Goal: Task Accomplishment & Management: Complete application form

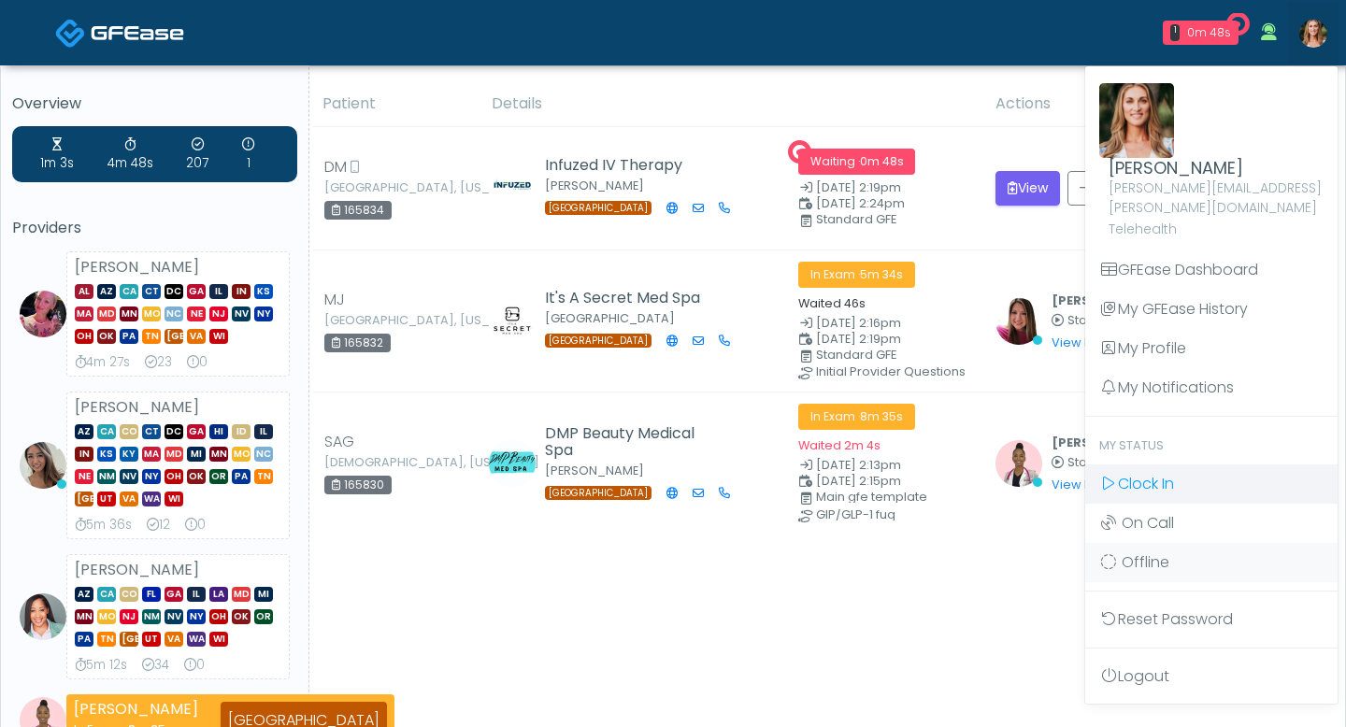
click at [1146, 473] on span "Clock In" at bounding box center [1146, 483] width 56 height 21
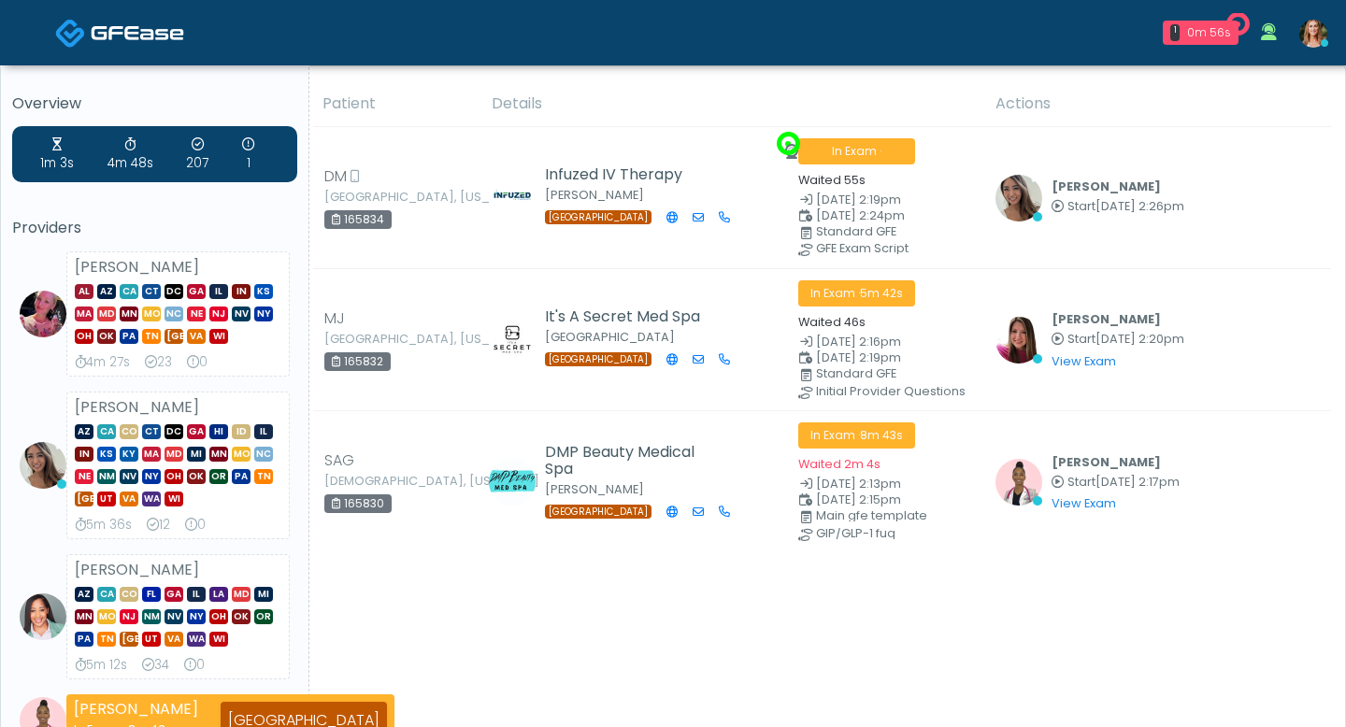
click at [1034, 192] on img at bounding box center [1018, 198] width 47 height 47
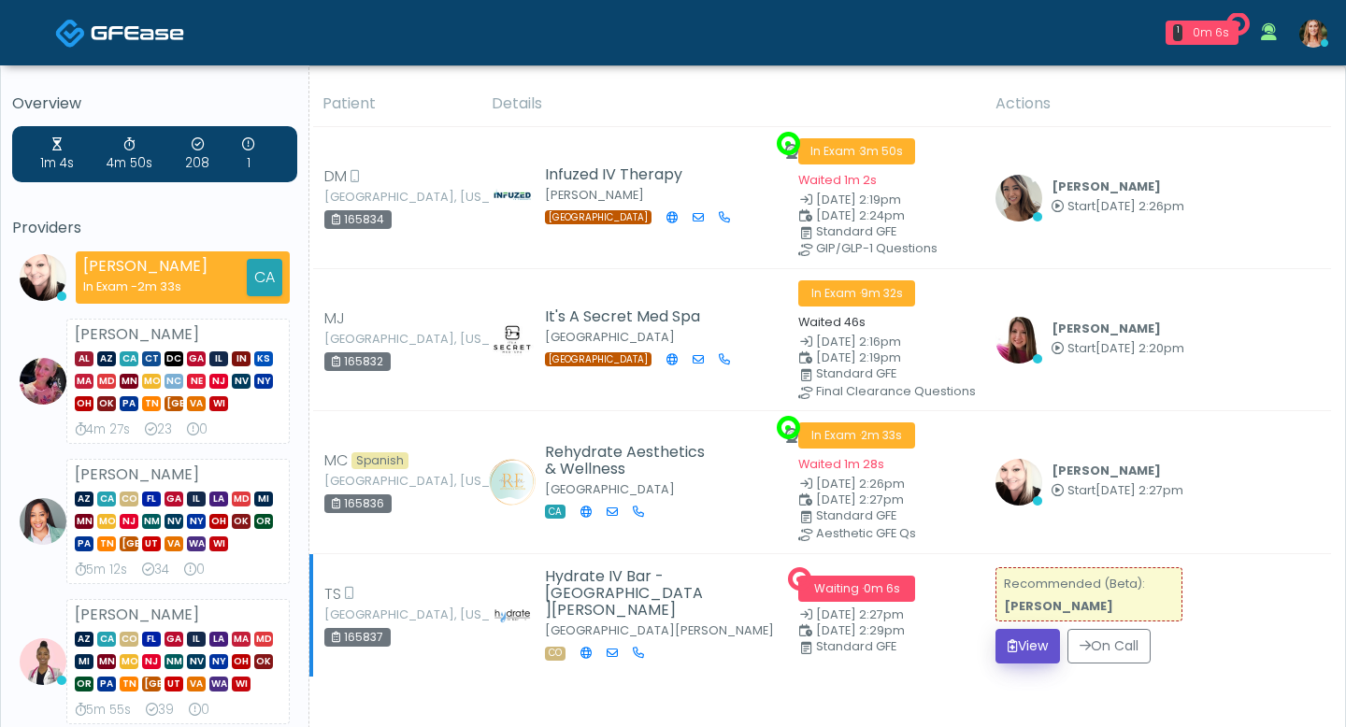
click at [1022, 643] on button "View" at bounding box center [1027, 646] width 64 height 35
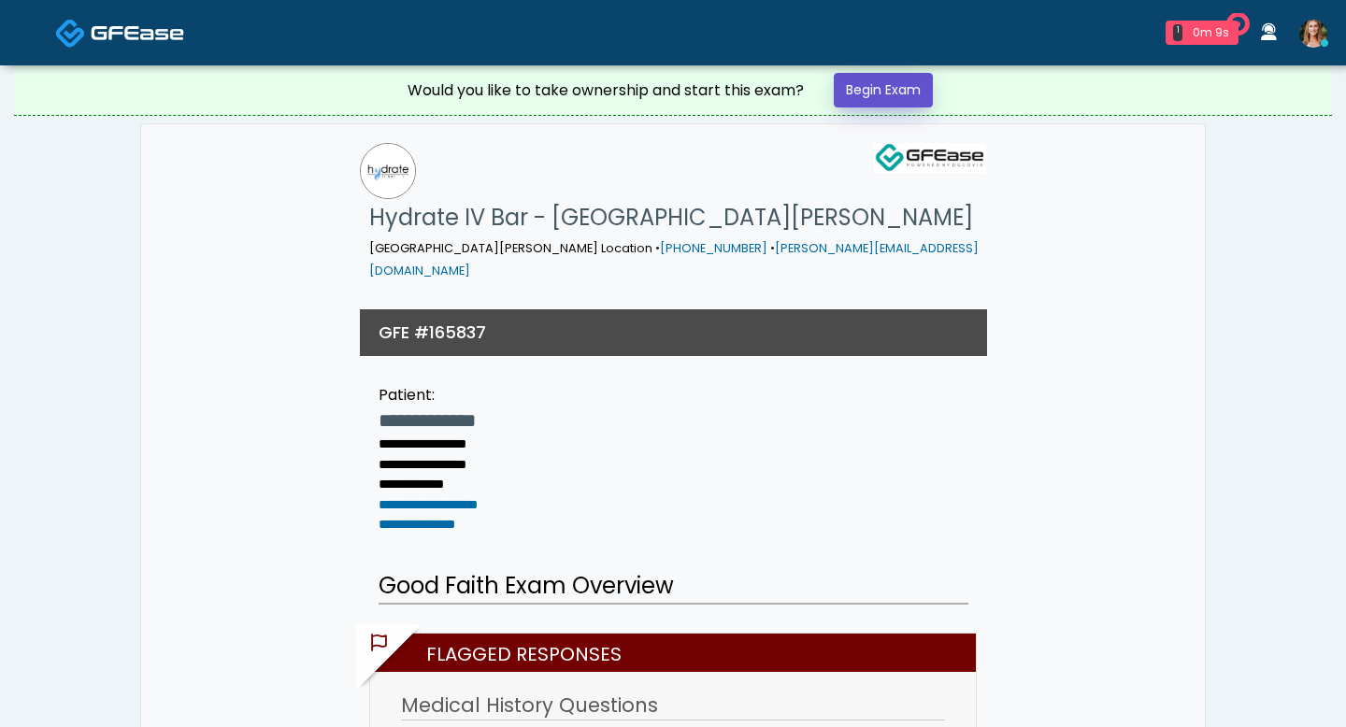
click at [869, 89] on link "Begin Exam" at bounding box center [883, 90] width 99 height 35
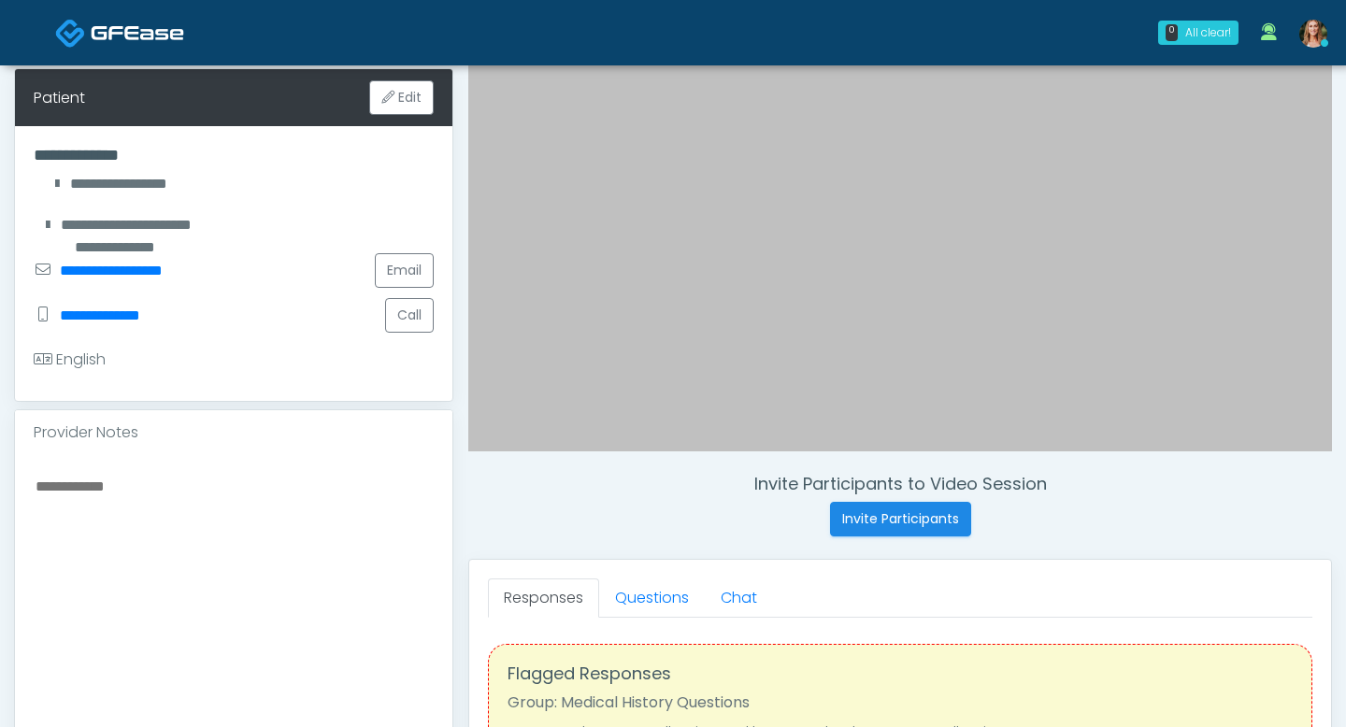
scroll to position [319, 0]
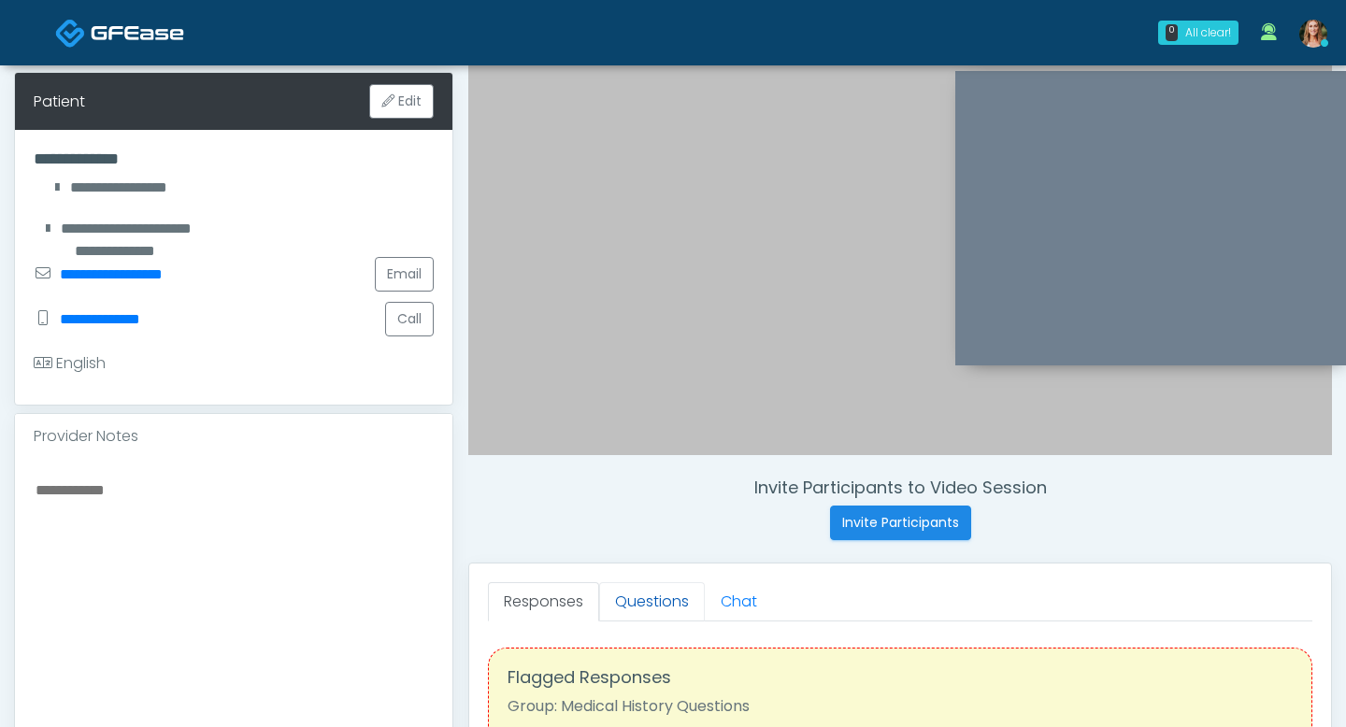
click at [646, 602] on link "Questions" at bounding box center [652, 601] width 106 height 39
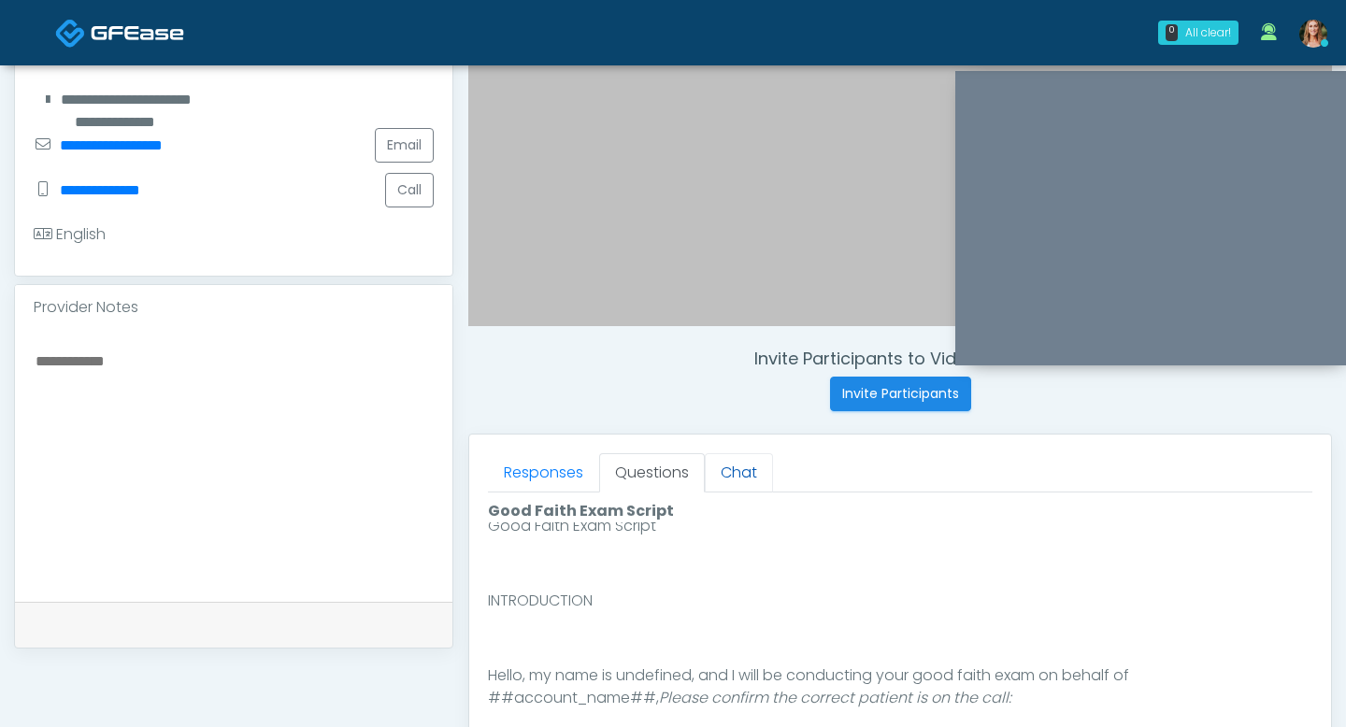
scroll to position [0, 0]
click at [529, 475] on link "Responses" at bounding box center [543, 472] width 111 height 39
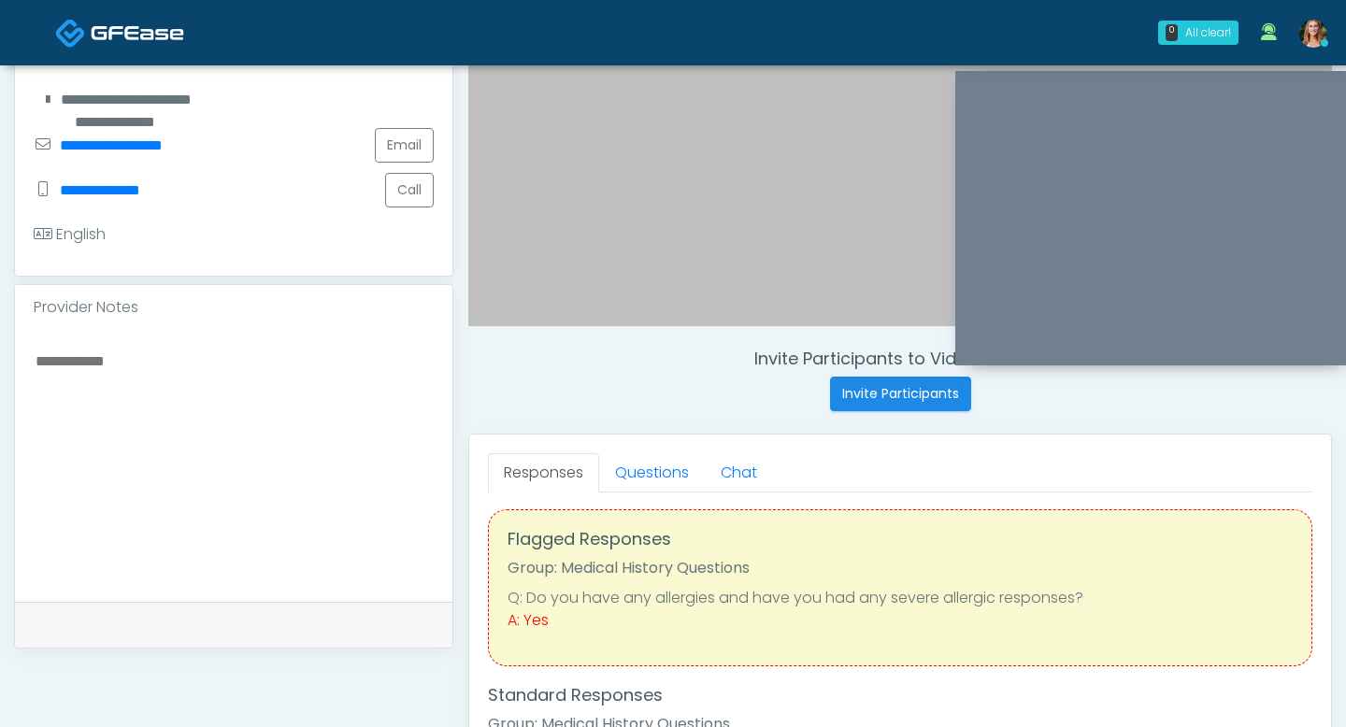
scroll to position [460, 0]
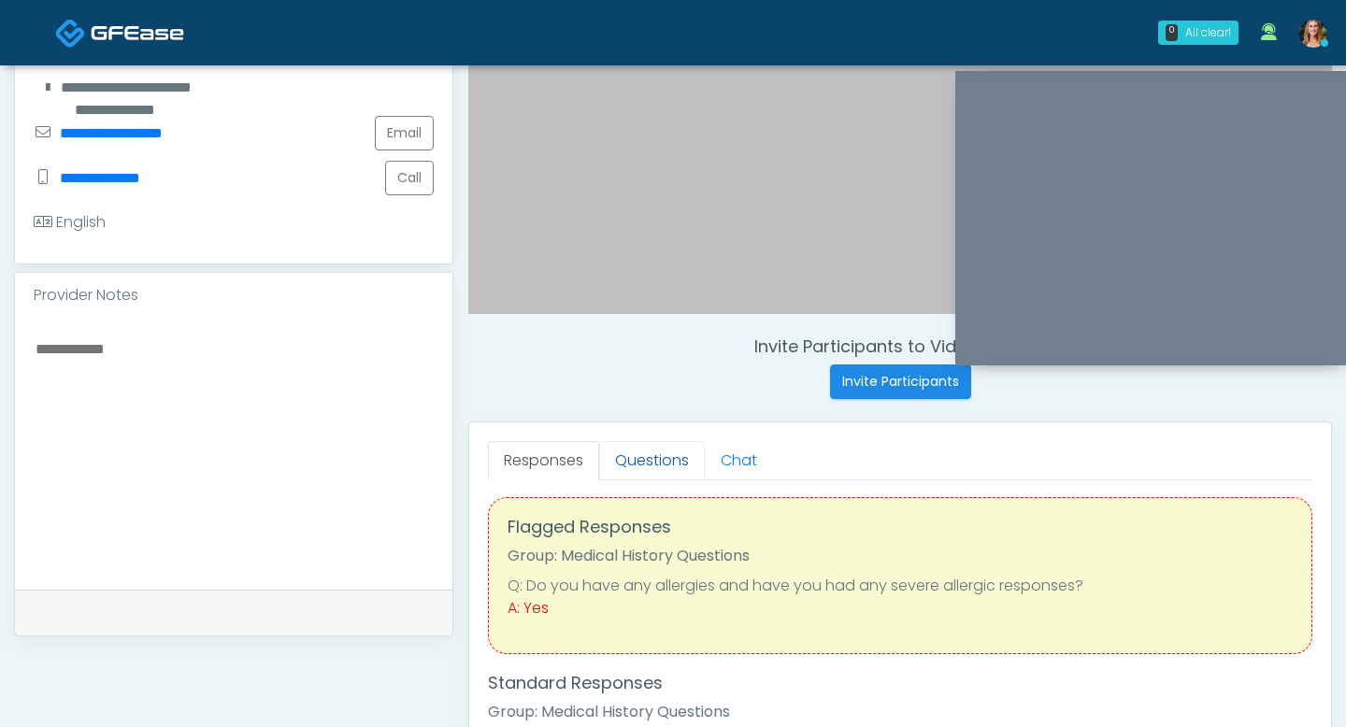
click at [667, 466] on link "Questions" at bounding box center [652, 460] width 106 height 39
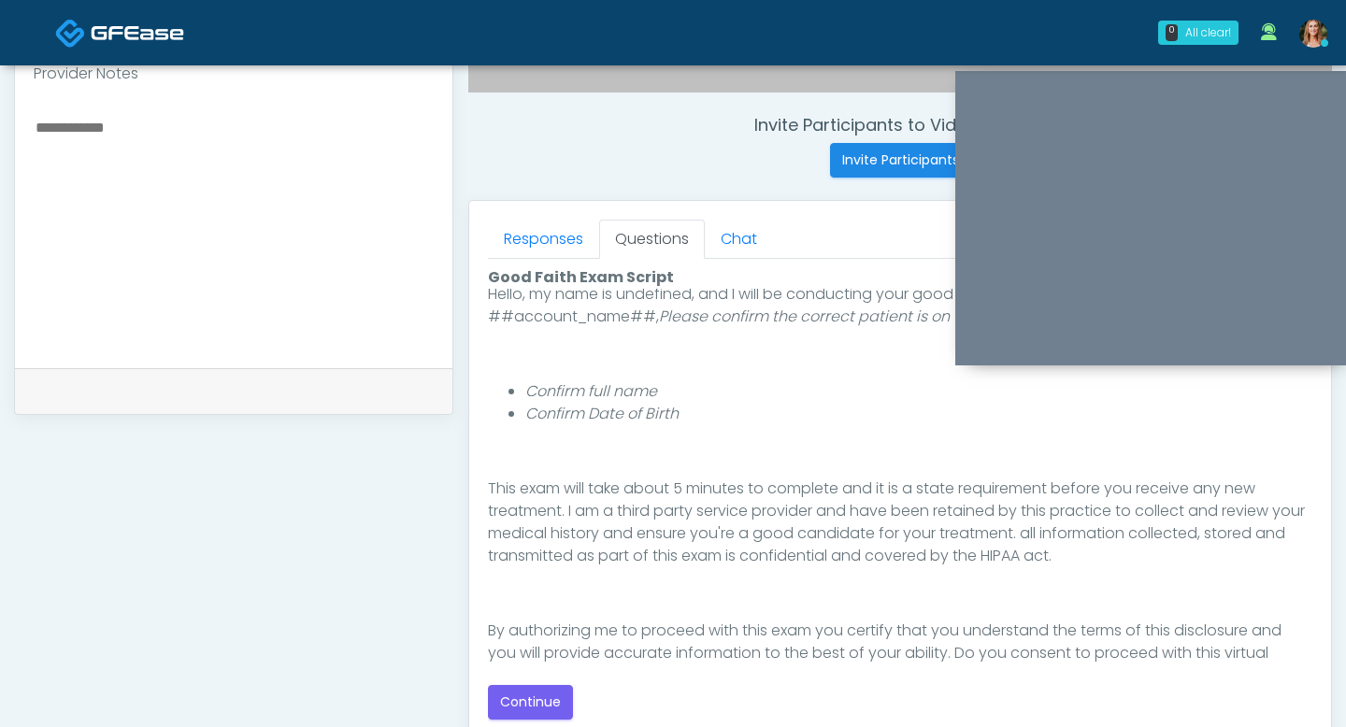
scroll to position [161, 0]
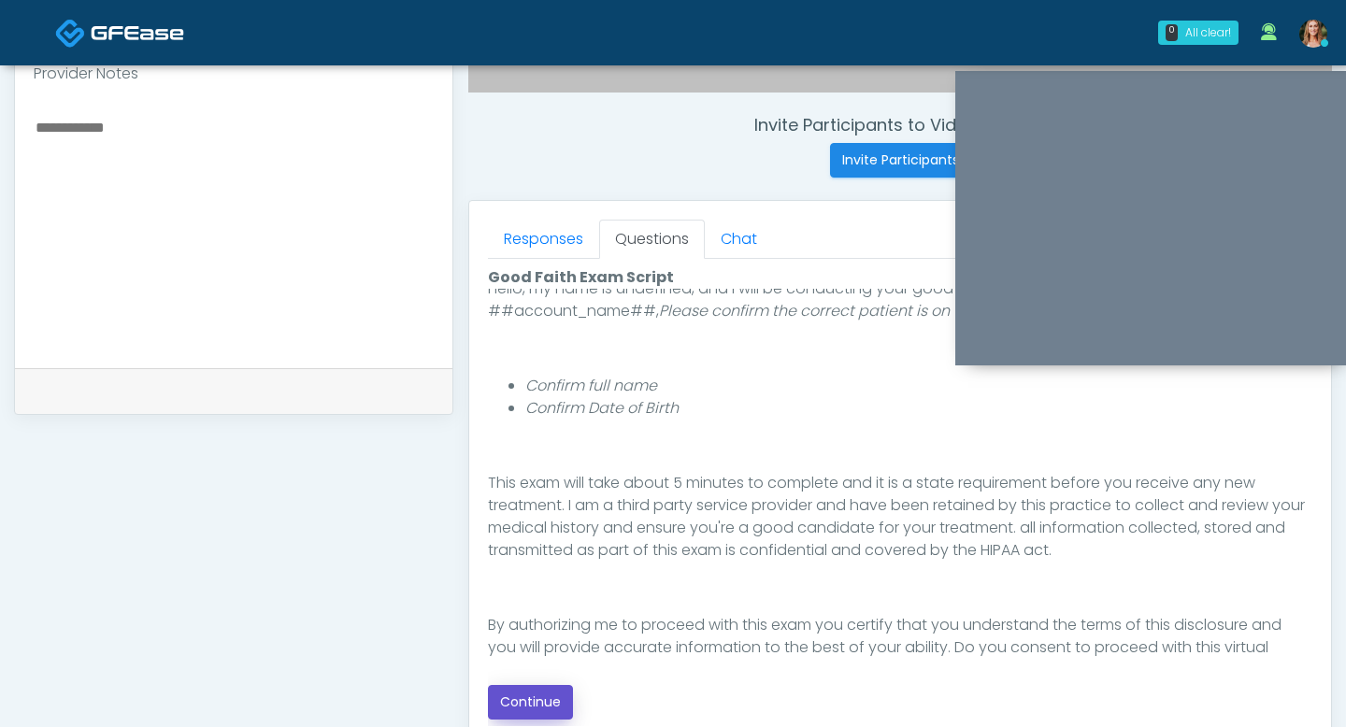
click at [517, 708] on button "Continue" at bounding box center [530, 702] width 85 height 35
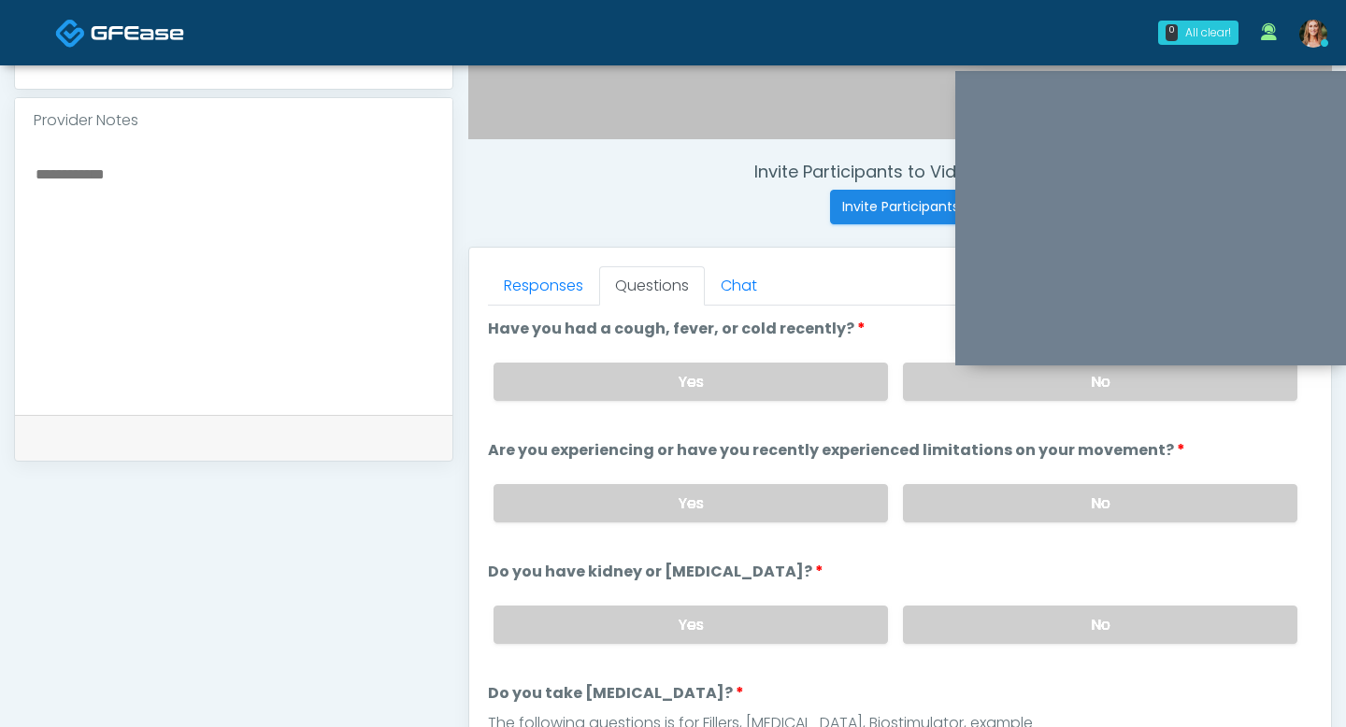
scroll to position [621, 0]
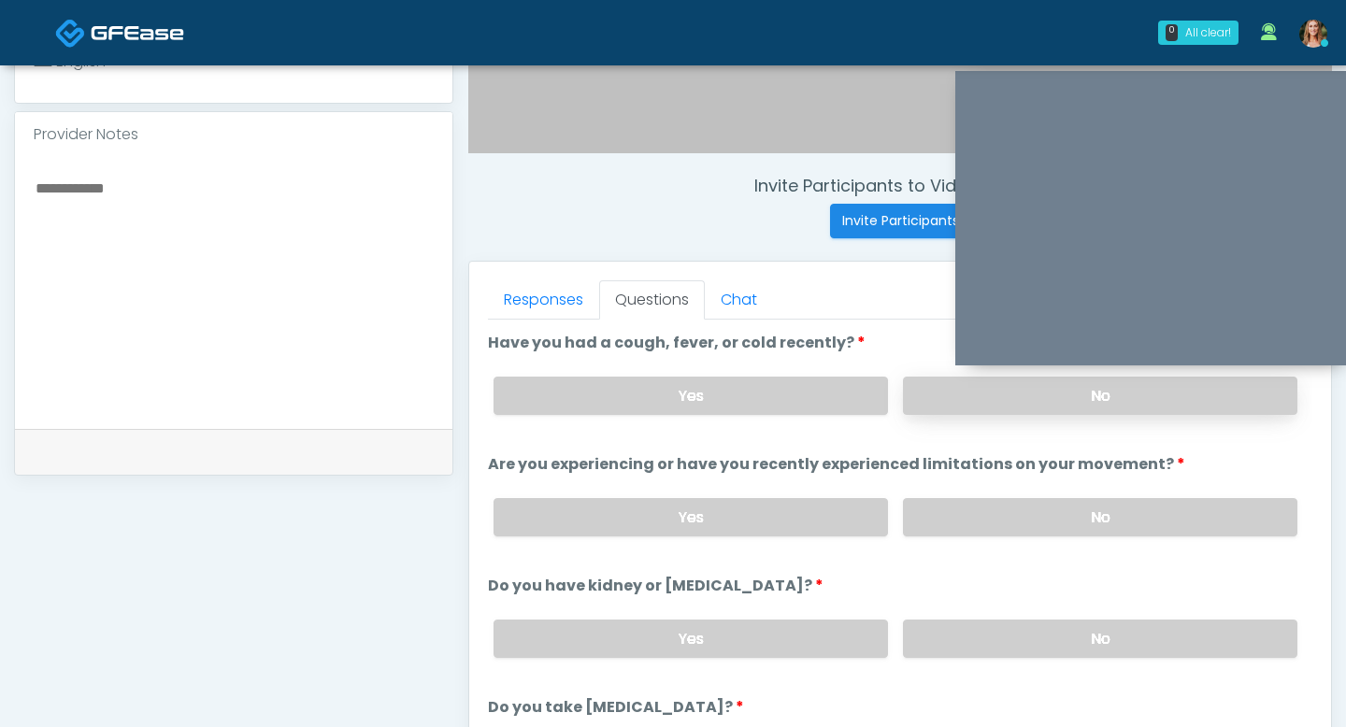
click at [958, 400] on label "No" at bounding box center [1100, 396] width 394 height 38
click at [968, 500] on label "No" at bounding box center [1100, 517] width 394 height 38
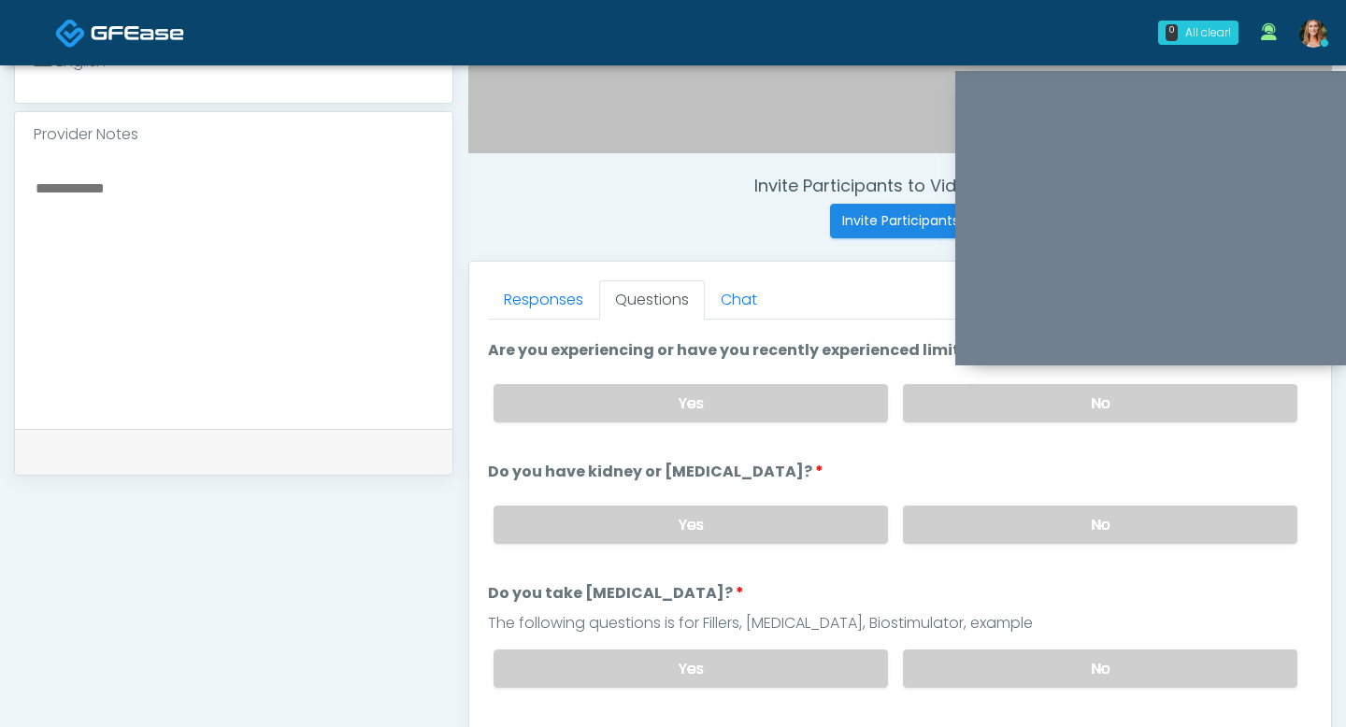
scroll to position [153, 0]
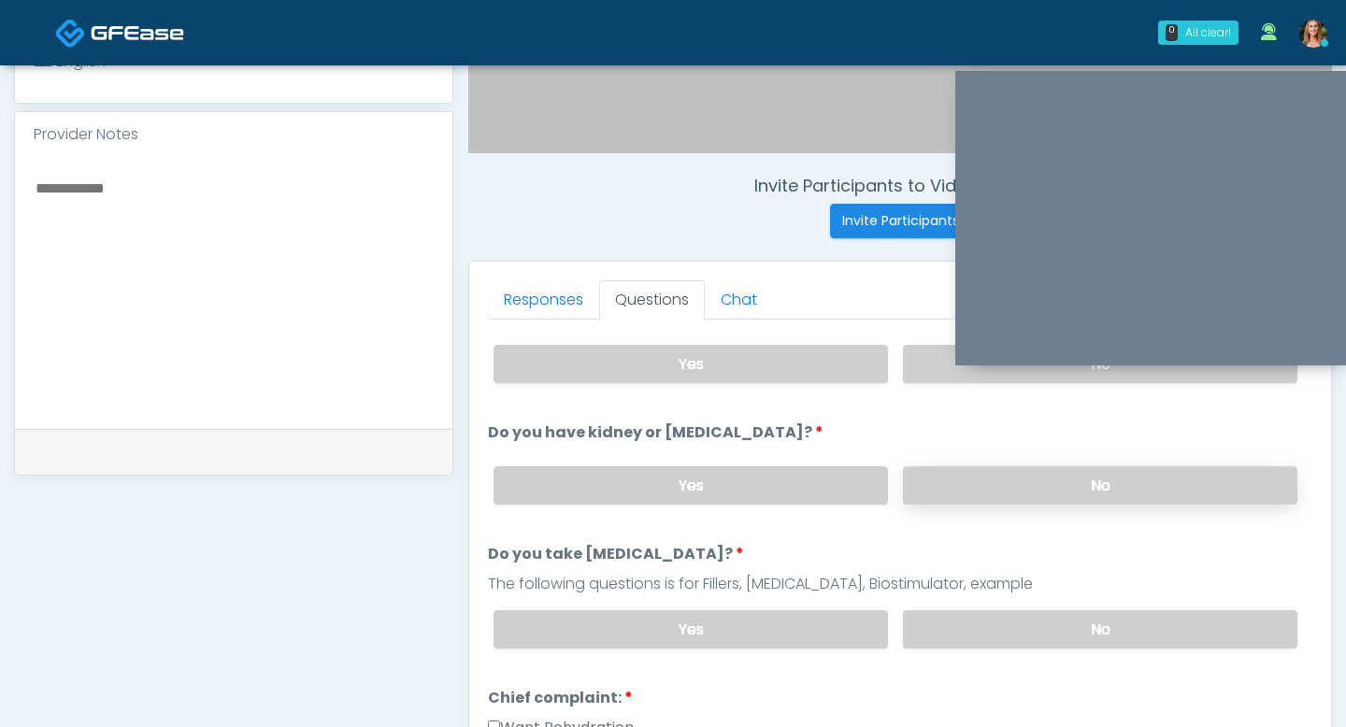
click at [969, 499] on label "No" at bounding box center [1100, 485] width 394 height 38
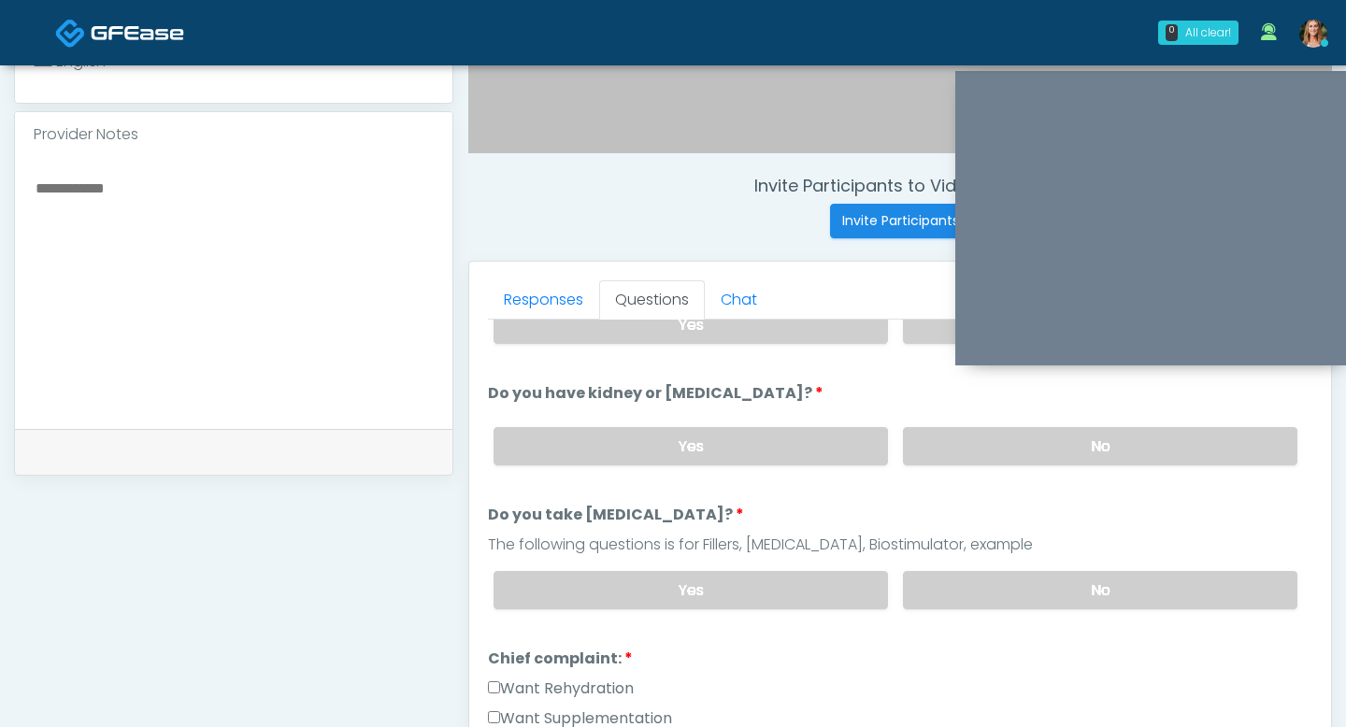
scroll to position [212, 0]
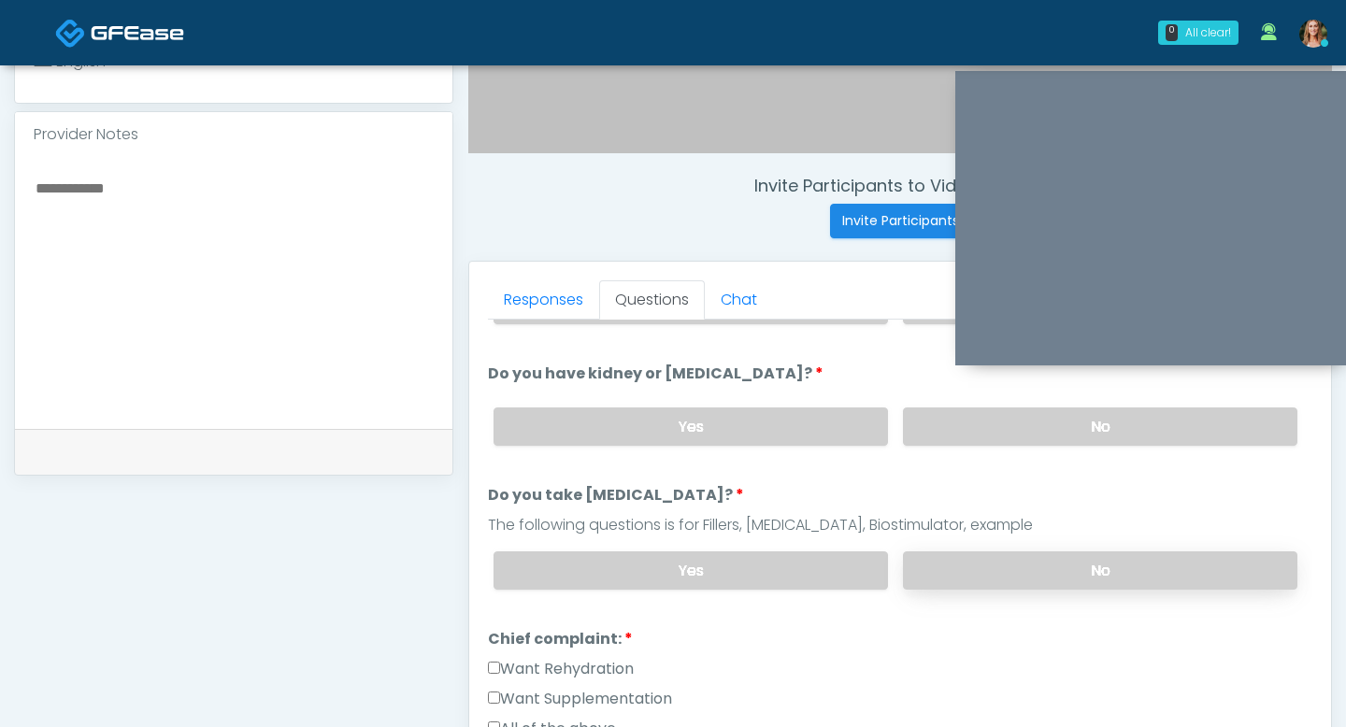
click at [1006, 575] on label "No" at bounding box center [1100, 570] width 394 height 38
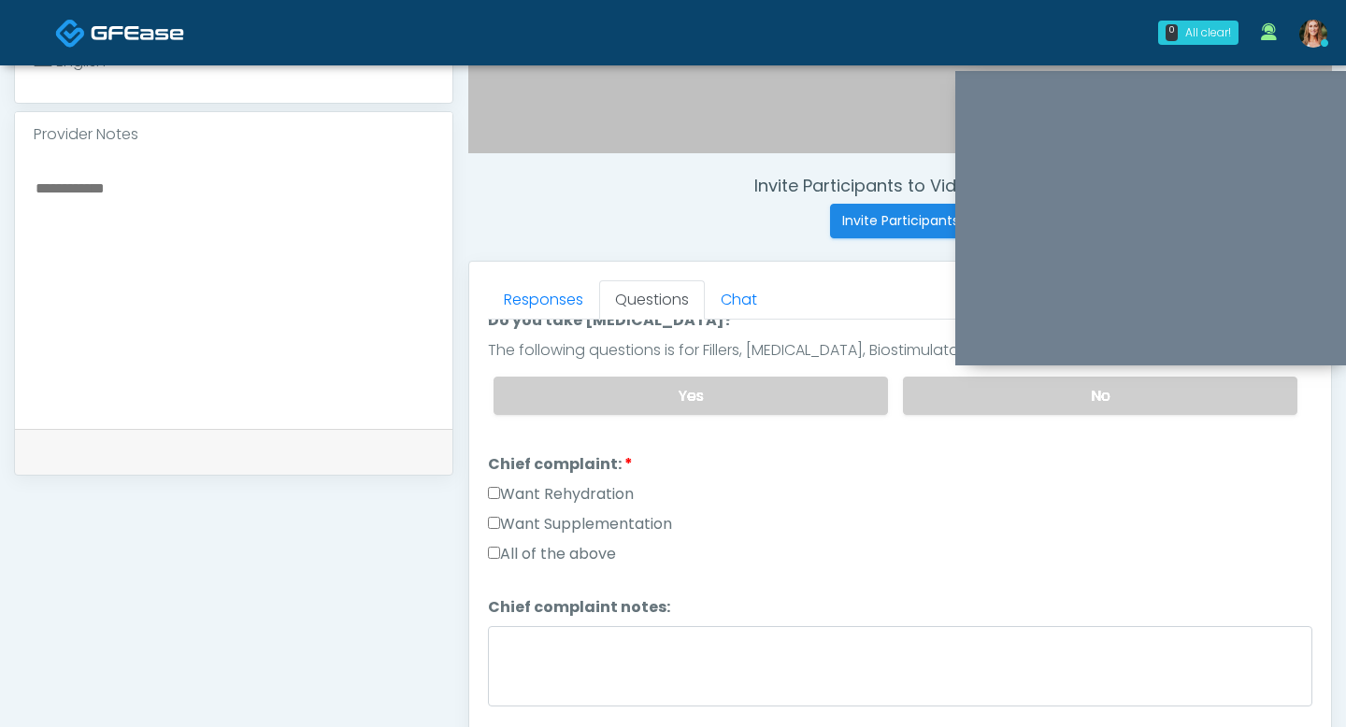
scroll to position [418, 0]
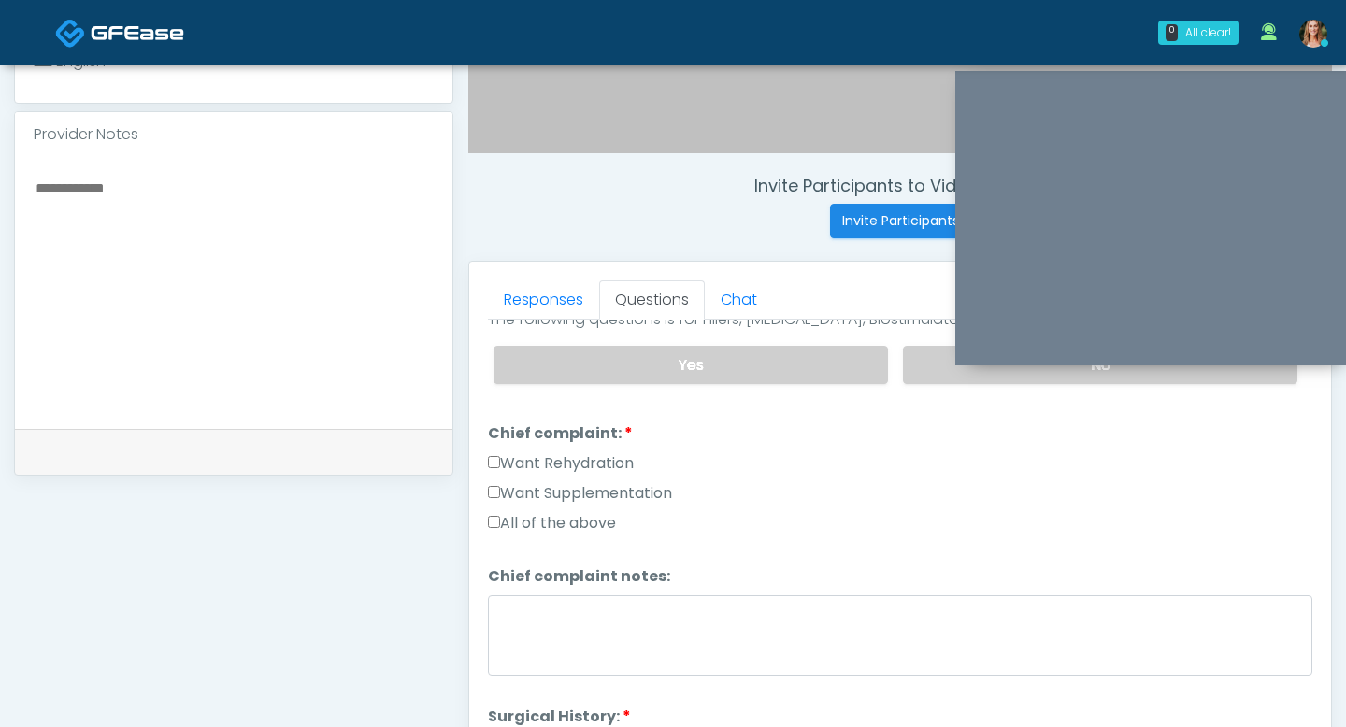
click at [499, 520] on label "All of the above" at bounding box center [552, 523] width 128 height 22
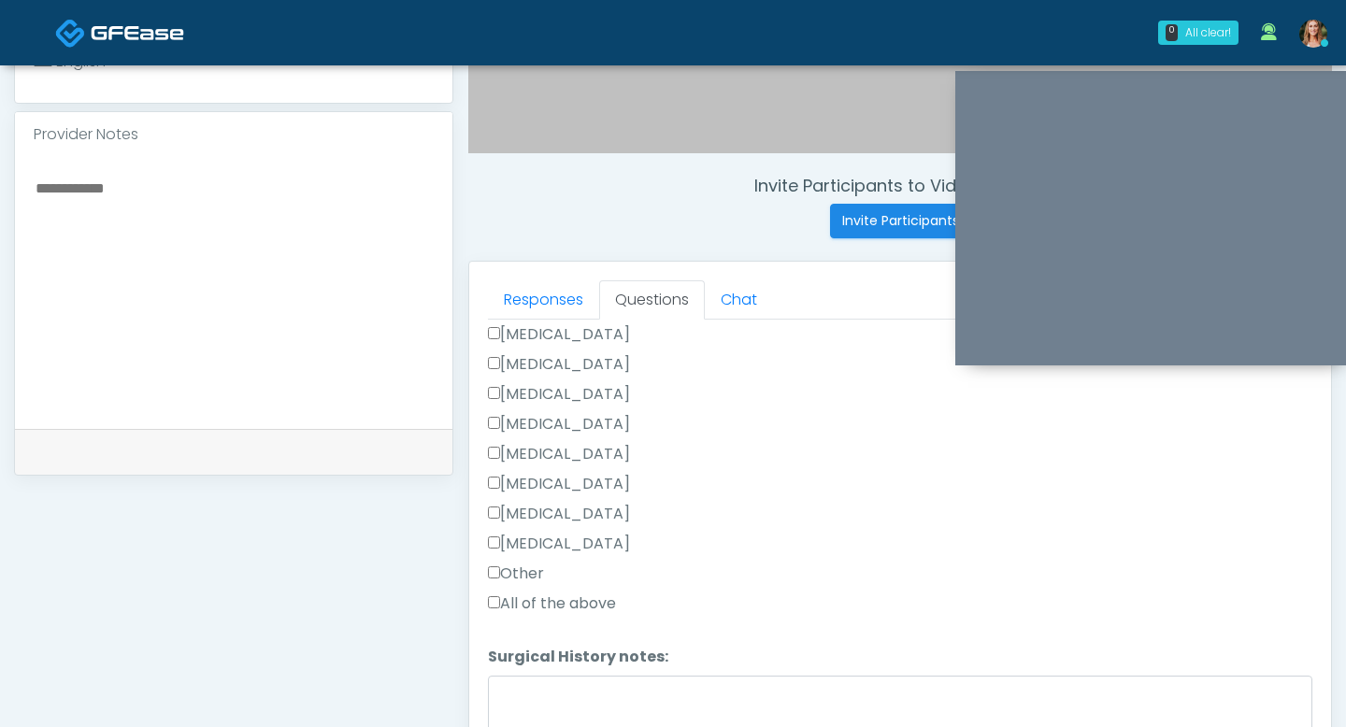
scroll to position [978, 0]
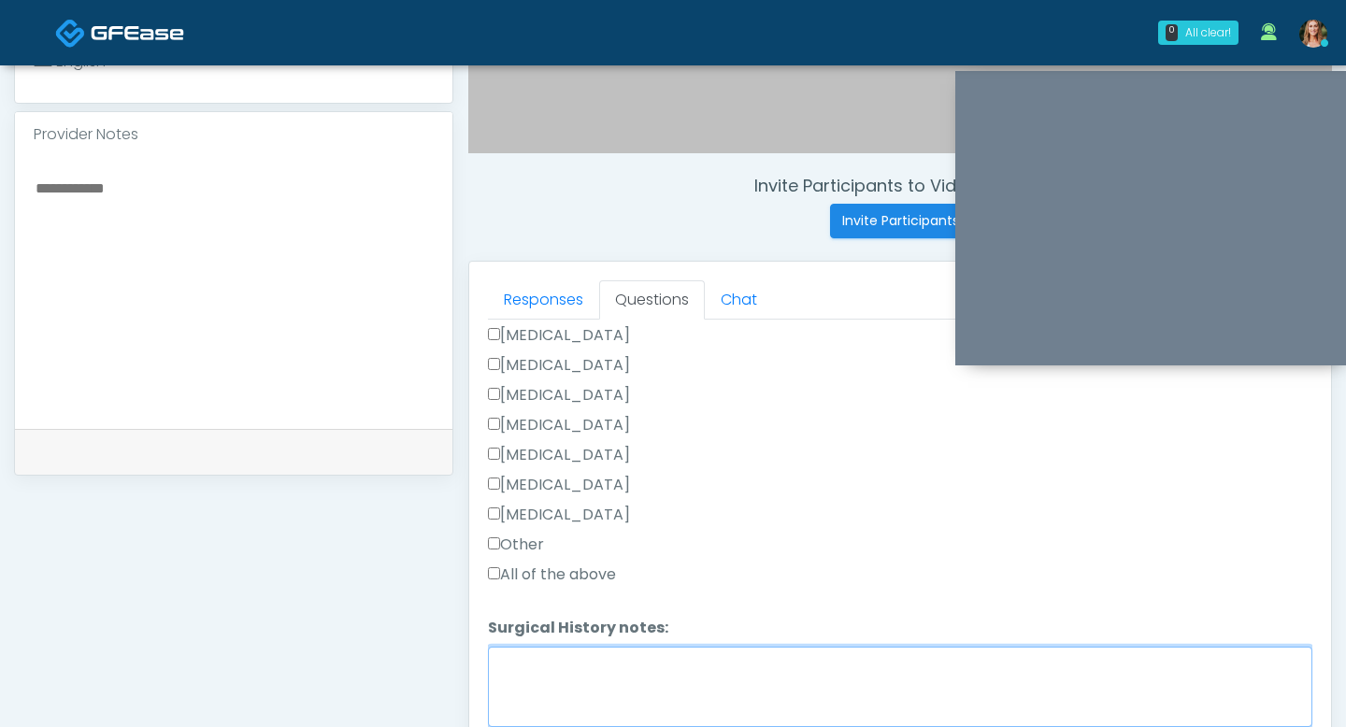
click at [550, 647] on textarea "Surgical History notes:" at bounding box center [900, 687] width 824 height 80
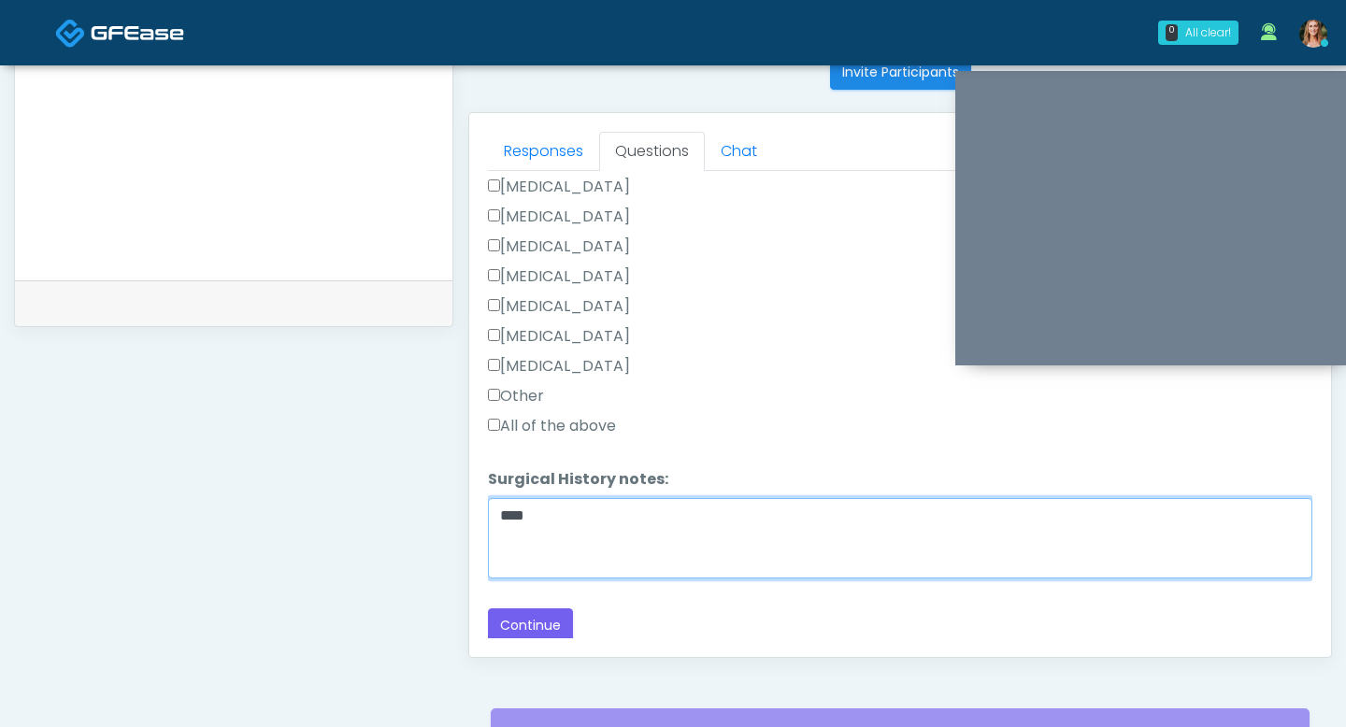
scroll to position [856, 0]
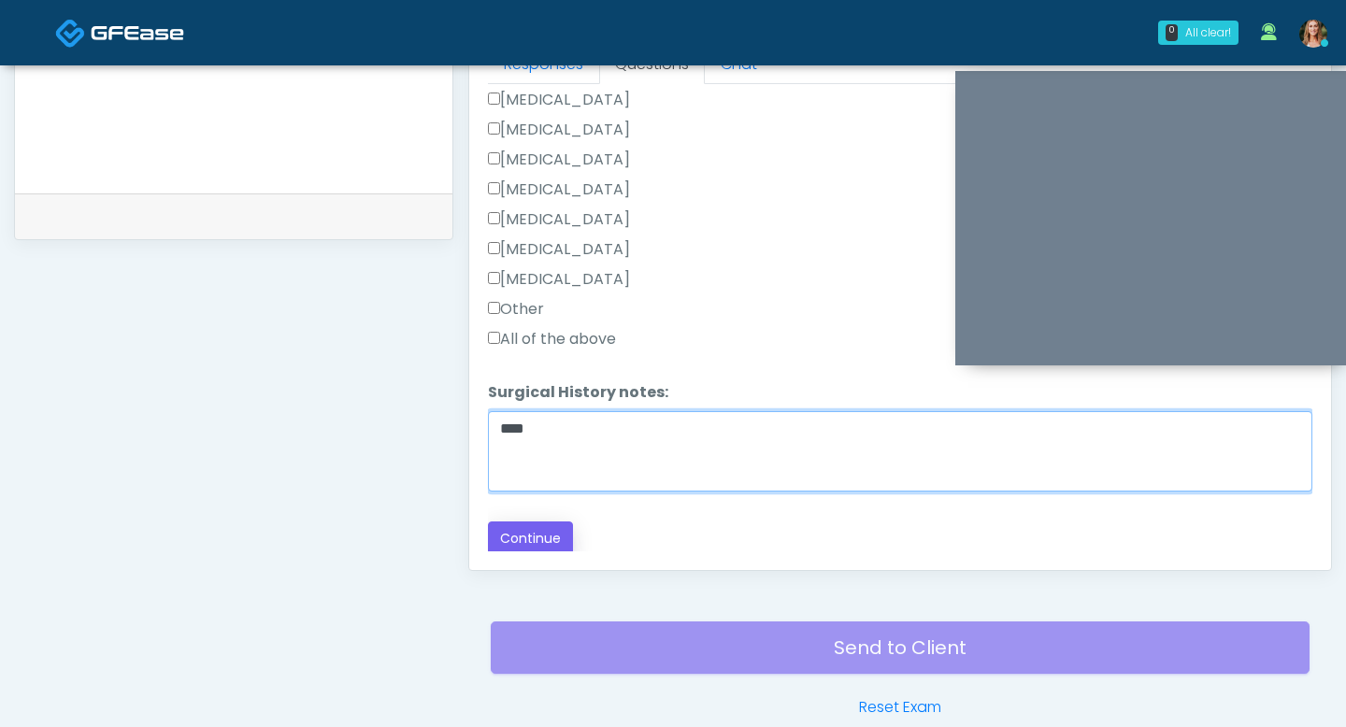
type textarea "****"
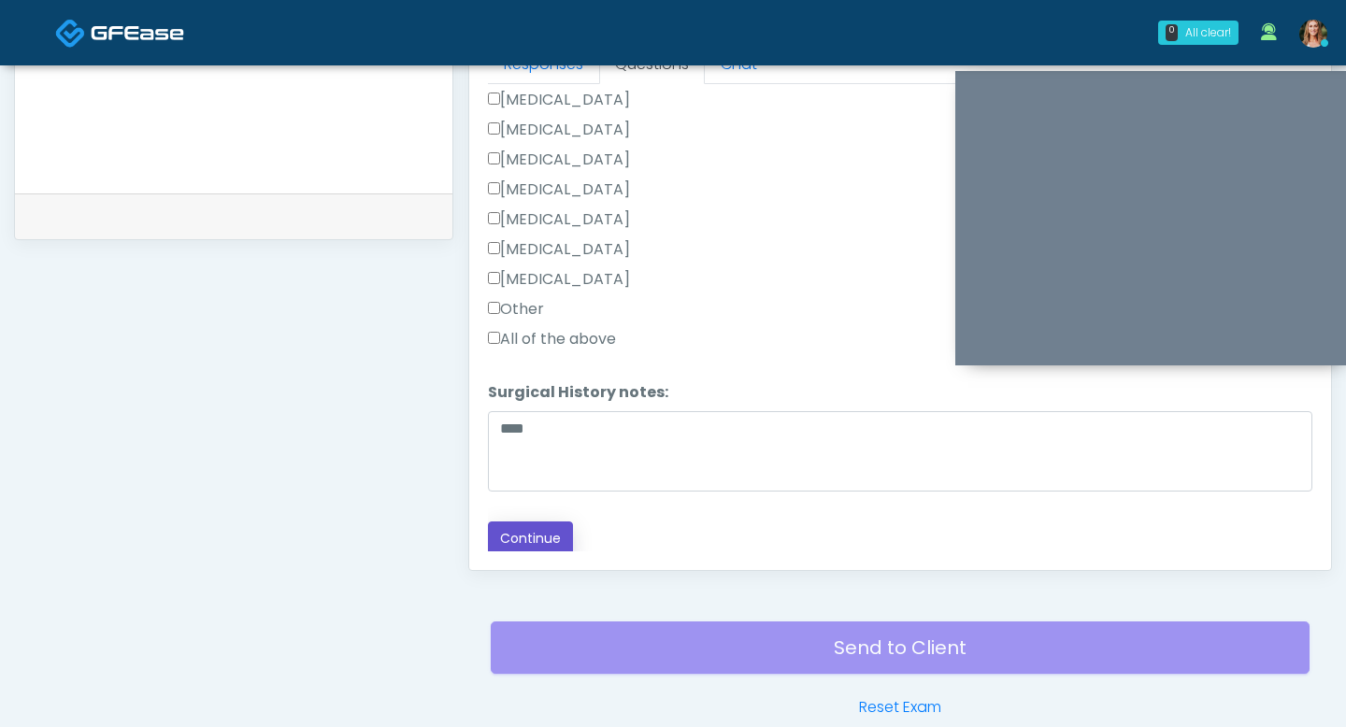
click at [530, 537] on button "Continue" at bounding box center [530, 538] width 85 height 35
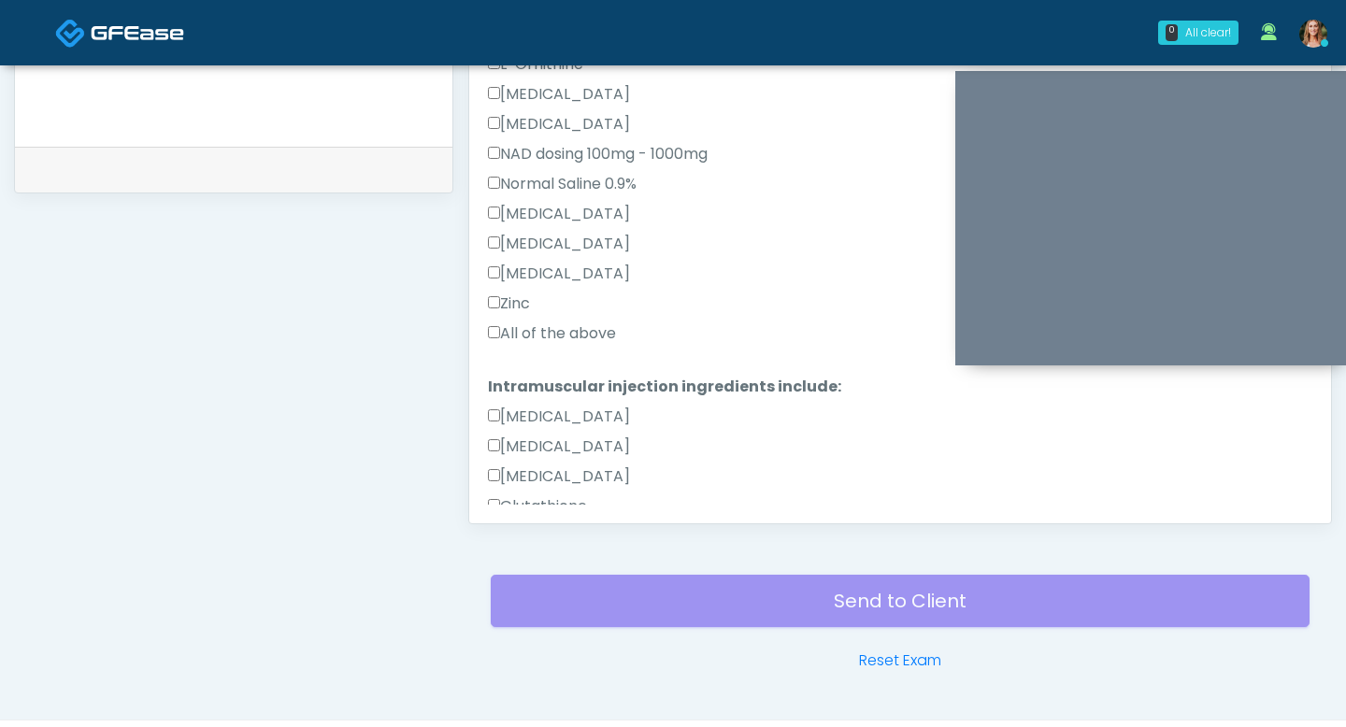
scroll to position [545, 0]
click at [486, 323] on div "Responses Questions Chat Good Faith Exam Script Good Faith Exam Script INTRODUC…" at bounding box center [900, 251] width 862 height 544
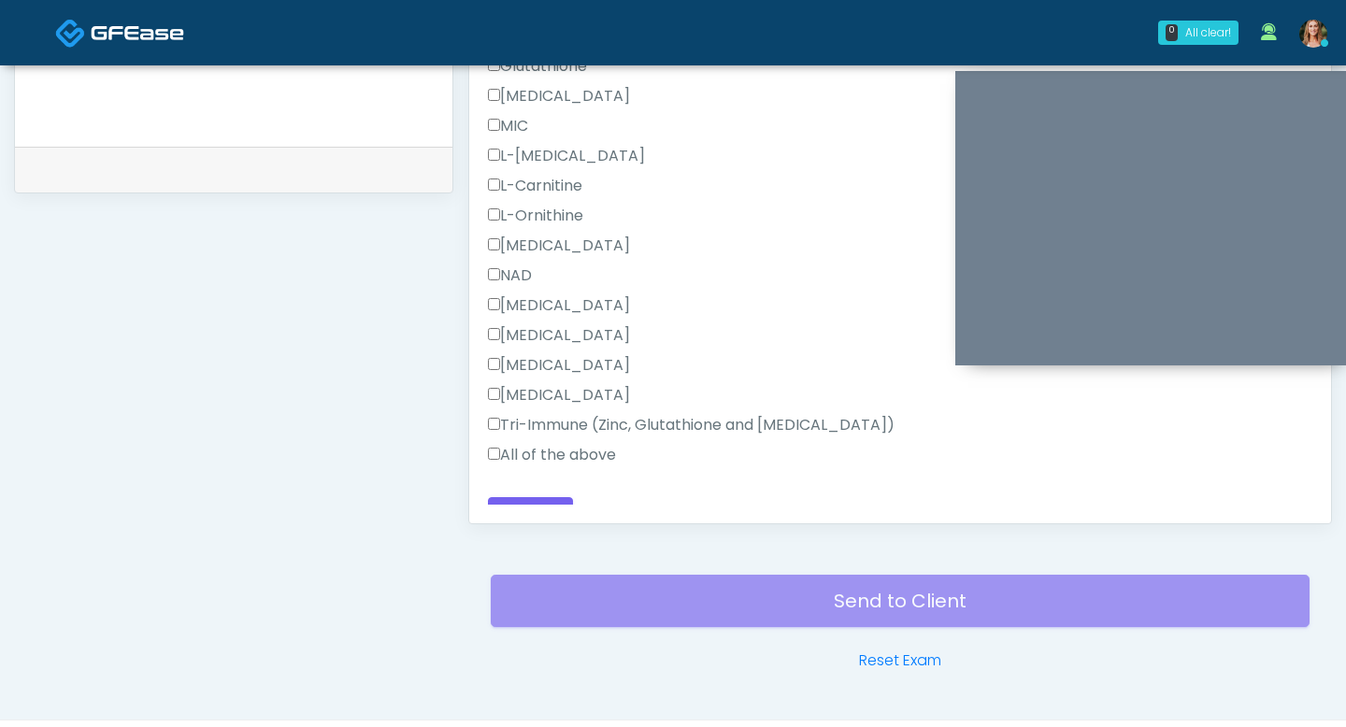
scroll to position [1007, 0]
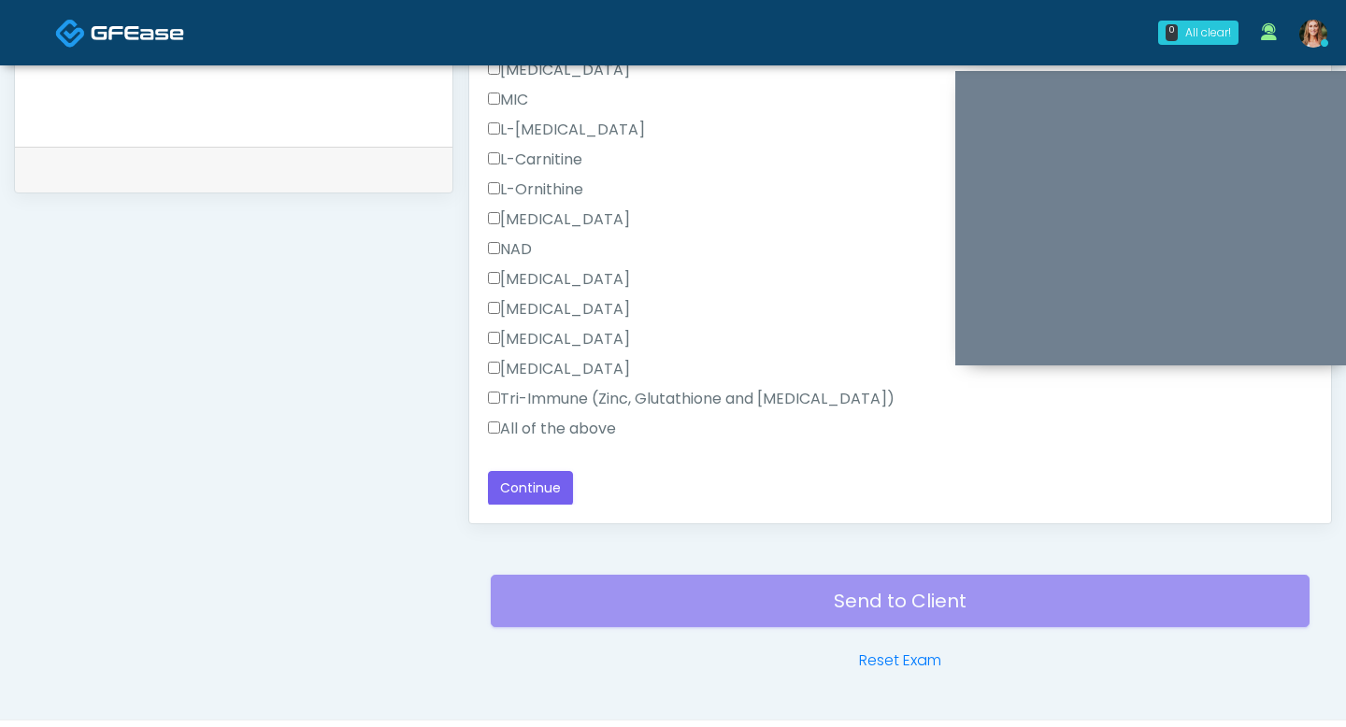
click at [487, 426] on div "Responses Questions Chat Good Faith Exam Script Good Faith Exam Script INTRODUC…" at bounding box center [900, 251] width 862 height 544
click at [545, 477] on button "Continue" at bounding box center [530, 488] width 85 height 35
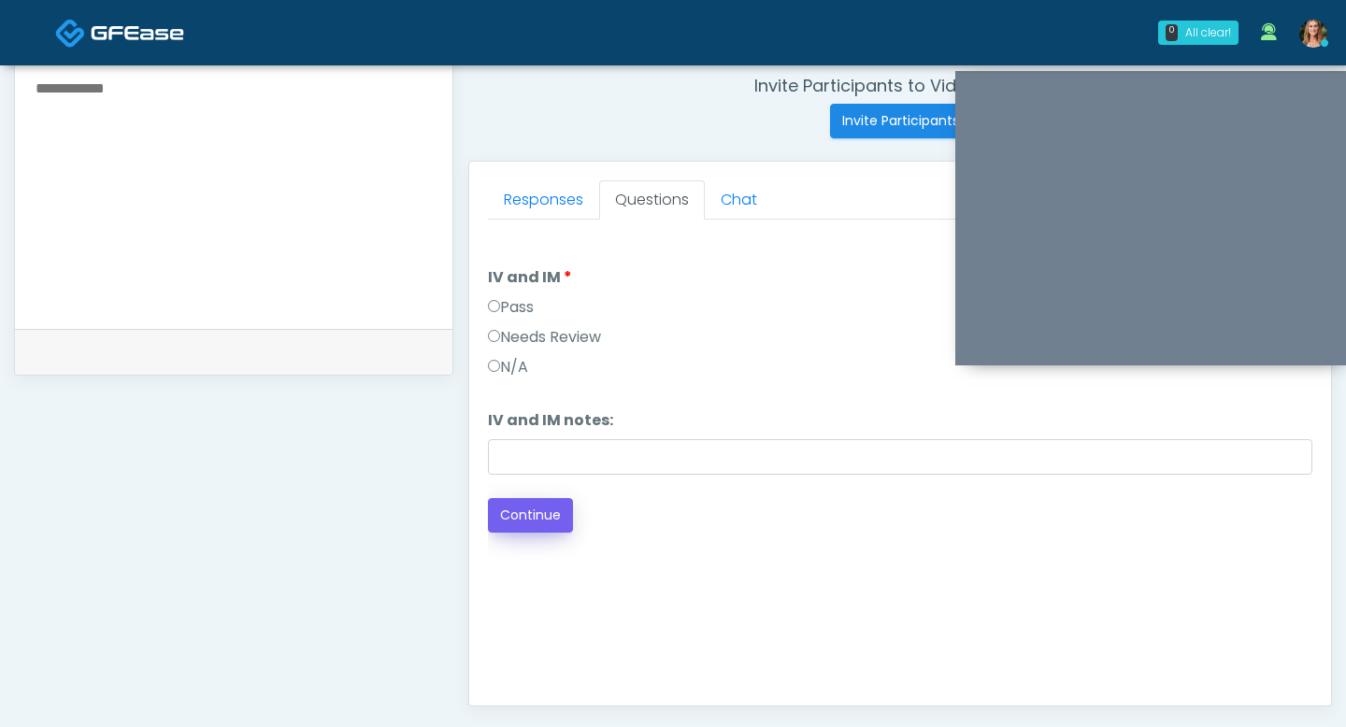
scroll to position [735, 0]
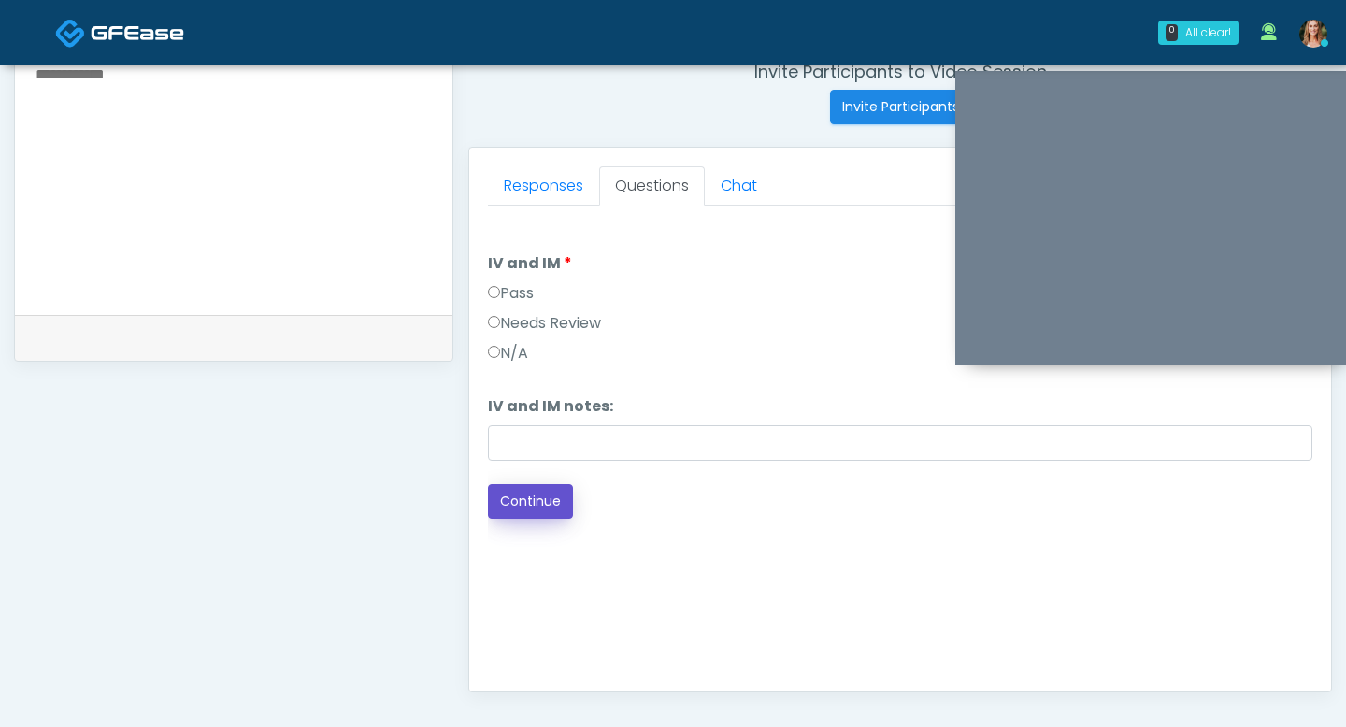
click at [515, 512] on button "Continue" at bounding box center [530, 501] width 85 height 35
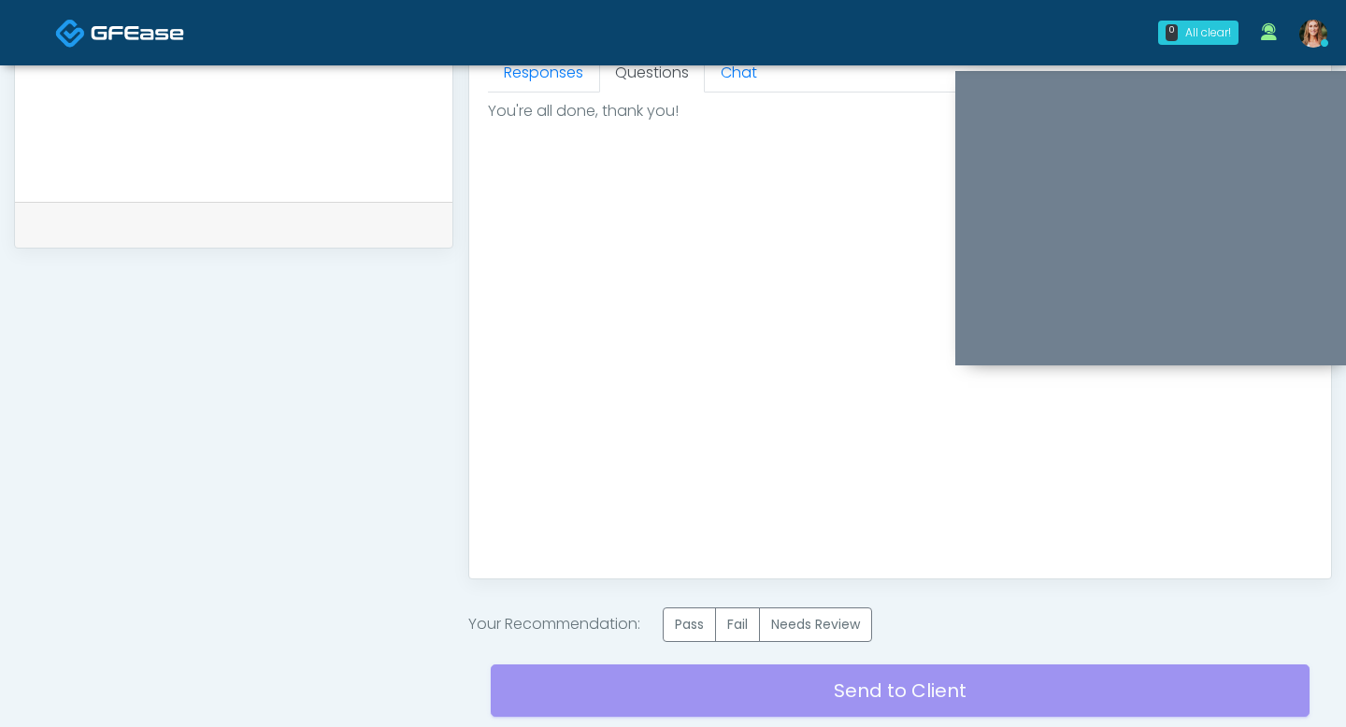
scroll to position [985, 0]
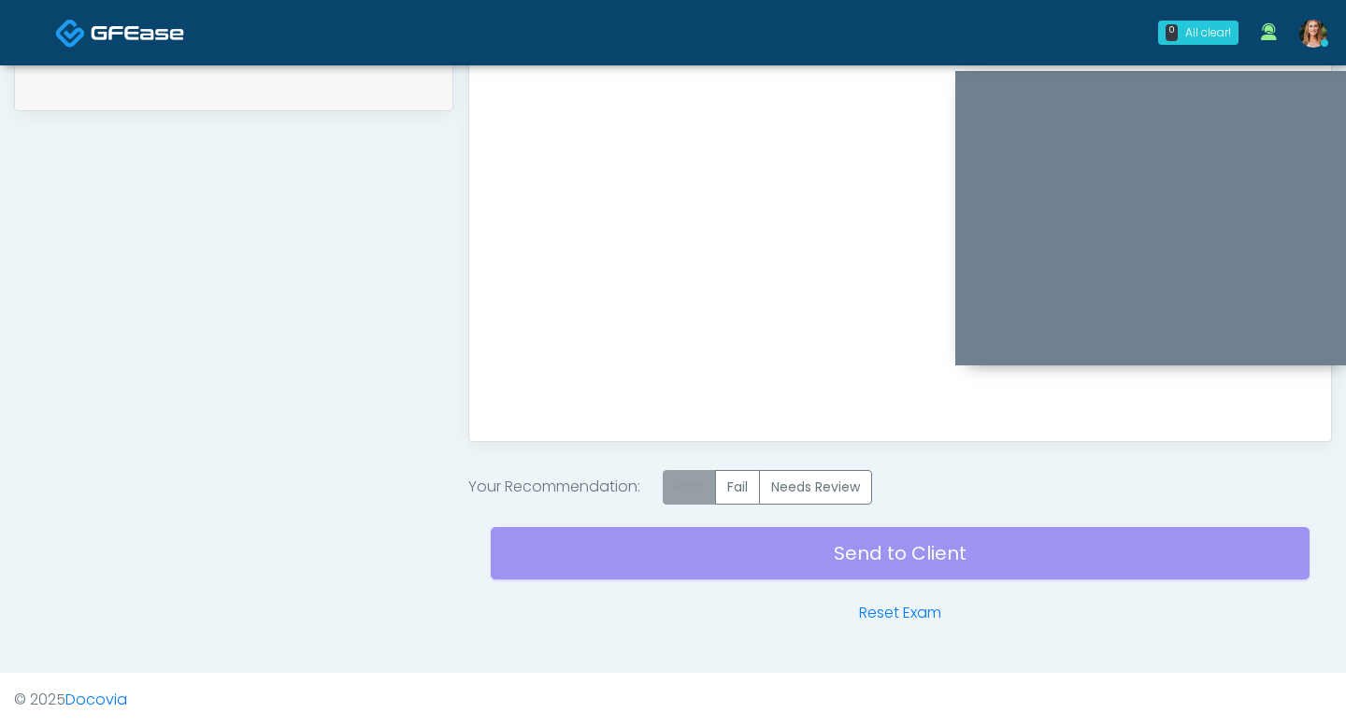
click at [695, 493] on label "Pass" at bounding box center [689, 487] width 53 height 35
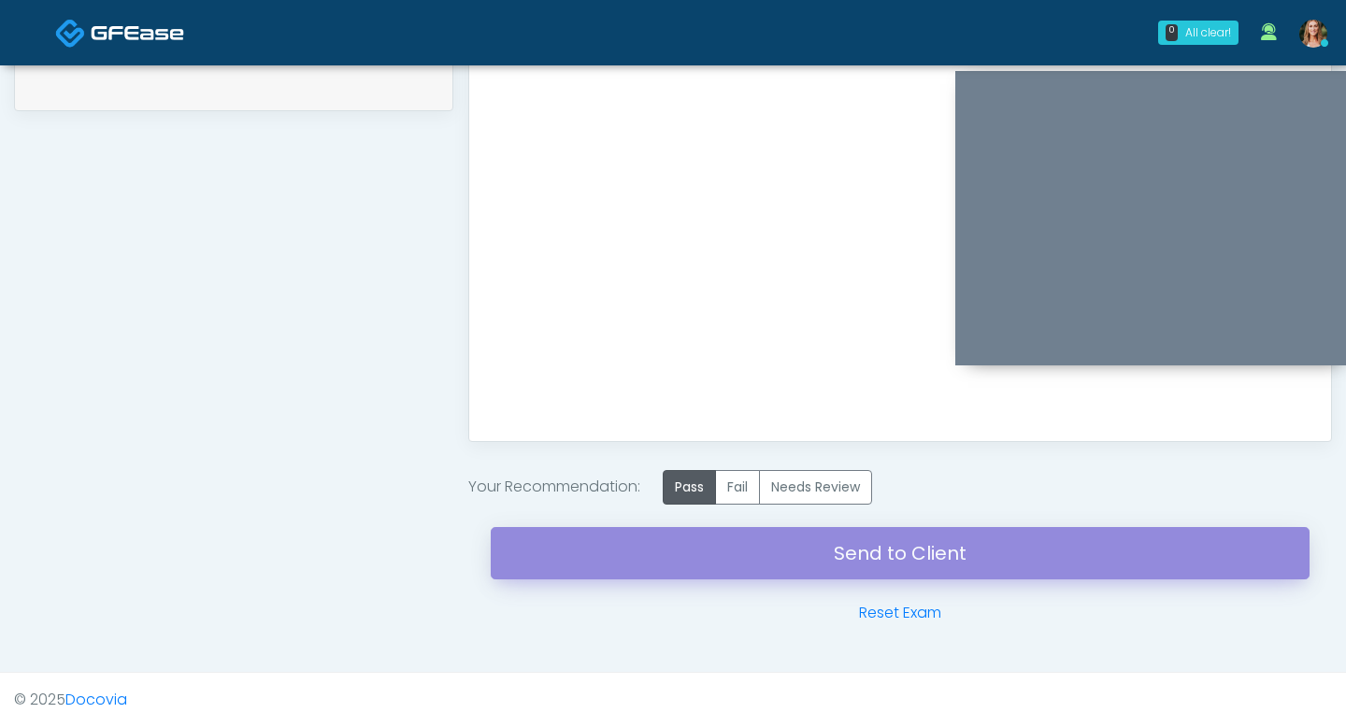
click at [741, 544] on link "Send to Client" at bounding box center [900, 553] width 819 height 52
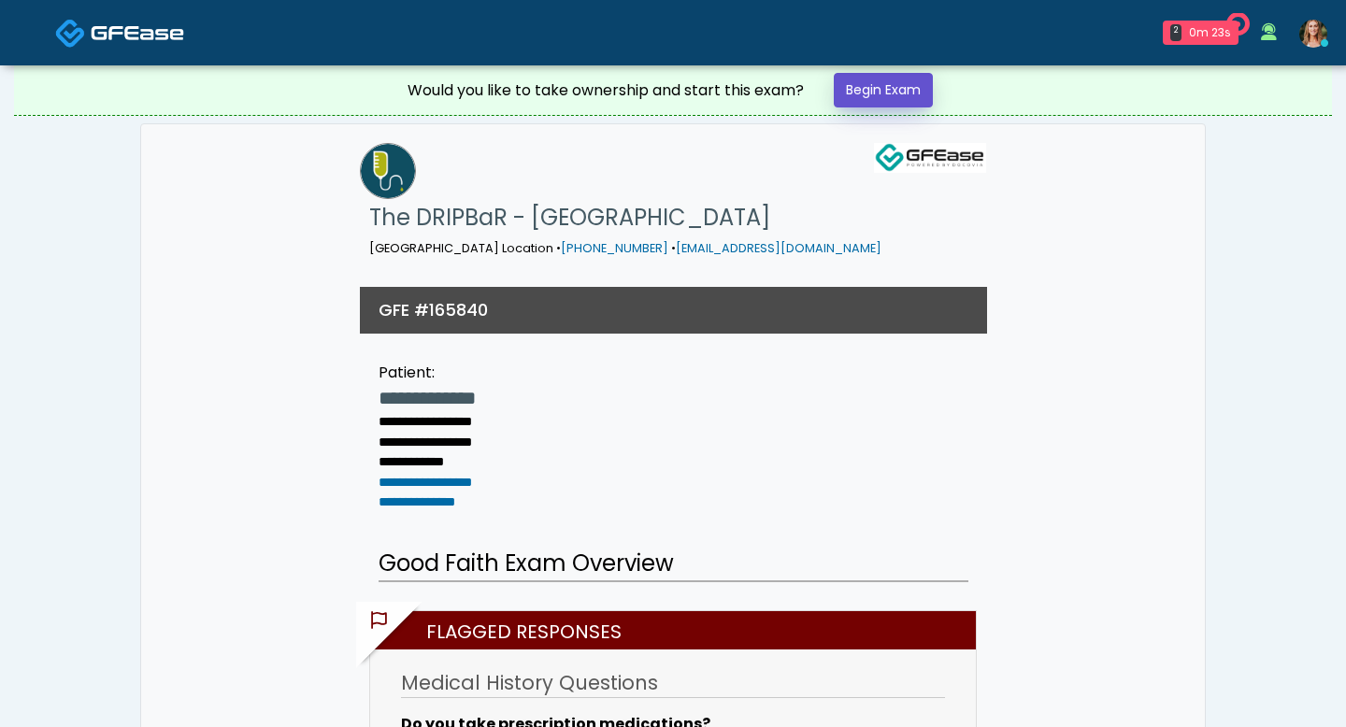
click at [870, 95] on link "Begin Exam" at bounding box center [883, 90] width 99 height 35
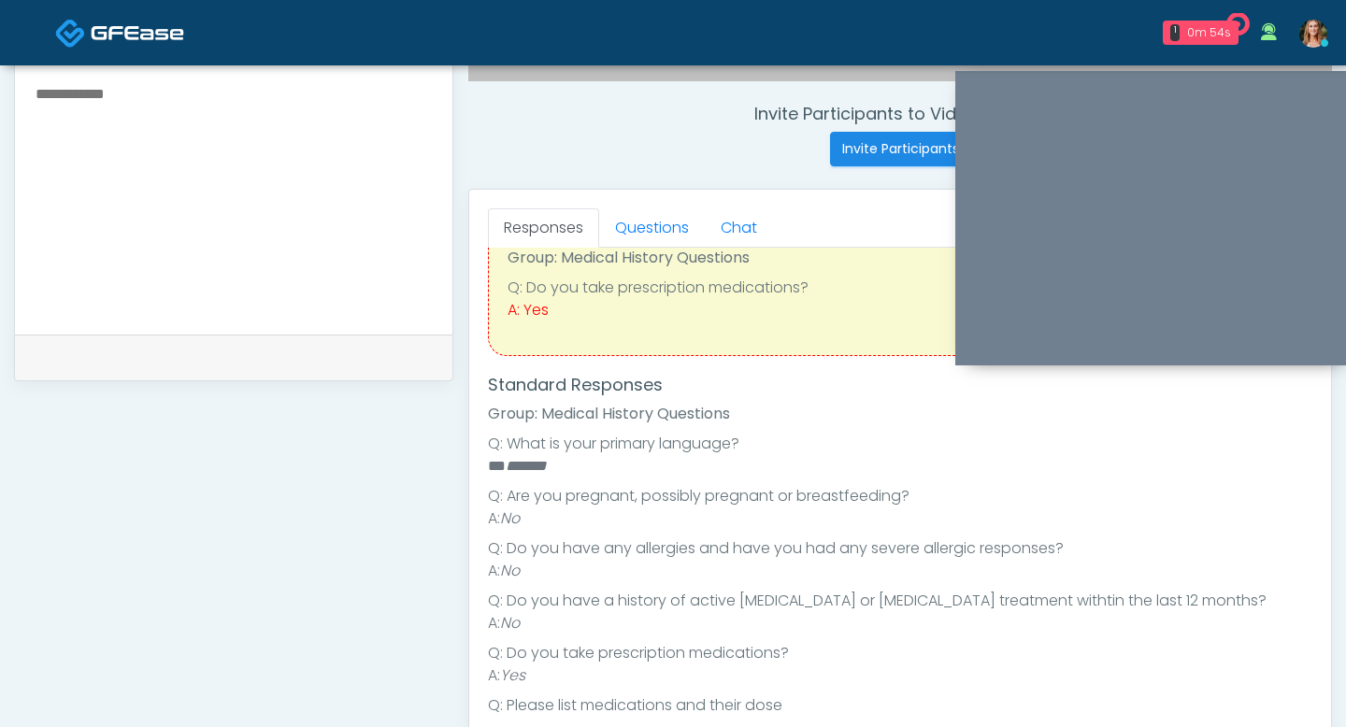
scroll to position [711, 0]
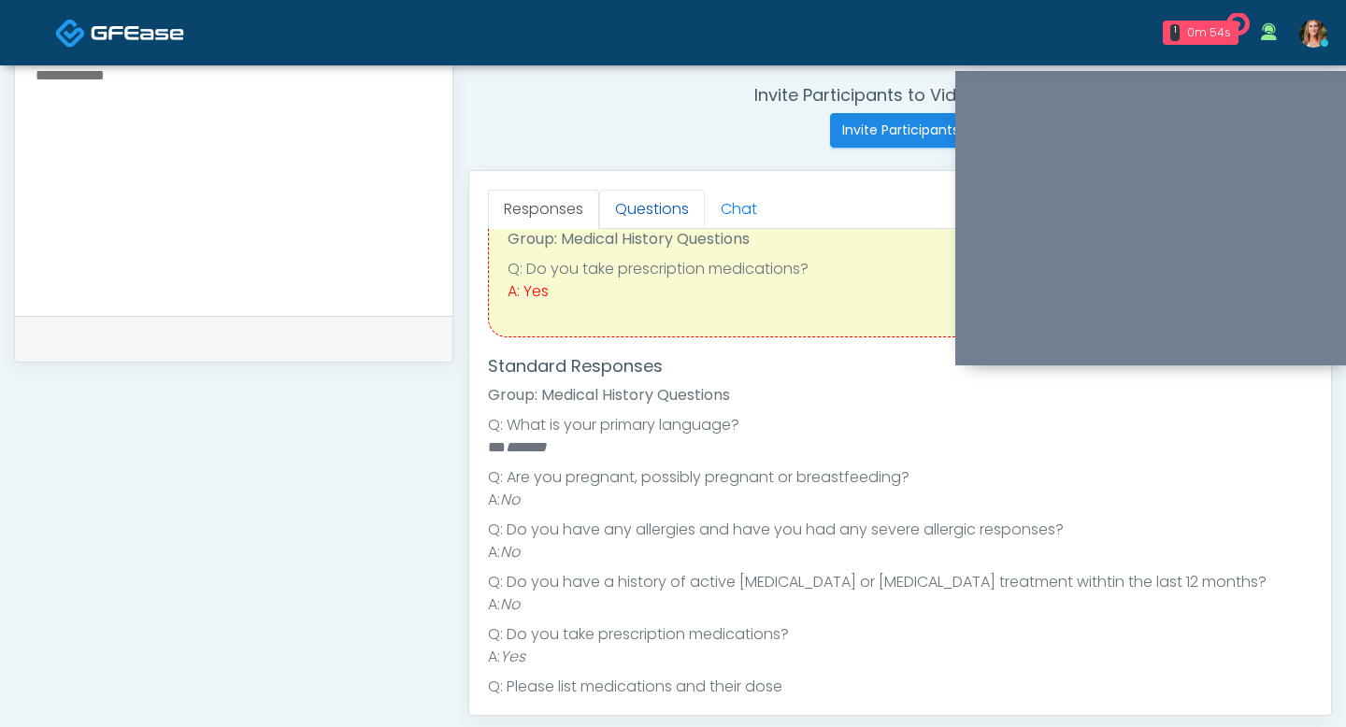
click at [638, 212] on link "Questions" at bounding box center [652, 209] width 106 height 39
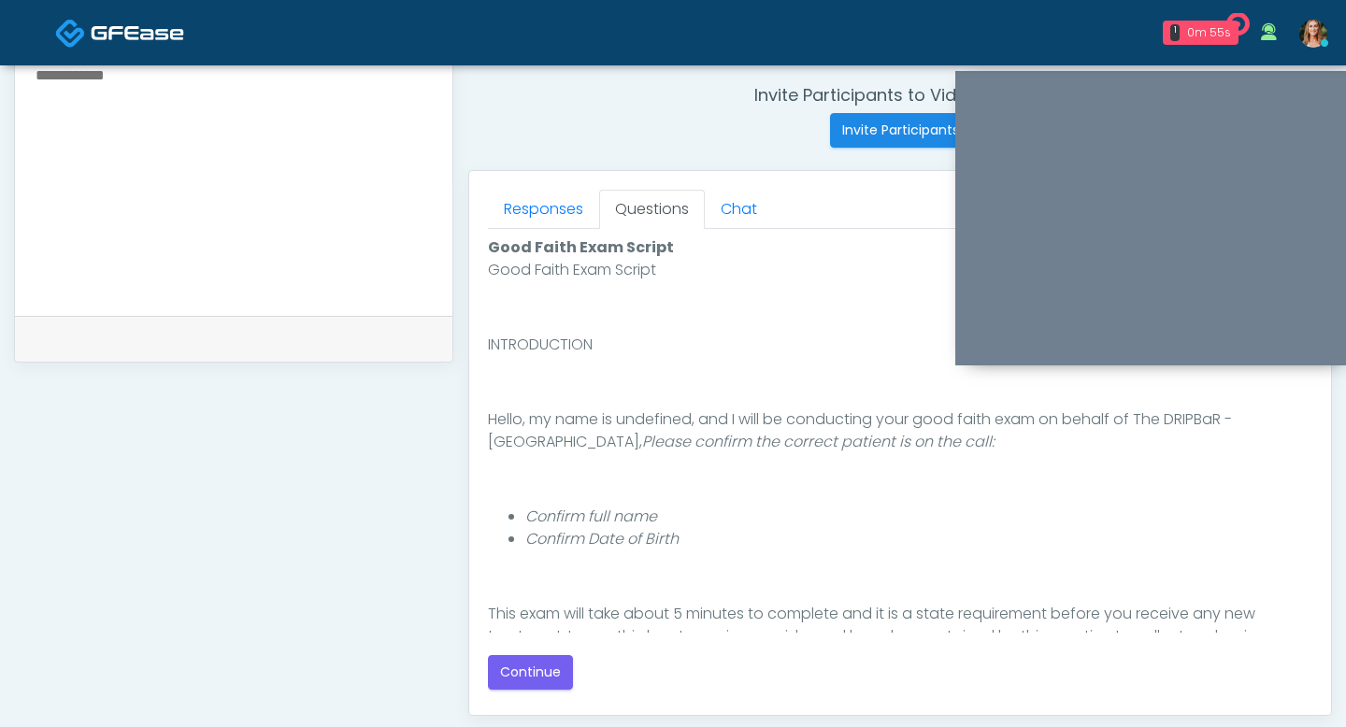
scroll to position [0, 0]
click at [535, 678] on button "Continue" at bounding box center [530, 672] width 85 height 35
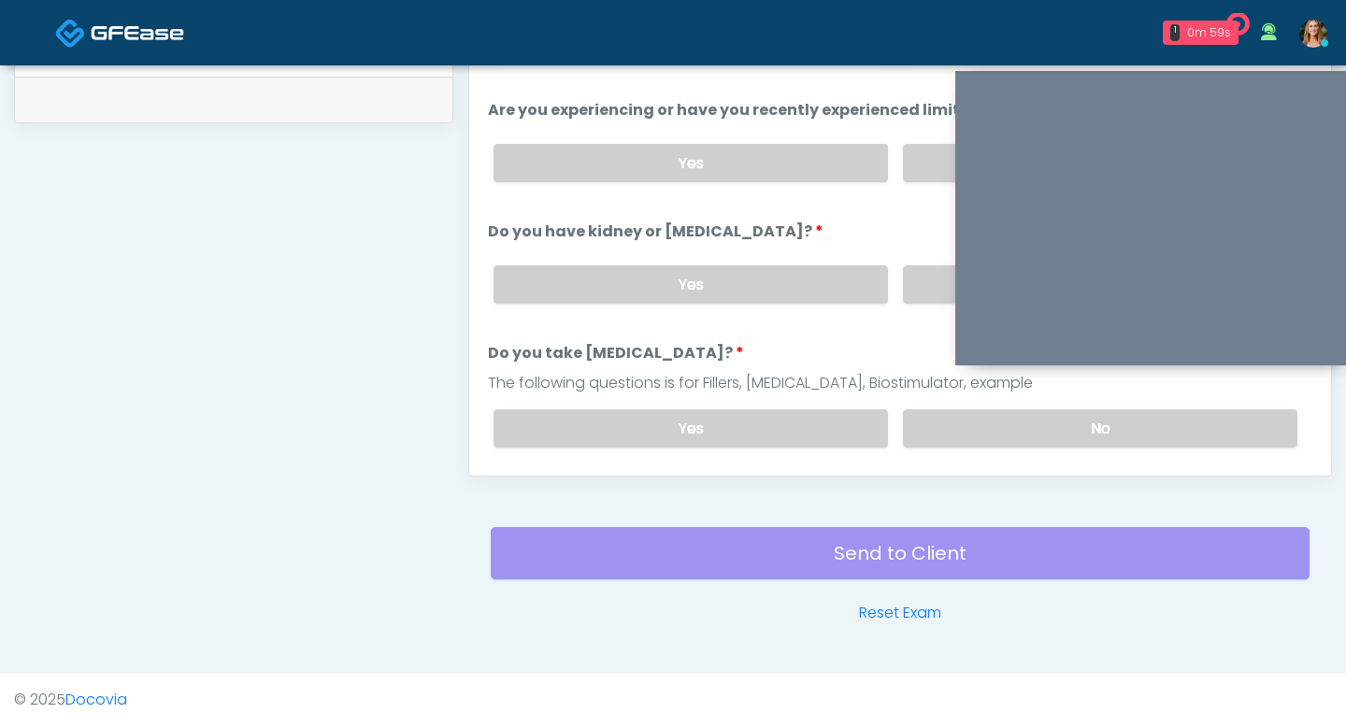
scroll to position [20, 0]
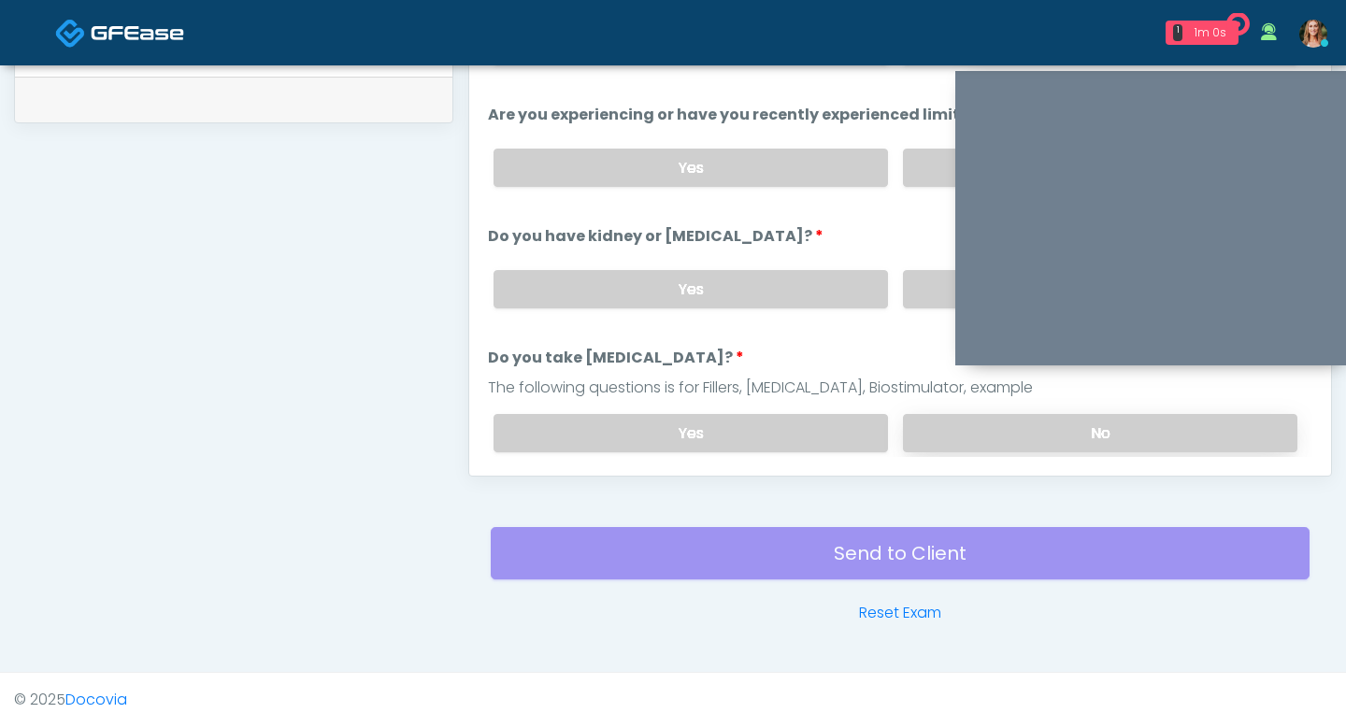
click at [949, 443] on label "No" at bounding box center [1100, 433] width 394 height 38
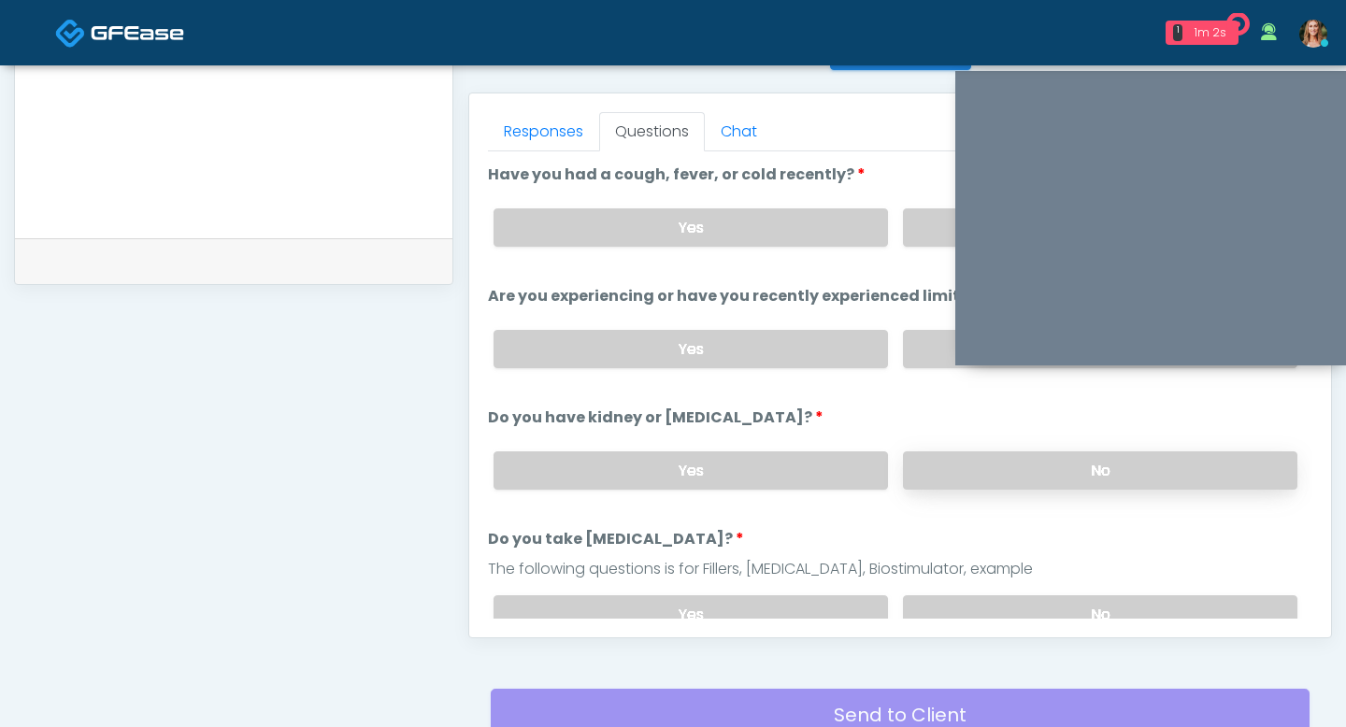
click at [945, 464] on label "No" at bounding box center [1100, 470] width 394 height 38
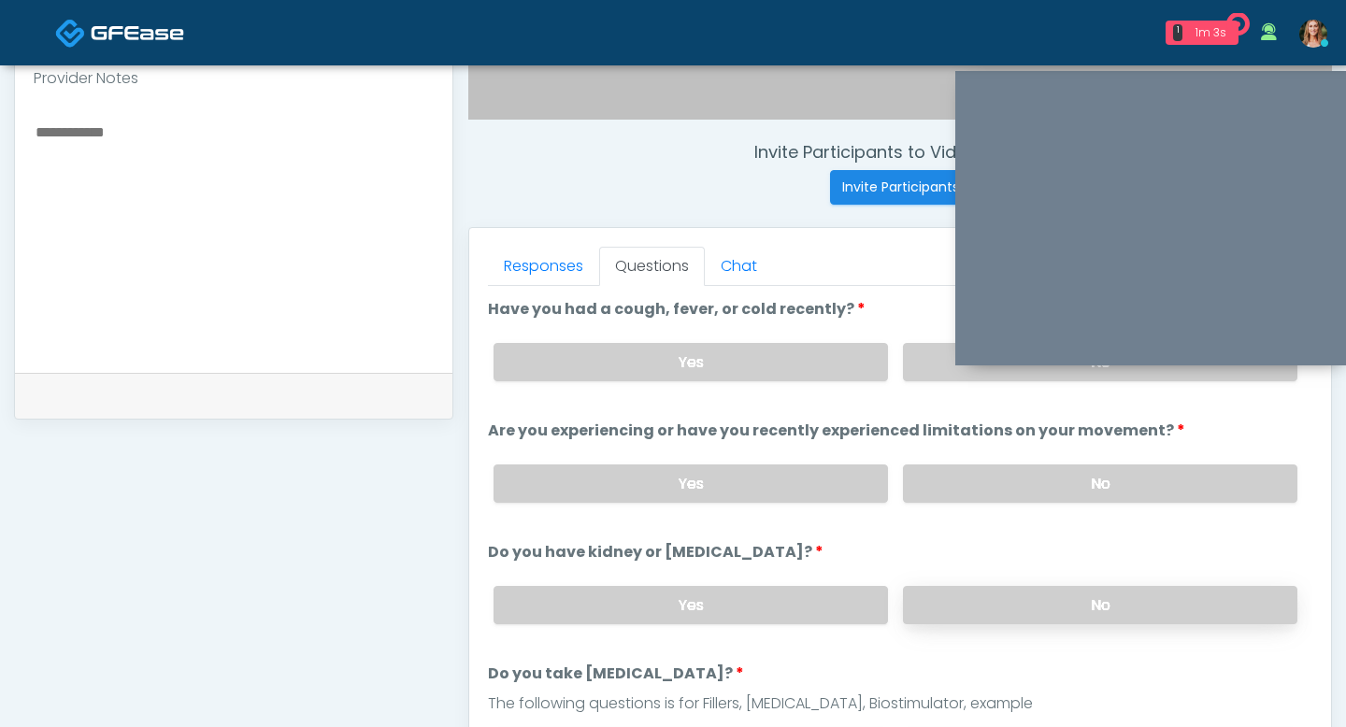
scroll to position [653, 0]
click at [967, 486] on label "No" at bounding box center [1100, 484] width 394 height 38
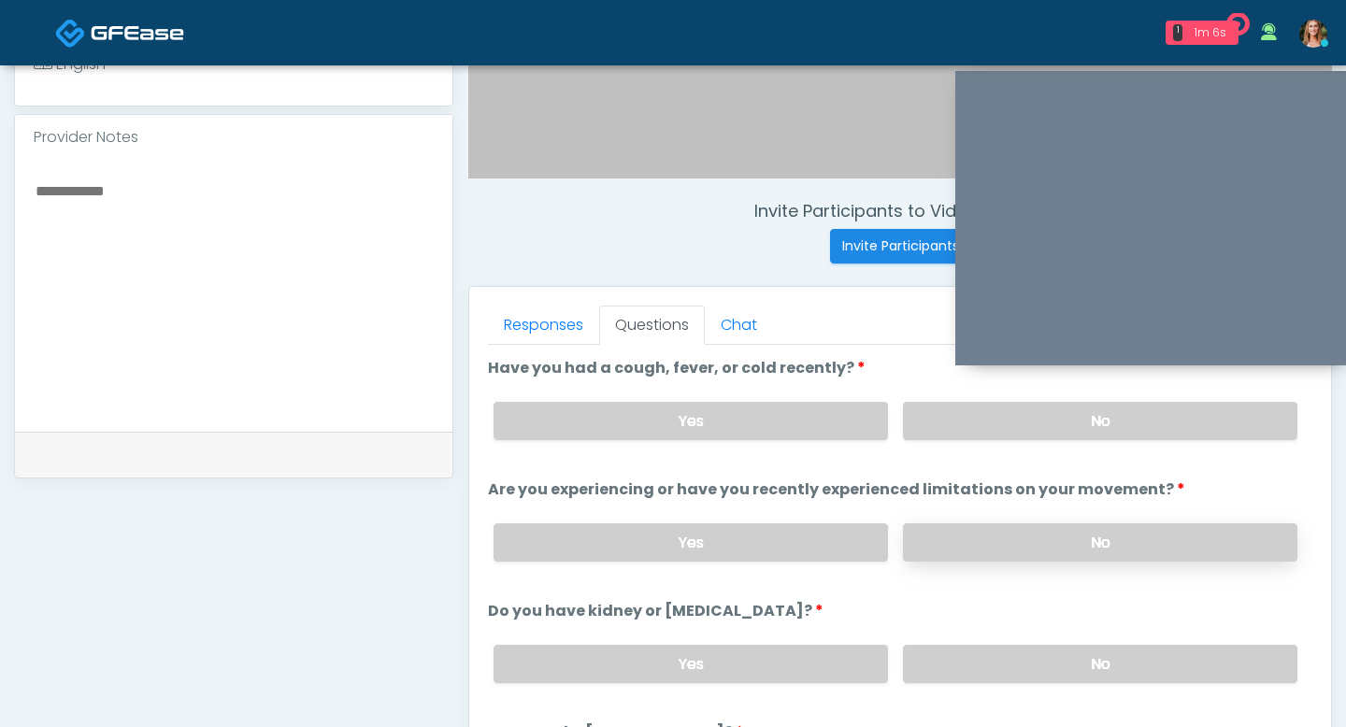
scroll to position [584, 0]
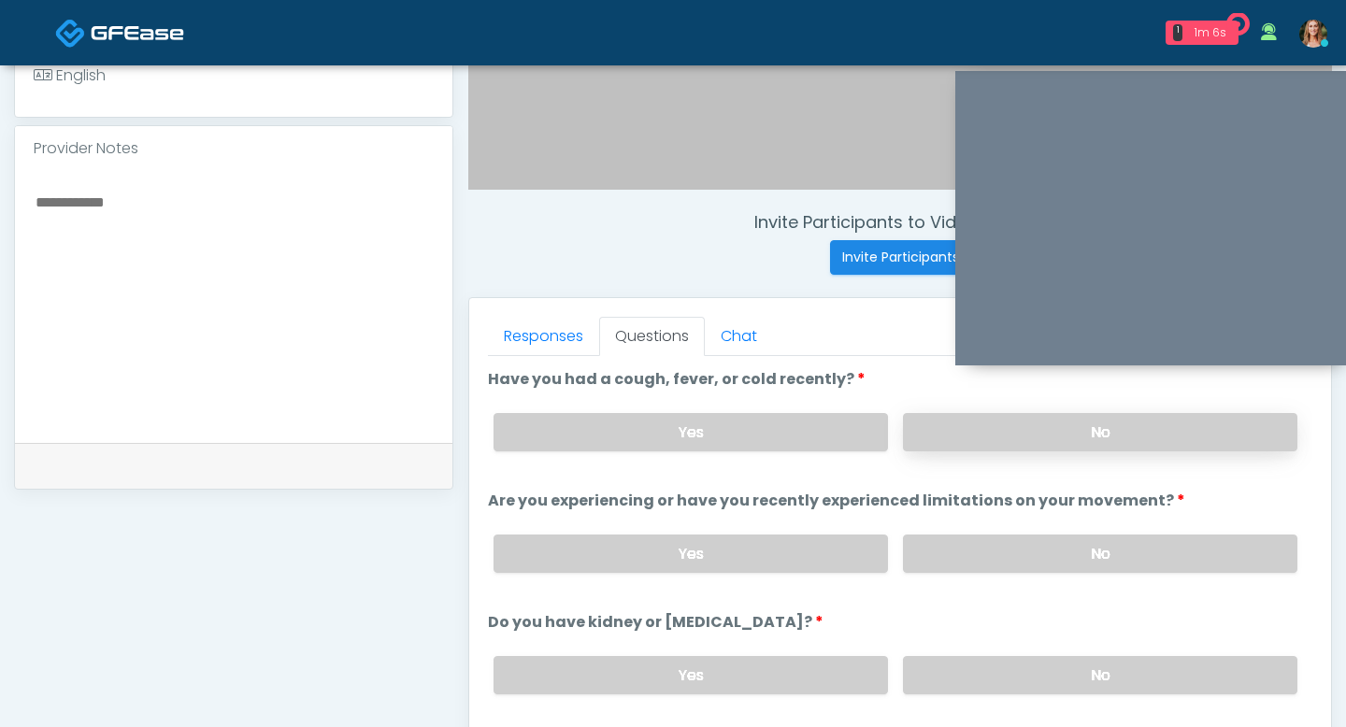
click at [957, 426] on label "No" at bounding box center [1100, 432] width 394 height 38
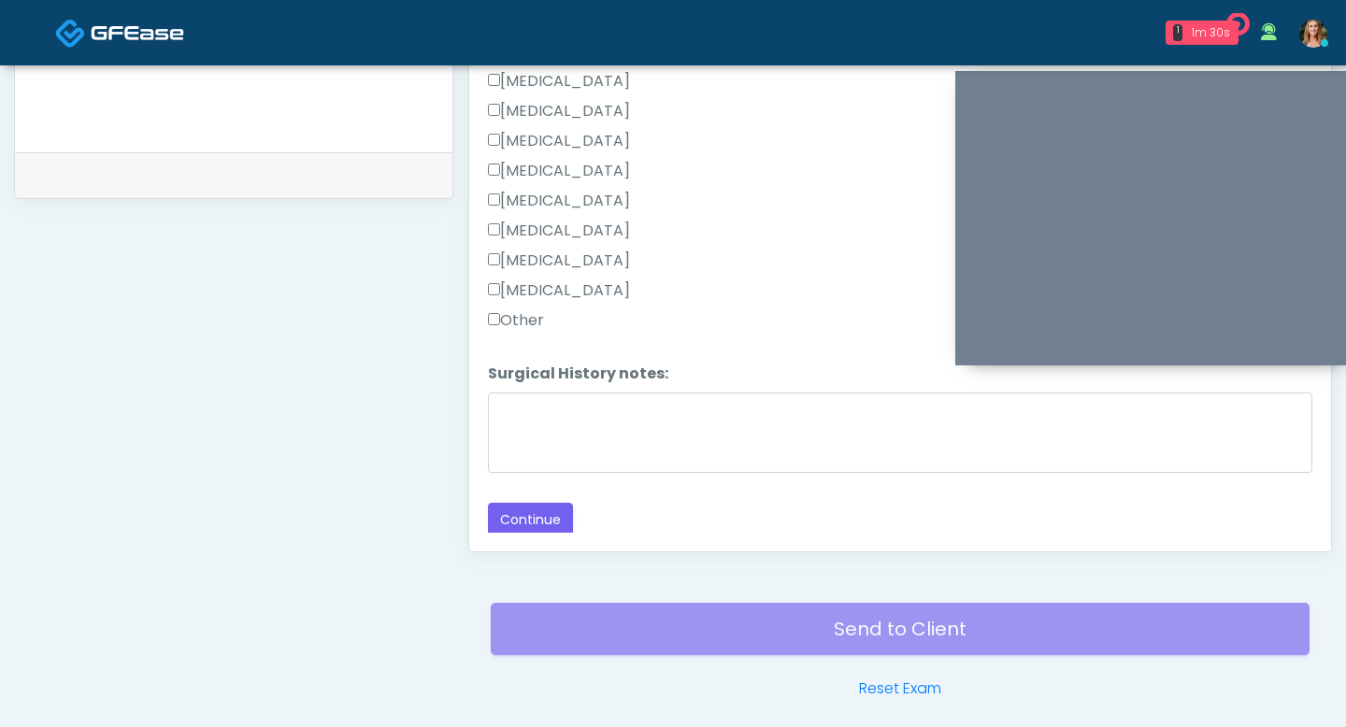
scroll to position [950, 0]
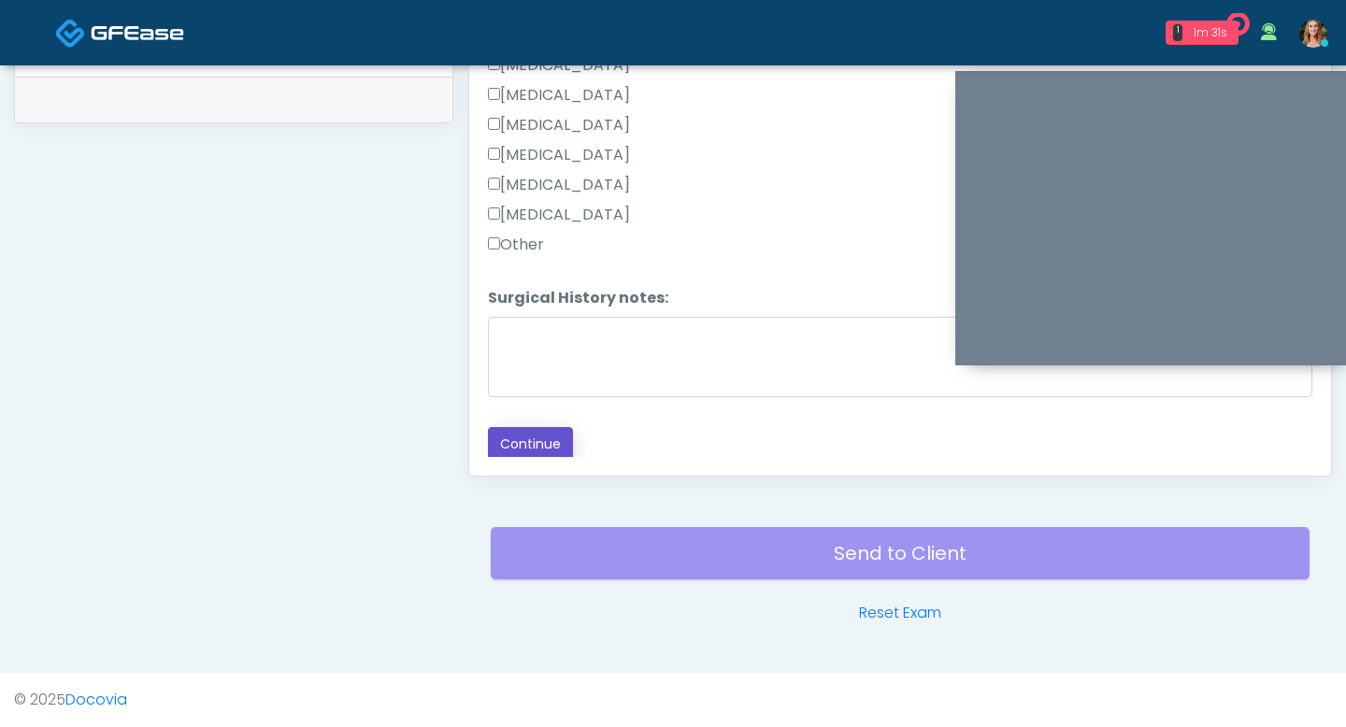
click at [532, 448] on button "Continue" at bounding box center [530, 444] width 85 height 35
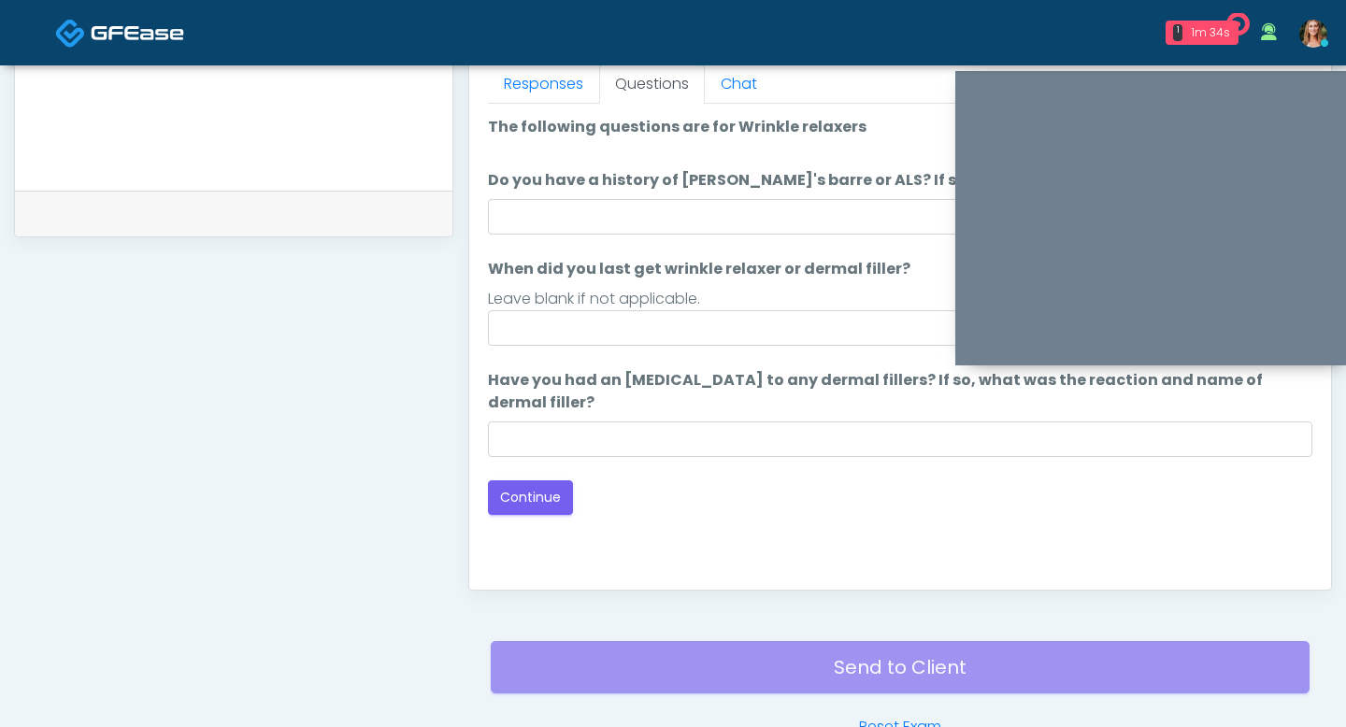
scroll to position [818, 0]
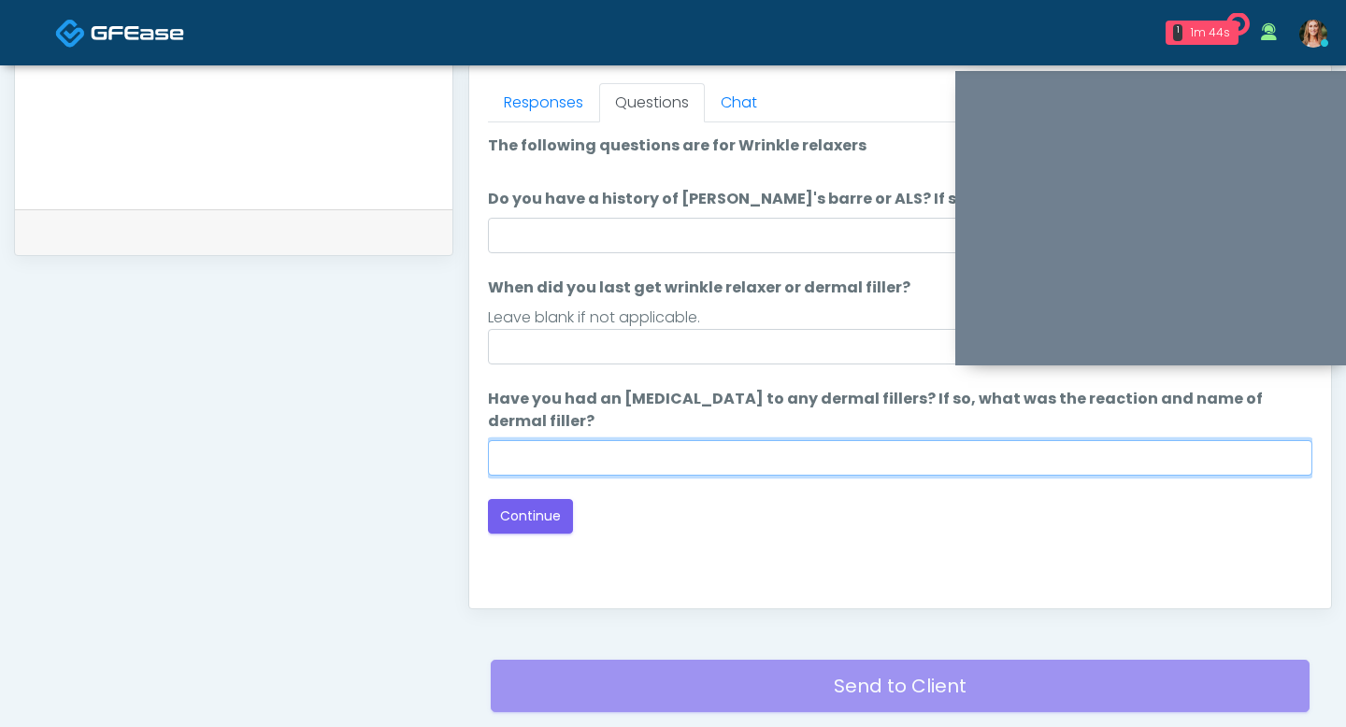
click at [652, 452] on input "Have you had an allergic response to any dermal fillers? If so, what was the re…" at bounding box center [900, 458] width 824 height 36
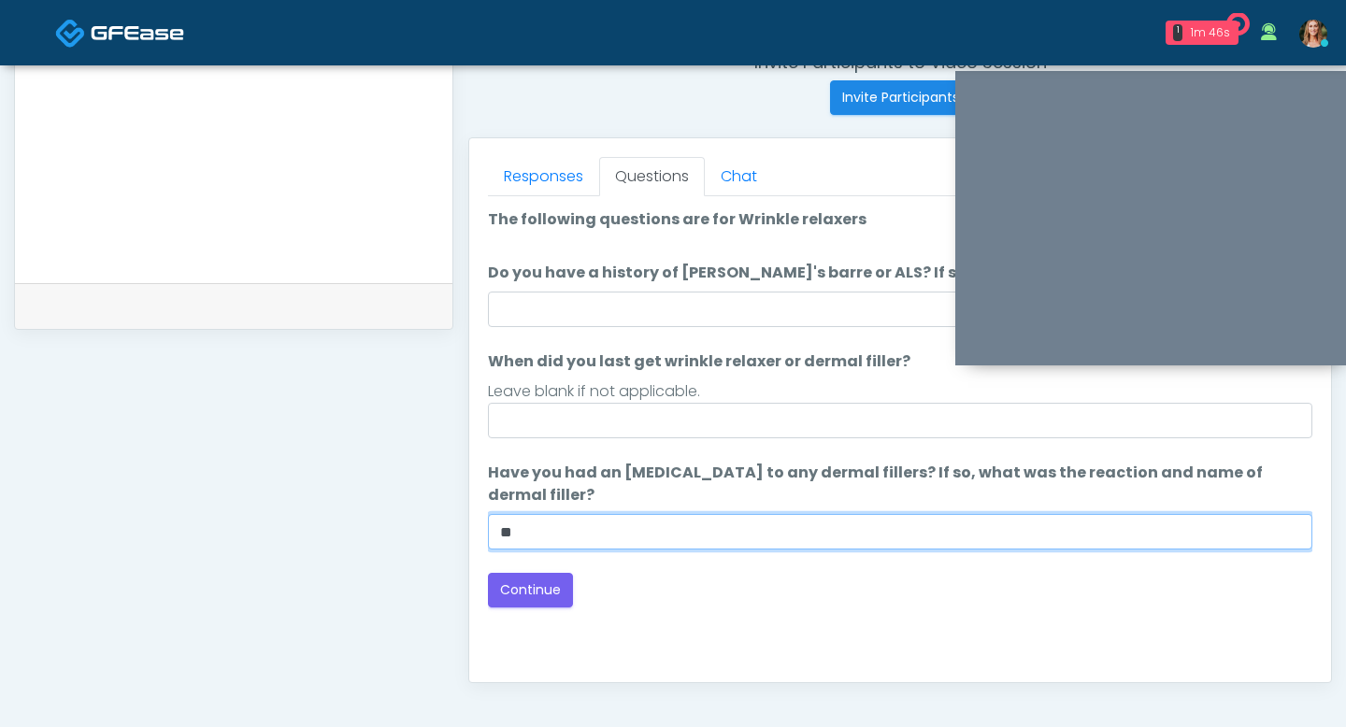
scroll to position [731, 0]
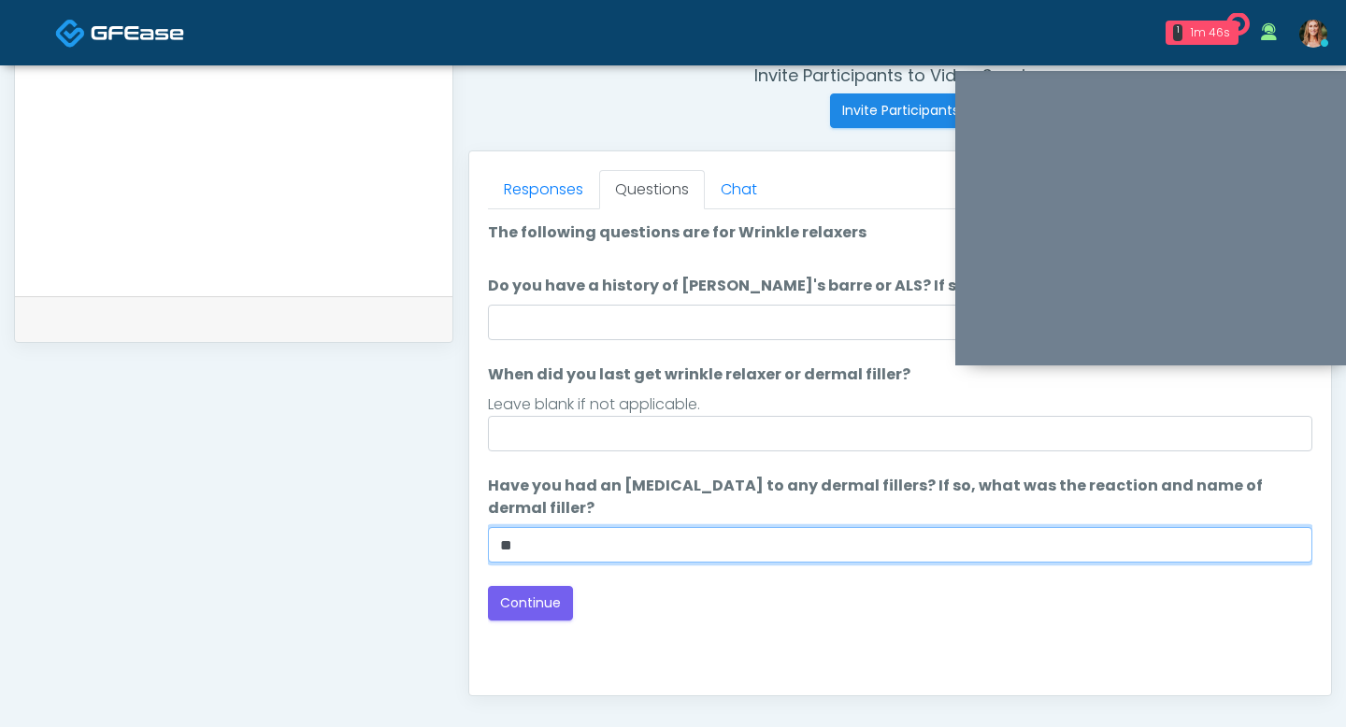
type input "**"
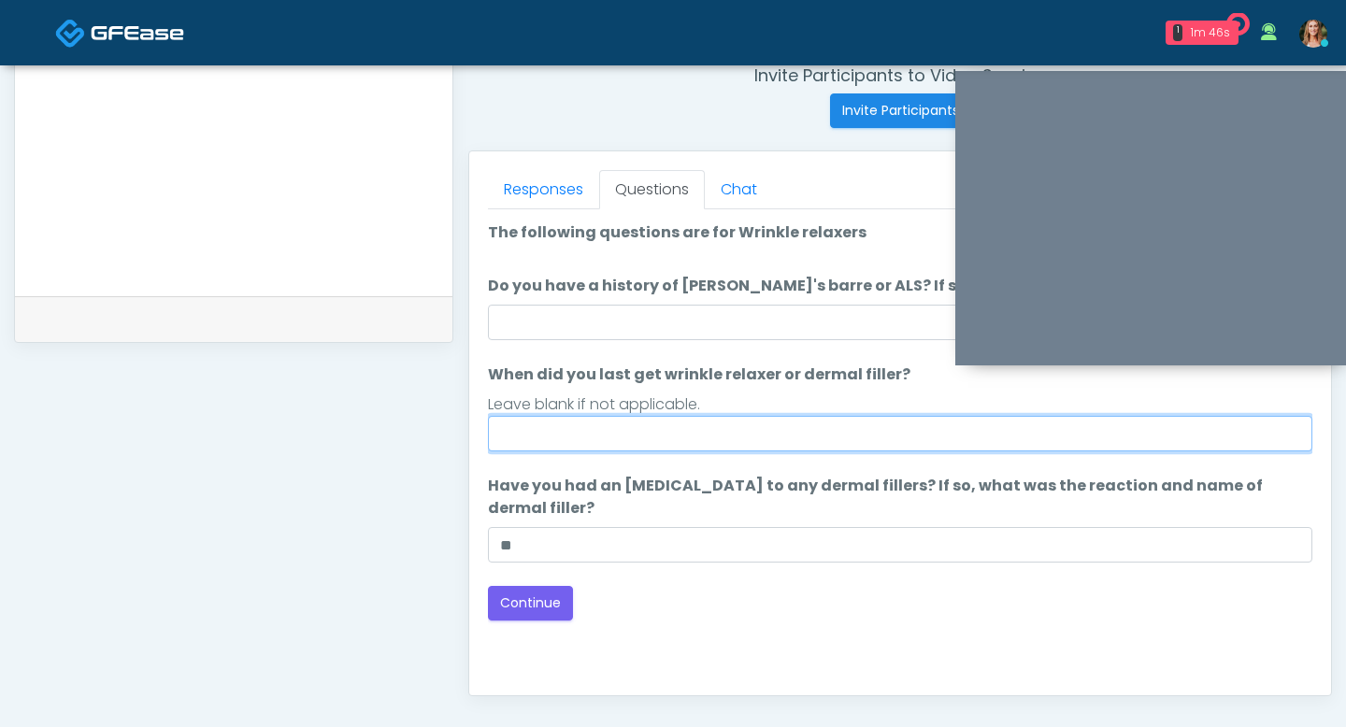
click at [629, 432] on input "When did you last get wrinkle relaxer or dermal filler?" at bounding box center [900, 434] width 824 height 36
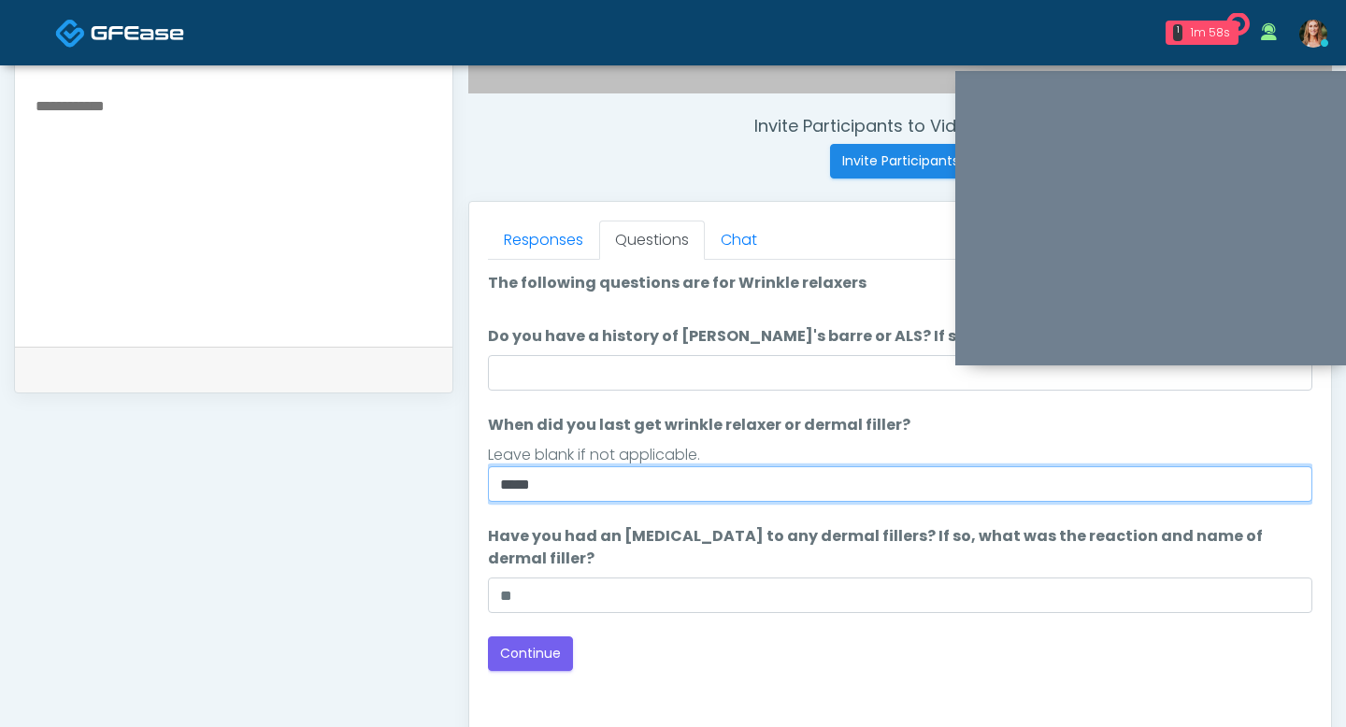
scroll to position [661, 0]
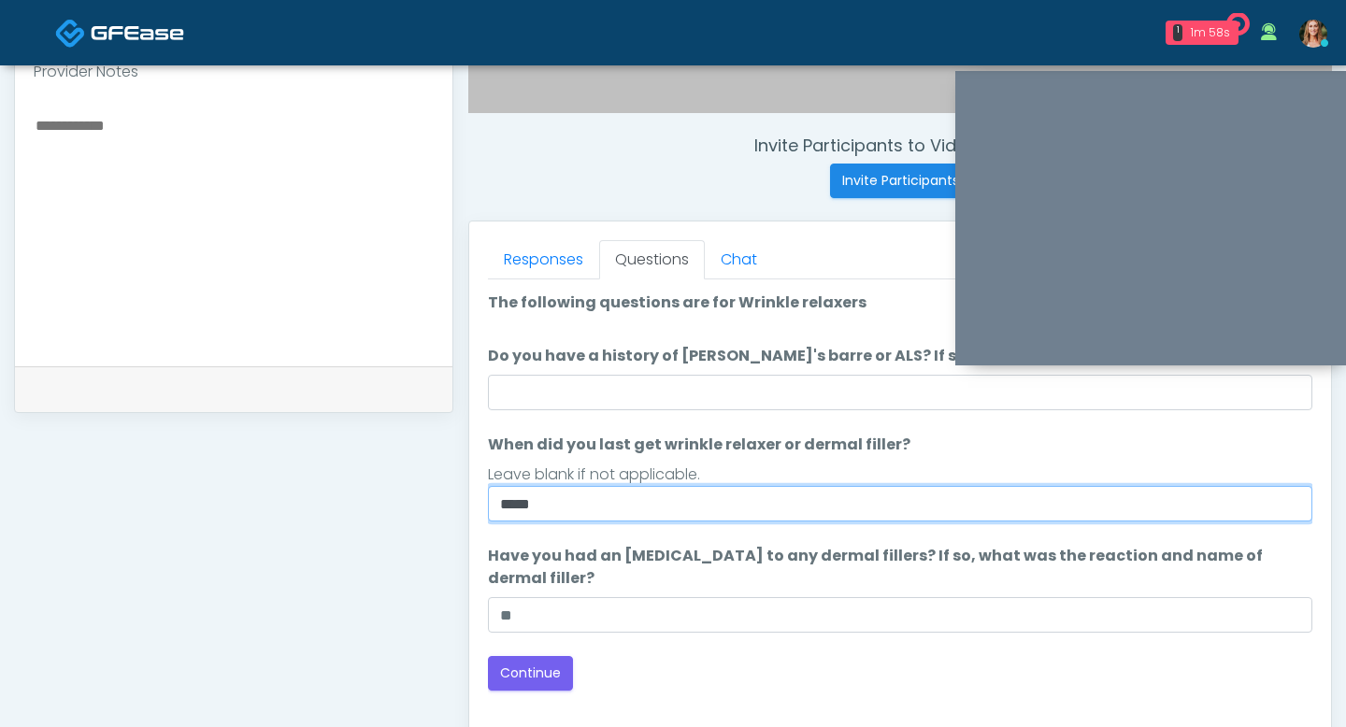
type input "****"
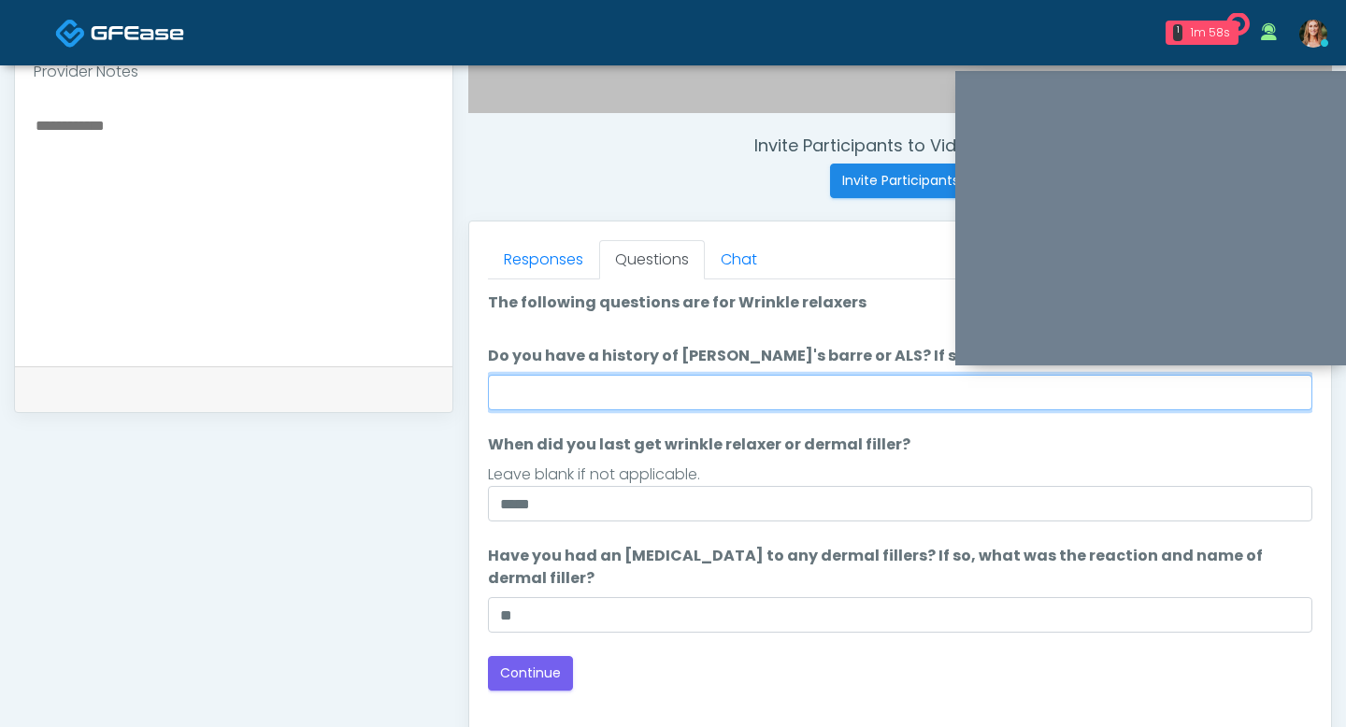
click at [667, 401] on input "Do you have a history of [PERSON_NAME]'s barre or ALS? If so, please provide de…" at bounding box center [900, 393] width 824 height 36
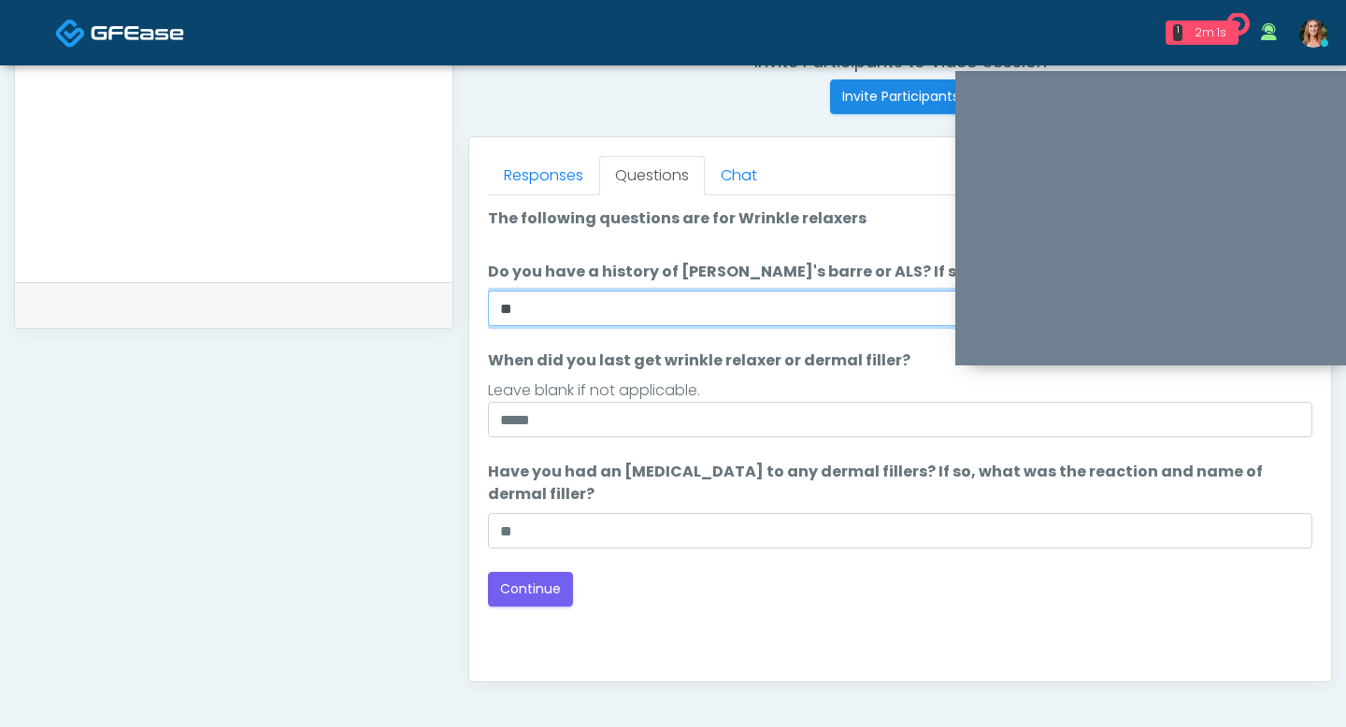
scroll to position [762, 0]
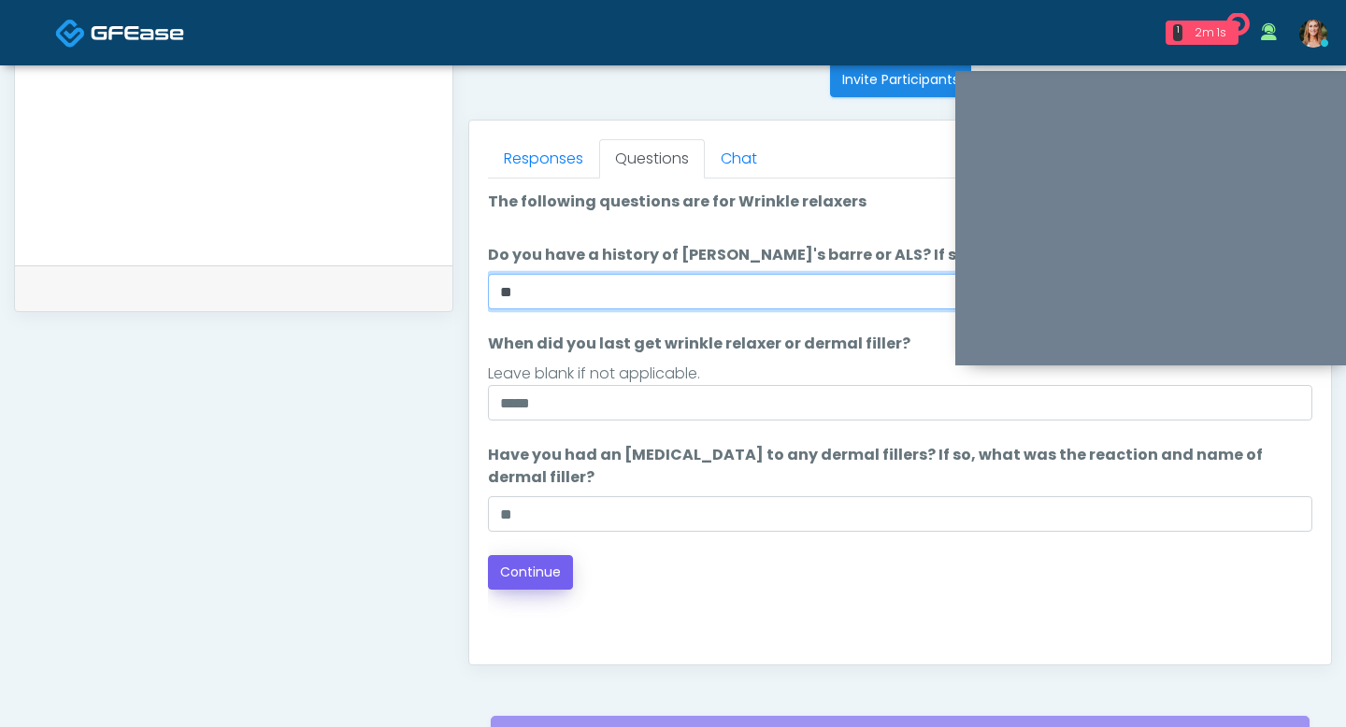
type input "**"
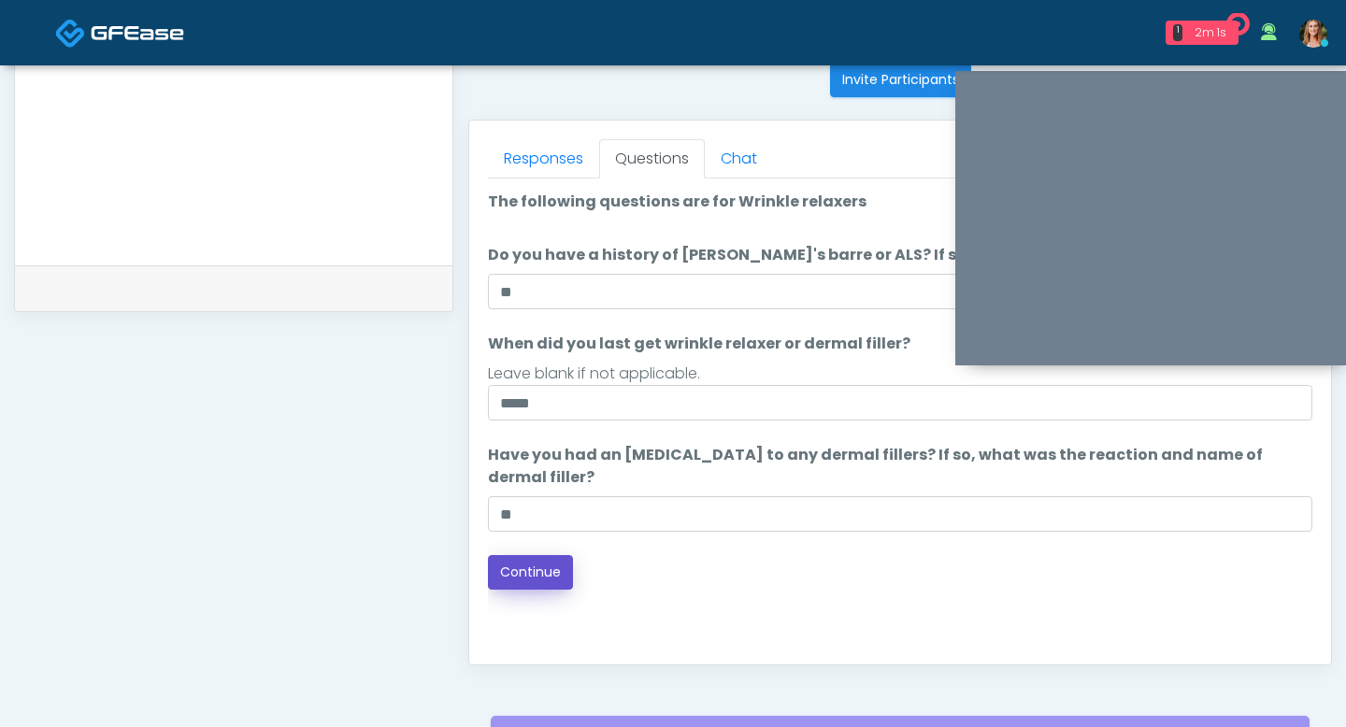
click at [539, 577] on button "Continue" at bounding box center [530, 572] width 85 height 35
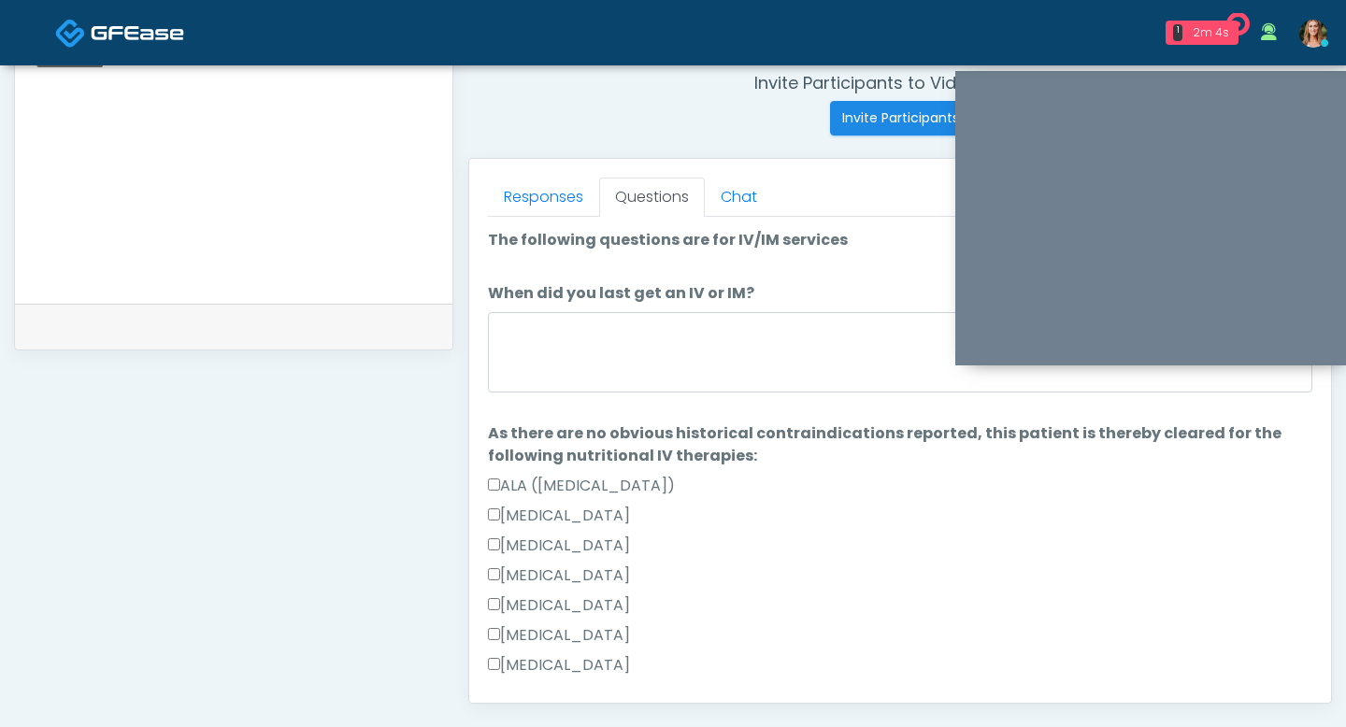
scroll to position [720, 0]
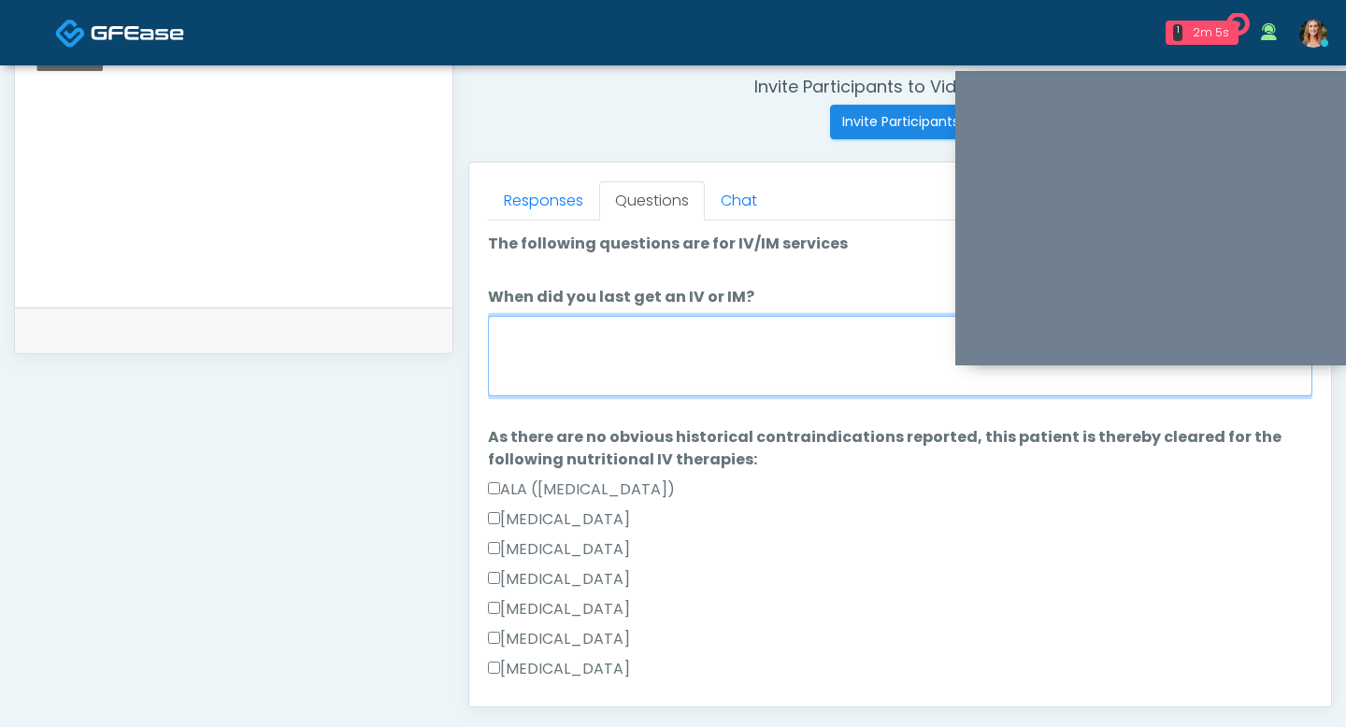
click at [702, 375] on textarea "When did you last get an IV or IM?" at bounding box center [900, 356] width 824 height 80
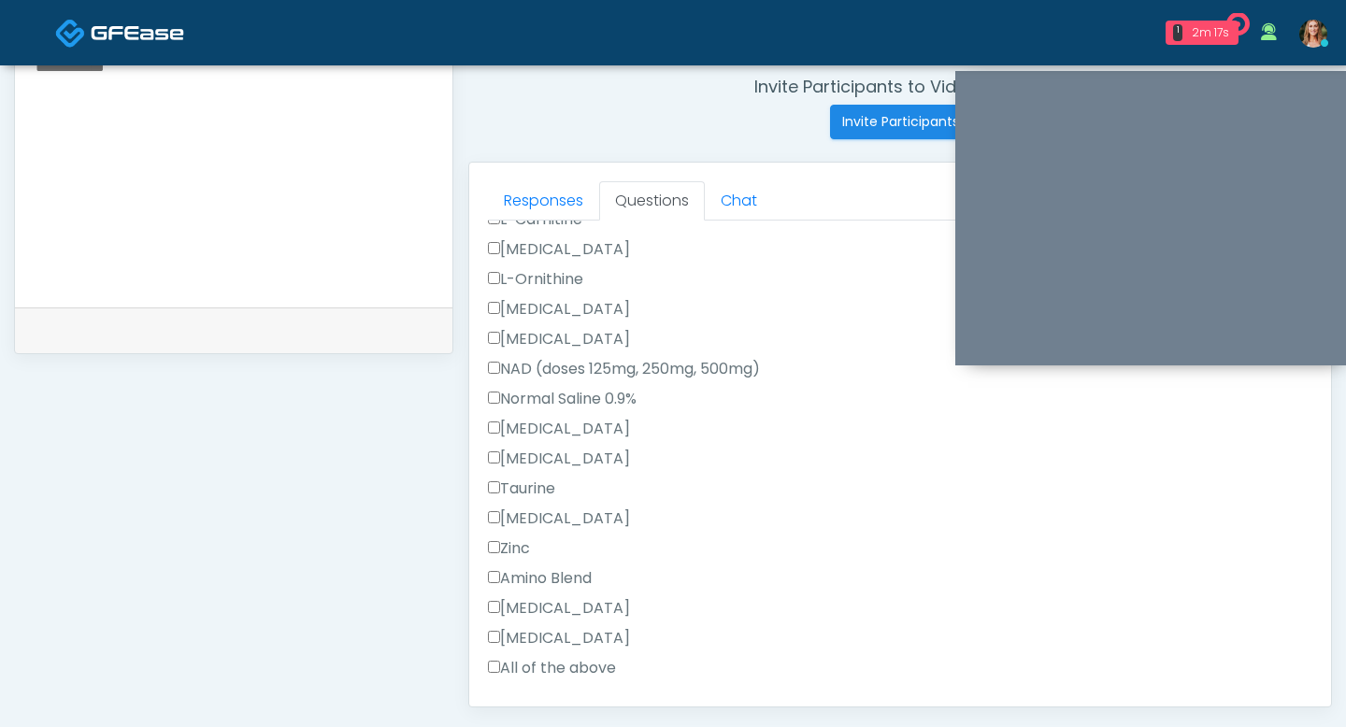
scroll to position [714, 0]
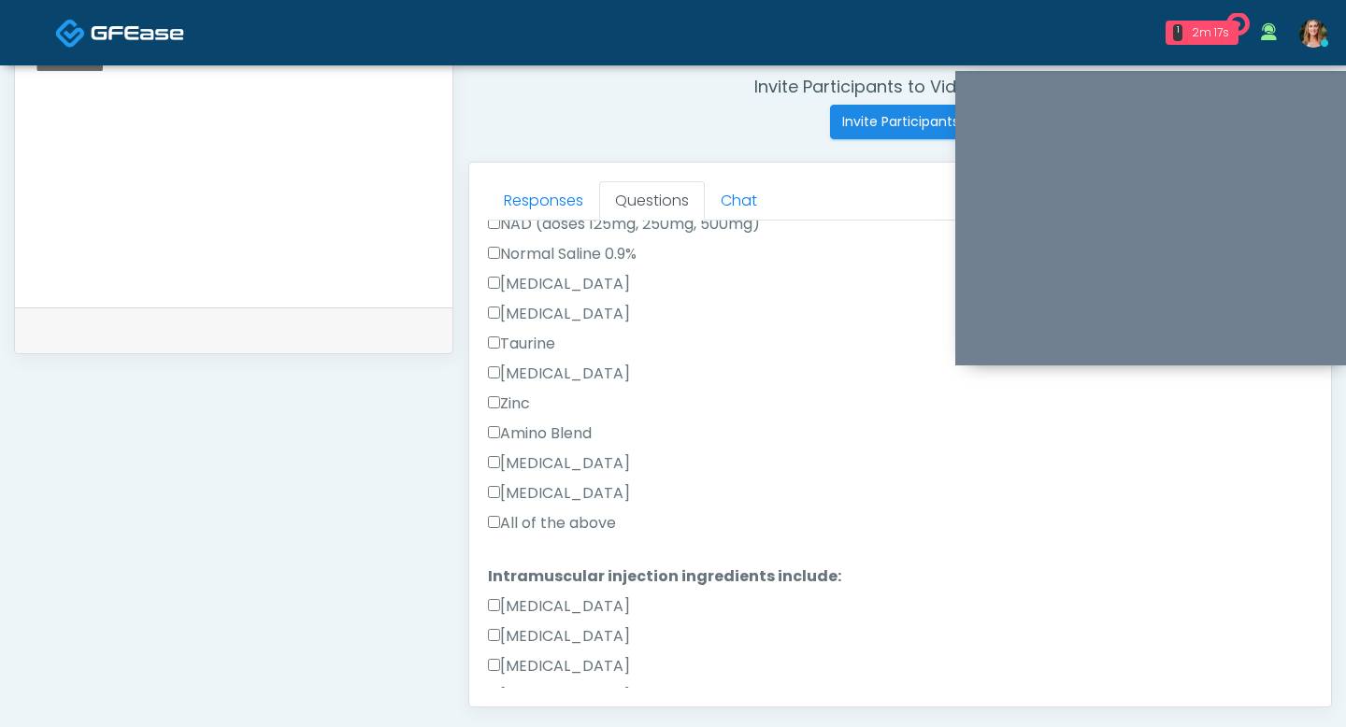
type textarea "******"
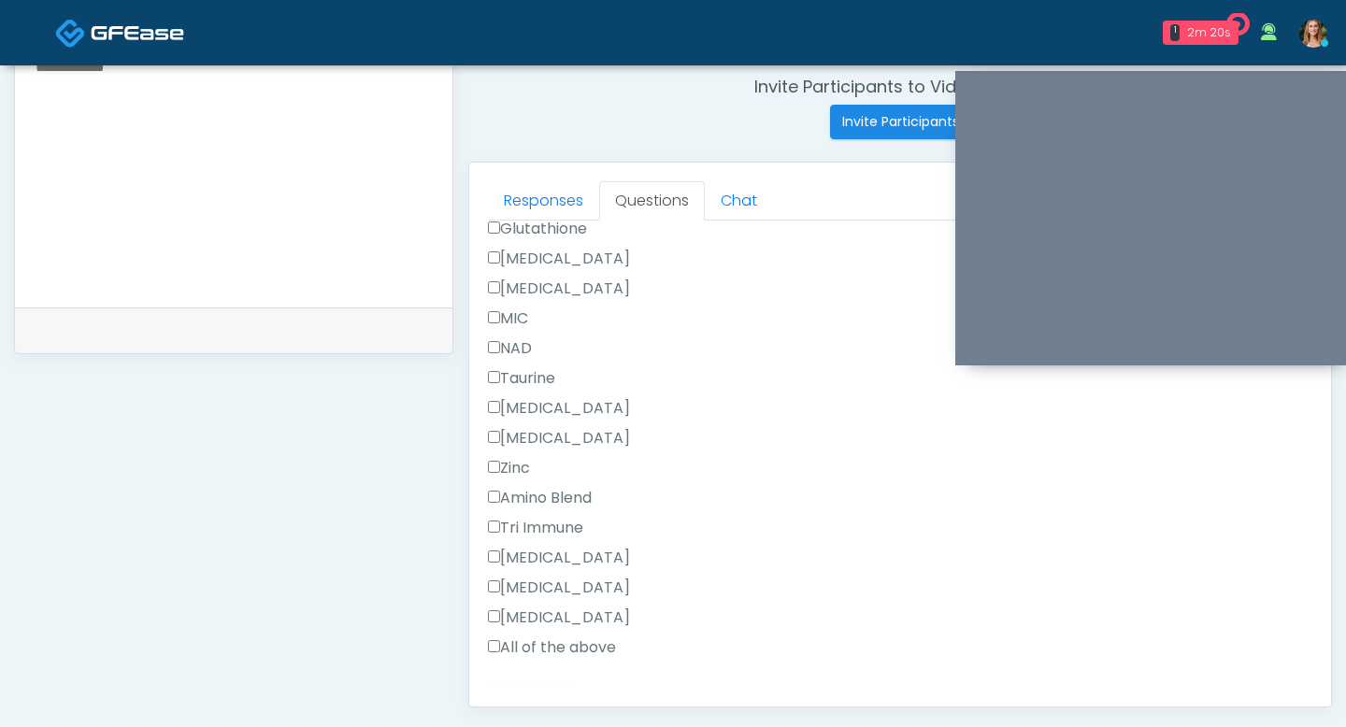
scroll to position [1247, 0]
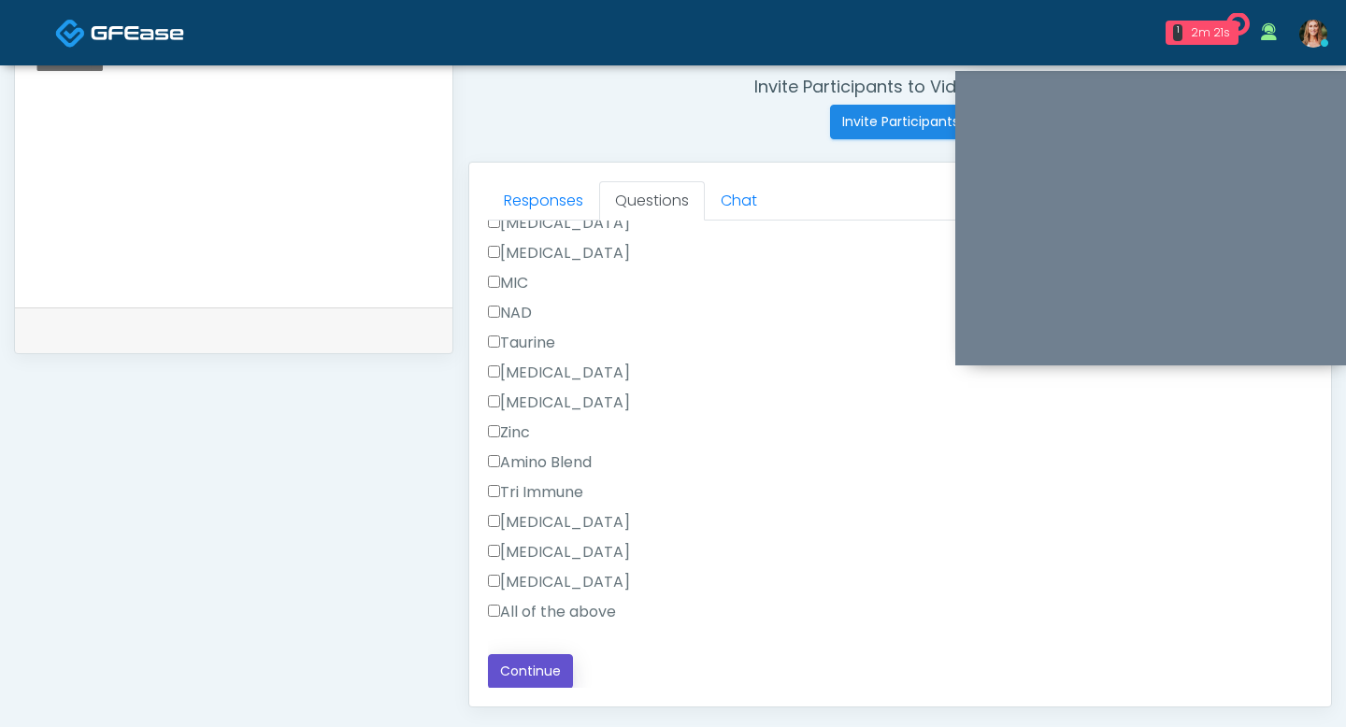
click at [514, 670] on button "Continue" at bounding box center [530, 671] width 85 height 35
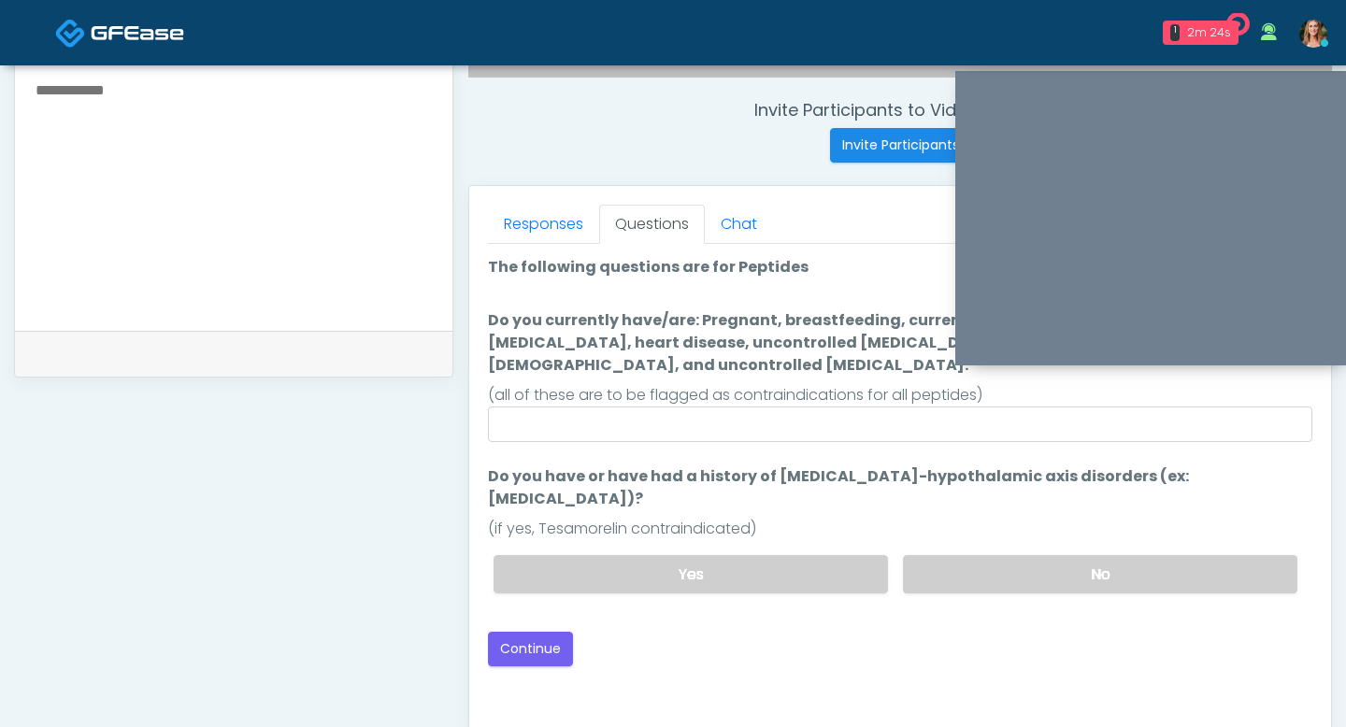
scroll to position [644, 0]
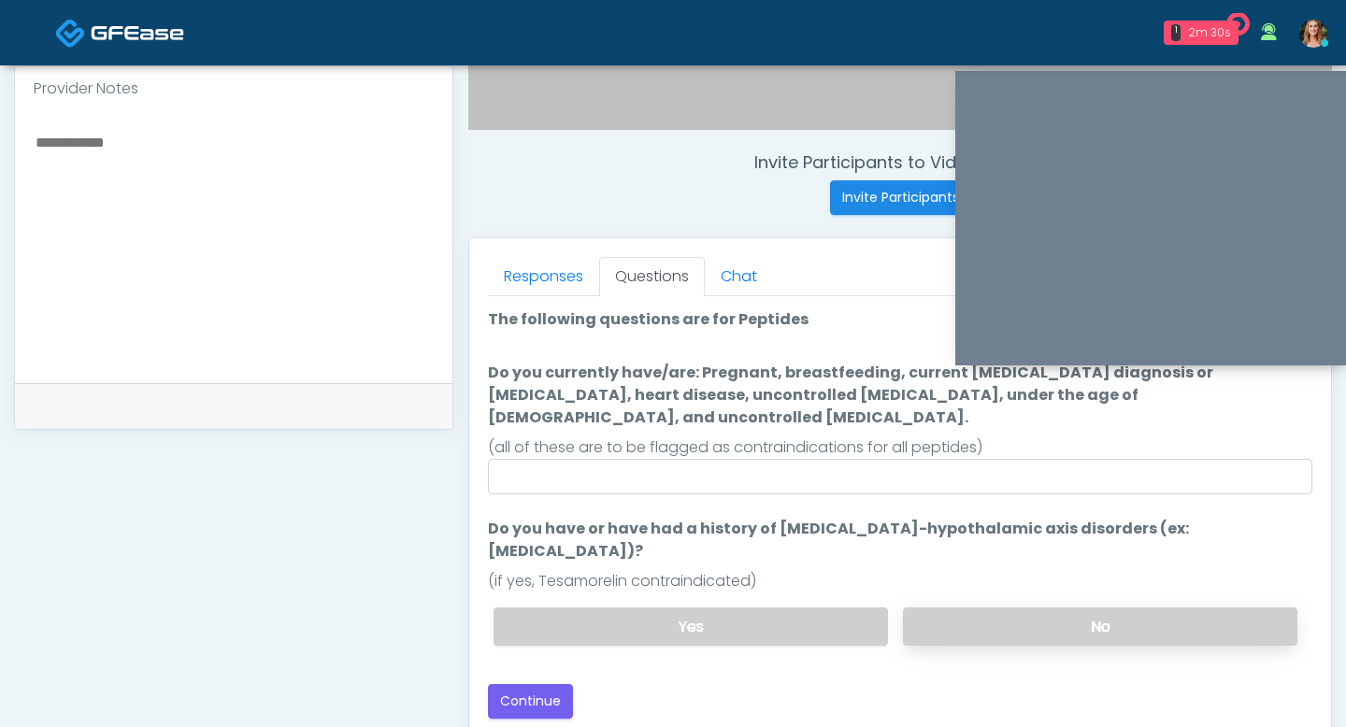
click at [986, 607] on label "No" at bounding box center [1100, 626] width 394 height 38
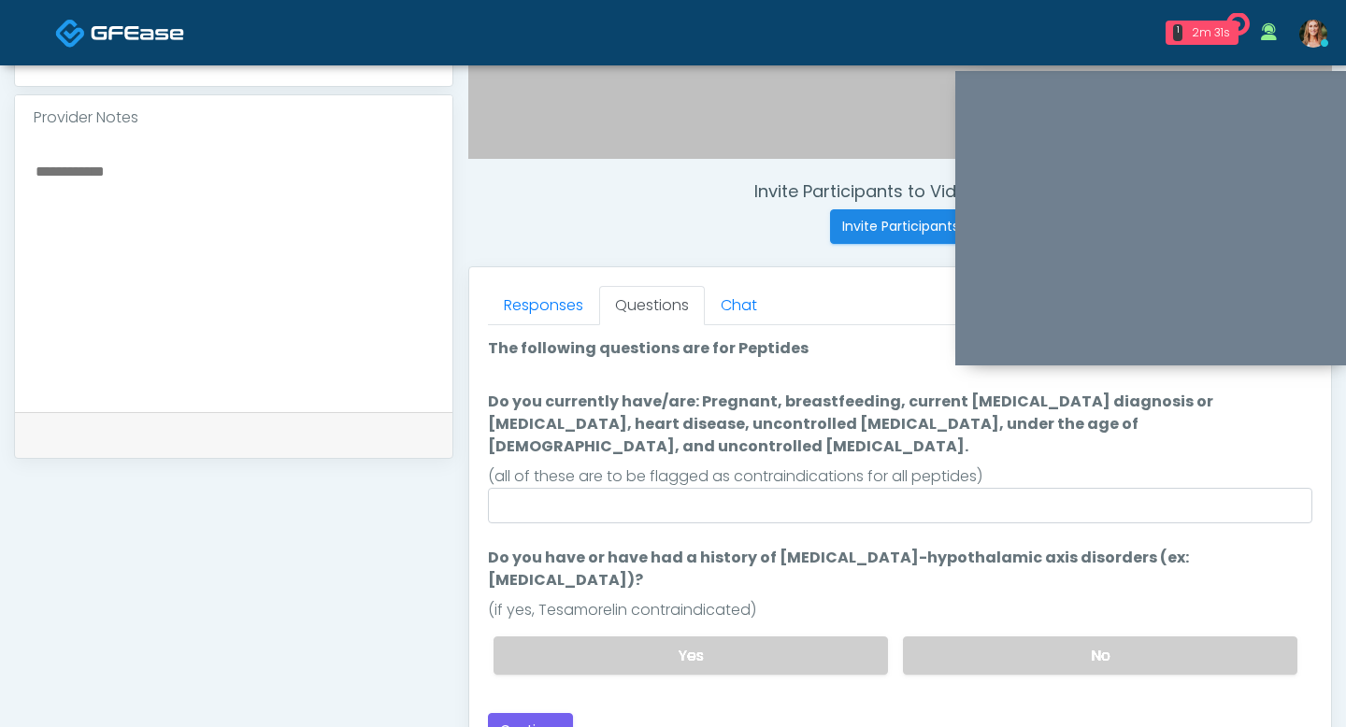
scroll to position [611, 0]
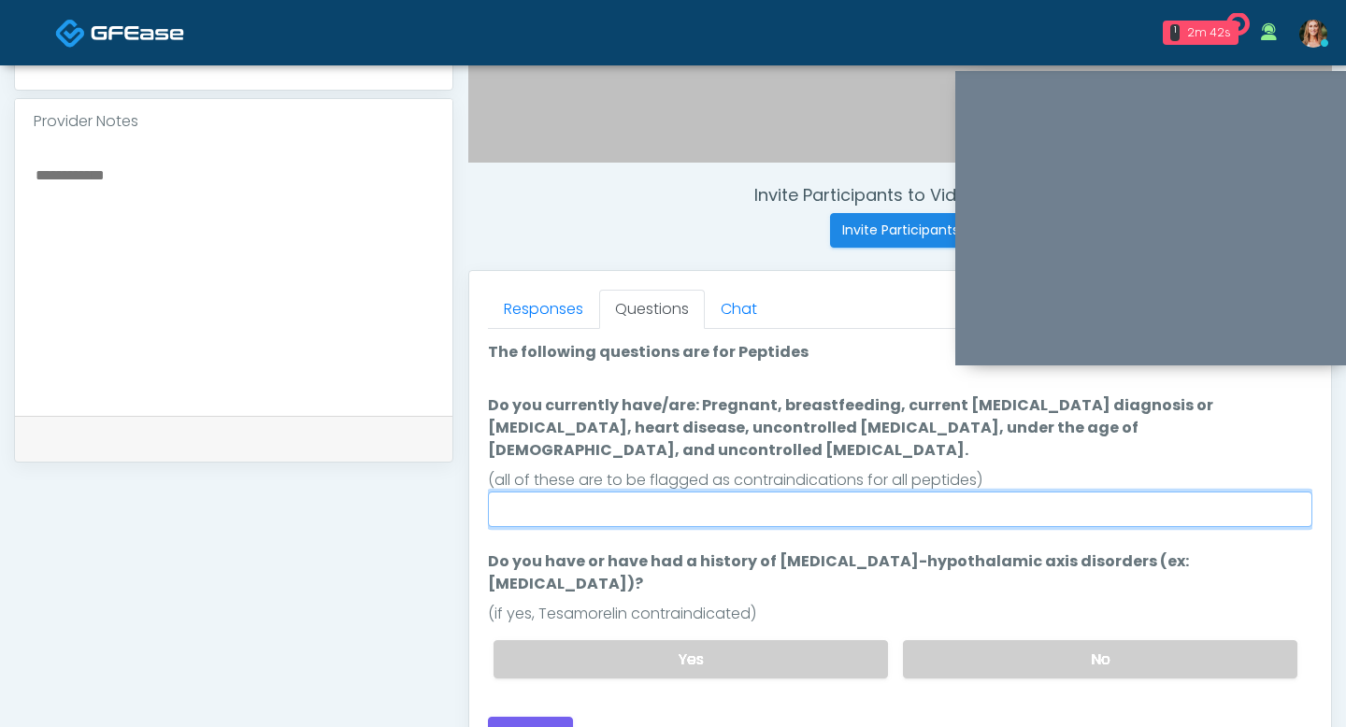
click at [897, 492] on input "Do you currently have/are: Pregnant, breastfeeding, current cancer diagnosis or…" at bounding box center [900, 510] width 824 height 36
type input "**"
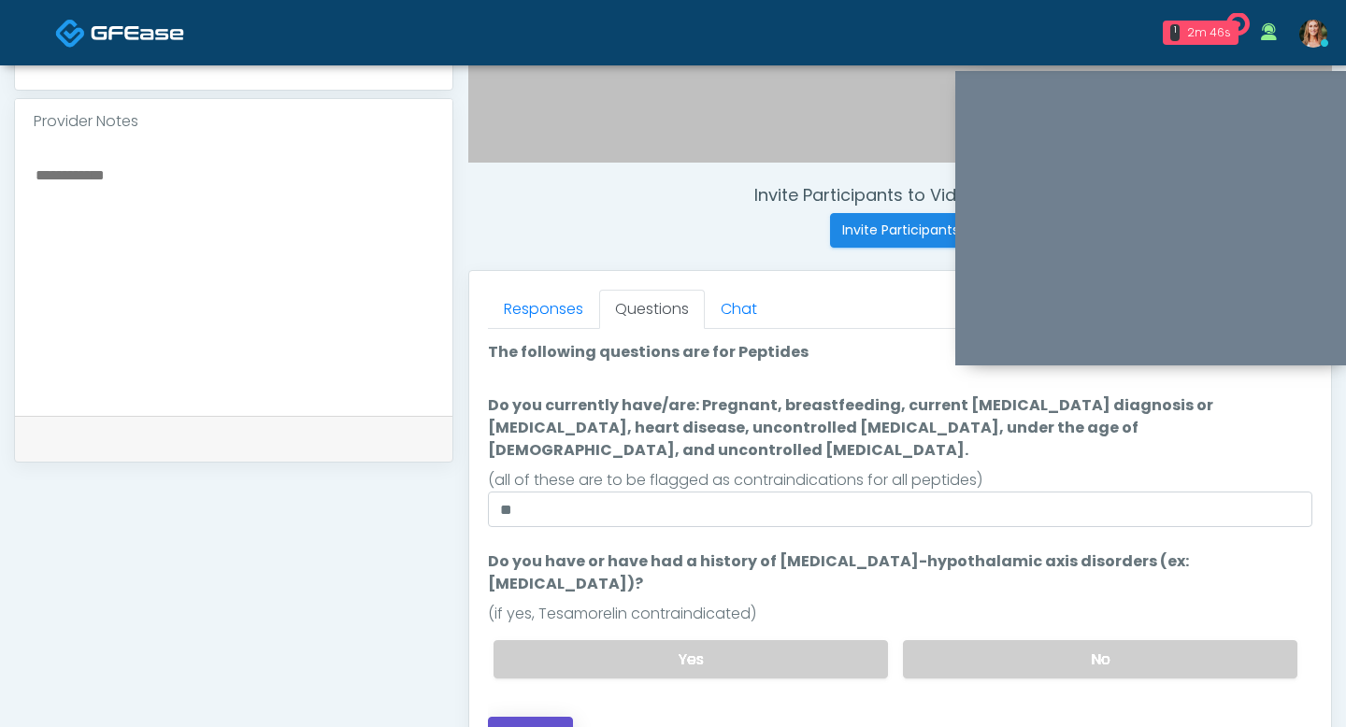
click at [496, 717] on button "Continue" at bounding box center [530, 734] width 85 height 35
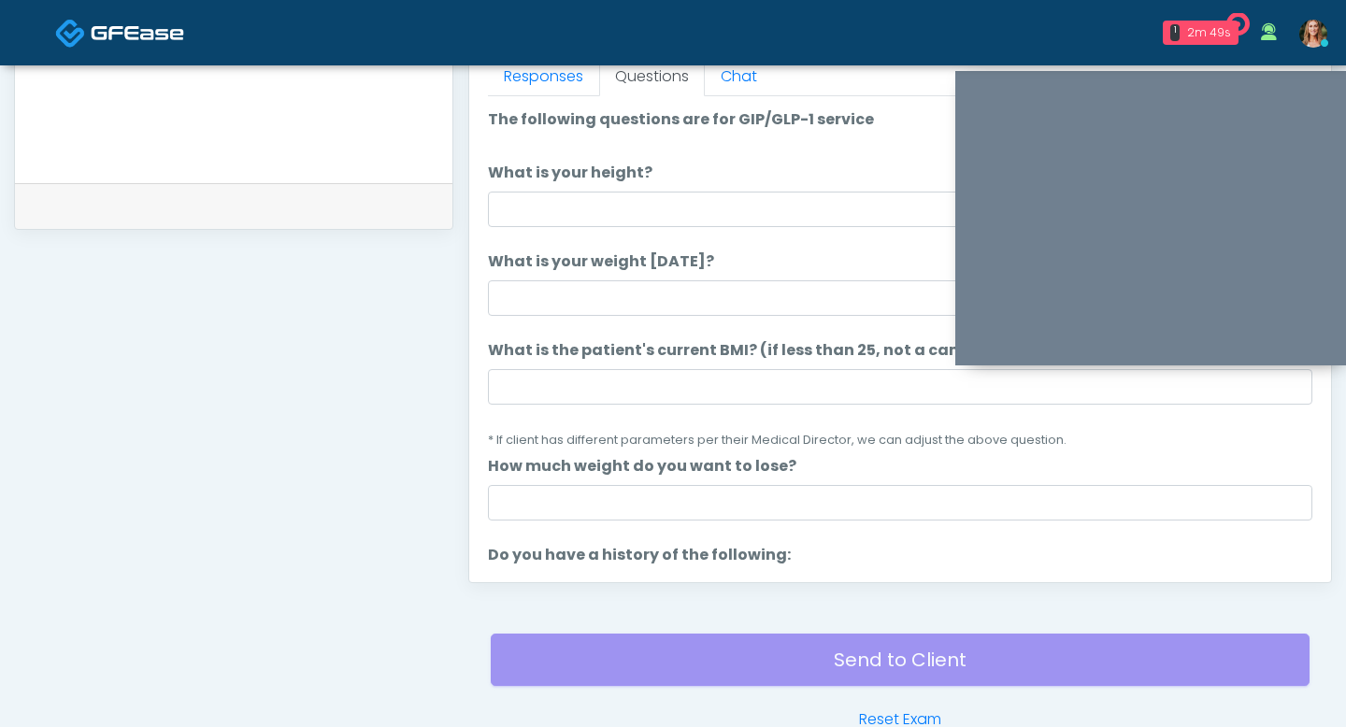
scroll to position [693, 0]
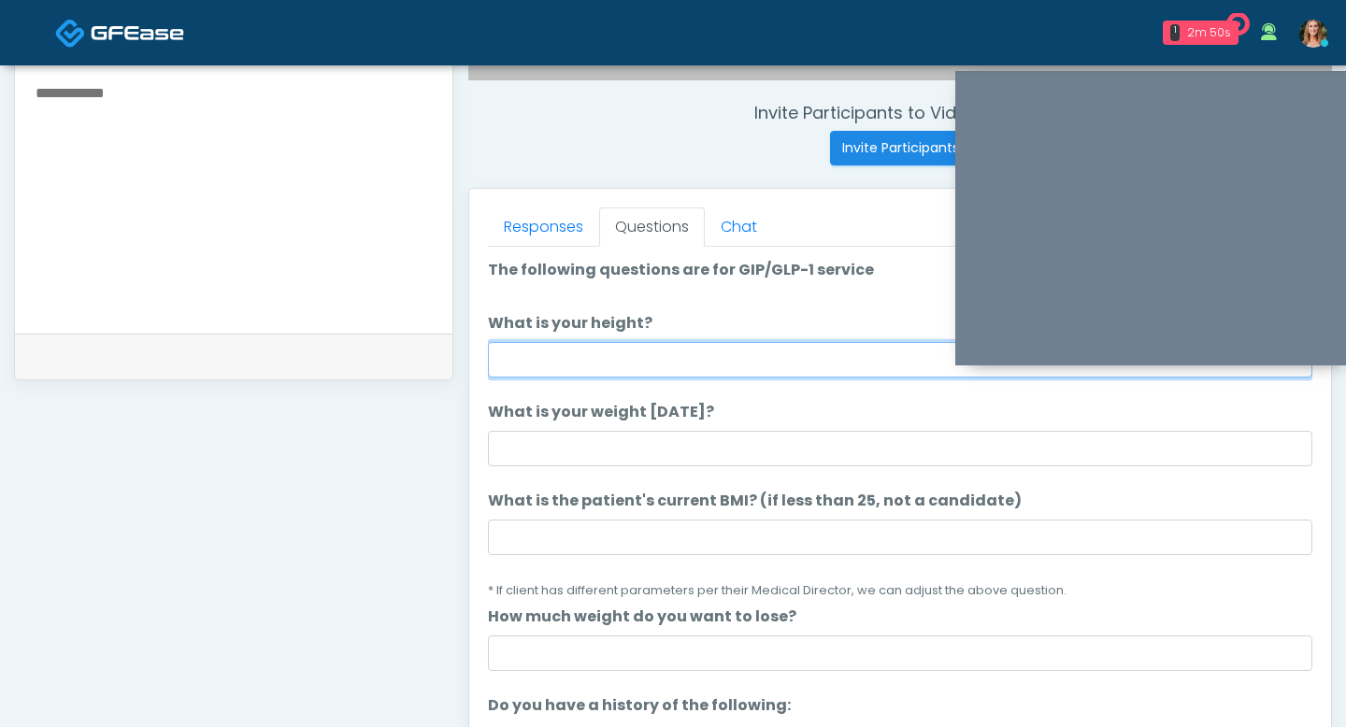
click at [707, 368] on input "What is your height?" at bounding box center [900, 360] width 824 height 36
type input "***"
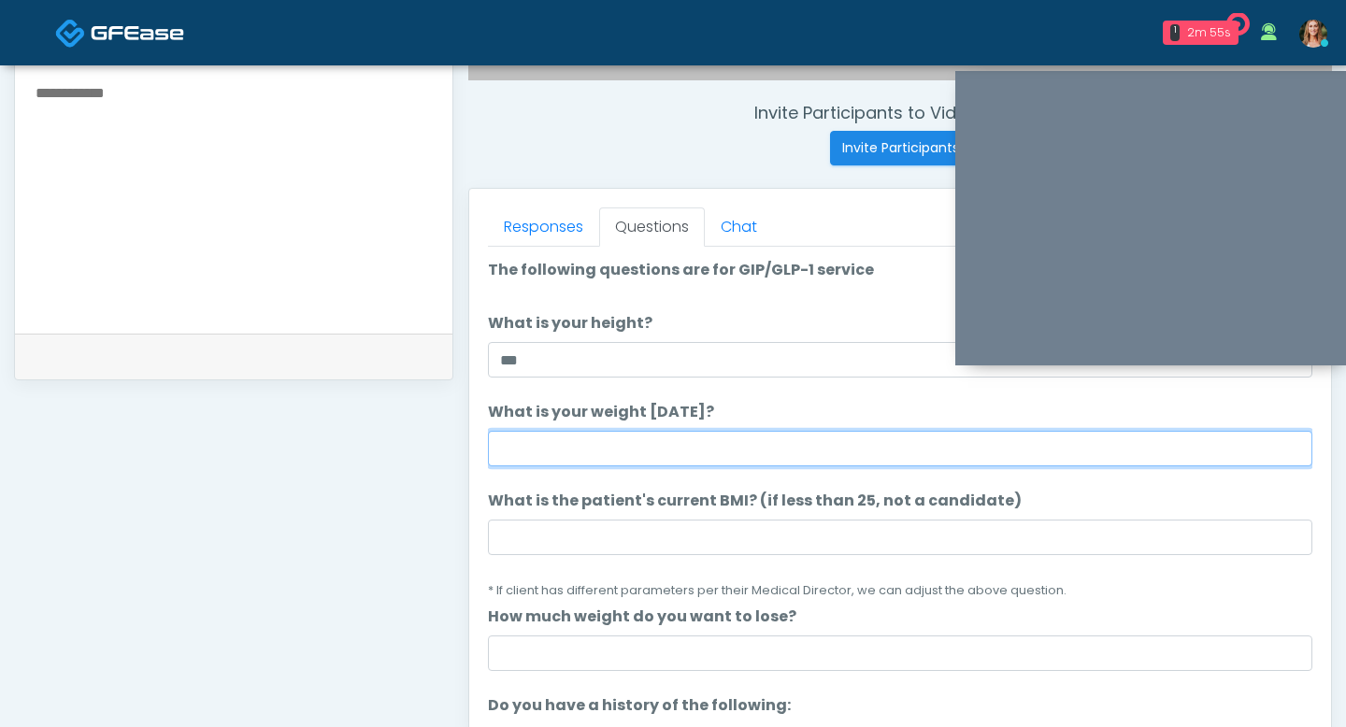
click at [651, 453] on input "What is your weight today?" at bounding box center [900, 449] width 824 height 36
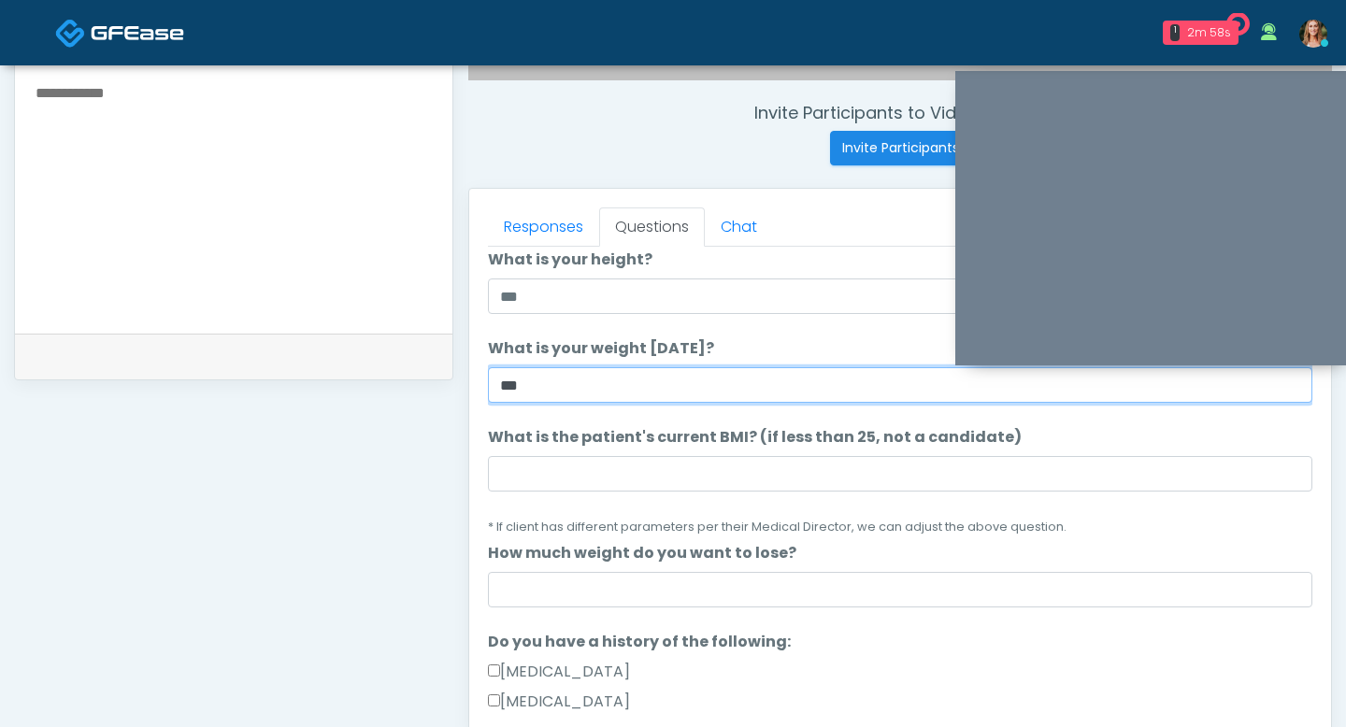
scroll to position [74, 0]
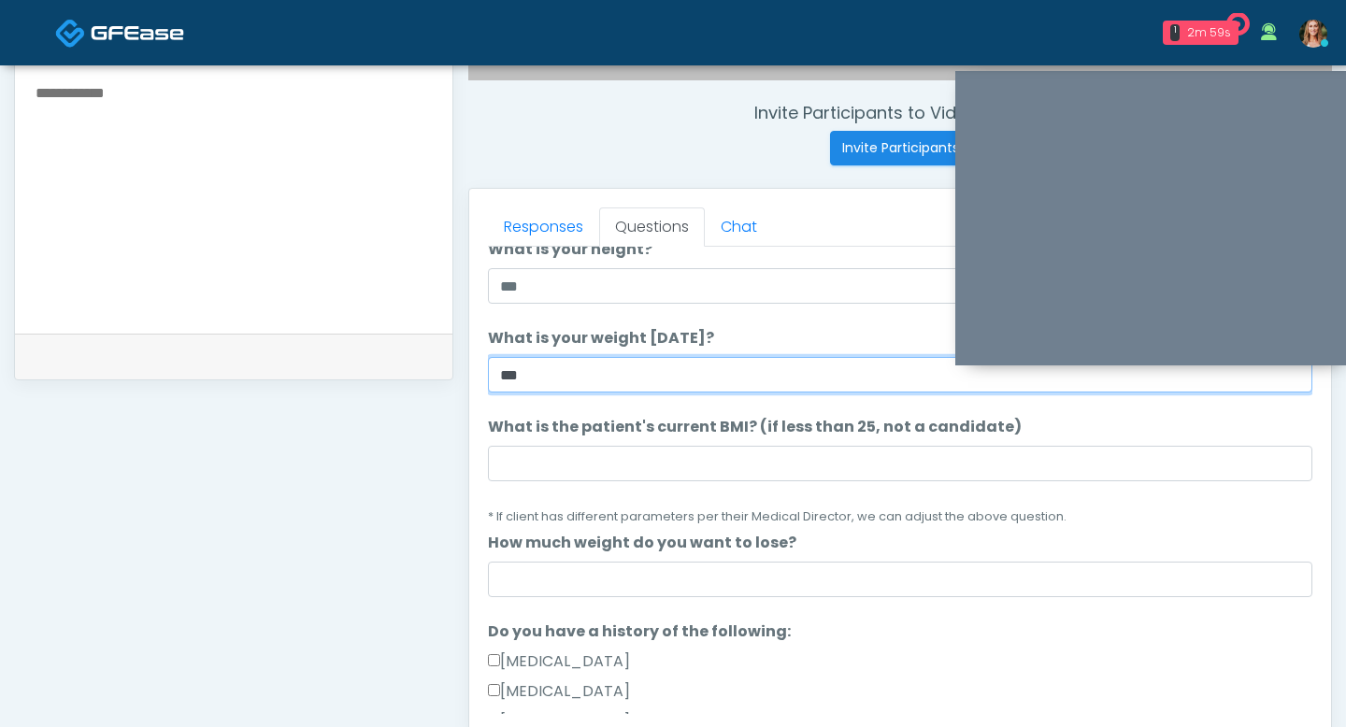
type input "***"
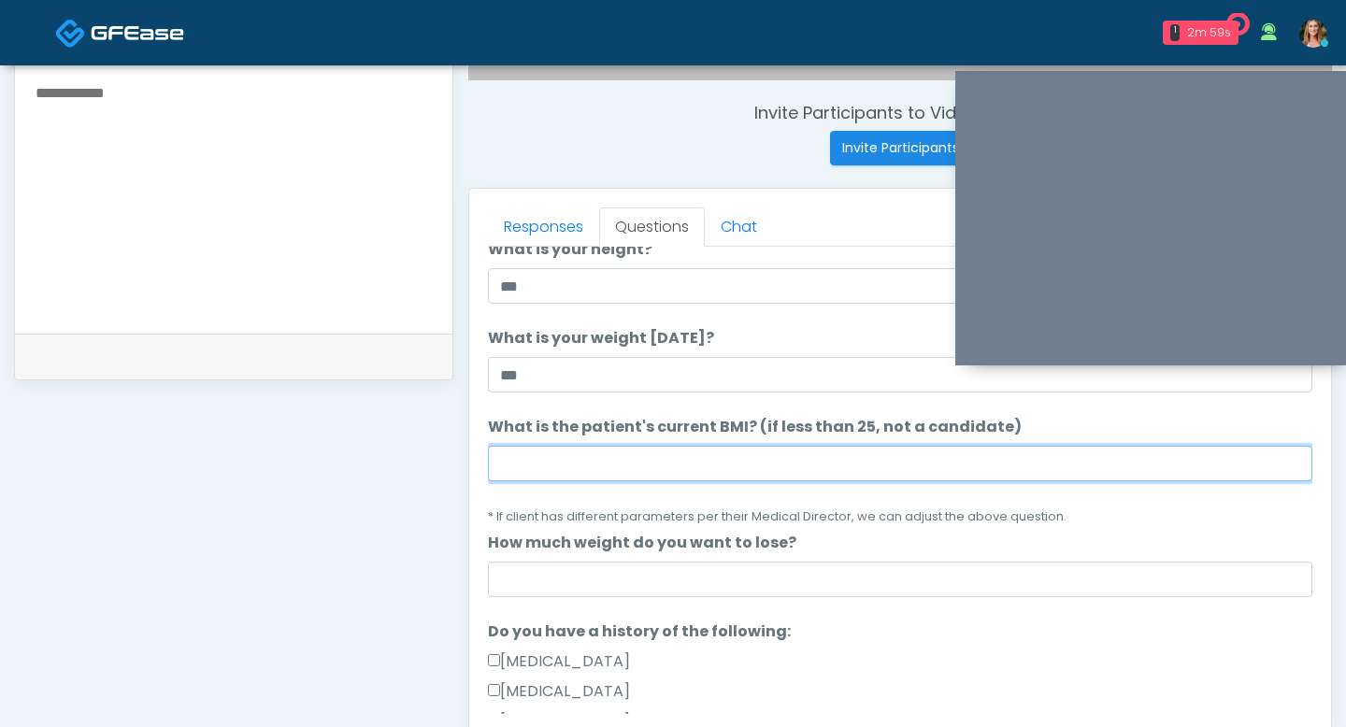
click at [611, 467] on input "What is the patient's current BMI? (if less than 25, not a candidate)" at bounding box center [900, 464] width 824 height 36
type input "**"
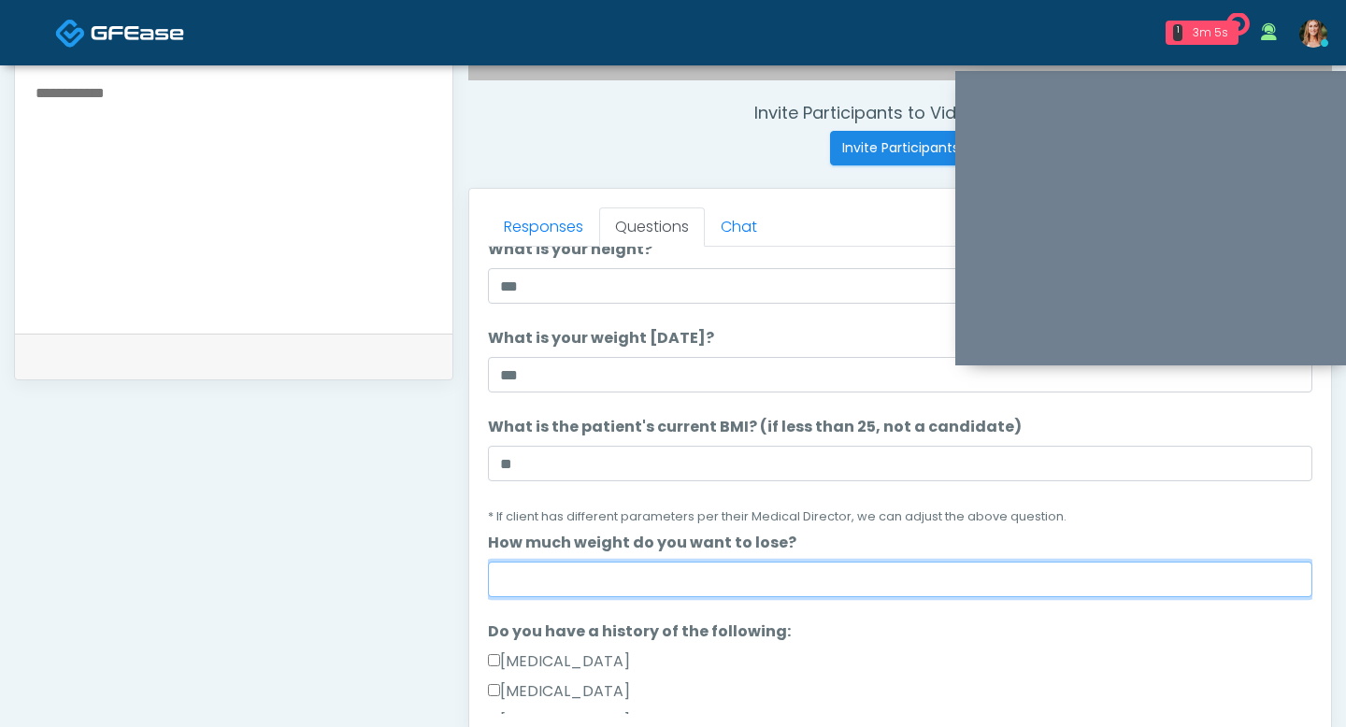
click at [605, 571] on input "How much weight do you want to lose?" at bounding box center [900, 580] width 824 height 36
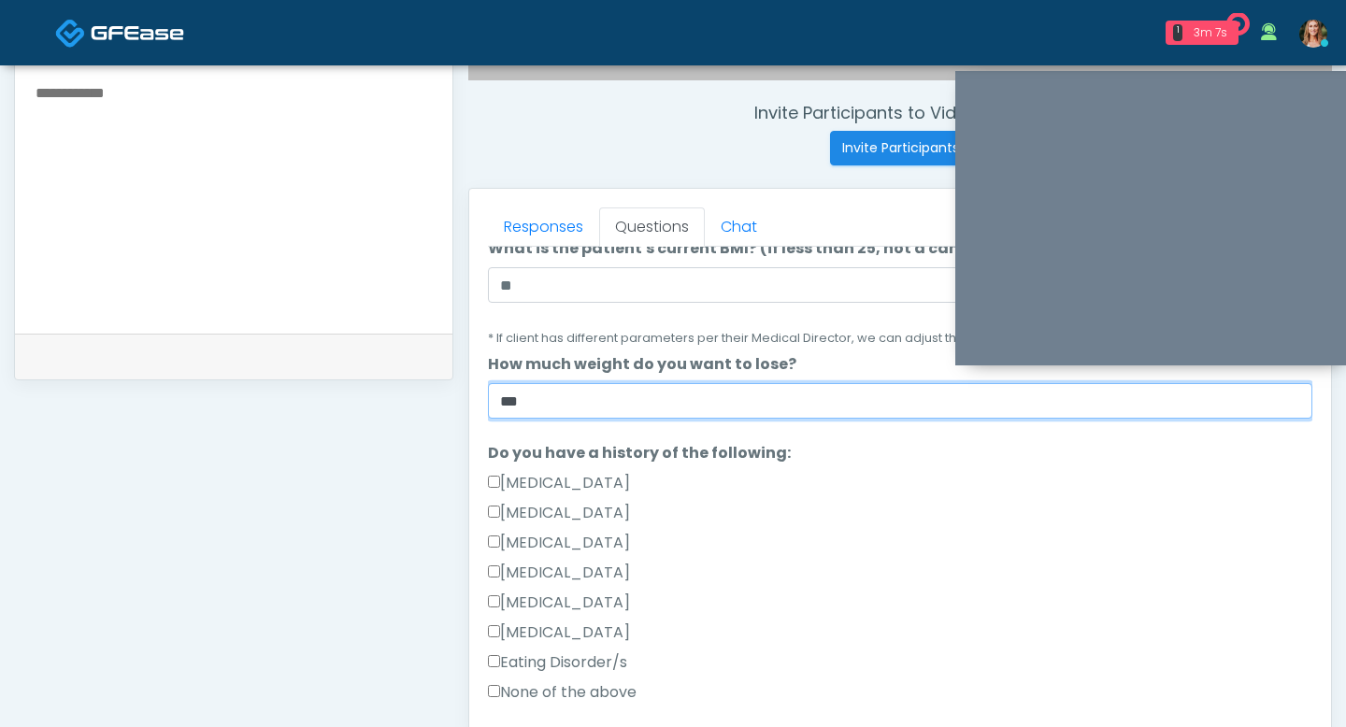
scroll to position [257, 0]
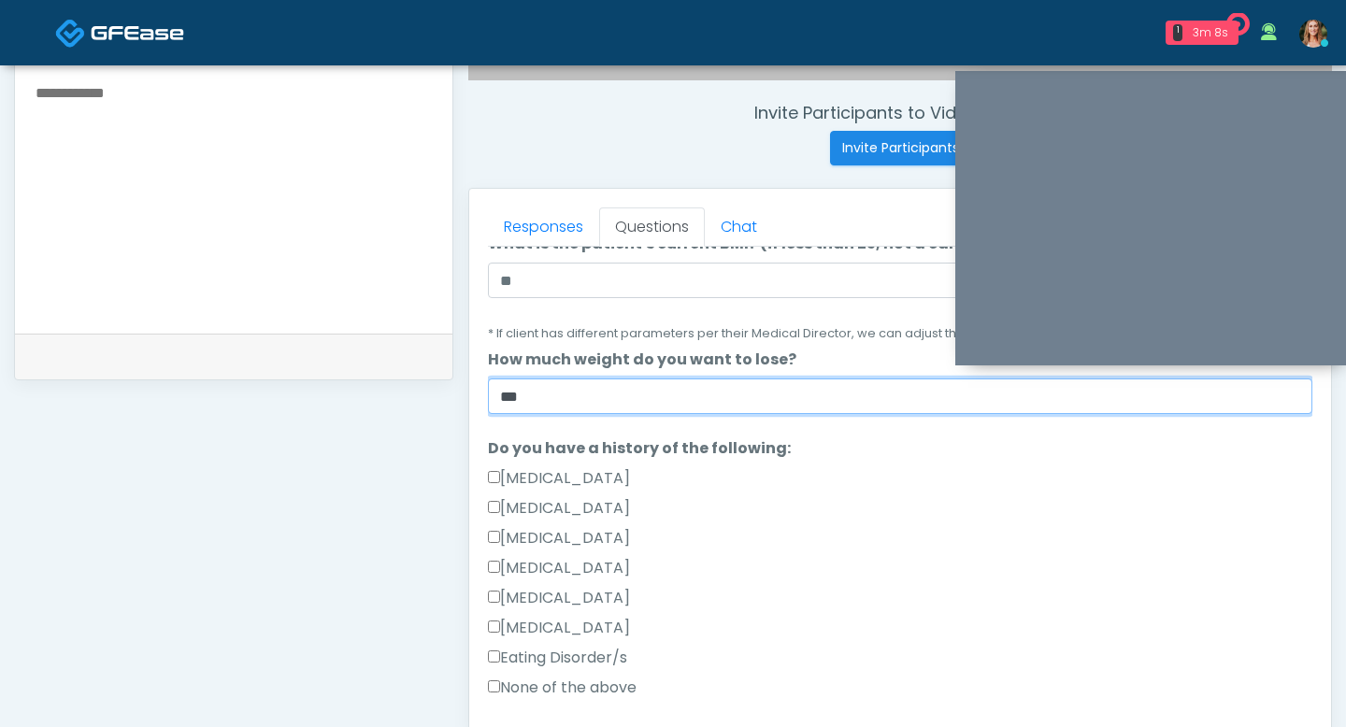
type input "***"
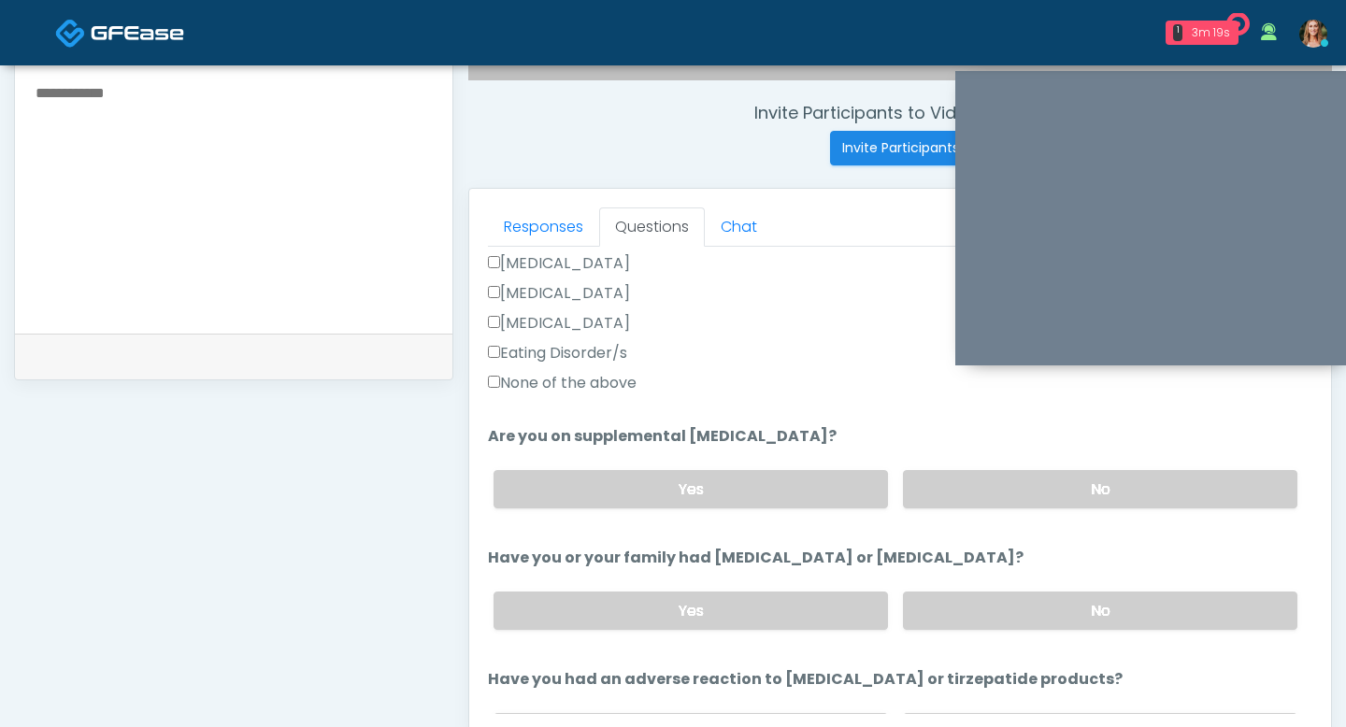
scroll to position [584, 0]
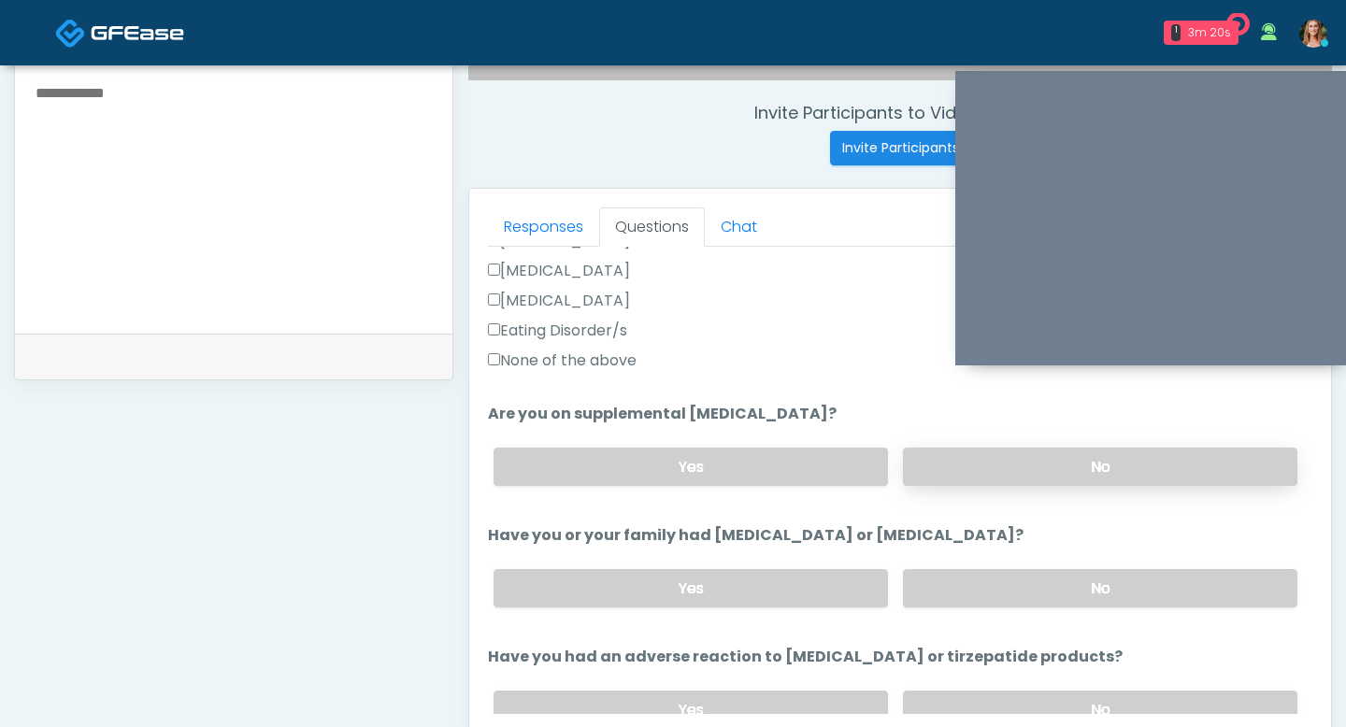
click at [926, 448] on label "No" at bounding box center [1100, 467] width 394 height 38
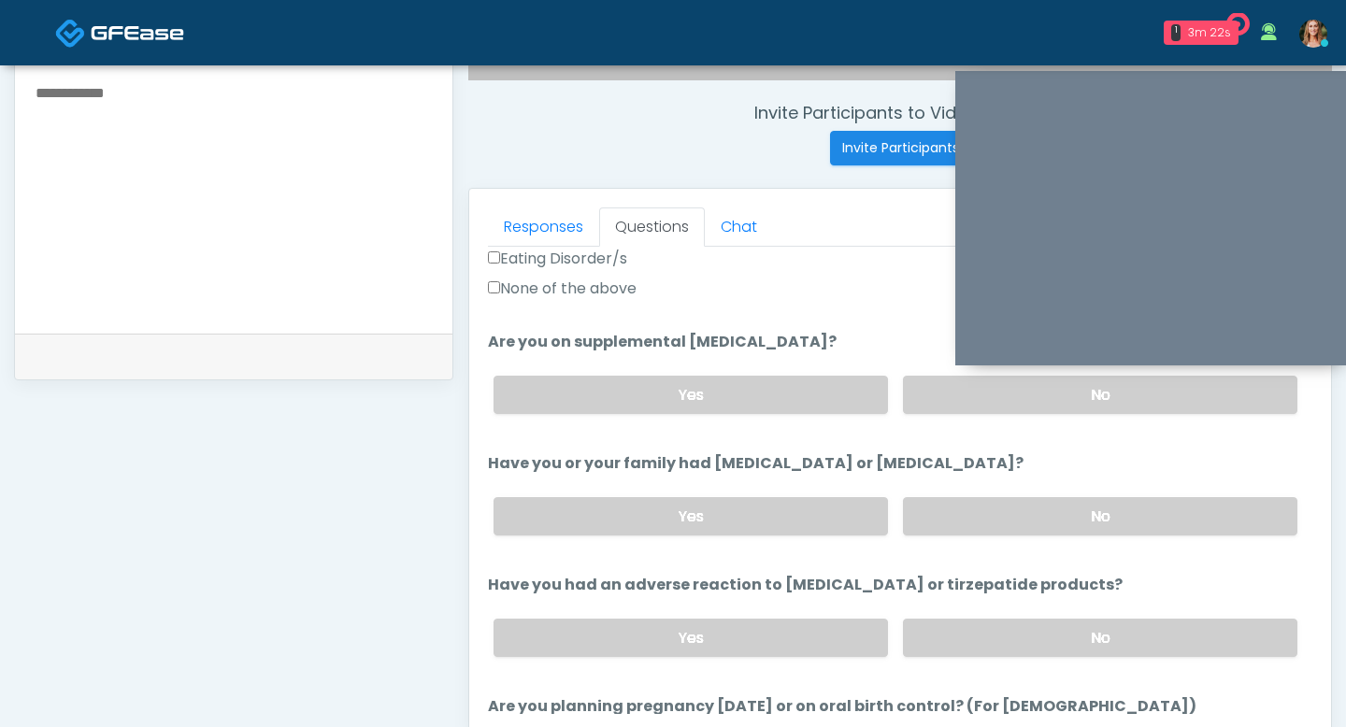
click at [992, 492] on div "Yes No" at bounding box center [895, 516] width 834 height 68
click at [991, 507] on label "No" at bounding box center [1100, 516] width 394 height 38
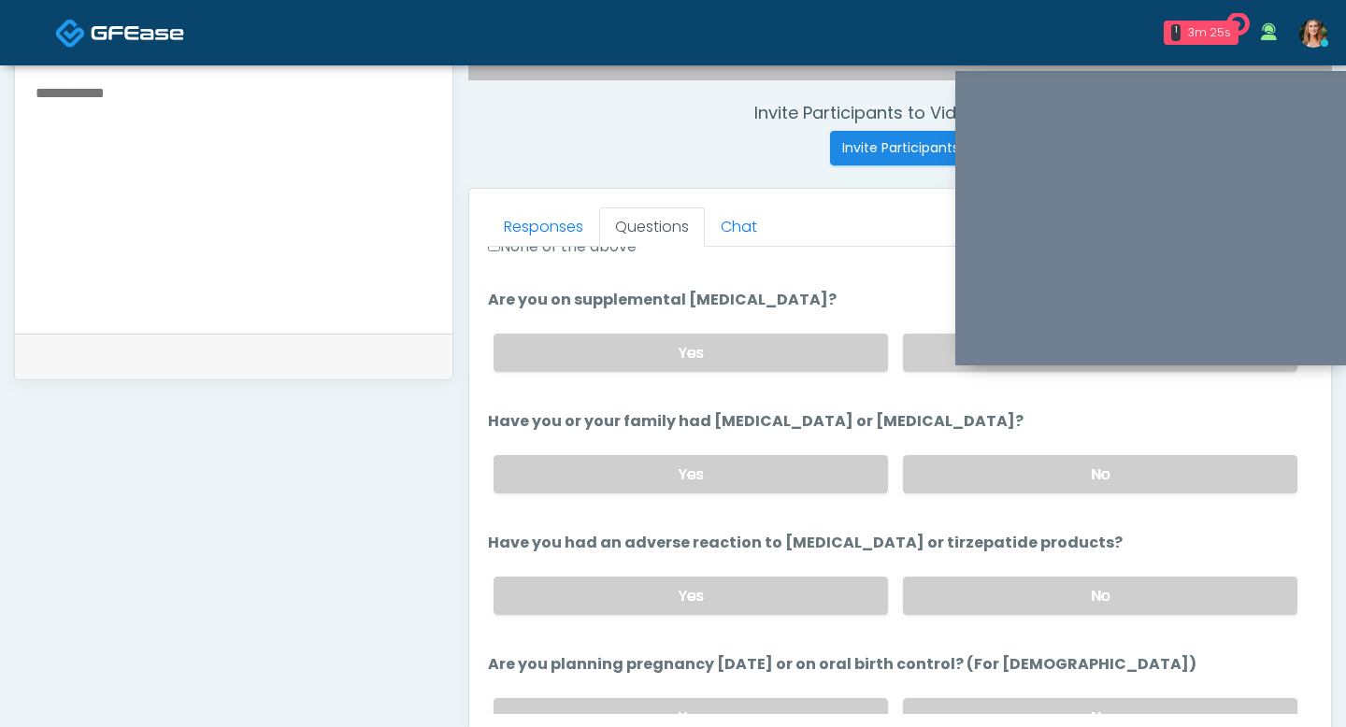
scroll to position [699, 0]
click at [992, 598] on label "No" at bounding box center [1100, 595] width 394 height 38
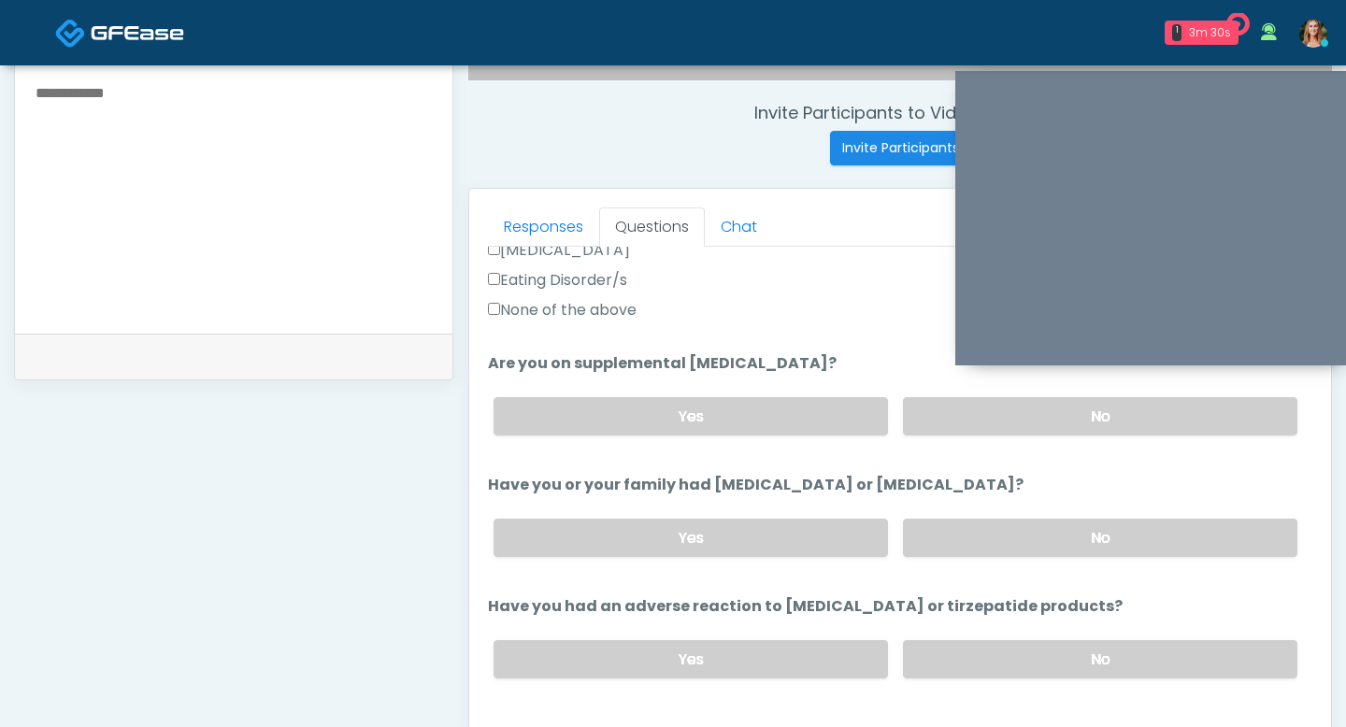
scroll to position [626, 0]
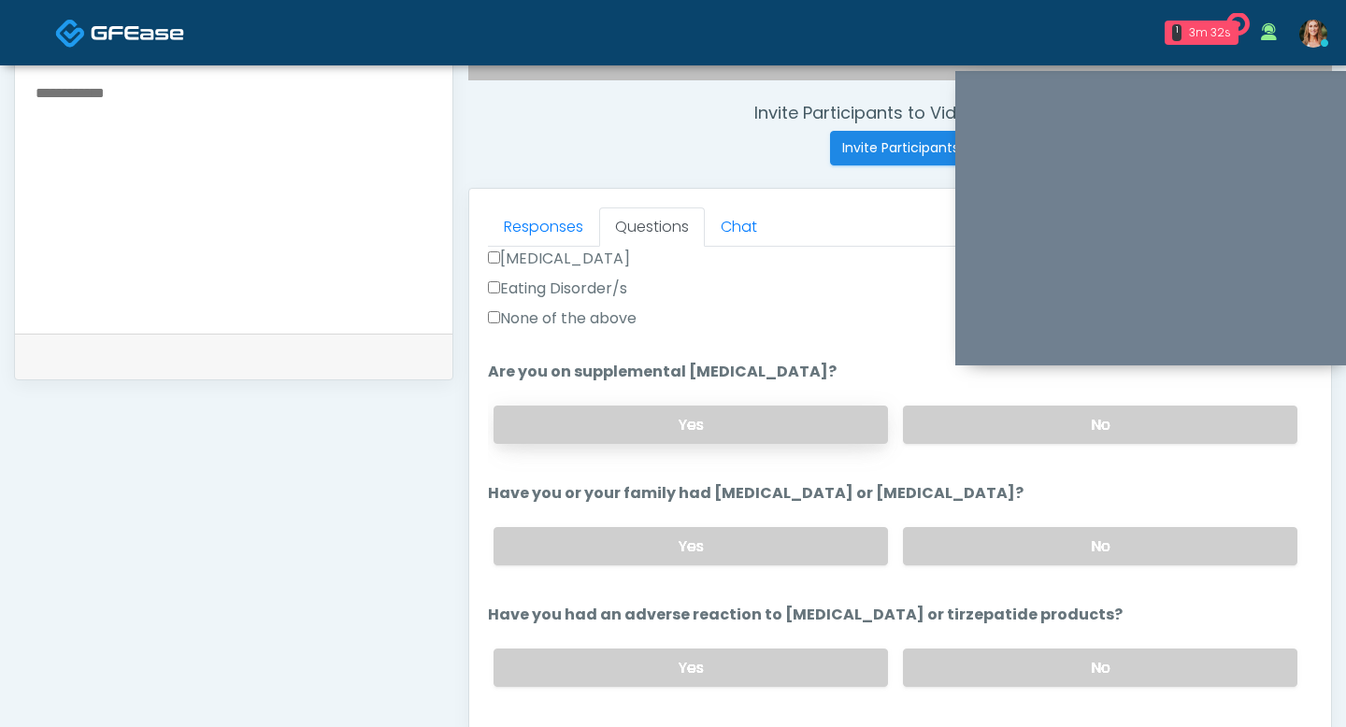
click at [746, 435] on label "Yes" at bounding box center [690, 425] width 394 height 38
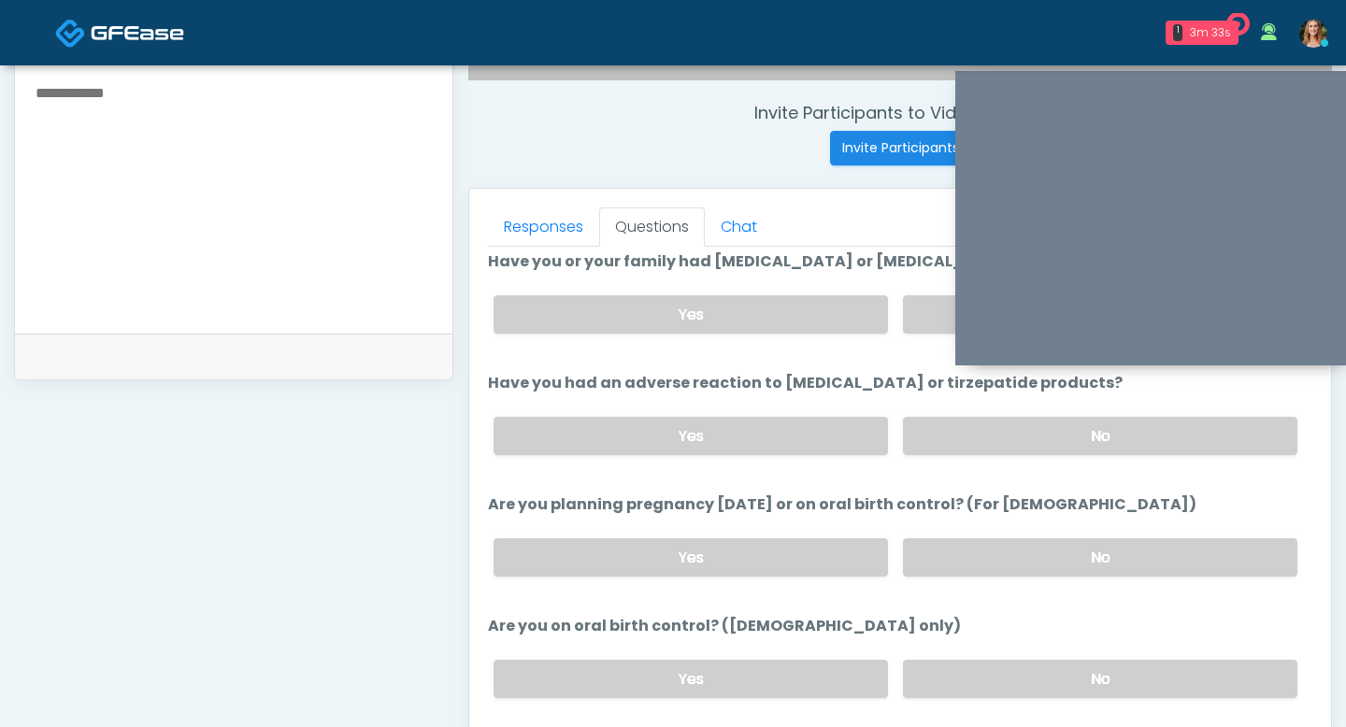
scroll to position [954, 0]
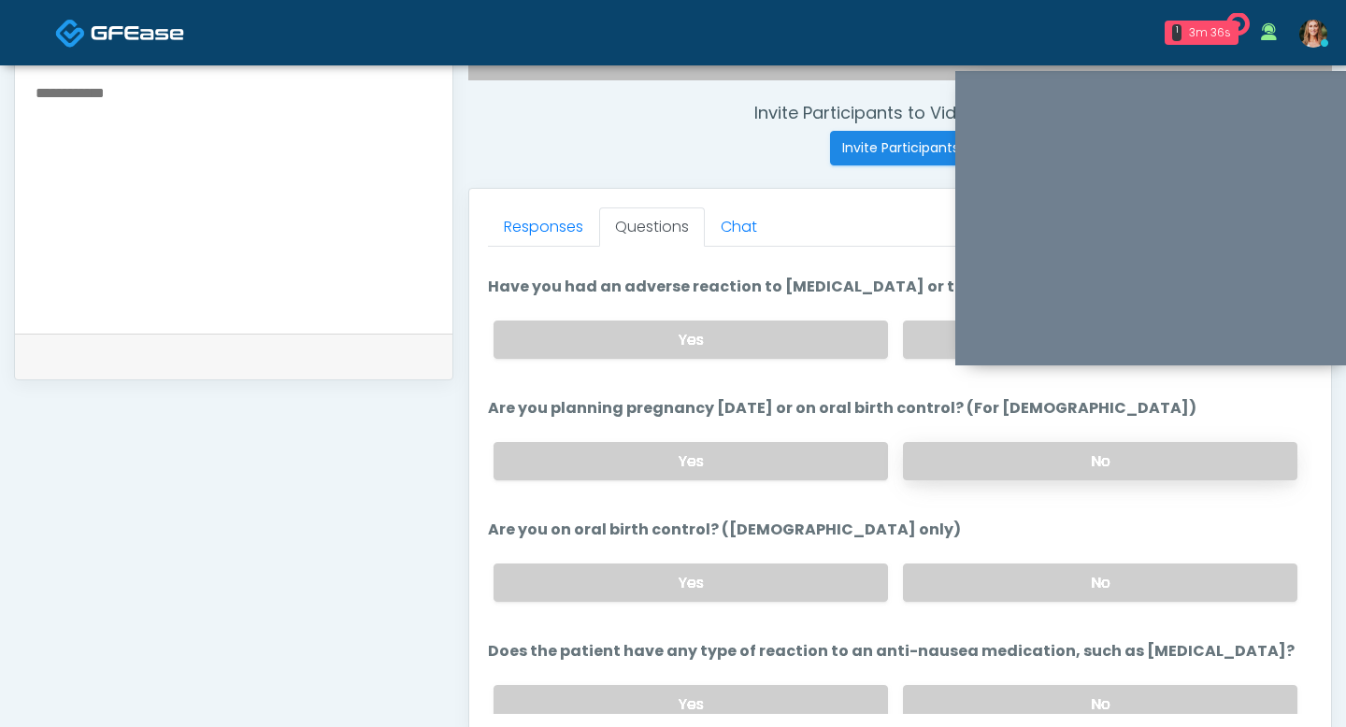
click at [978, 447] on label "No" at bounding box center [1100, 461] width 394 height 38
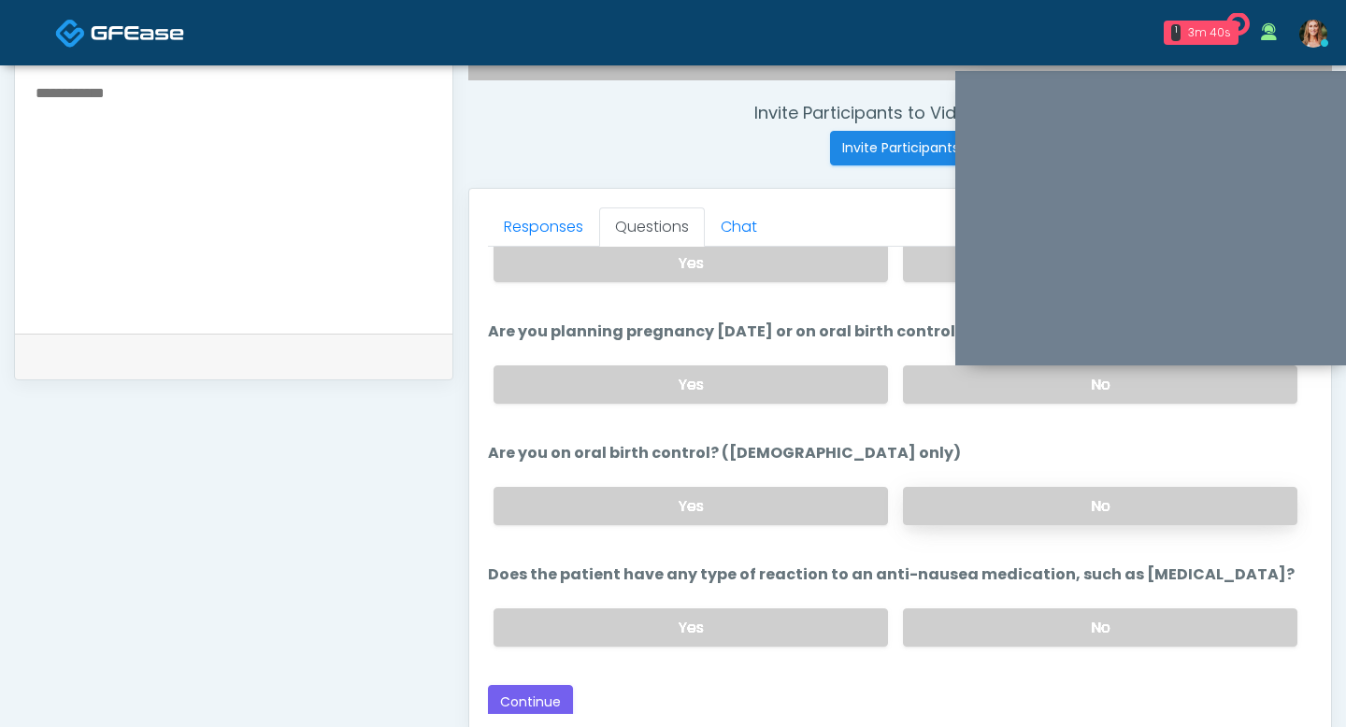
click at [933, 500] on label "No" at bounding box center [1100, 506] width 394 height 38
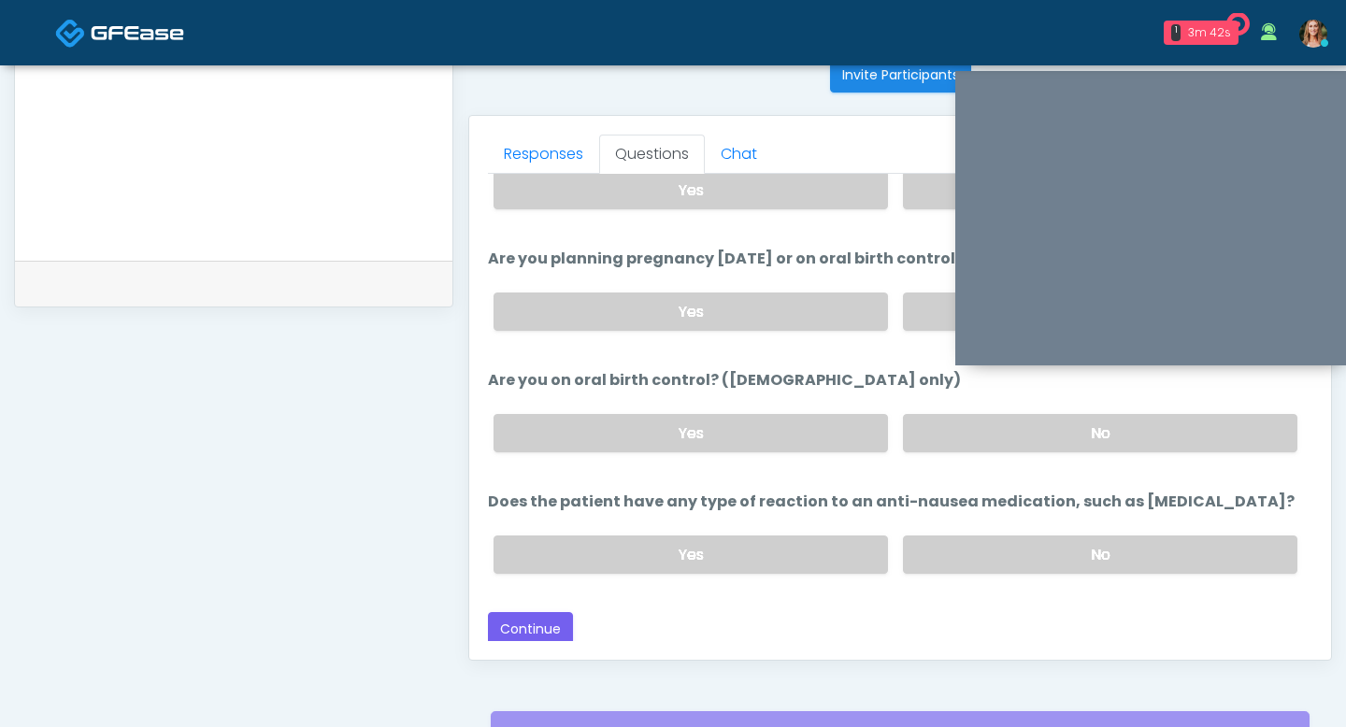
scroll to position [828, 0]
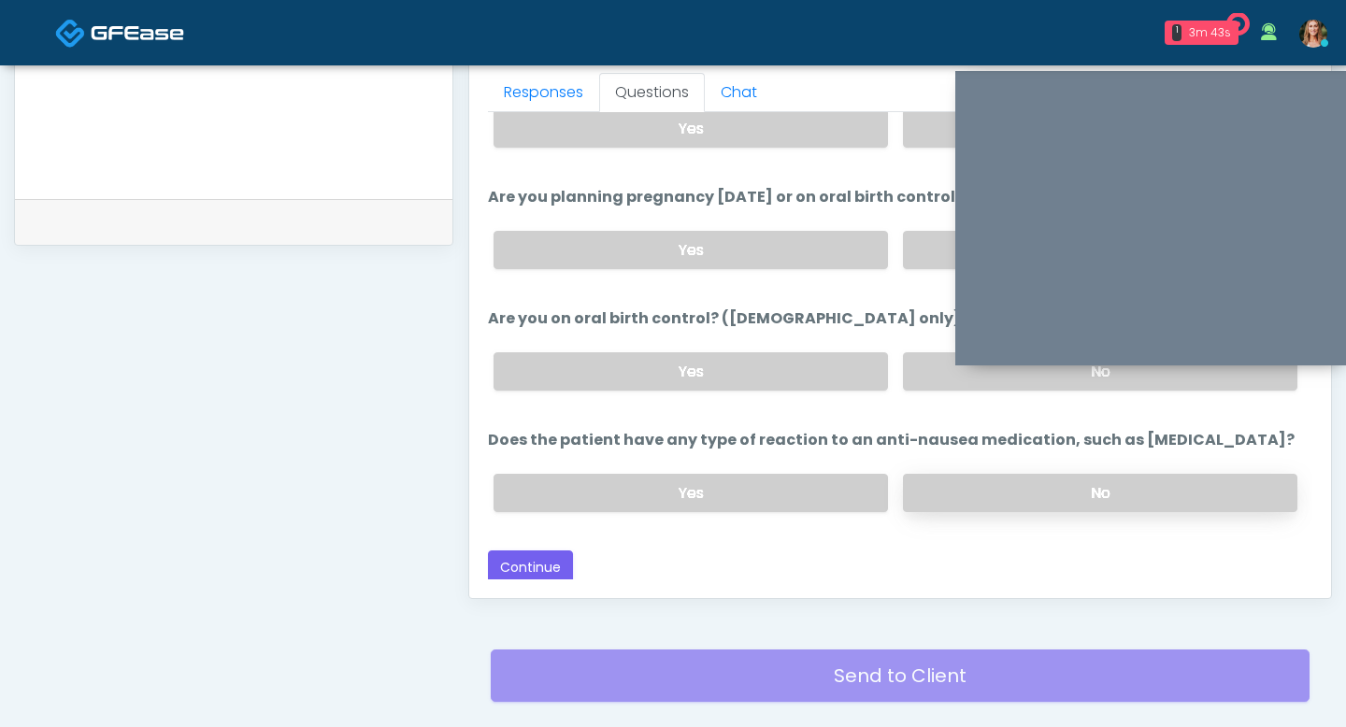
click at [950, 474] on label "No" at bounding box center [1100, 493] width 394 height 38
click at [544, 555] on button "Continue" at bounding box center [530, 567] width 85 height 35
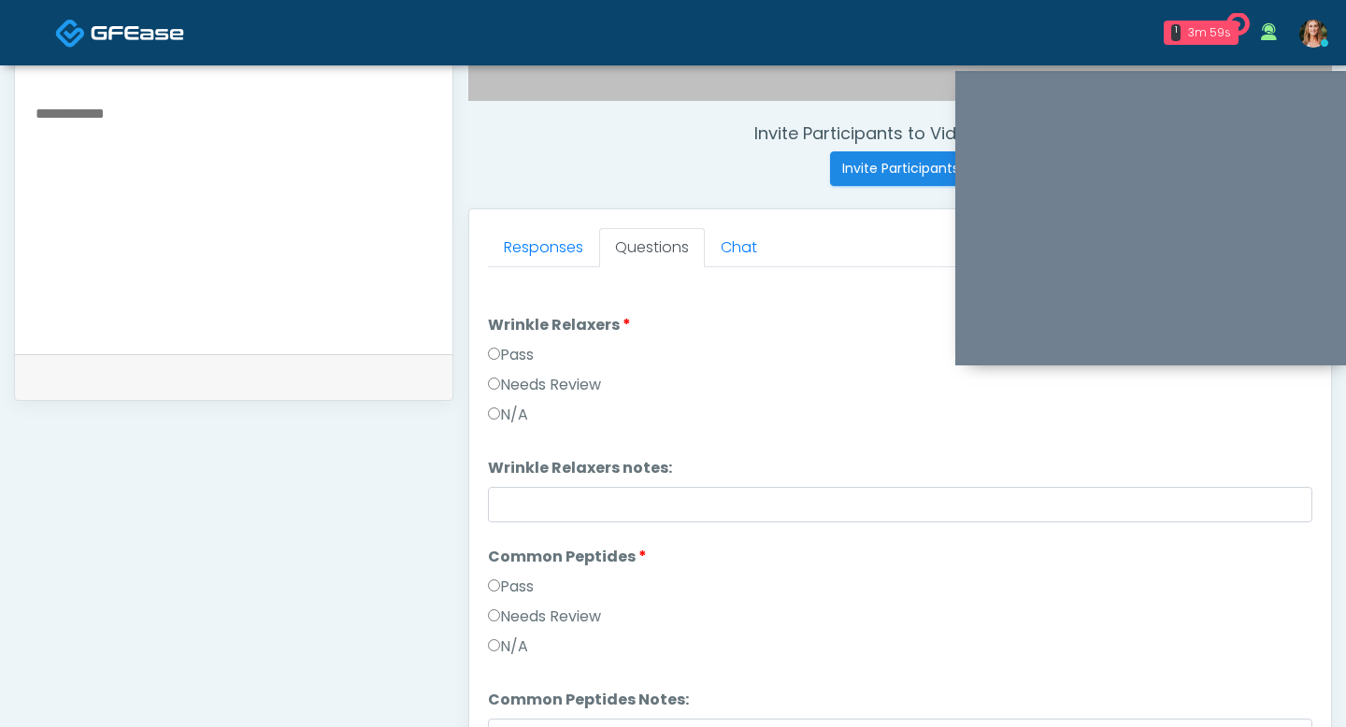
scroll to position [658, 0]
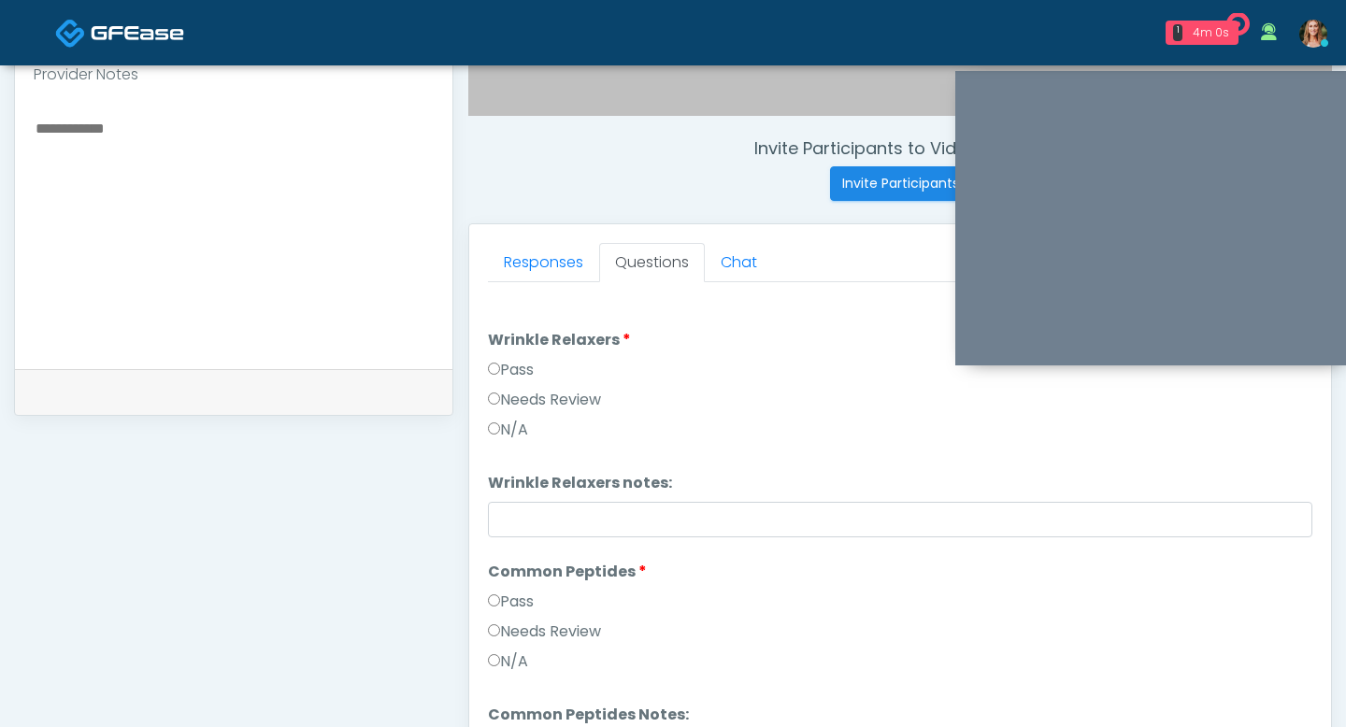
click at [491, 376] on label "Pass" at bounding box center [511, 370] width 46 height 22
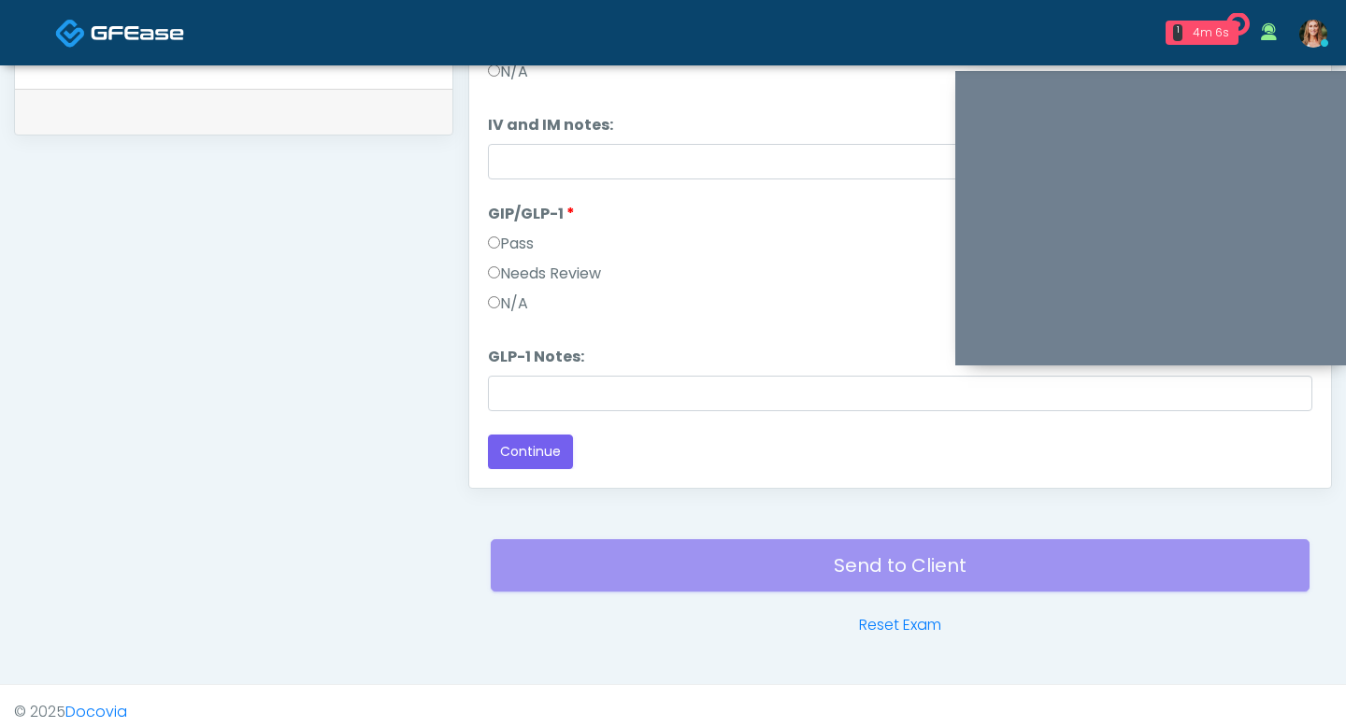
scroll to position [950, 0]
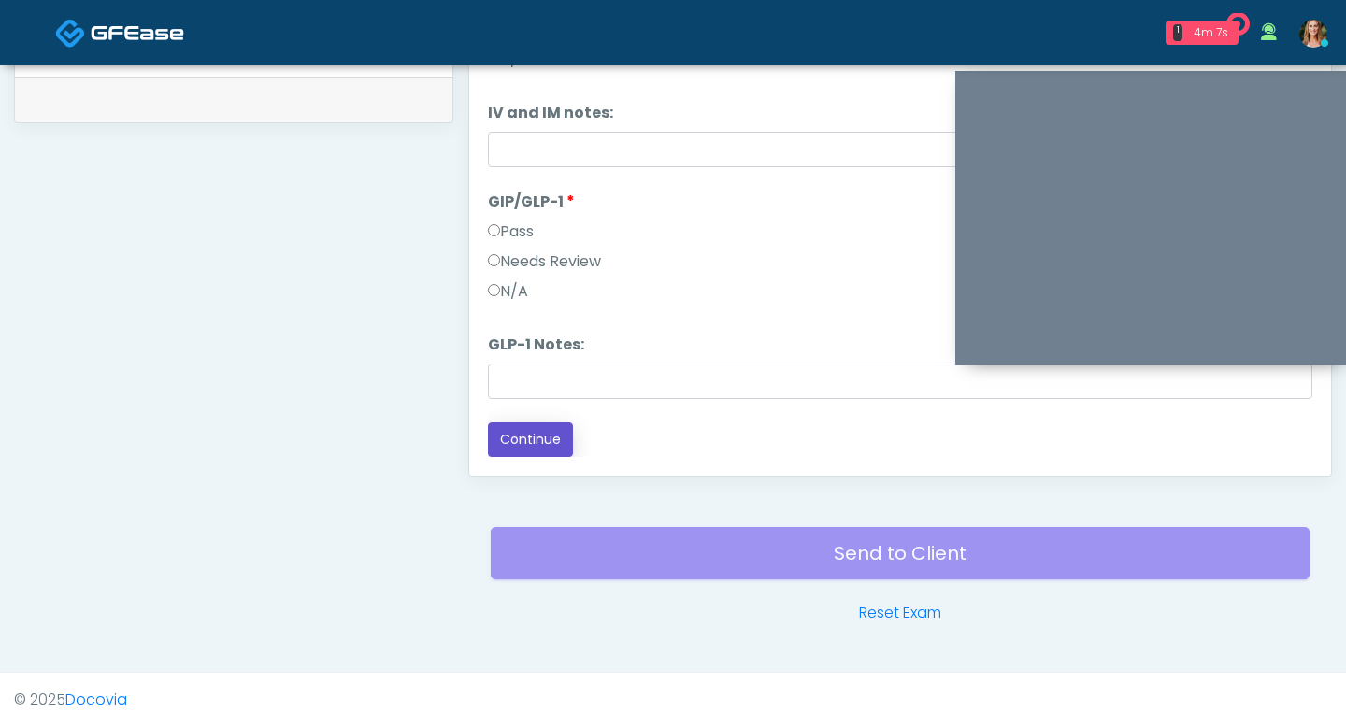
click at [504, 446] on button "Continue" at bounding box center [530, 439] width 85 height 35
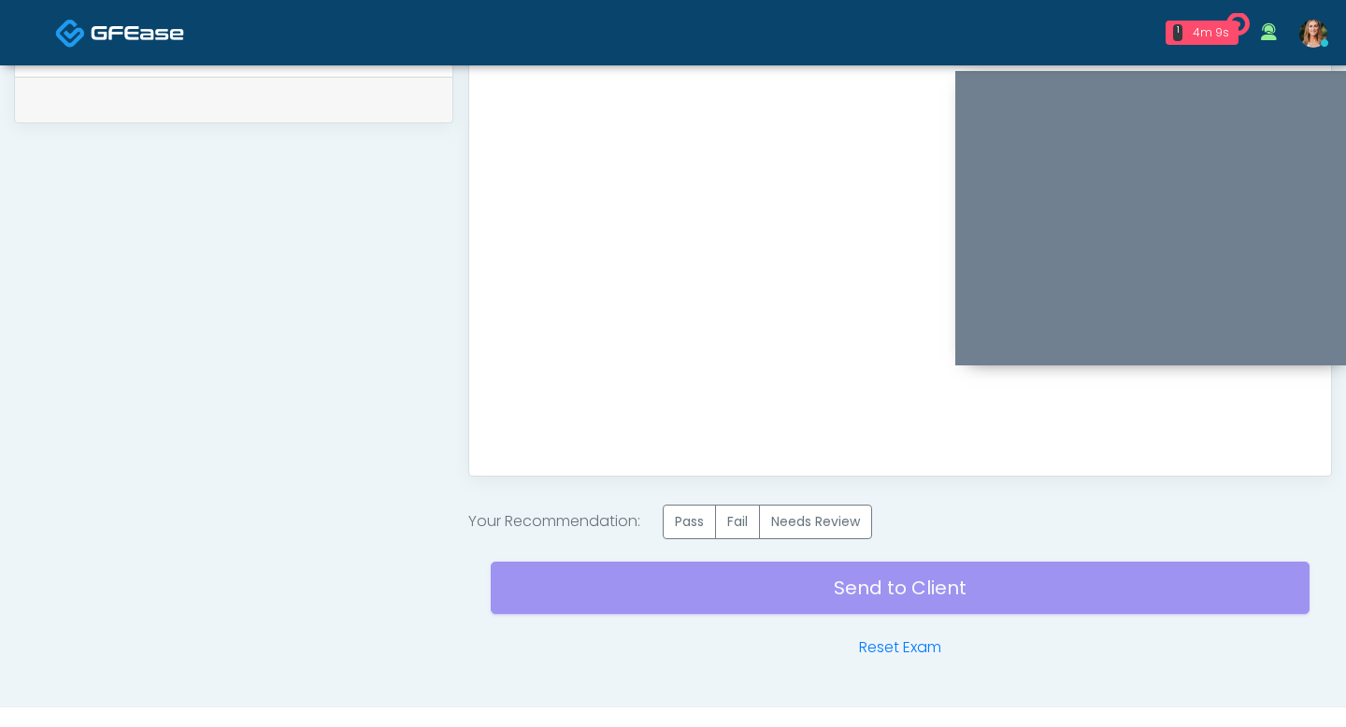
scroll to position [0, 0]
click at [704, 526] on label "Pass" at bounding box center [689, 522] width 53 height 35
click at [706, 573] on div "Send to Client Reset Exam" at bounding box center [900, 599] width 819 height 120
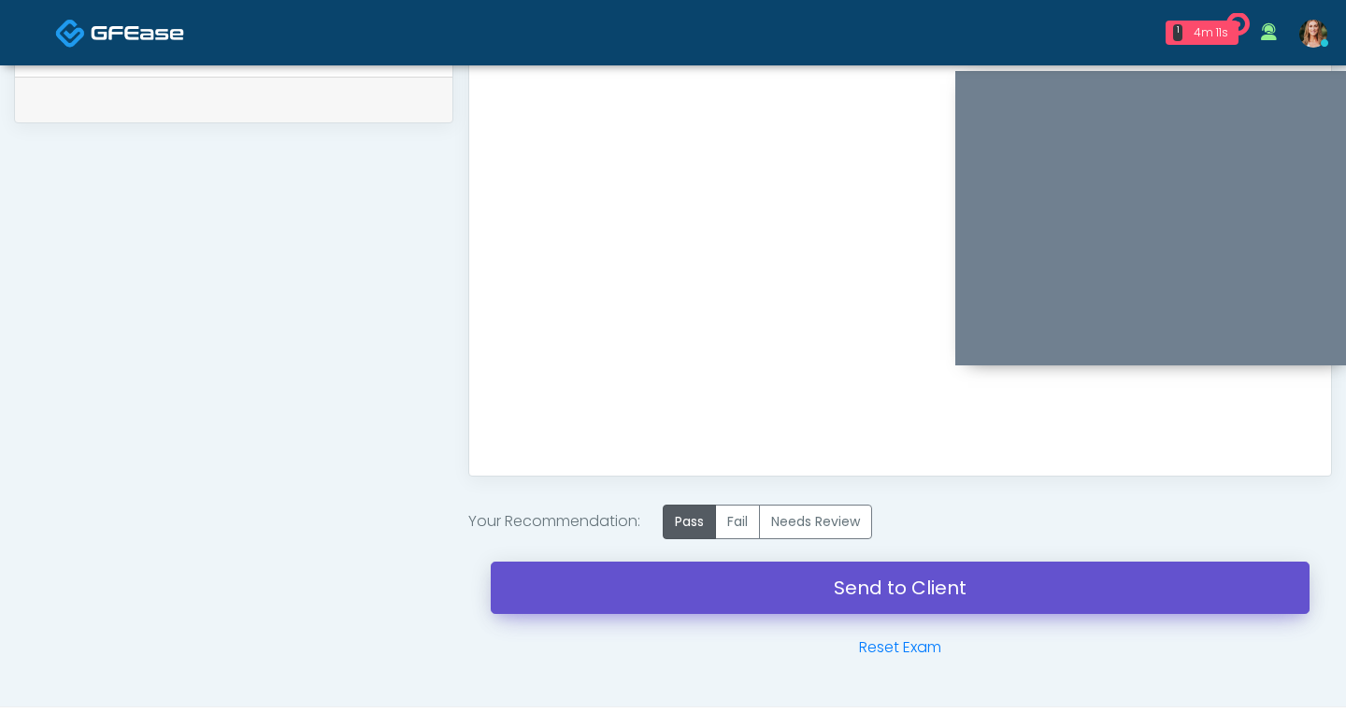
click at [710, 592] on link "Send to Client" at bounding box center [900, 588] width 819 height 52
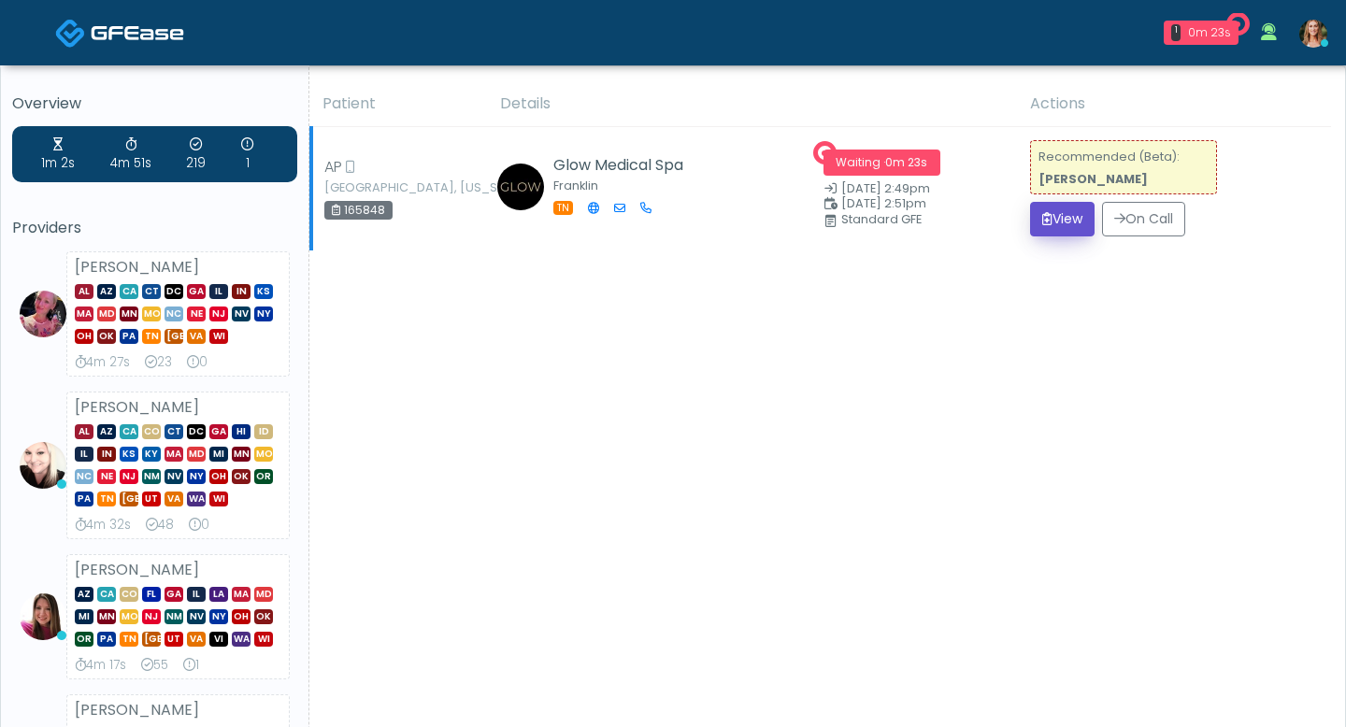
click at [1045, 214] on icon "submit" at bounding box center [1047, 218] width 10 height 13
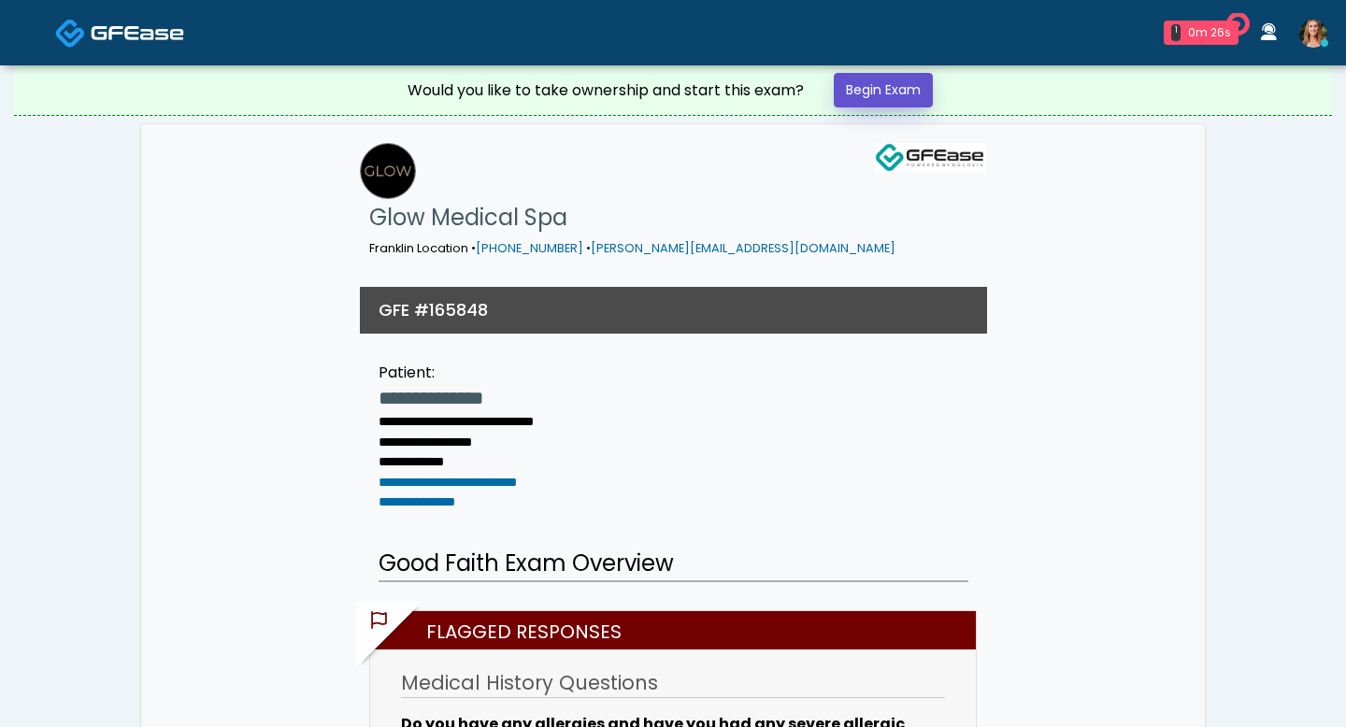
click at [857, 93] on link "Begin Exam" at bounding box center [883, 90] width 99 height 35
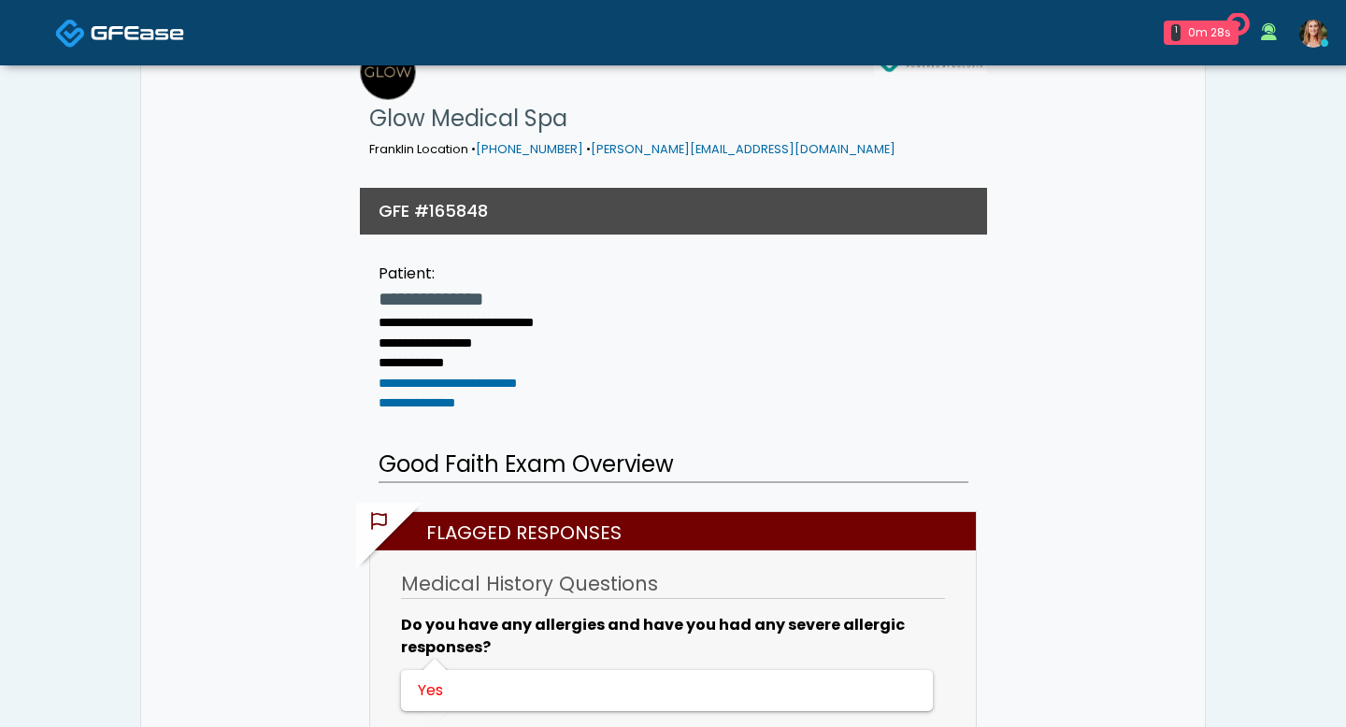
scroll to position [112, 0]
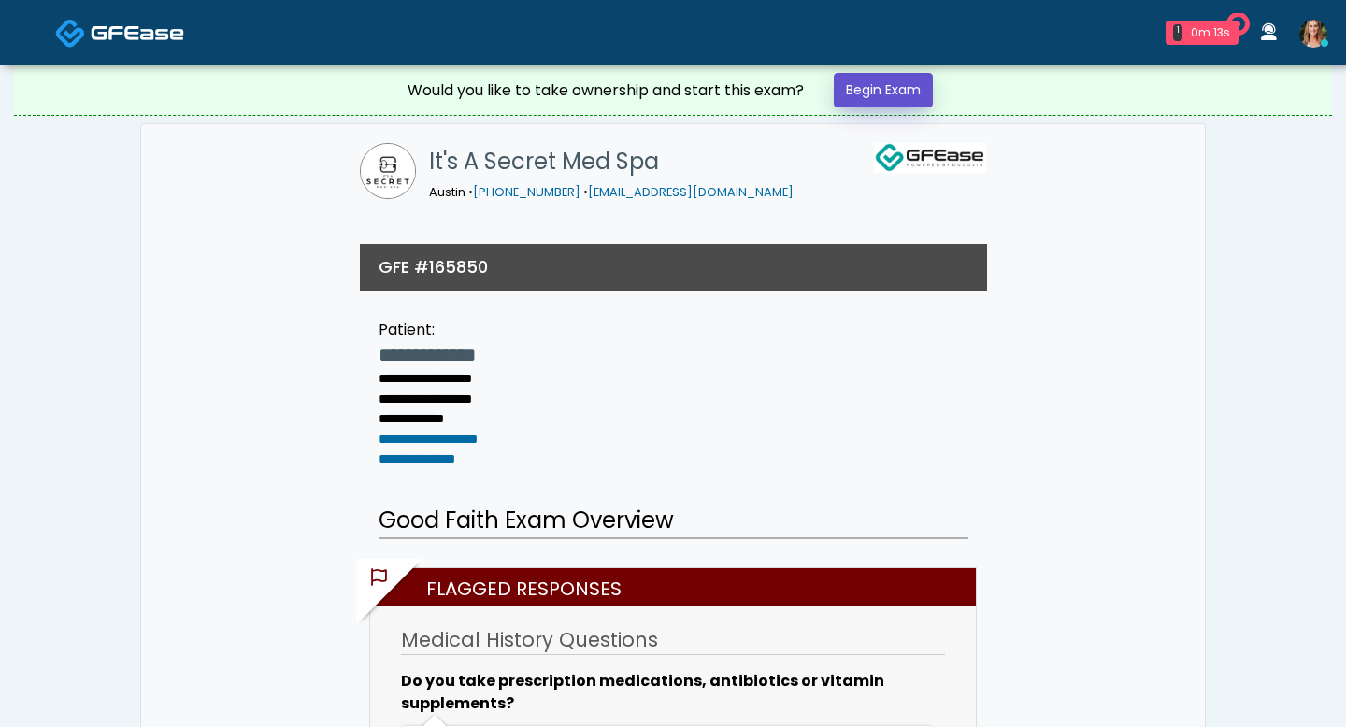
click at [872, 98] on link "Begin Exam" at bounding box center [883, 90] width 99 height 35
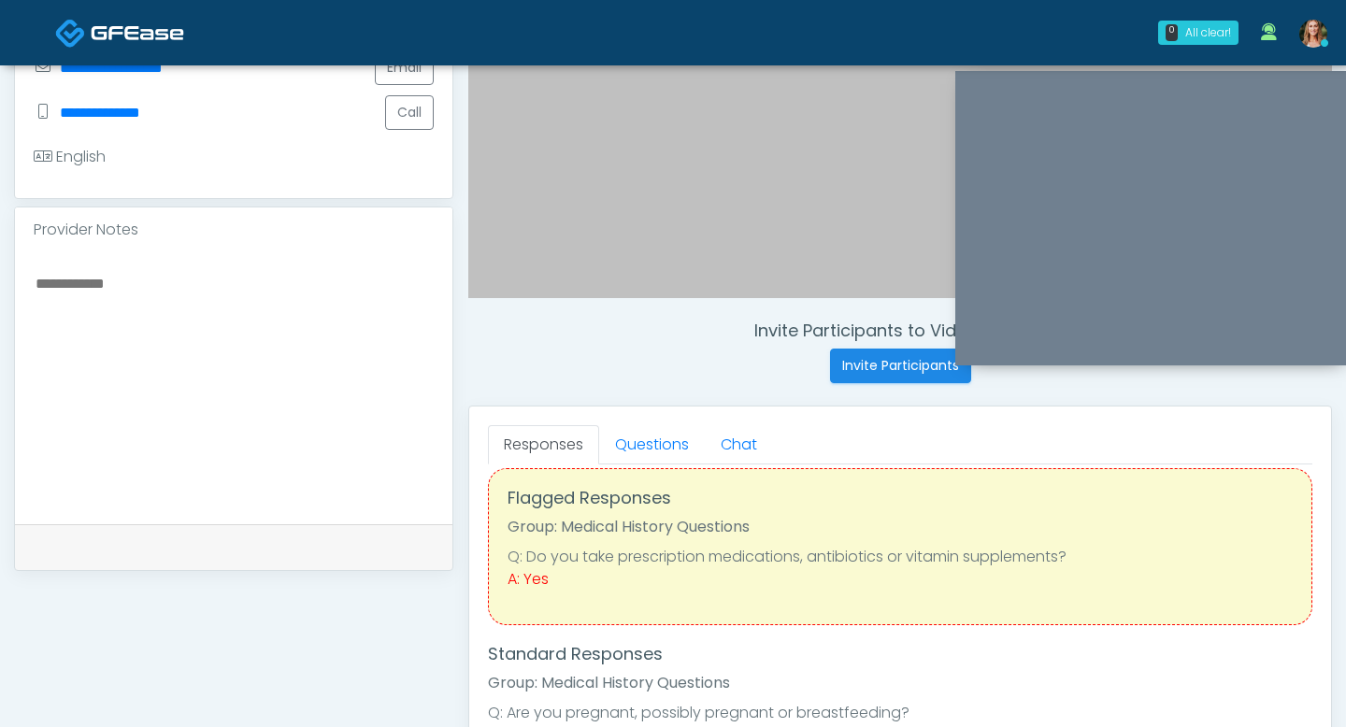
scroll to position [30, 0]
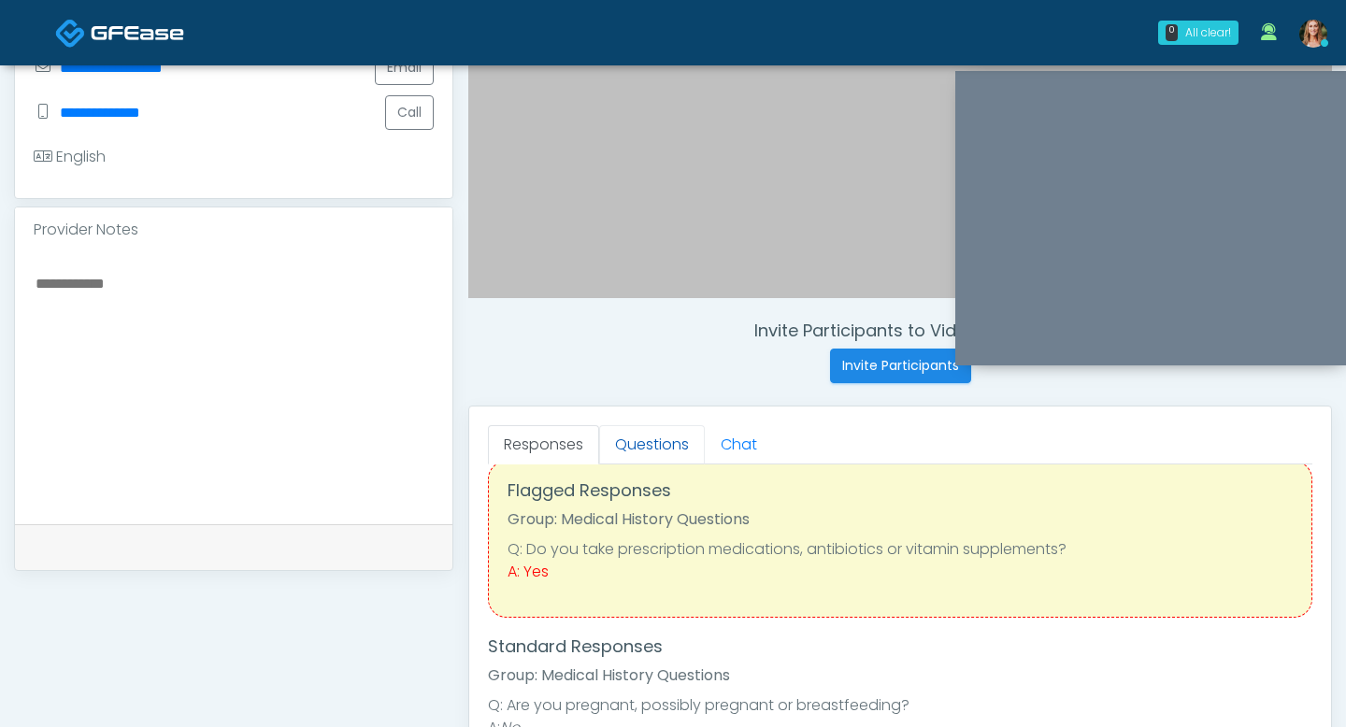
click at [639, 437] on link "Questions" at bounding box center [652, 444] width 106 height 39
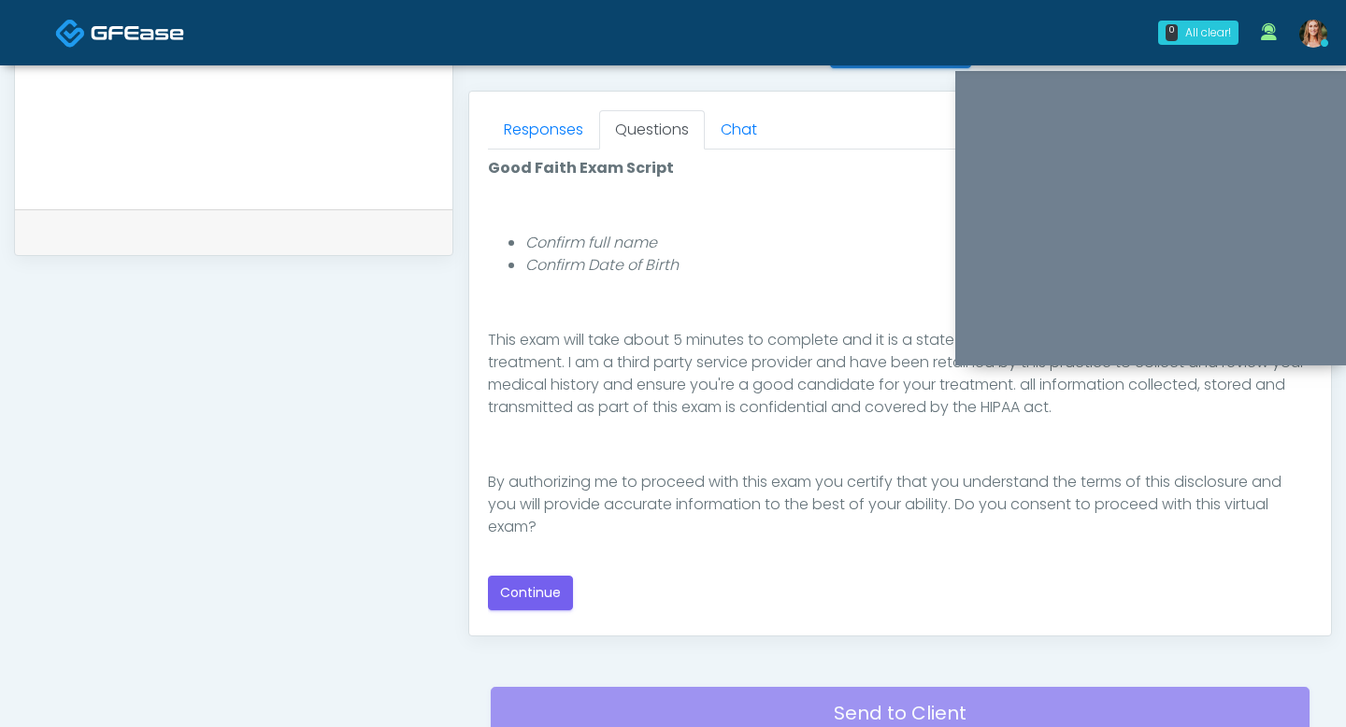
scroll to position [803, 0]
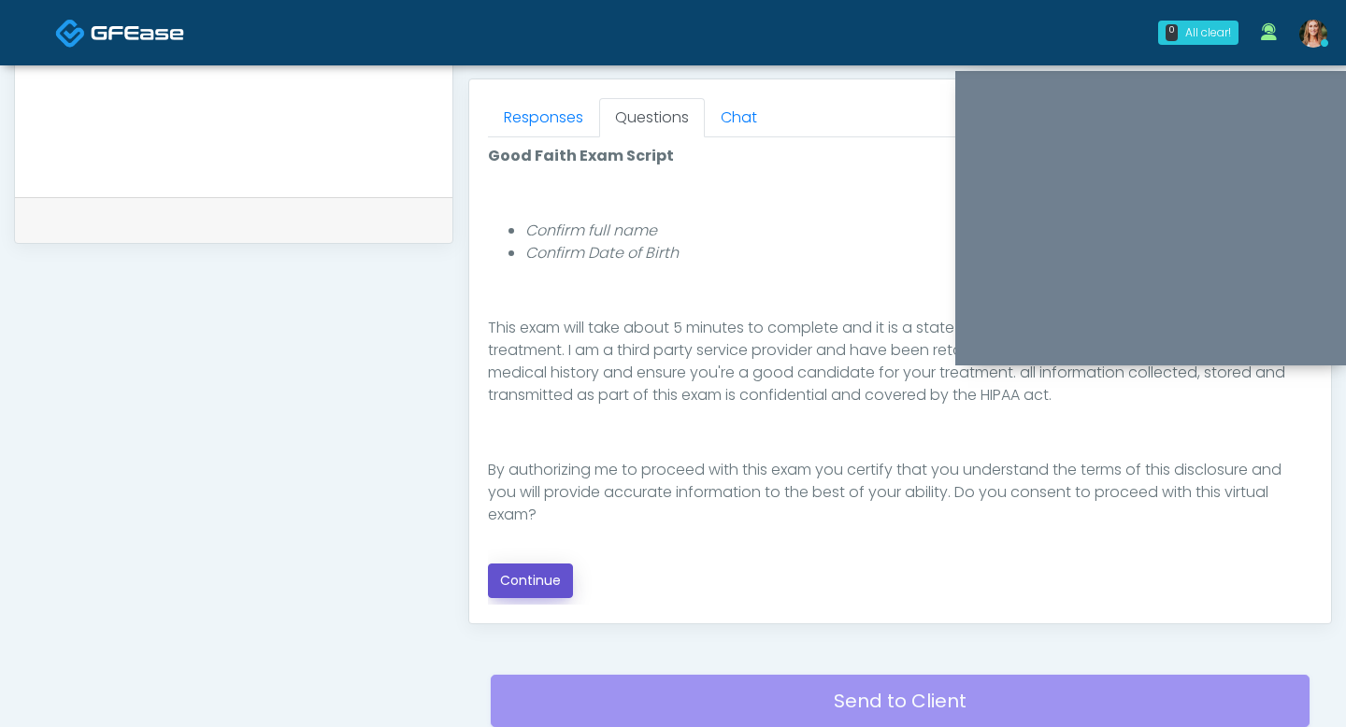
click at [524, 578] on button "Continue" at bounding box center [530, 581] width 85 height 35
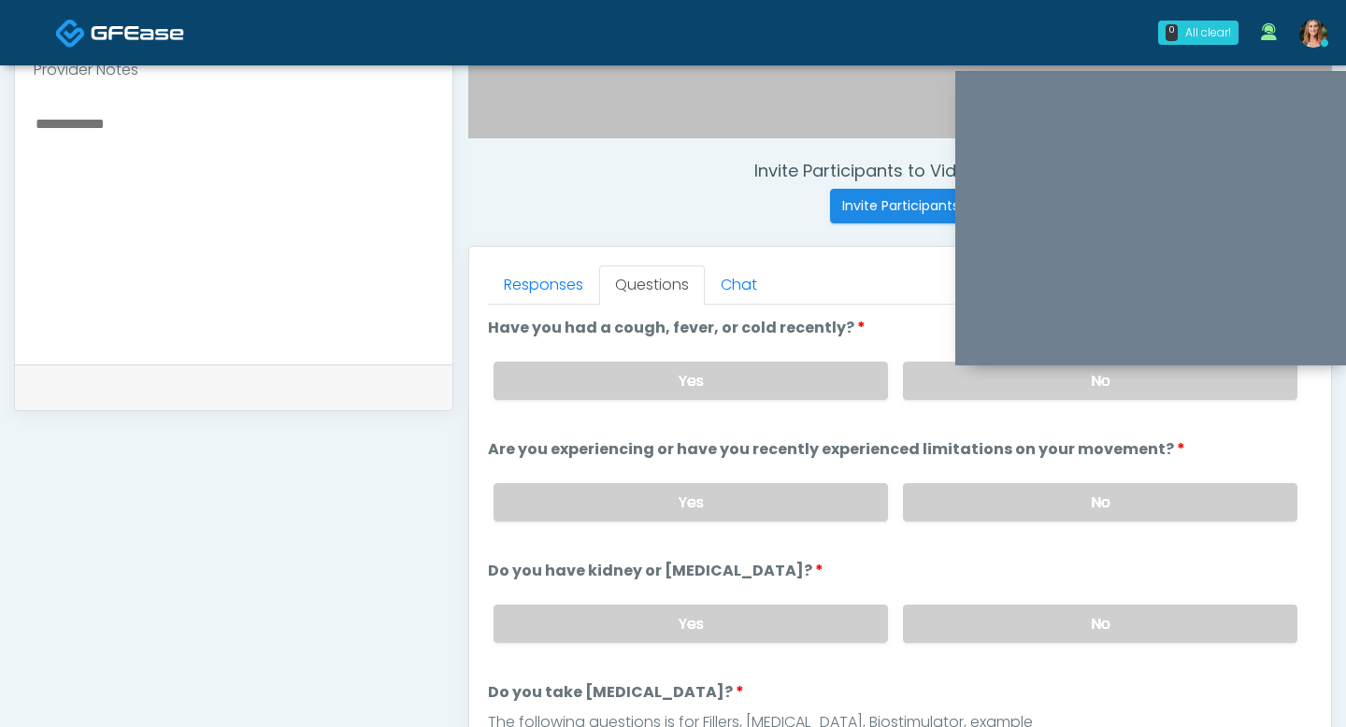
scroll to position [634, 0]
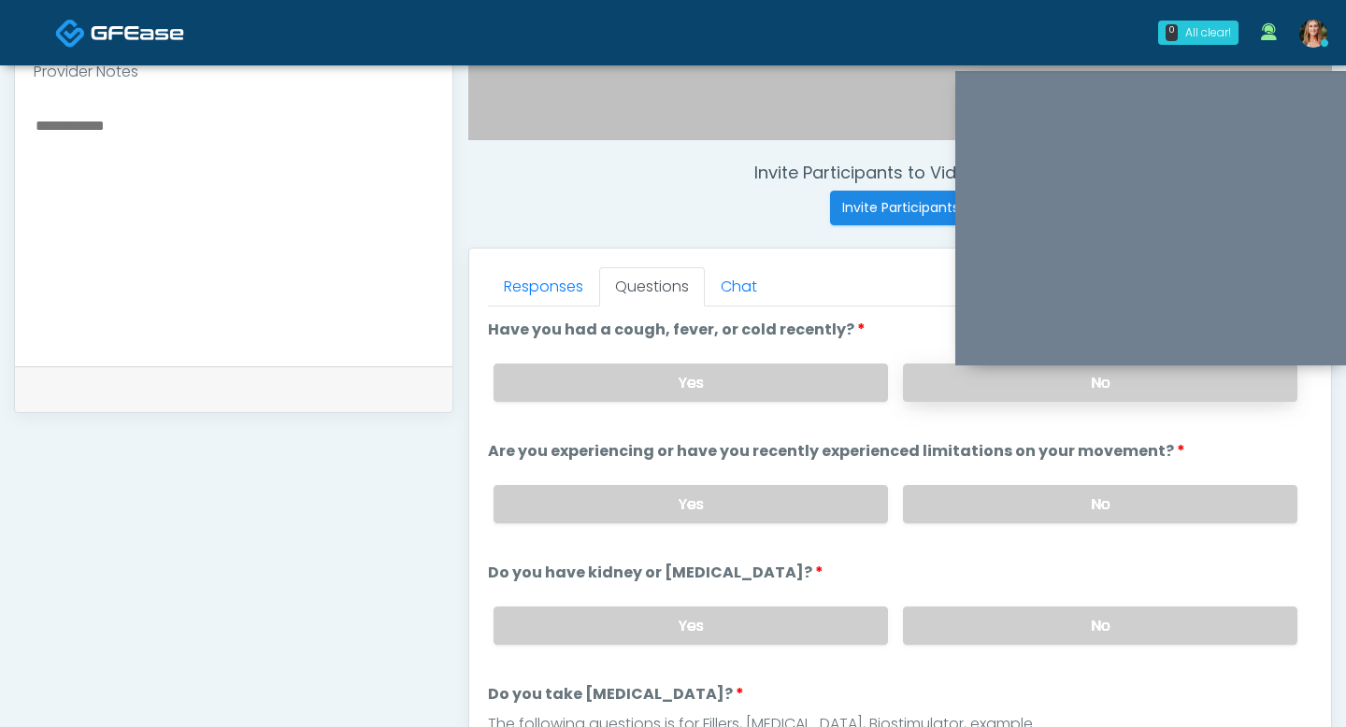
click at [1007, 378] on label "No" at bounding box center [1100, 383] width 394 height 38
click at [968, 500] on label "No" at bounding box center [1100, 504] width 394 height 38
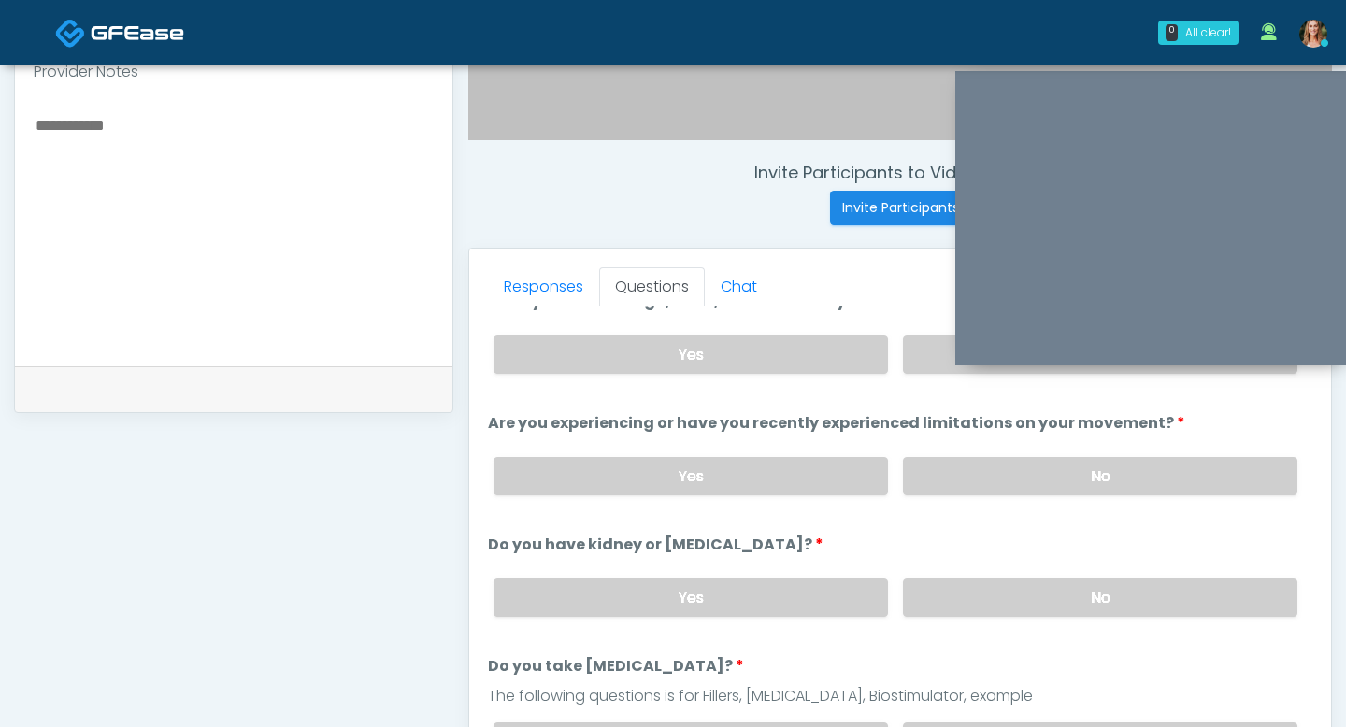
scroll to position [32, 0]
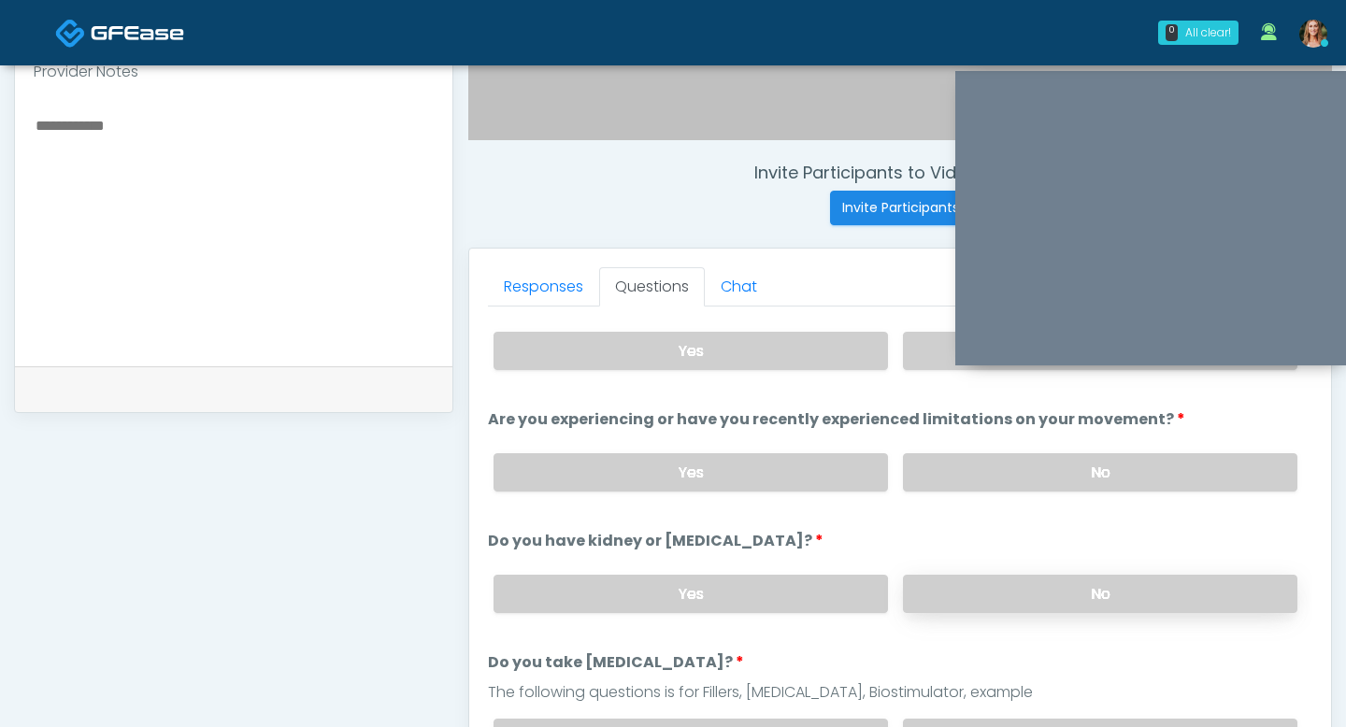
click at [1005, 595] on label "No" at bounding box center [1100, 594] width 394 height 38
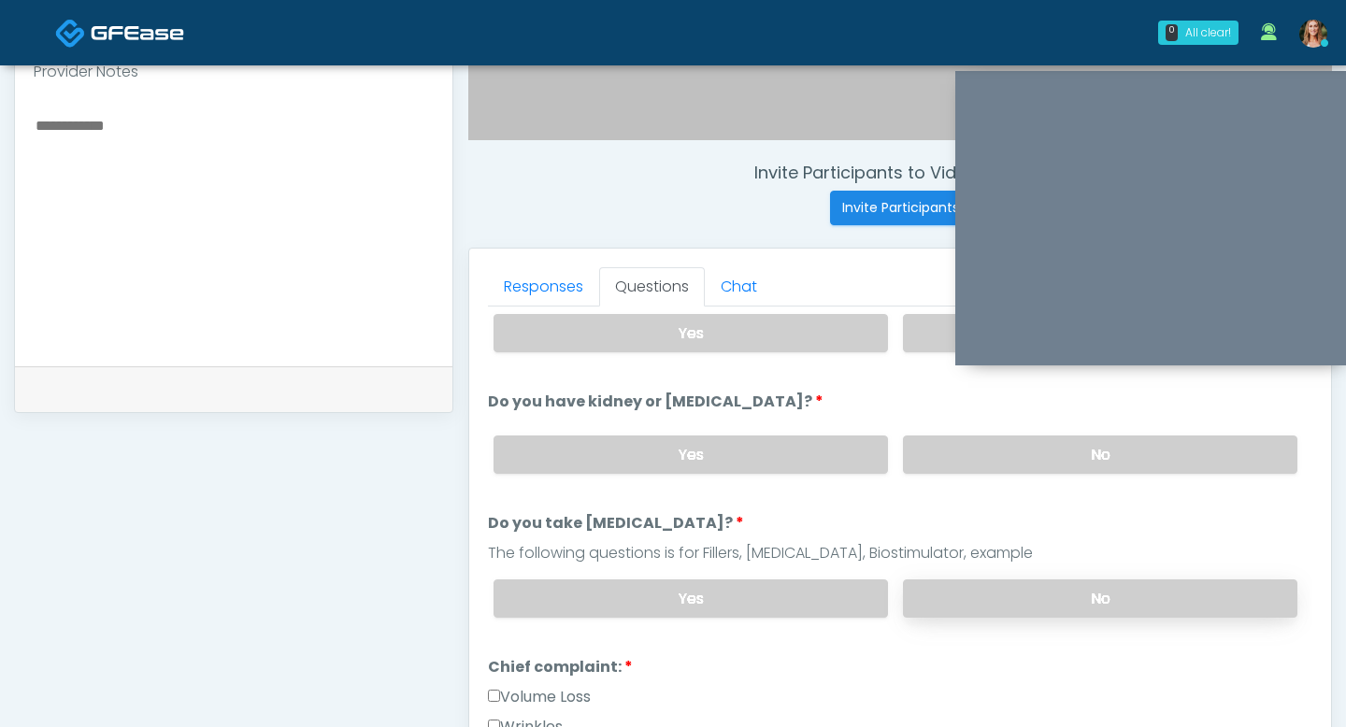
scroll to position [172, 0]
click at [1029, 584] on label "No" at bounding box center [1100, 597] width 394 height 38
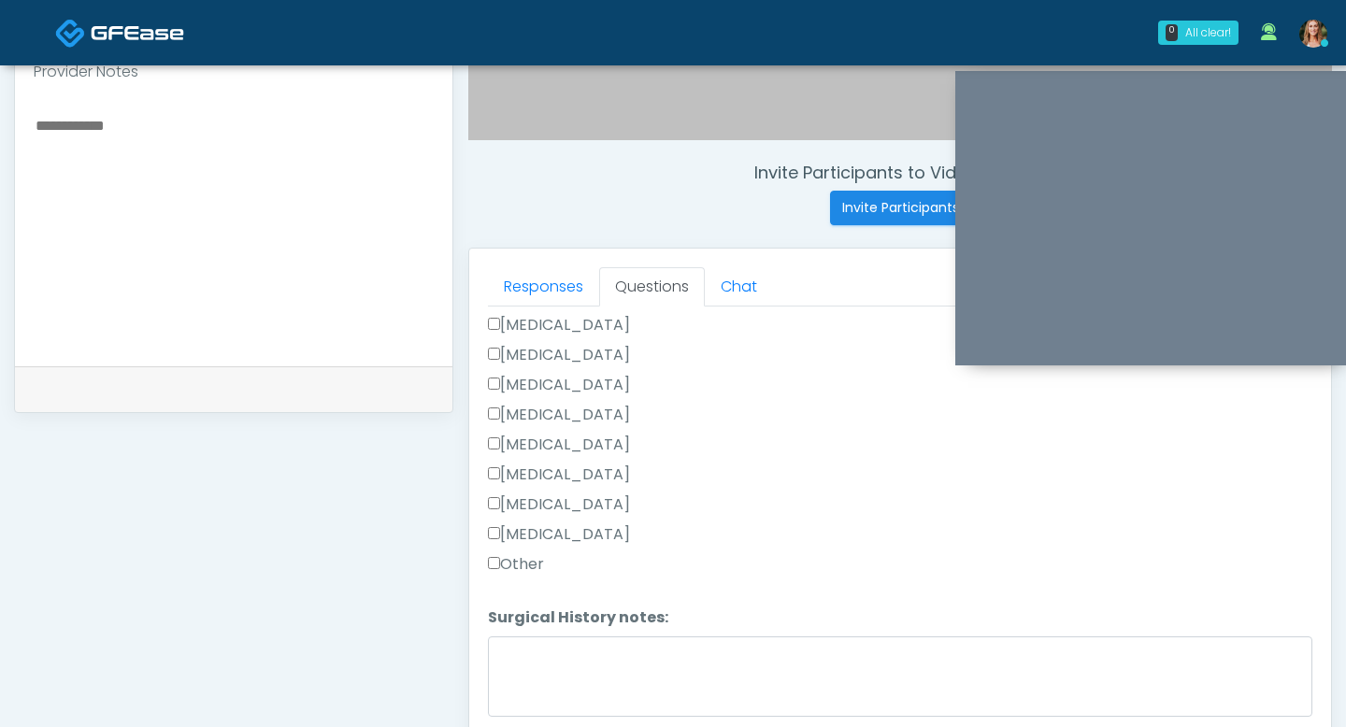
scroll to position [1218, 0]
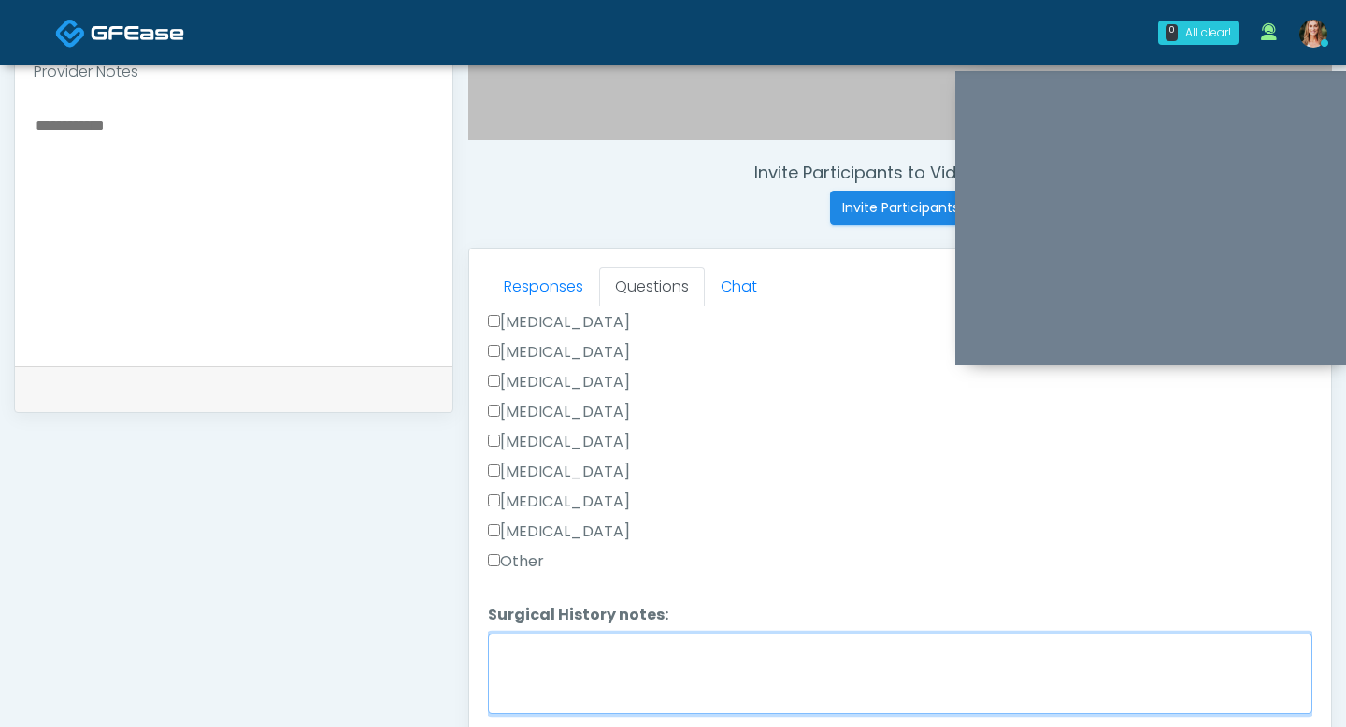
click at [514, 689] on textarea "Surgical History notes:" at bounding box center [900, 674] width 824 height 80
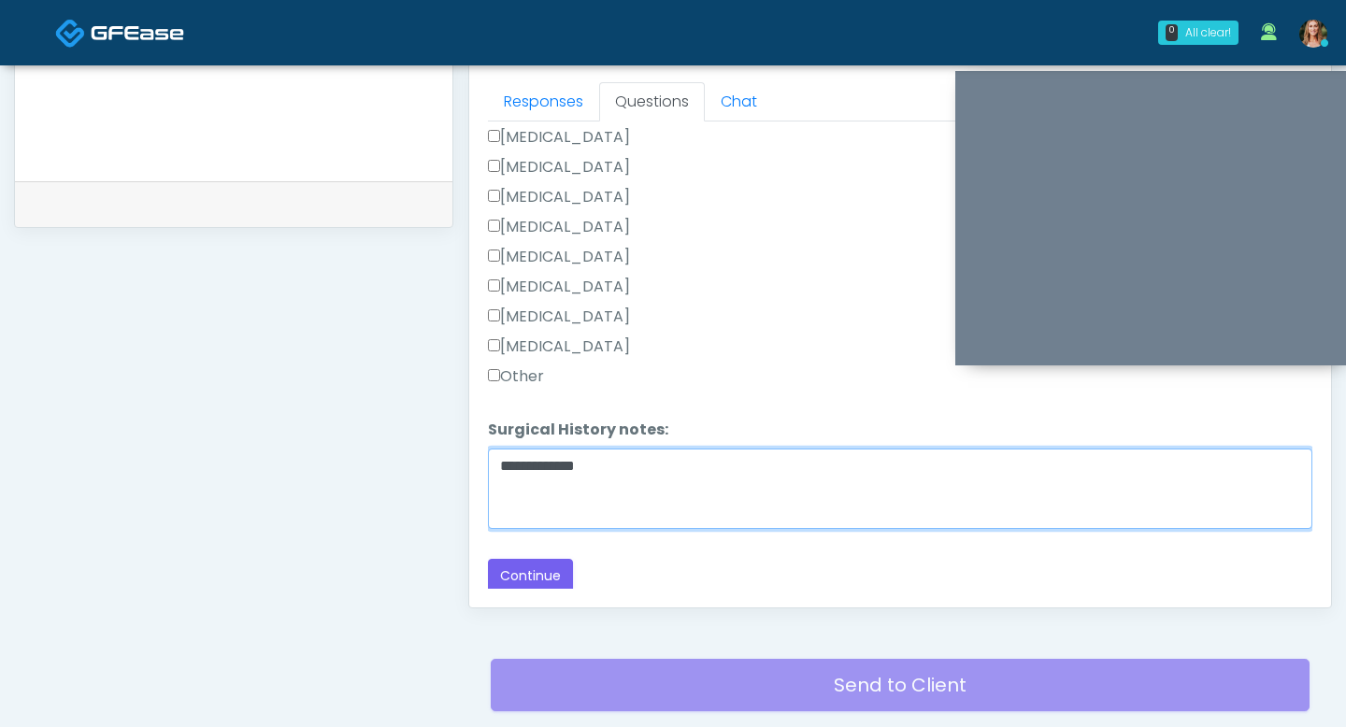
scroll to position [823, 0]
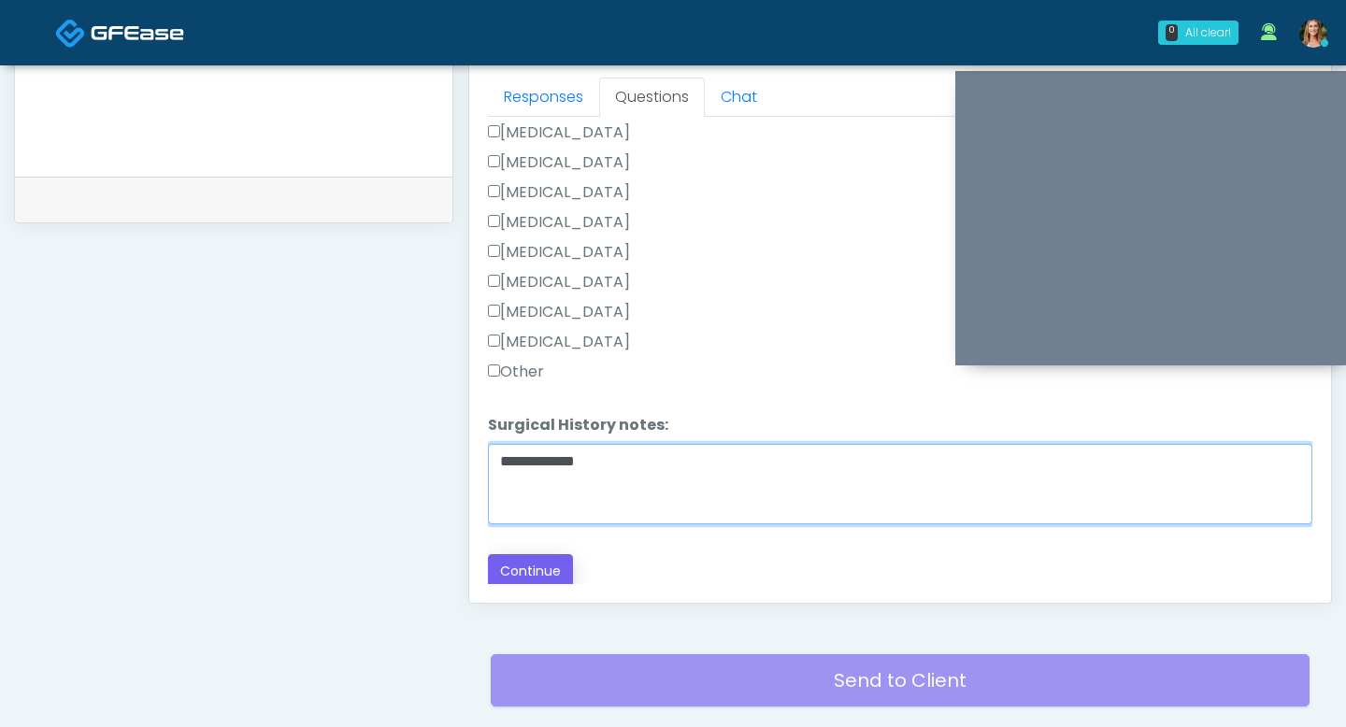
type textarea "**********"
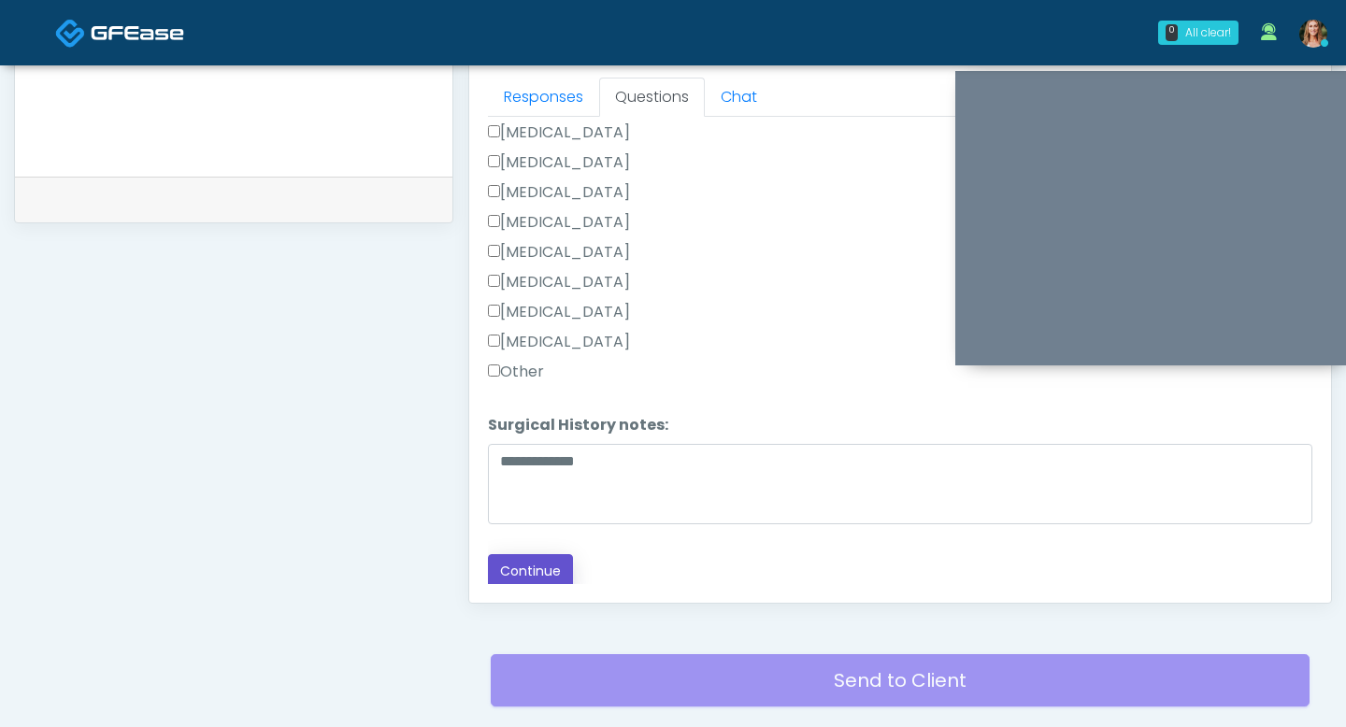
click at [555, 572] on button "Continue" at bounding box center [530, 571] width 85 height 35
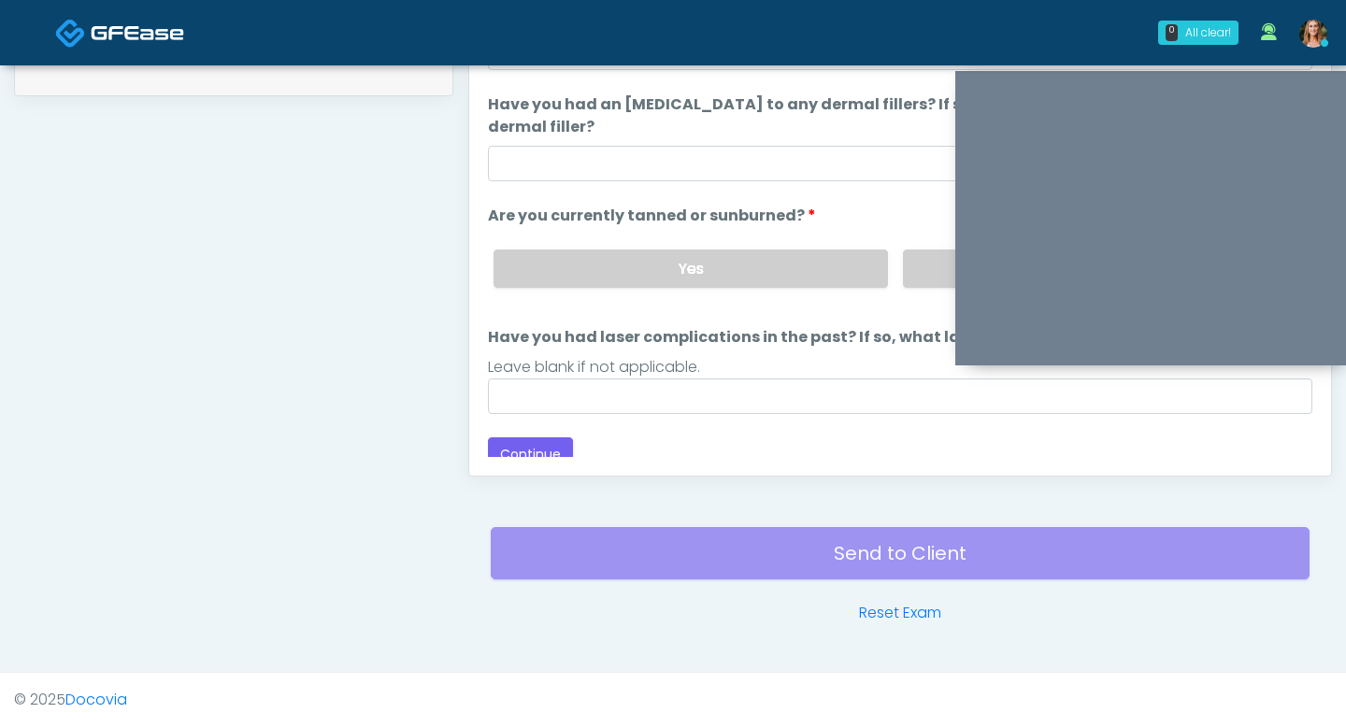
scroll to position [176, 0]
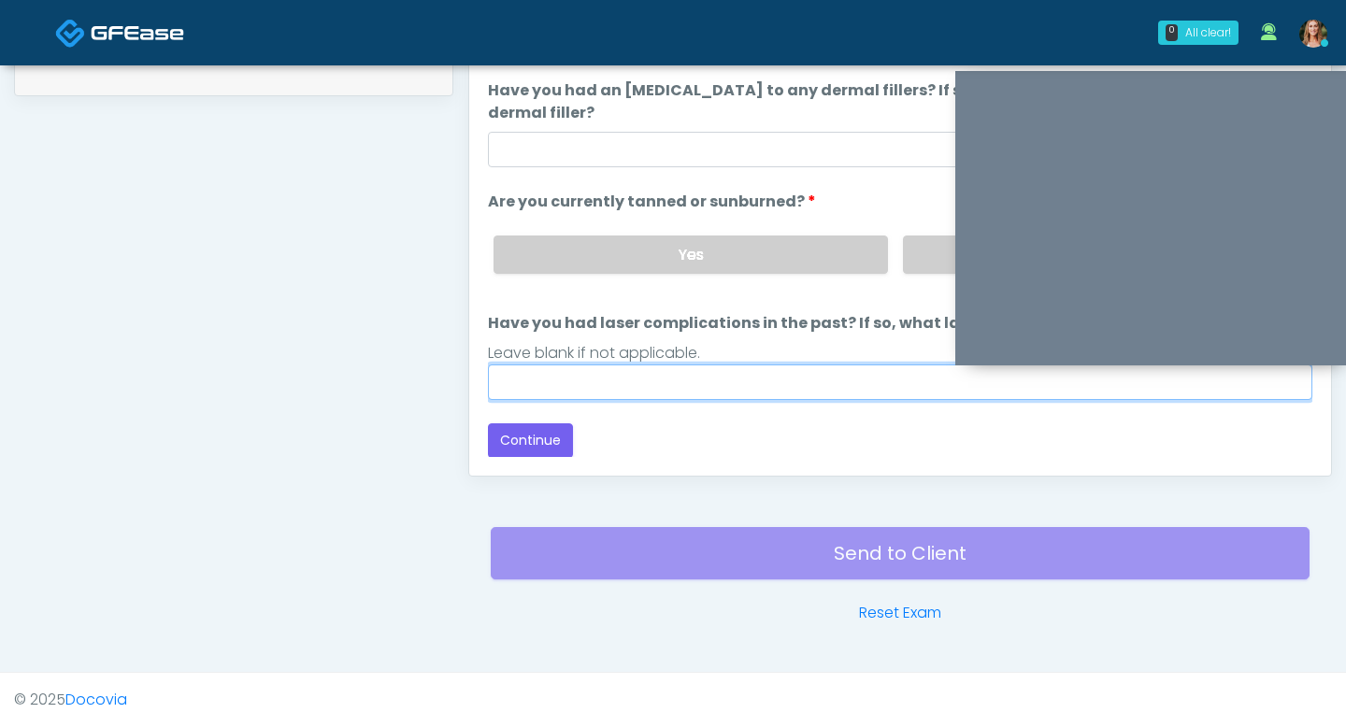
click at [616, 380] on input "Have you had laser complications in the past? If so, what laser complications d…" at bounding box center [900, 382] width 824 height 36
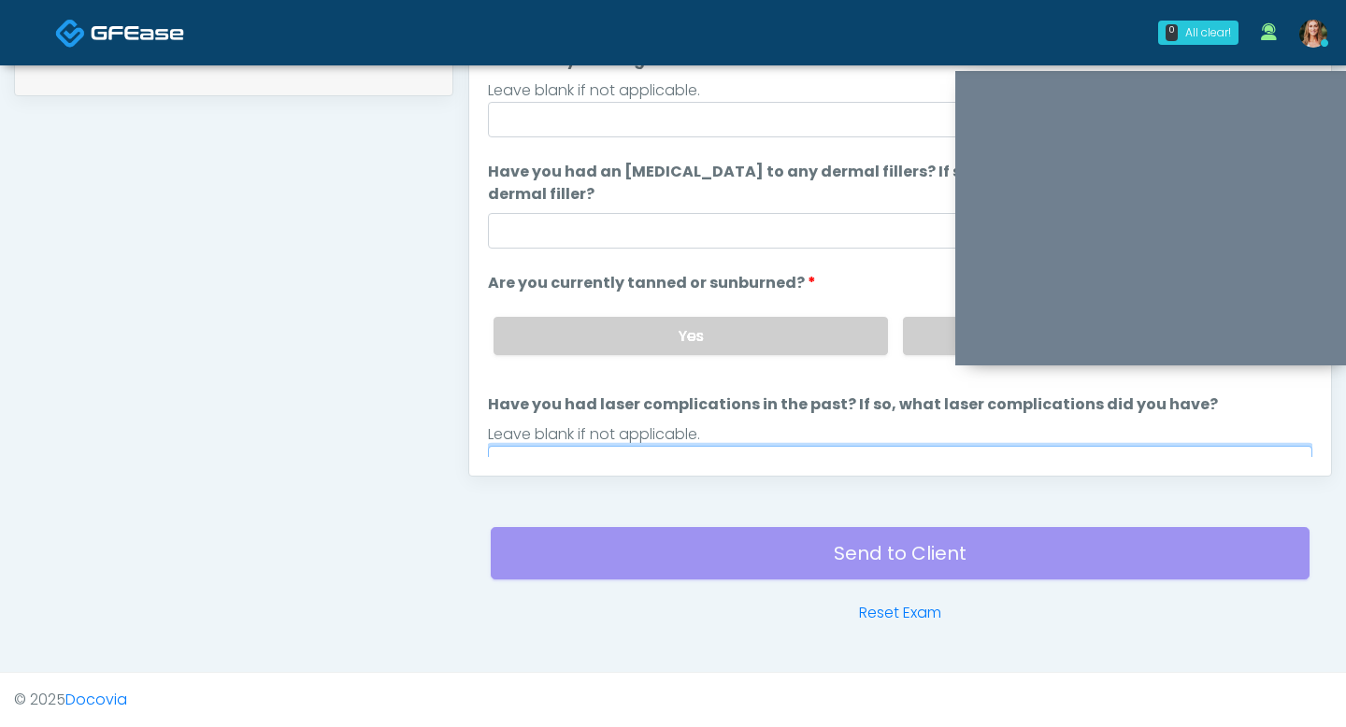
scroll to position [93, 0]
type input "**"
click at [926, 336] on label "No" at bounding box center [1100, 337] width 394 height 38
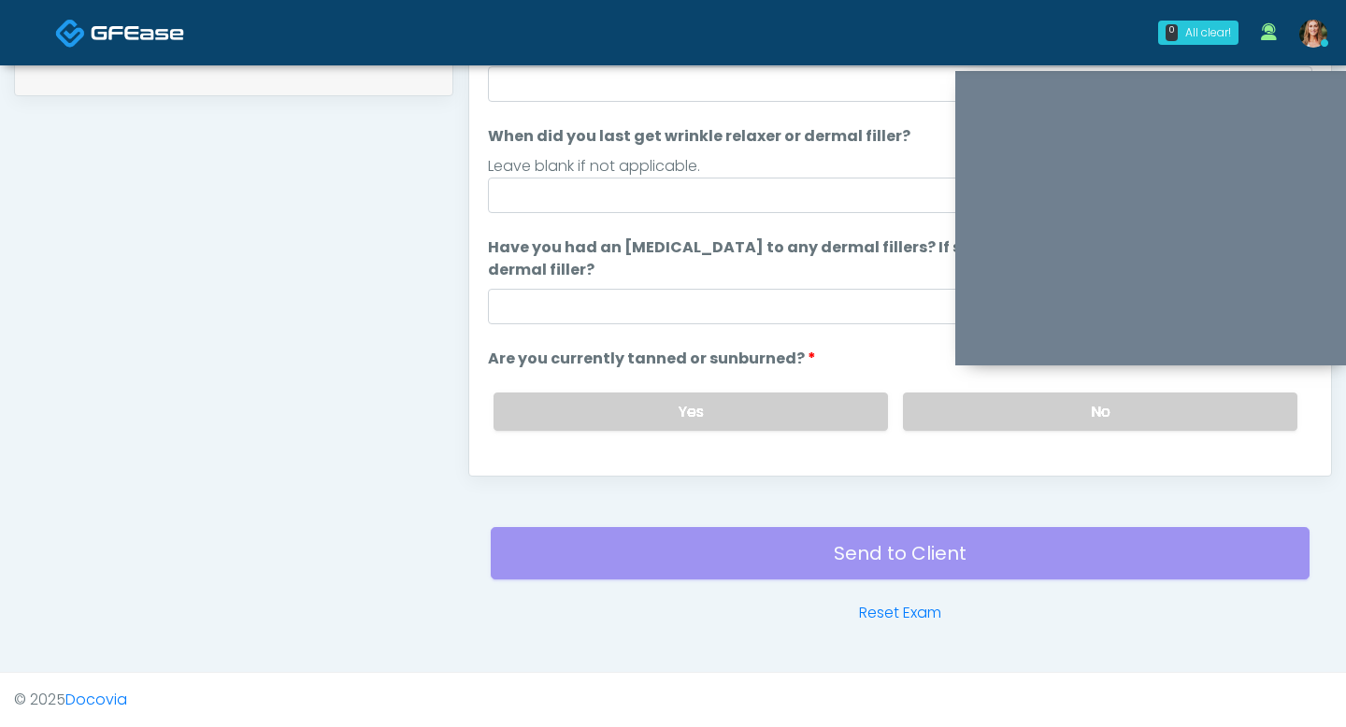
scroll to position [0, 0]
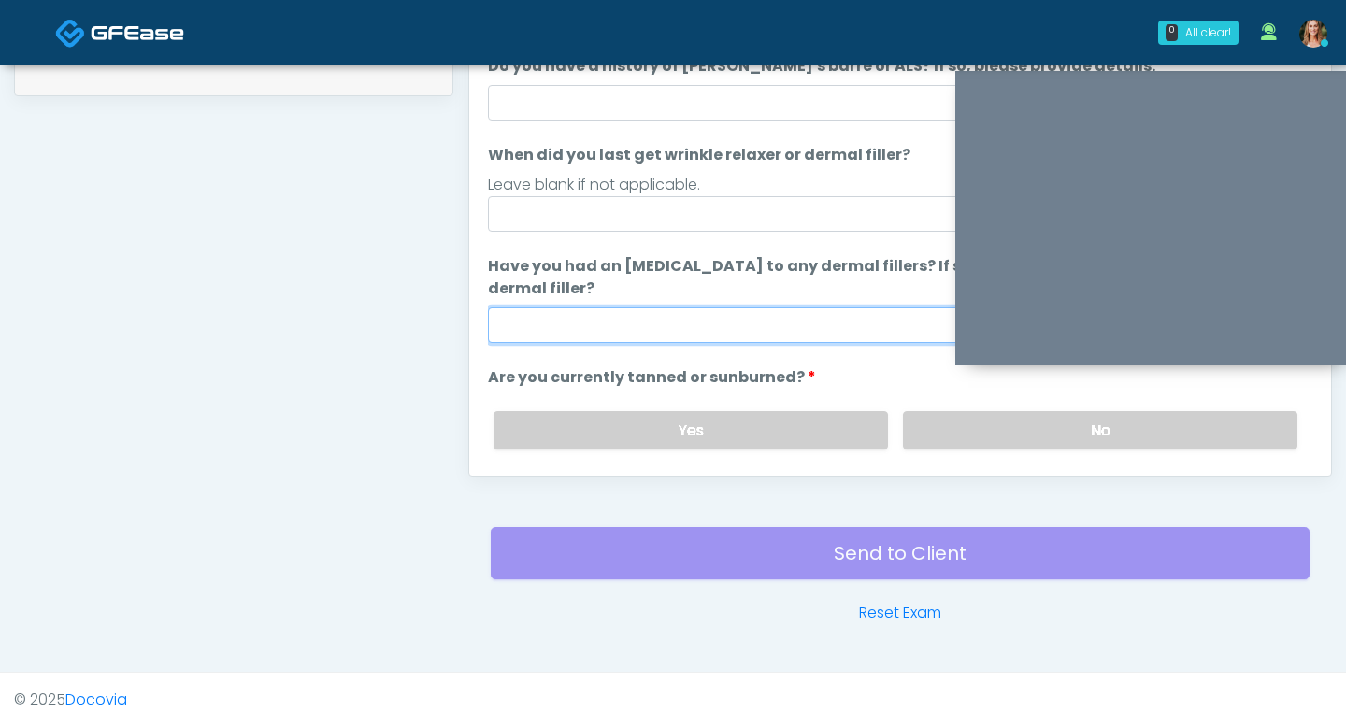
click at [799, 322] on input "Have you had an allergic response to any dermal fillers? If so, what was the re…" at bounding box center [900, 325] width 824 height 36
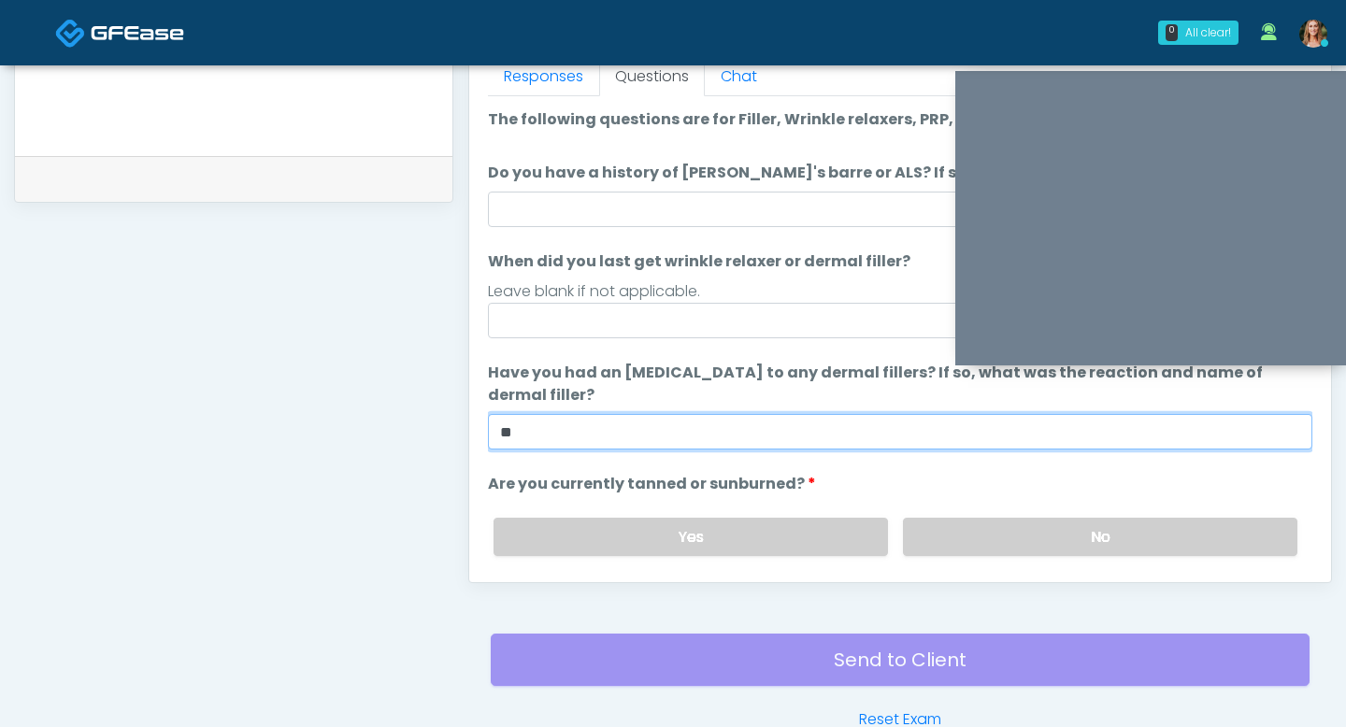
type input "**"
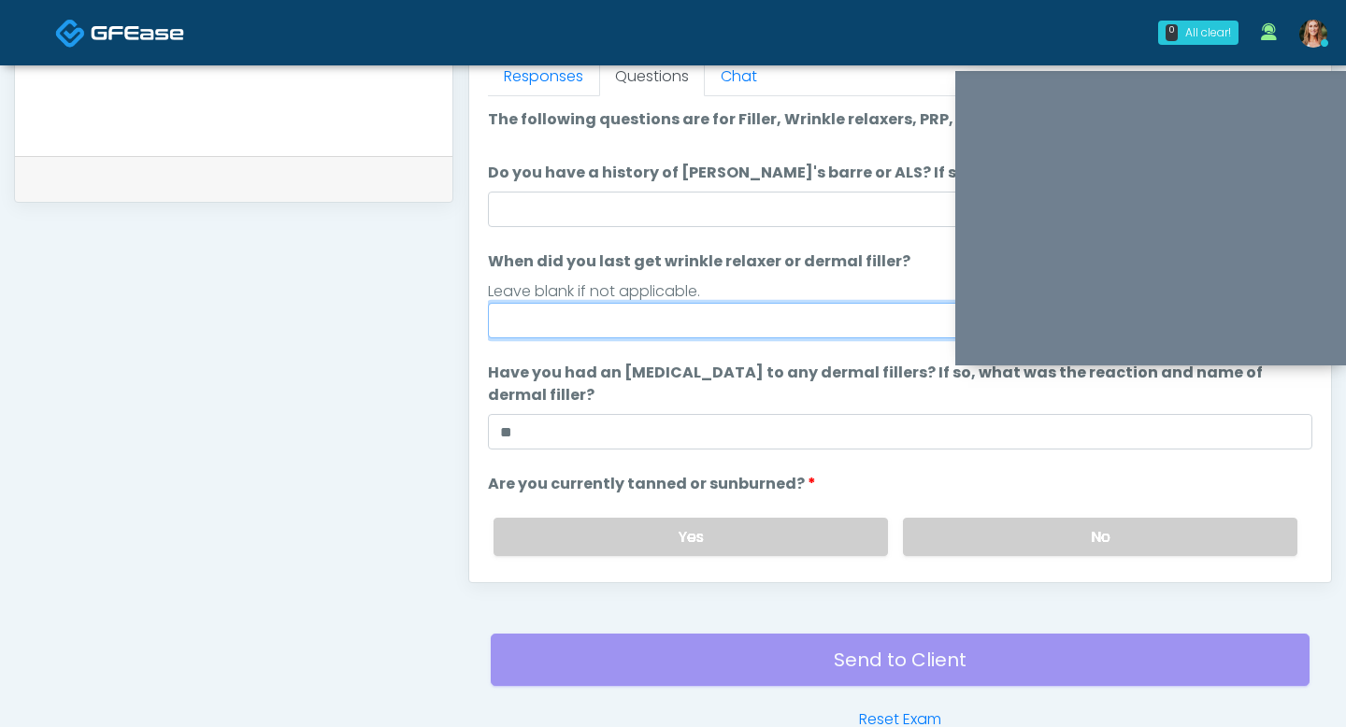
click at [649, 325] on input "When did you last get wrinkle relaxer or dermal filler?" at bounding box center [900, 321] width 824 height 36
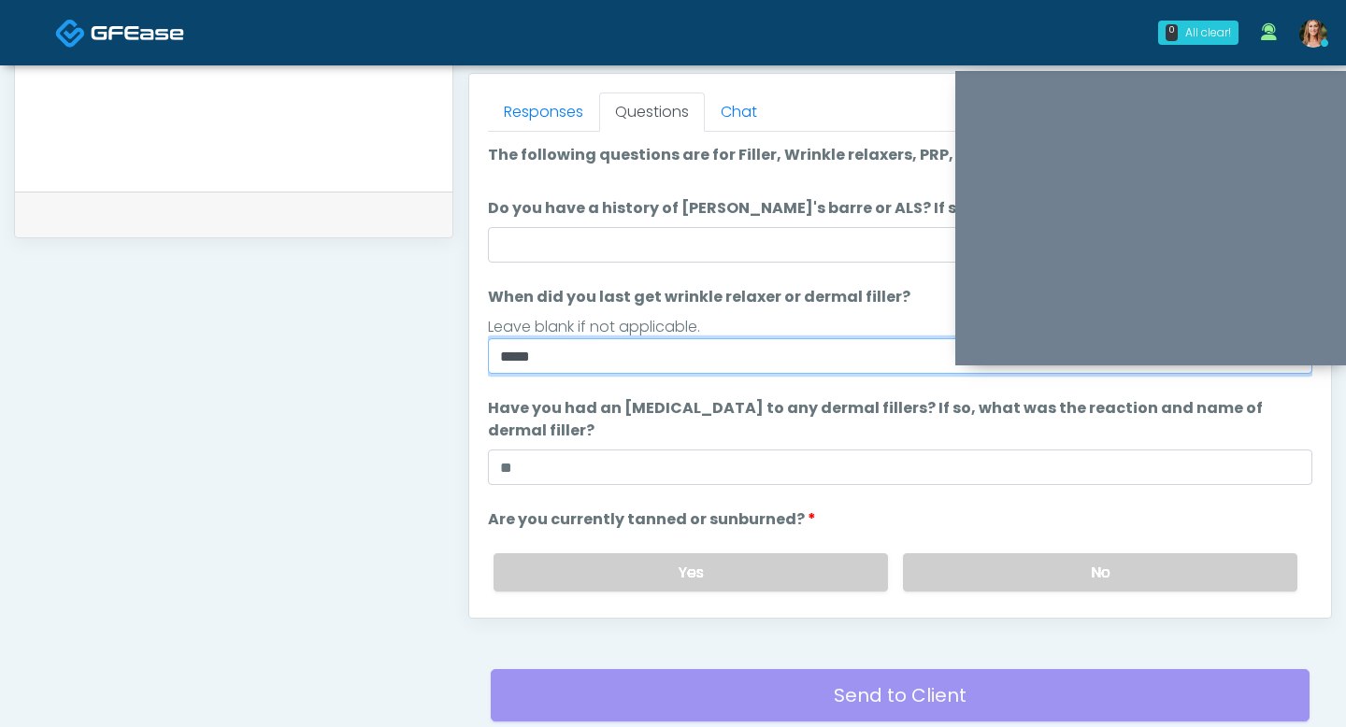
scroll to position [799, 0]
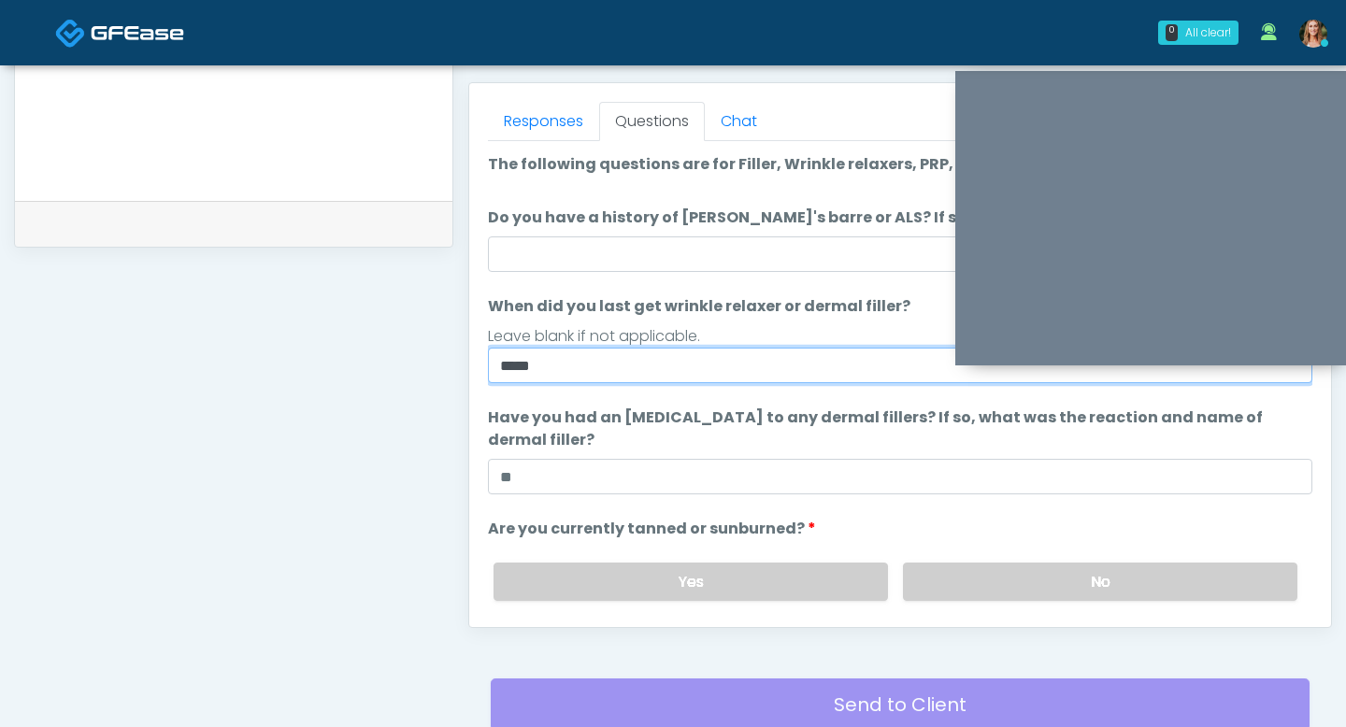
type input "*****"
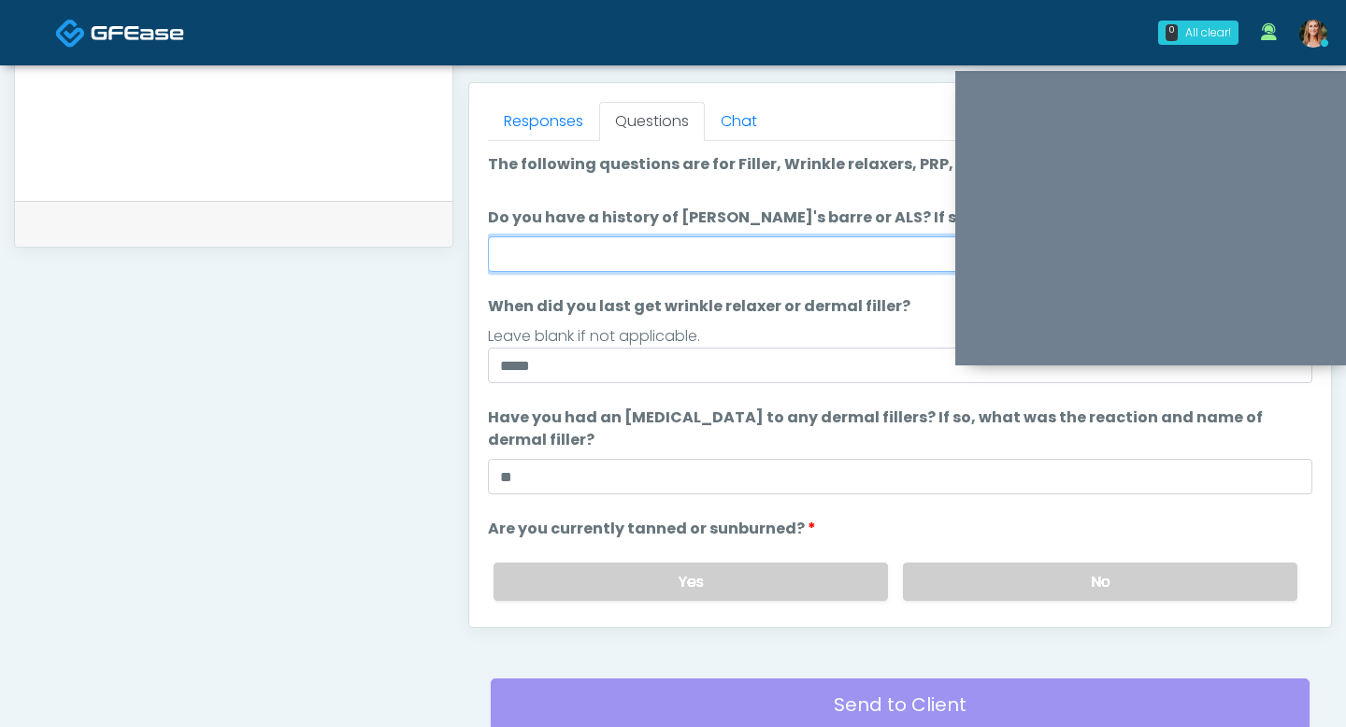
click at [672, 251] on input "Do you have a history of Guillain's barre or ALS? If so, please provide details." at bounding box center [900, 254] width 824 height 36
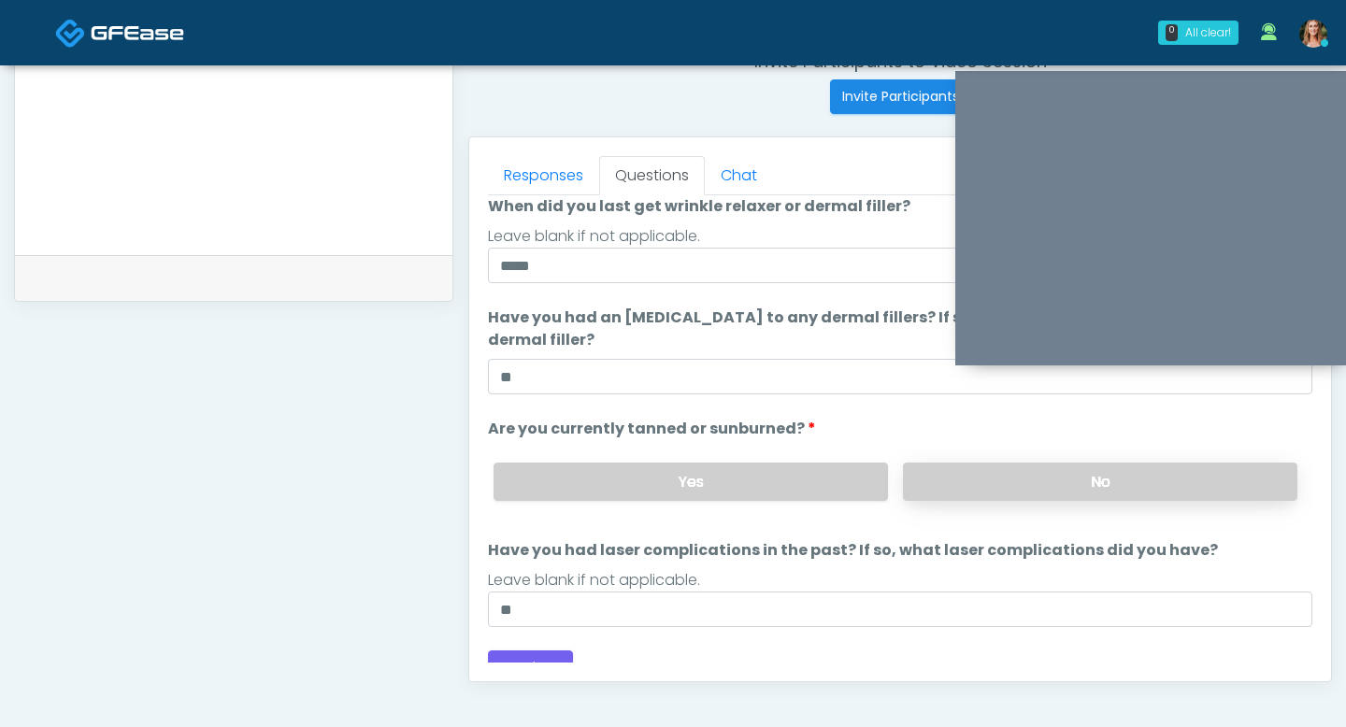
scroll to position [176, 0]
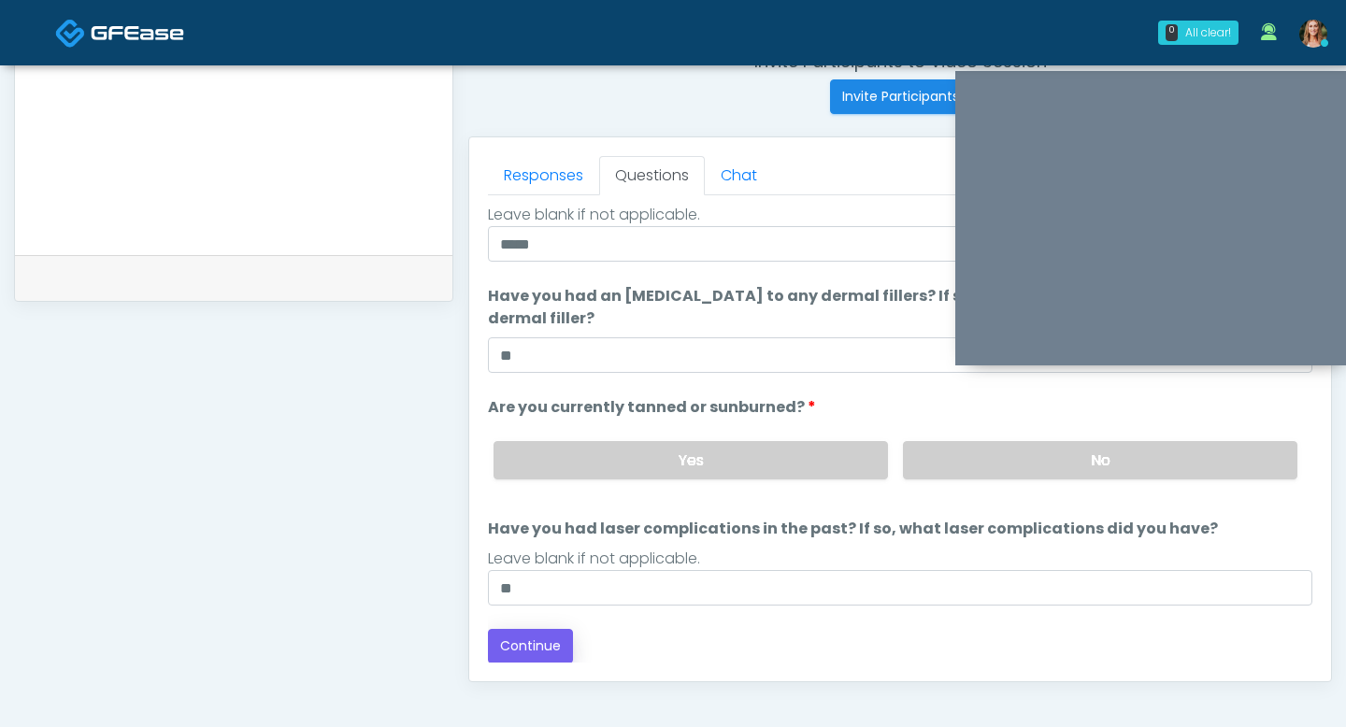
type input "**"
click at [557, 640] on button "Continue" at bounding box center [530, 646] width 85 height 35
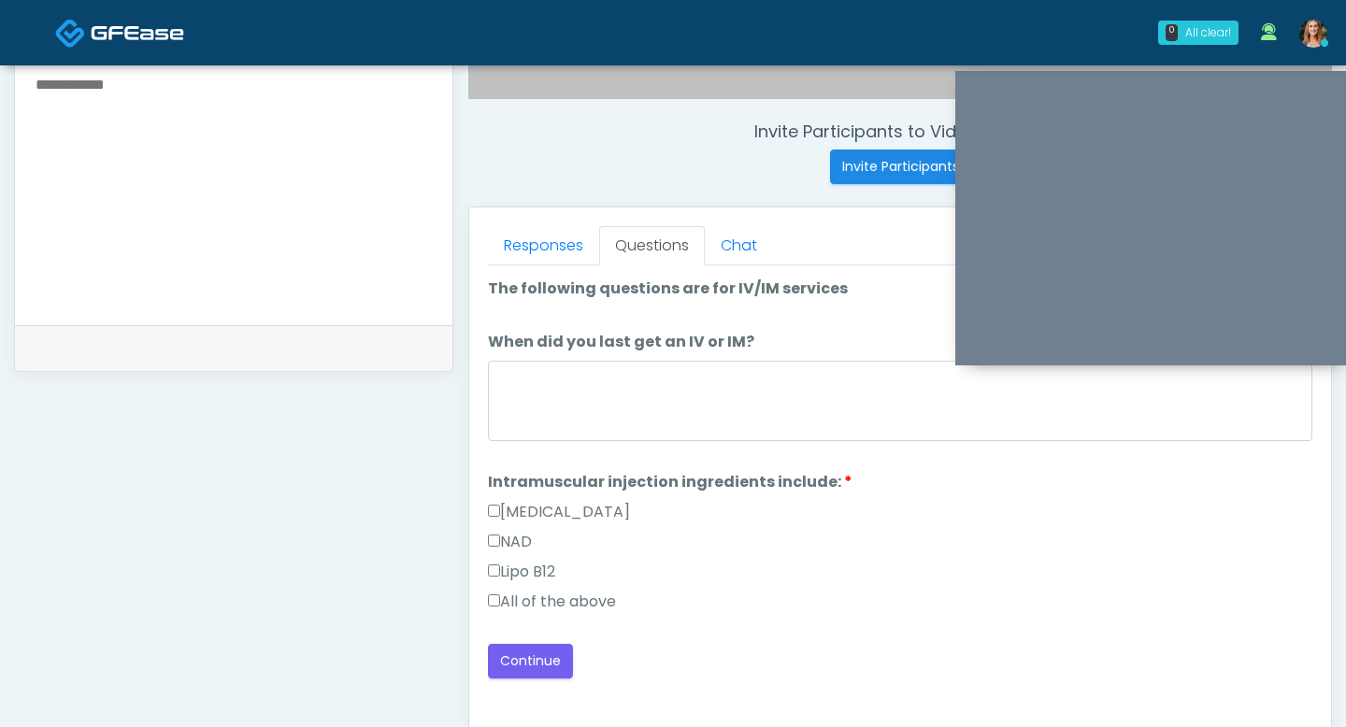
scroll to position [664, 0]
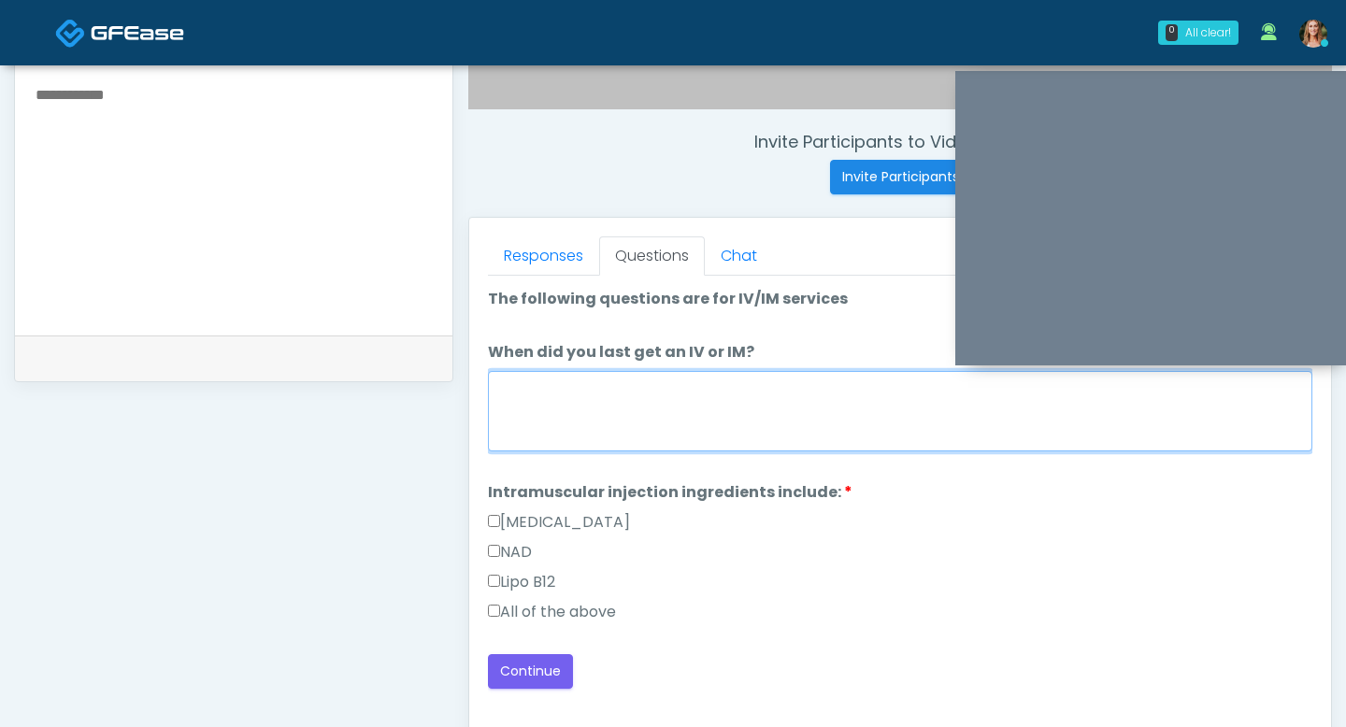
click at [635, 435] on textarea "When did you last get an IV or IM?" at bounding box center [900, 411] width 824 height 80
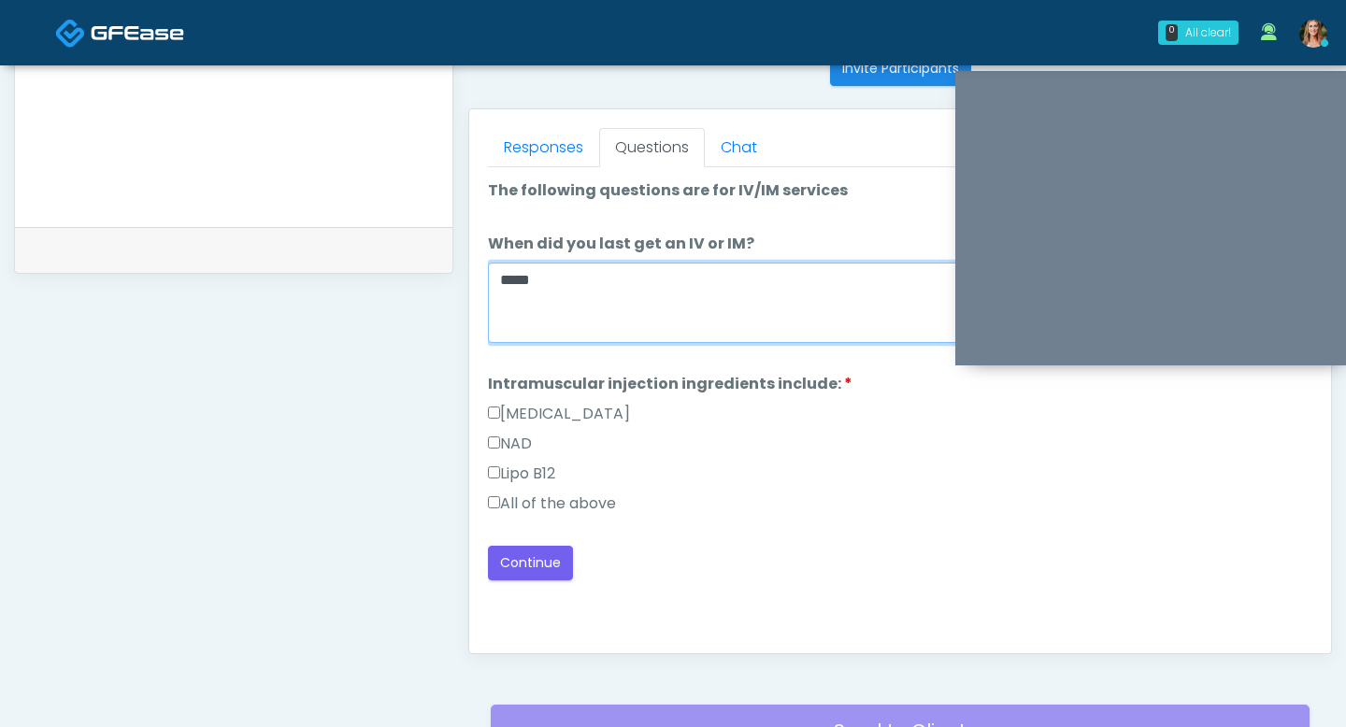
scroll to position [798, 0]
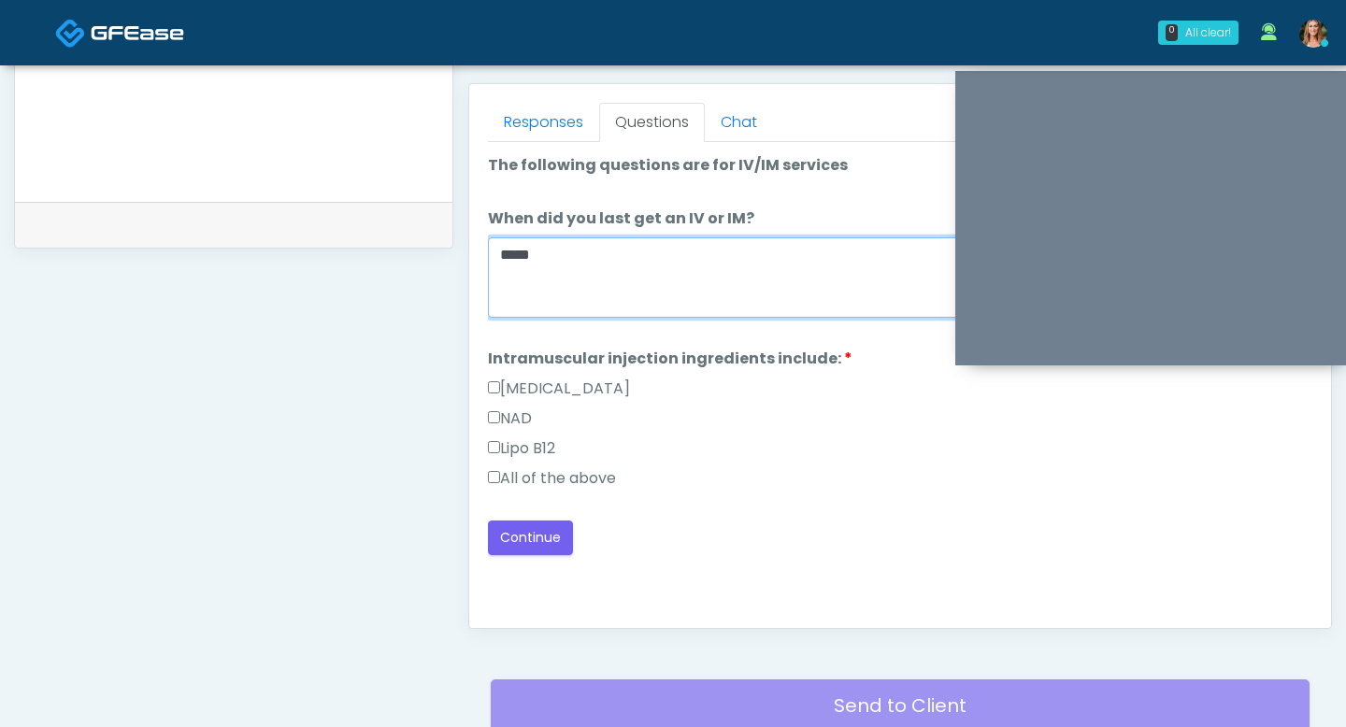
type textarea "*****"
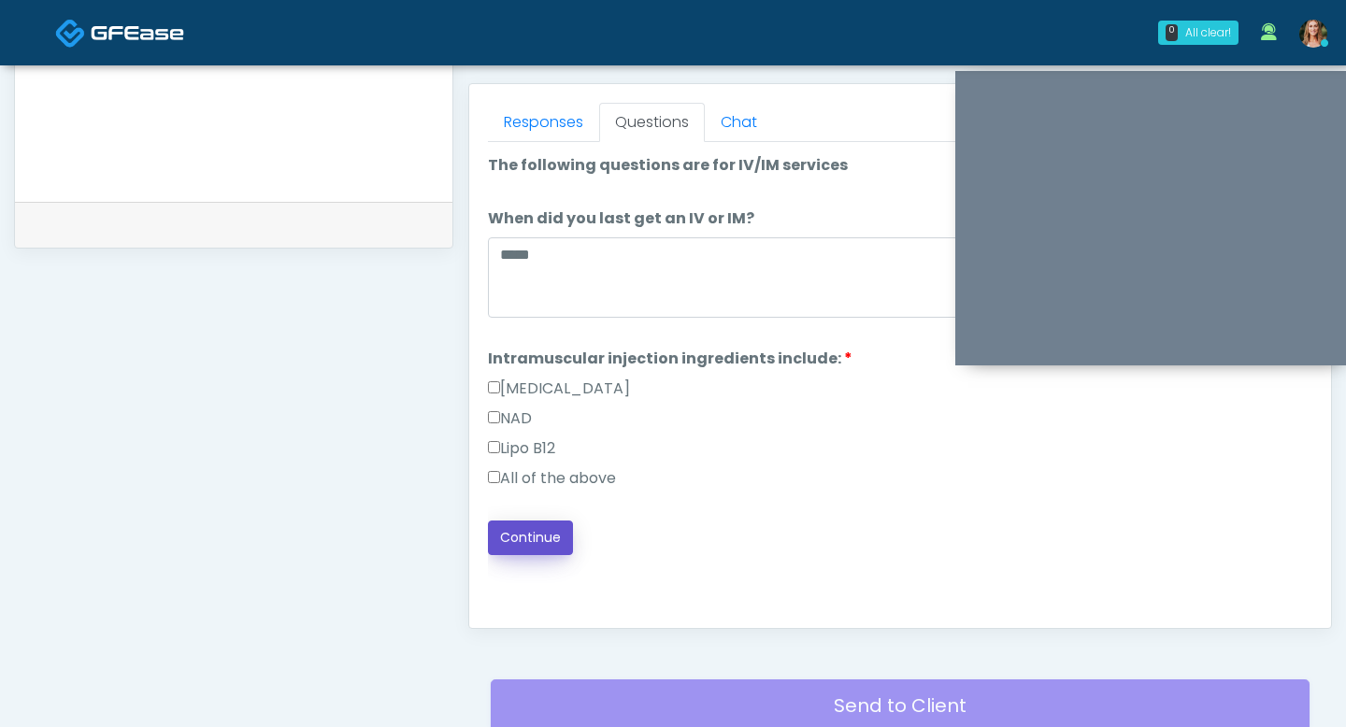
click at [518, 550] on button "Continue" at bounding box center [530, 538] width 85 height 35
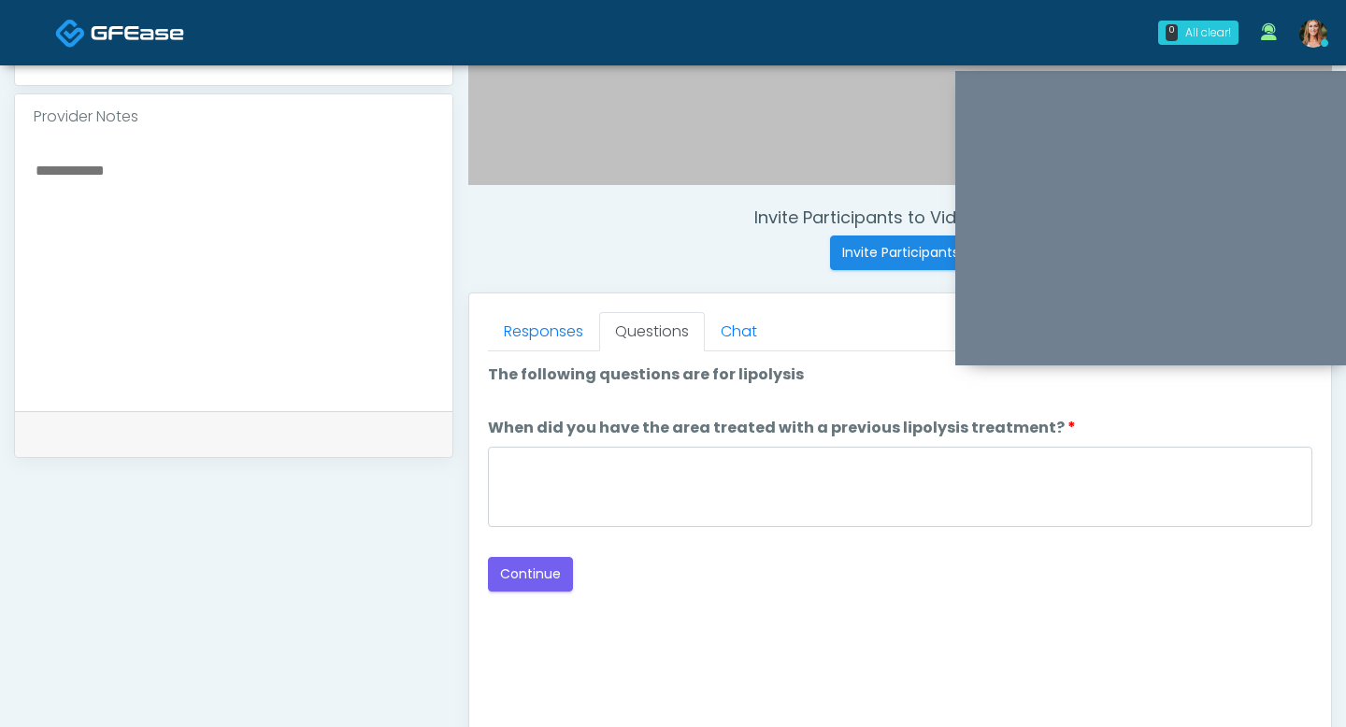
scroll to position [590, 0]
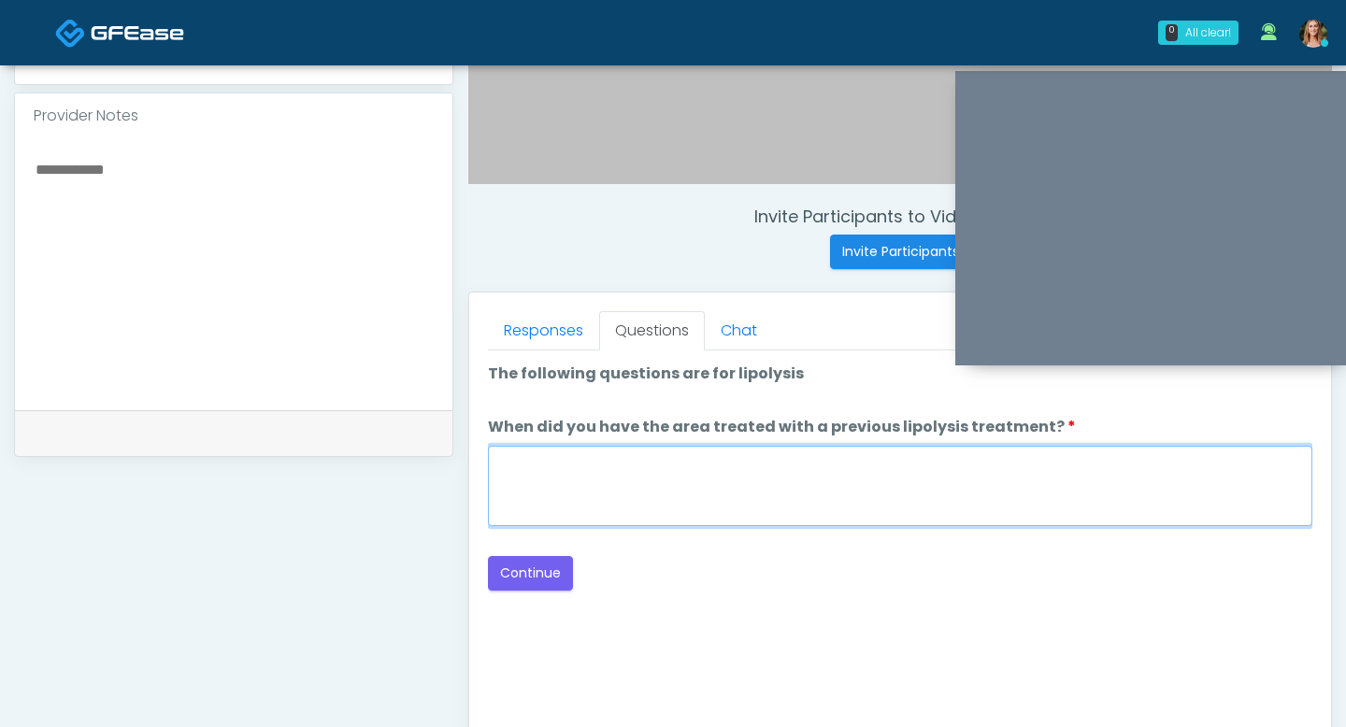
click at [632, 507] on textarea "When did you have the area treated with a previous lipolysis treatment?" at bounding box center [900, 486] width 824 height 80
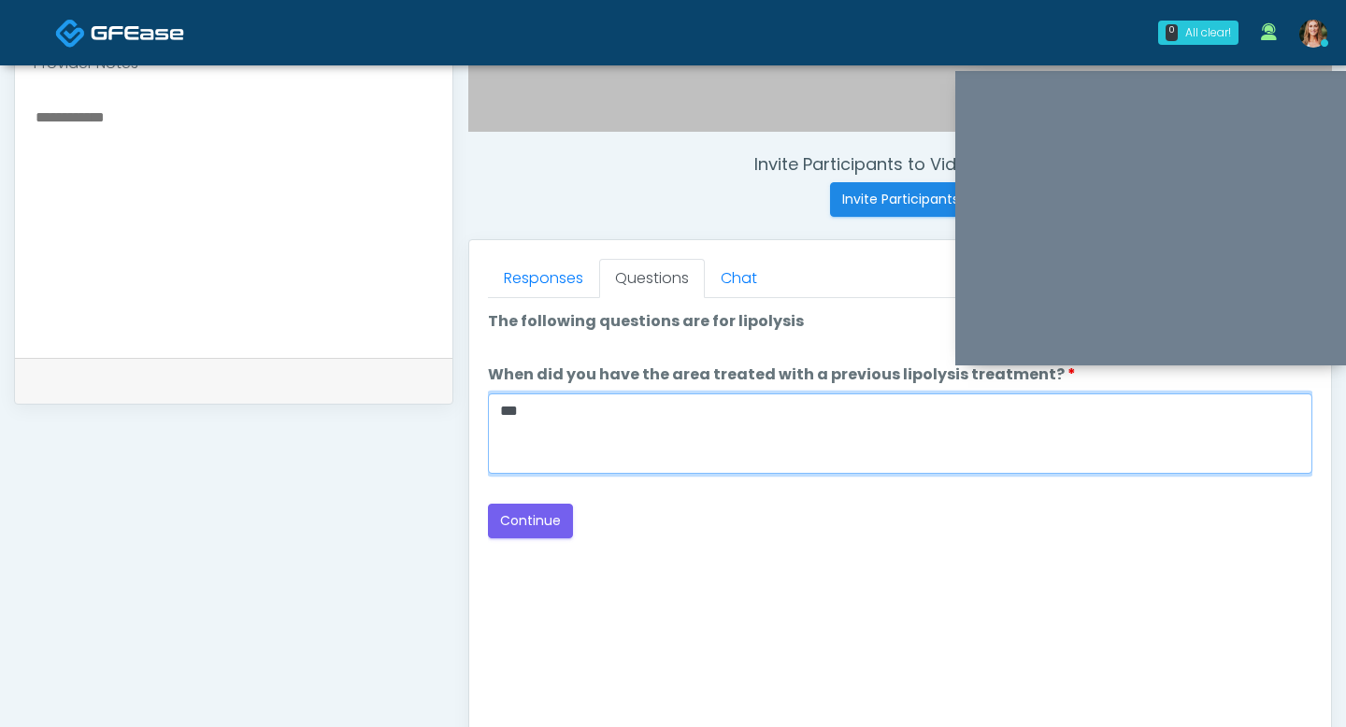
scroll to position [689, 0]
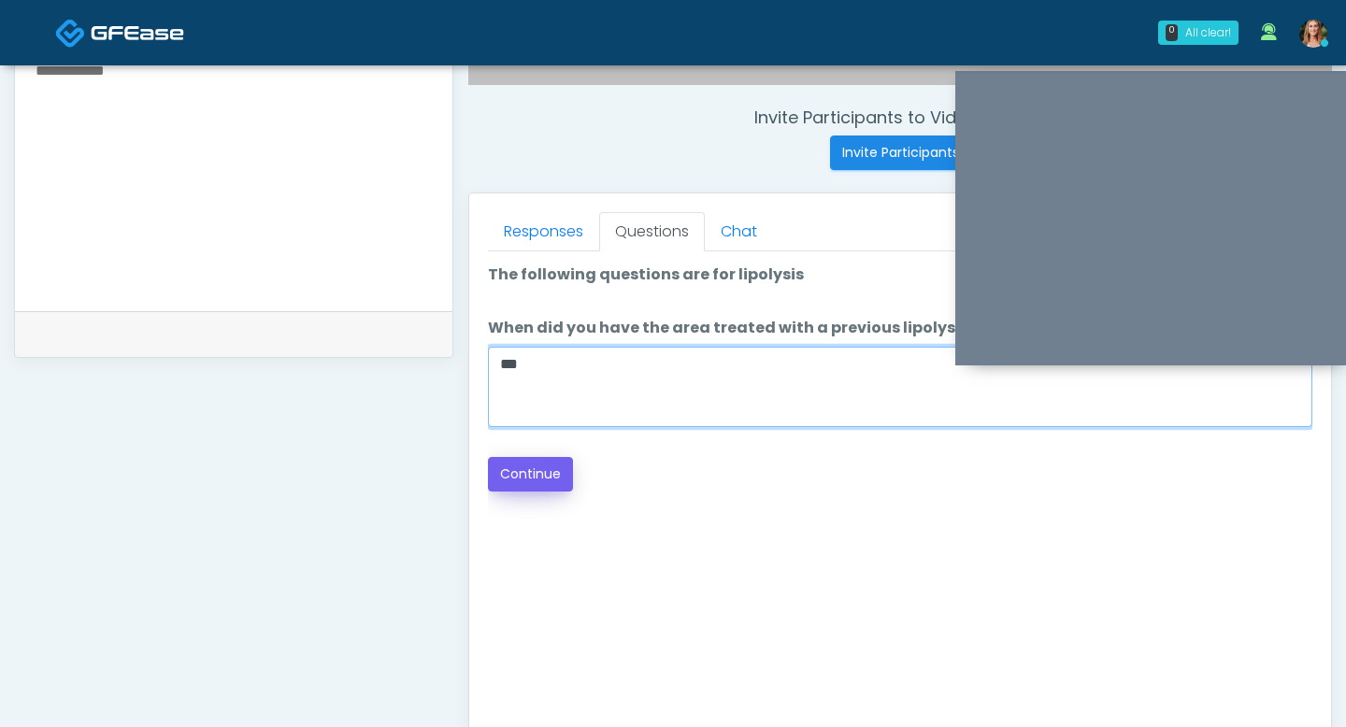
type textarea "**"
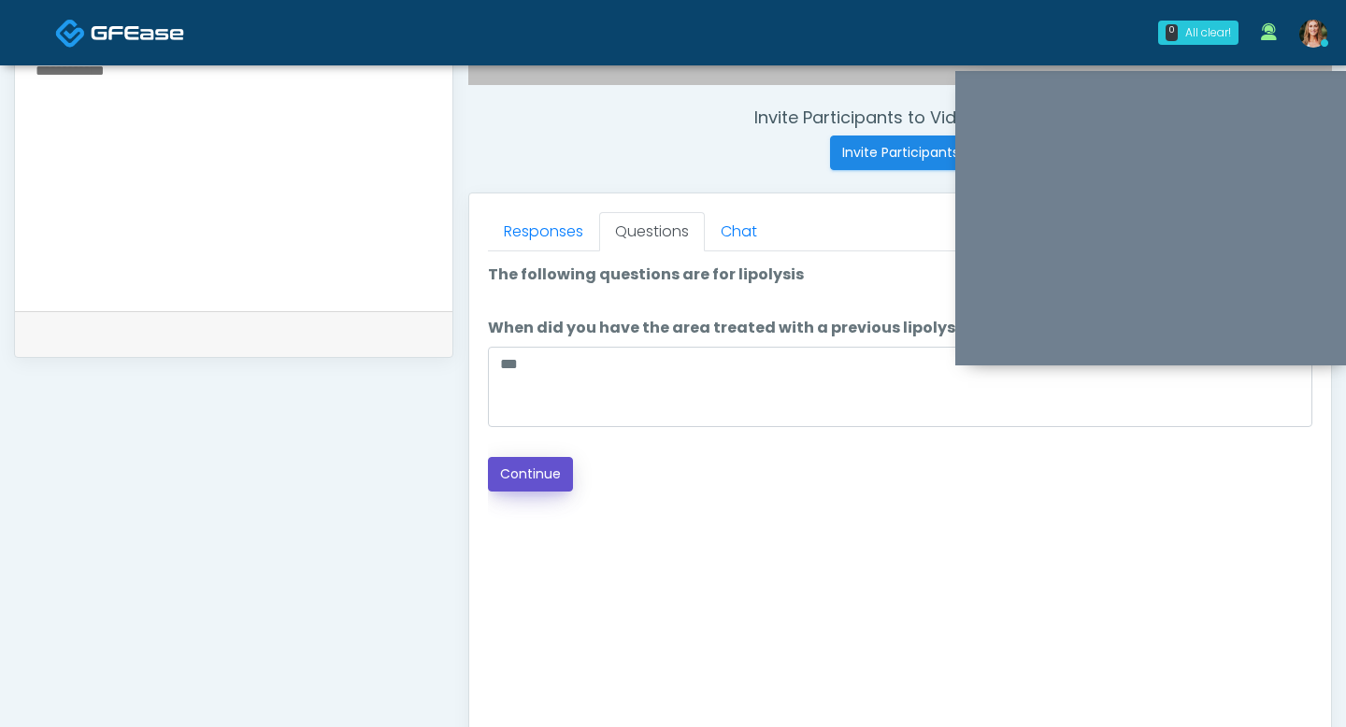
click at [514, 472] on button "Continue" at bounding box center [530, 474] width 85 height 35
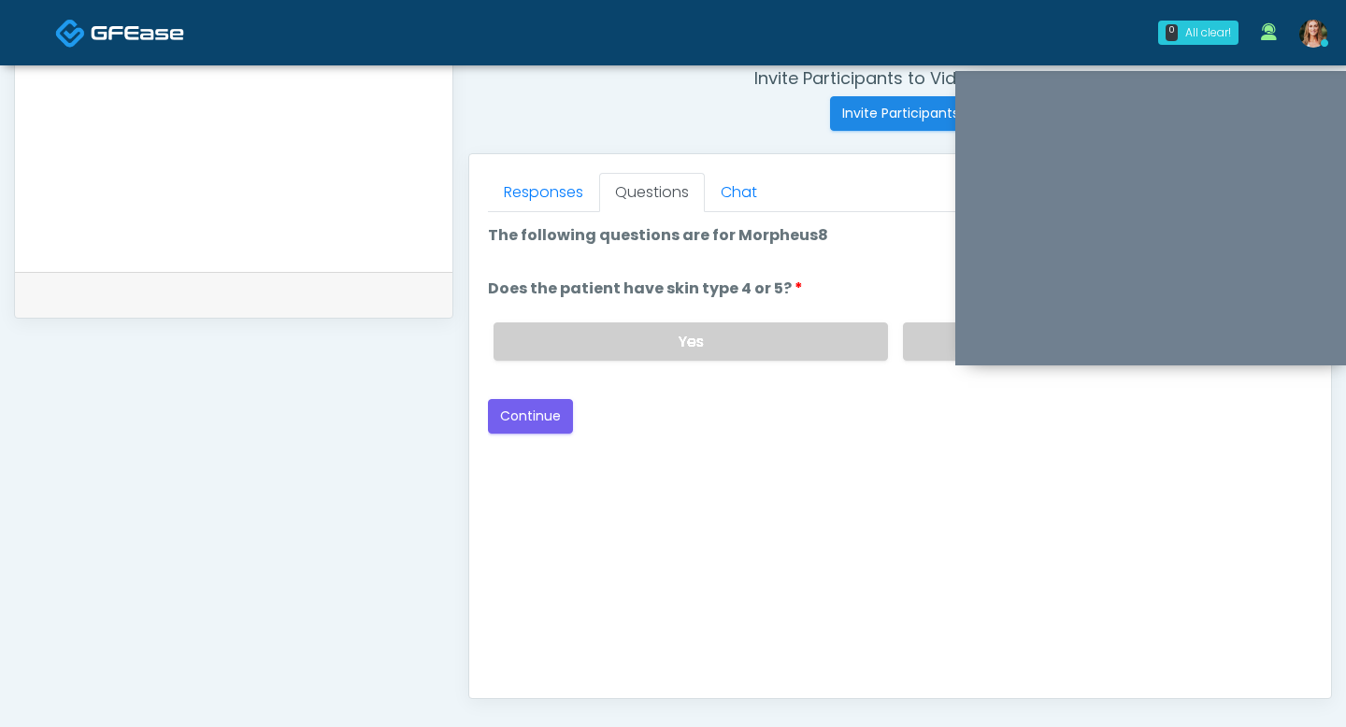
scroll to position [666, 0]
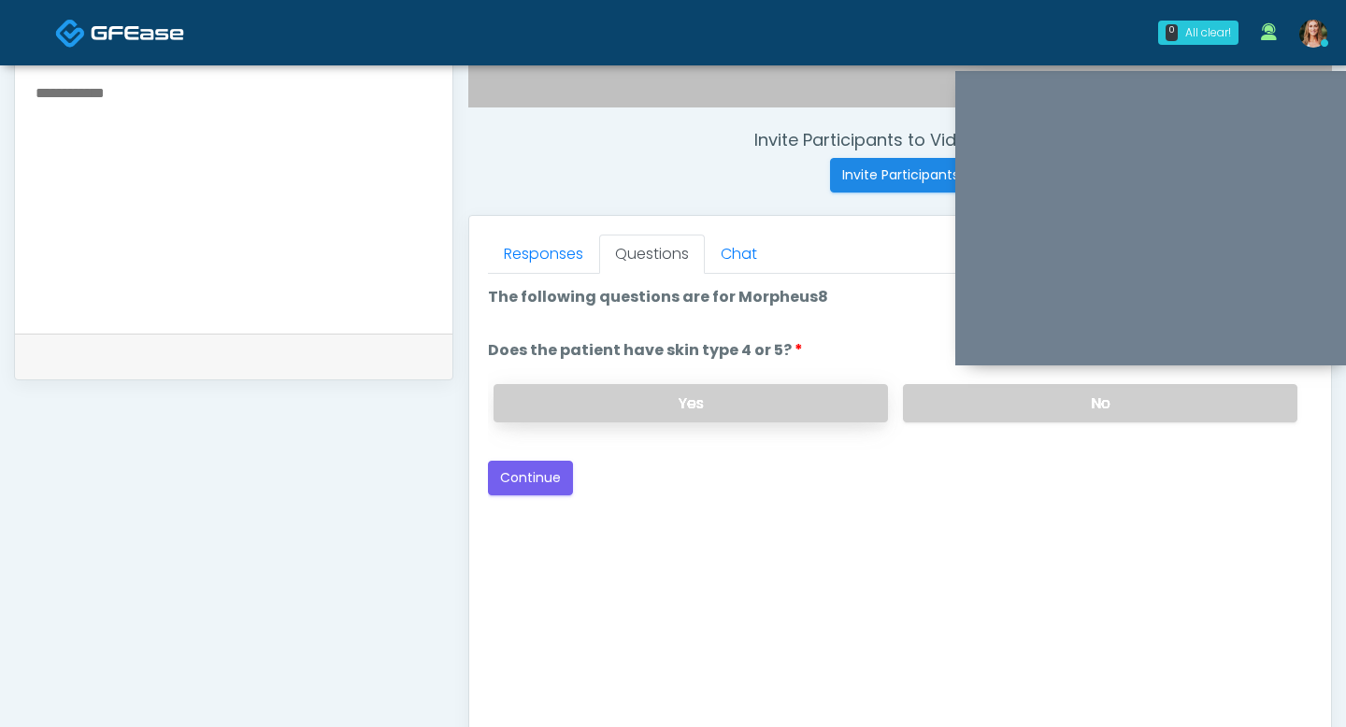
click at [784, 410] on label "Yes" at bounding box center [690, 403] width 394 height 38
click at [549, 478] on button "Continue" at bounding box center [530, 478] width 85 height 35
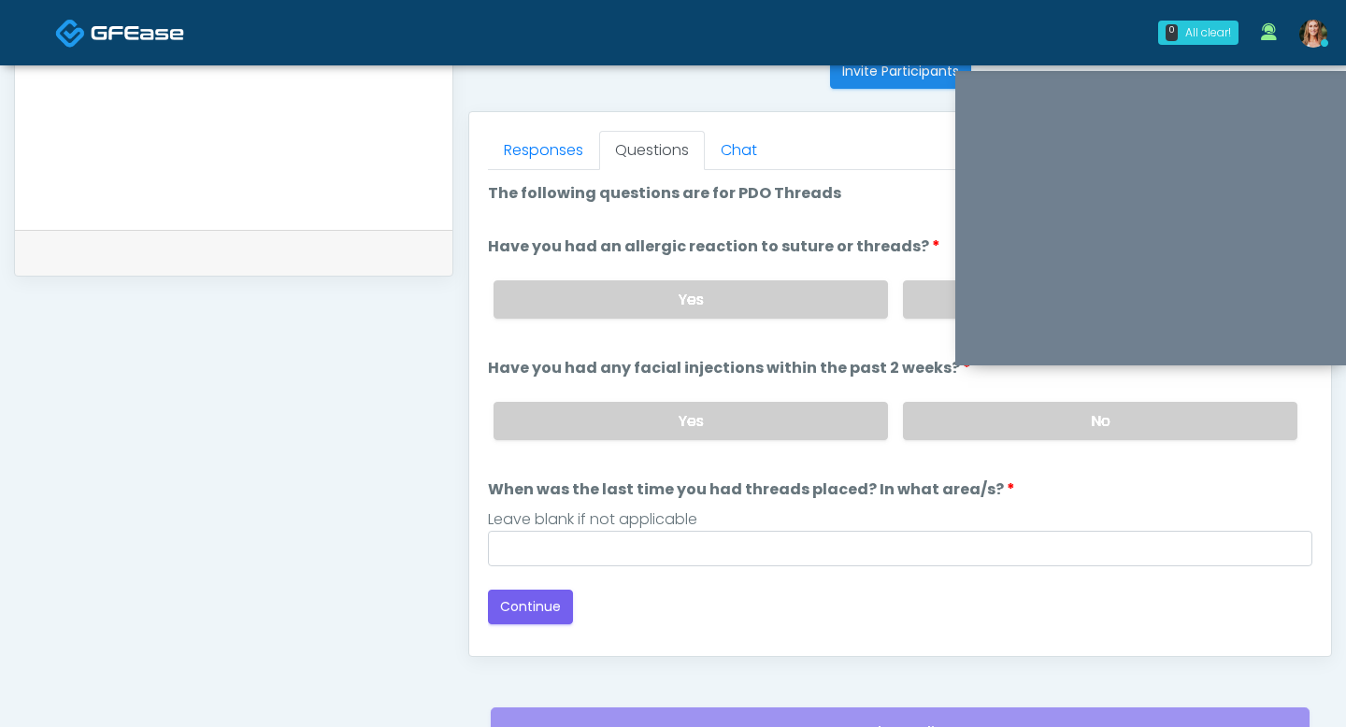
scroll to position [729, 0]
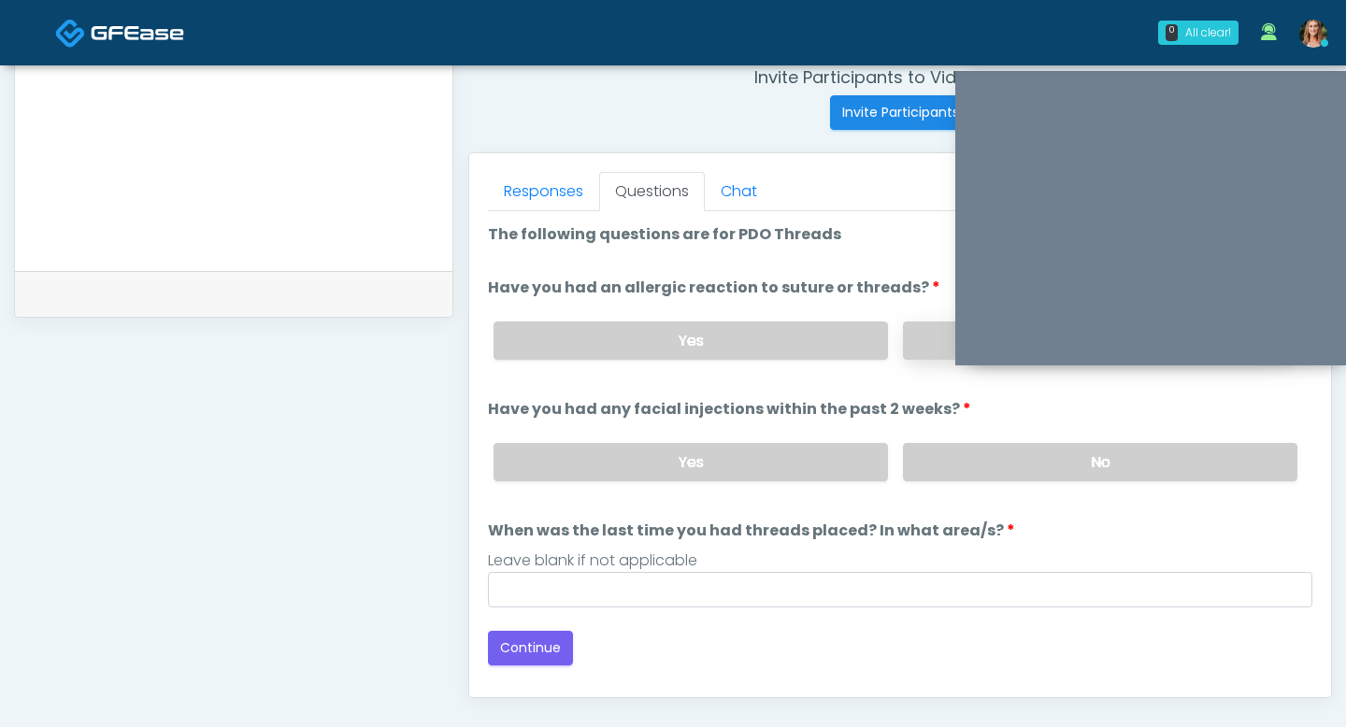
click at [917, 351] on label "No" at bounding box center [1100, 340] width 394 height 38
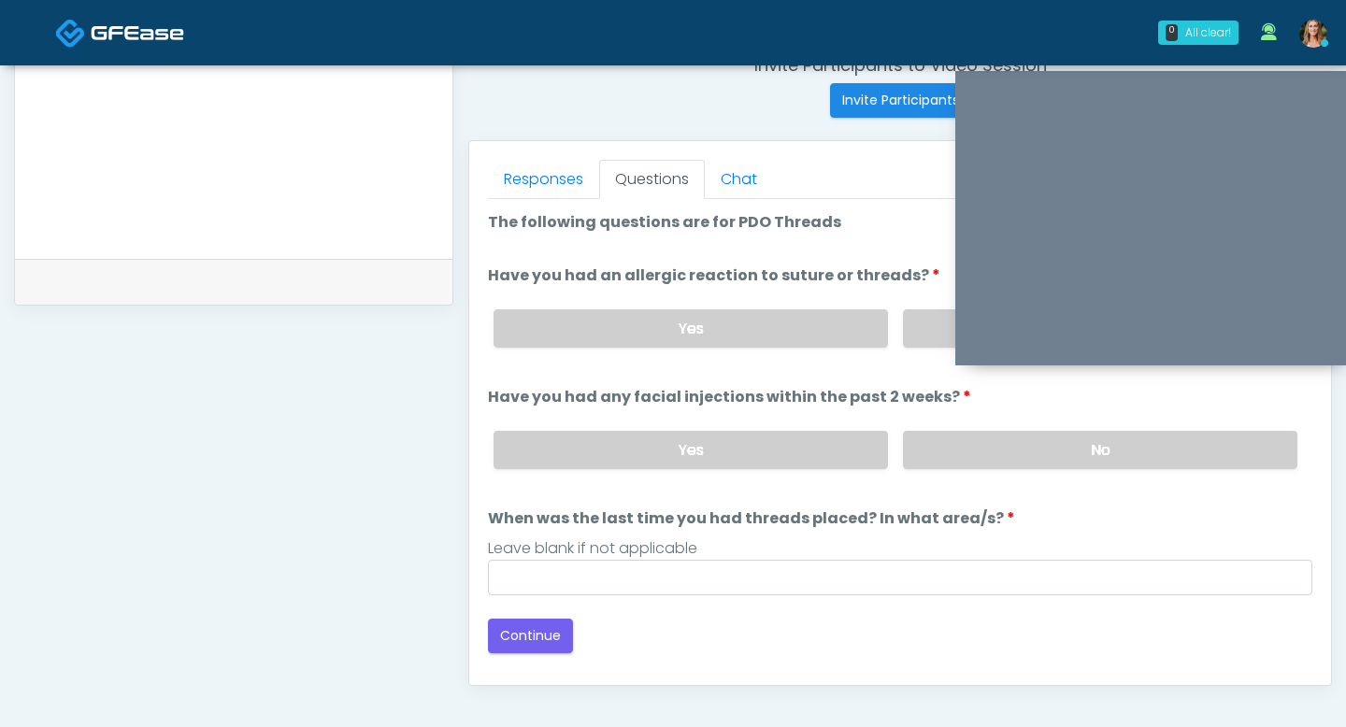
scroll to position [744, 0]
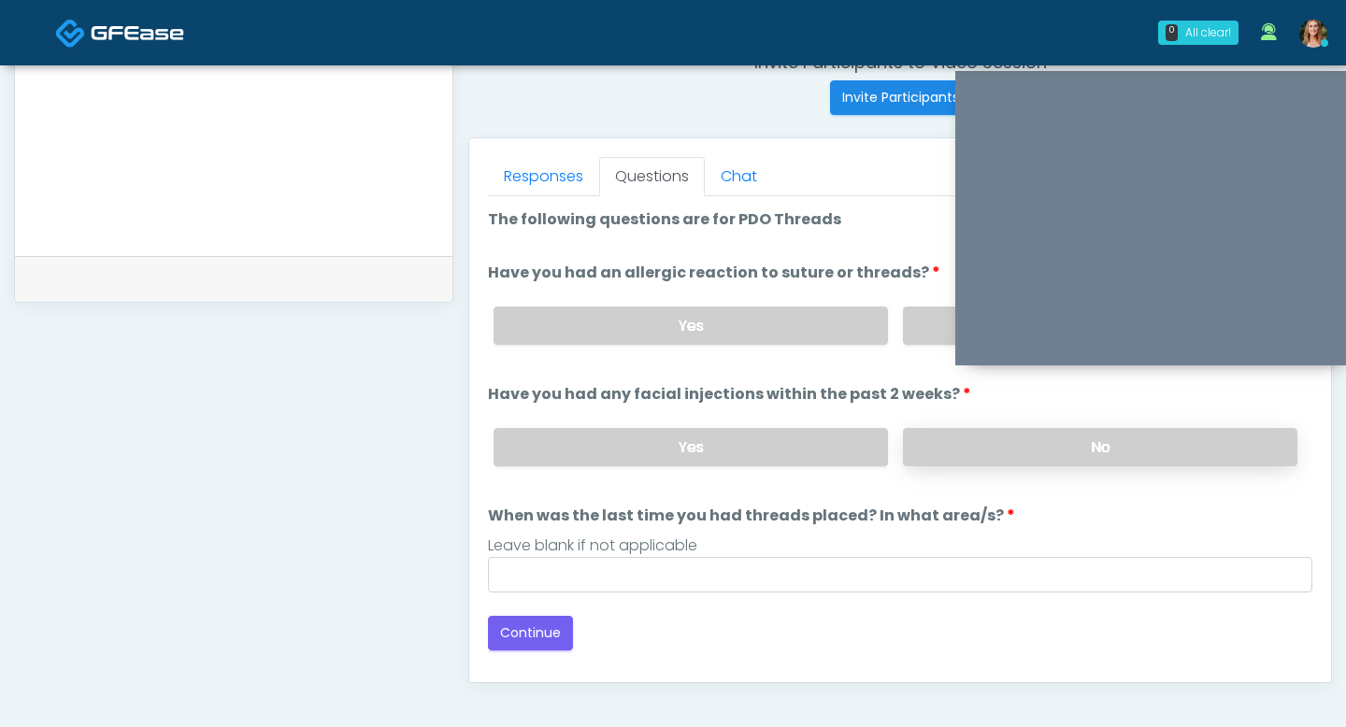
click at [962, 442] on label "No" at bounding box center [1100, 447] width 394 height 38
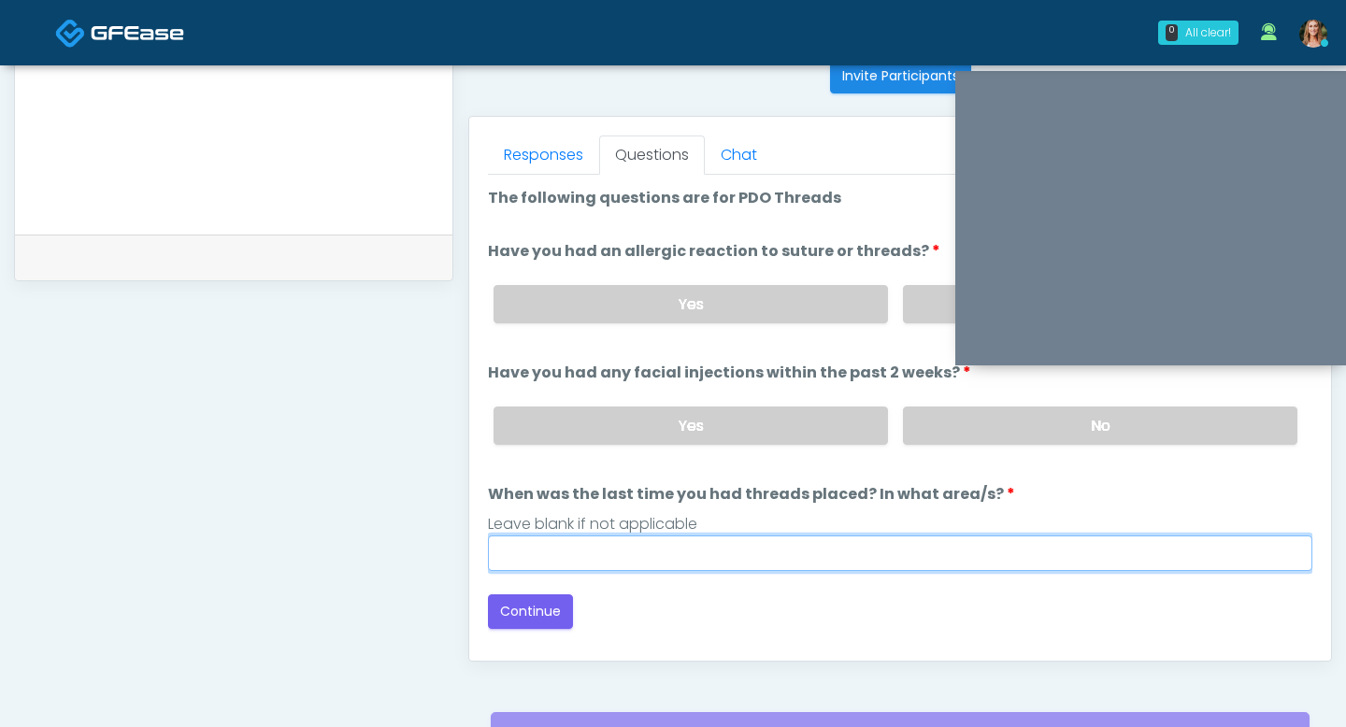
click at [671, 538] on input "When was the last time you had threads placed? In what area/s?" at bounding box center [900, 553] width 824 height 36
type input "***"
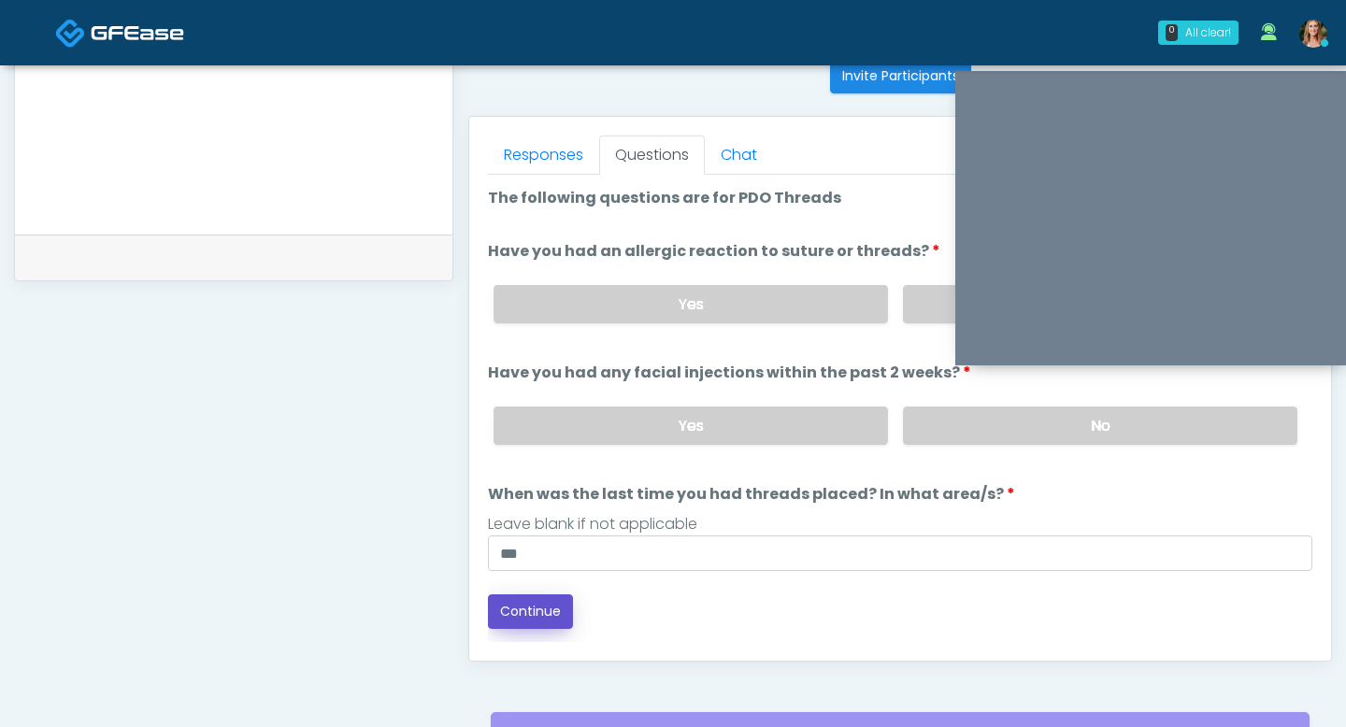
click at [543, 612] on button "Continue" at bounding box center [530, 611] width 85 height 35
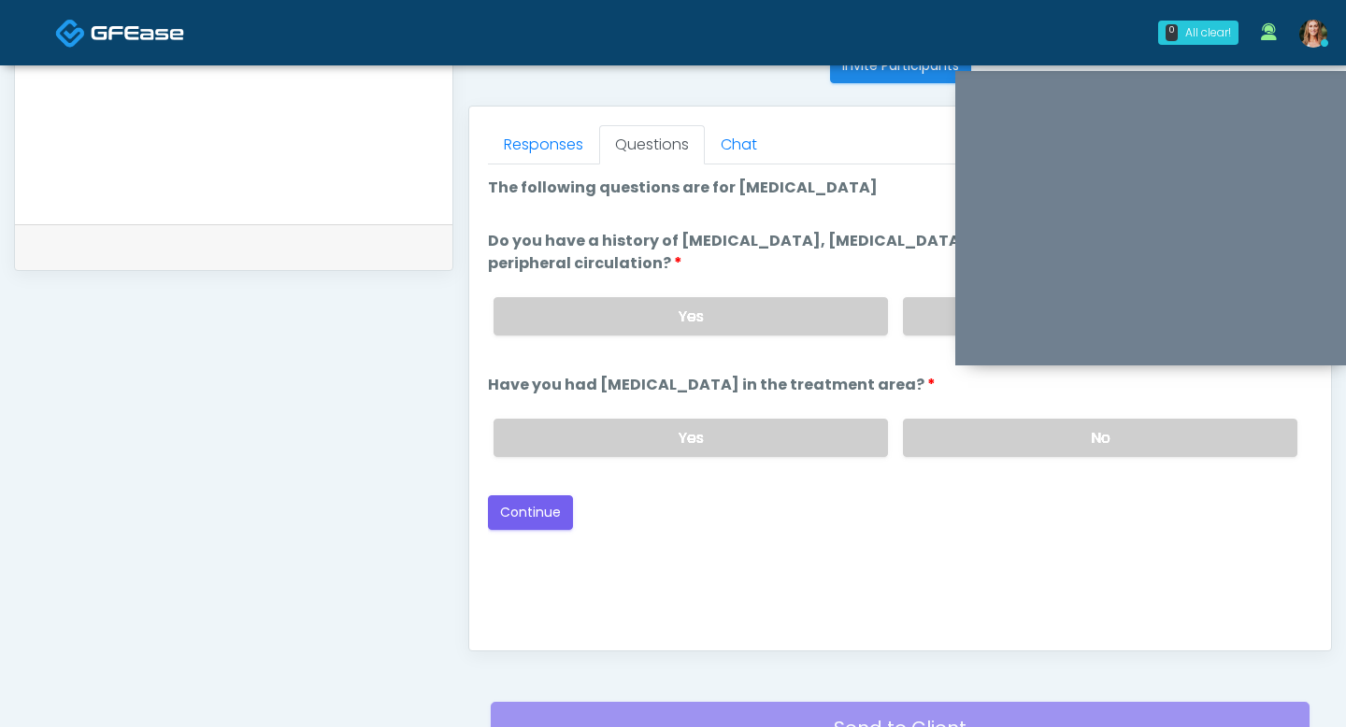
scroll to position [768, 0]
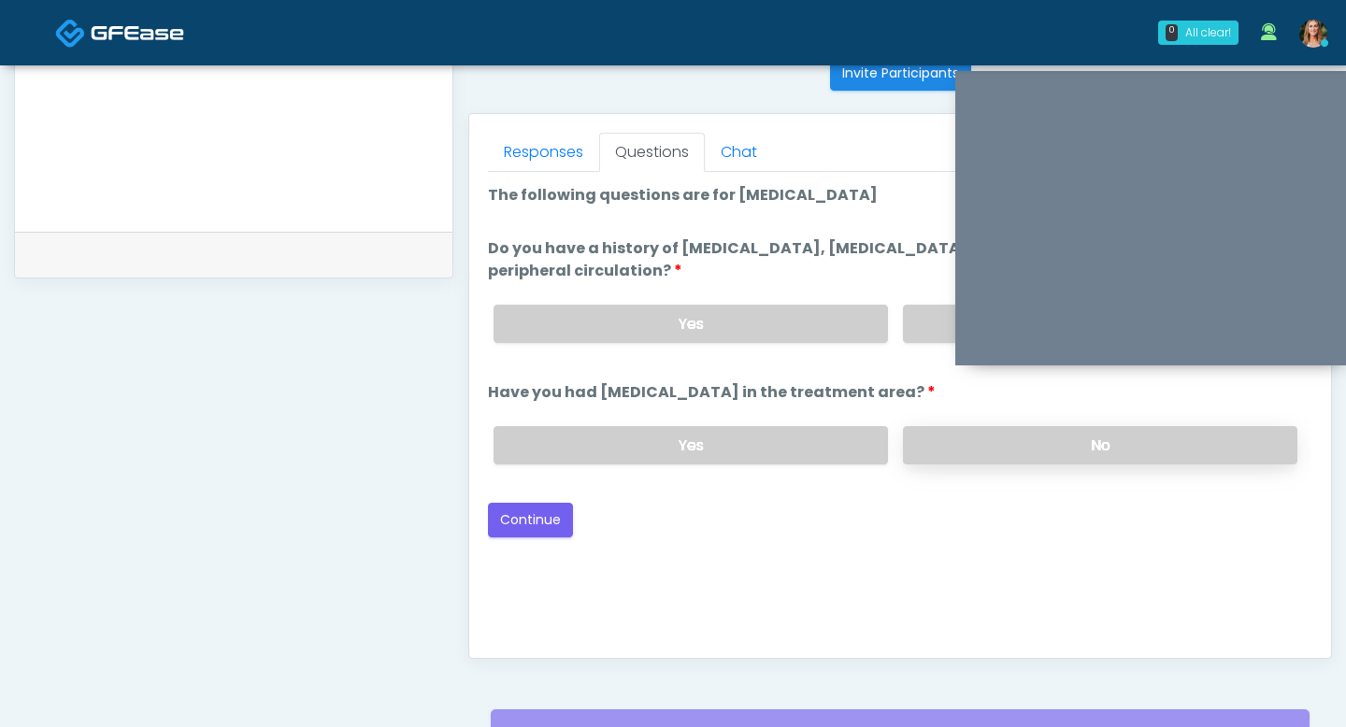
click at [1003, 435] on label "No" at bounding box center [1100, 445] width 394 height 38
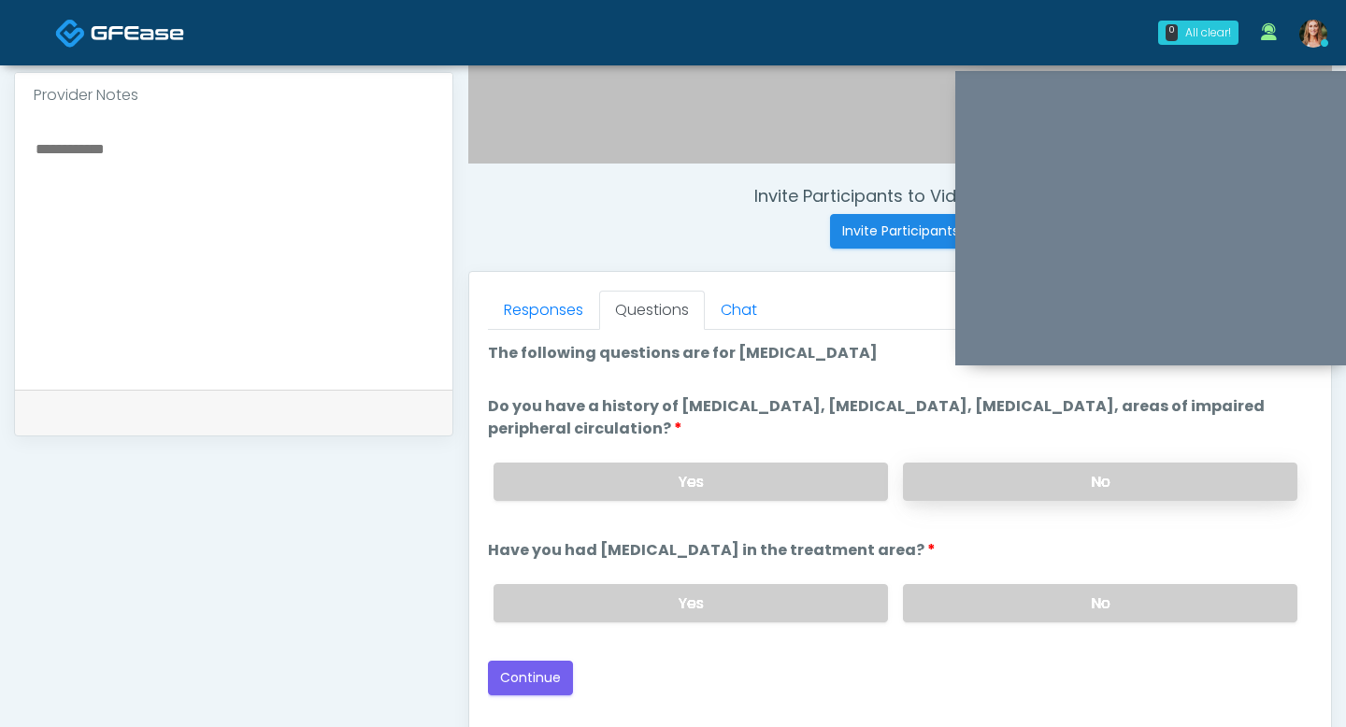
scroll to position [603, 0]
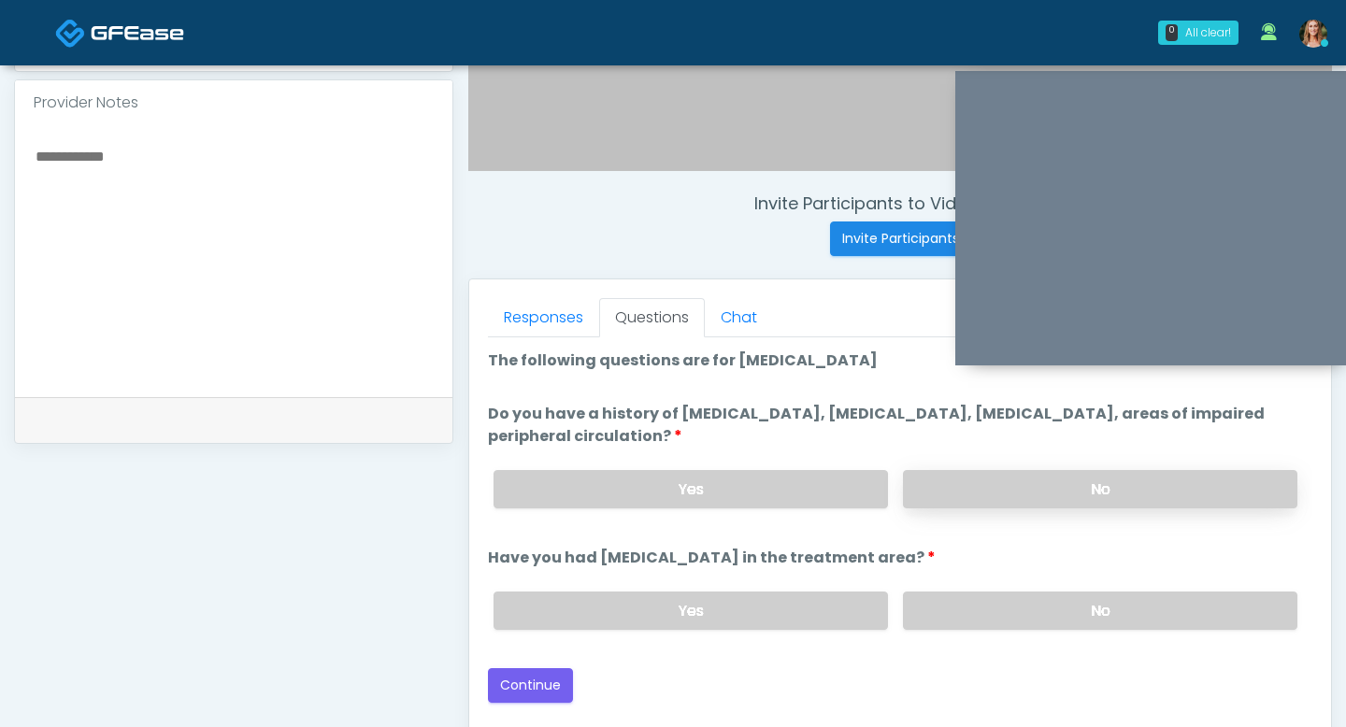
click at [1010, 505] on label "No" at bounding box center [1100, 489] width 394 height 38
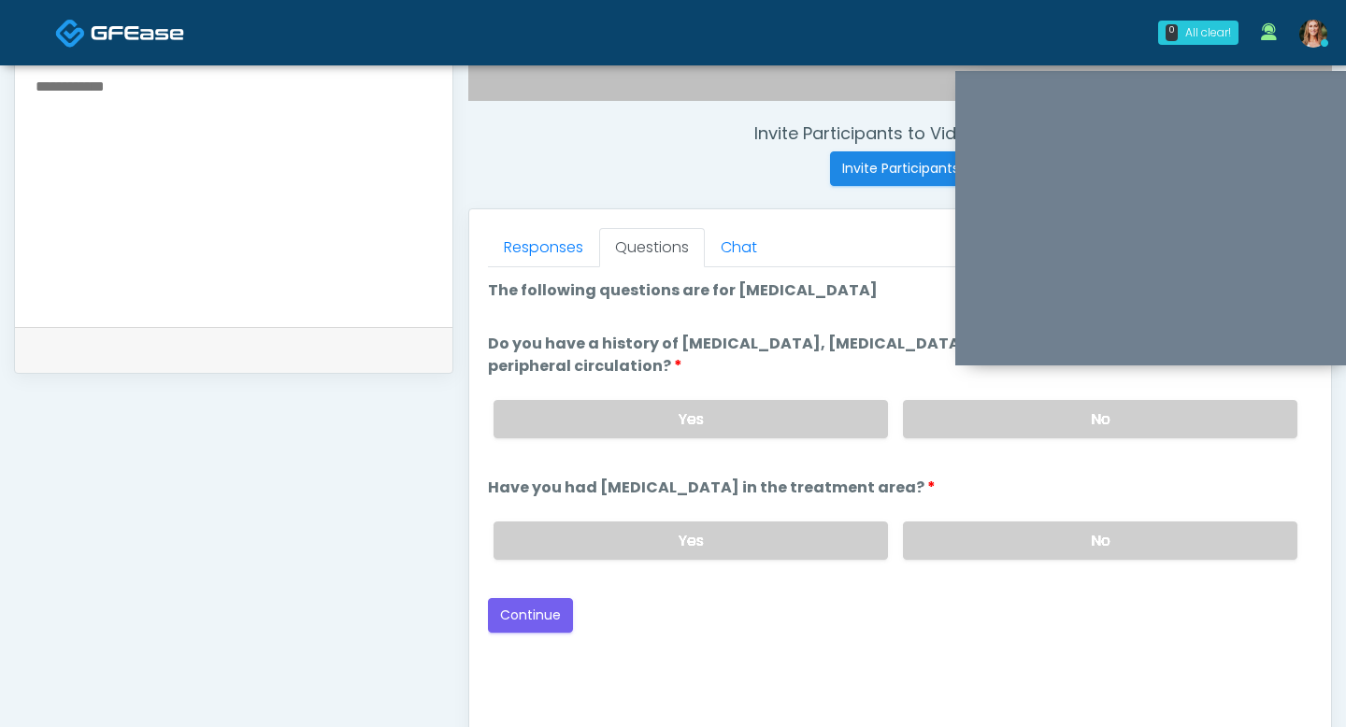
scroll to position [684, 0]
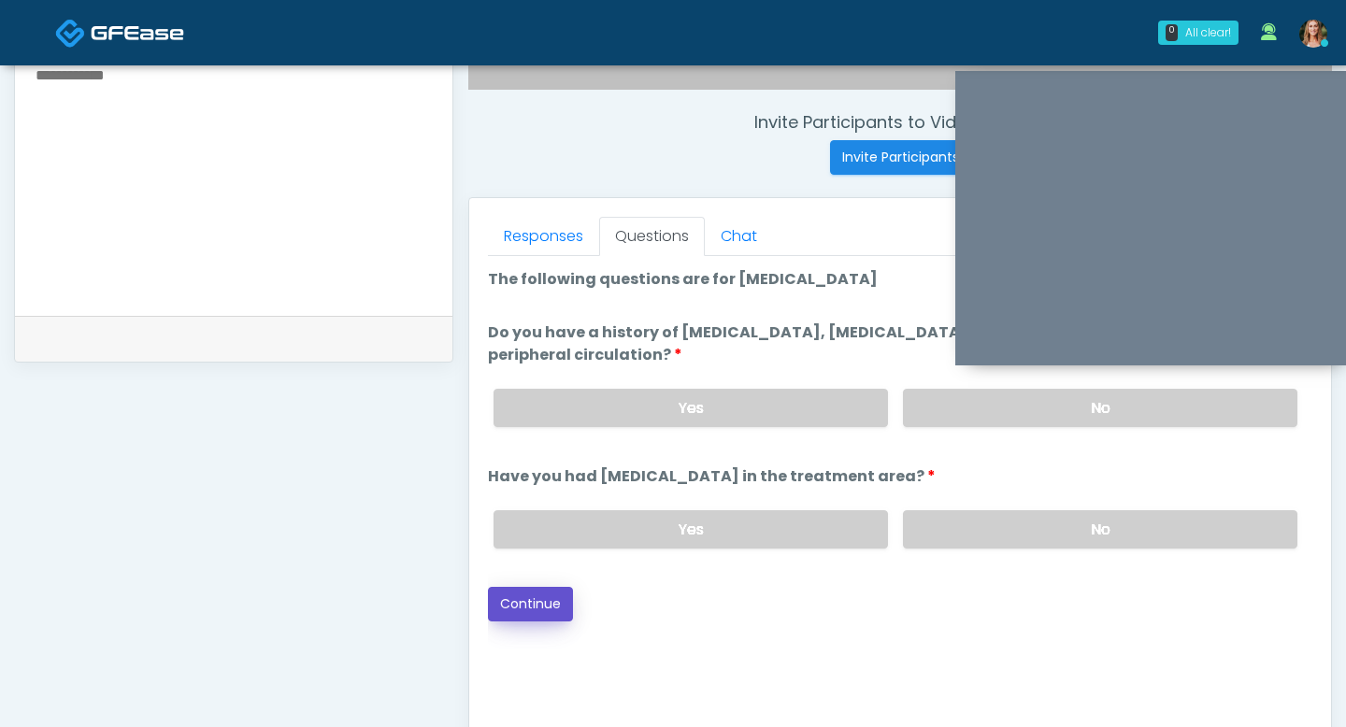
click at [538, 602] on button "Continue" at bounding box center [530, 604] width 85 height 35
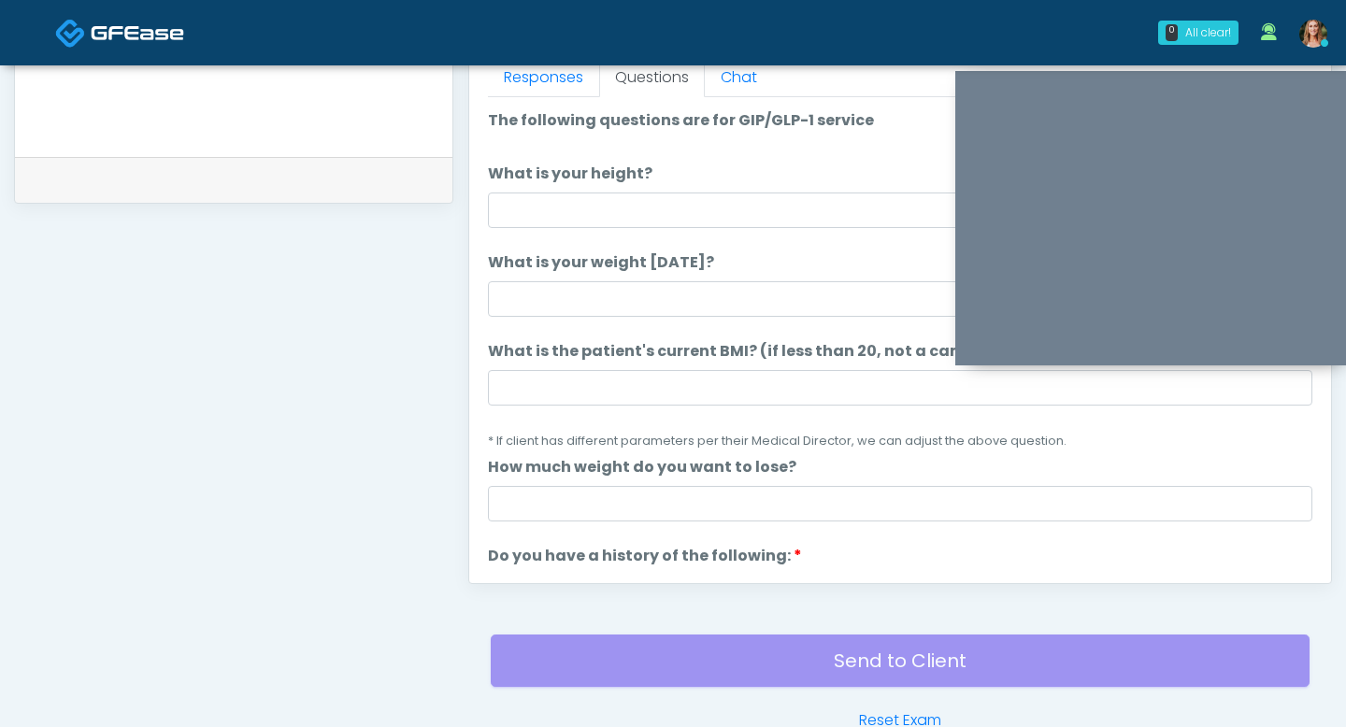
scroll to position [797, 0]
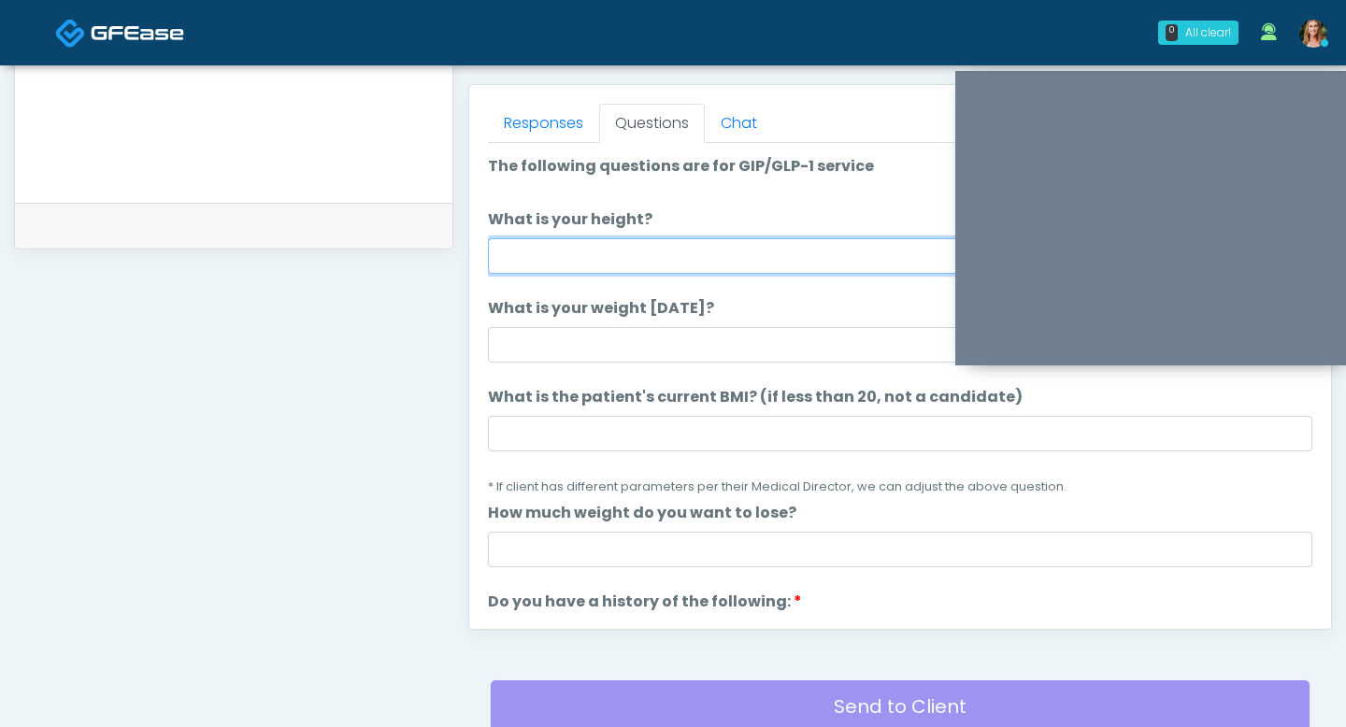
click at [578, 263] on input "What is your height?" at bounding box center [900, 256] width 824 height 36
type input "***"
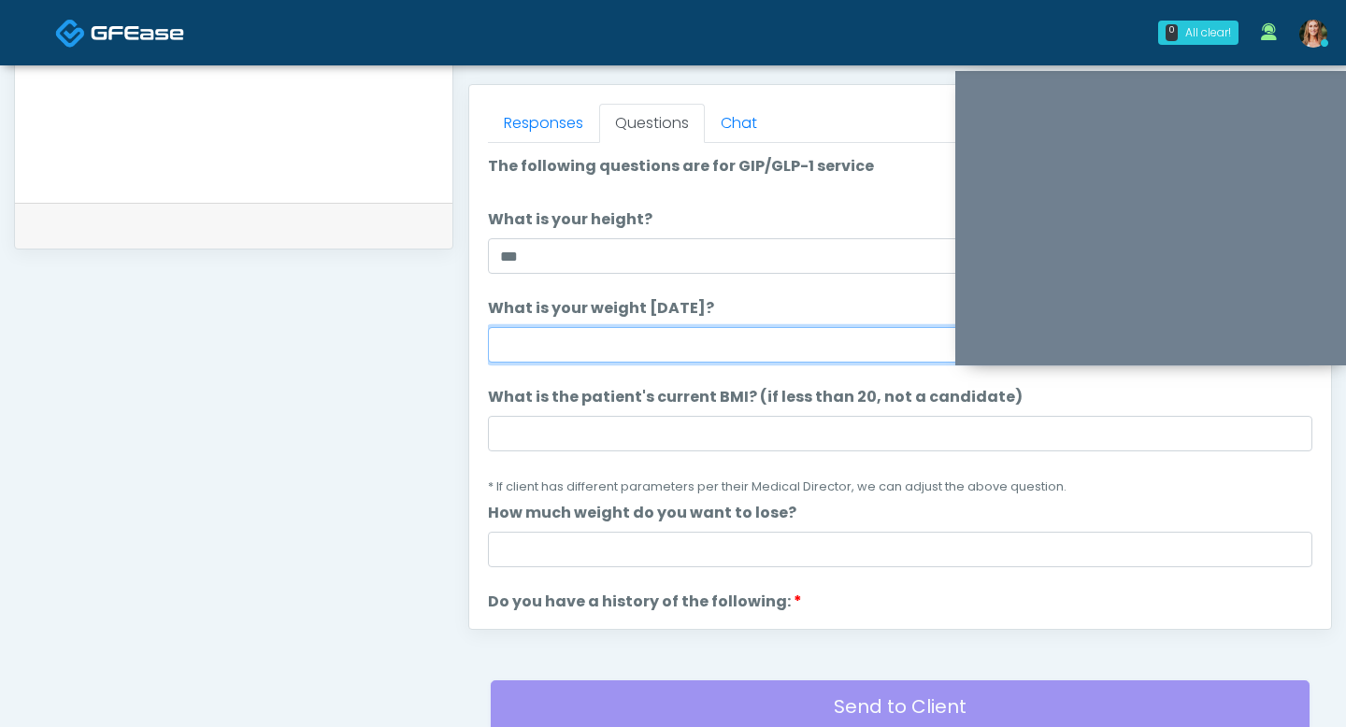
click at [539, 340] on input "What is your weight today?" at bounding box center [900, 345] width 824 height 36
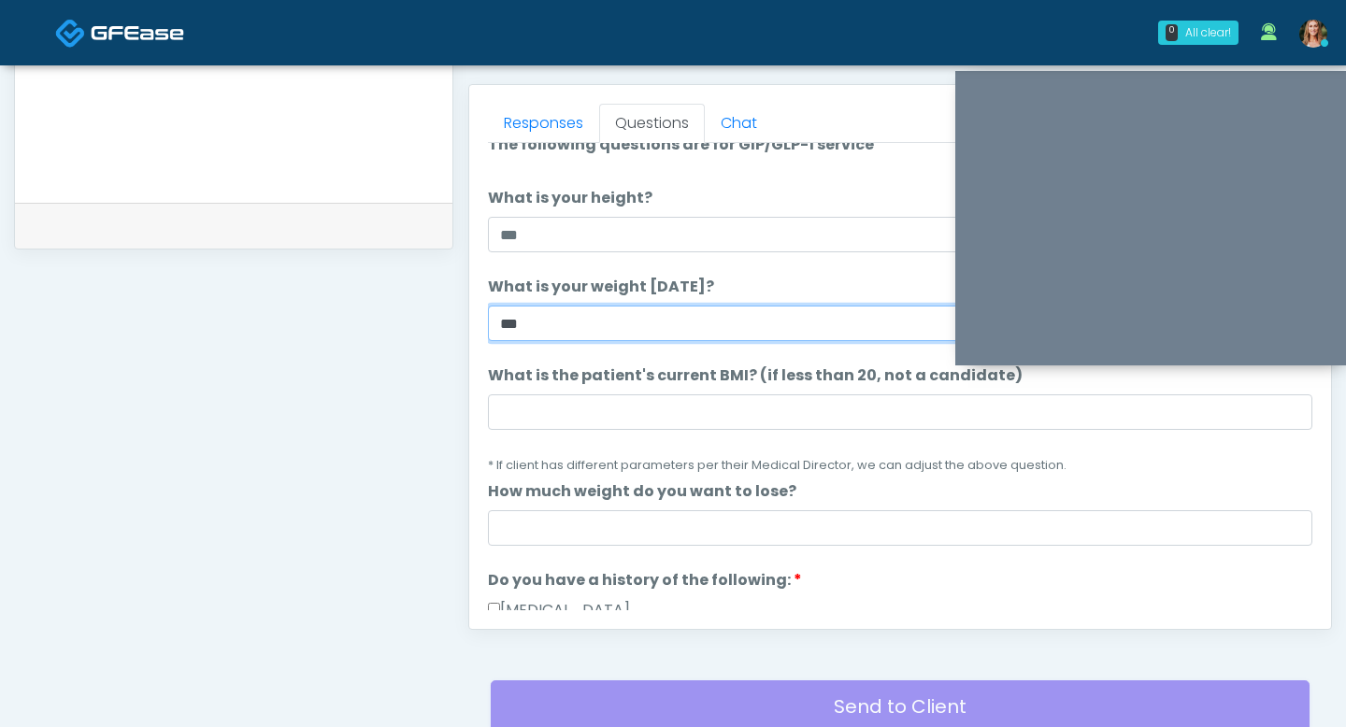
scroll to position [40, 0]
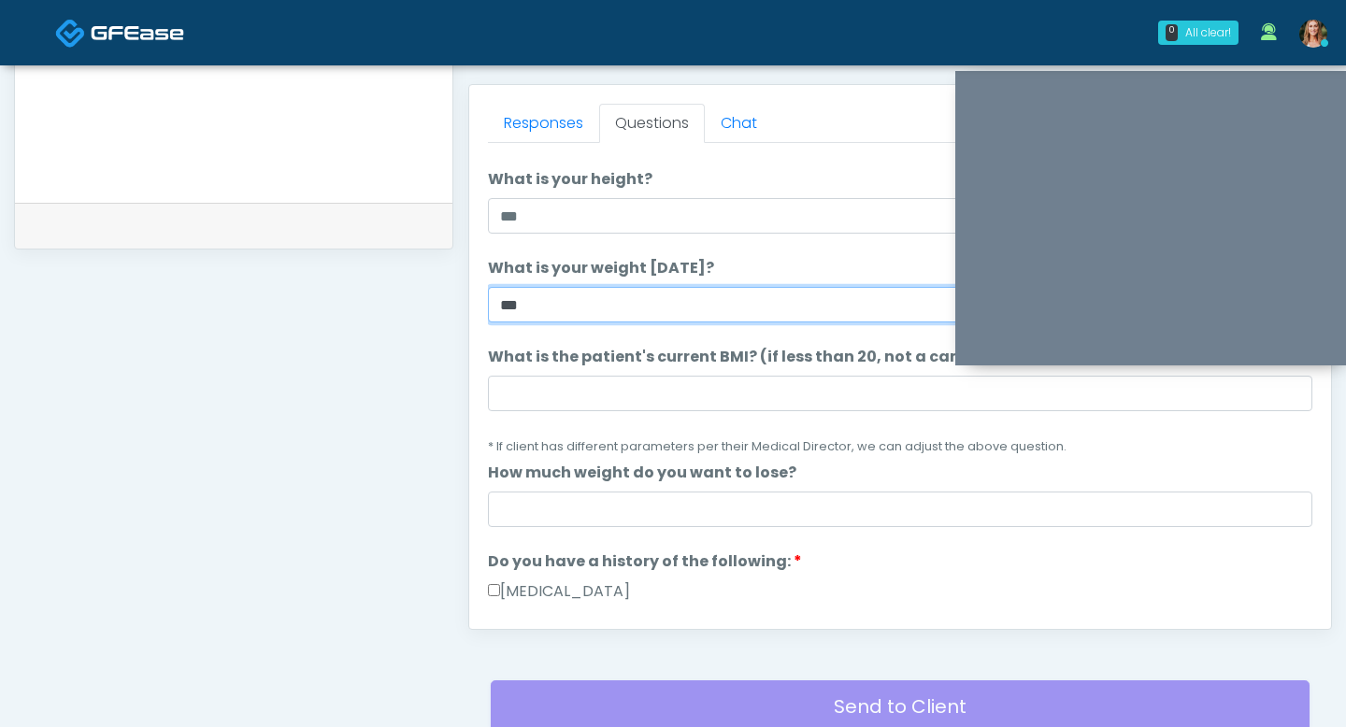
type input "***"
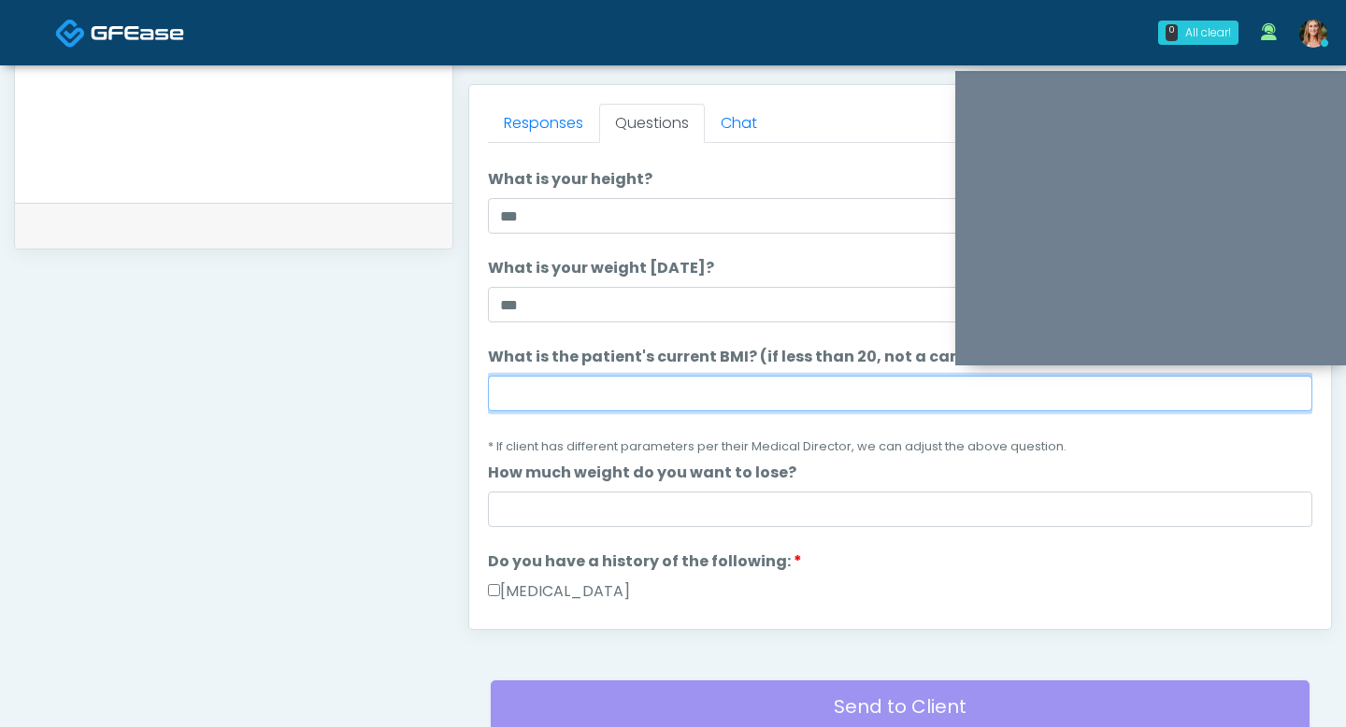
click at [586, 391] on input "What is the patient's current BMI? (if less than 20, not a candidate)" at bounding box center [900, 394] width 824 height 36
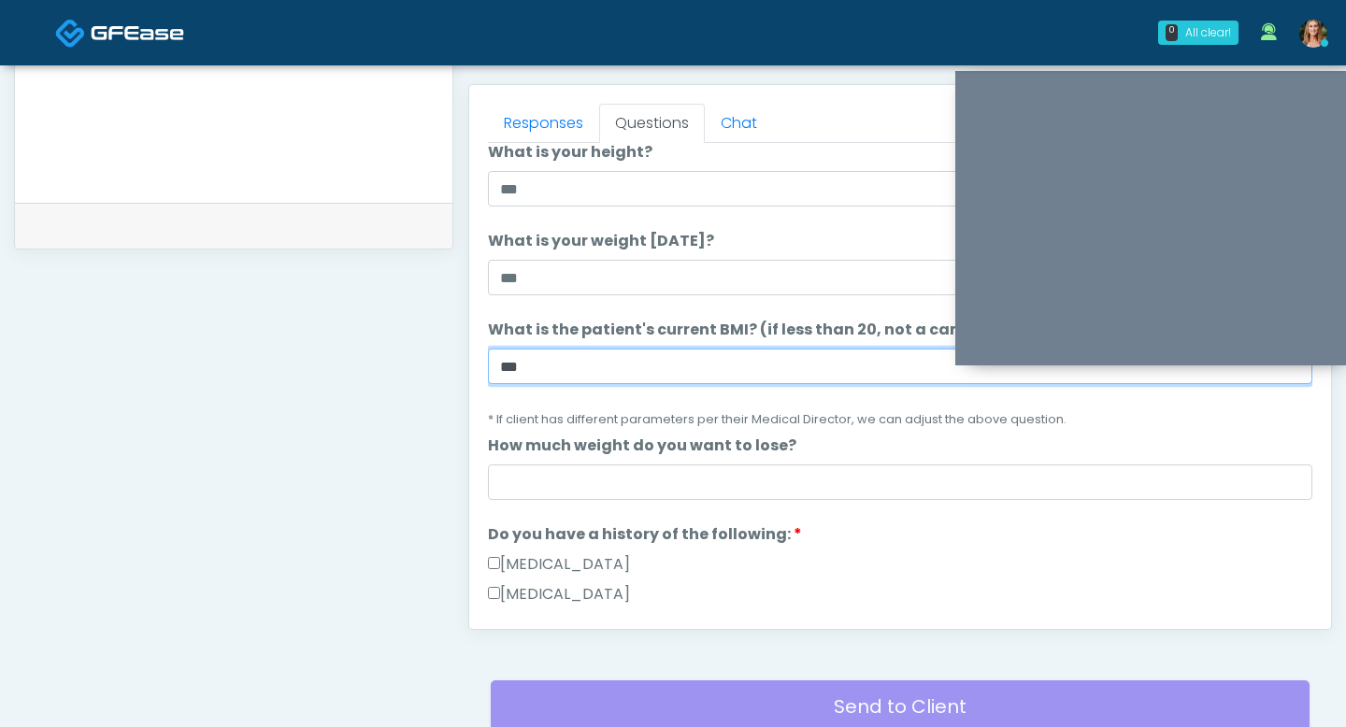
scroll to position [90, 0]
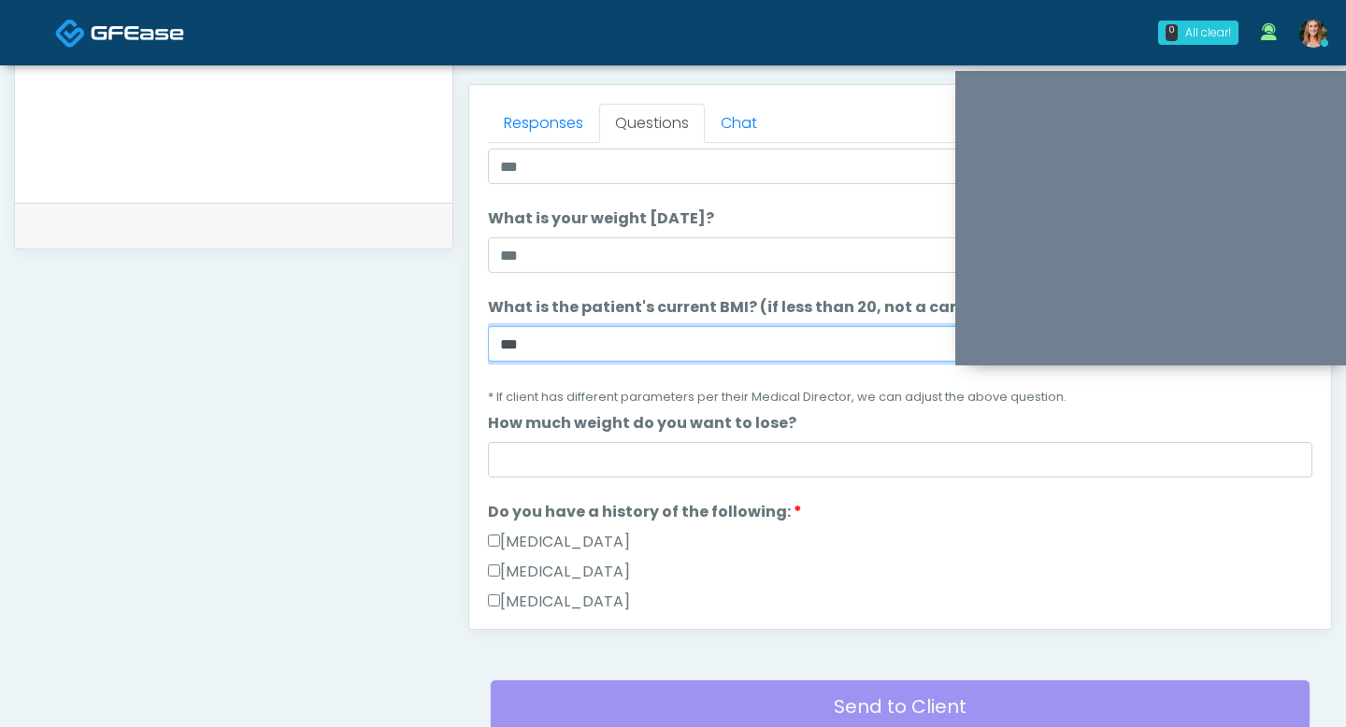
type input "***"
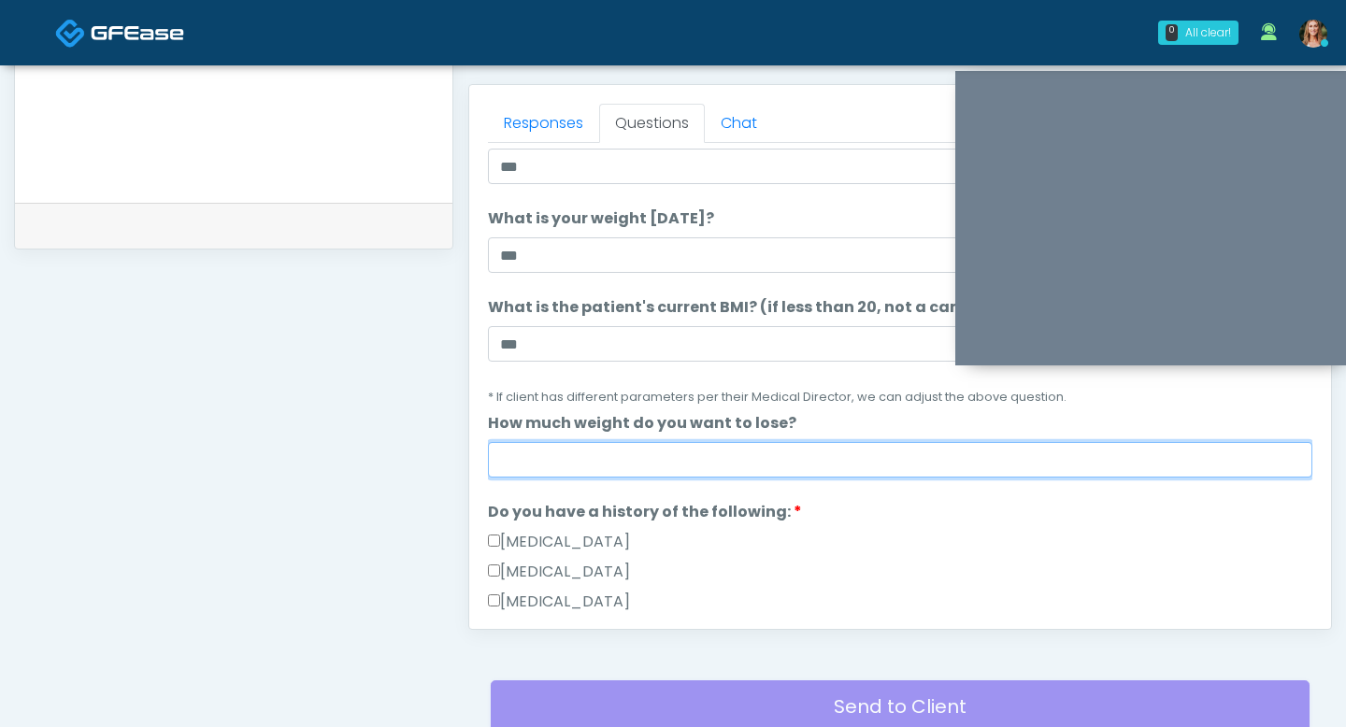
click at [630, 453] on input "How much weight do you want to lose?" at bounding box center [900, 460] width 824 height 36
type input "***"
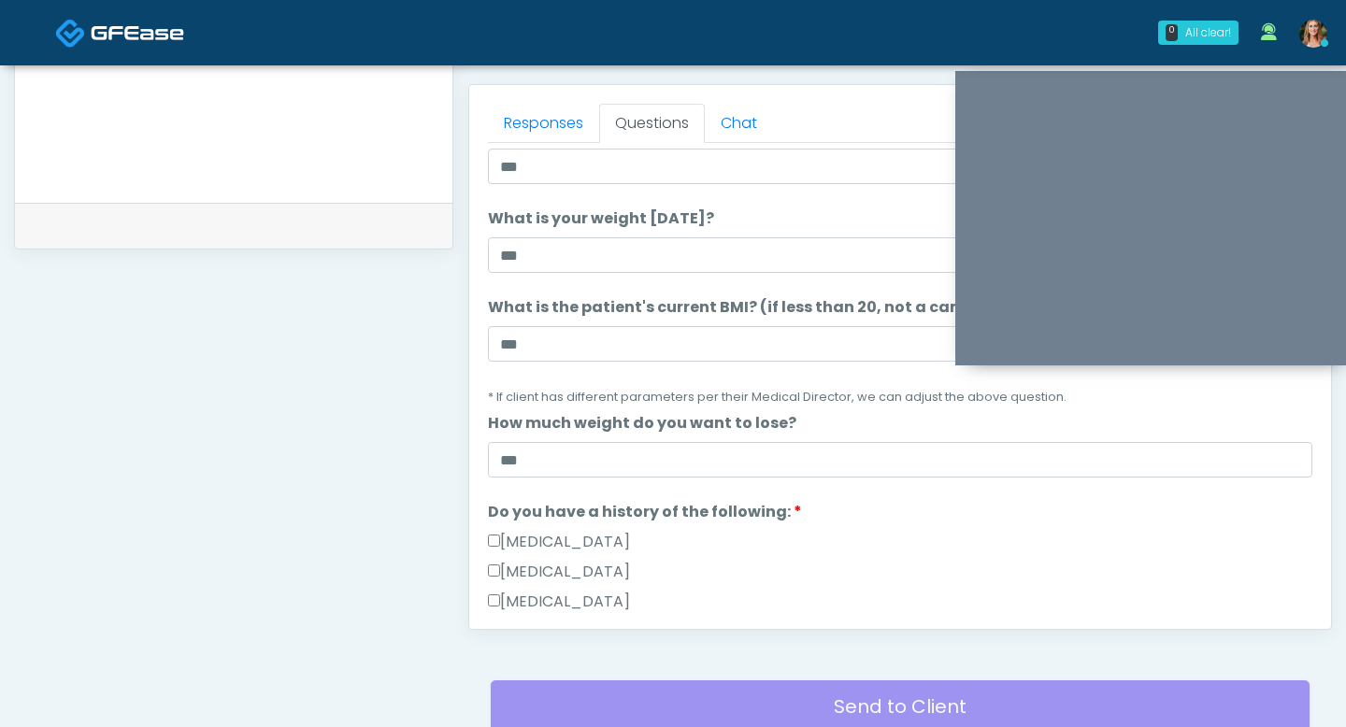
click at [477, 472] on div "Responses Questions Chat Good Faith Exam Script Good Faith Exam Script INTRODUC…" at bounding box center [900, 357] width 862 height 544
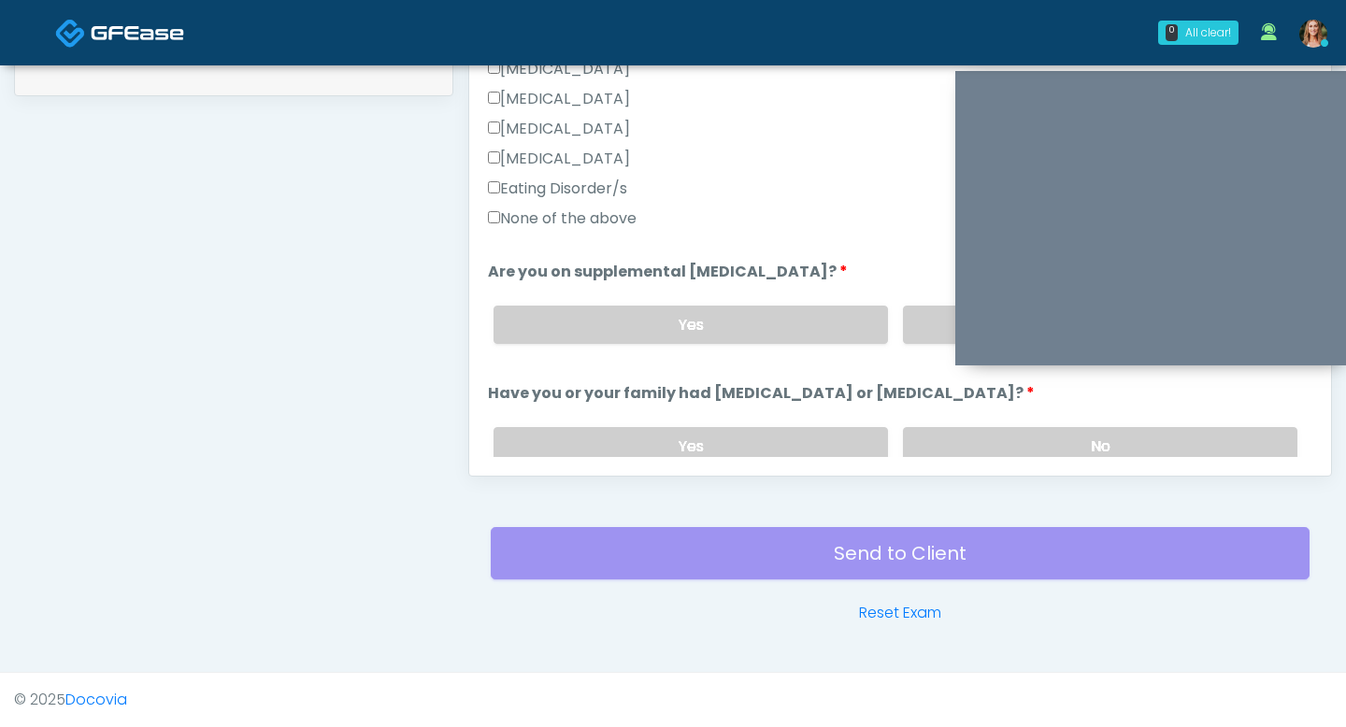
scroll to position [441, 0]
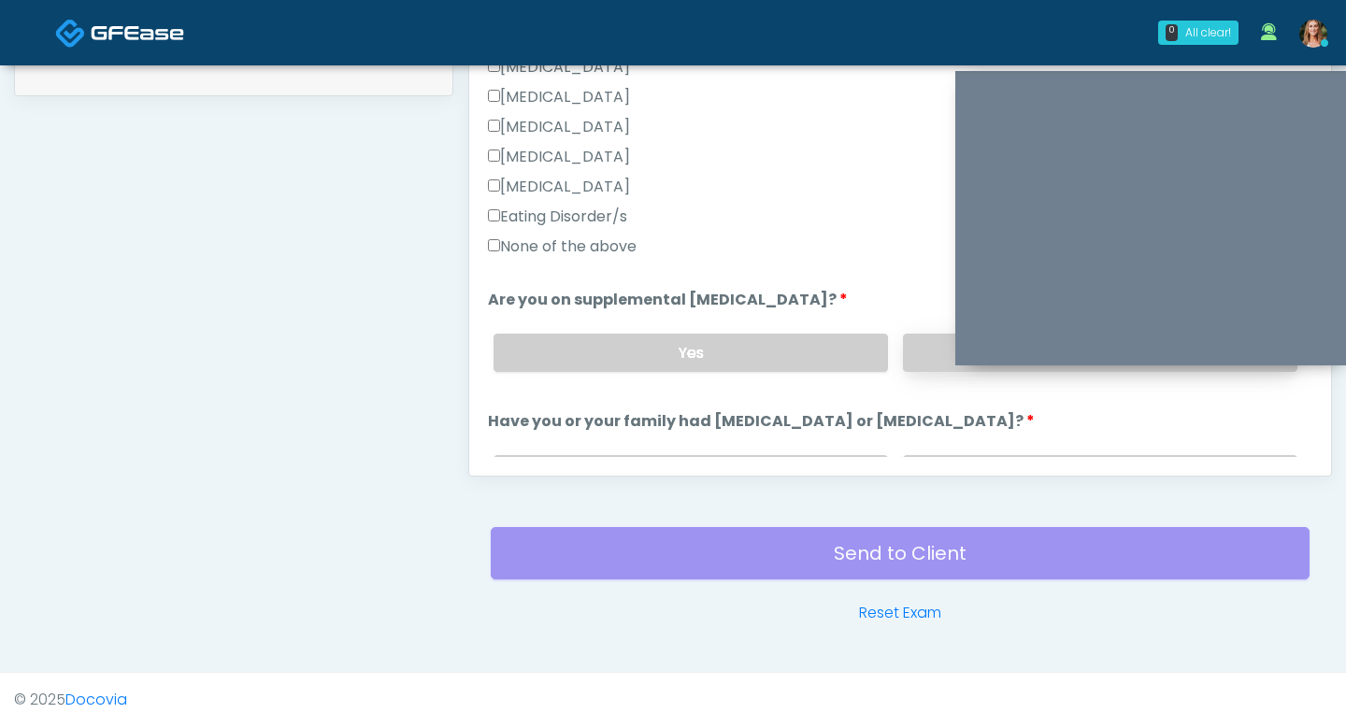
click at [933, 360] on label "No" at bounding box center [1100, 353] width 394 height 38
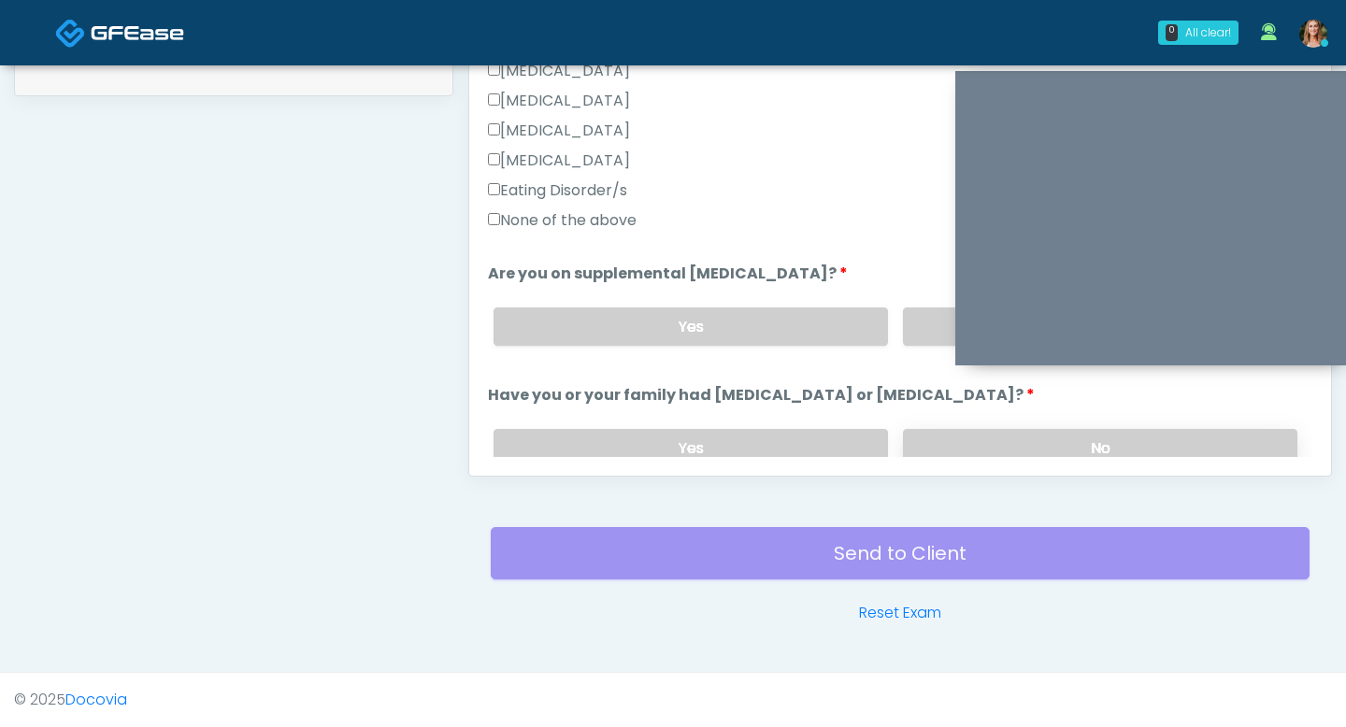
click at [937, 435] on label "No" at bounding box center [1100, 448] width 394 height 38
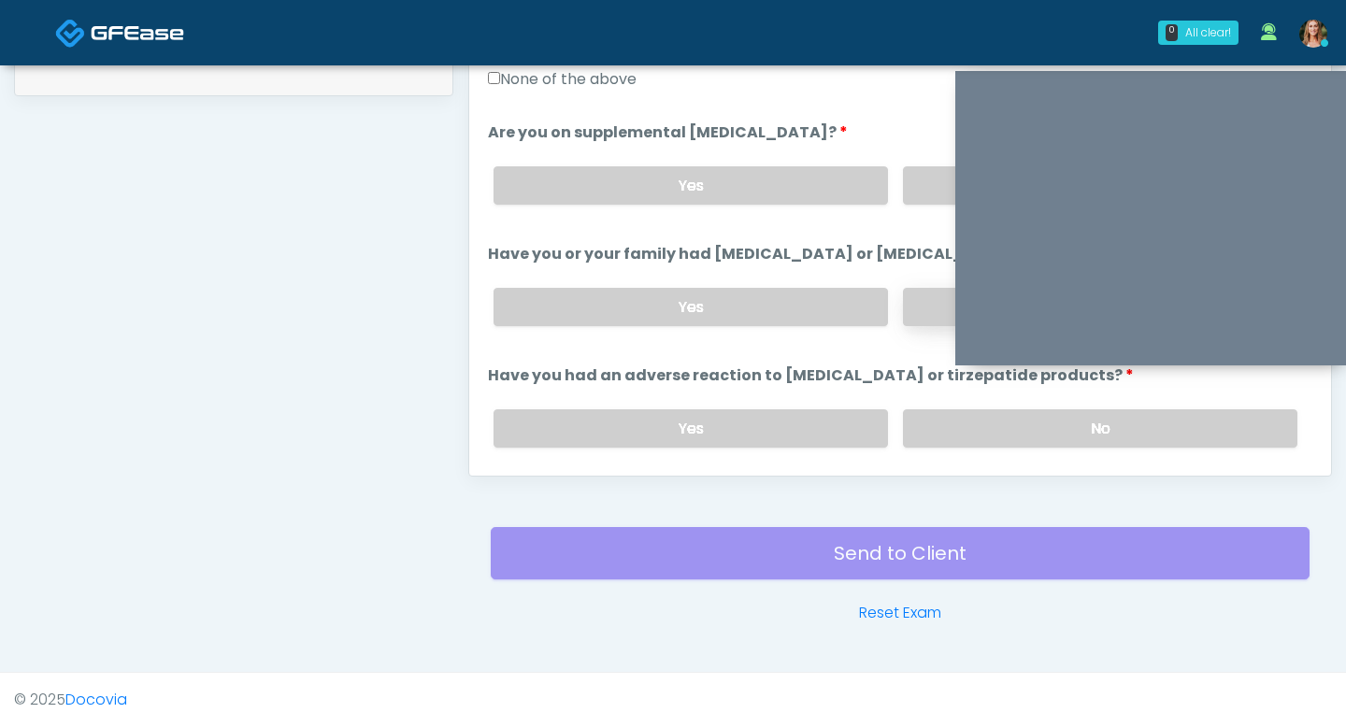
scroll to position [631, 0]
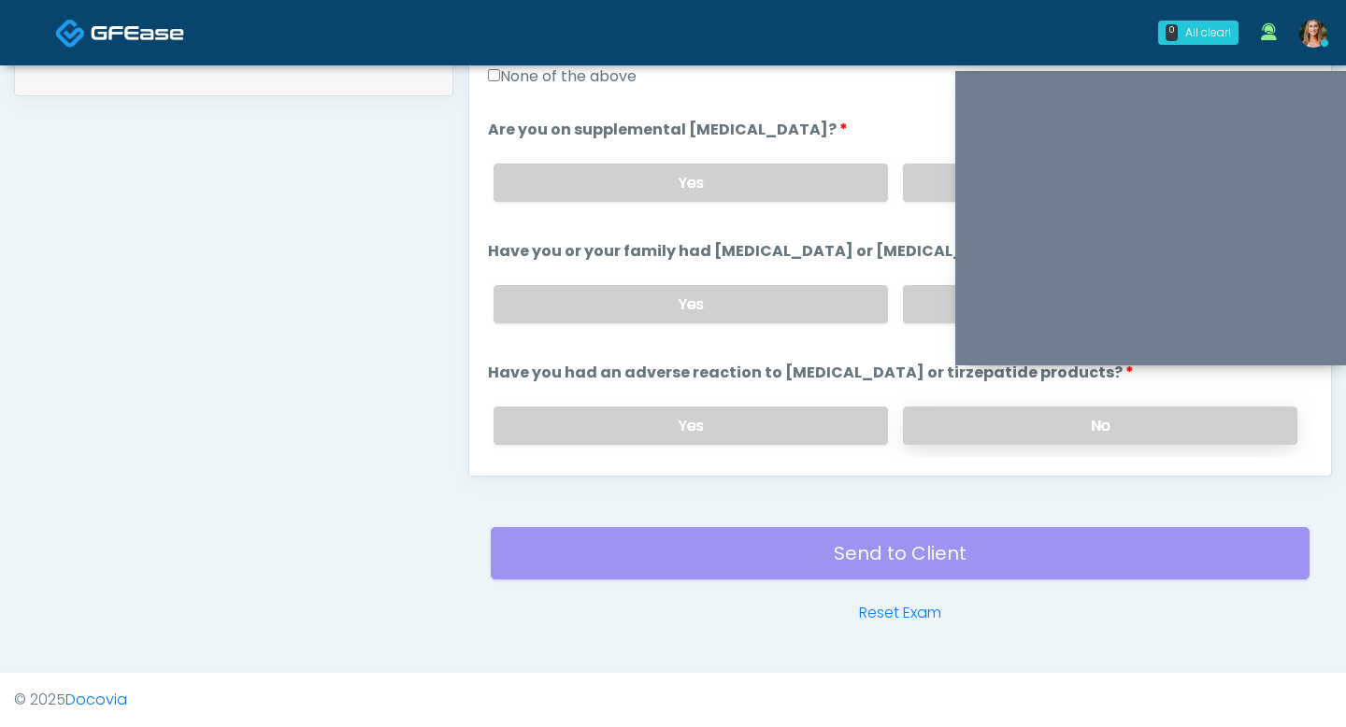
click at [935, 407] on label "No" at bounding box center [1100, 426] width 394 height 38
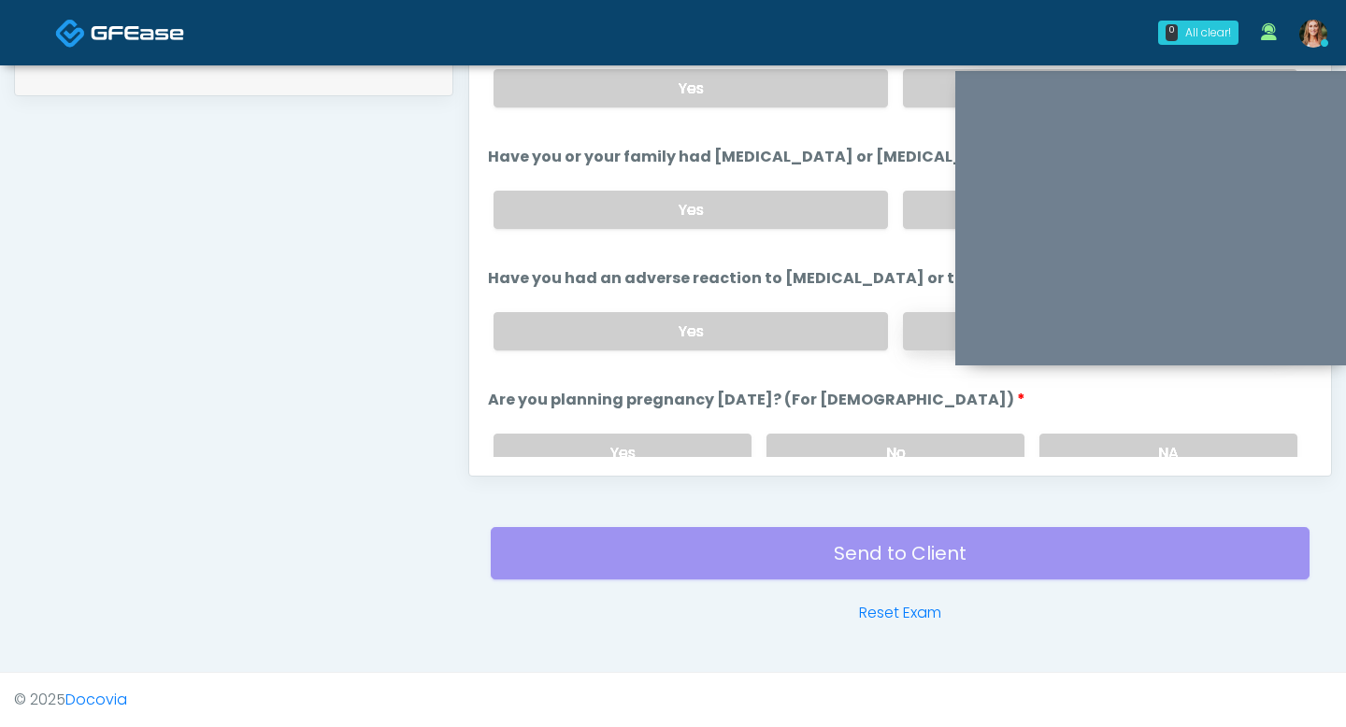
scroll to position [749, 0]
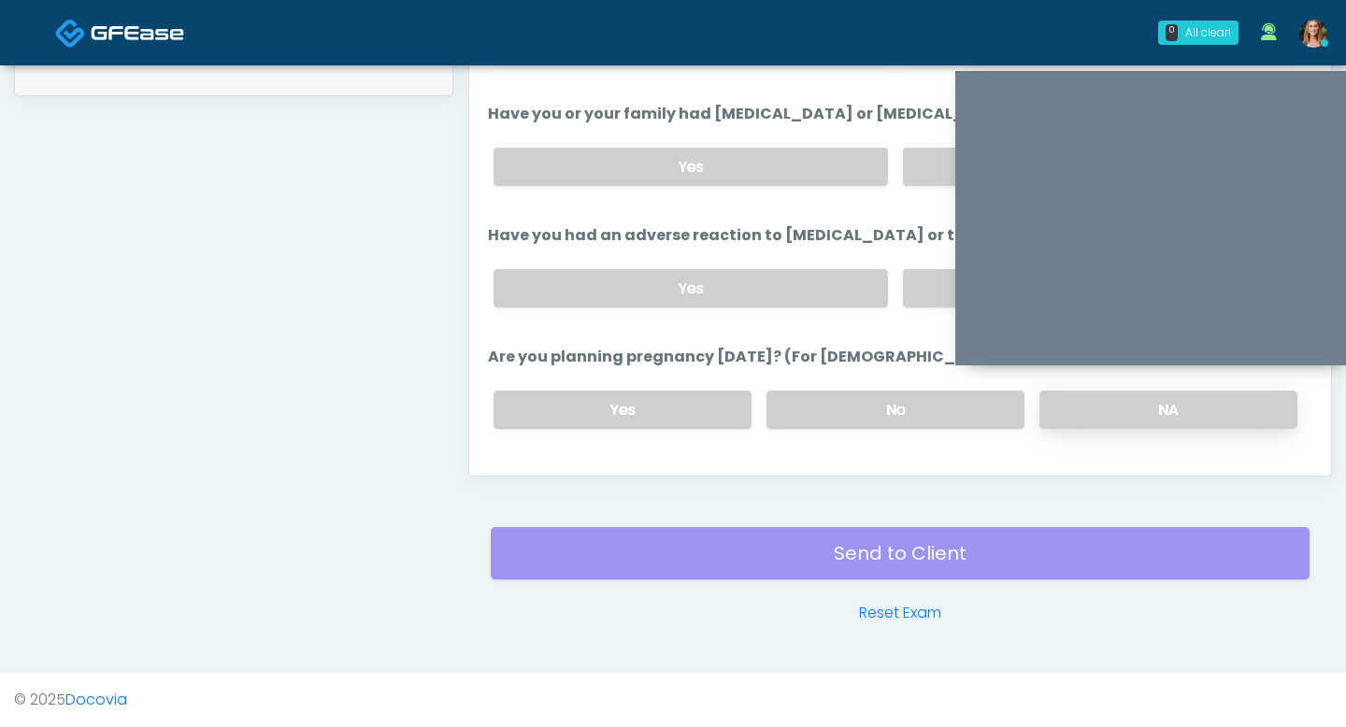
click at [1056, 407] on label "NA" at bounding box center [1168, 410] width 258 height 38
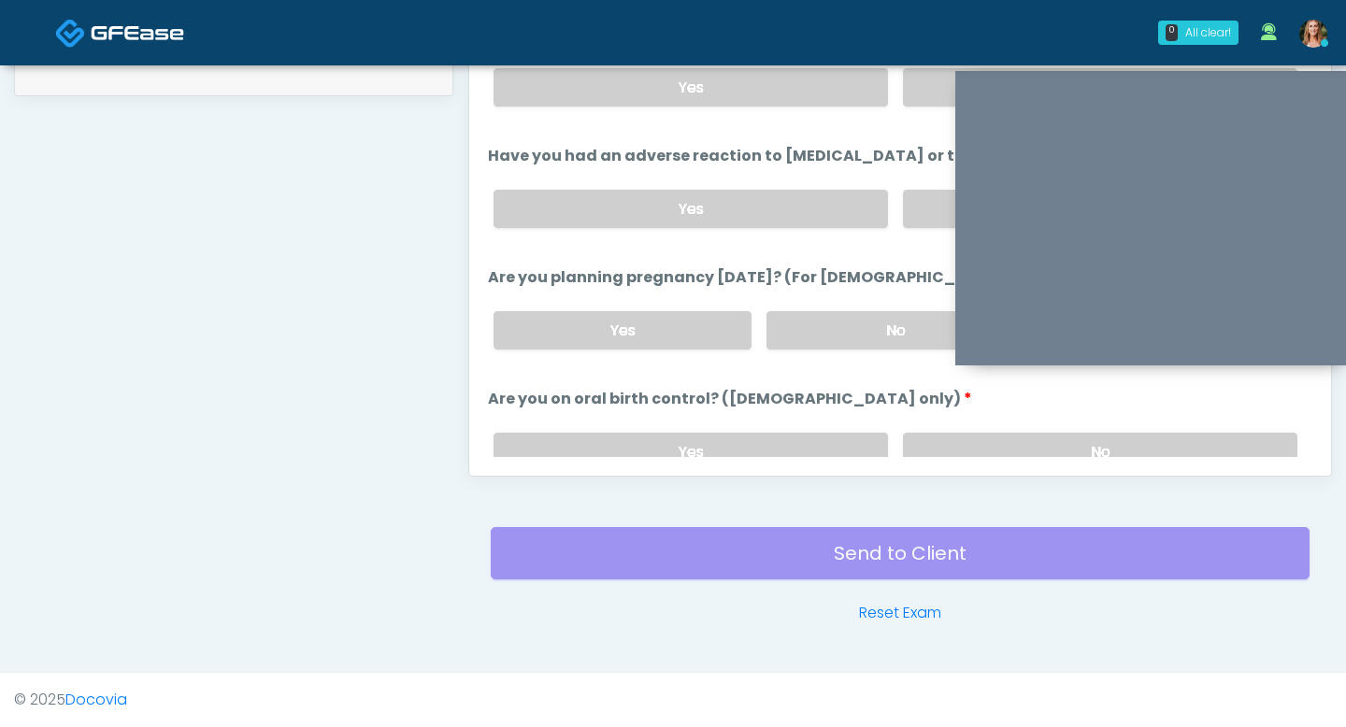
scroll to position [870, 0]
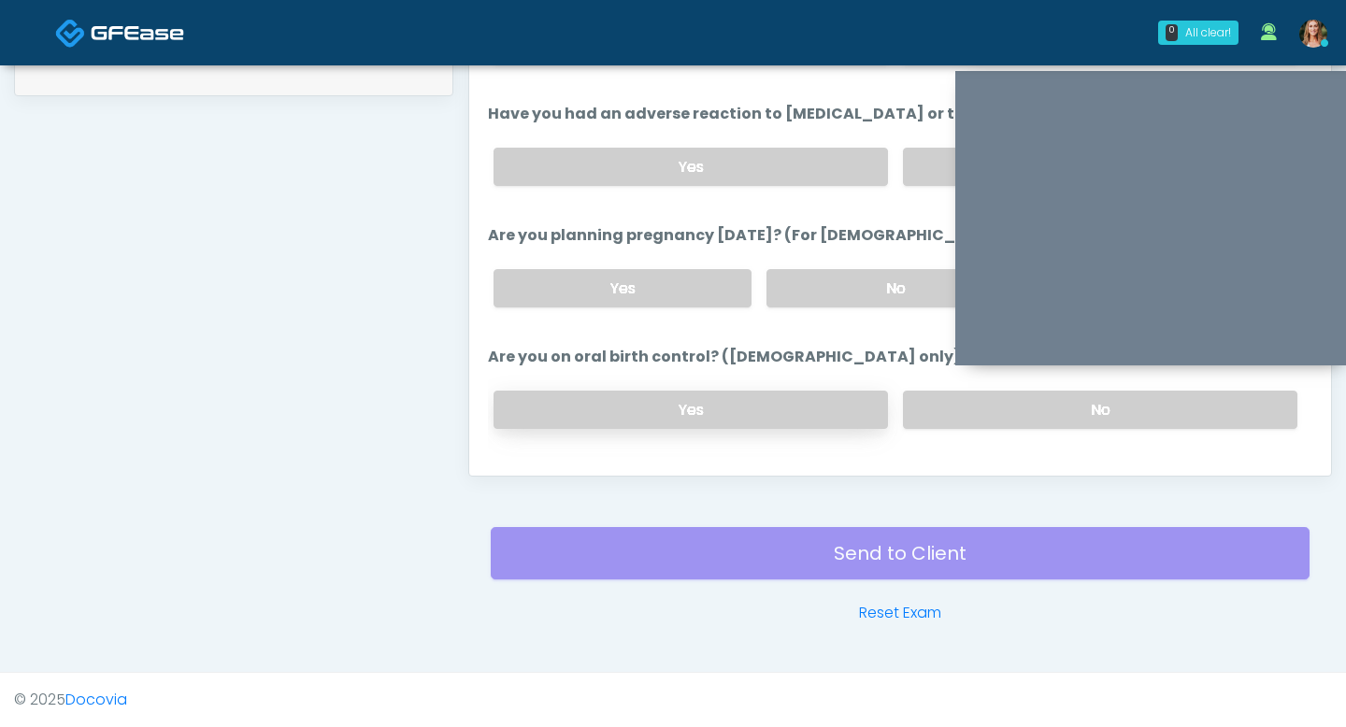
click at [758, 411] on label "Yes" at bounding box center [690, 410] width 394 height 38
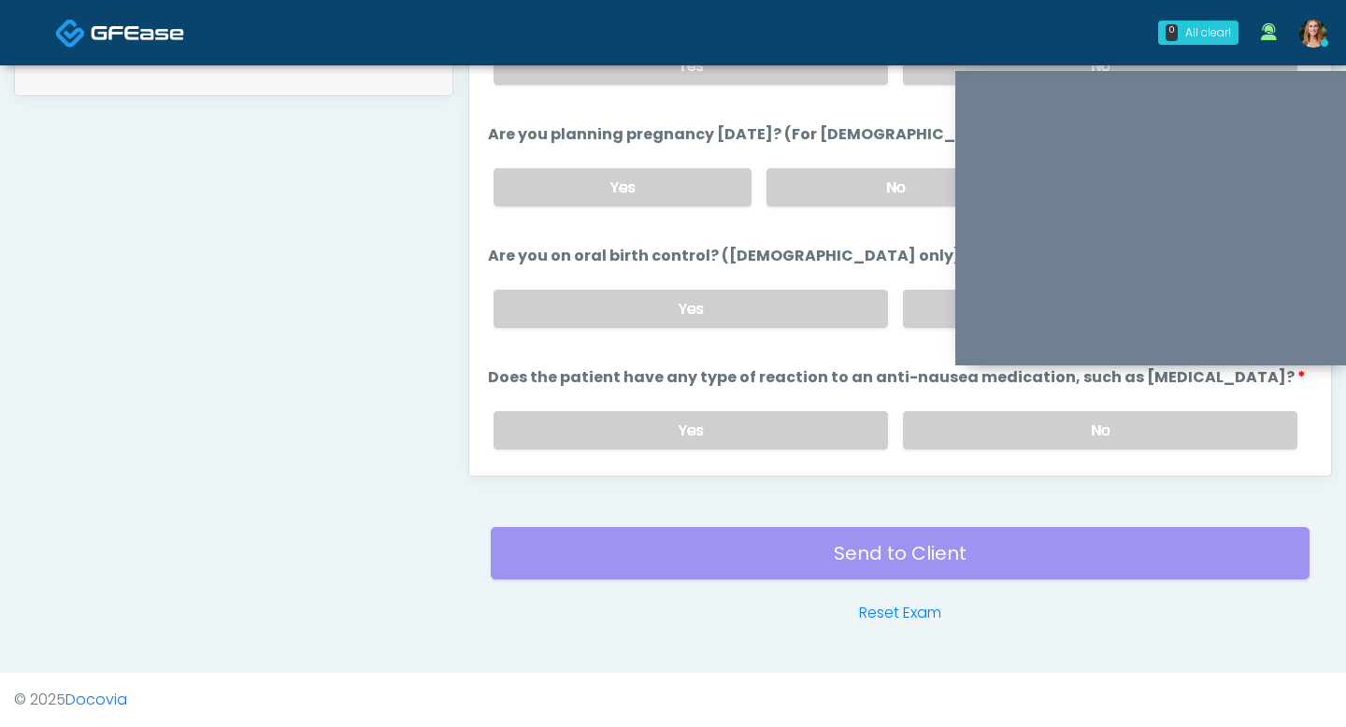
scroll to position [973, 0]
click at [948, 435] on label "No" at bounding box center [1100, 428] width 394 height 38
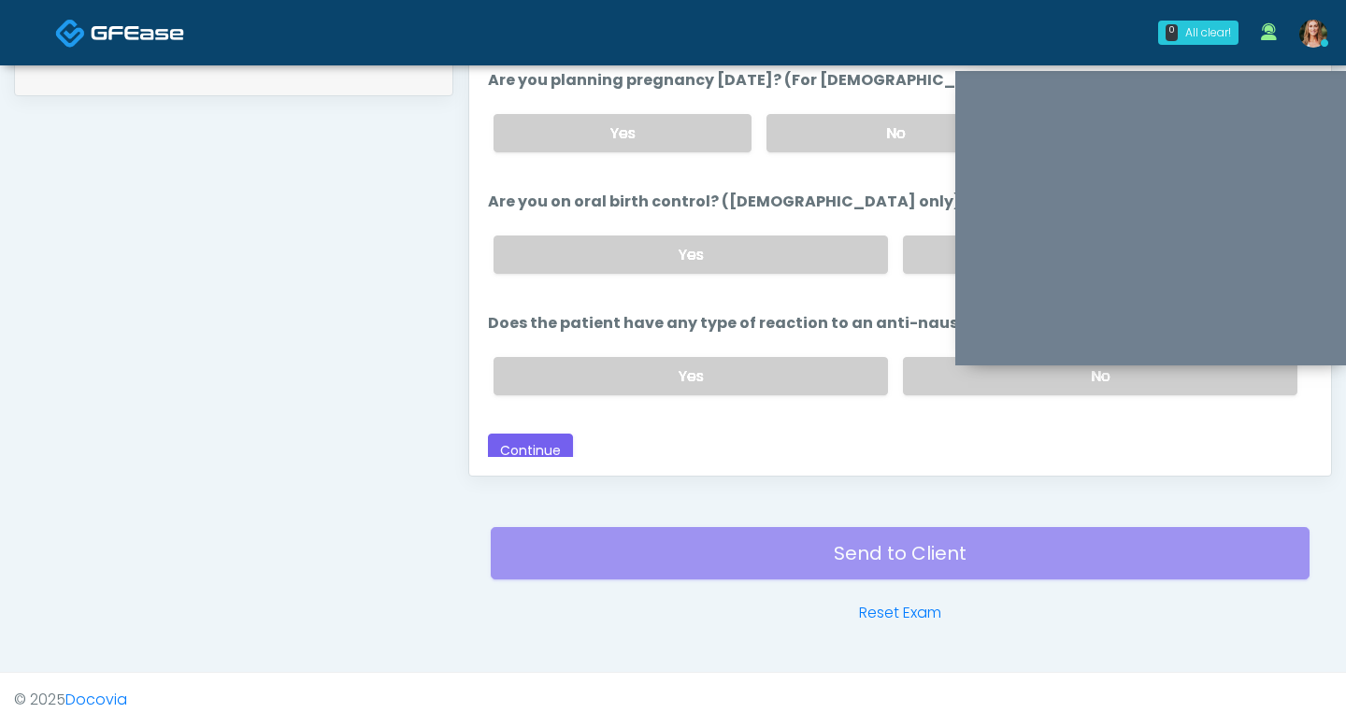
scroll to position [1031, 0]
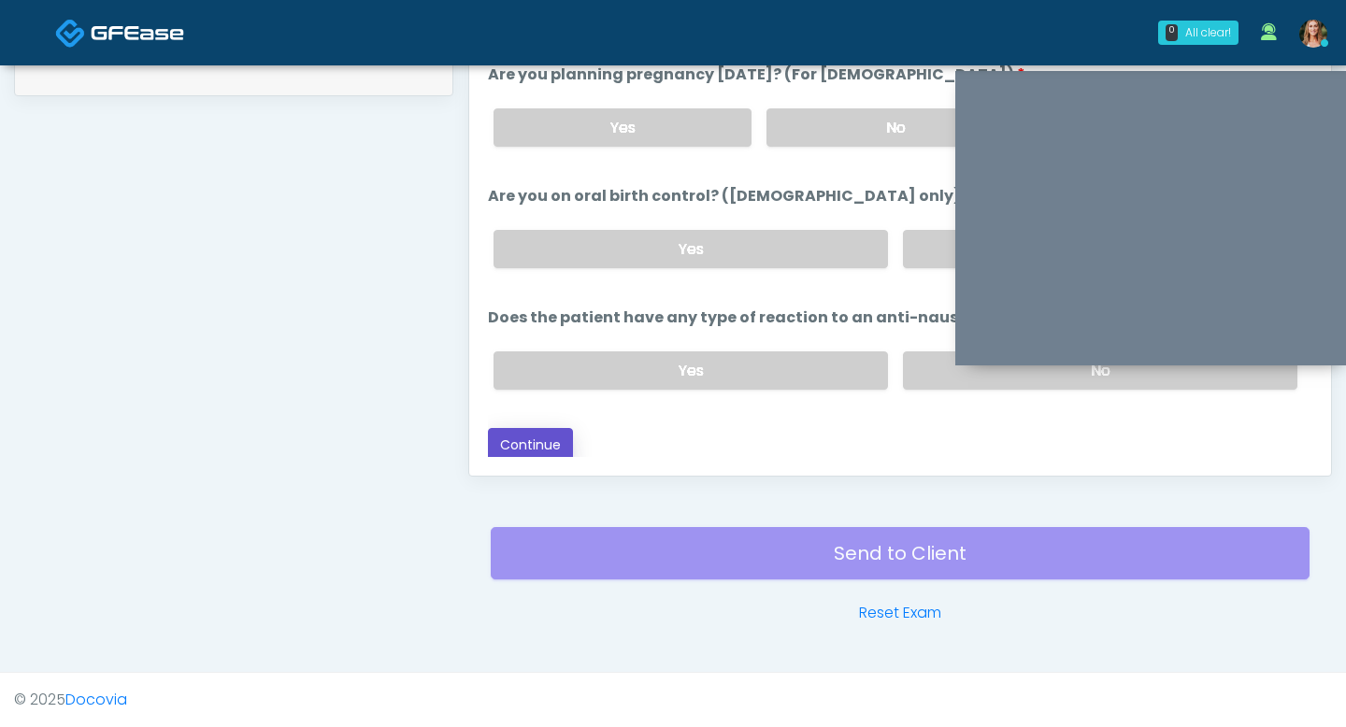
click at [507, 436] on button "Continue" at bounding box center [530, 445] width 85 height 35
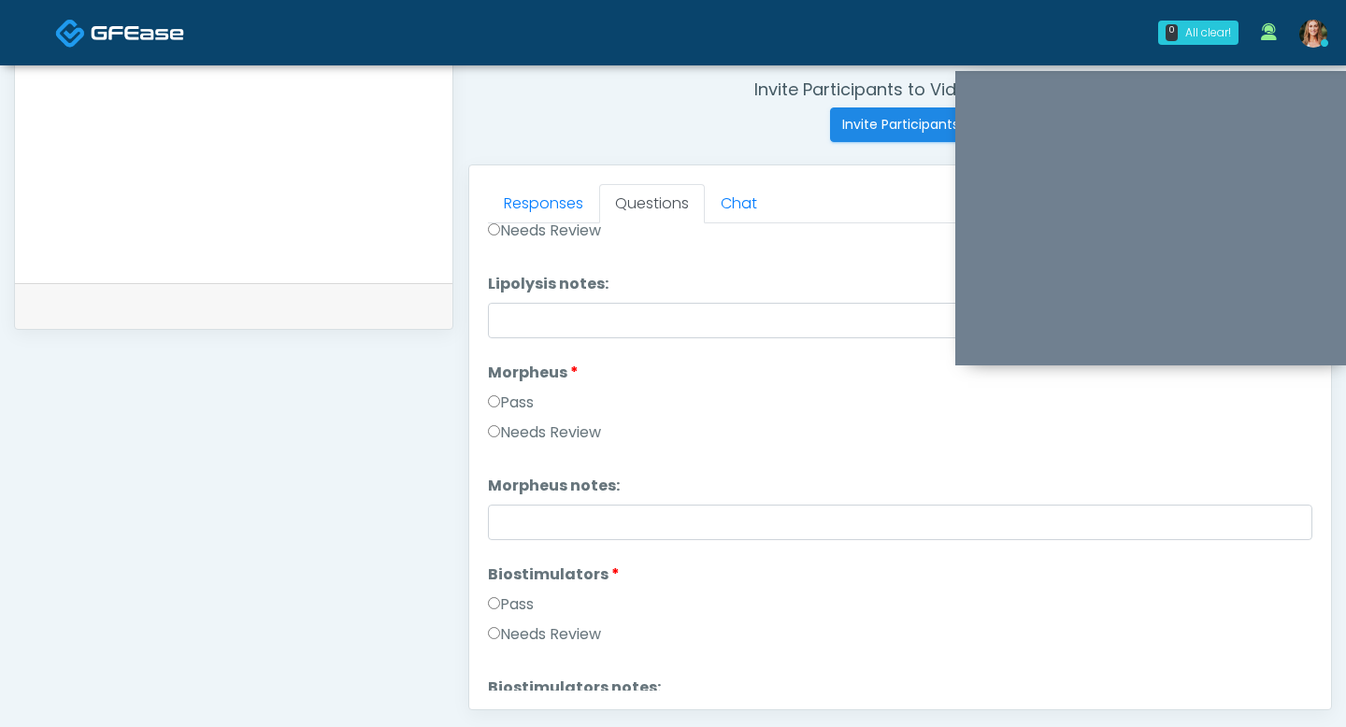
scroll to position [1345, 0]
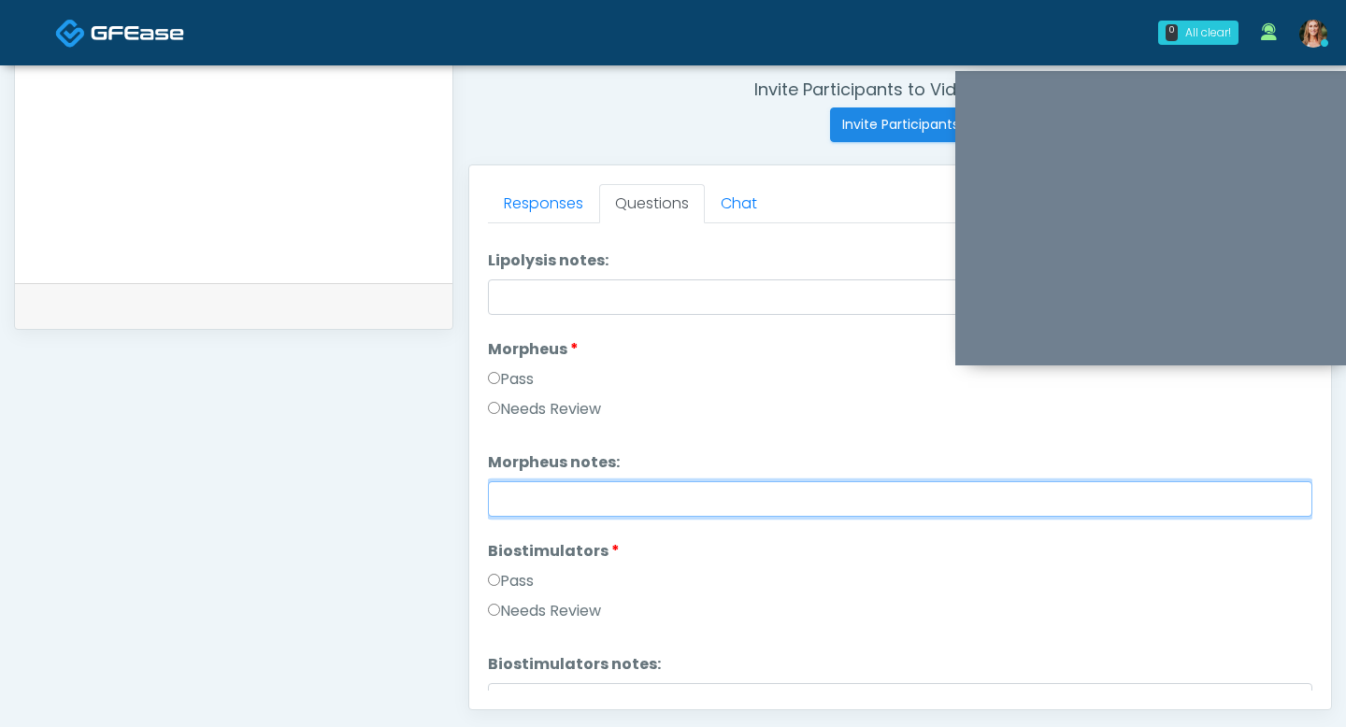
click at [505, 507] on input "Morpheus notes:" at bounding box center [900, 499] width 824 height 36
click at [508, 498] on input "**********" at bounding box center [900, 499] width 824 height 36
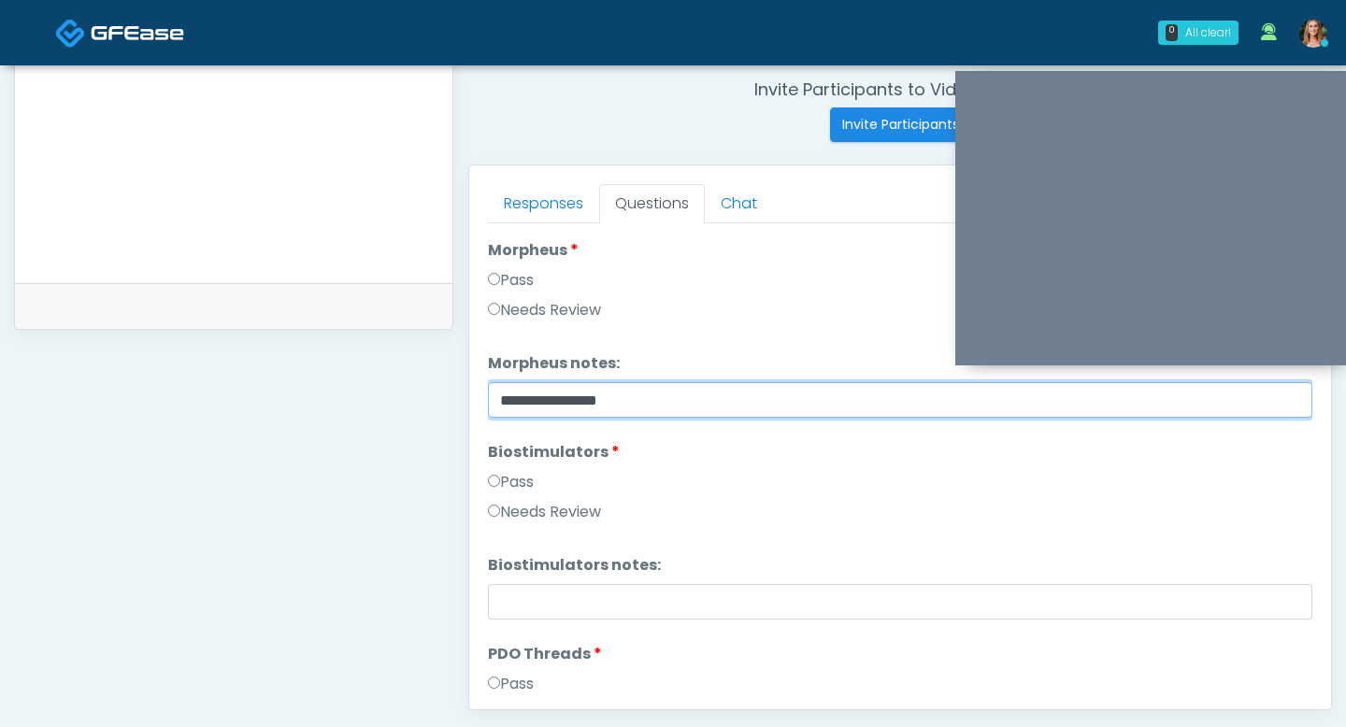
scroll to position [1456, 0]
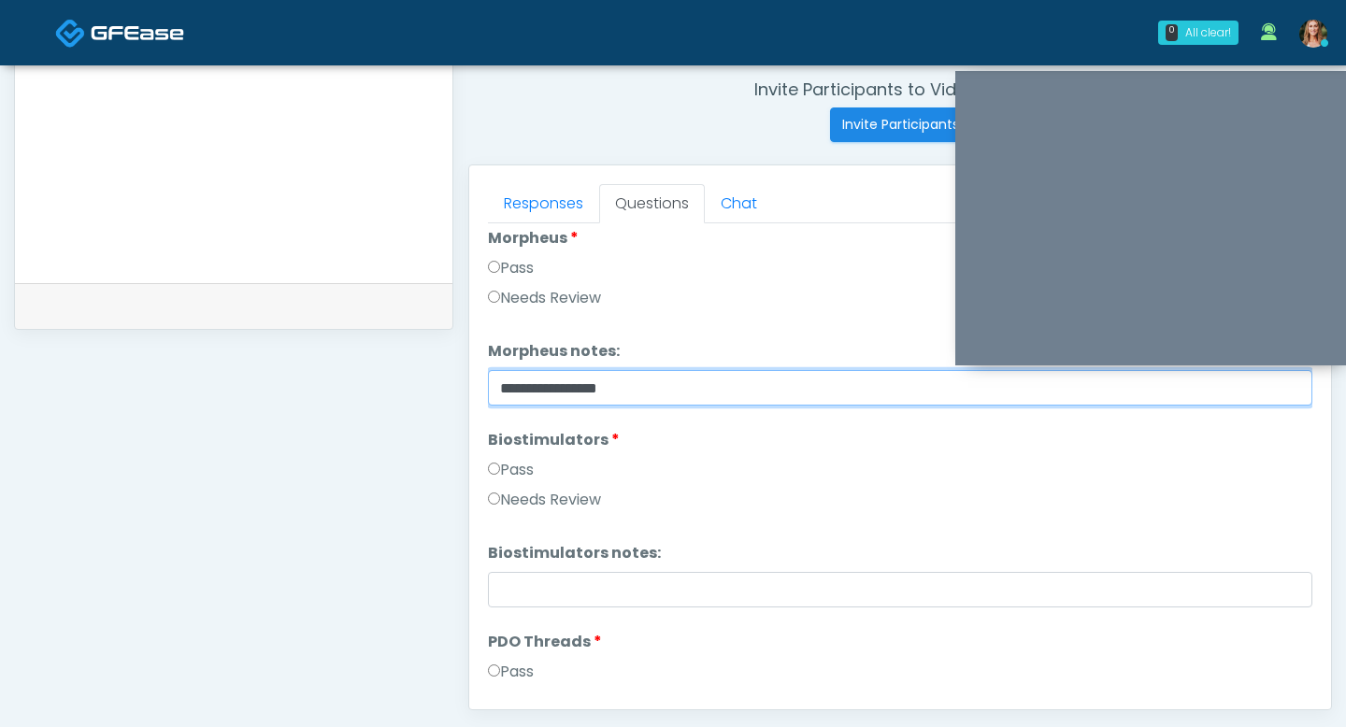
type input "**********"
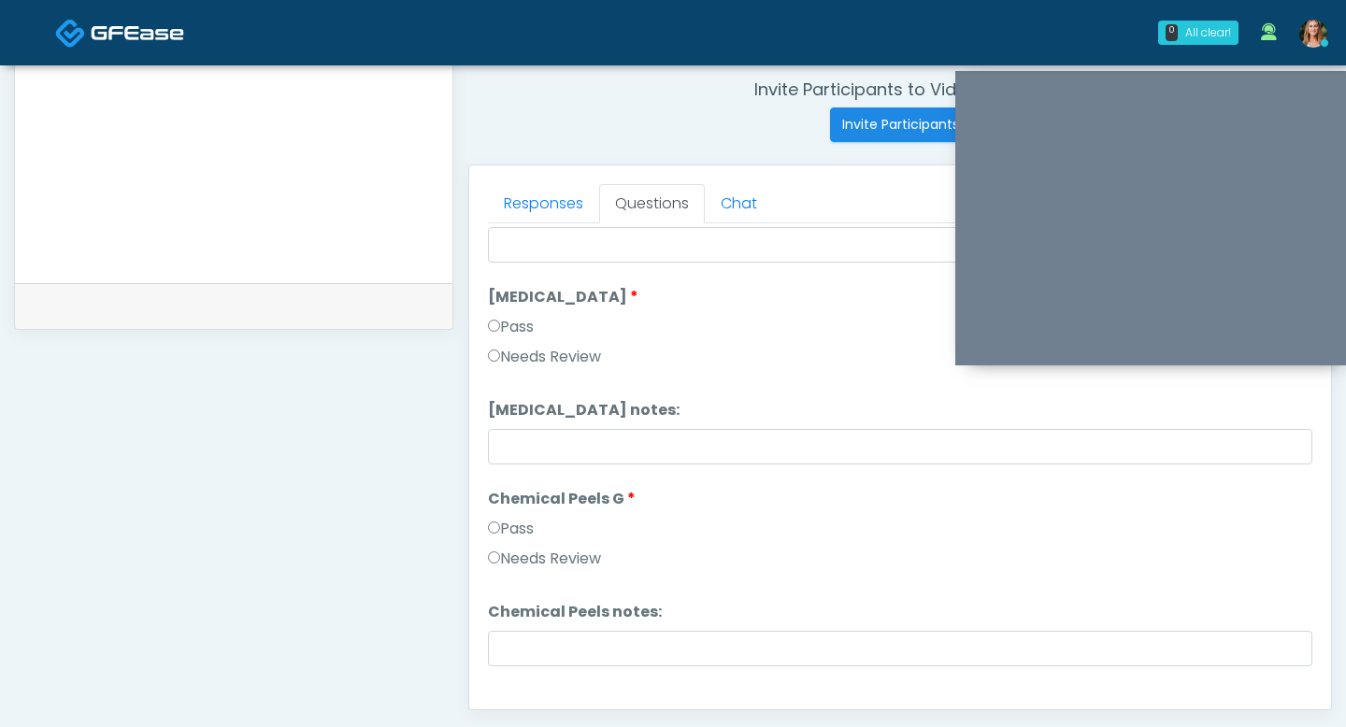
scroll to position [2220, 0]
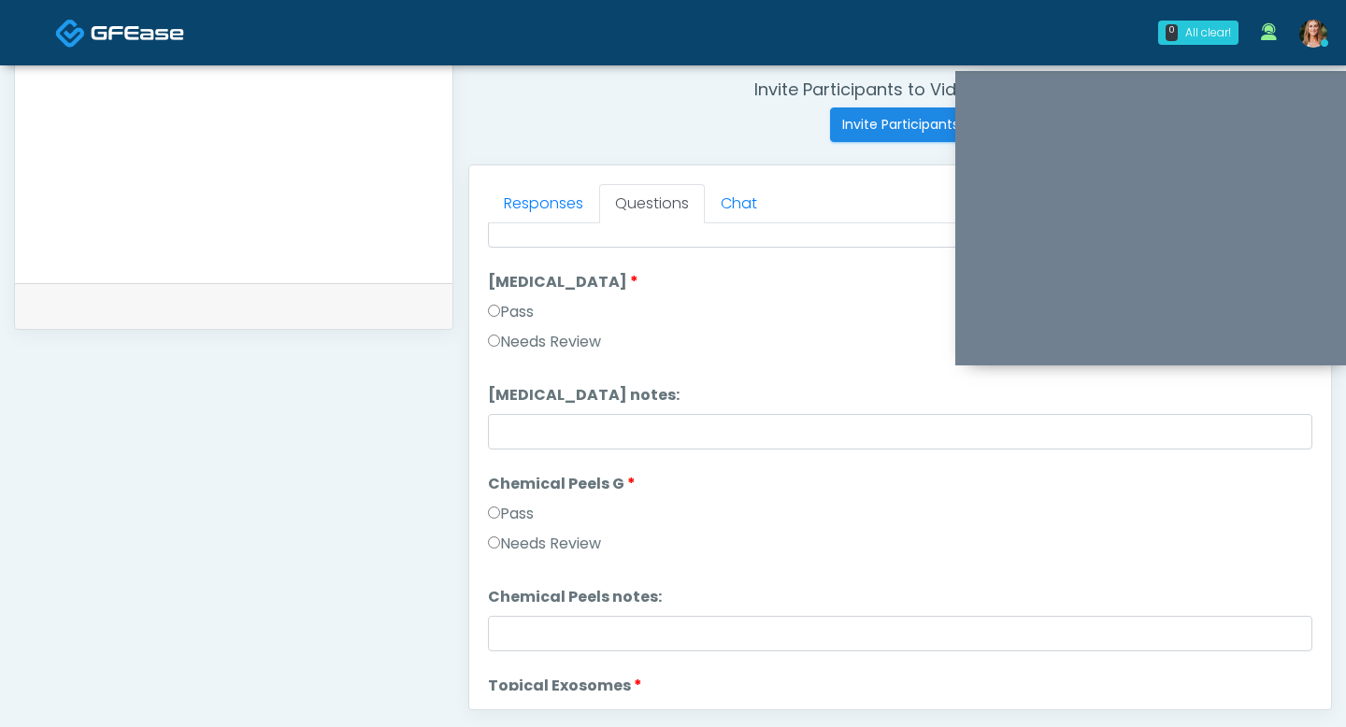
click at [502, 517] on label "Pass" at bounding box center [511, 514] width 46 height 22
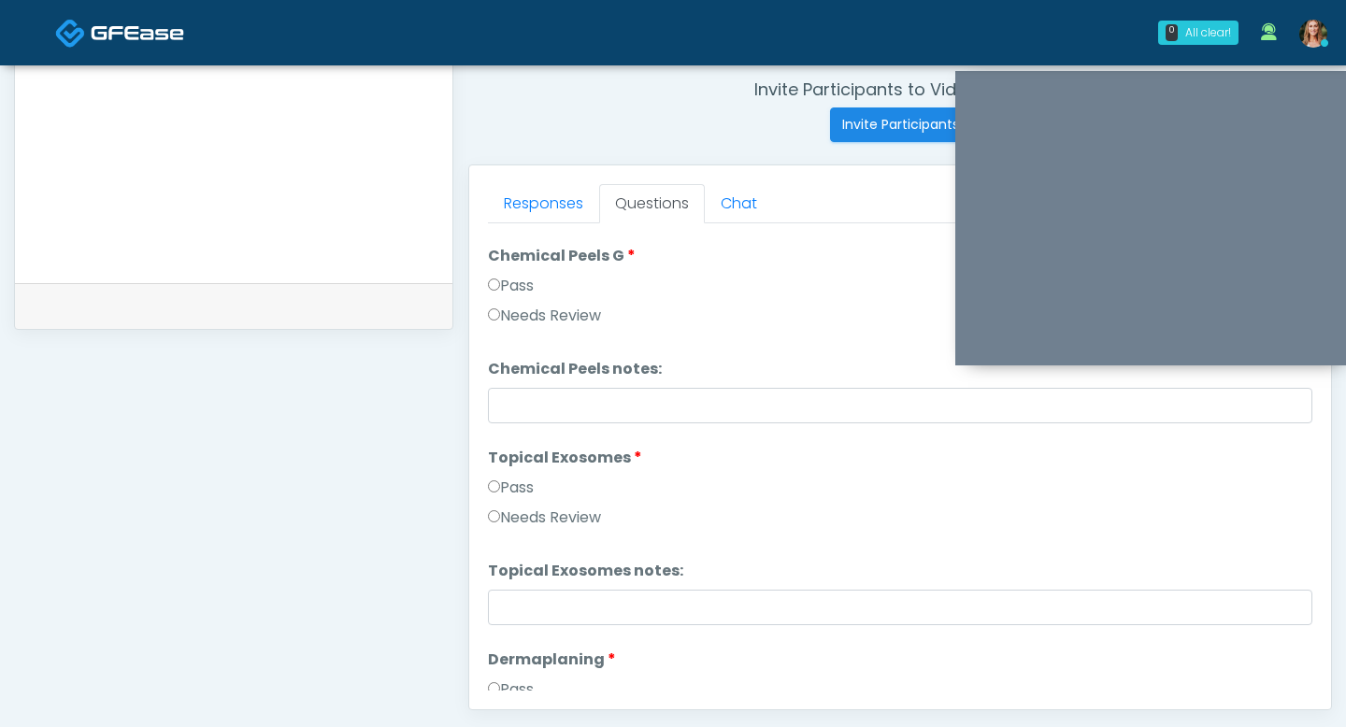
scroll to position [2449, 0]
click at [489, 491] on label "Pass" at bounding box center [511, 486] width 46 height 22
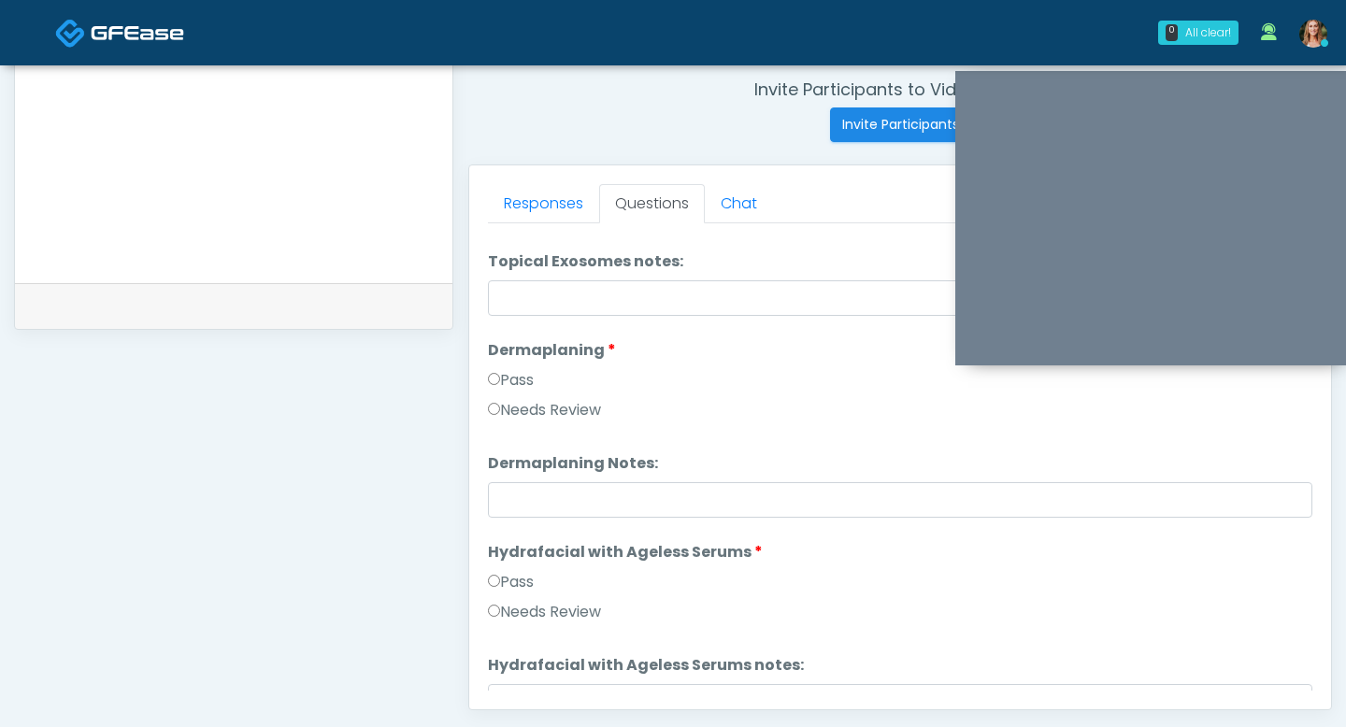
click at [501, 575] on label "Pass" at bounding box center [511, 582] width 46 height 22
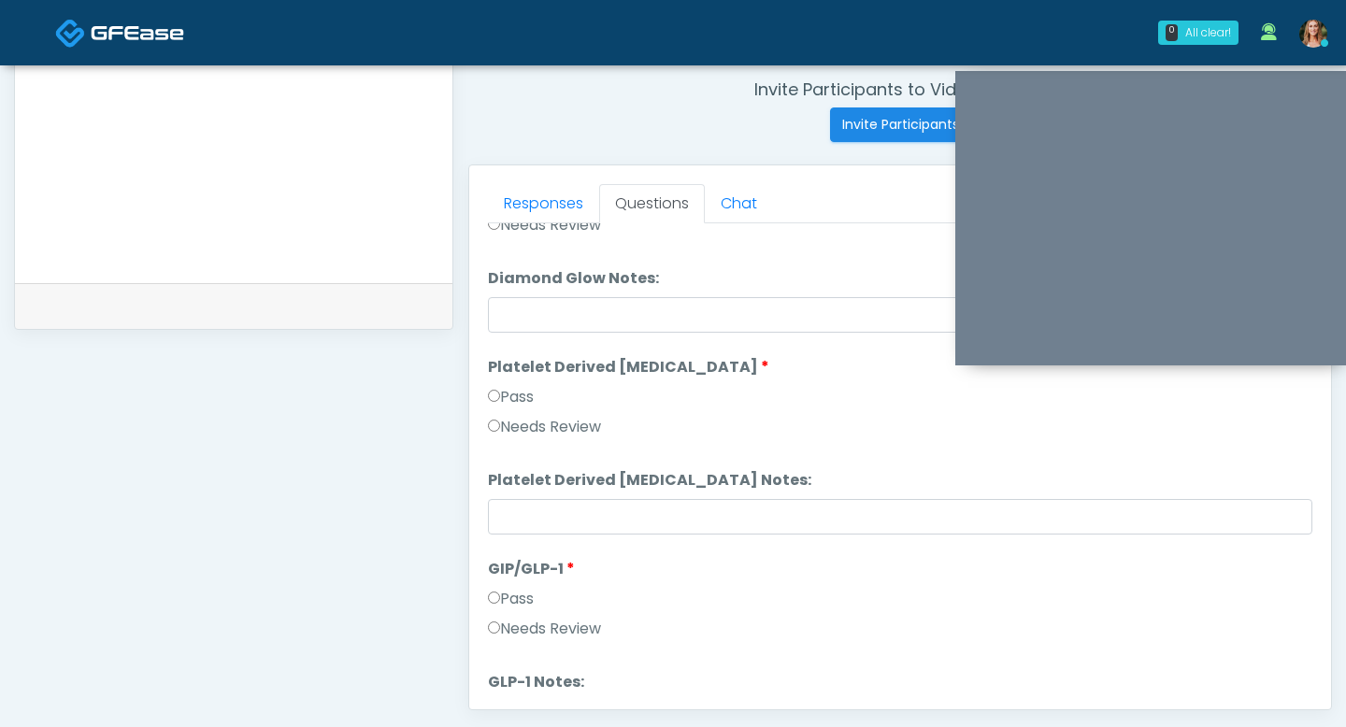
scroll to position [3449, 0]
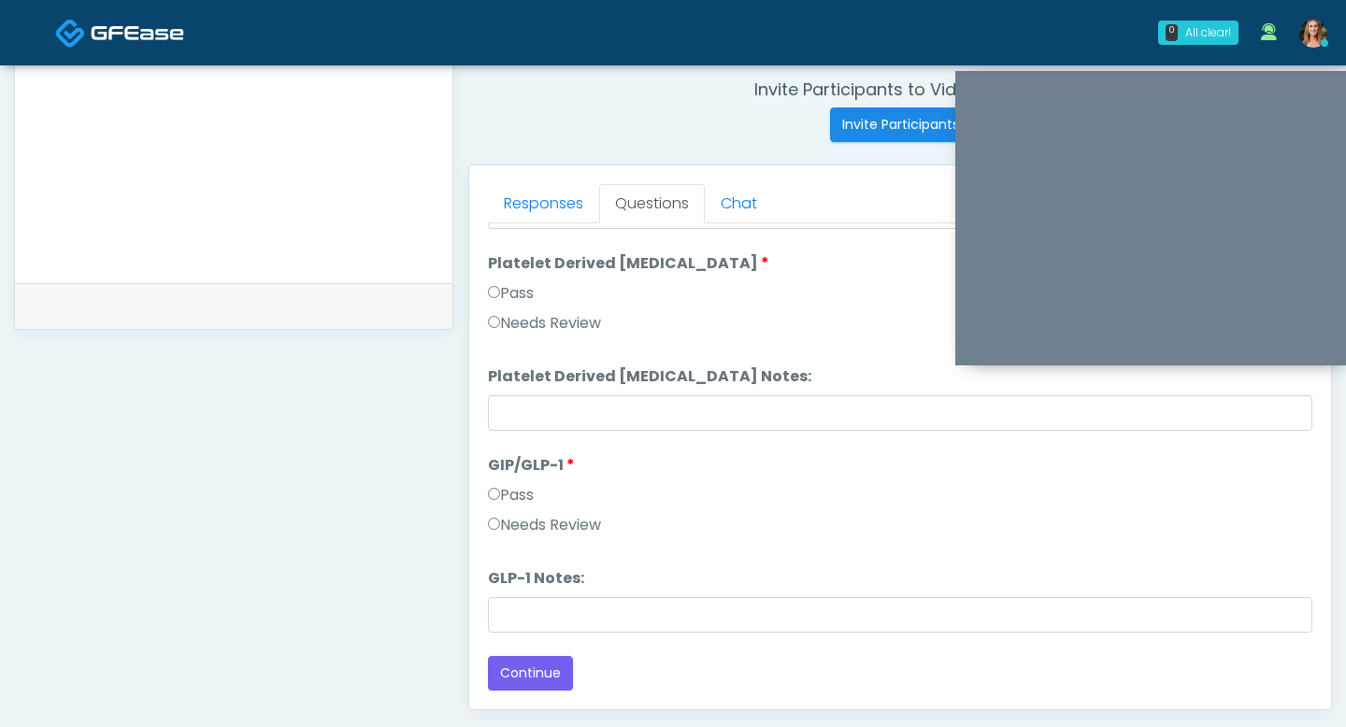
click at [496, 501] on label "Pass" at bounding box center [511, 495] width 46 height 22
click at [527, 675] on button "Continue" at bounding box center [530, 673] width 85 height 35
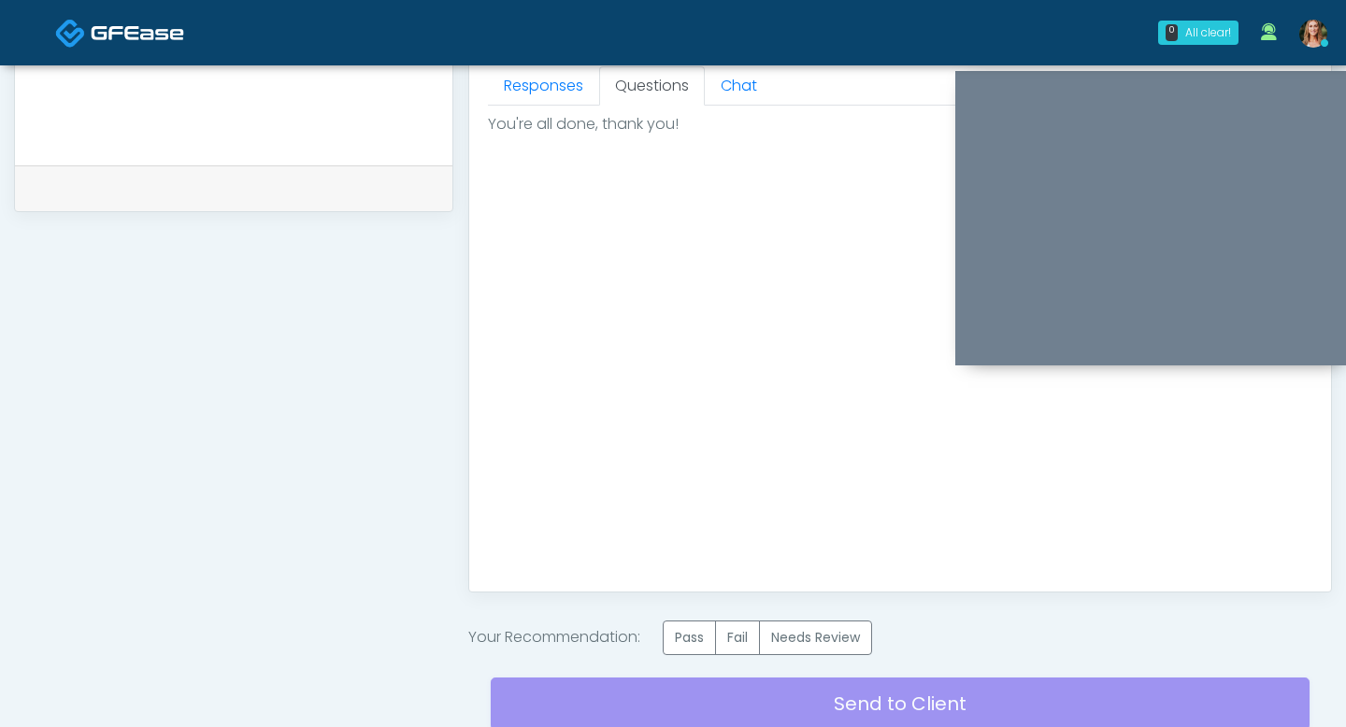
scroll to position [932, 0]
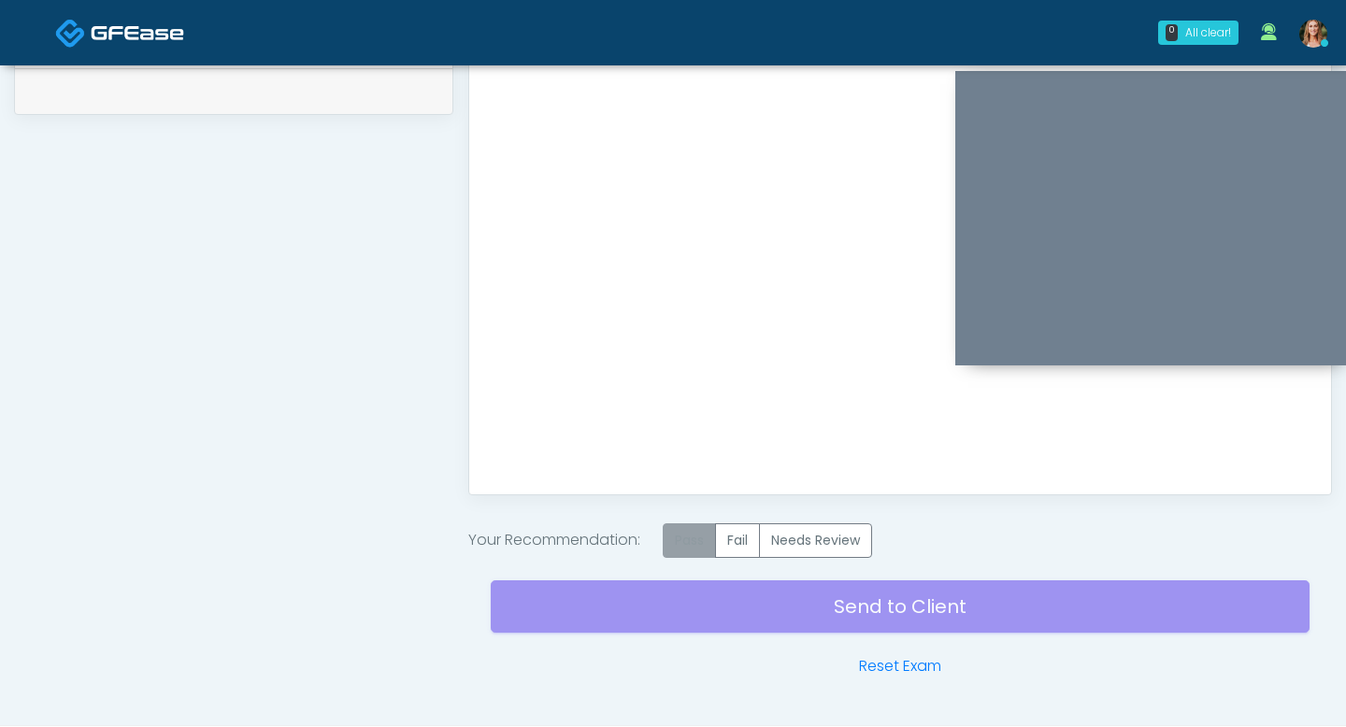
click at [700, 534] on label "Pass" at bounding box center [689, 540] width 53 height 35
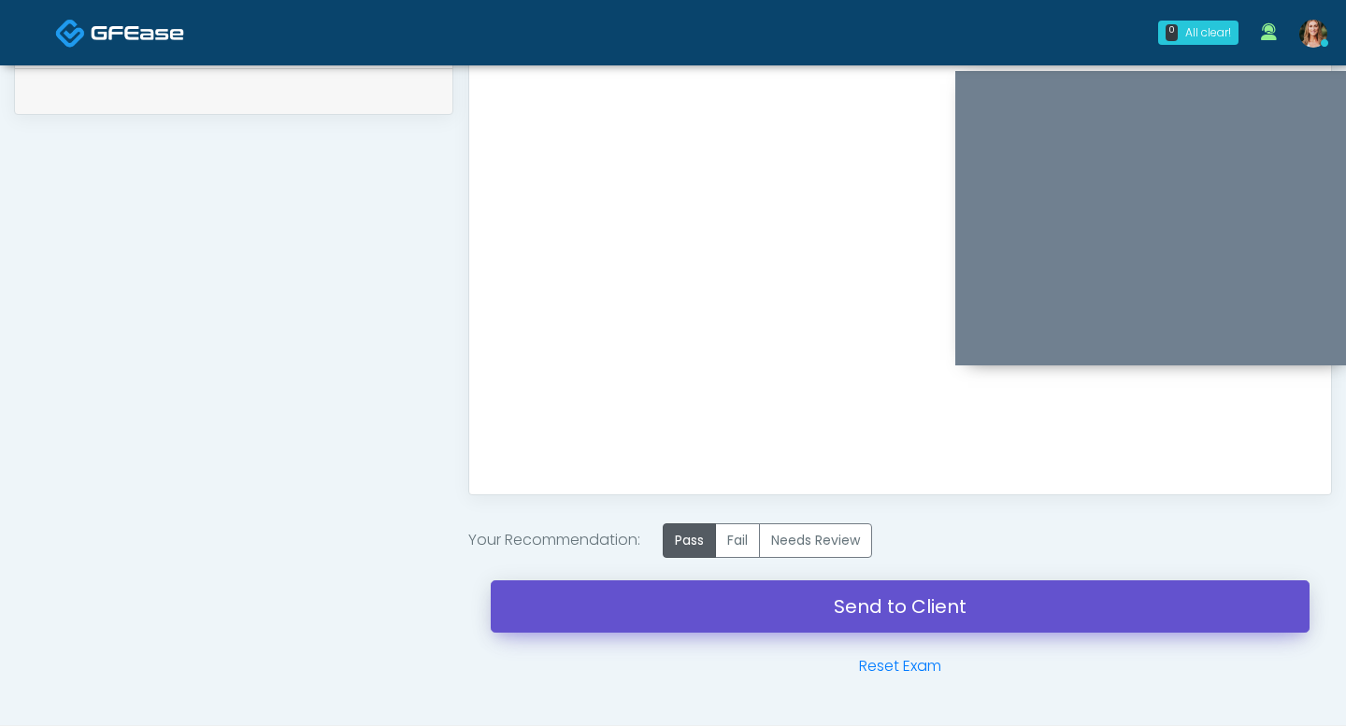
click at [709, 587] on link "Send to Client" at bounding box center [900, 606] width 819 height 52
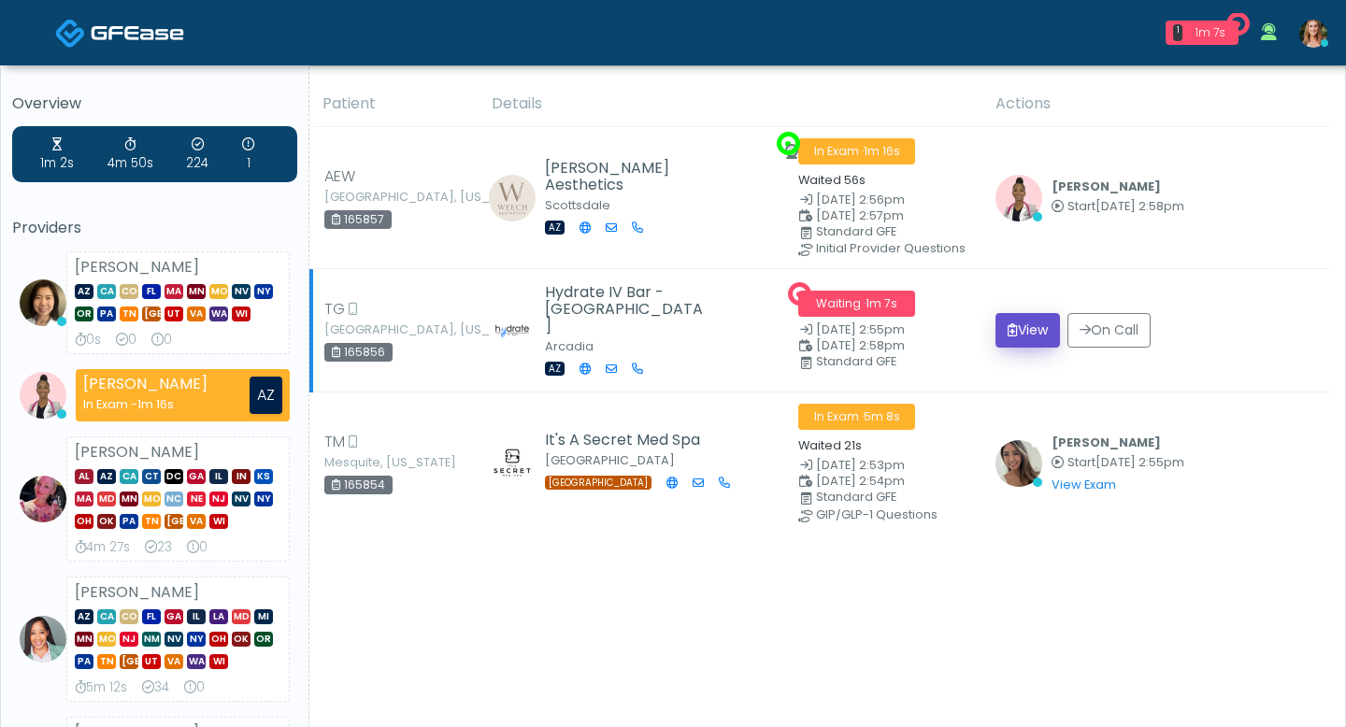
click at [1019, 332] on button "View" at bounding box center [1027, 330] width 64 height 35
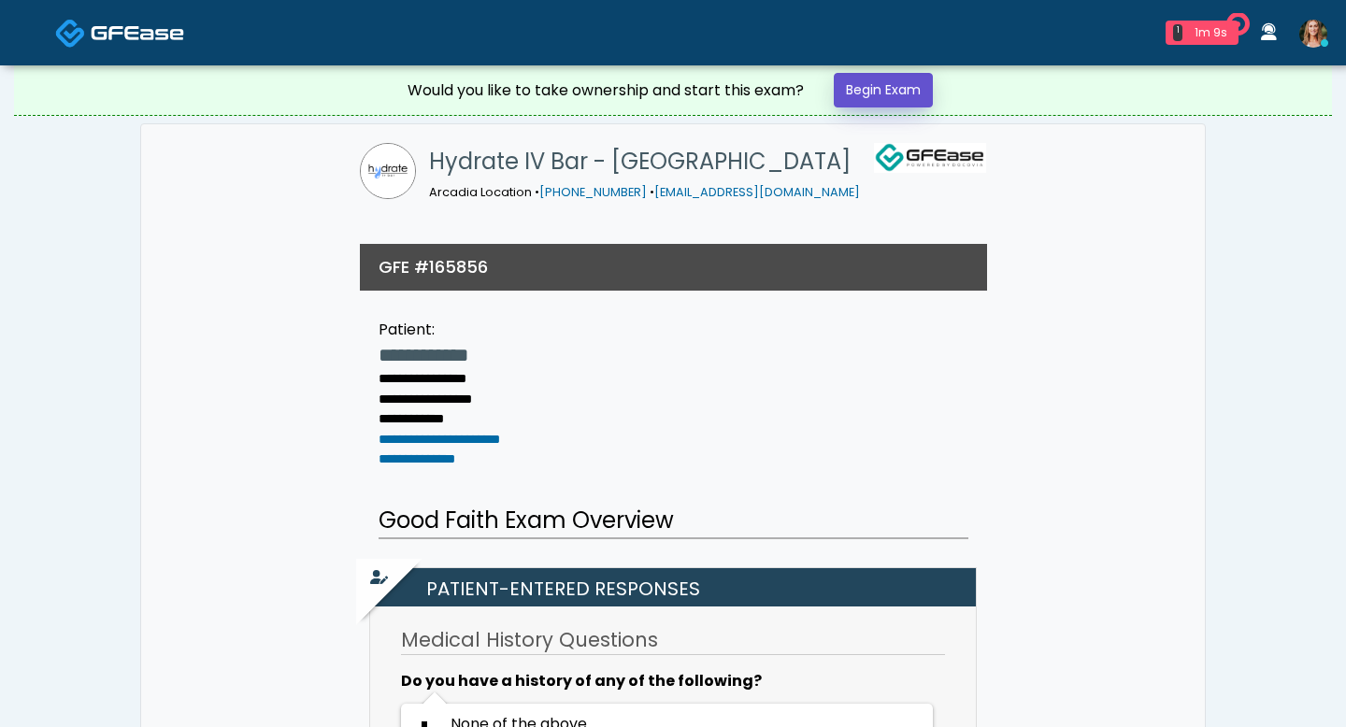
click at [880, 93] on link "Begin Exam" at bounding box center [883, 90] width 99 height 35
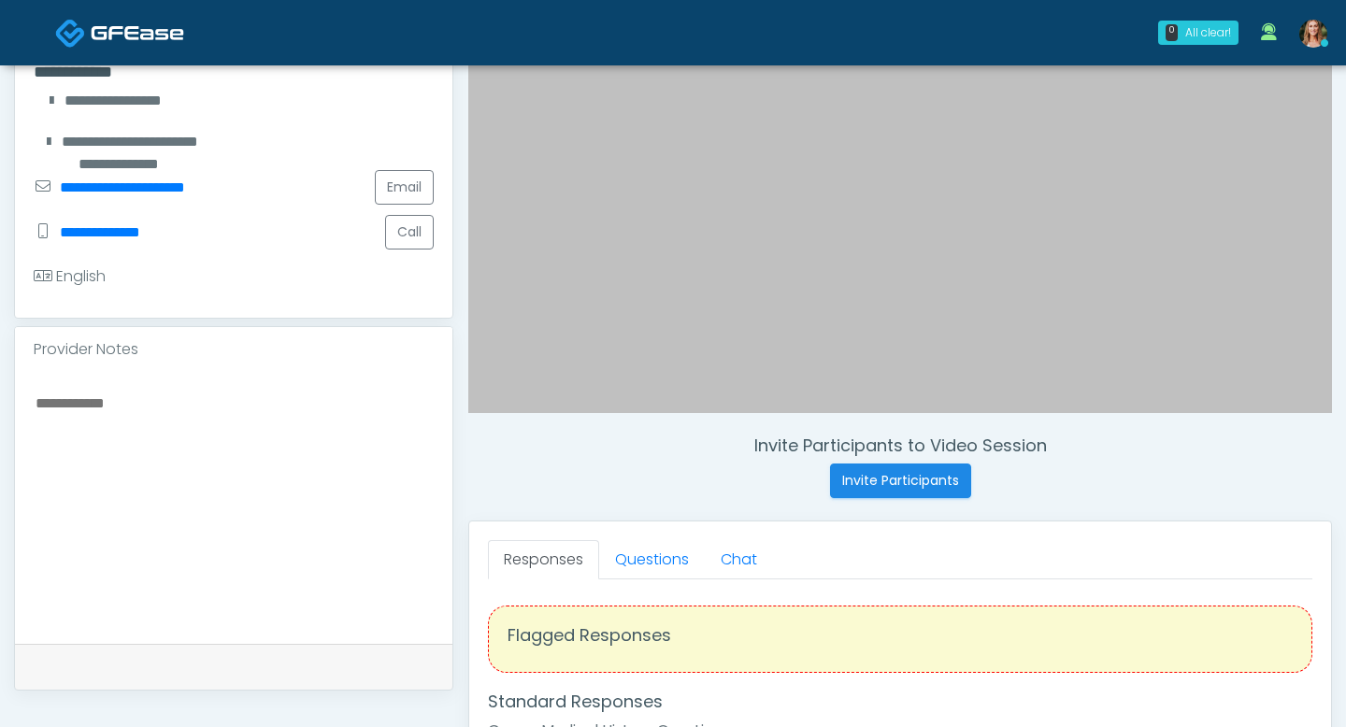
scroll to position [376, 0]
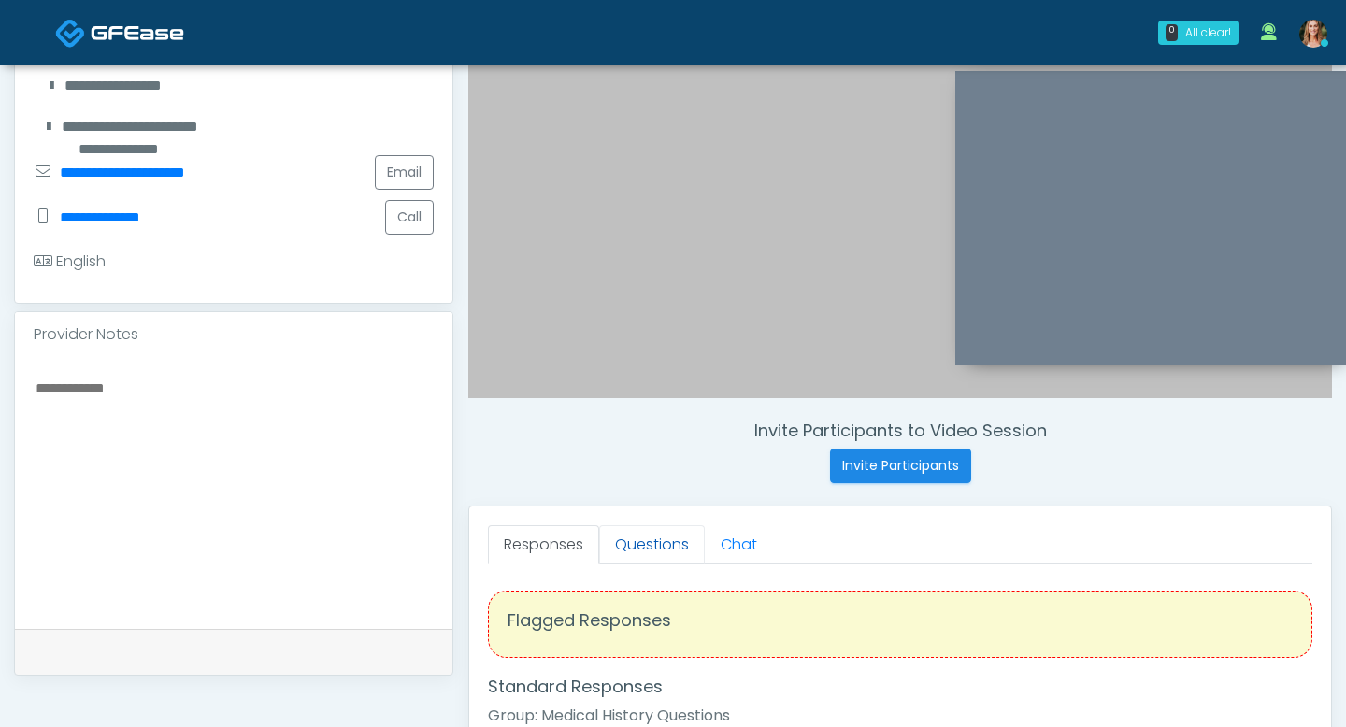
click at [654, 552] on link "Questions" at bounding box center [652, 544] width 106 height 39
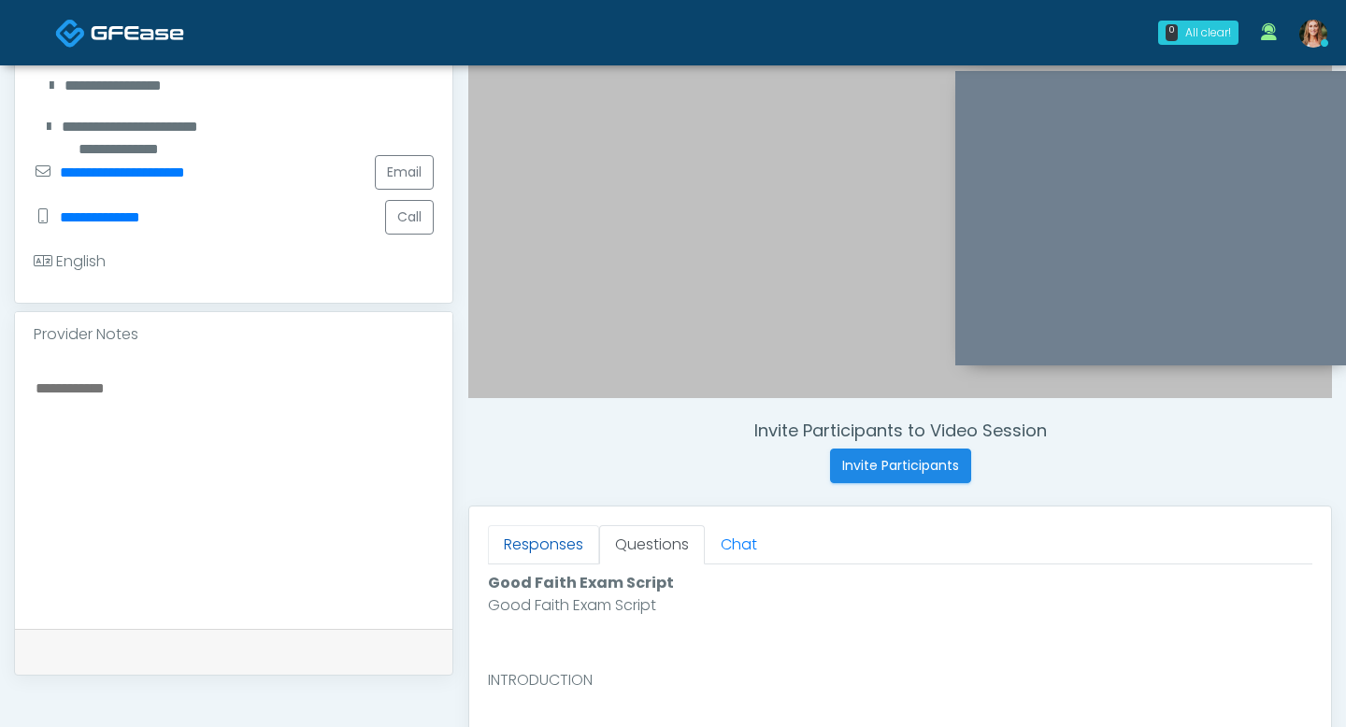
click at [549, 542] on link "Responses" at bounding box center [543, 544] width 111 height 39
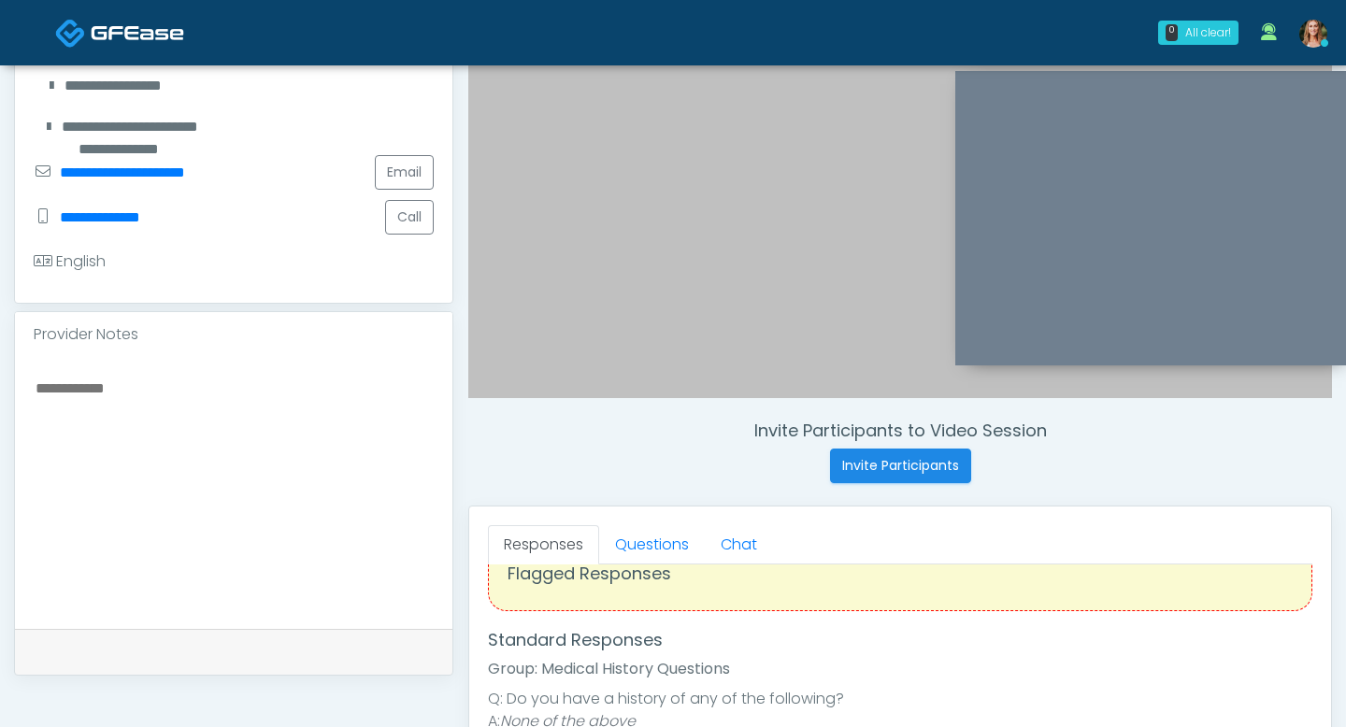
scroll to position [43, 0]
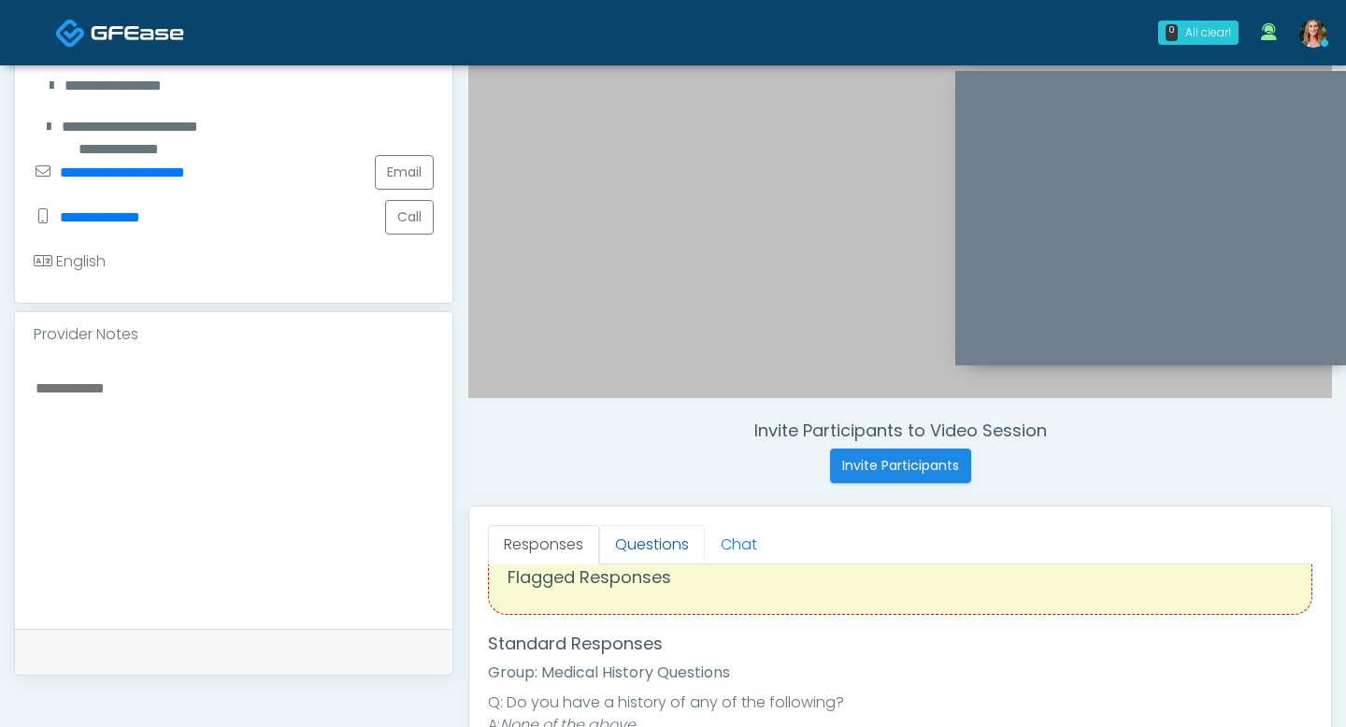
click at [650, 546] on link "Questions" at bounding box center [652, 544] width 106 height 39
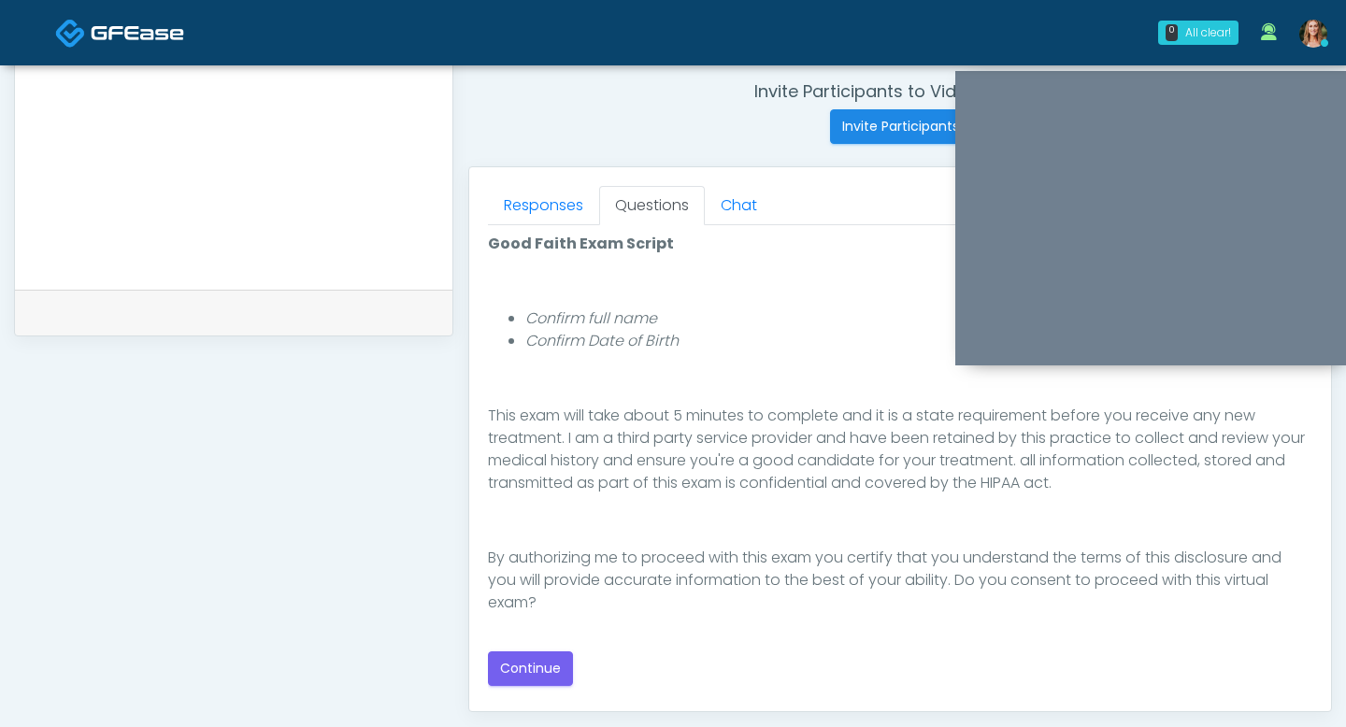
scroll to position [716, 0]
click at [520, 666] on button "Continue" at bounding box center [530, 667] width 85 height 35
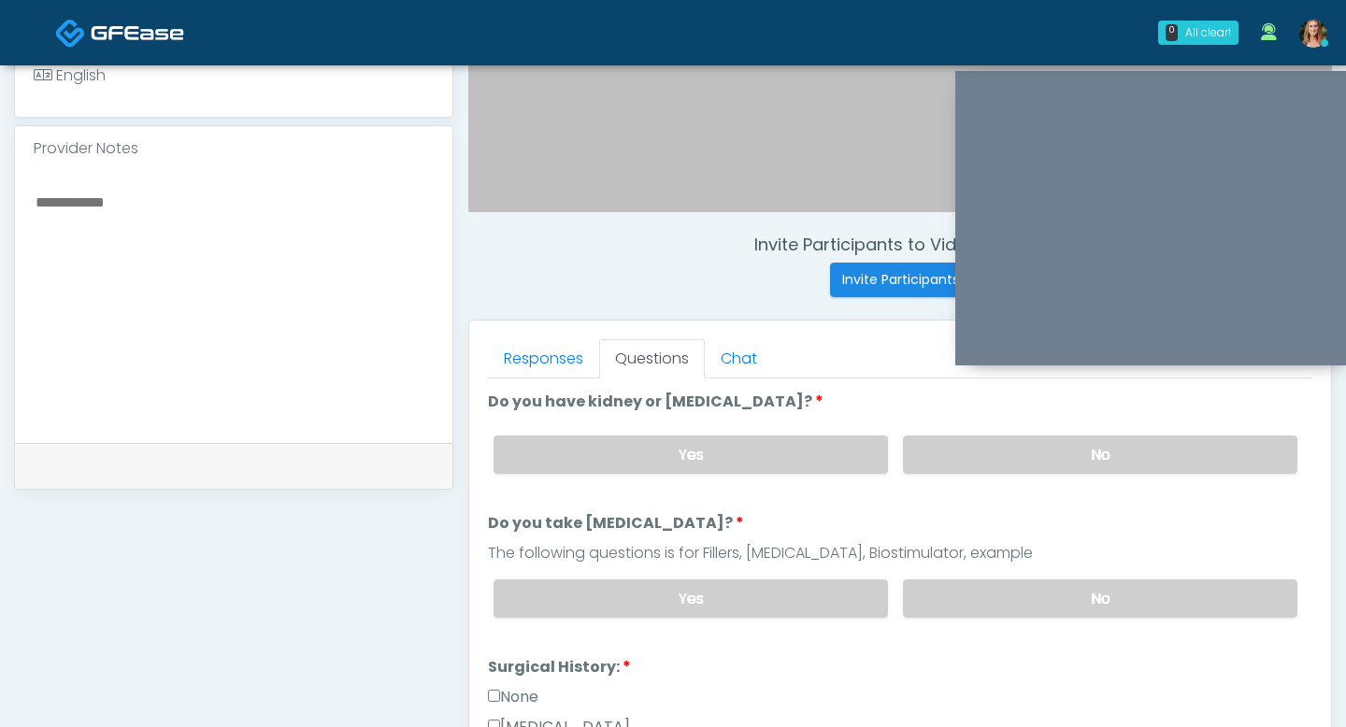
scroll to position [532, 0]
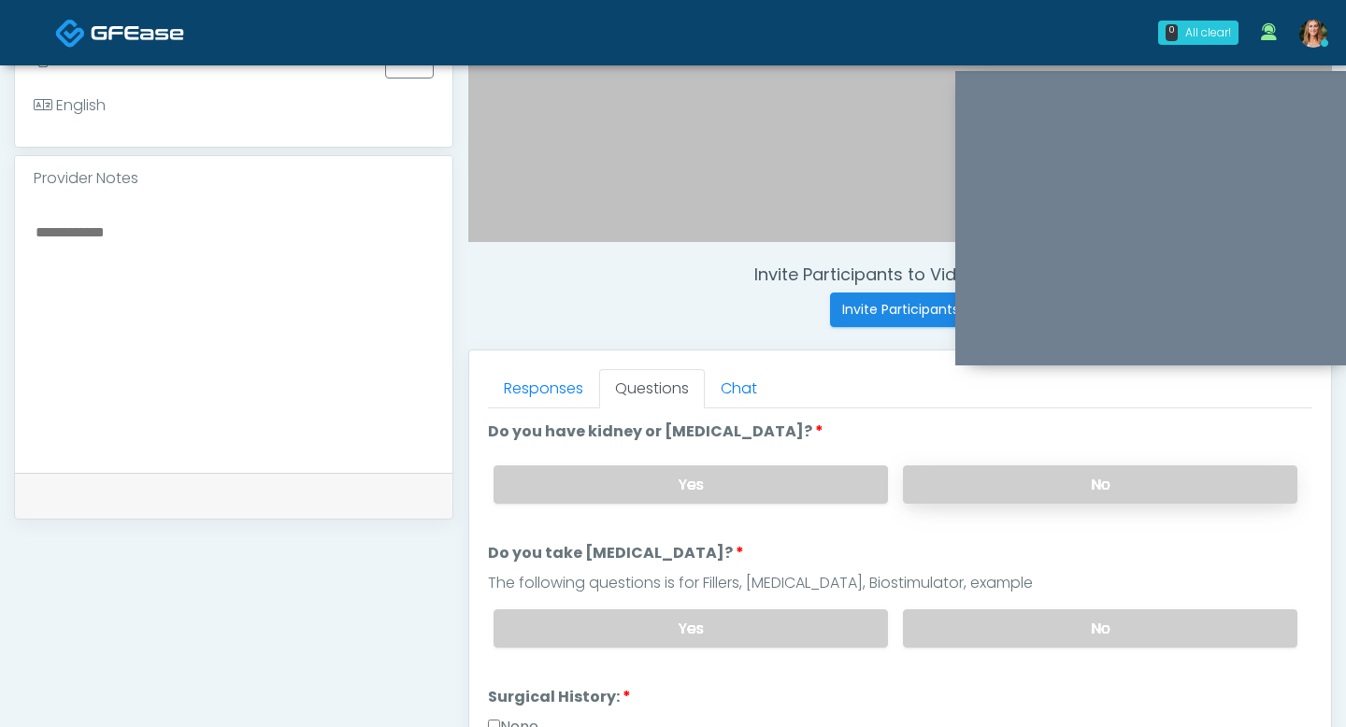
click at [967, 481] on label "No" at bounding box center [1100, 484] width 394 height 38
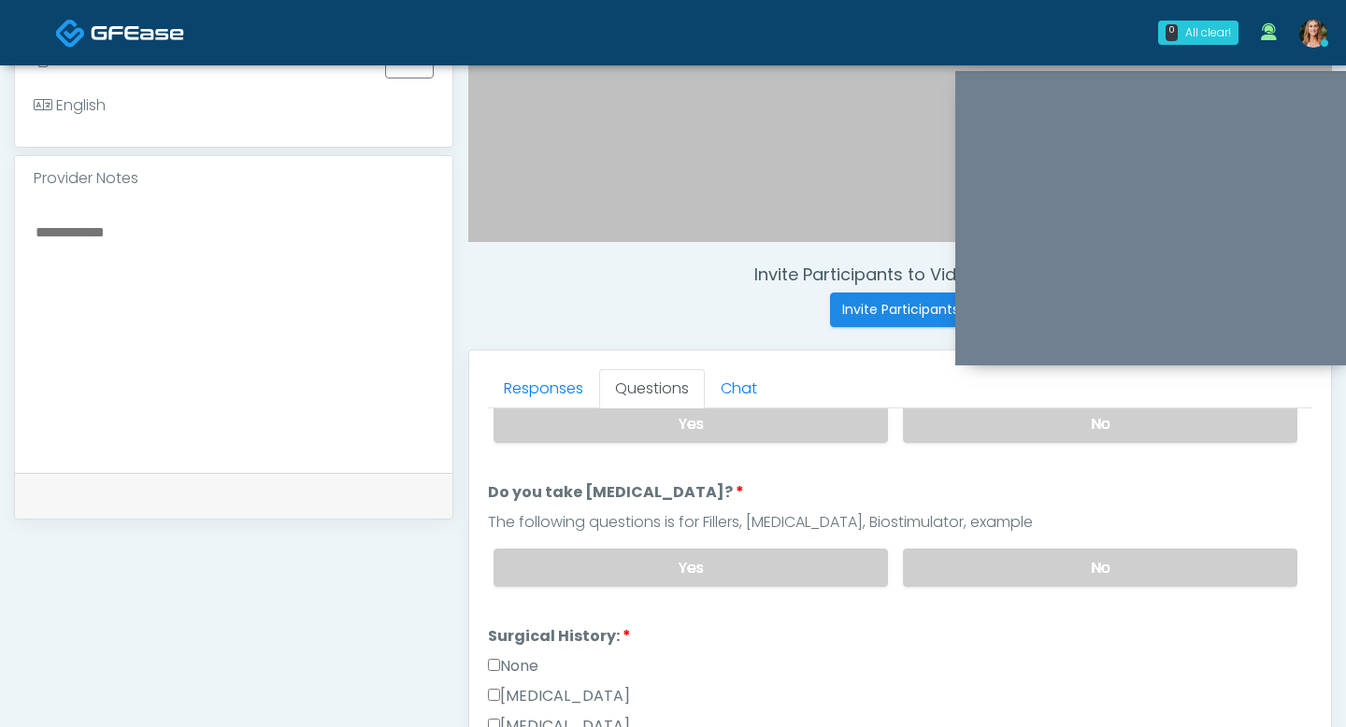
scroll to position [0, 0]
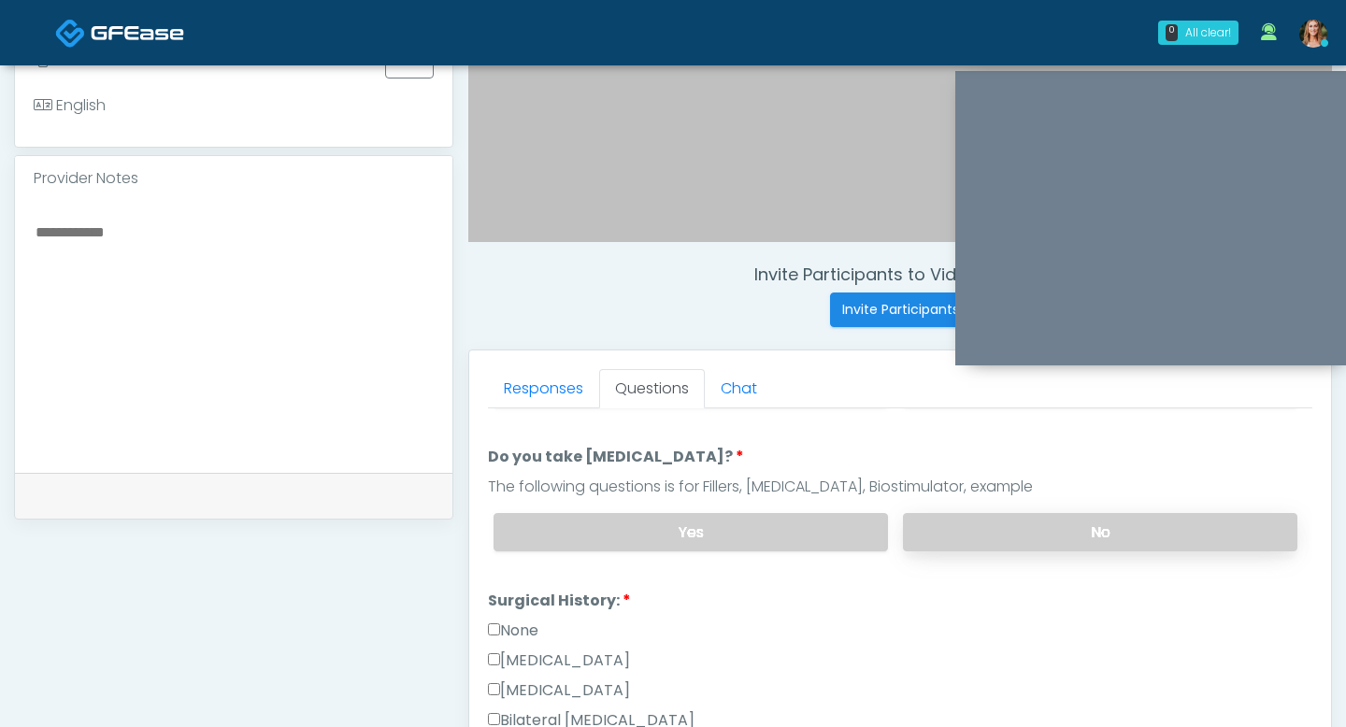
click at [980, 527] on label "No" at bounding box center [1100, 532] width 394 height 38
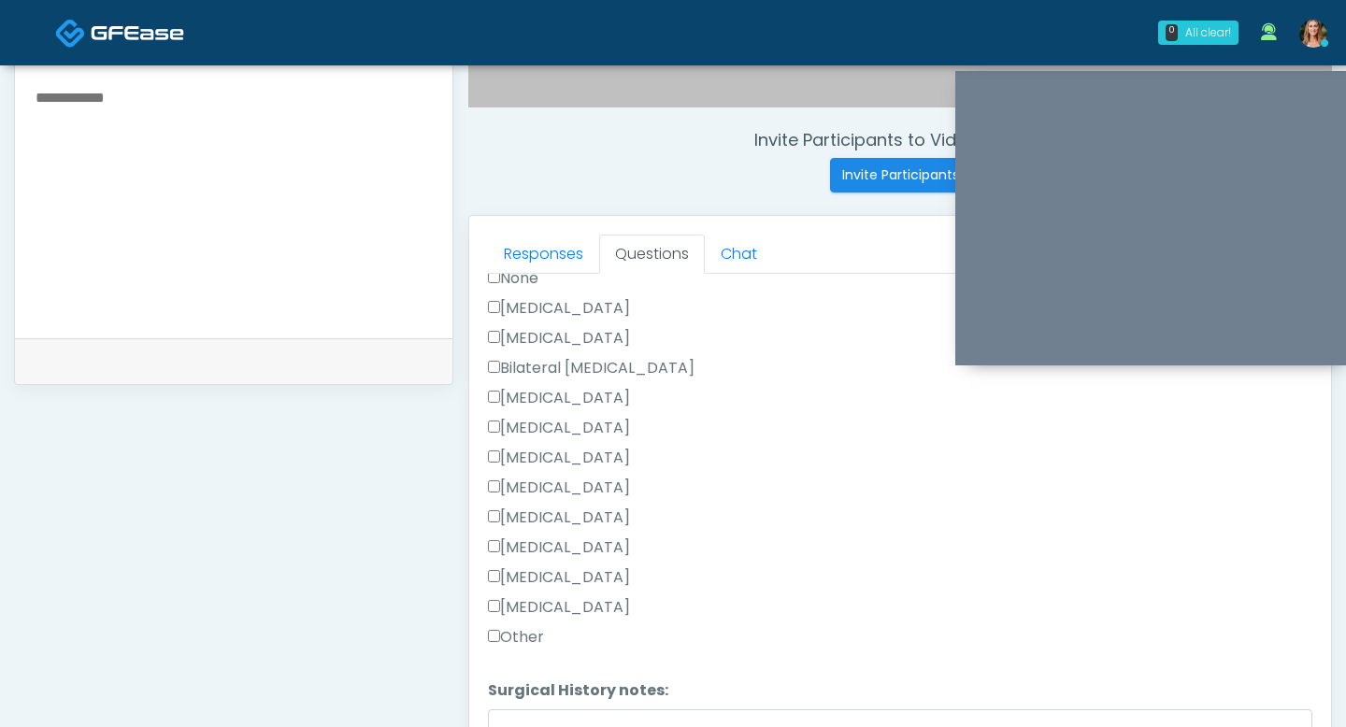
scroll to position [424, 0]
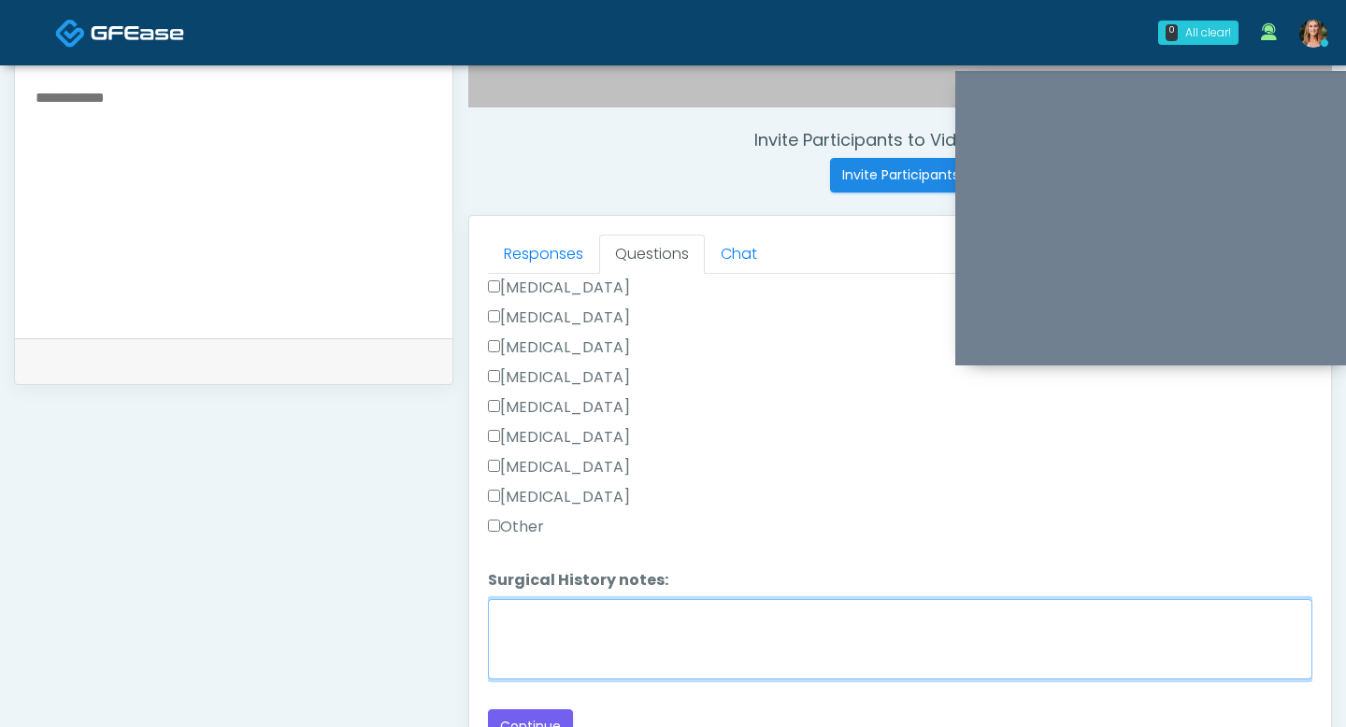
click at [528, 619] on textarea "Surgical History notes:" at bounding box center [900, 639] width 824 height 80
type textarea "****"
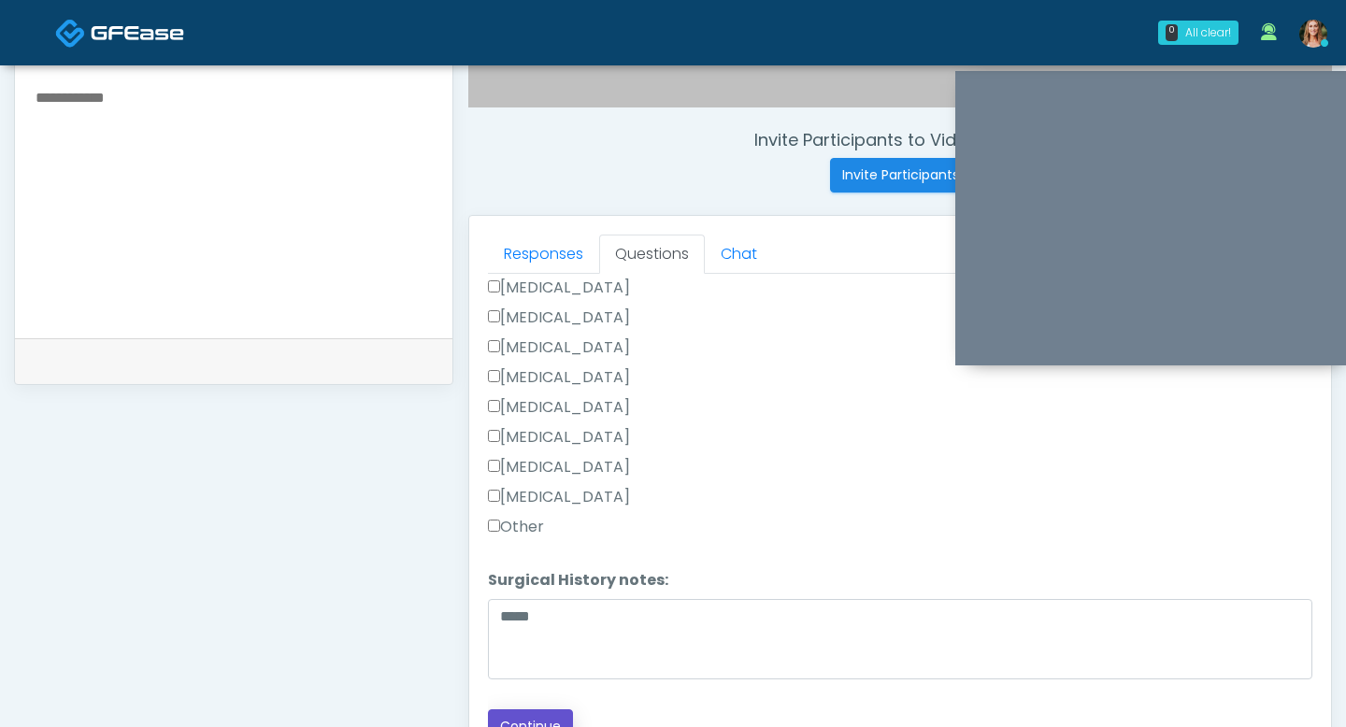
click at [512, 710] on button "Continue" at bounding box center [530, 726] width 85 height 35
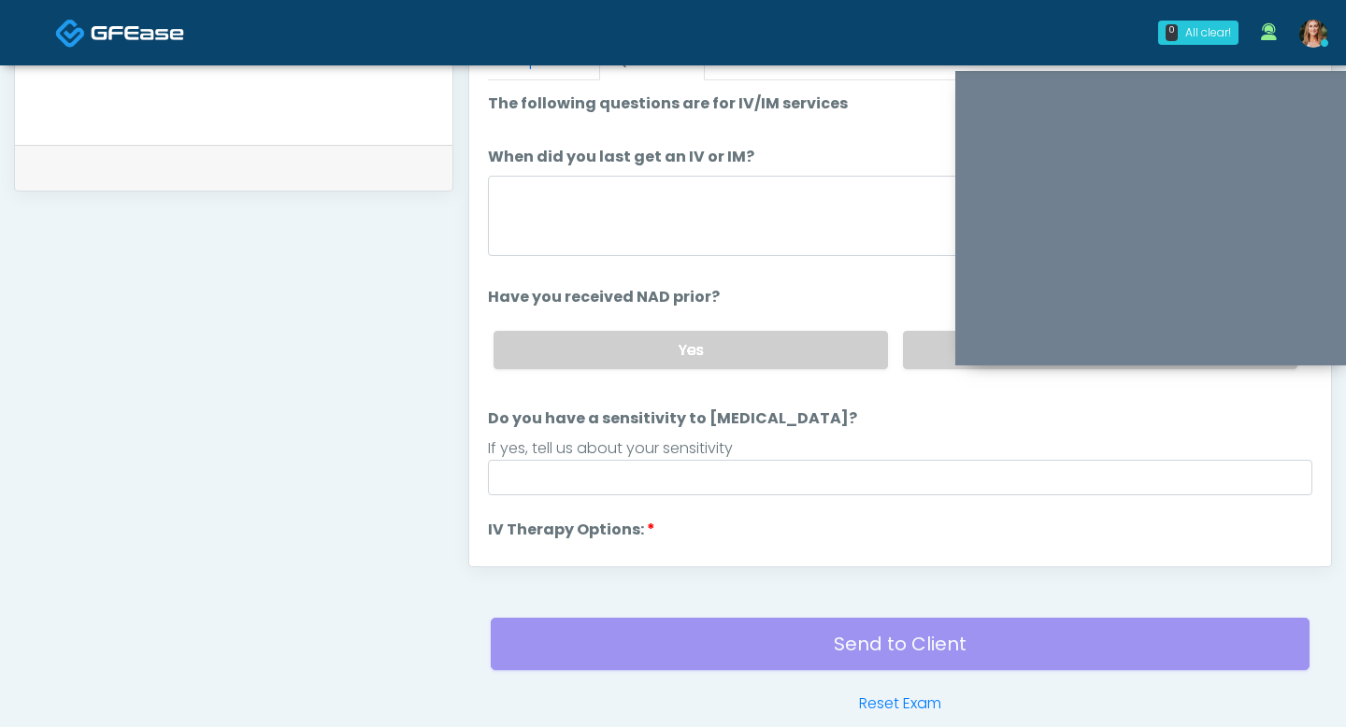
scroll to position [854, 0]
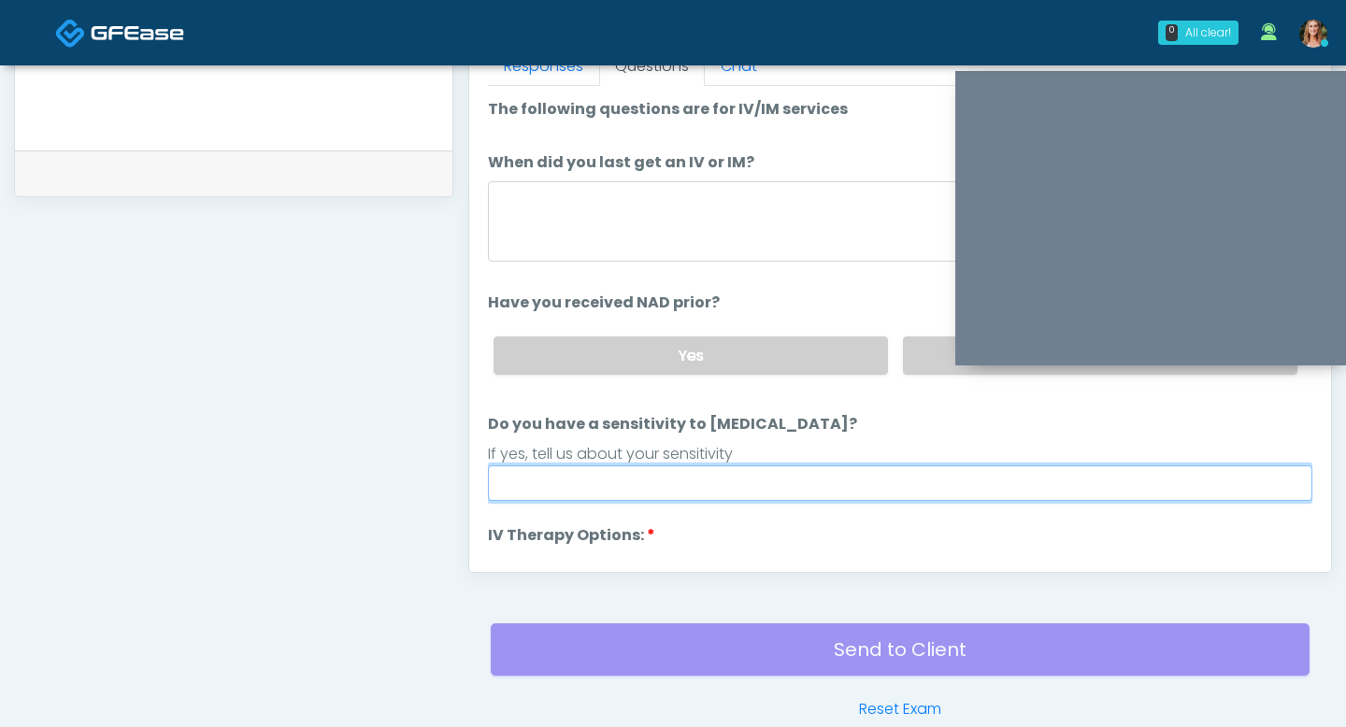
click at [640, 497] on input "Do you have a sensitivity to [MEDICAL_DATA]?" at bounding box center [900, 483] width 824 height 36
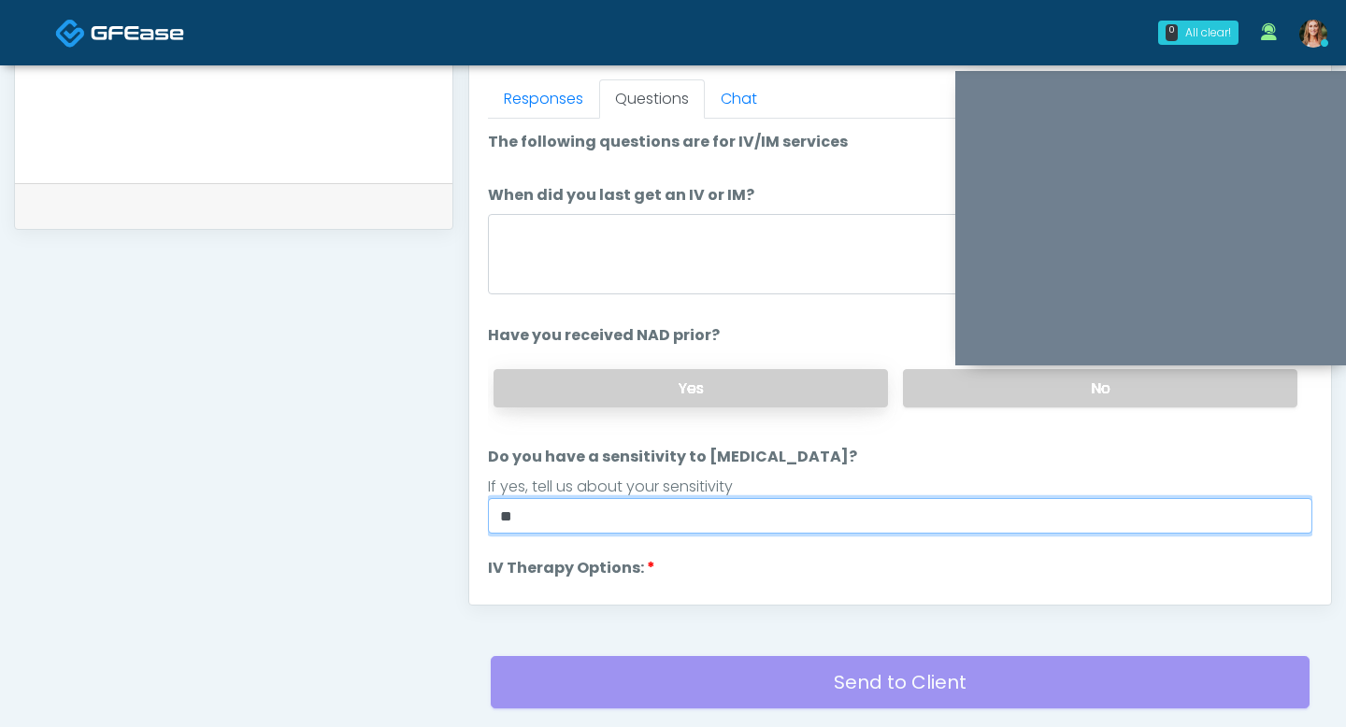
scroll to position [793, 0]
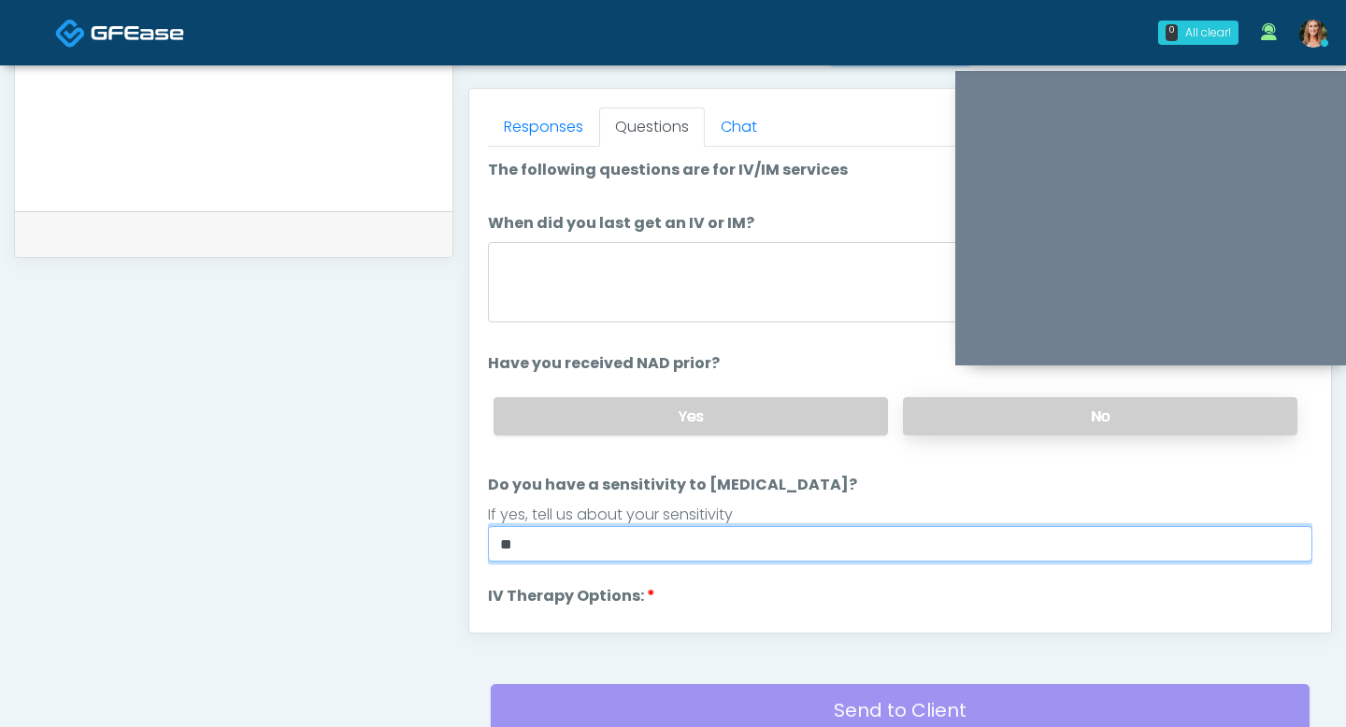
type input "**"
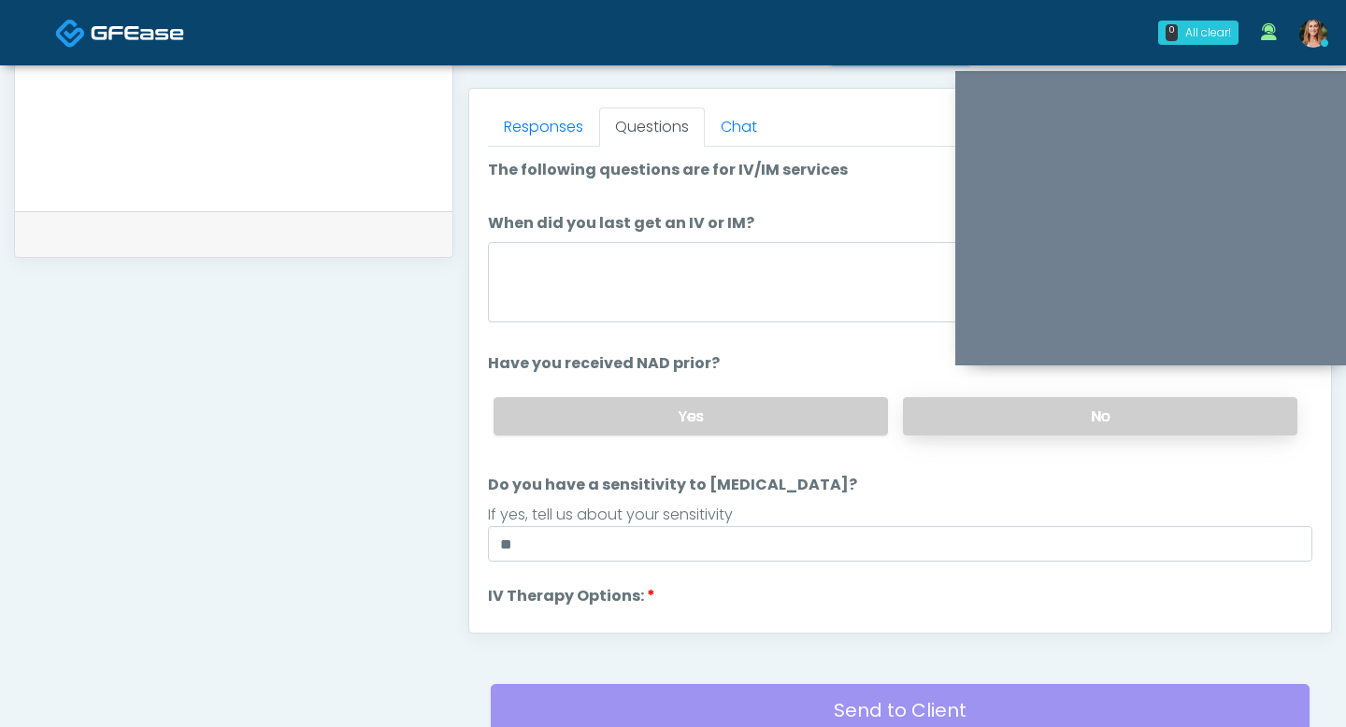
click at [953, 420] on label "No" at bounding box center [1100, 416] width 394 height 38
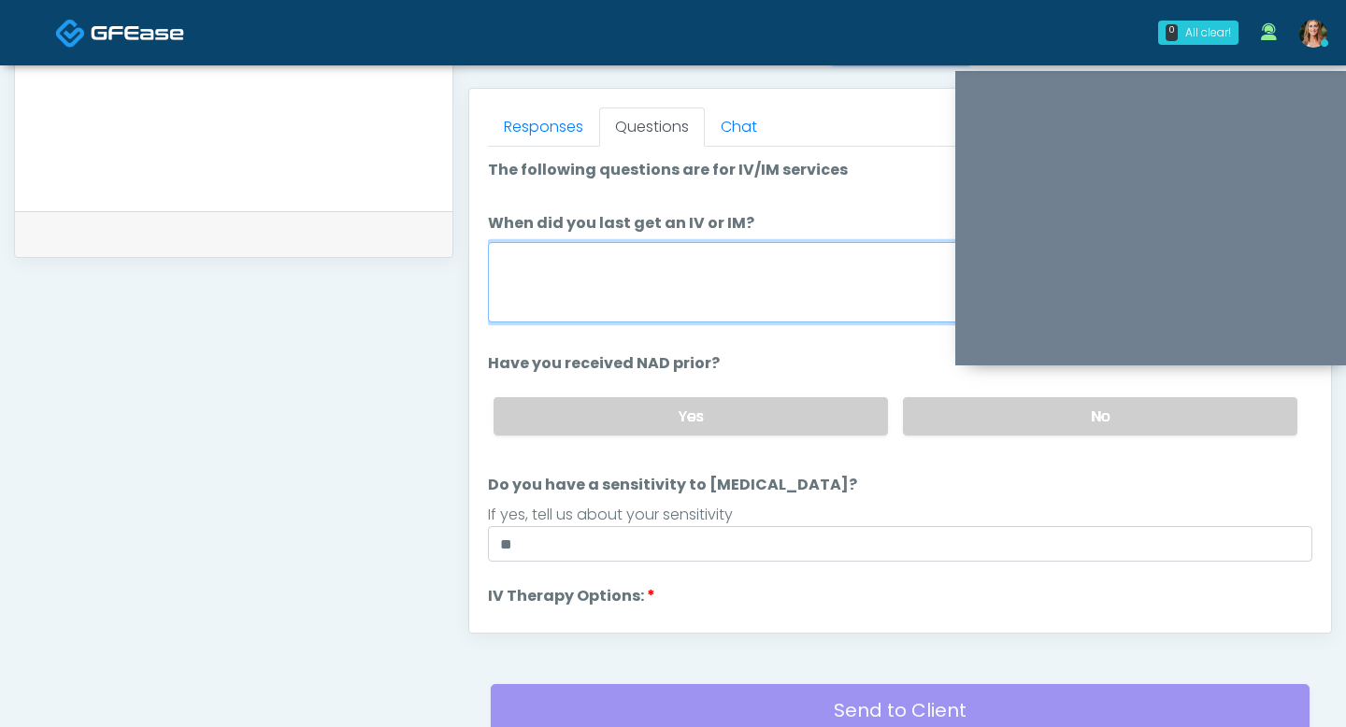
click at [724, 295] on textarea "When did you last get an IV or IM?" at bounding box center [900, 282] width 824 height 80
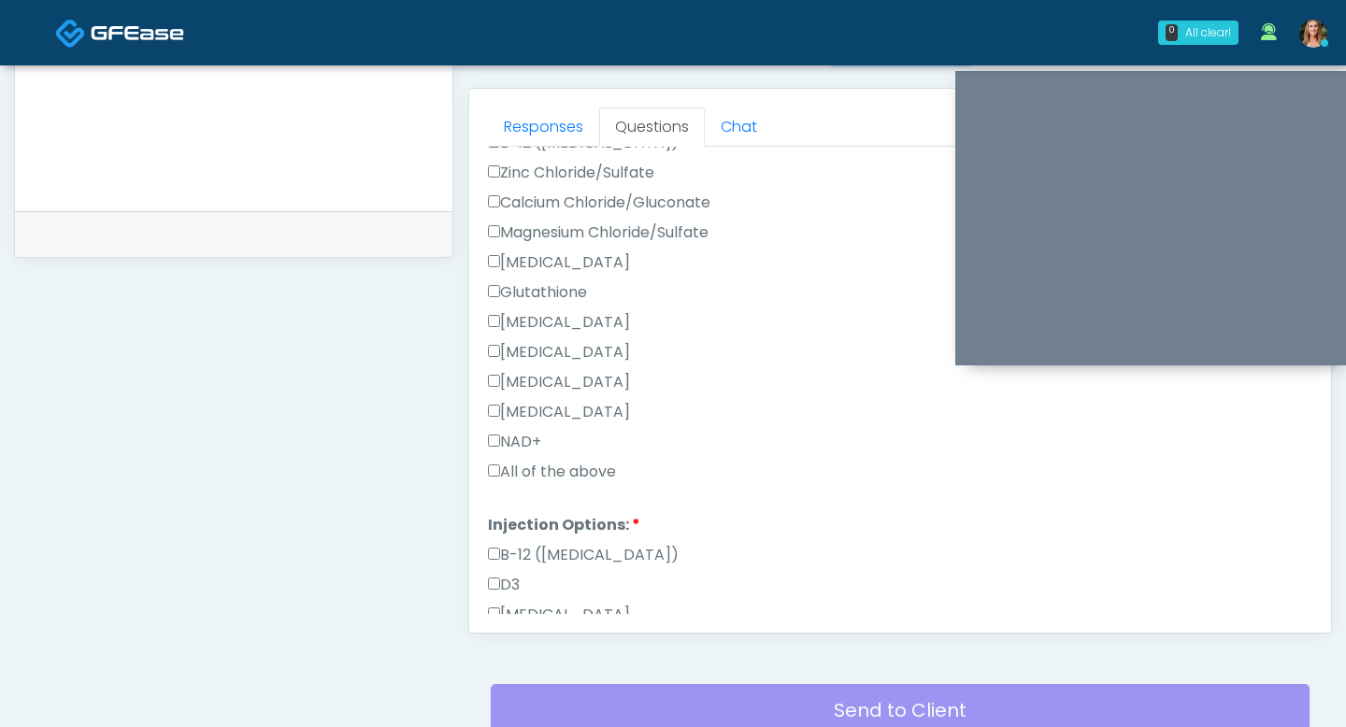
scroll to position [642, 0]
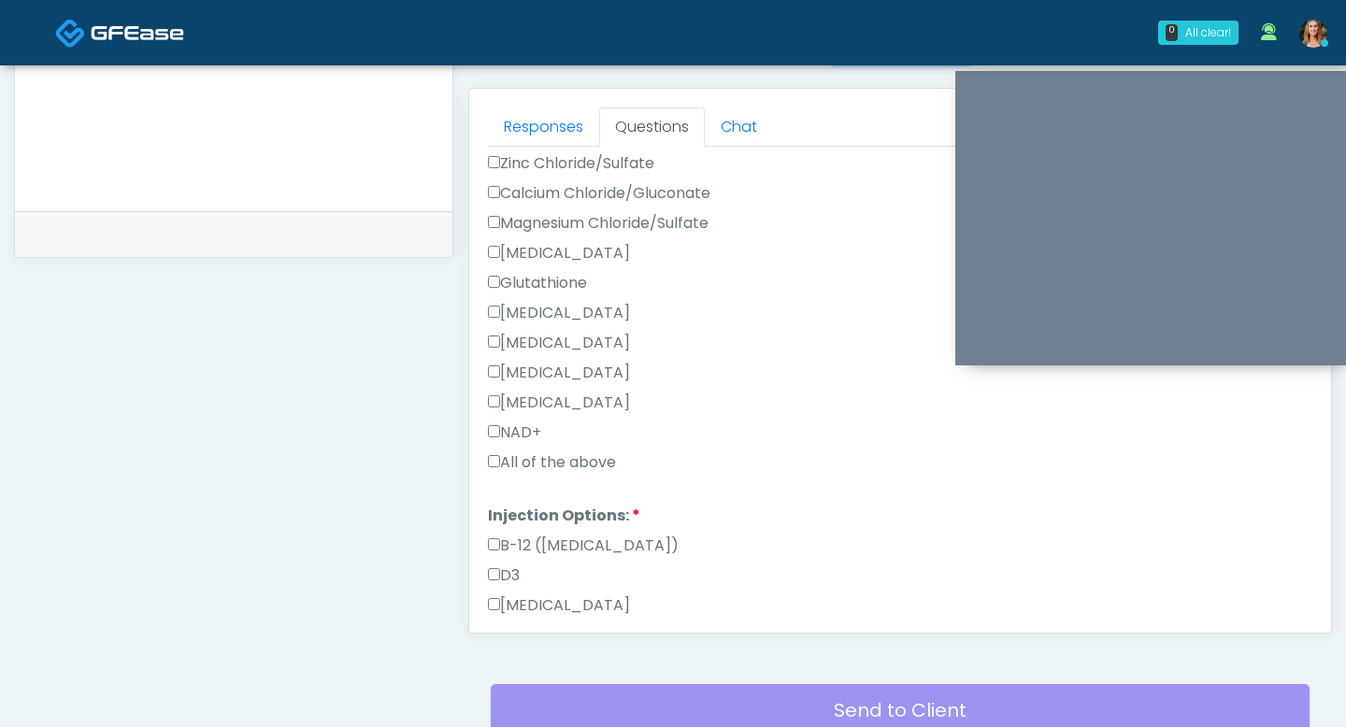
type textarea "*****"
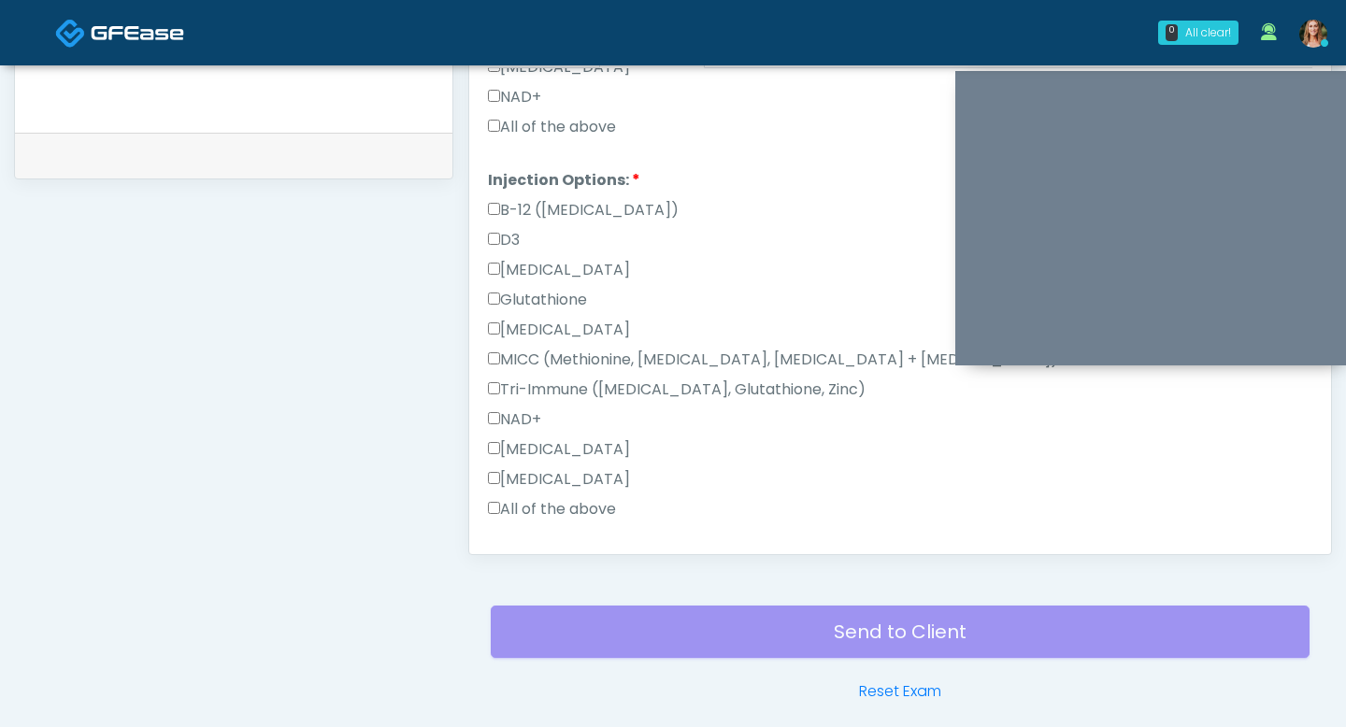
scroll to position [914, 0]
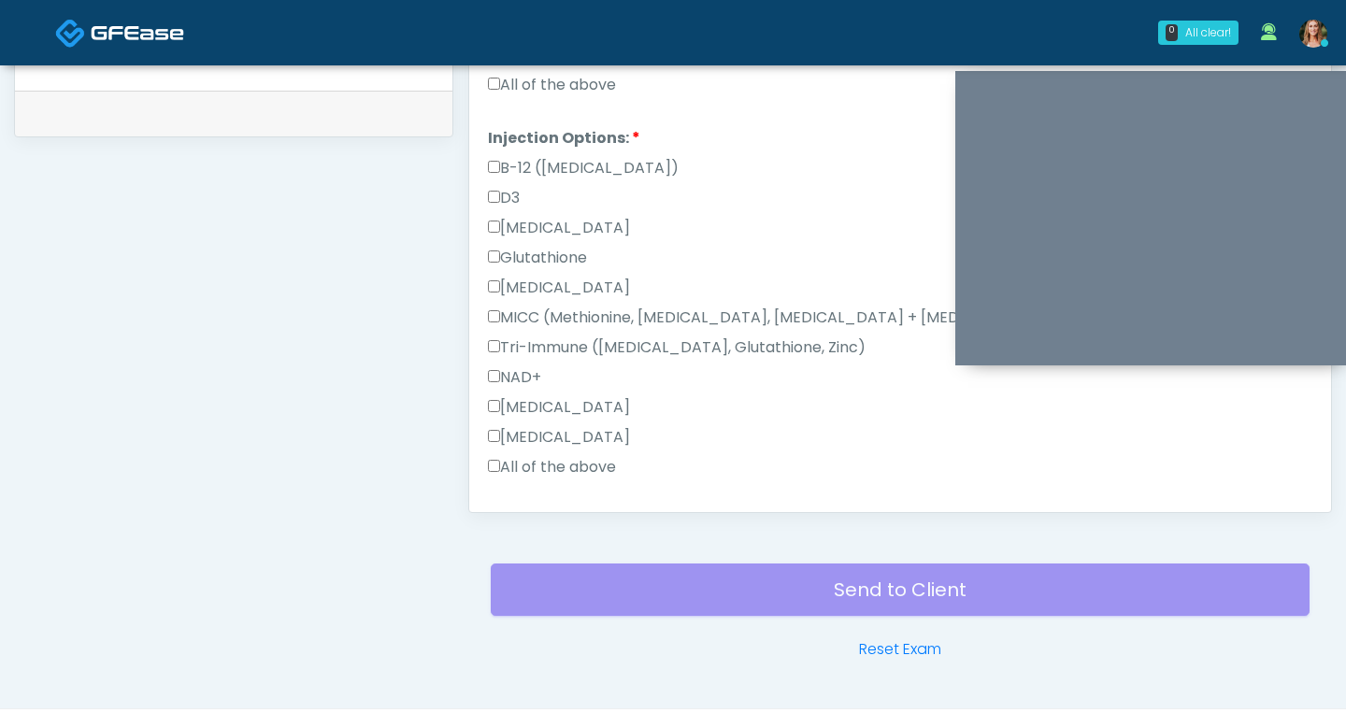
click at [664, 608] on div "Send to Client Reset Exam" at bounding box center [900, 601] width 819 height 120
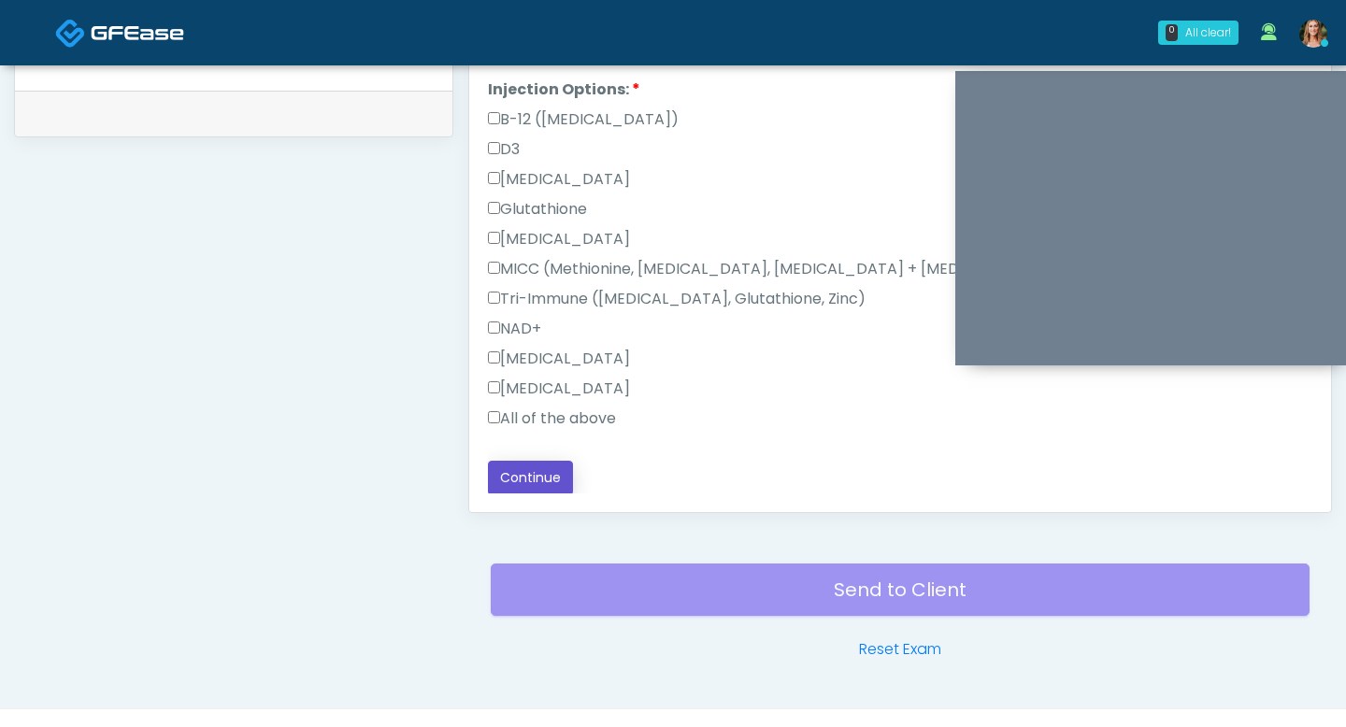
click at [531, 481] on button "Continue" at bounding box center [530, 478] width 85 height 35
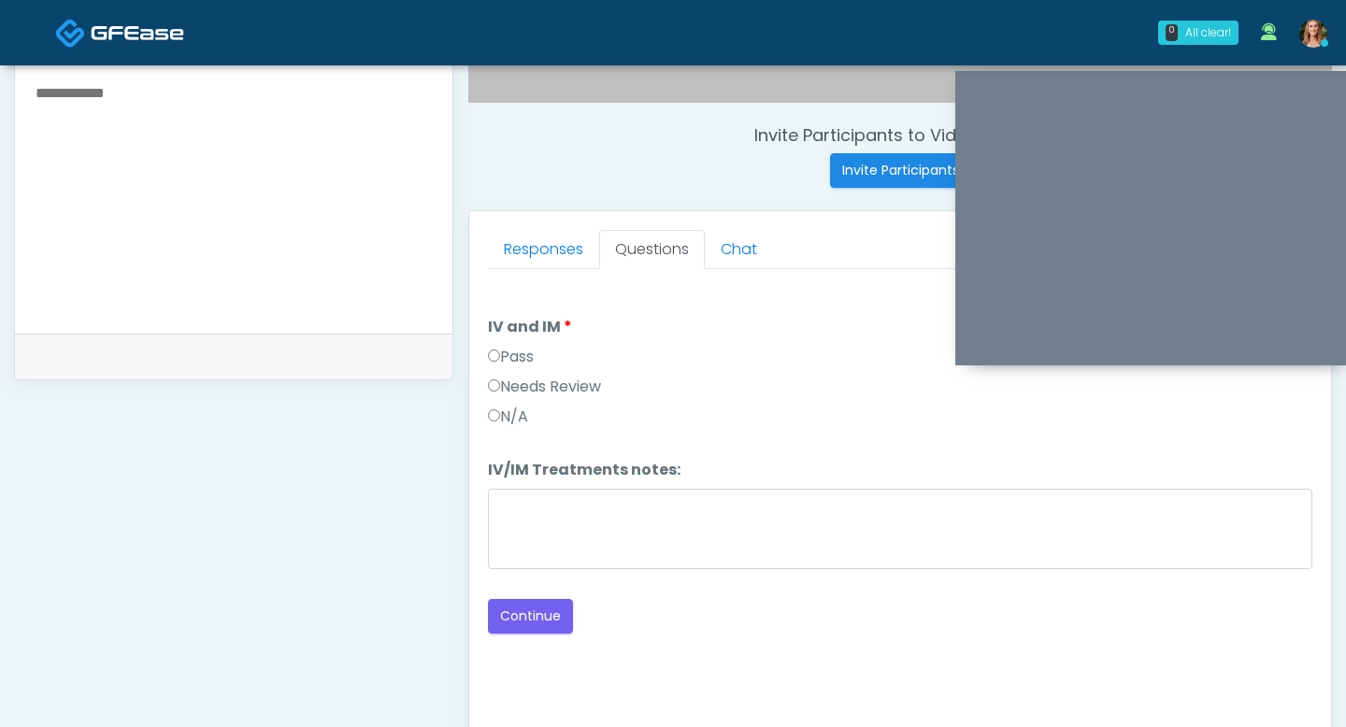
scroll to position [646, 0]
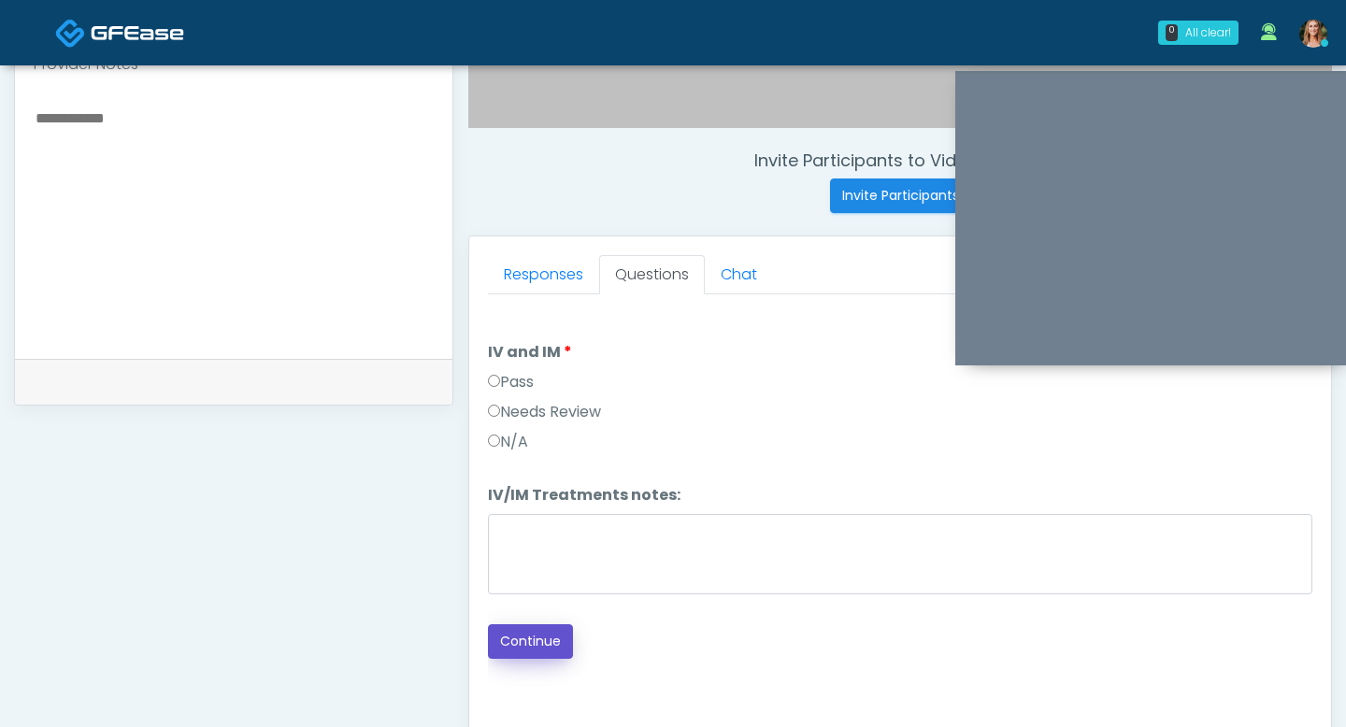
click at [523, 640] on button "Continue" at bounding box center [530, 641] width 85 height 35
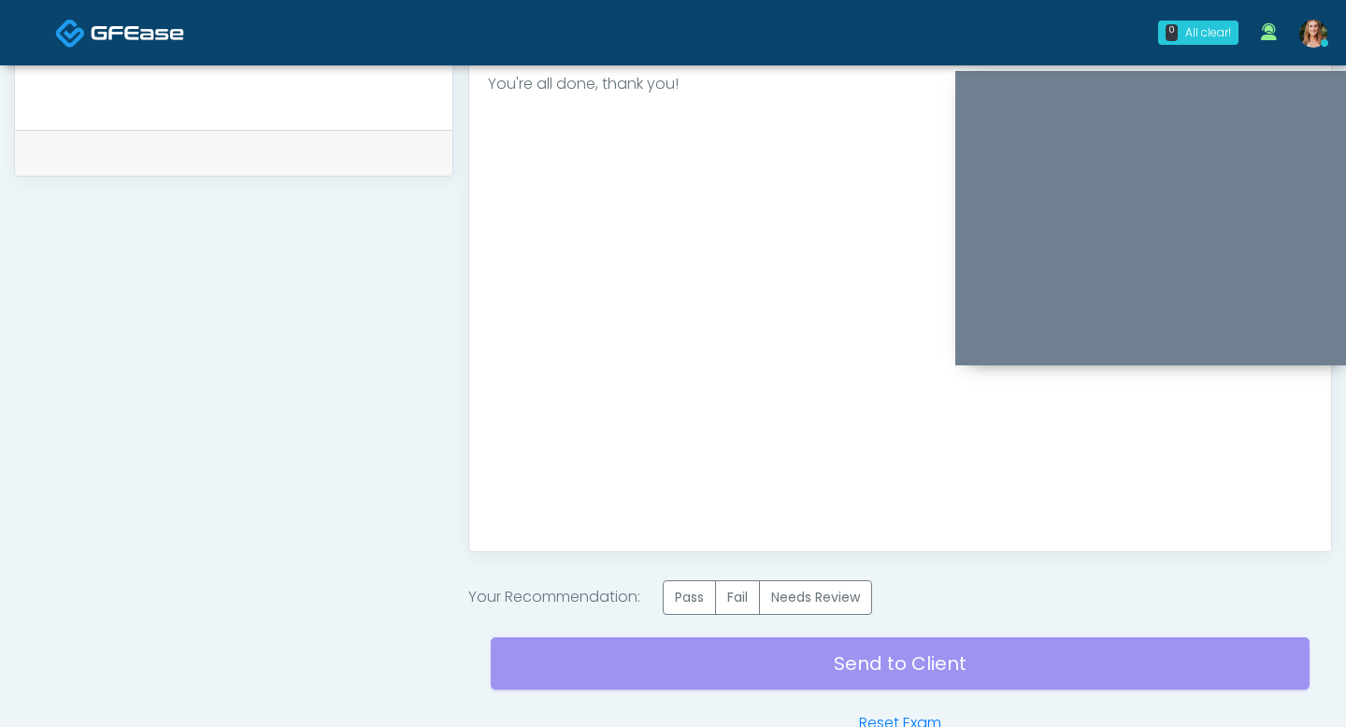
scroll to position [985, 0]
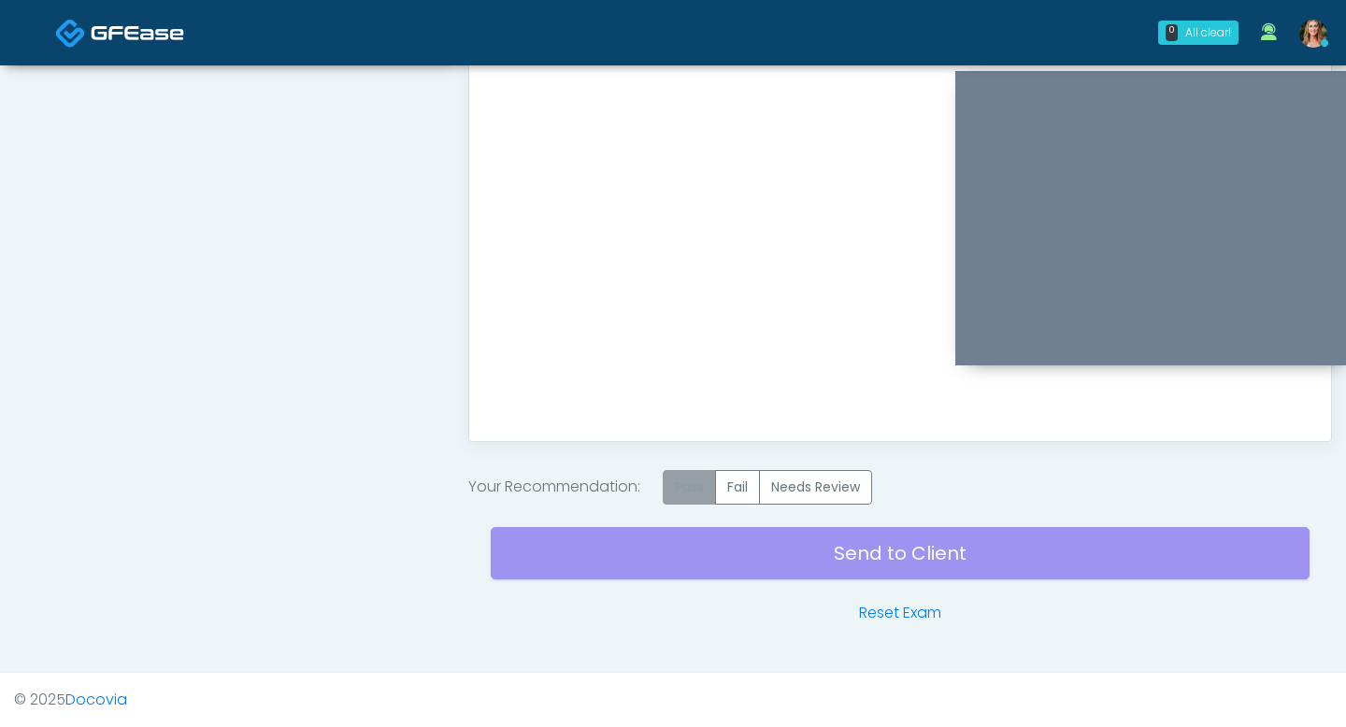
click at [685, 498] on label "Pass" at bounding box center [689, 487] width 53 height 35
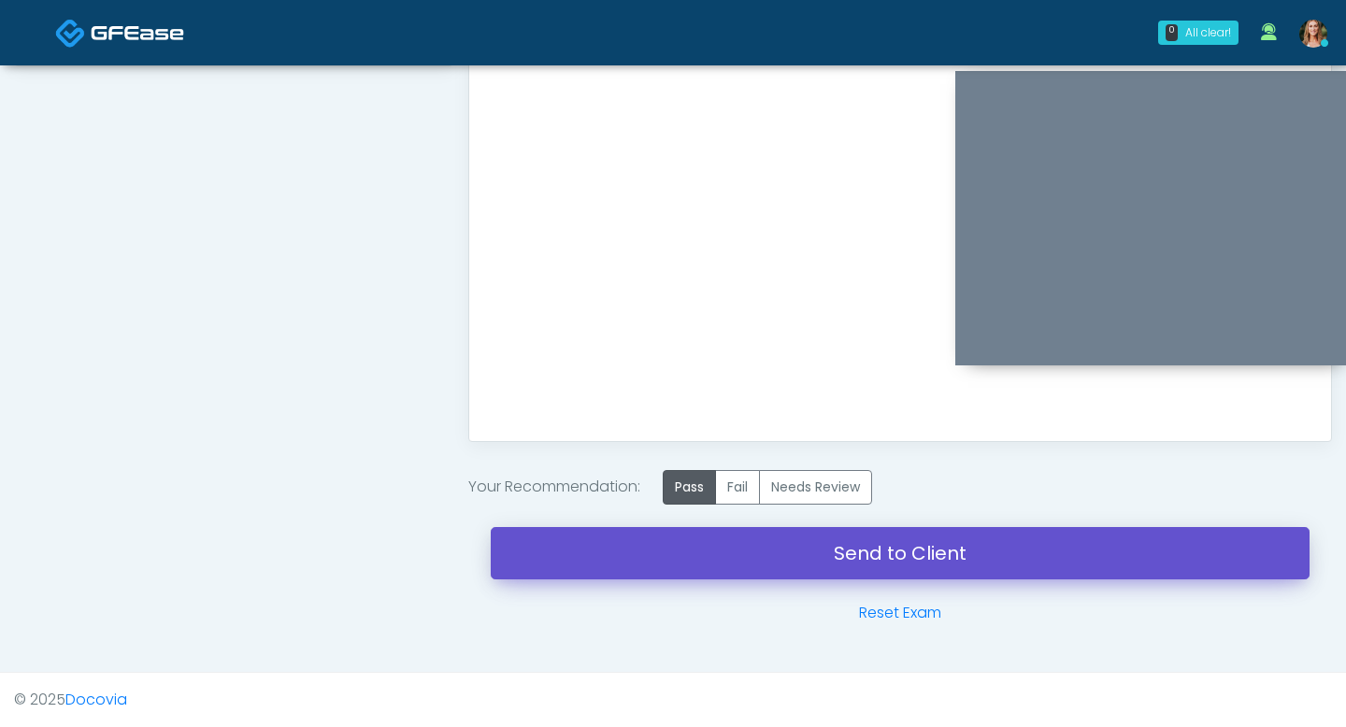
click at [687, 544] on link "Send to Client" at bounding box center [900, 553] width 819 height 52
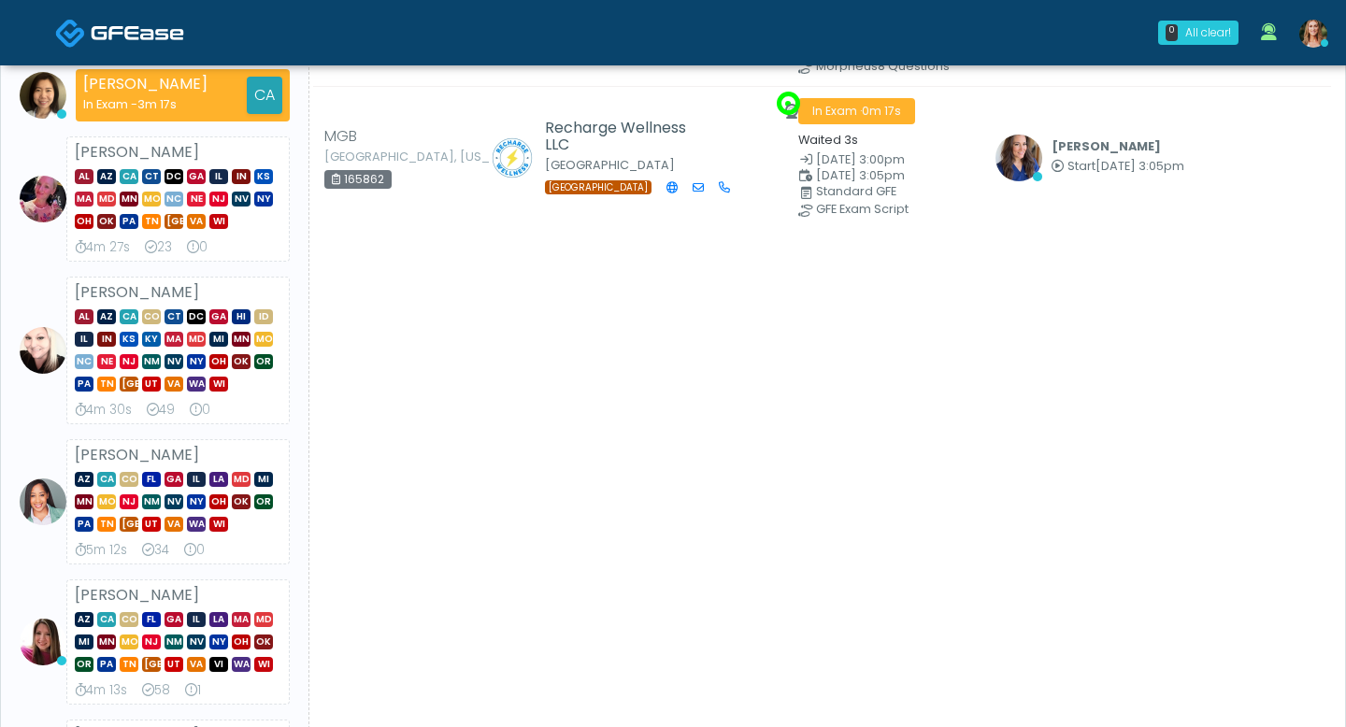
scroll to position [181, 0]
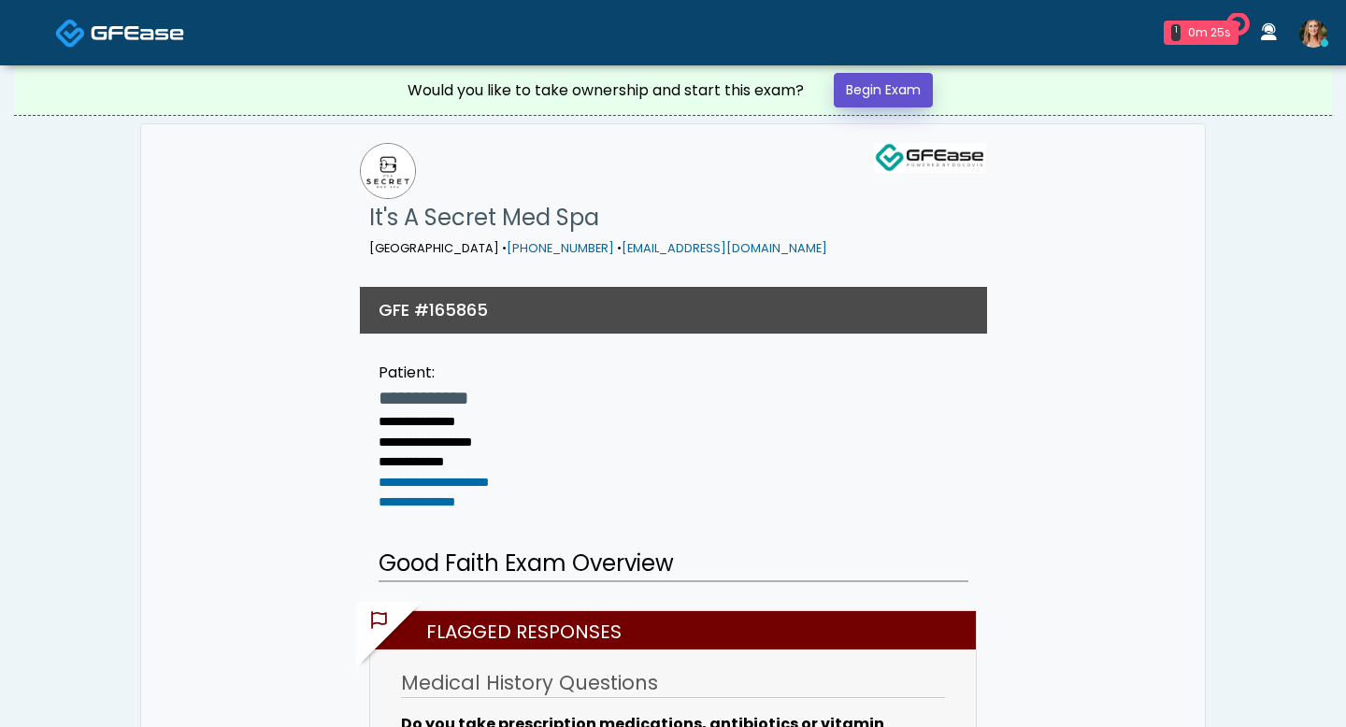
click at [857, 99] on link "Begin Exam" at bounding box center [883, 90] width 99 height 35
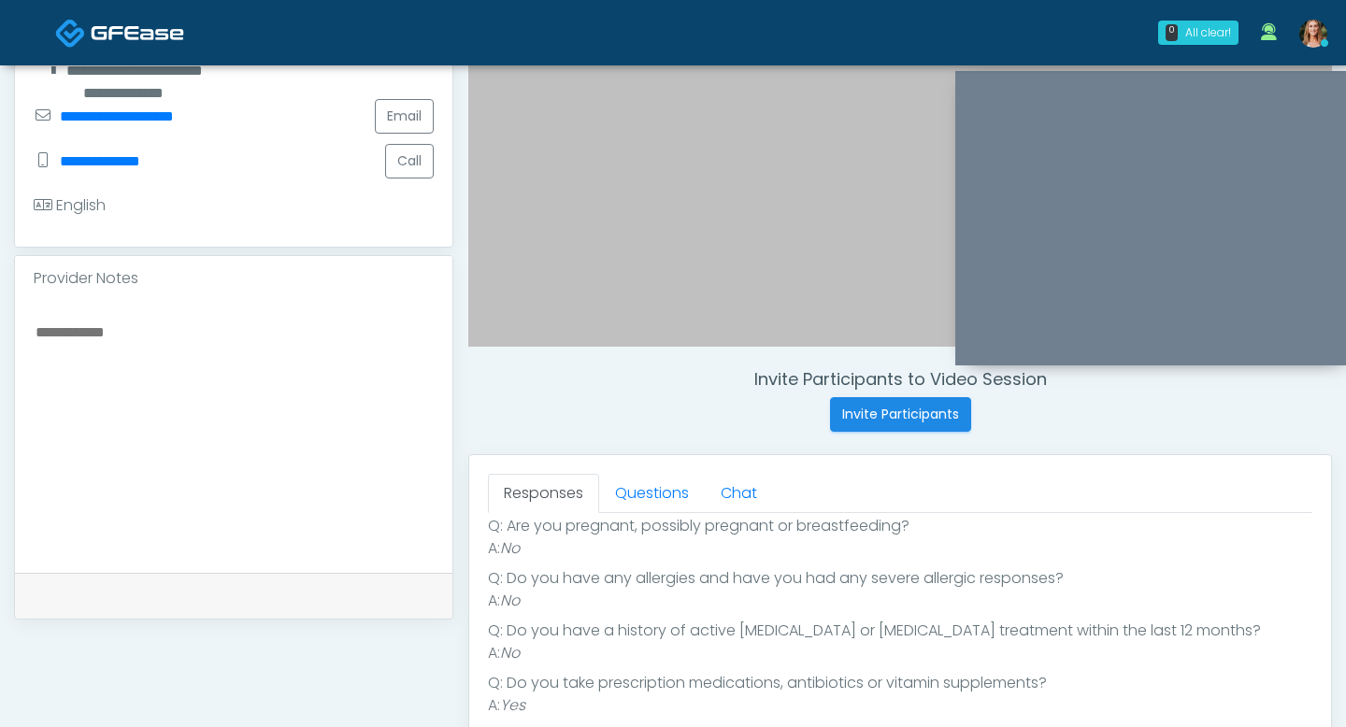
scroll to position [260, 0]
click at [646, 498] on link "Questions" at bounding box center [652, 493] width 106 height 39
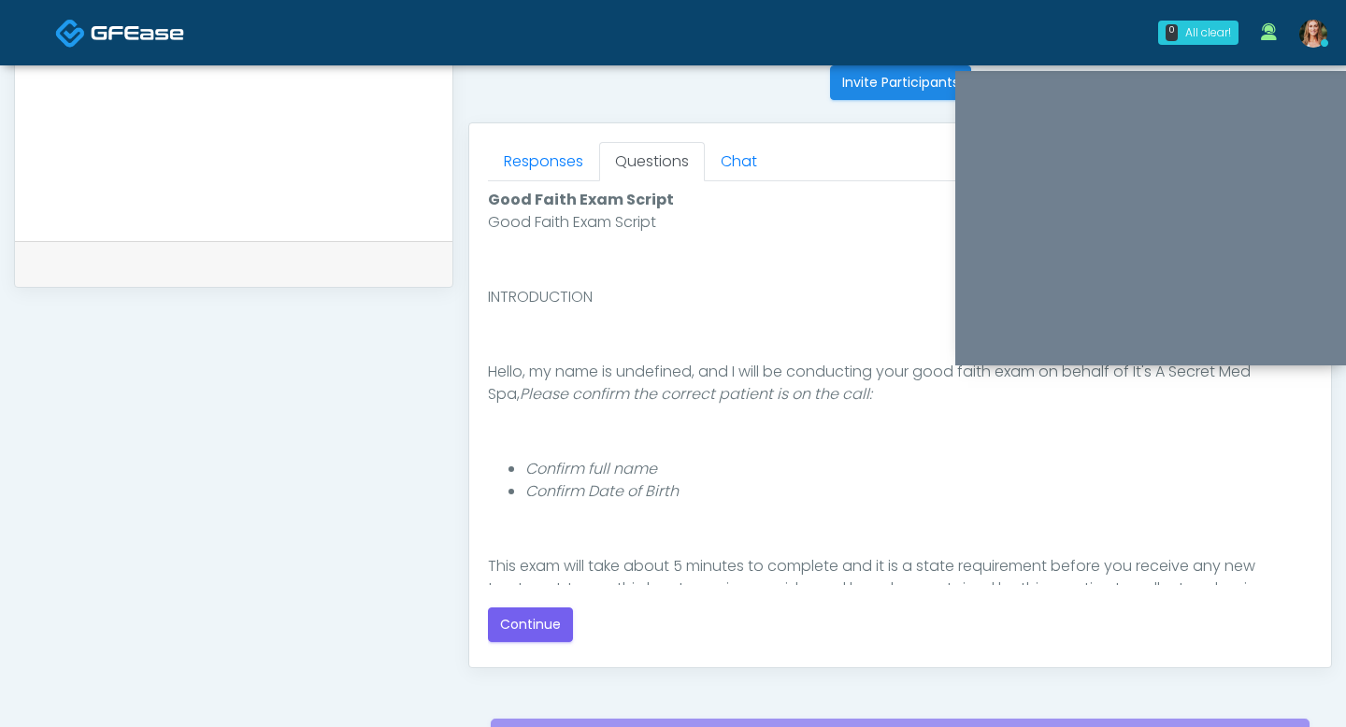
scroll to position [854, 0]
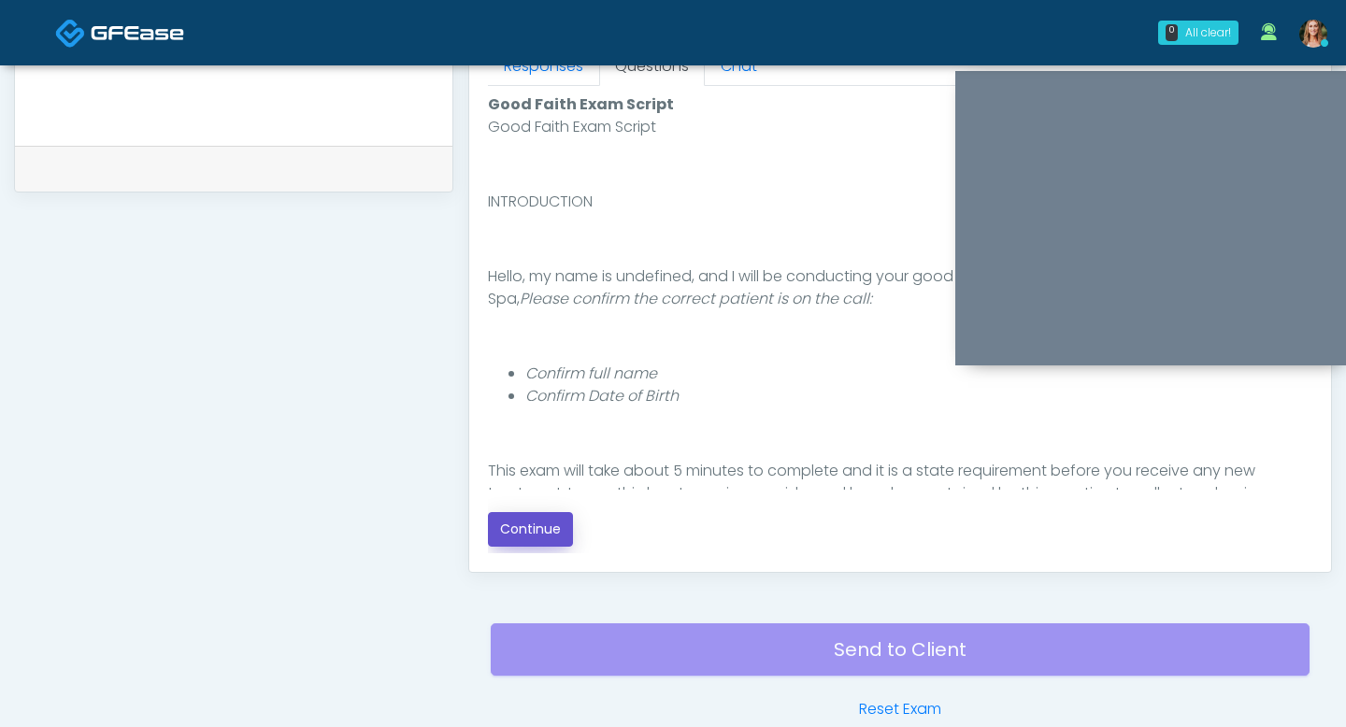
click at [530, 540] on button "Continue" at bounding box center [530, 529] width 85 height 35
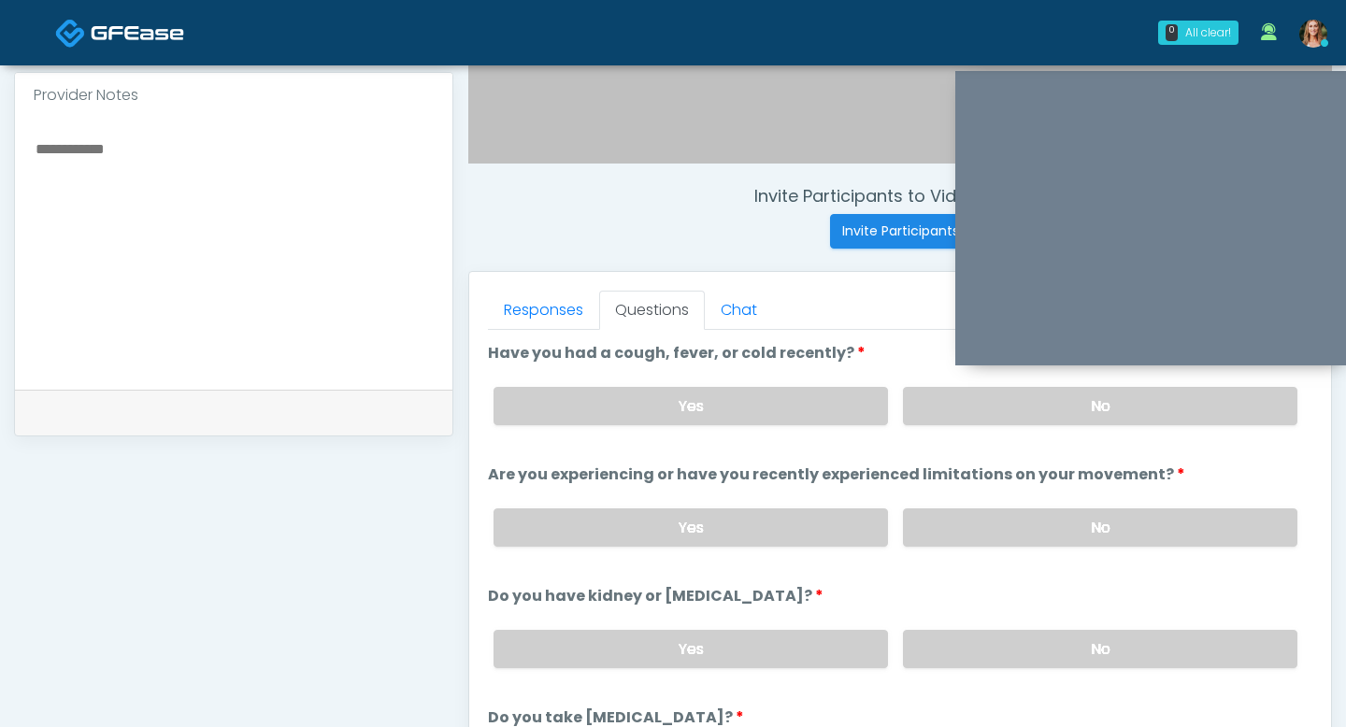
scroll to position [601, 0]
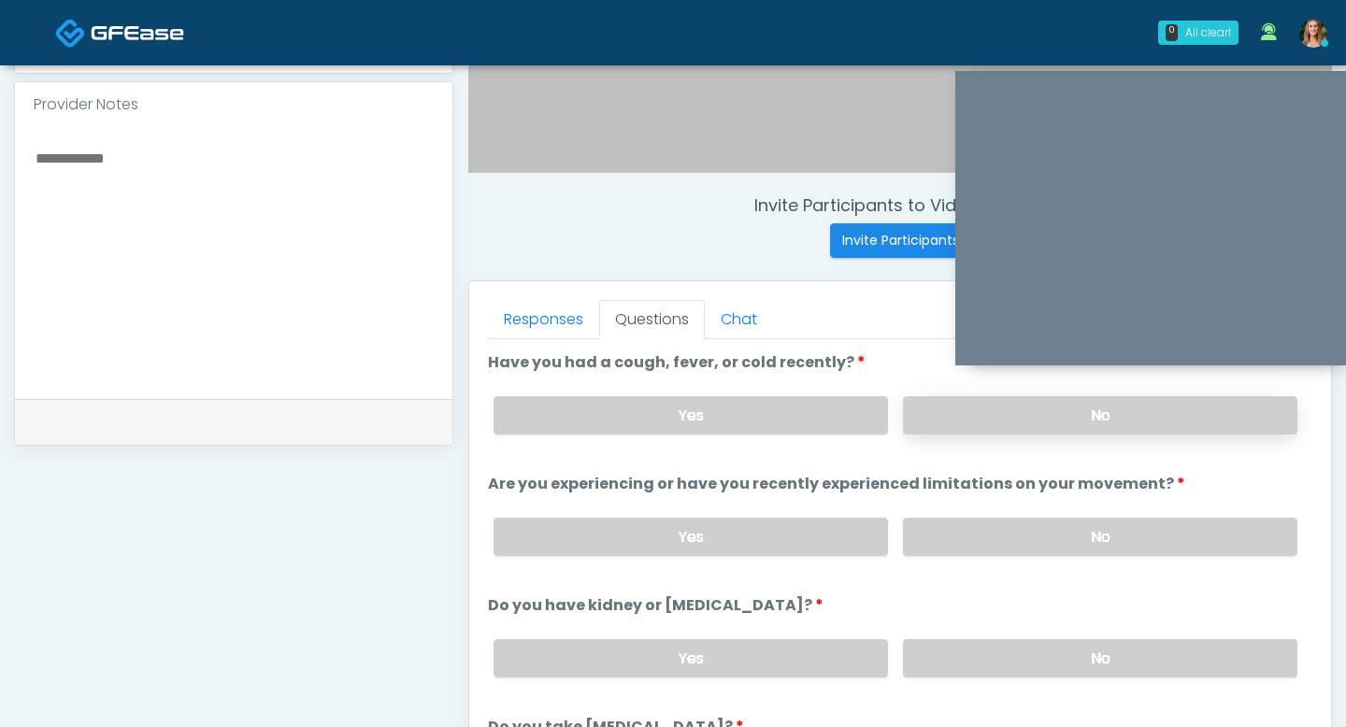
click at [942, 420] on label "No" at bounding box center [1100, 415] width 394 height 38
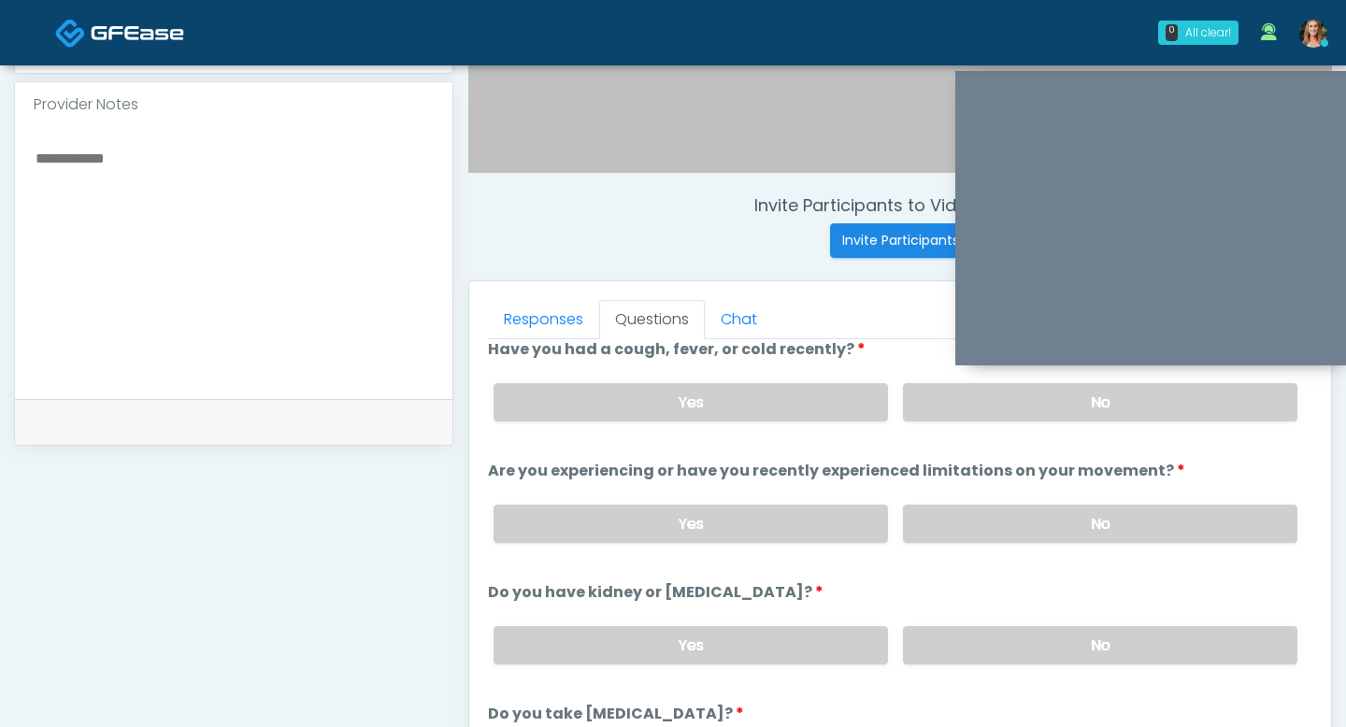
scroll to position [32, 0]
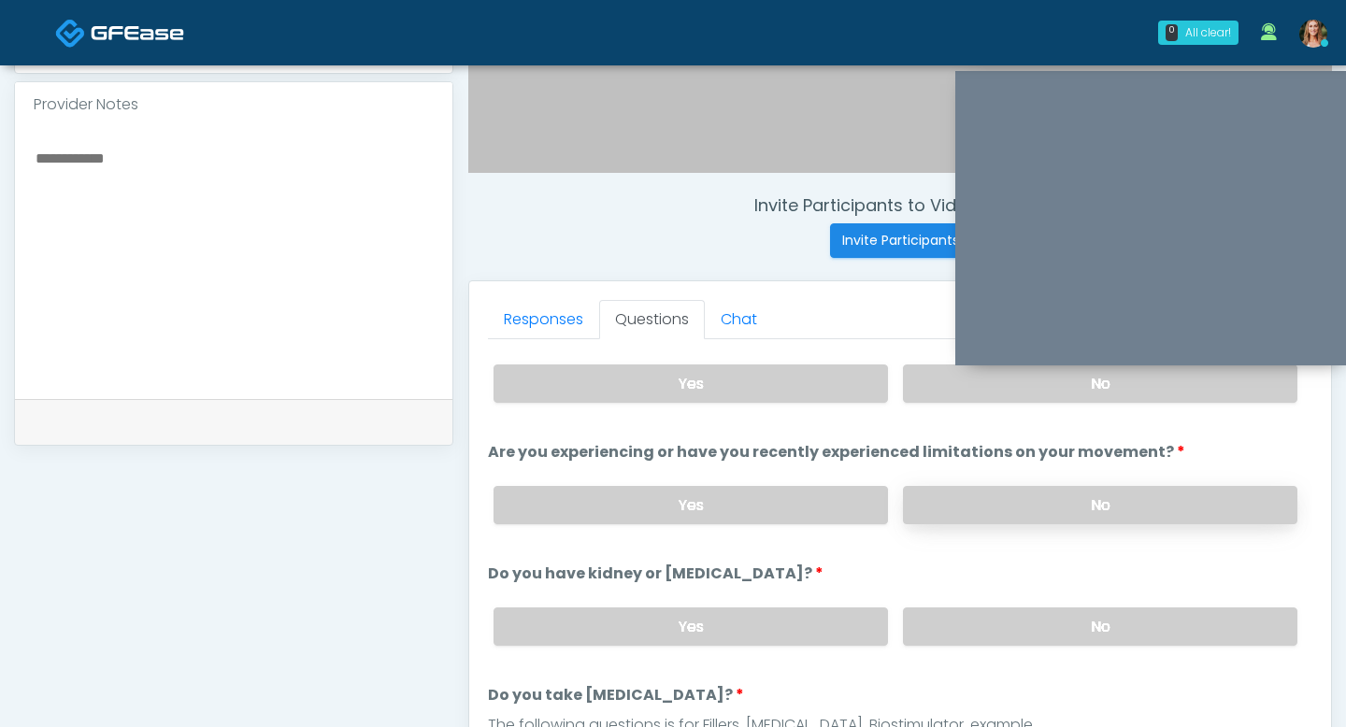
click at [993, 506] on label "No" at bounding box center [1100, 505] width 394 height 38
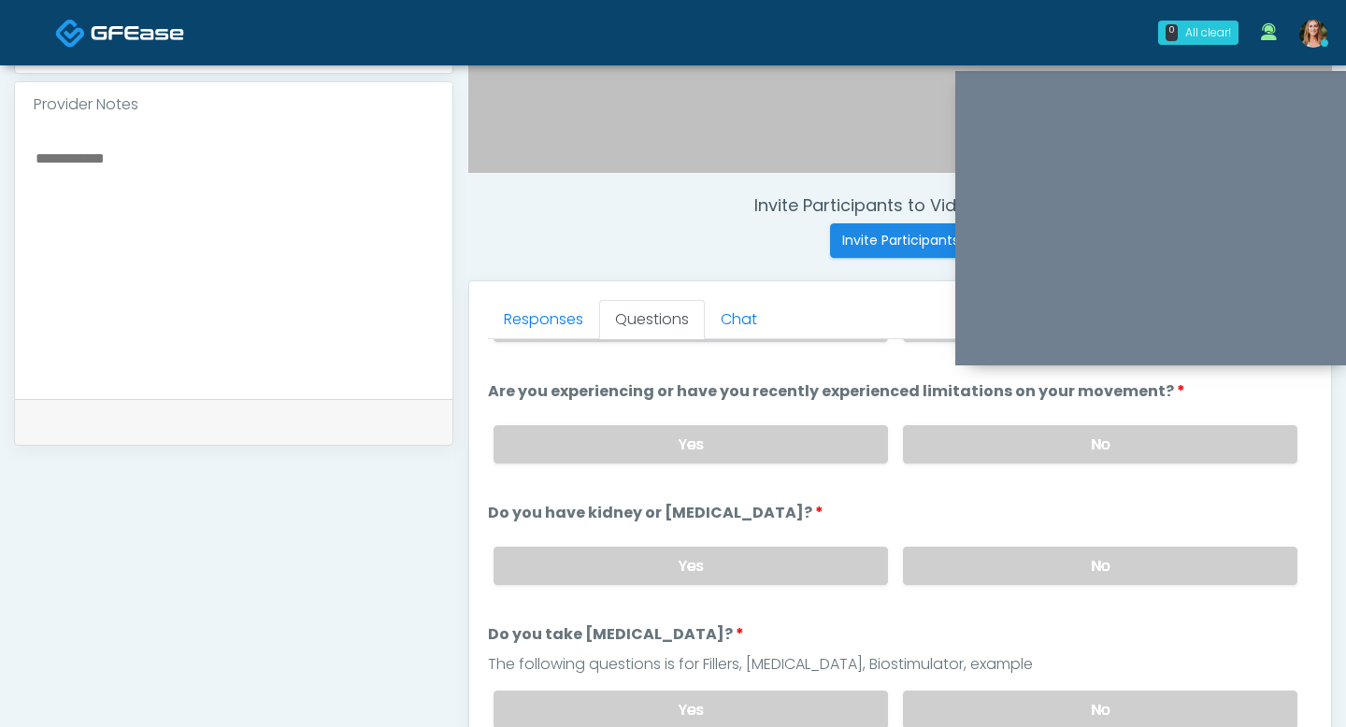
scroll to position [100, 0]
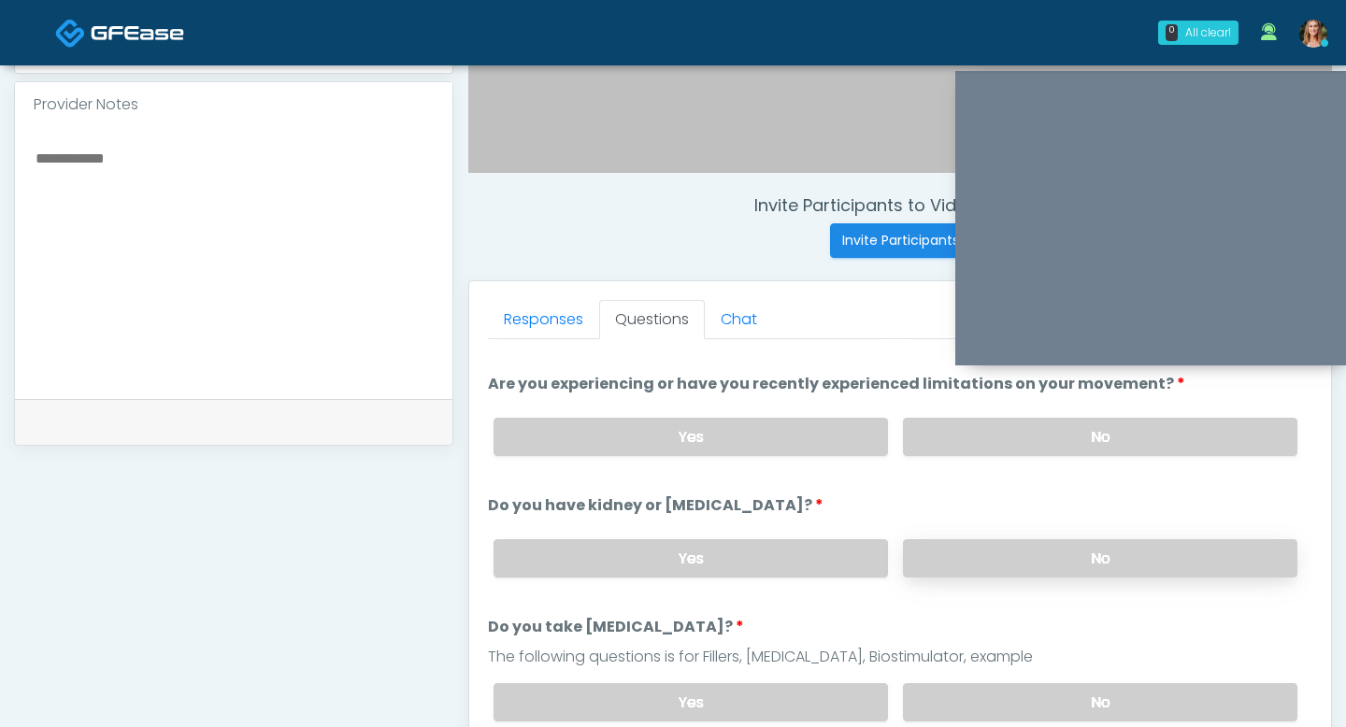
click at [1021, 572] on label "No" at bounding box center [1100, 558] width 394 height 38
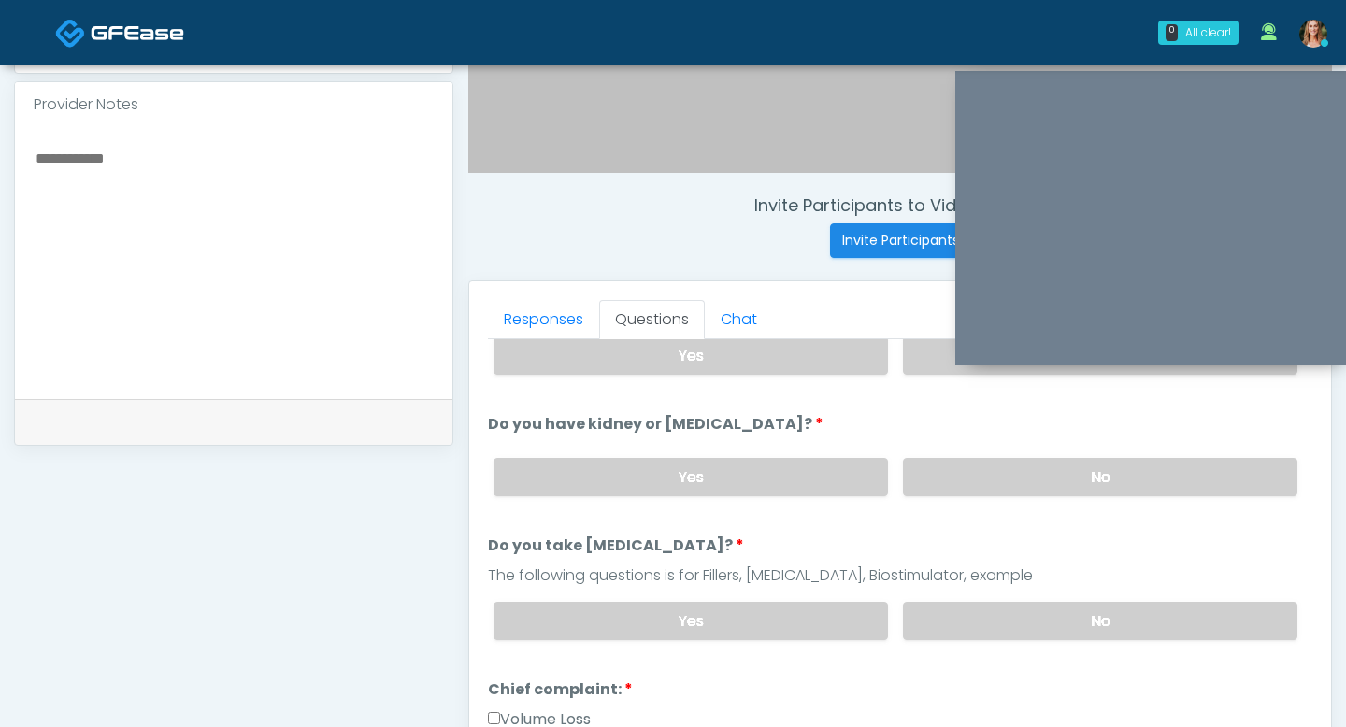
scroll to position [206, 0]
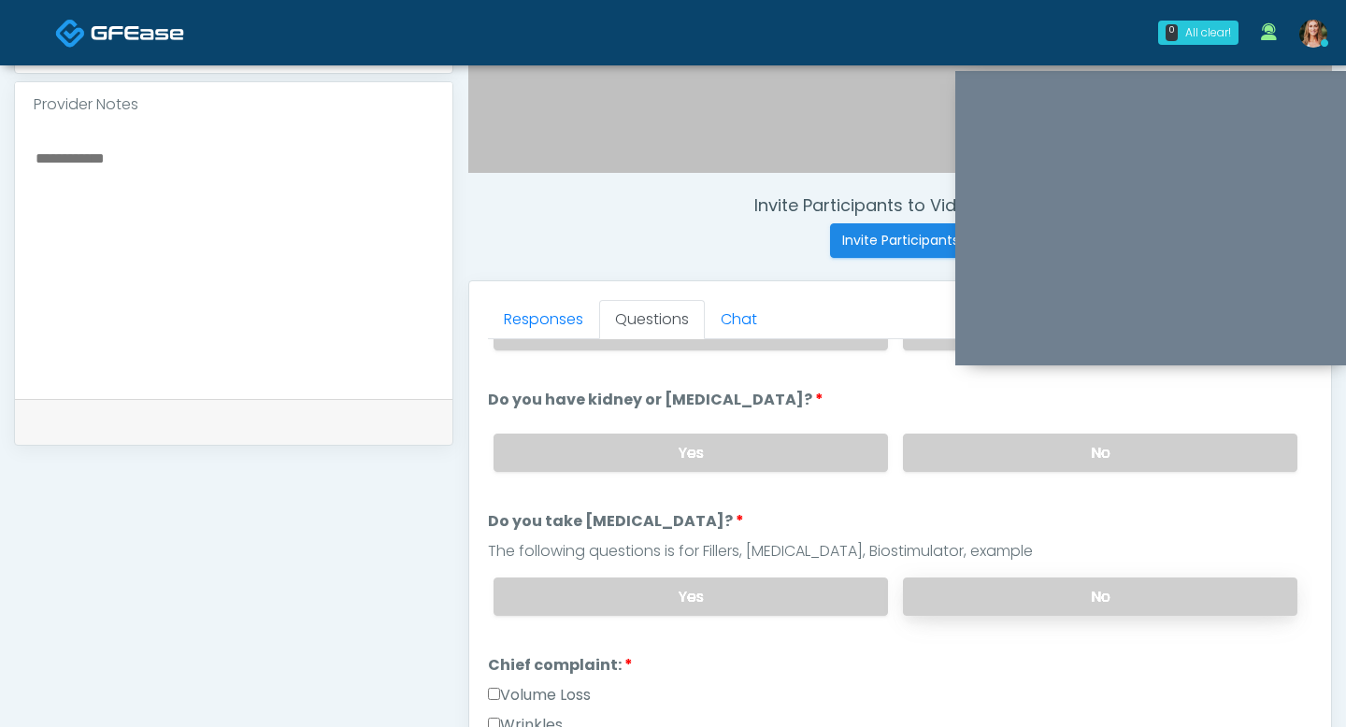
click at [1034, 598] on label "No" at bounding box center [1100, 597] width 394 height 38
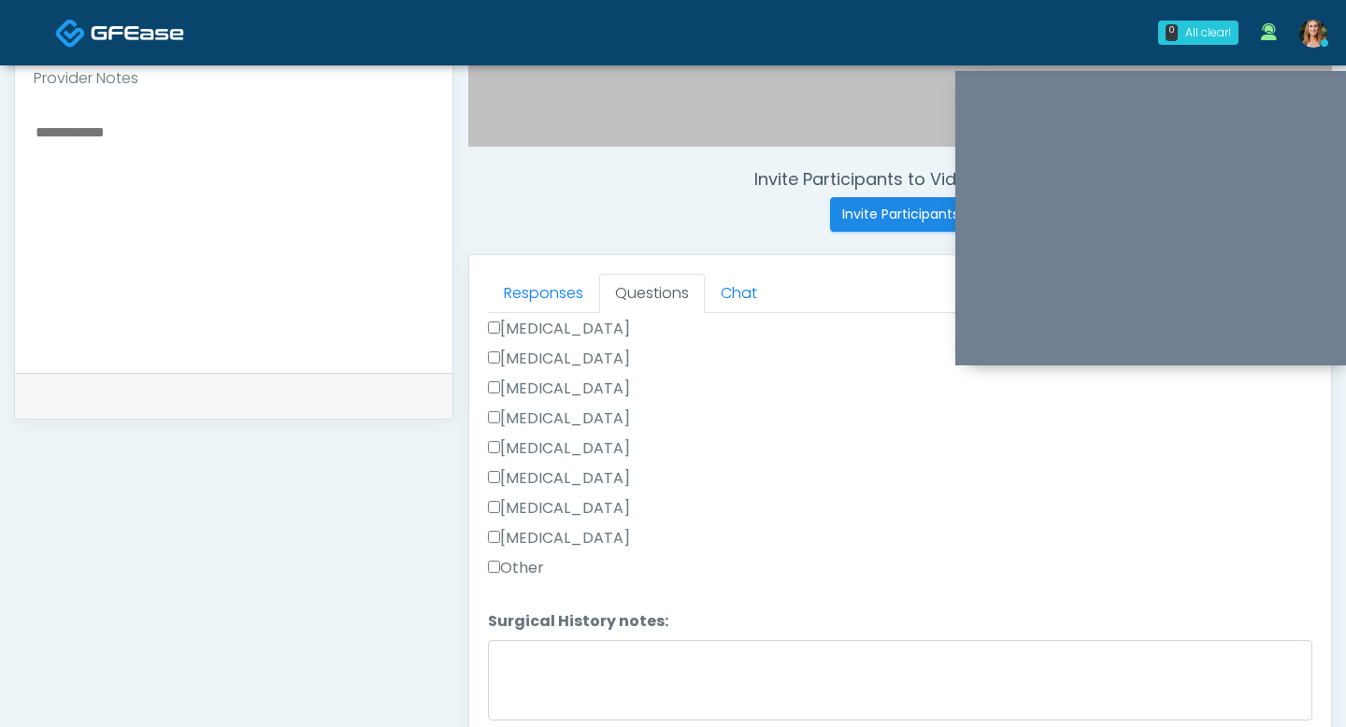
scroll to position [638, 0]
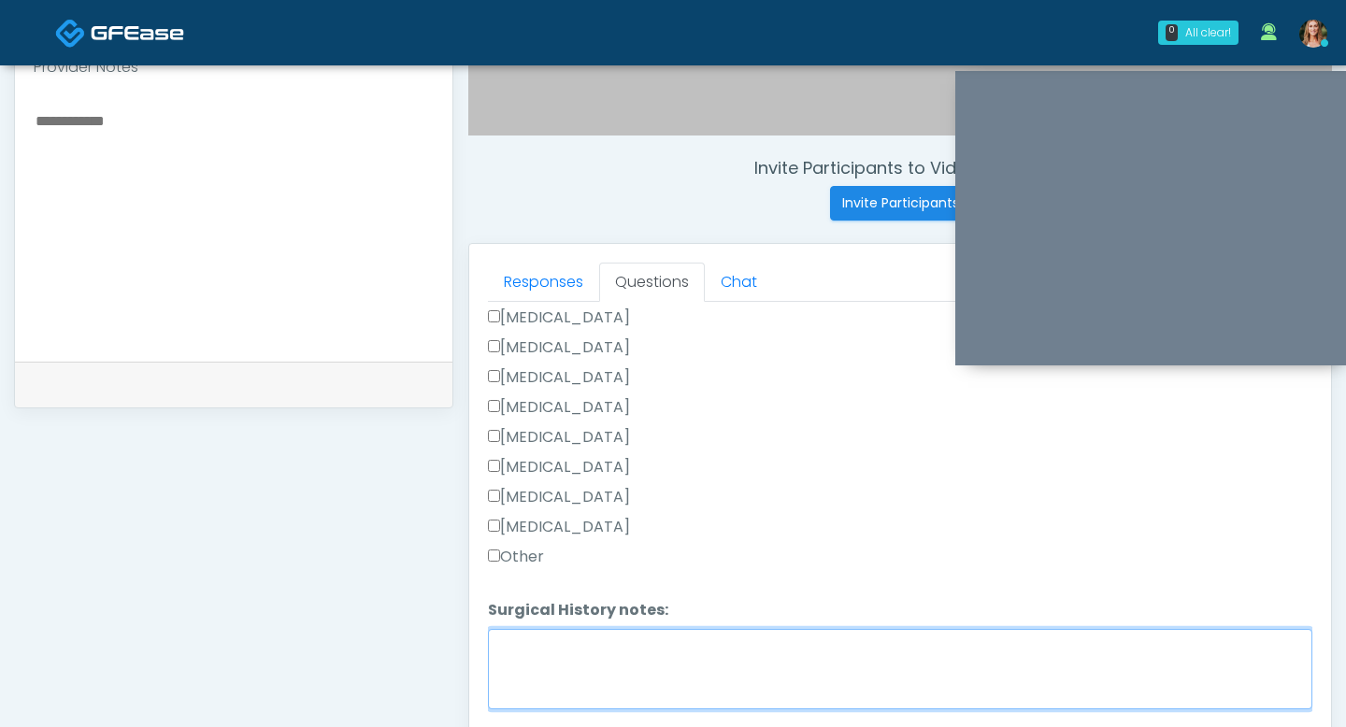
click at [588, 666] on textarea "Surgical History notes:" at bounding box center [900, 669] width 824 height 80
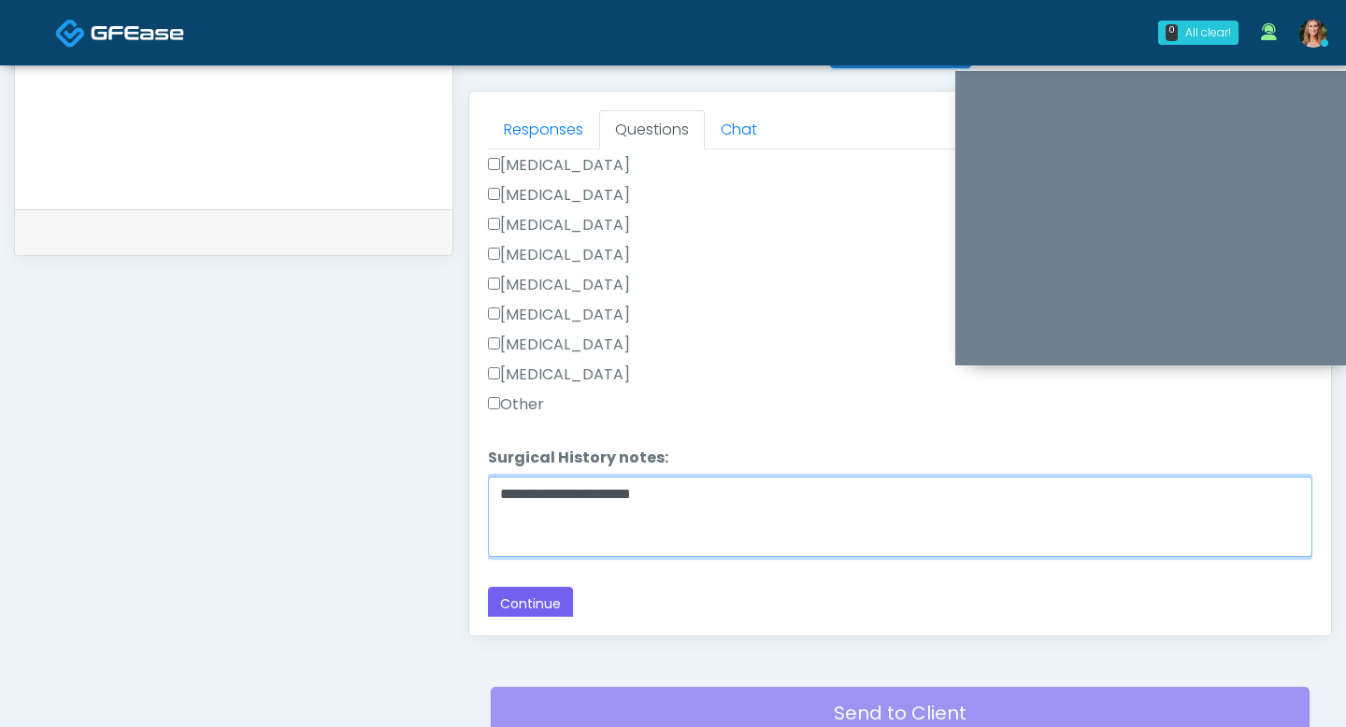
scroll to position [831, 0]
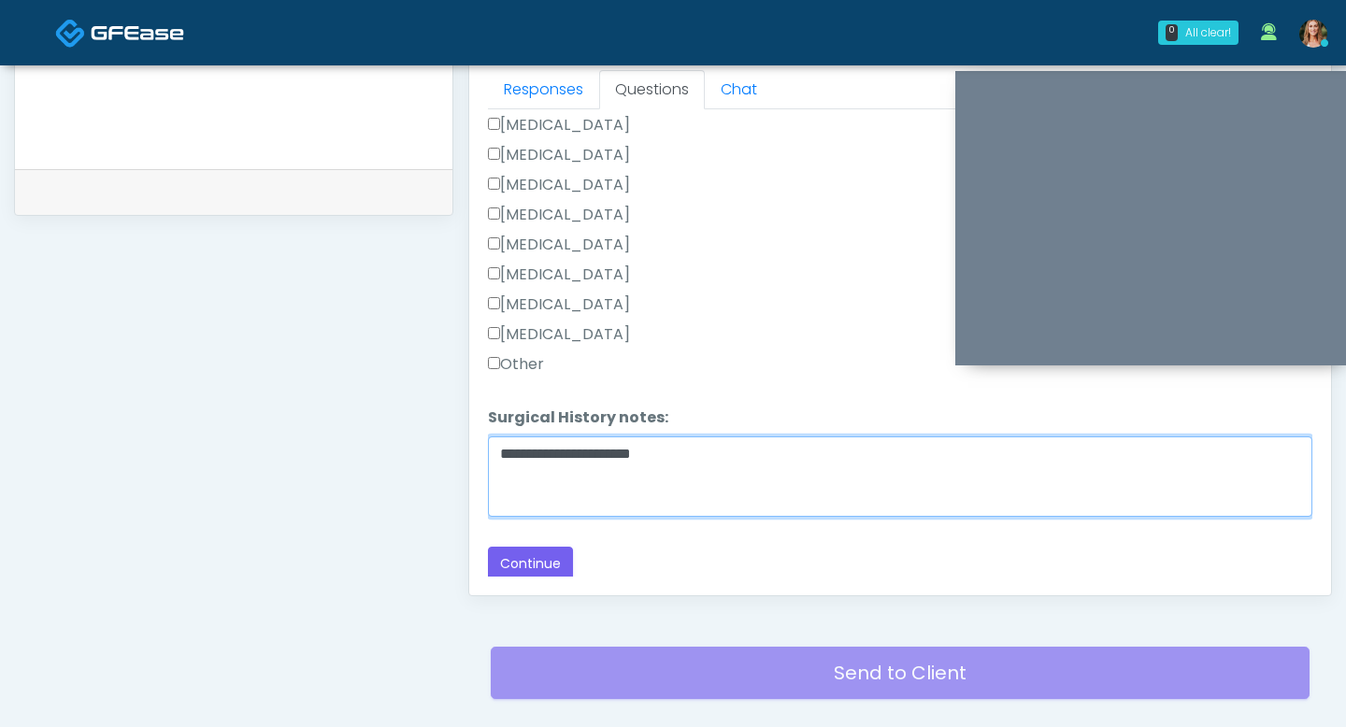
click at [535, 452] on textarea "**********" at bounding box center [900, 476] width 824 height 80
type textarea "**********"
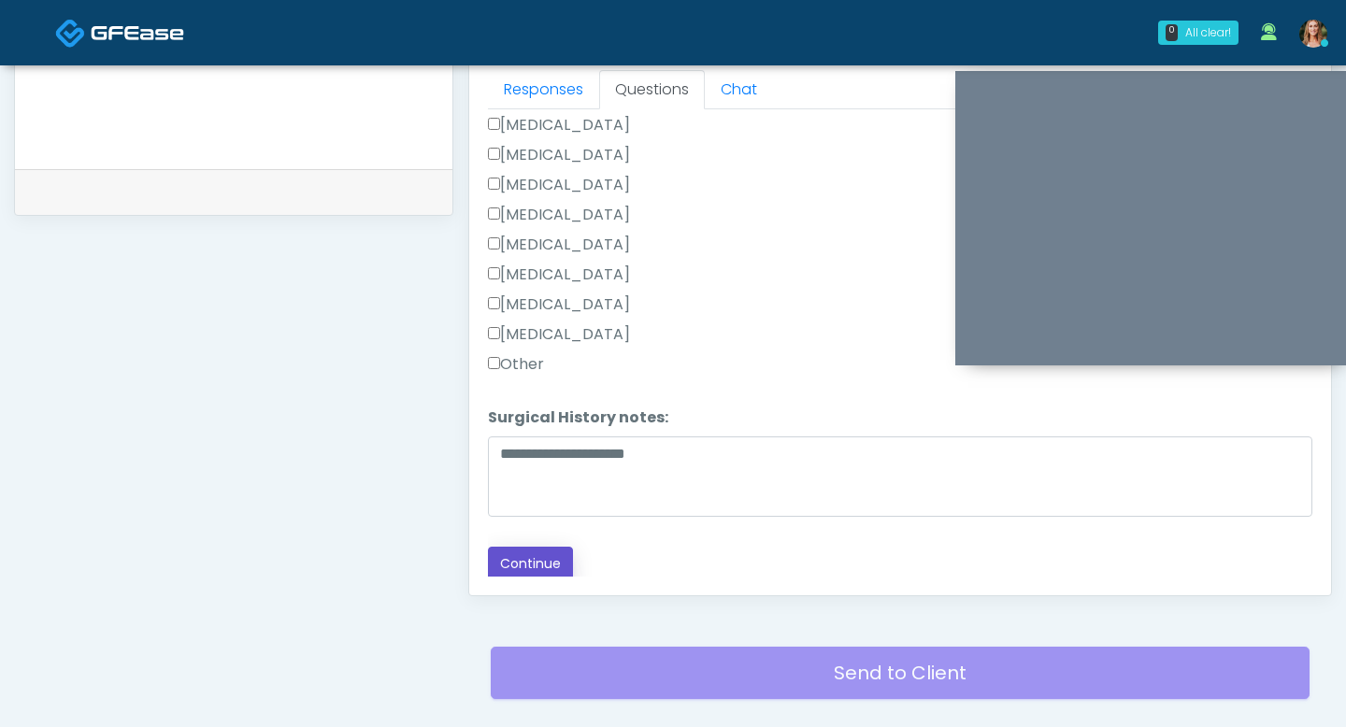
click at [542, 553] on button "Continue" at bounding box center [530, 564] width 85 height 35
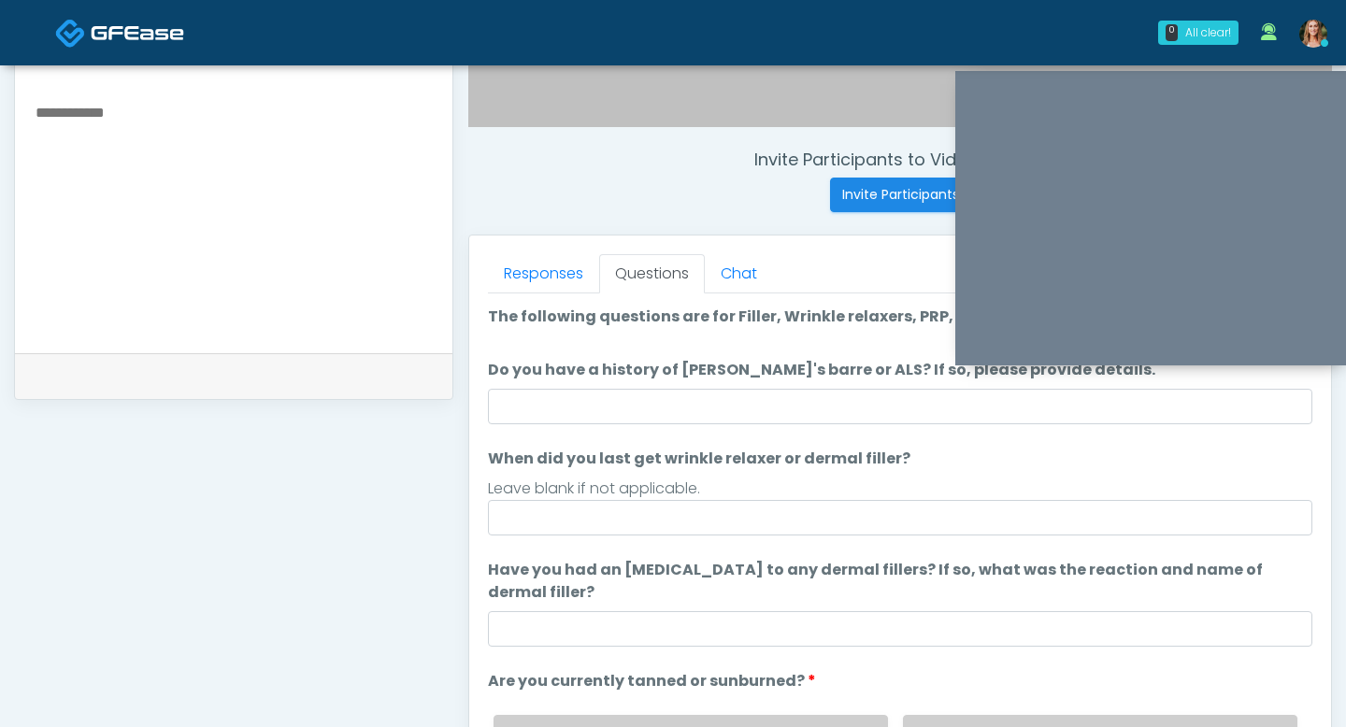
scroll to position [645, 0]
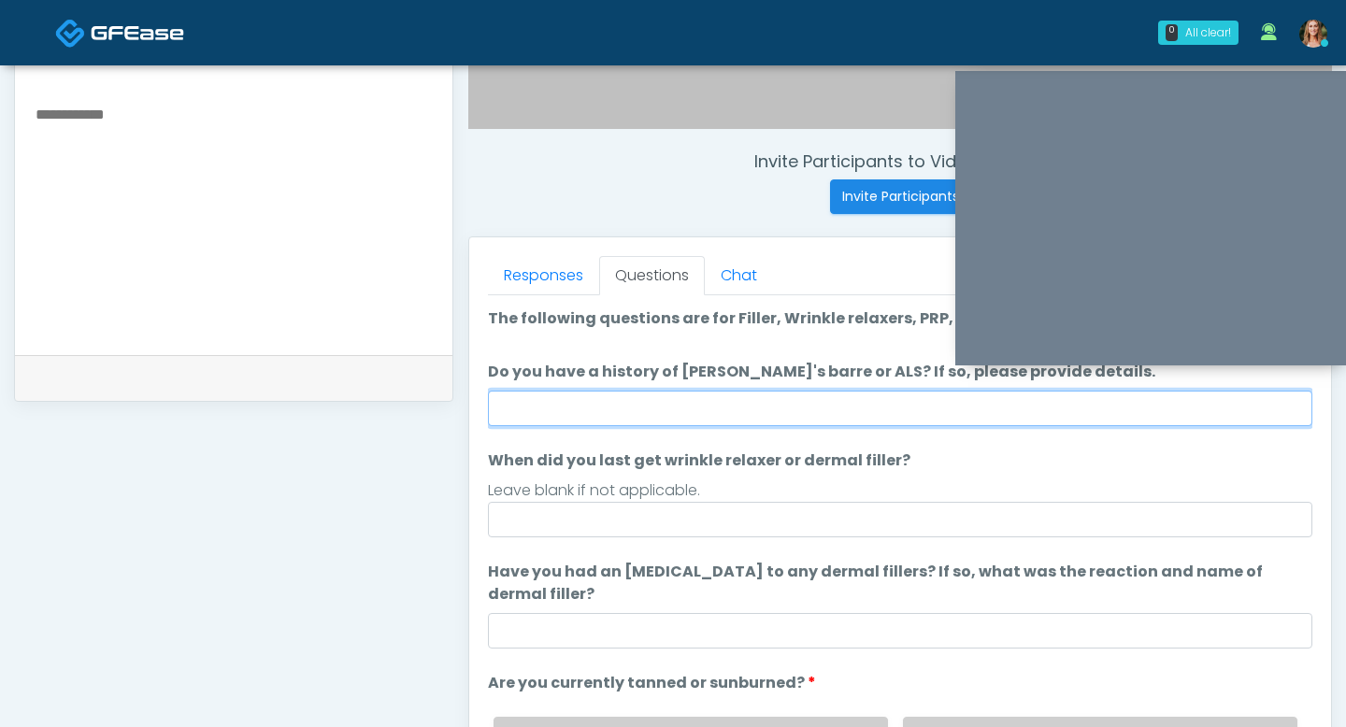
click at [725, 415] on input "Do you have a history of Guillain's barre or ALS? If so, please provide details." at bounding box center [900, 409] width 824 height 36
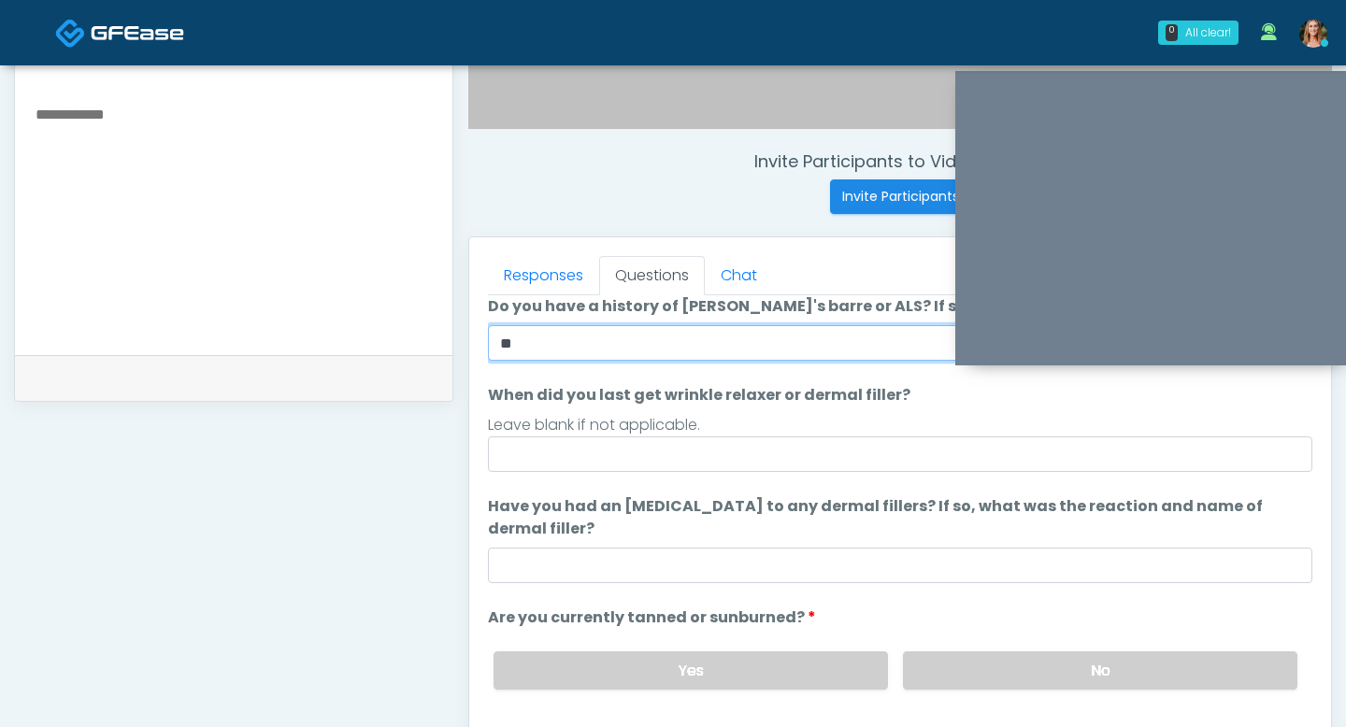
scroll to position [70, 0]
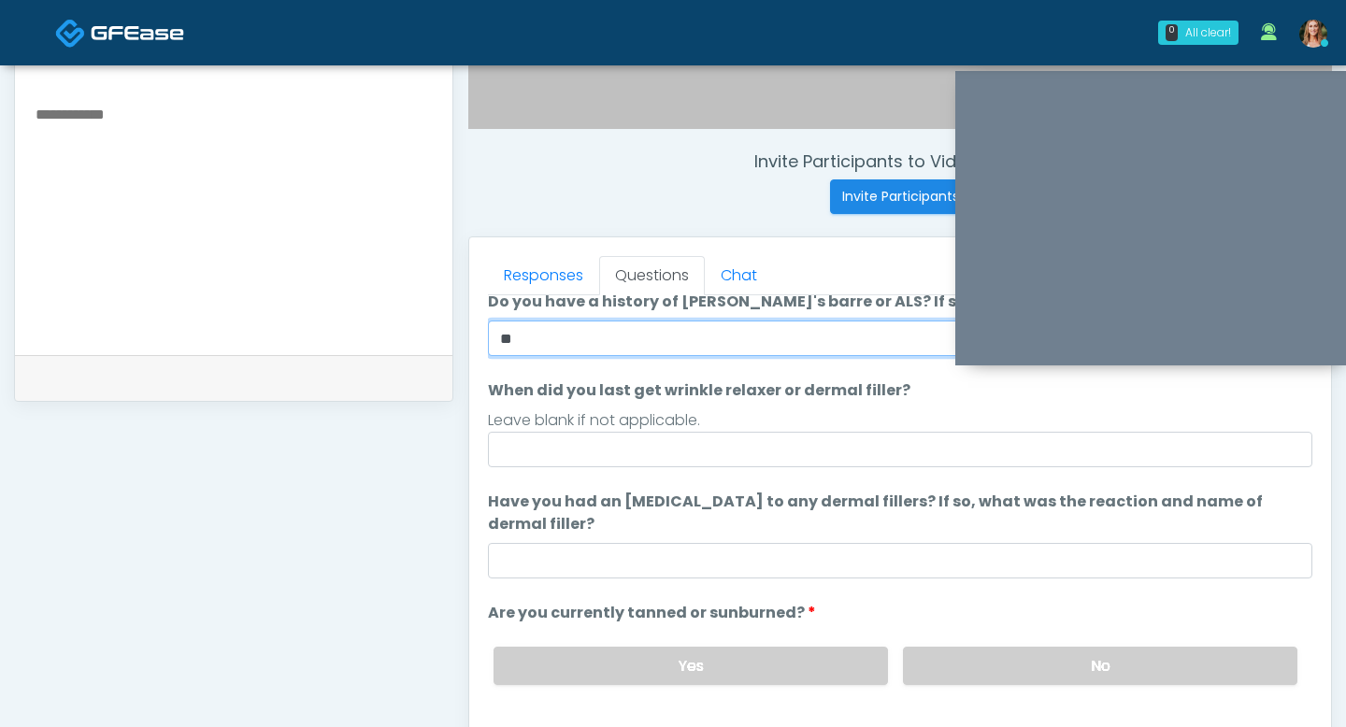
type input "**"
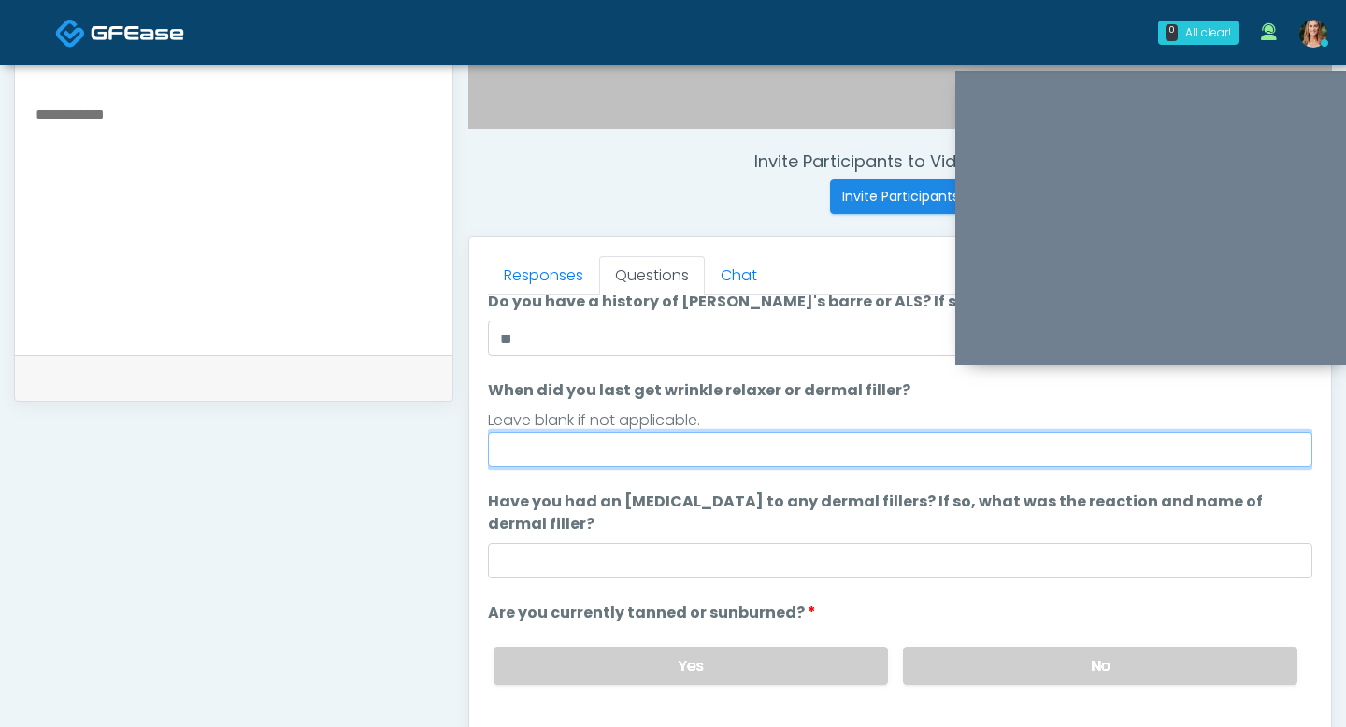
click at [786, 456] on input "When did you last get wrinkle relaxer or dermal filler?" at bounding box center [900, 450] width 824 height 36
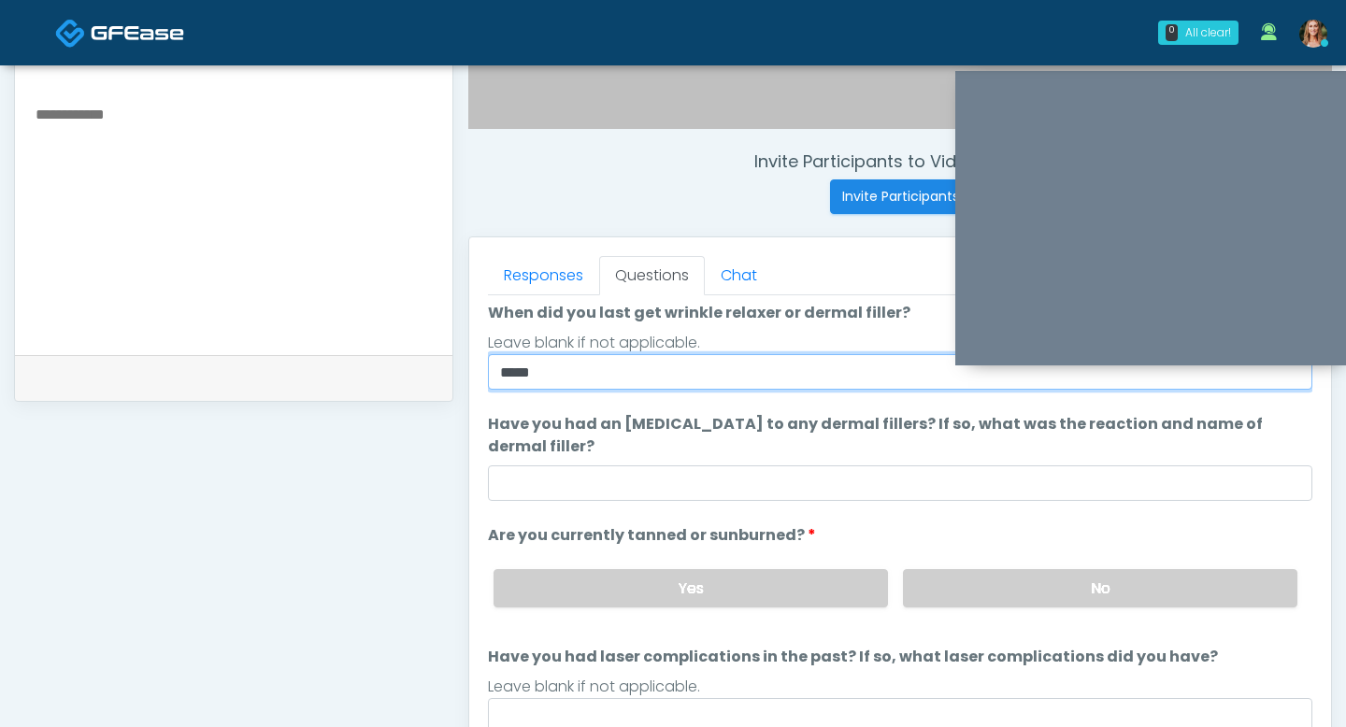
scroll to position [152, 0]
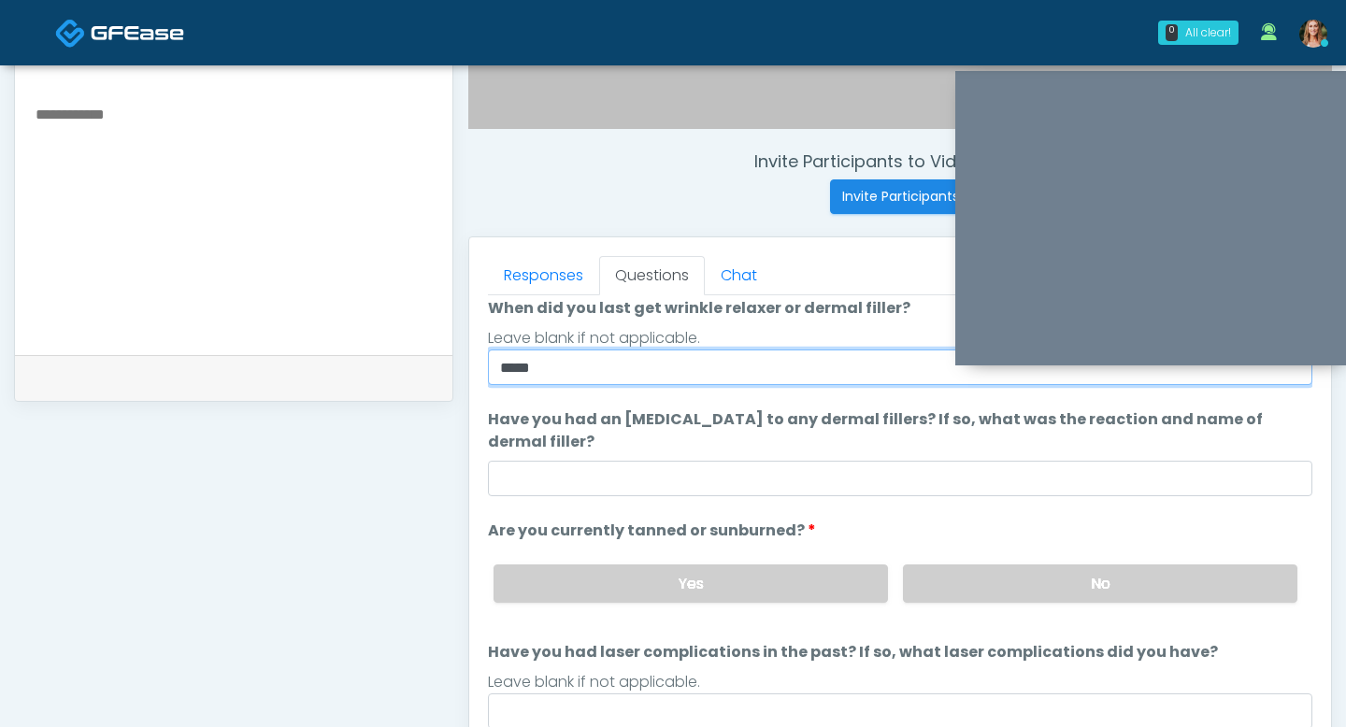
type input "****"
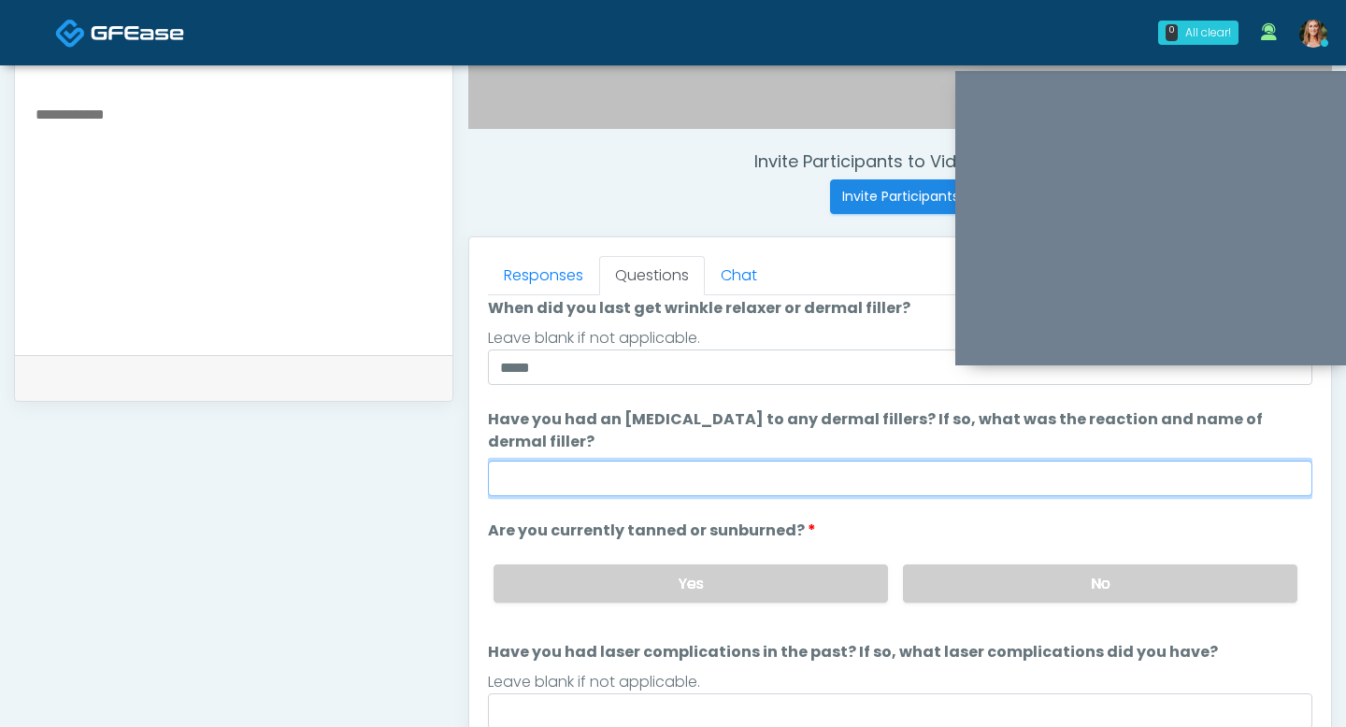
click at [727, 479] on input "Have you had an allergic response to any dermal fillers? If so, what was the re…" at bounding box center [900, 479] width 824 height 36
type input "**"
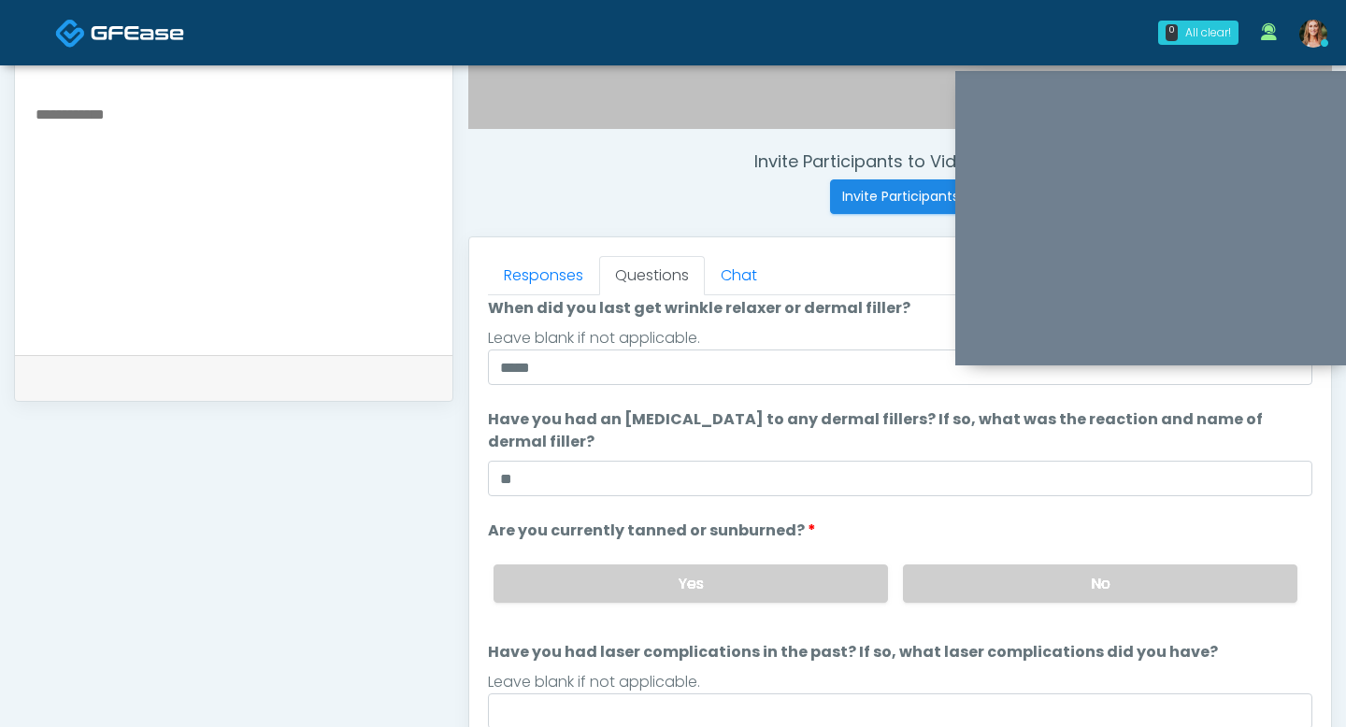
click at [835, 521] on li "Are you currently tanned or sunburned? Are you currently tanned or sunburned? Y…" at bounding box center [900, 569] width 824 height 98
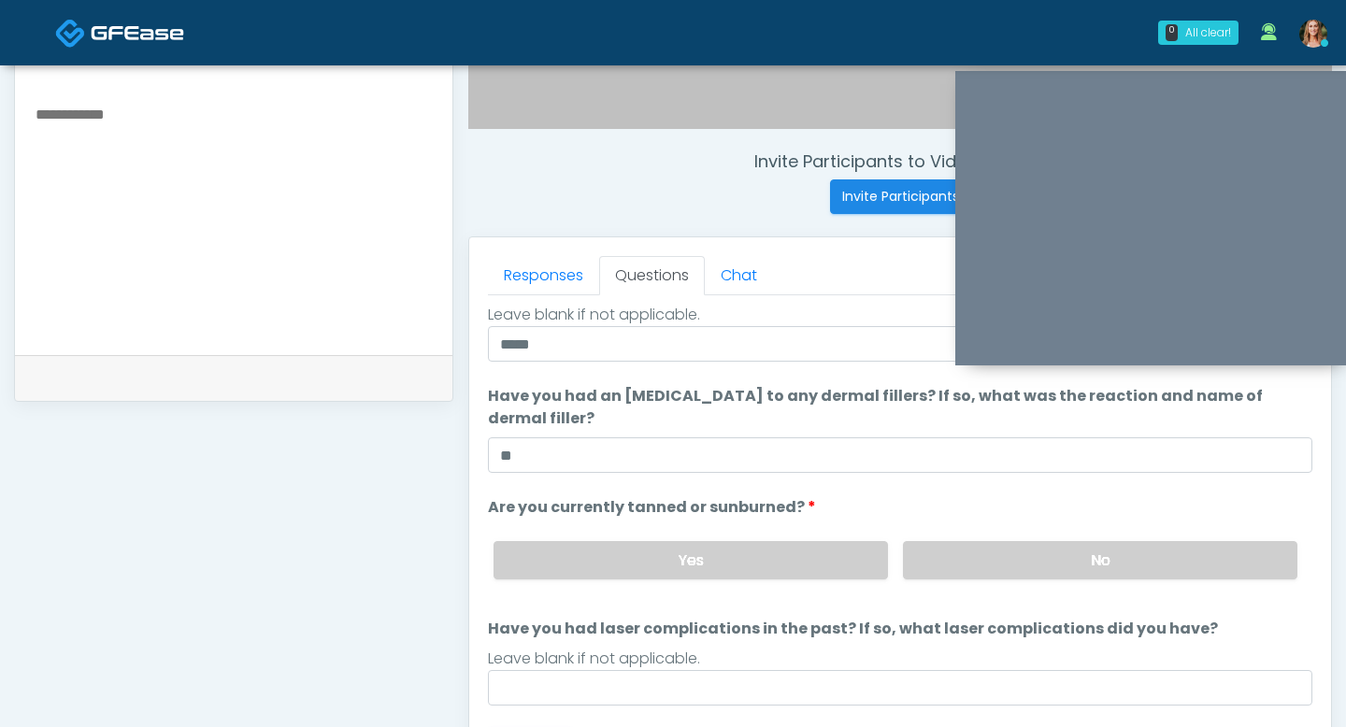
scroll to position [666, 0]
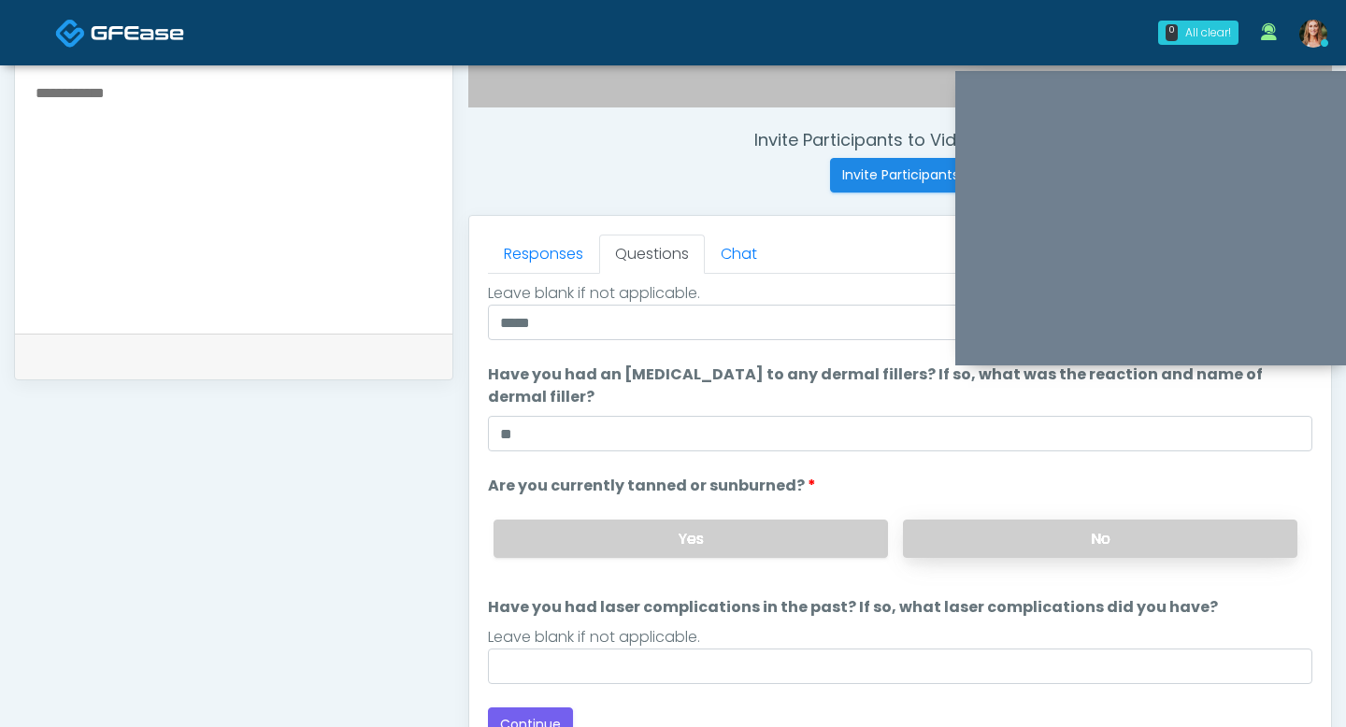
click at [943, 523] on label "No" at bounding box center [1100, 539] width 394 height 38
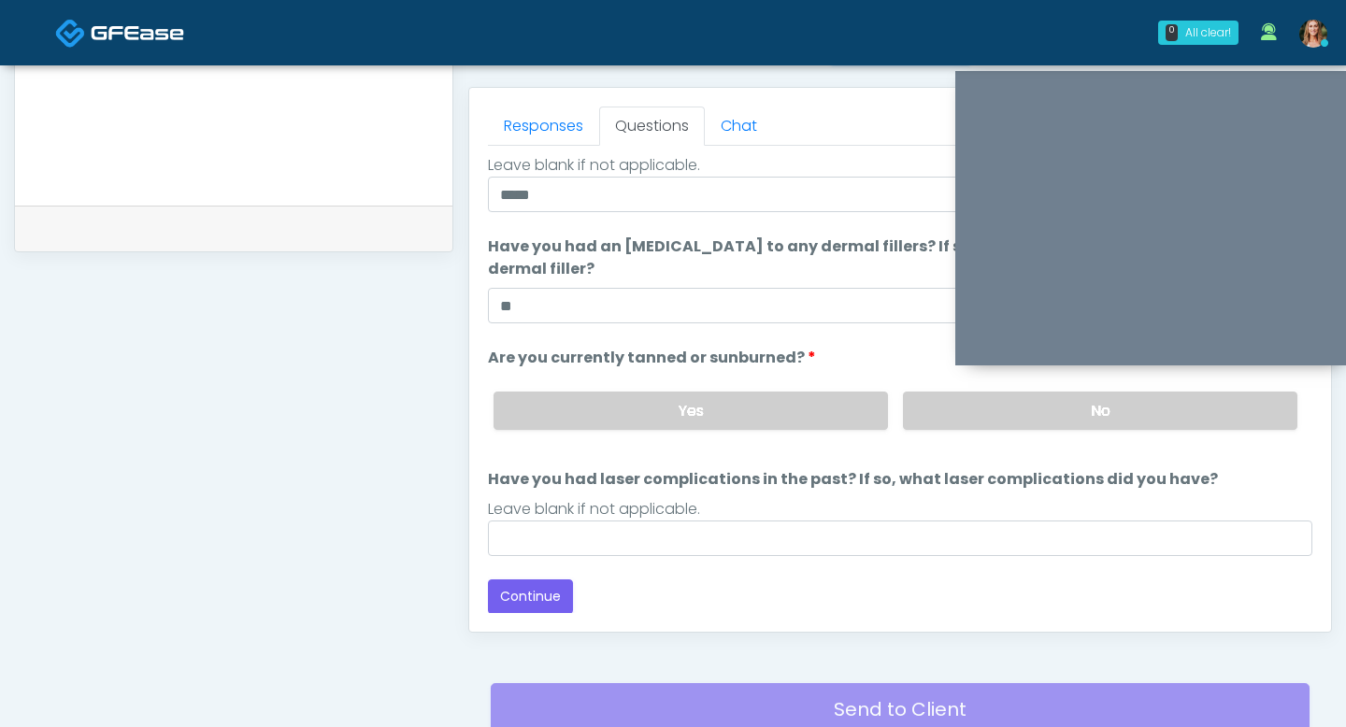
scroll to position [811, 0]
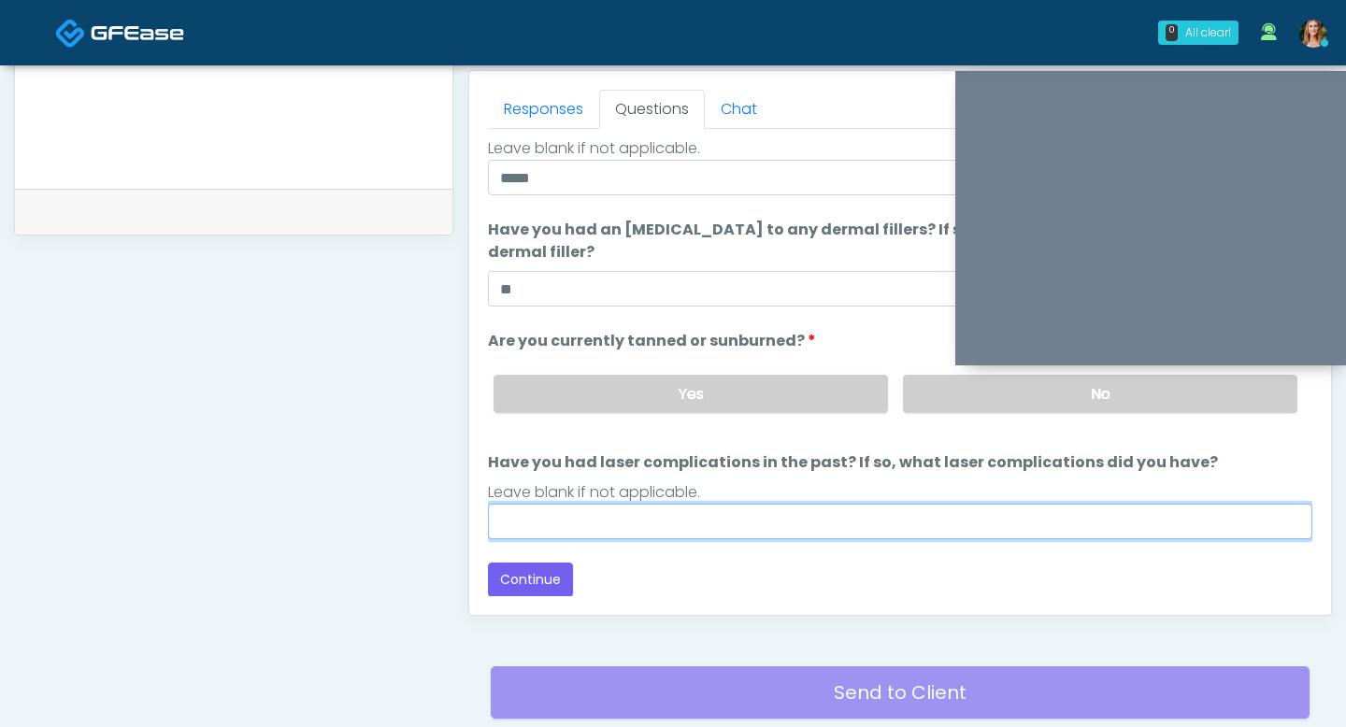
click at [864, 528] on input "Have you had laser complications in the past? If so, what laser complications d…" at bounding box center [900, 522] width 824 height 36
type input "**"
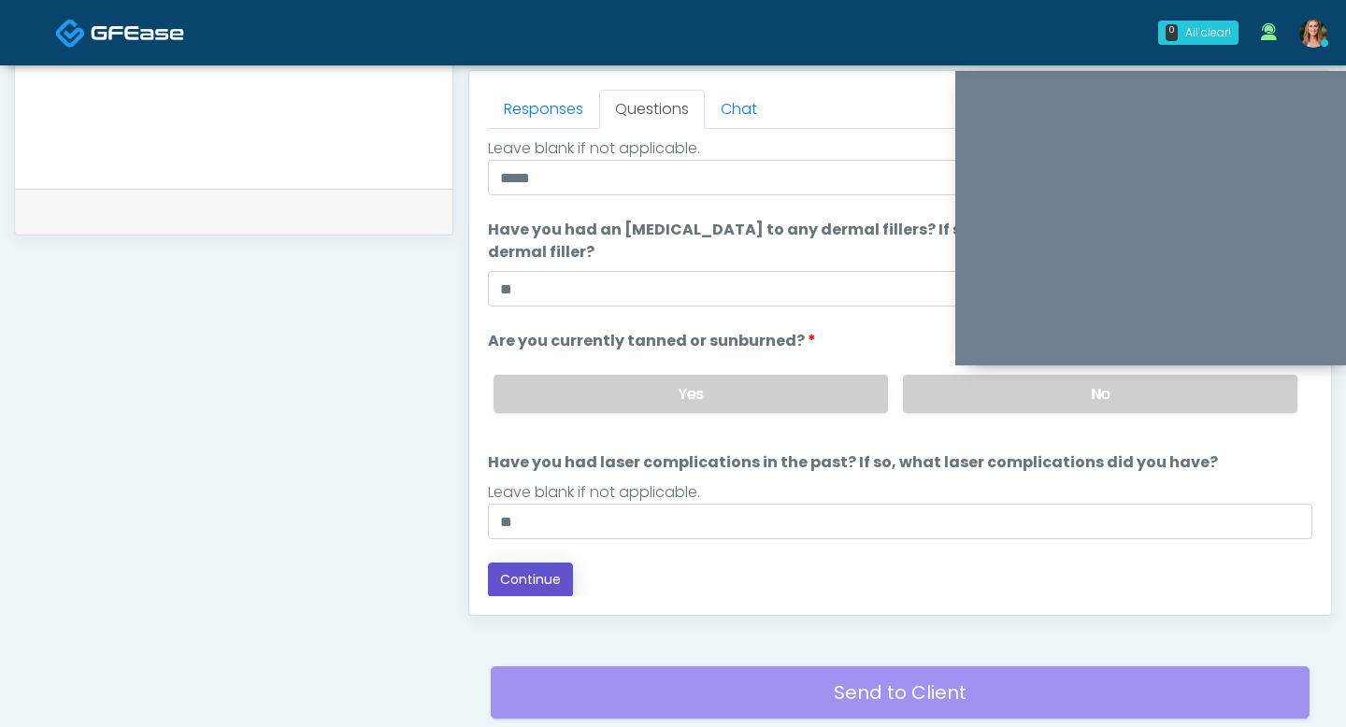
click at [506, 573] on button "Continue" at bounding box center [530, 580] width 85 height 35
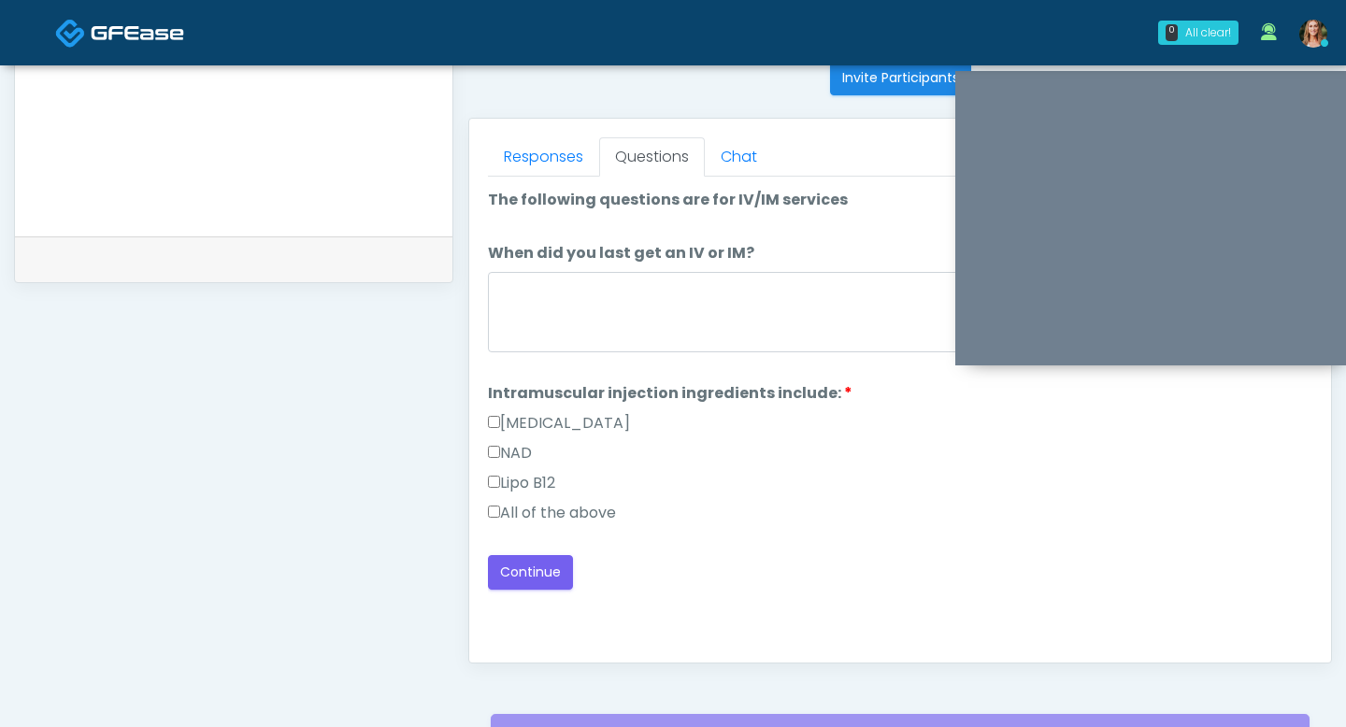
scroll to position [735, 0]
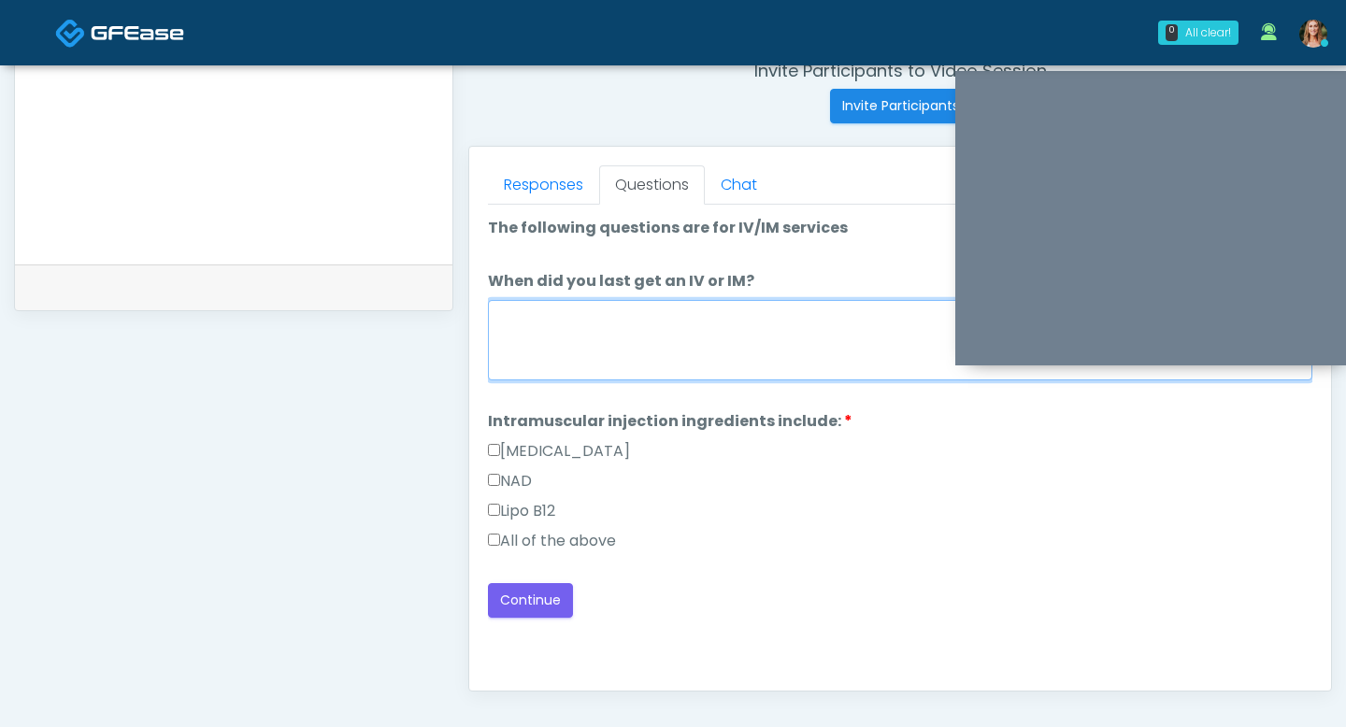
click at [658, 344] on textarea "When did you last get an IV or IM?" at bounding box center [900, 340] width 824 height 80
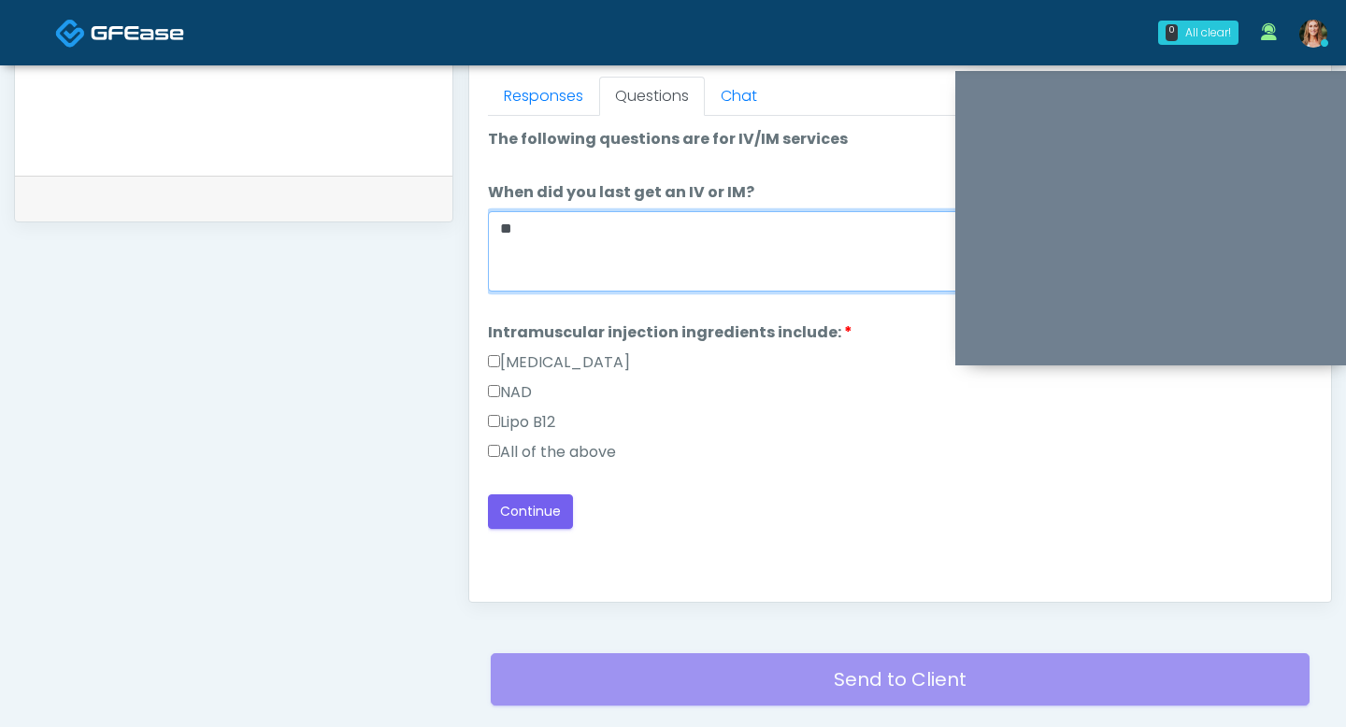
type textarea "**"
click at [505, 456] on label "All of the above" at bounding box center [552, 452] width 128 height 22
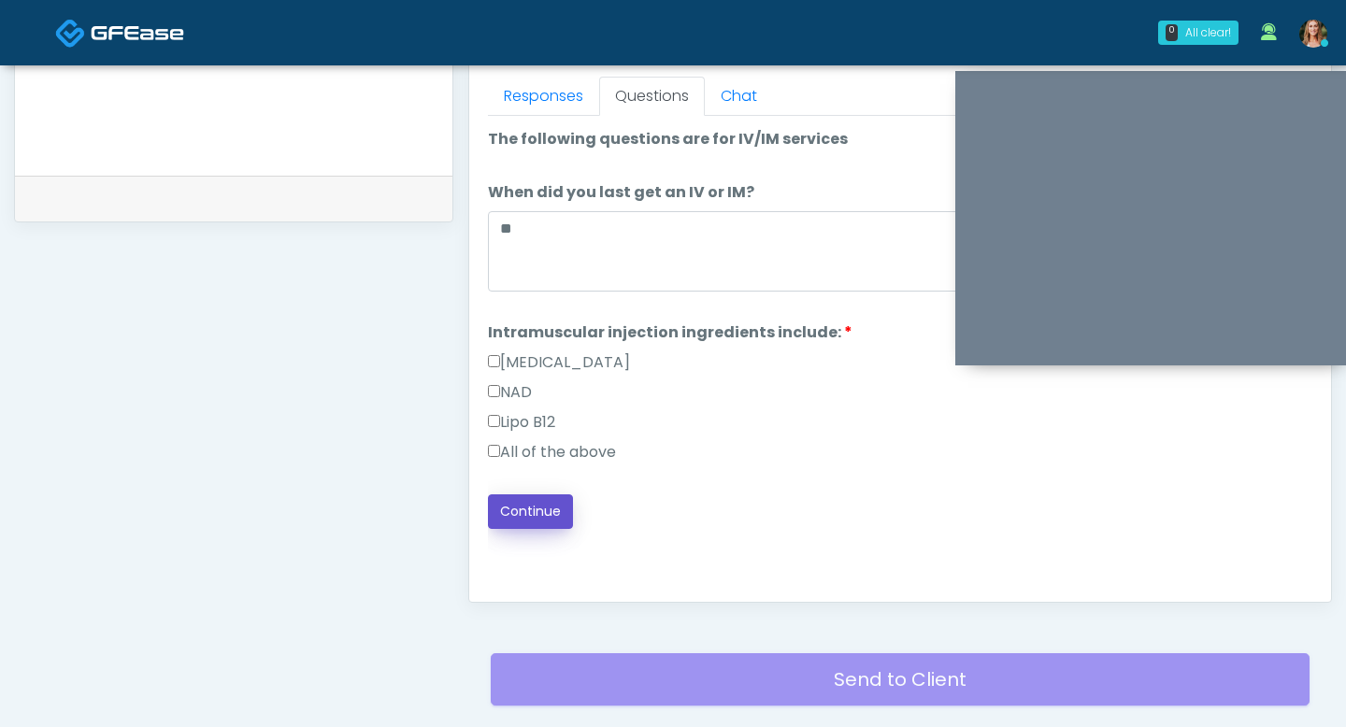
click at [517, 521] on button "Continue" at bounding box center [530, 511] width 85 height 35
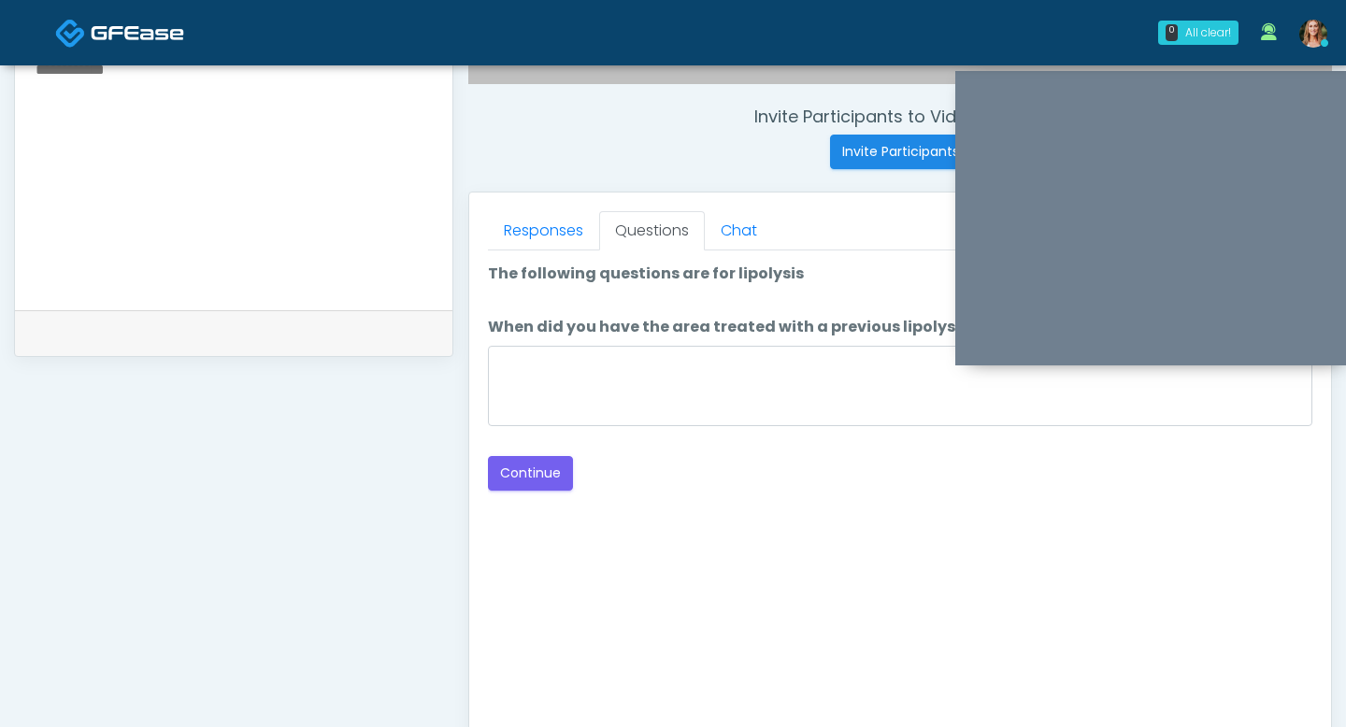
scroll to position [691, 0]
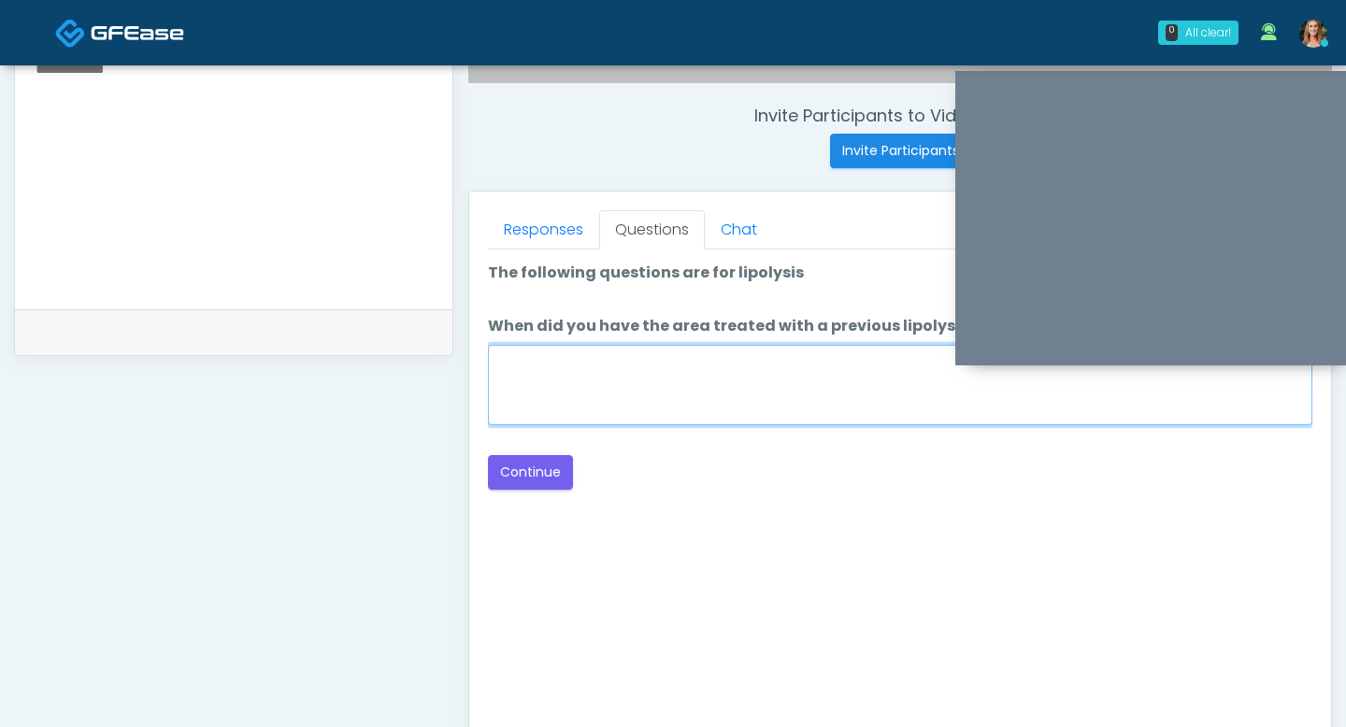
click at [748, 382] on textarea "When did you have the area treated with a previous lipolysis treatment?" at bounding box center [900, 385] width 824 height 80
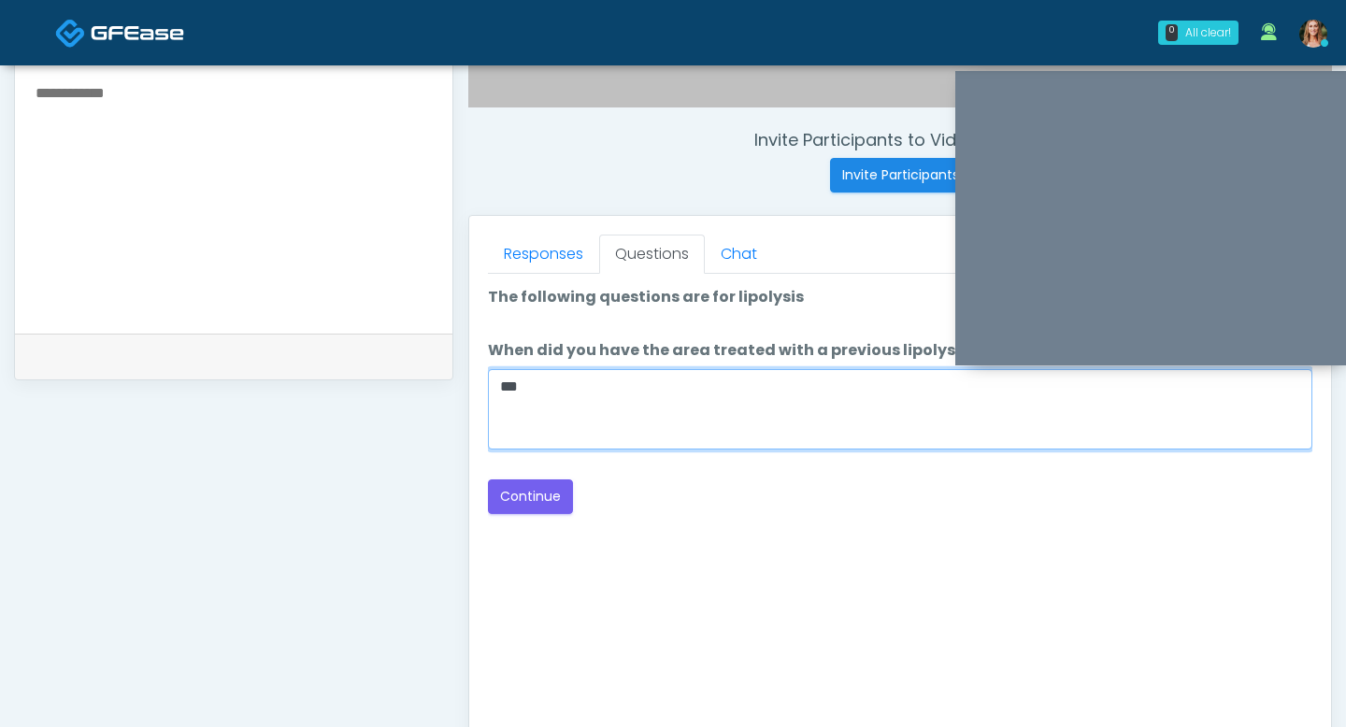
type textarea "***"
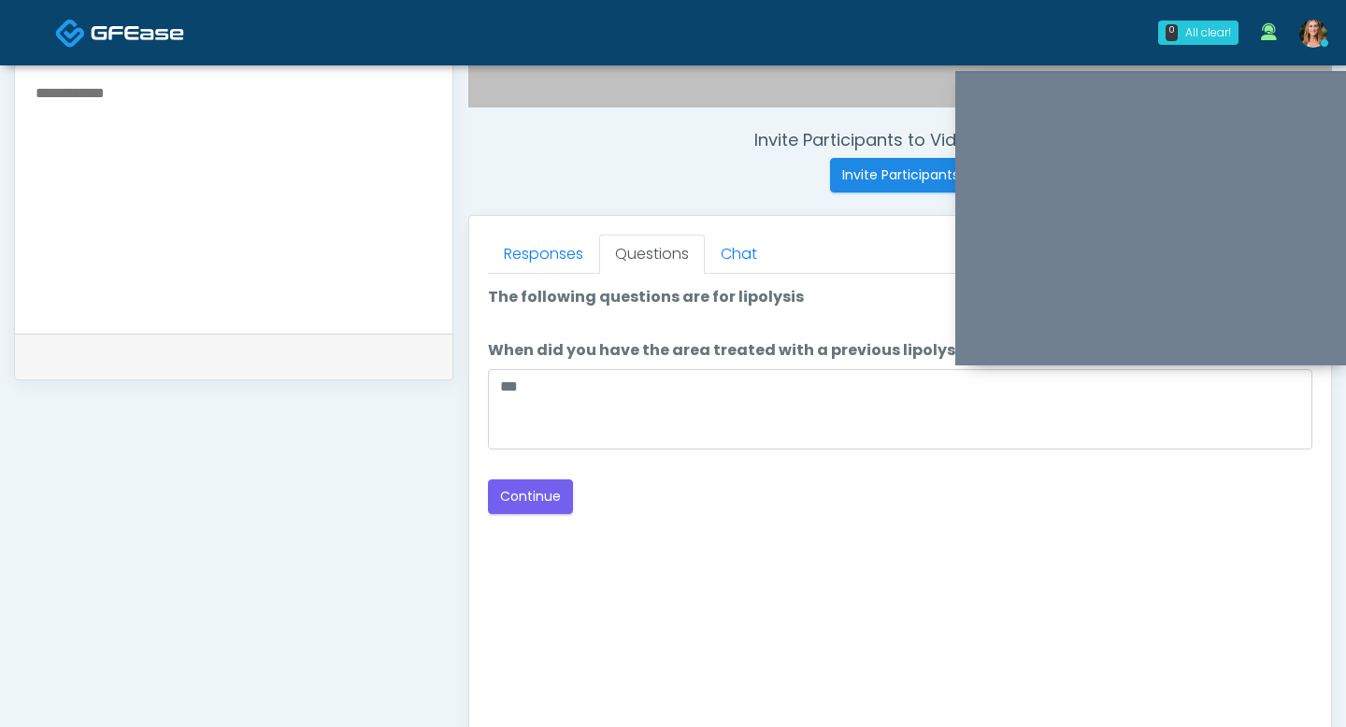
drag, startPoint x: 791, startPoint y: 295, endPoint x: 724, endPoint y: 295, distance: 66.4
click at [724, 295] on li "The following questions are for lipolysis The following questions are for lipol…" at bounding box center [900, 301] width 824 height 30
copy label "lipolysis"
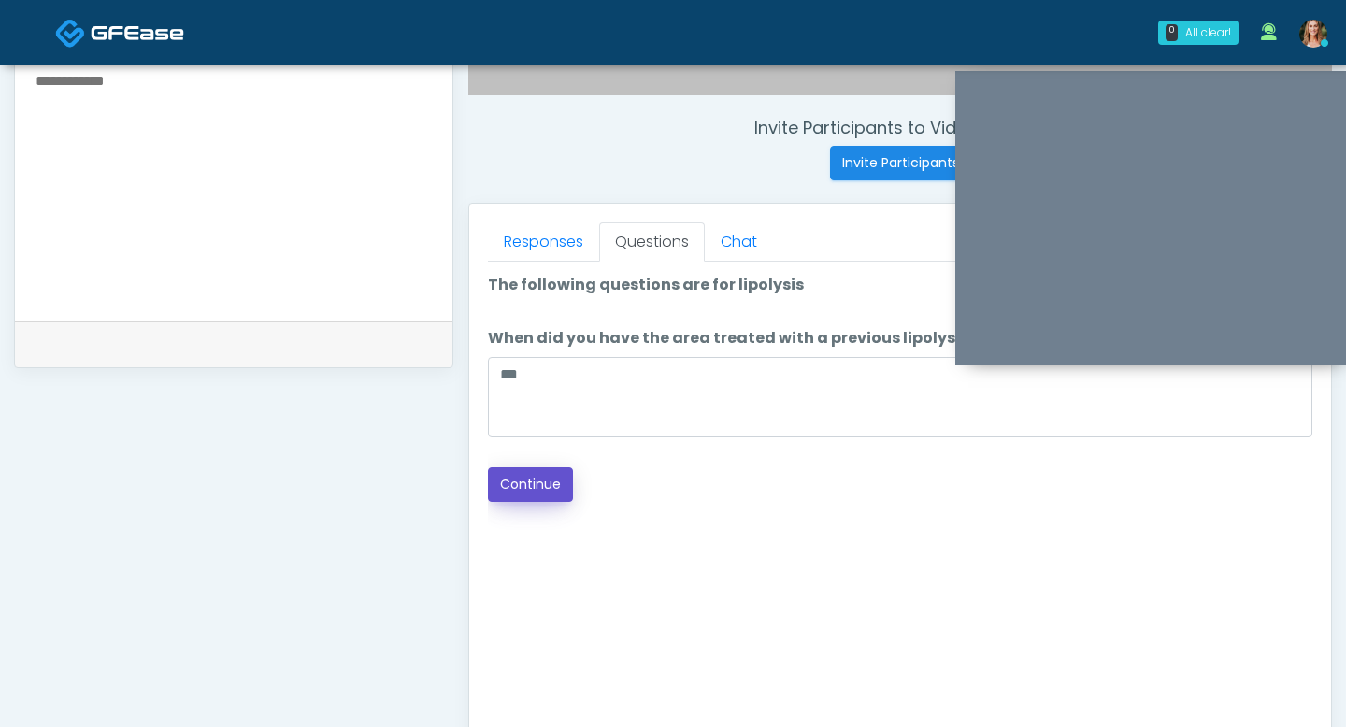
click at [549, 476] on button "Continue" at bounding box center [530, 484] width 85 height 35
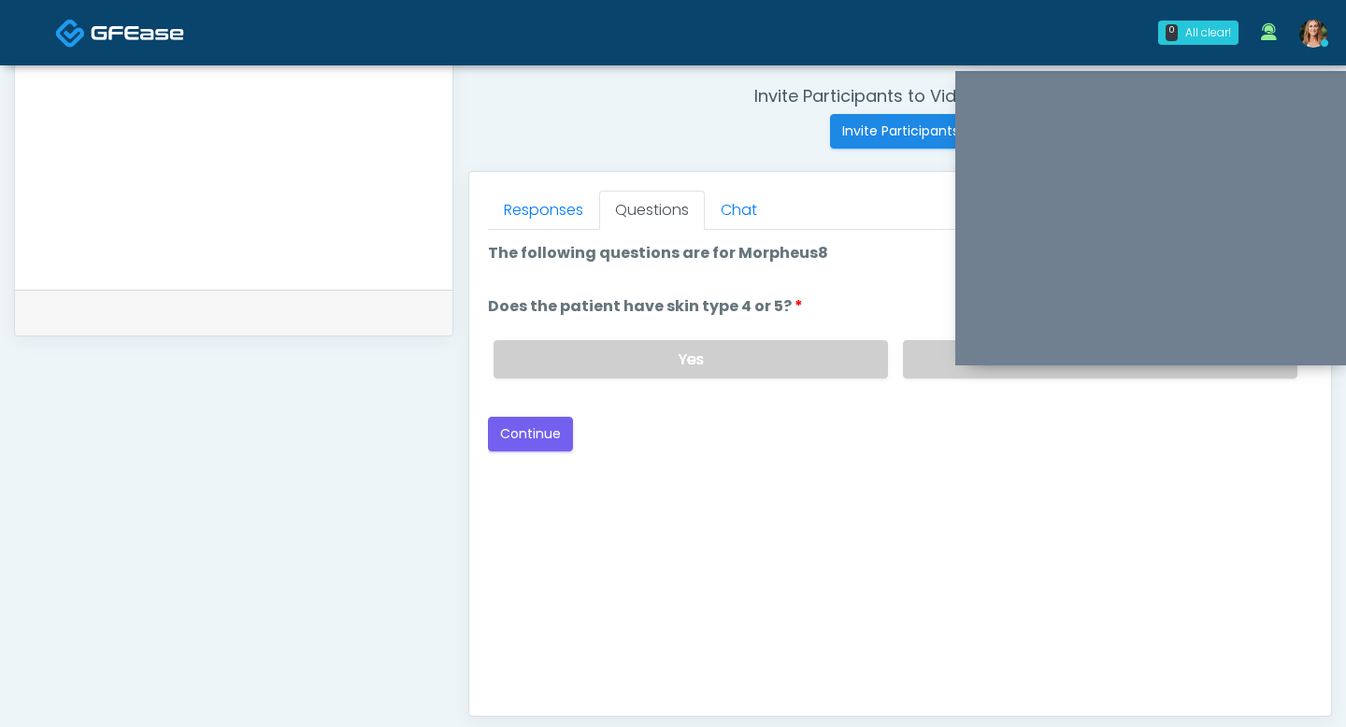
scroll to position [645, 0]
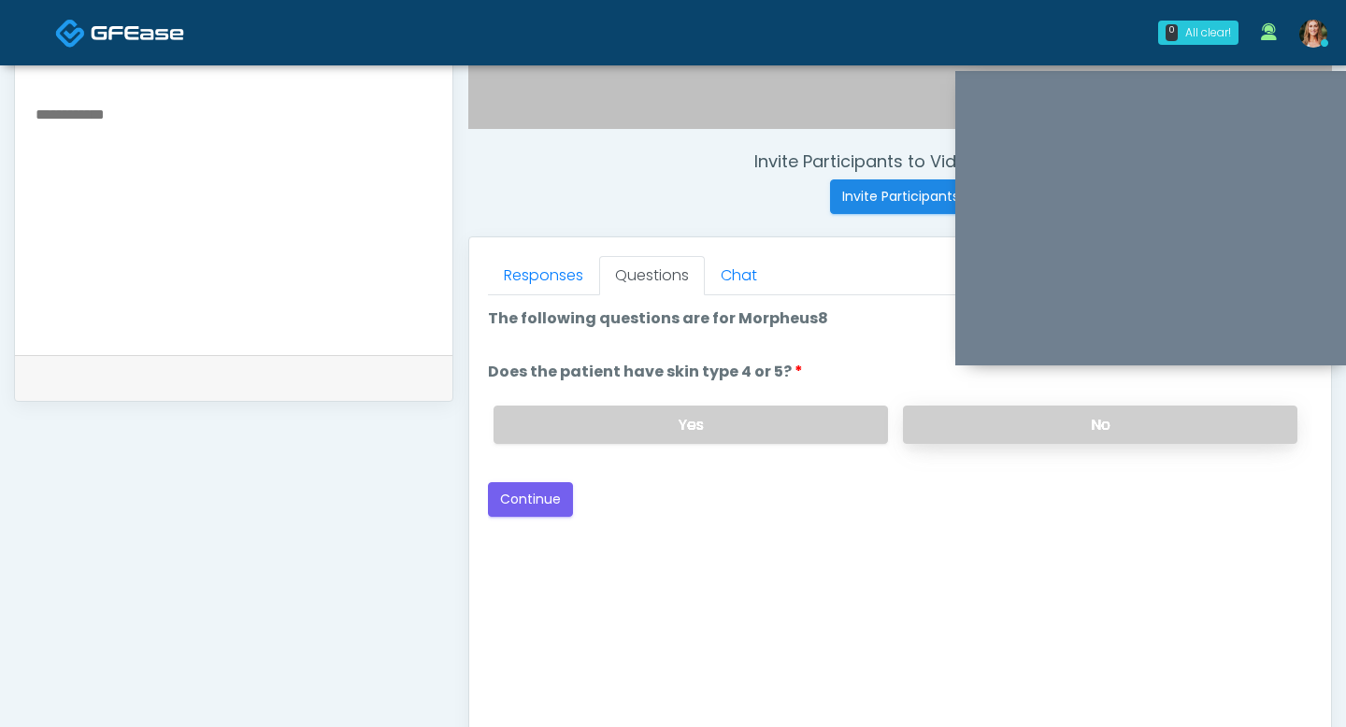
click at [1025, 435] on label "No" at bounding box center [1100, 425] width 394 height 38
click at [533, 497] on button "Continue" at bounding box center [530, 499] width 85 height 35
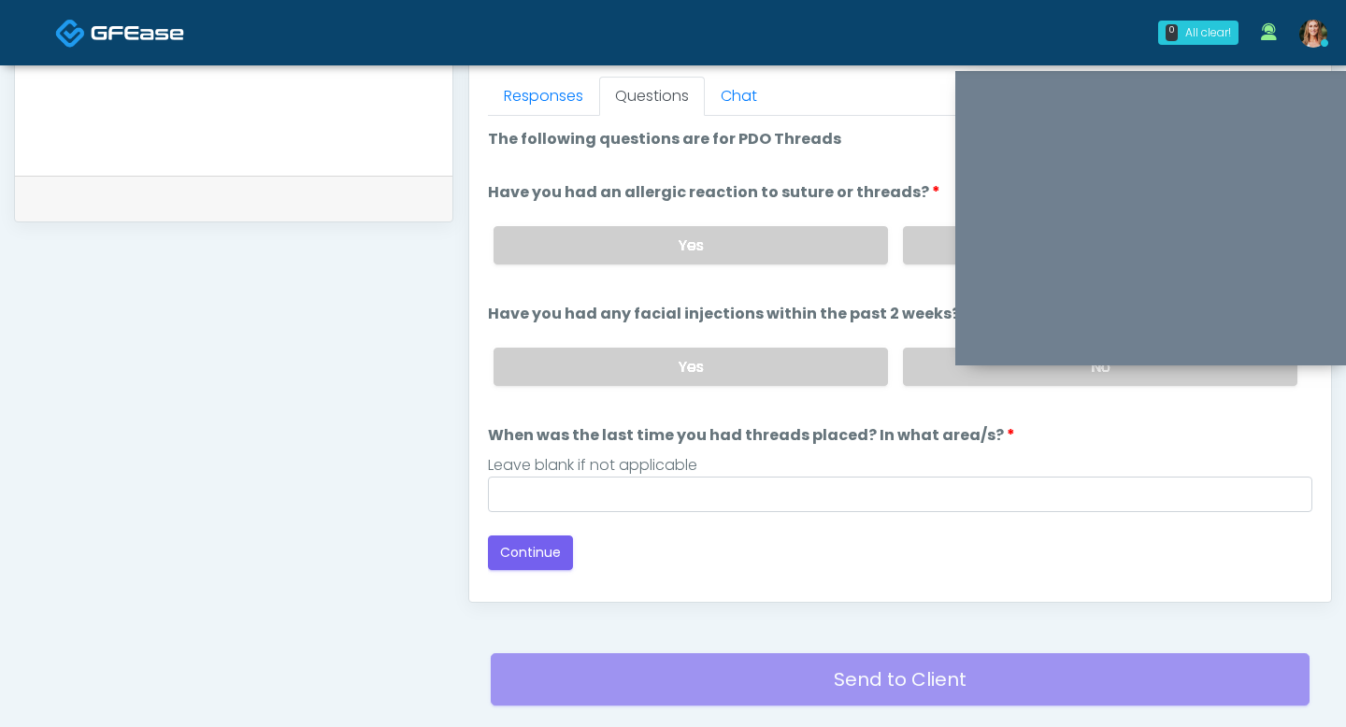
scroll to position [825, 0]
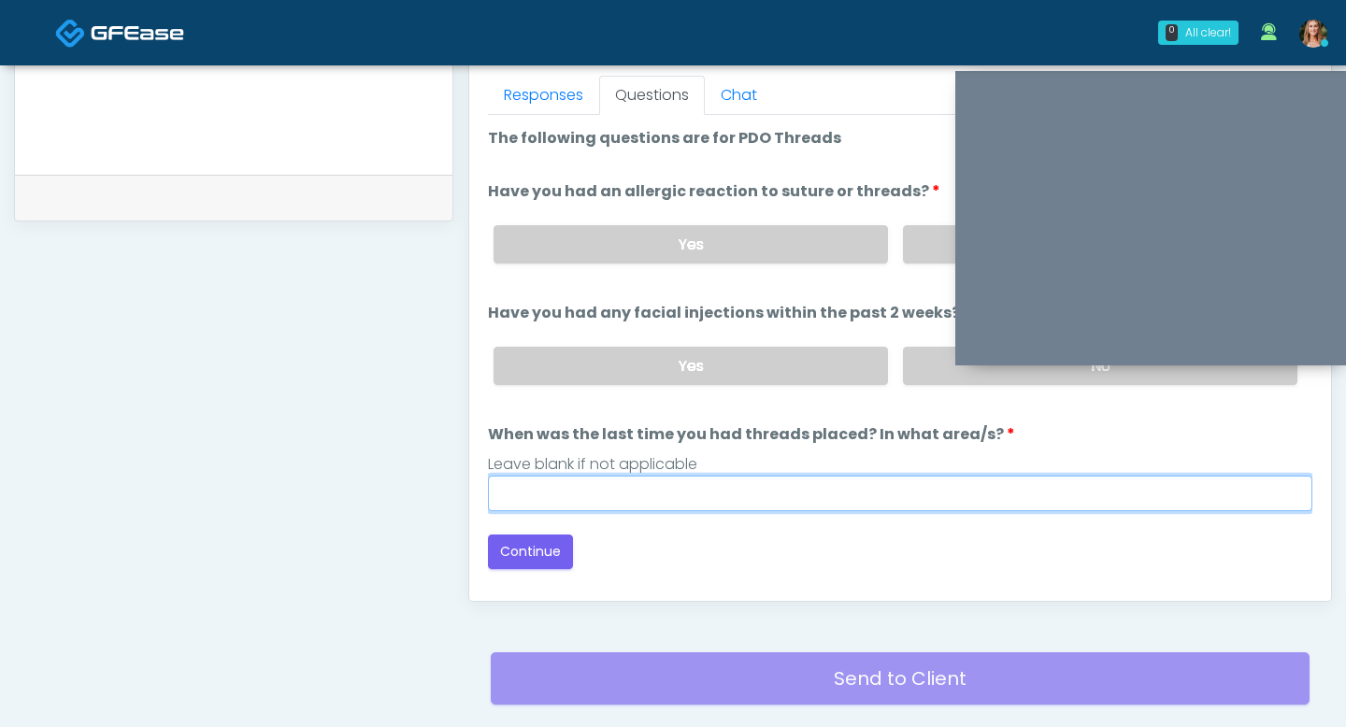
click at [732, 498] on input "When was the last time you had threads placed? In what area/s?" at bounding box center [900, 494] width 824 height 36
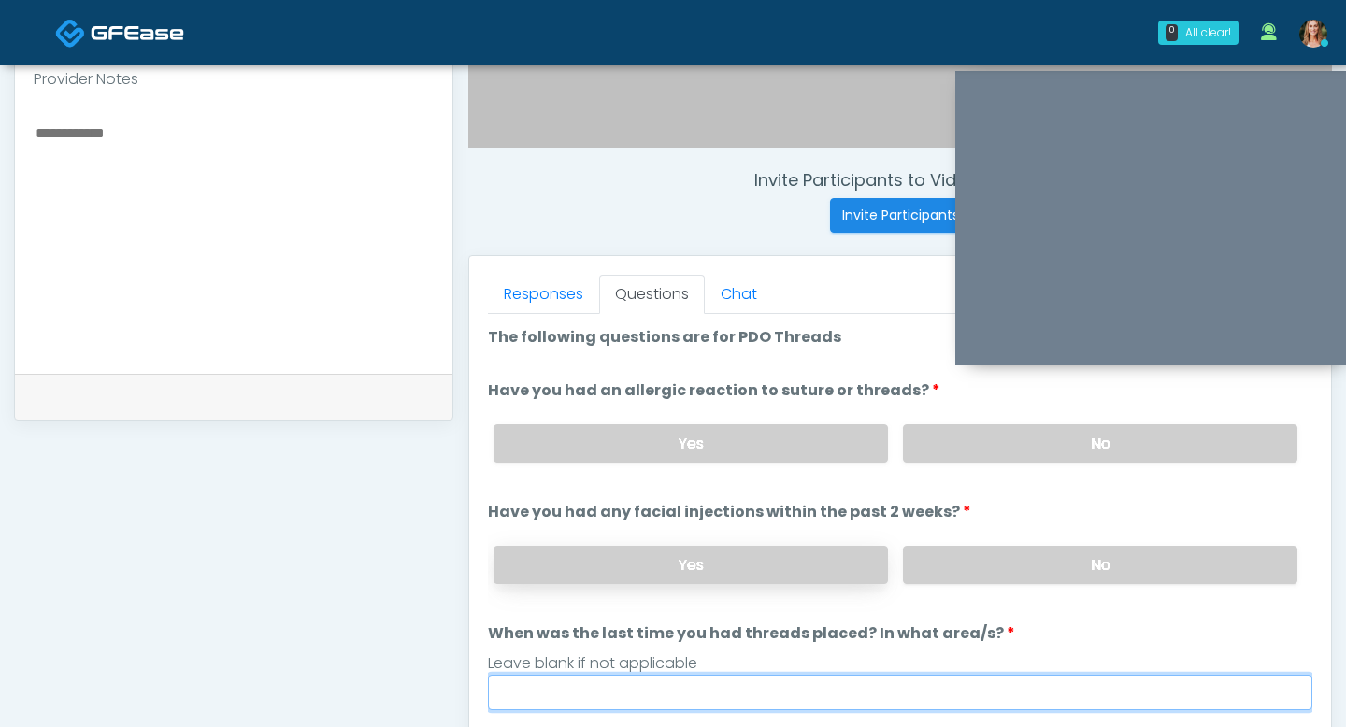
scroll to position [625, 0]
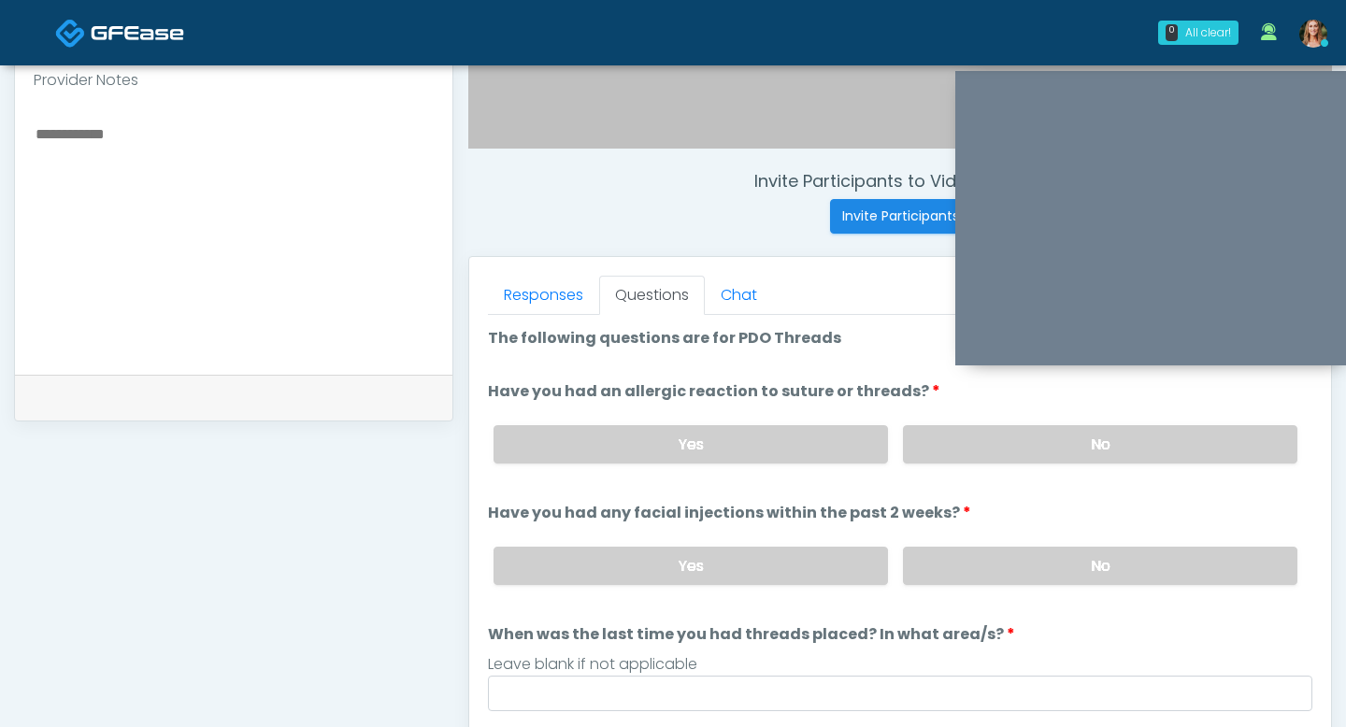
click at [948, 423] on div "Yes No" at bounding box center [895, 444] width 834 height 68
click at [948, 440] on label "No" at bounding box center [1100, 444] width 394 height 38
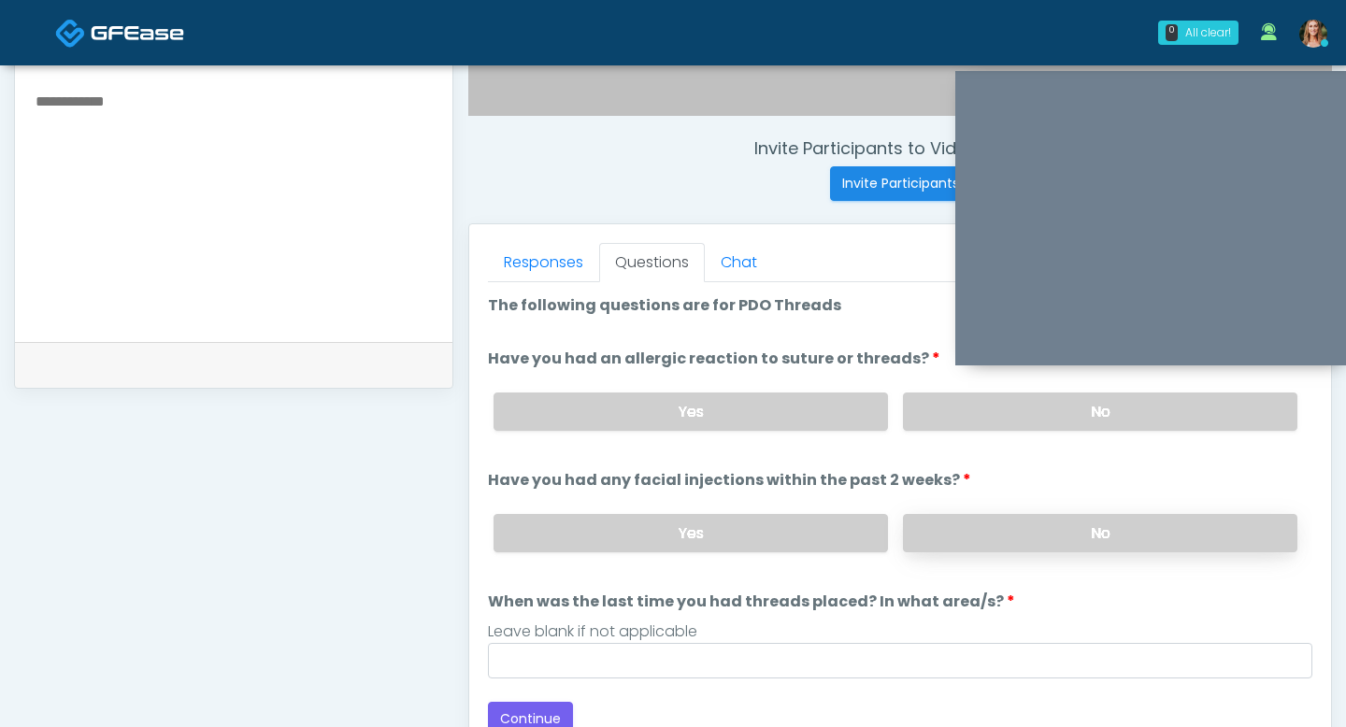
click at [985, 520] on label "No" at bounding box center [1100, 533] width 394 height 38
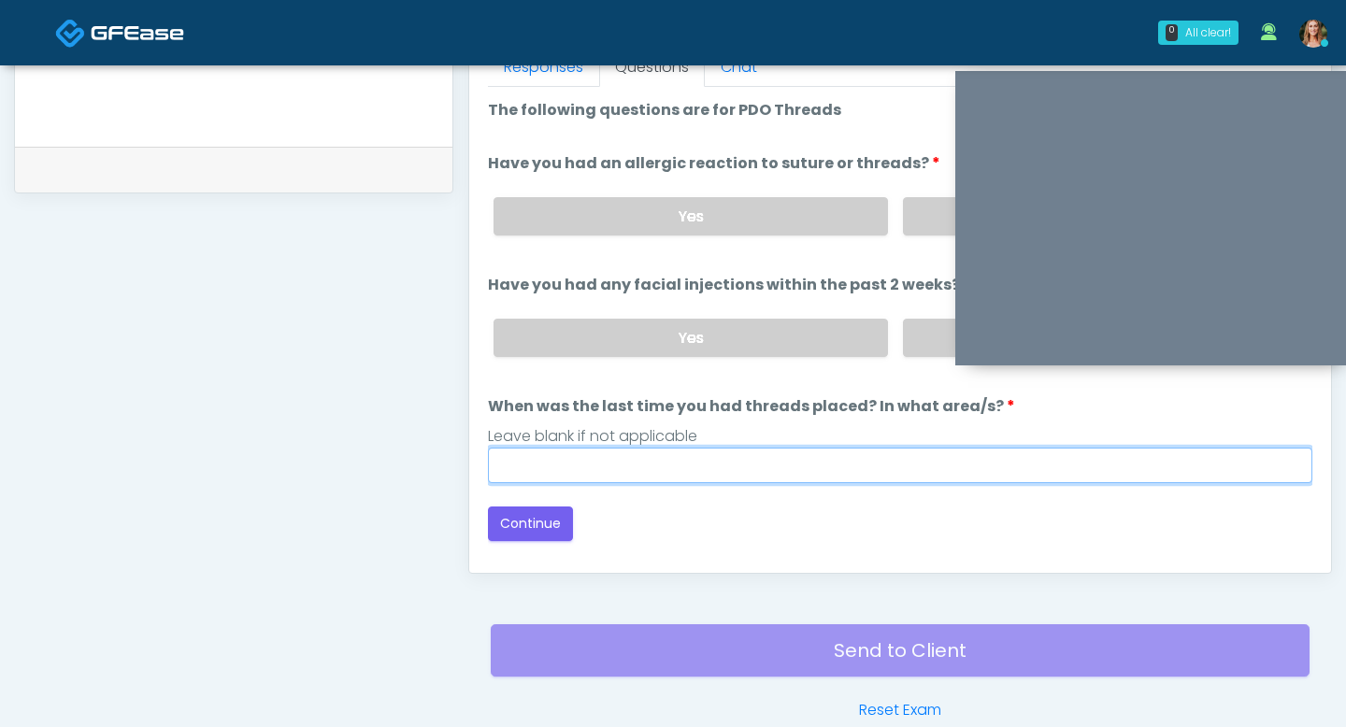
click at [791, 478] on input "When was the last time you had threads placed? In what area/s?" at bounding box center [900, 466] width 824 height 36
type input "***"
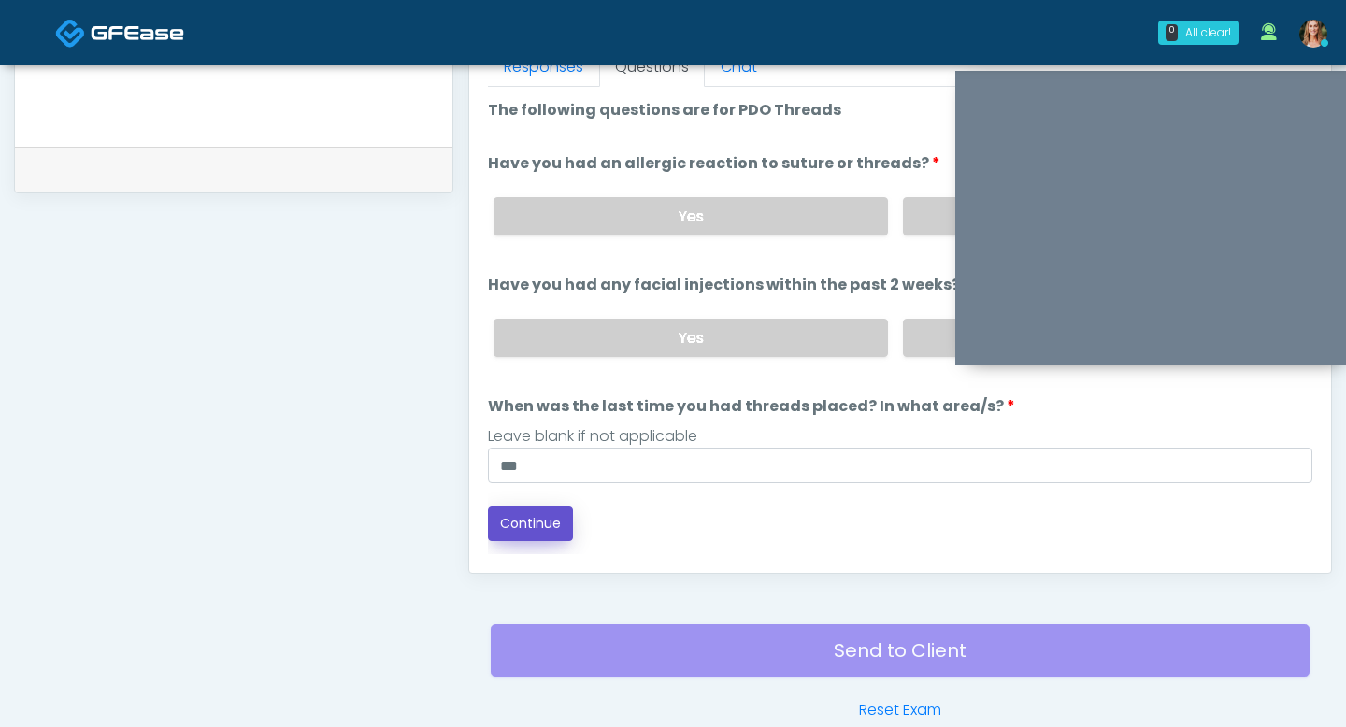
click at [519, 522] on button "Continue" at bounding box center [530, 524] width 85 height 35
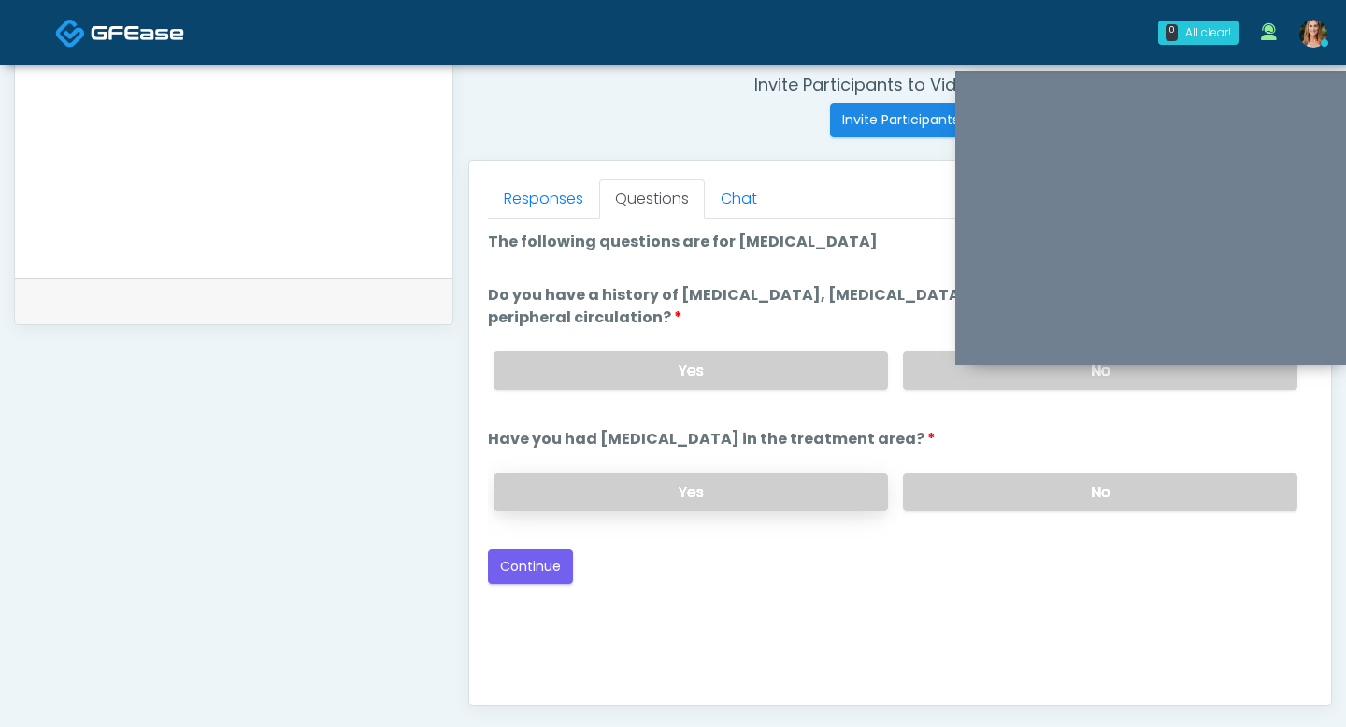
scroll to position [701, 0]
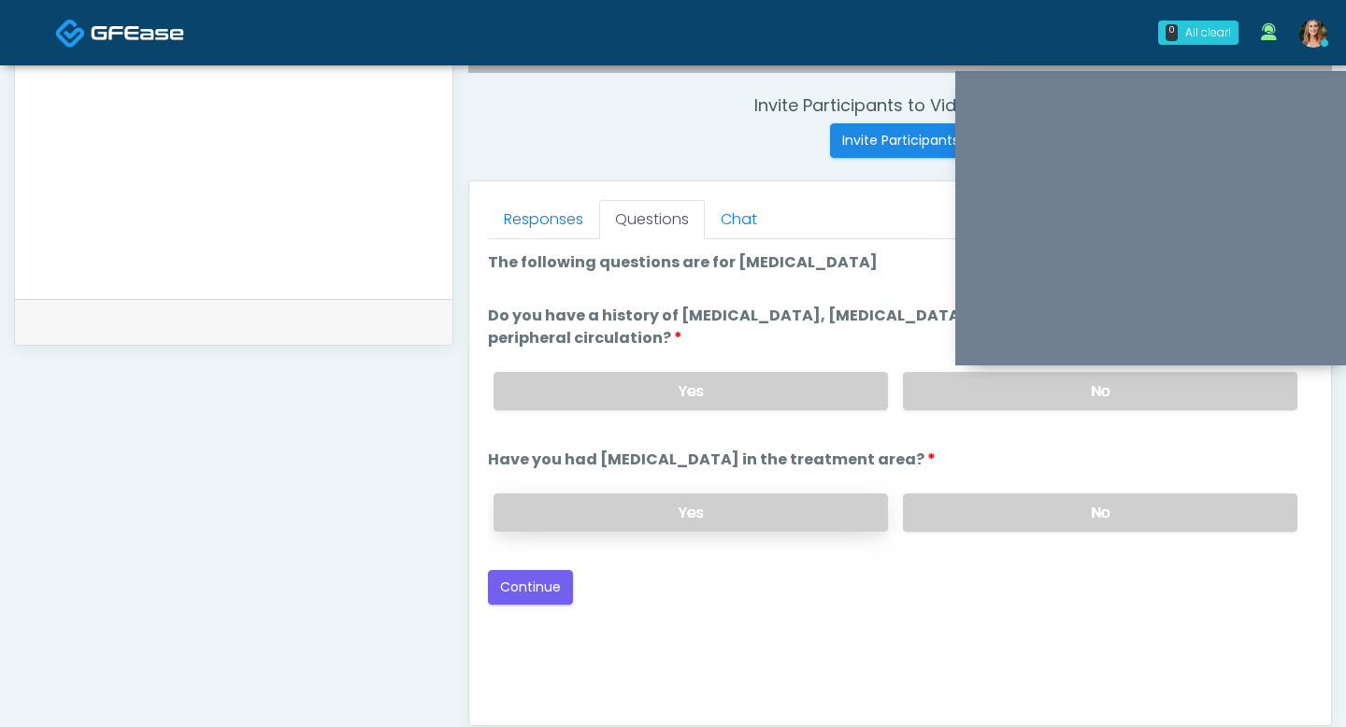
click at [764, 507] on label "Yes" at bounding box center [690, 512] width 394 height 38
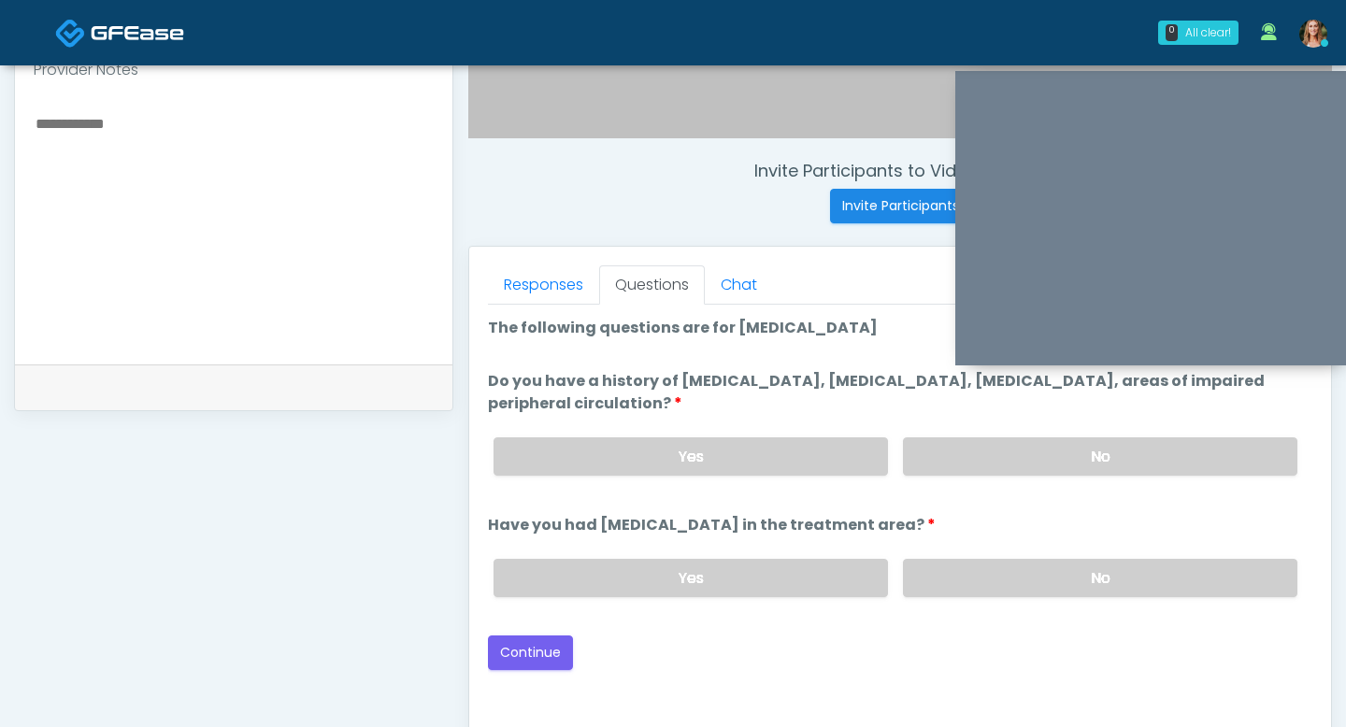
scroll to position [636, 0]
click at [979, 428] on div "Yes No" at bounding box center [895, 455] width 834 height 68
click at [979, 435] on div "Yes No" at bounding box center [895, 455] width 834 height 68
click at [993, 483] on div "Yes No" at bounding box center [895, 455] width 834 height 68
click at [979, 450] on label "No" at bounding box center [1100, 455] width 394 height 38
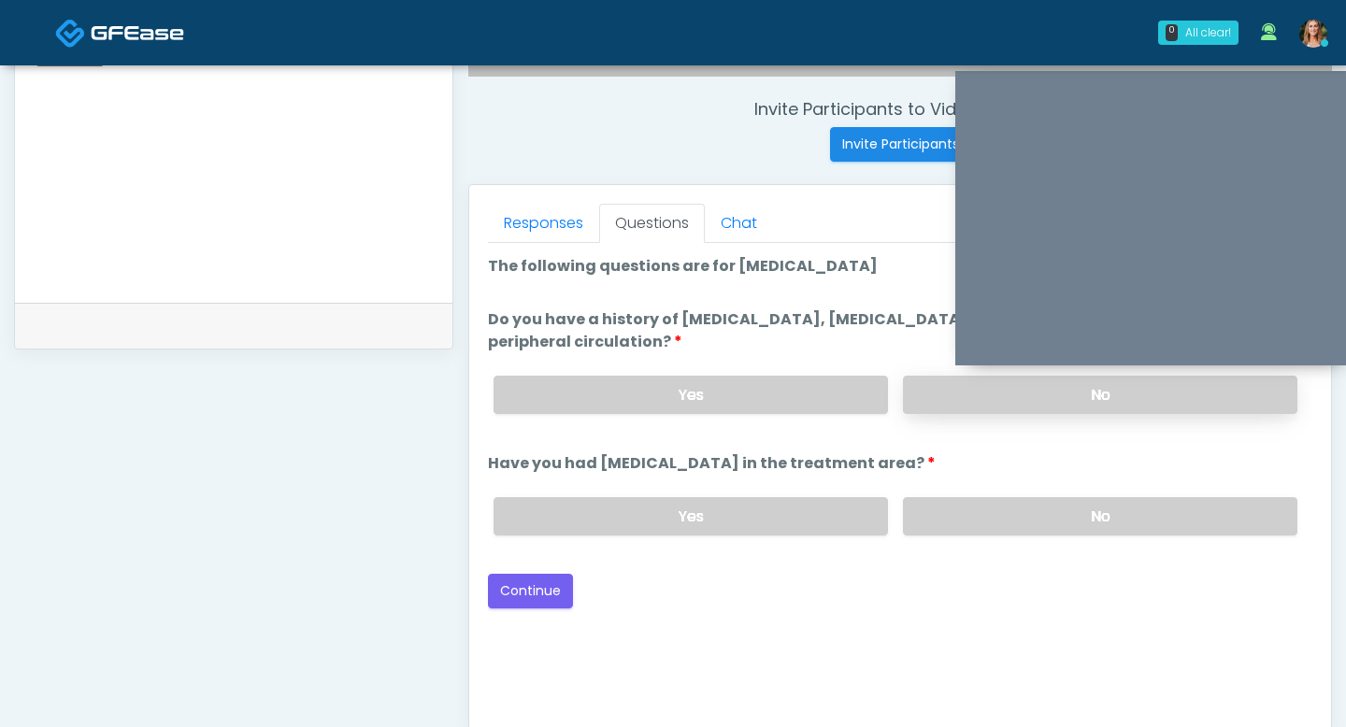
scroll to position [707, 0]
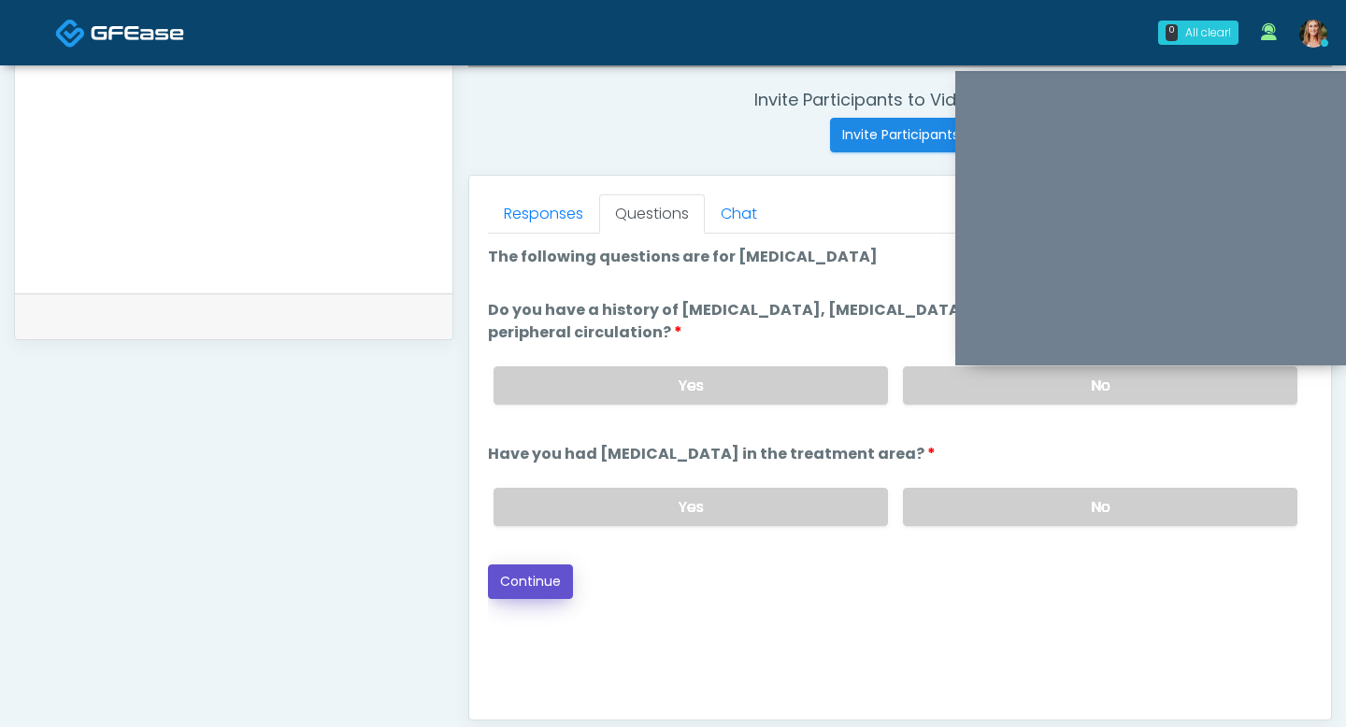
click at [513, 585] on button "Continue" at bounding box center [530, 581] width 85 height 35
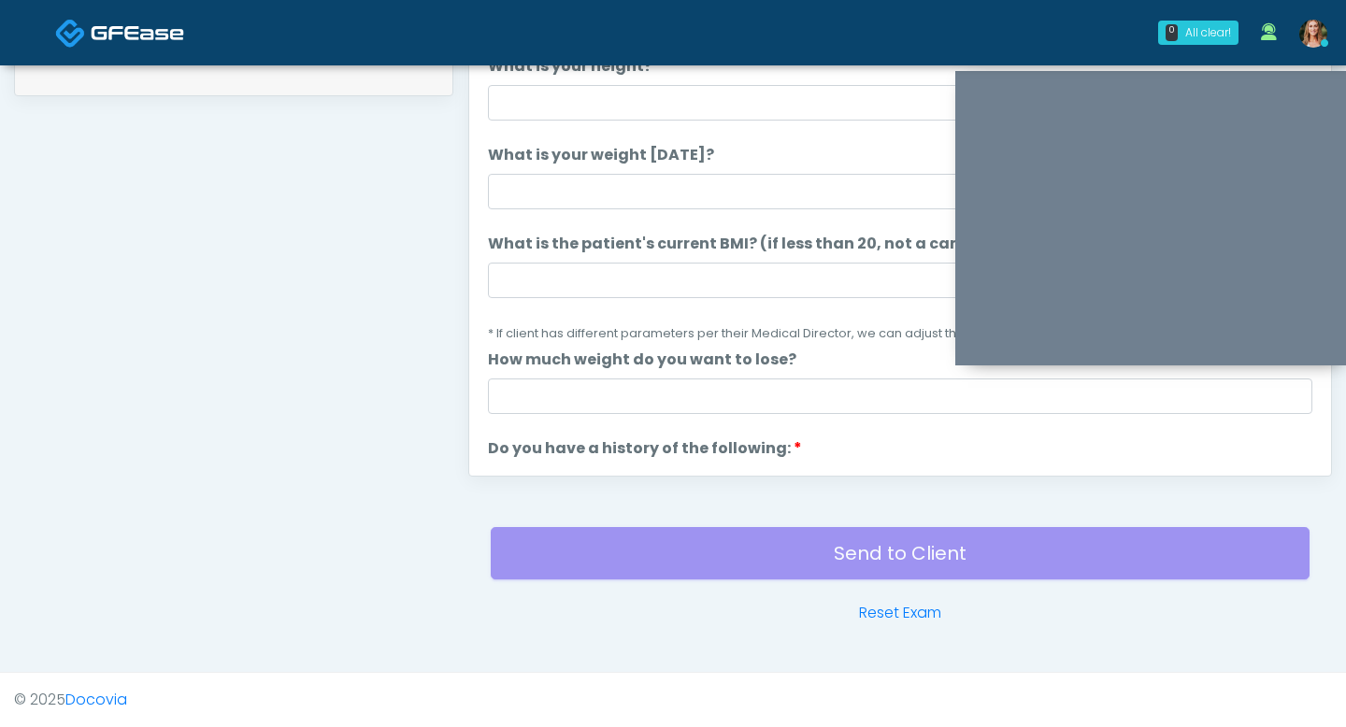
scroll to position [752, 0]
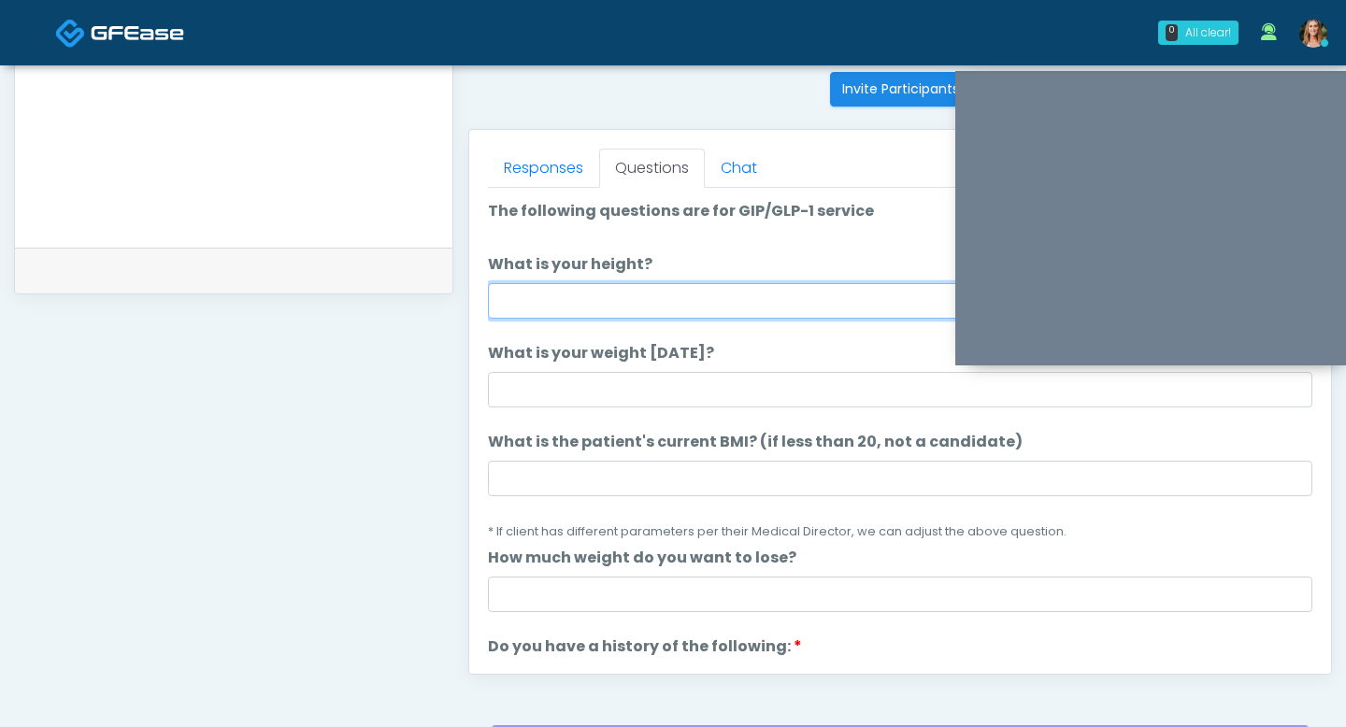
click at [576, 299] on input "What is your height?" at bounding box center [900, 301] width 824 height 36
type input "*"
type input "***"
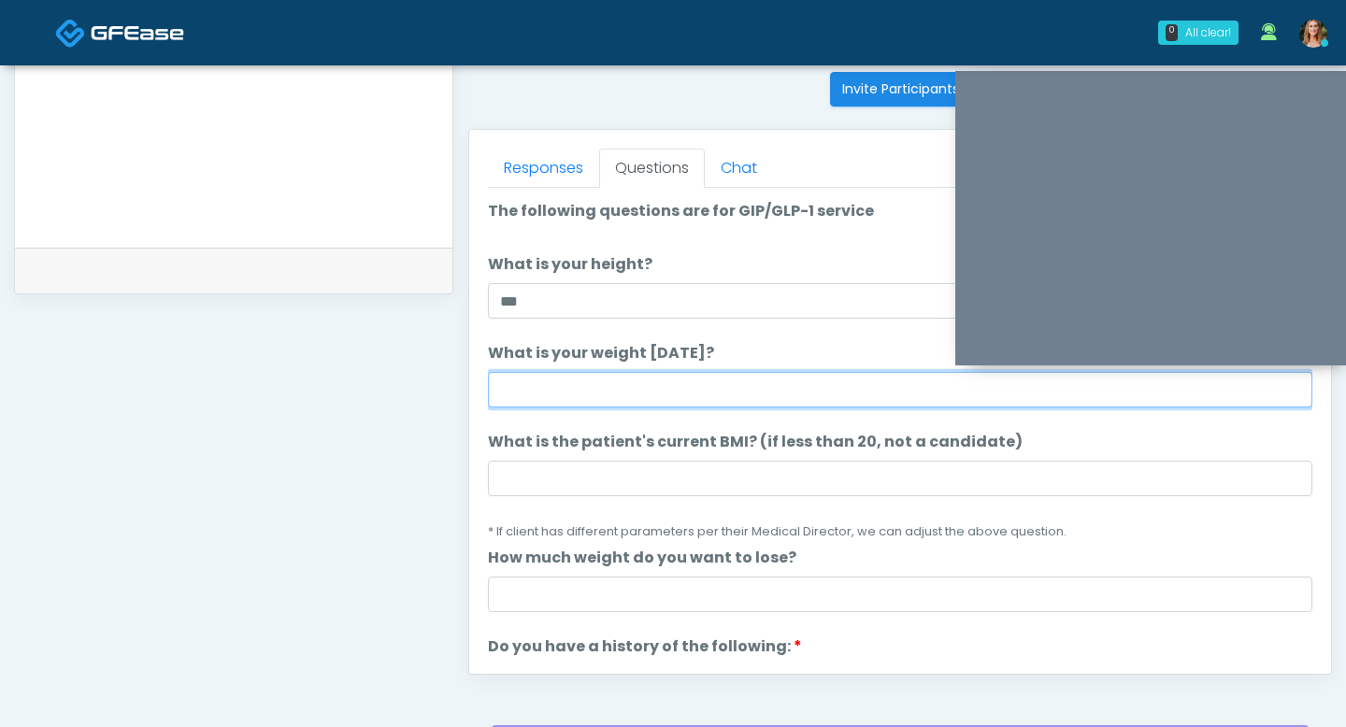
click at [497, 393] on input "What is your weight today?" at bounding box center [900, 390] width 824 height 36
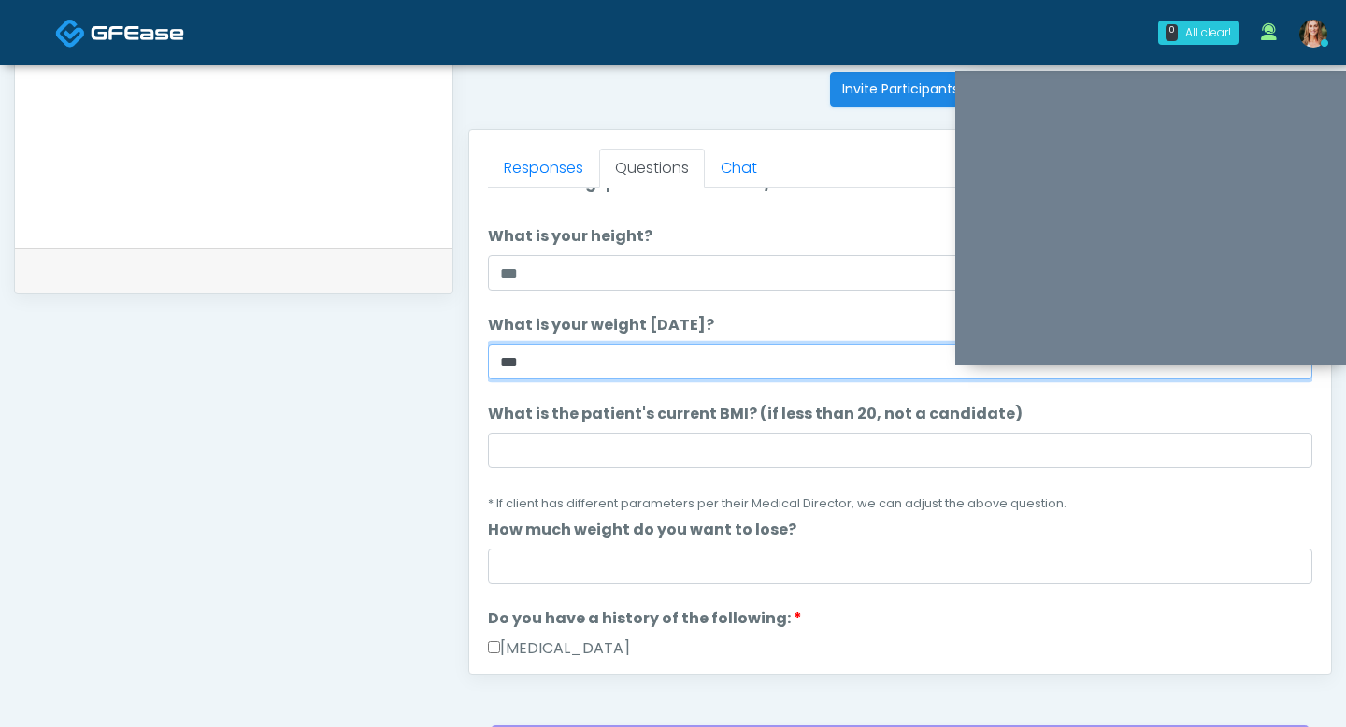
scroll to position [67, 0]
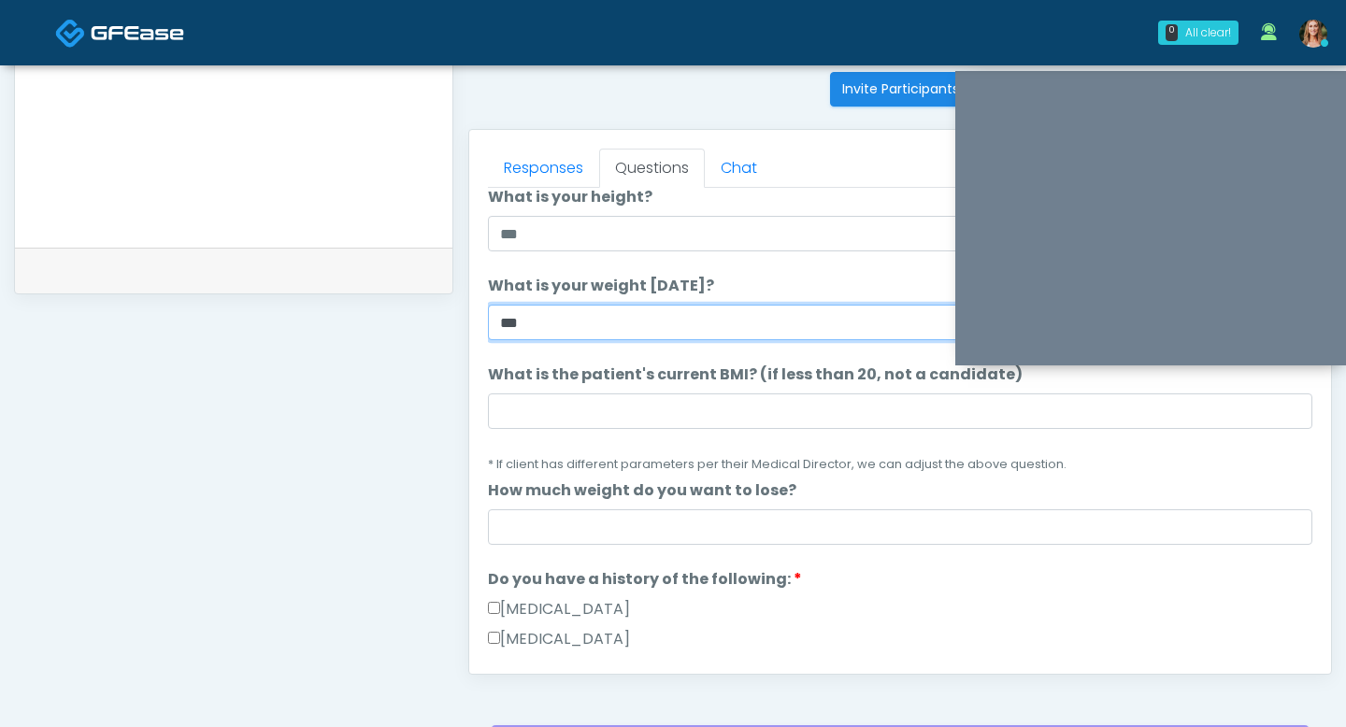
type input "***"
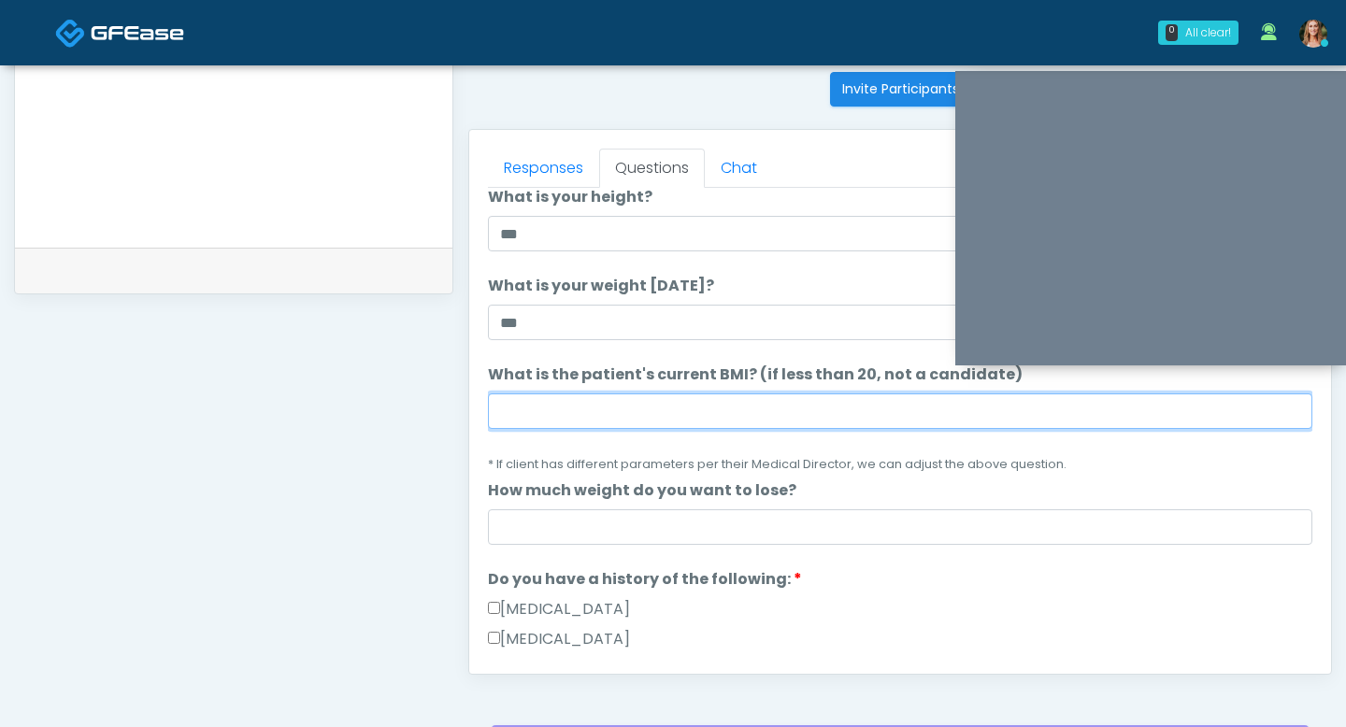
click at [533, 411] on input "What is the patient's current BMI? (if less than 20, not a candidate)" at bounding box center [900, 411] width 824 height 36
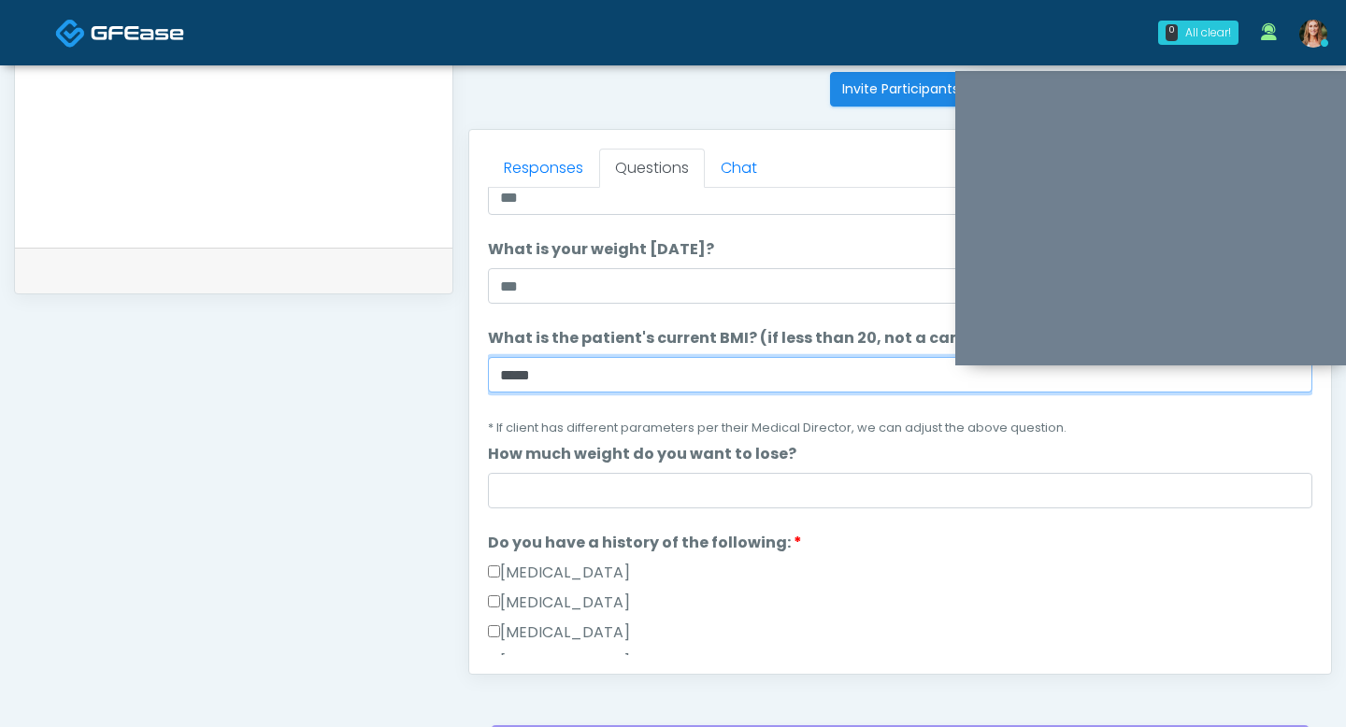
type input "*****"
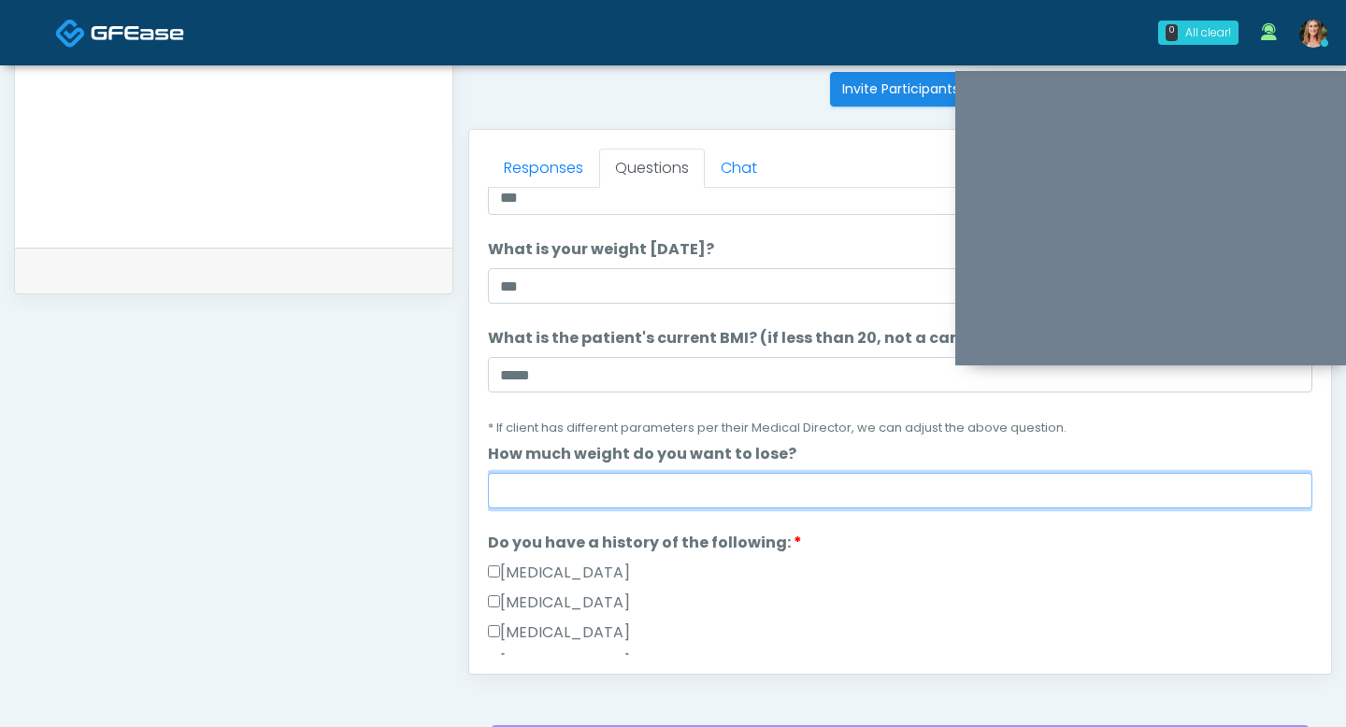
click at [547, 498] on input "How much weight do you want to lose?" at bounding box center [900, 491] width 824 height 36
type input "***"
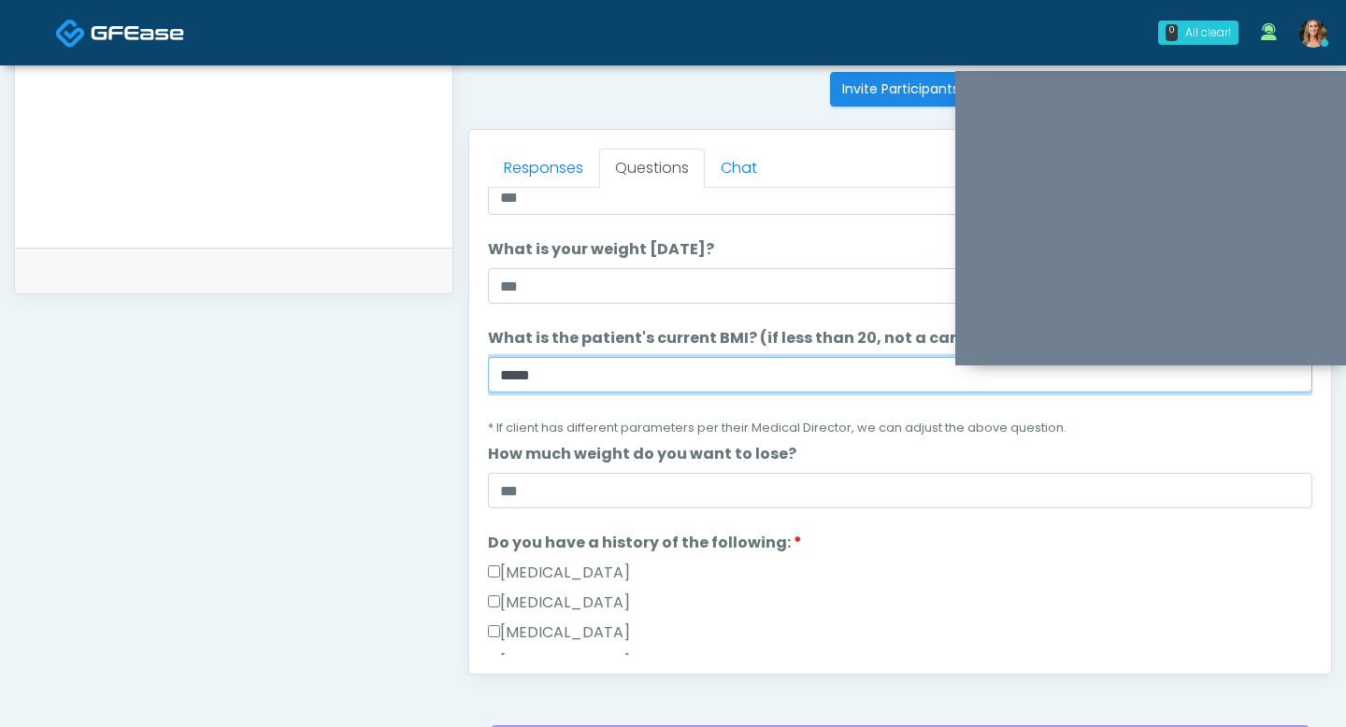
click at [548, 379] on input "*****" at bounding box center [900, 375] width 824 height 36
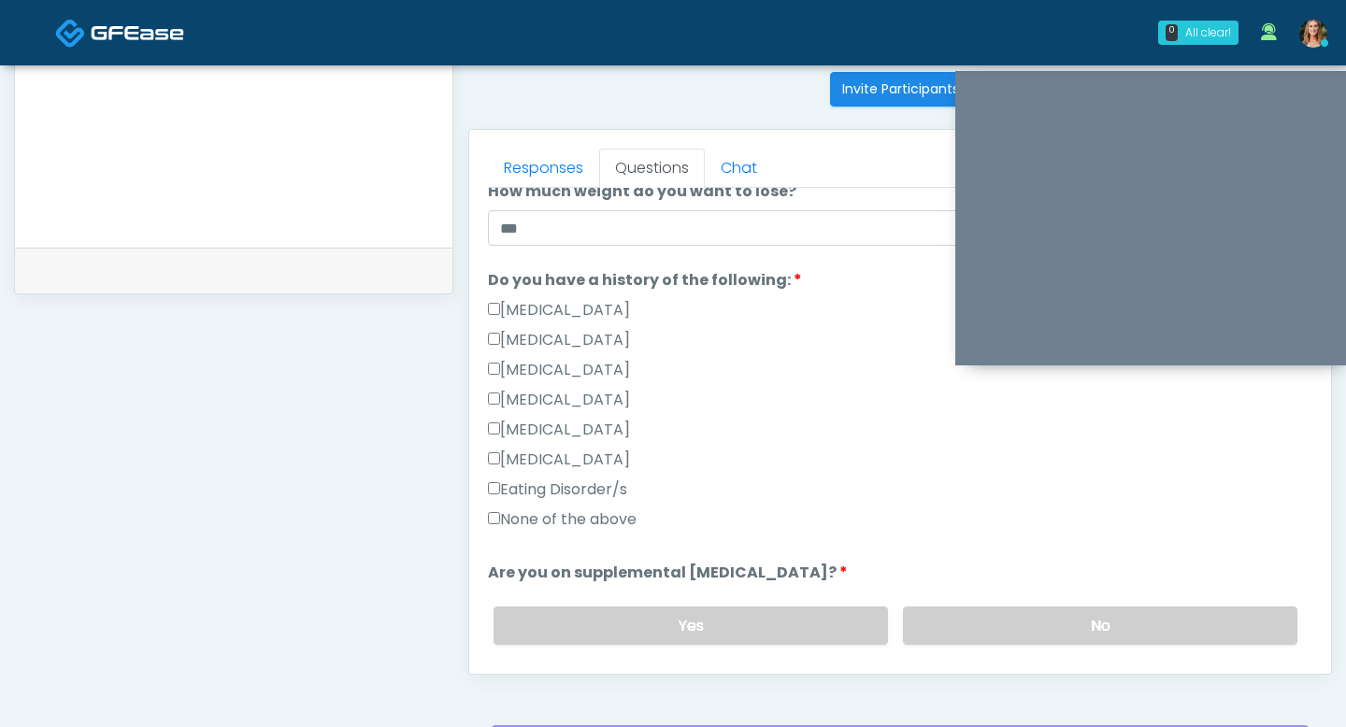
scroll to position [376, 0]
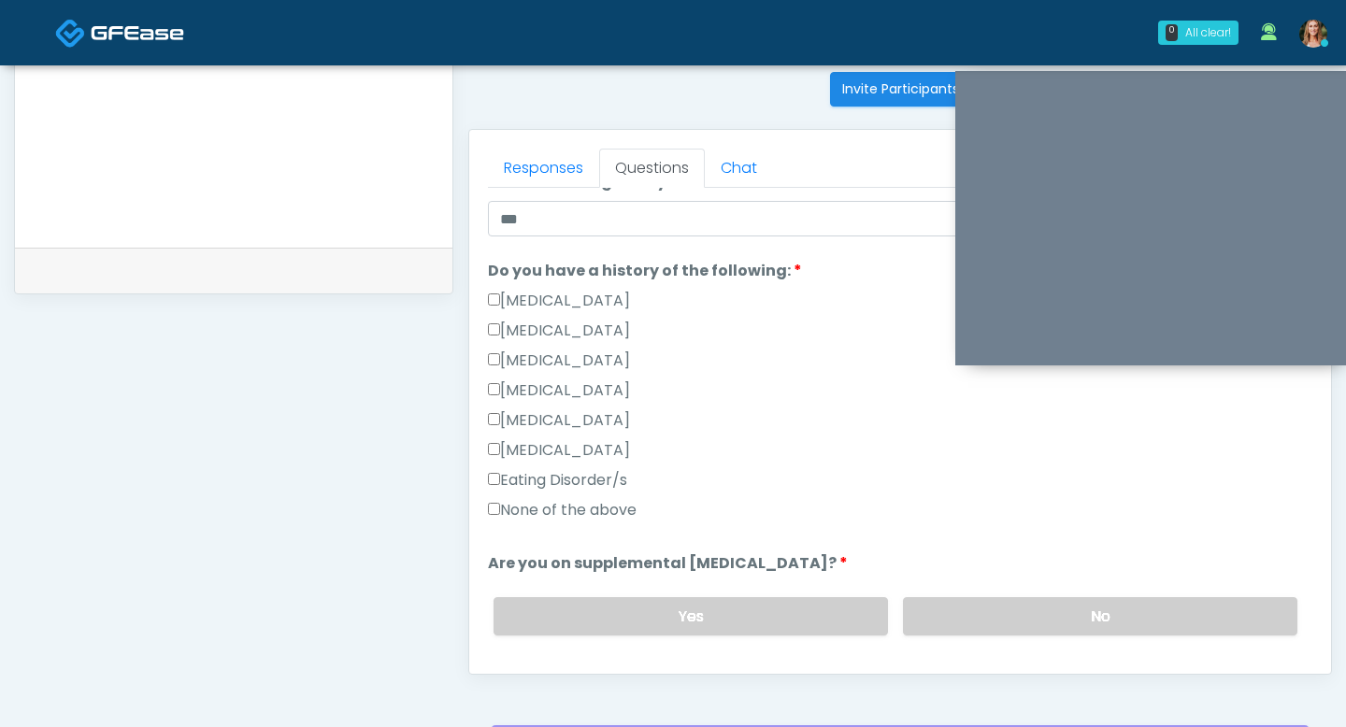
type input "**"
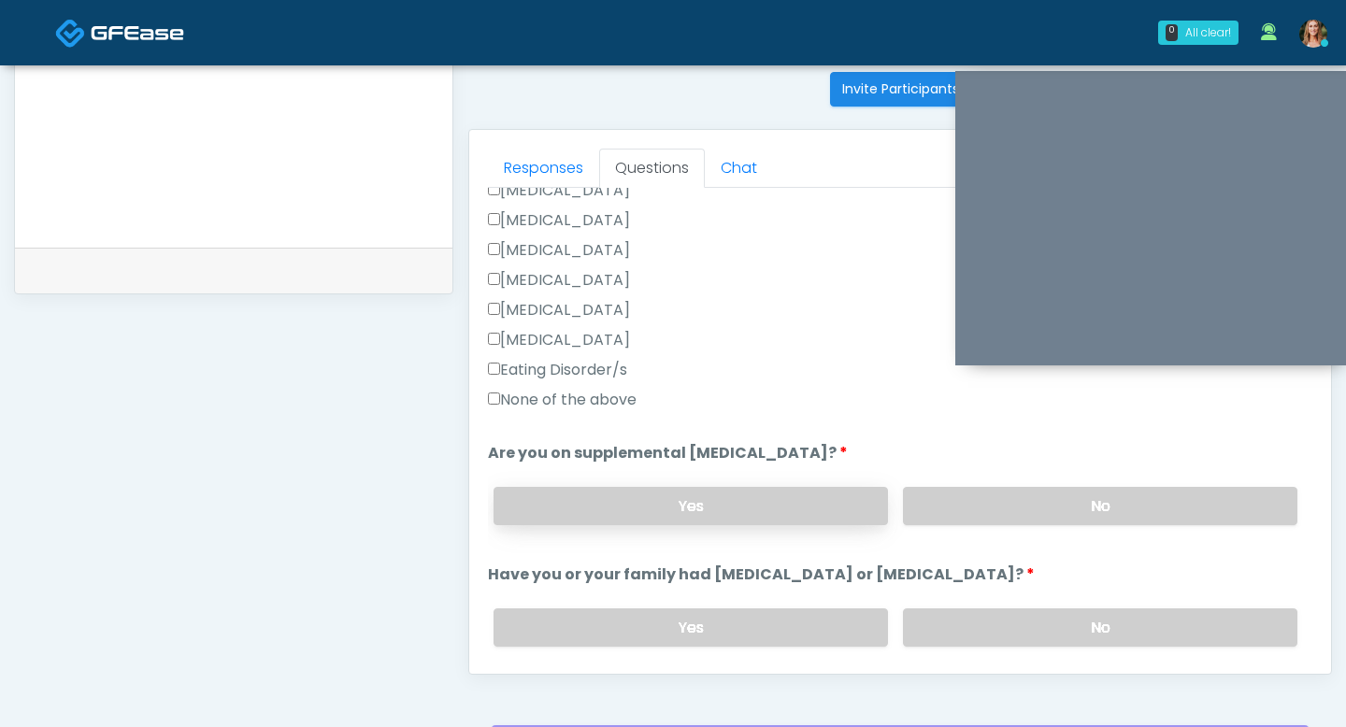
scroll to position [490, 0]
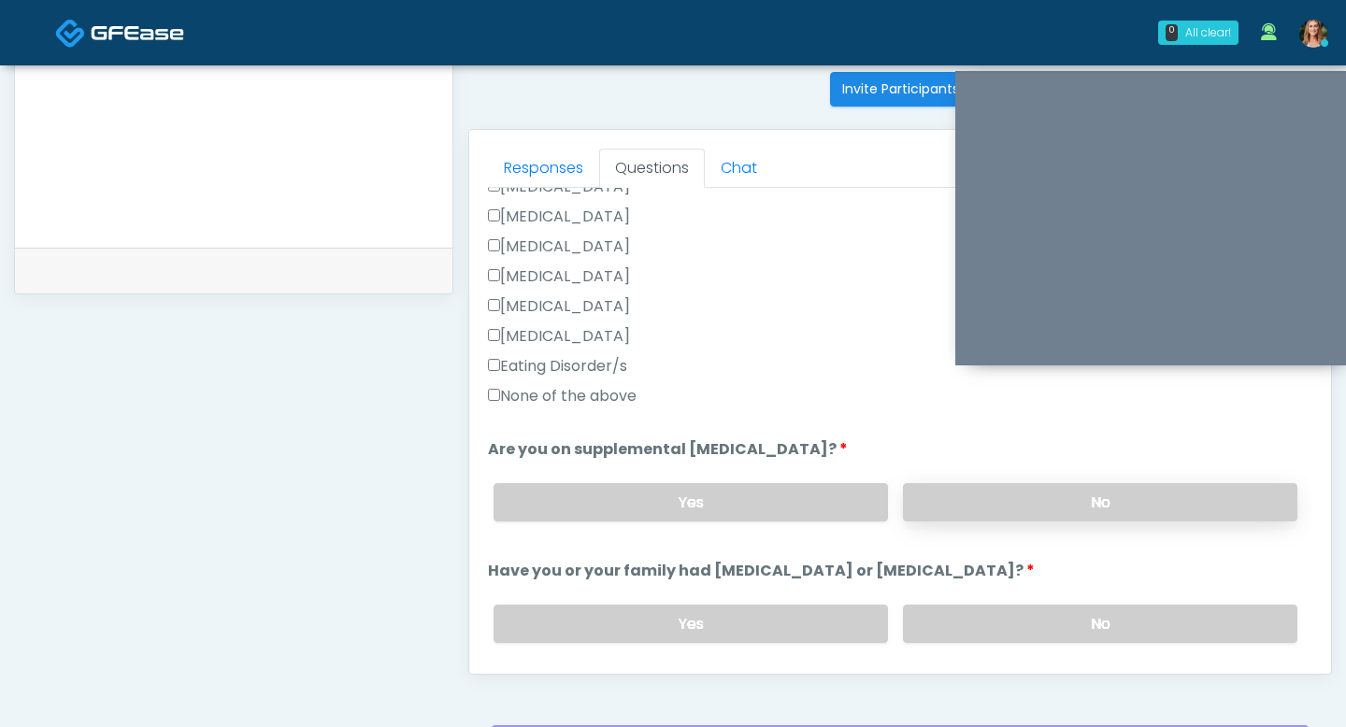
click at [942, 500] on label "No" at bounding box center [1100, 502] width 394 height 38
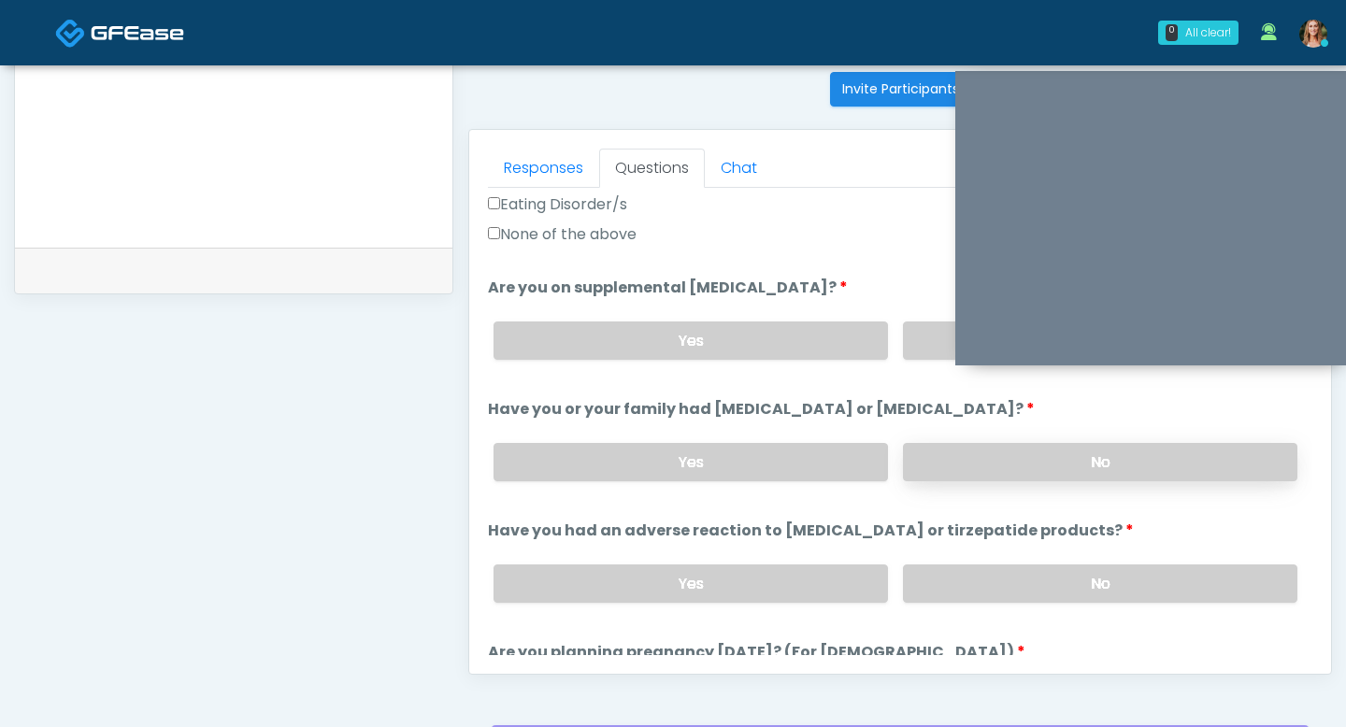
click at [942, 451] on label "No" at bounding box center [1100, 462] width 394 height 38
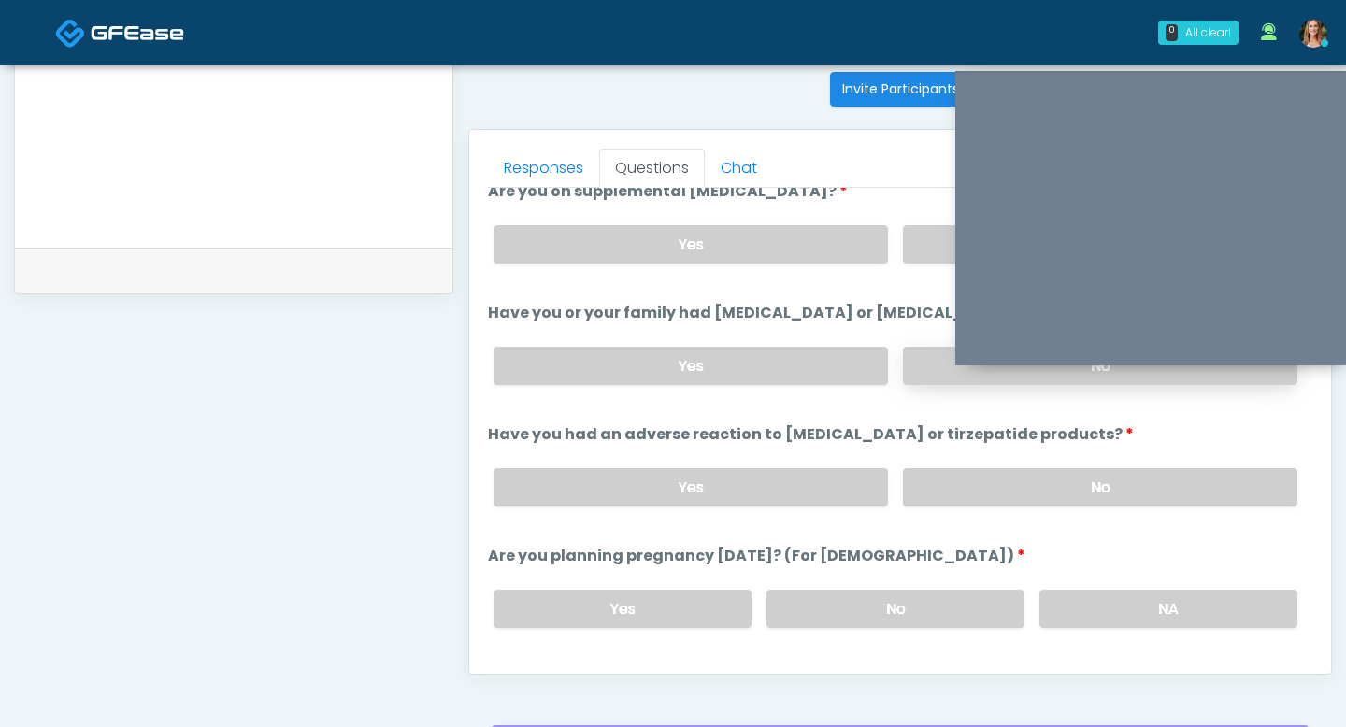
scroll to position [753, 0]
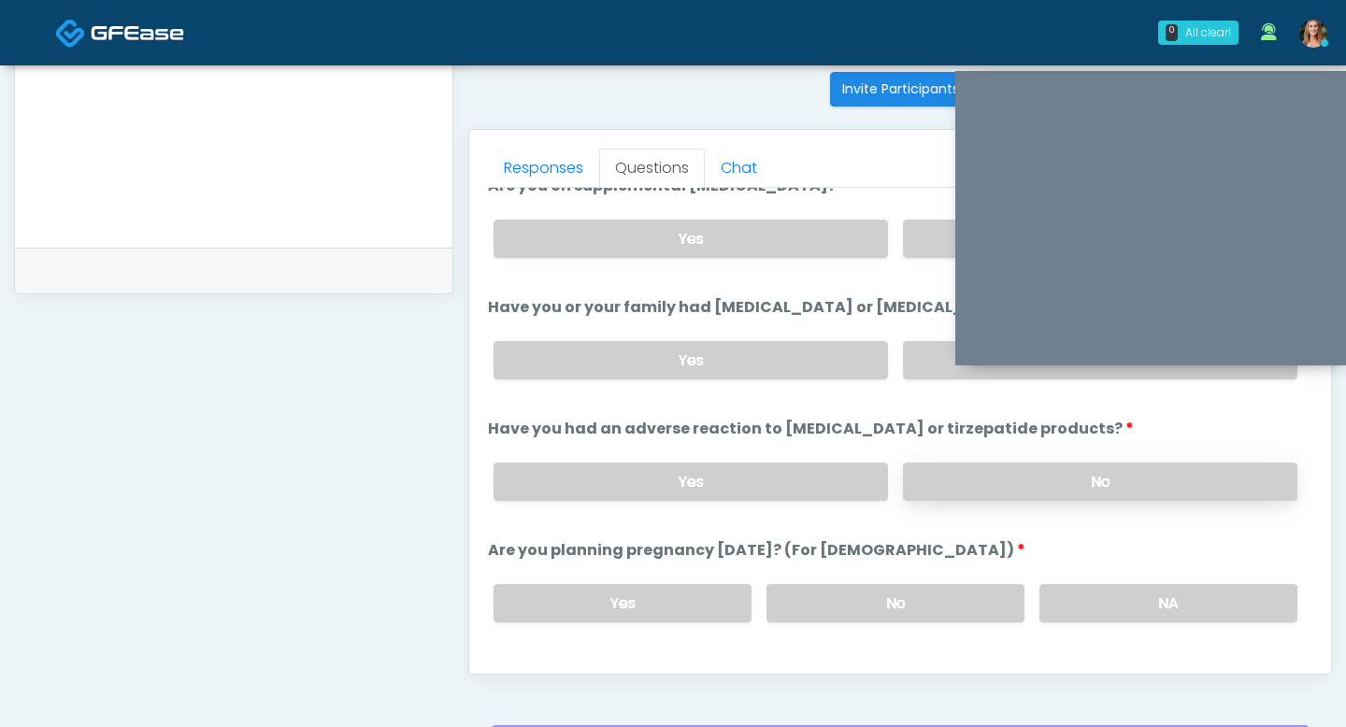
click at [949, 473] on label "No" at bounding box center [1100, 482] width 394 height 38
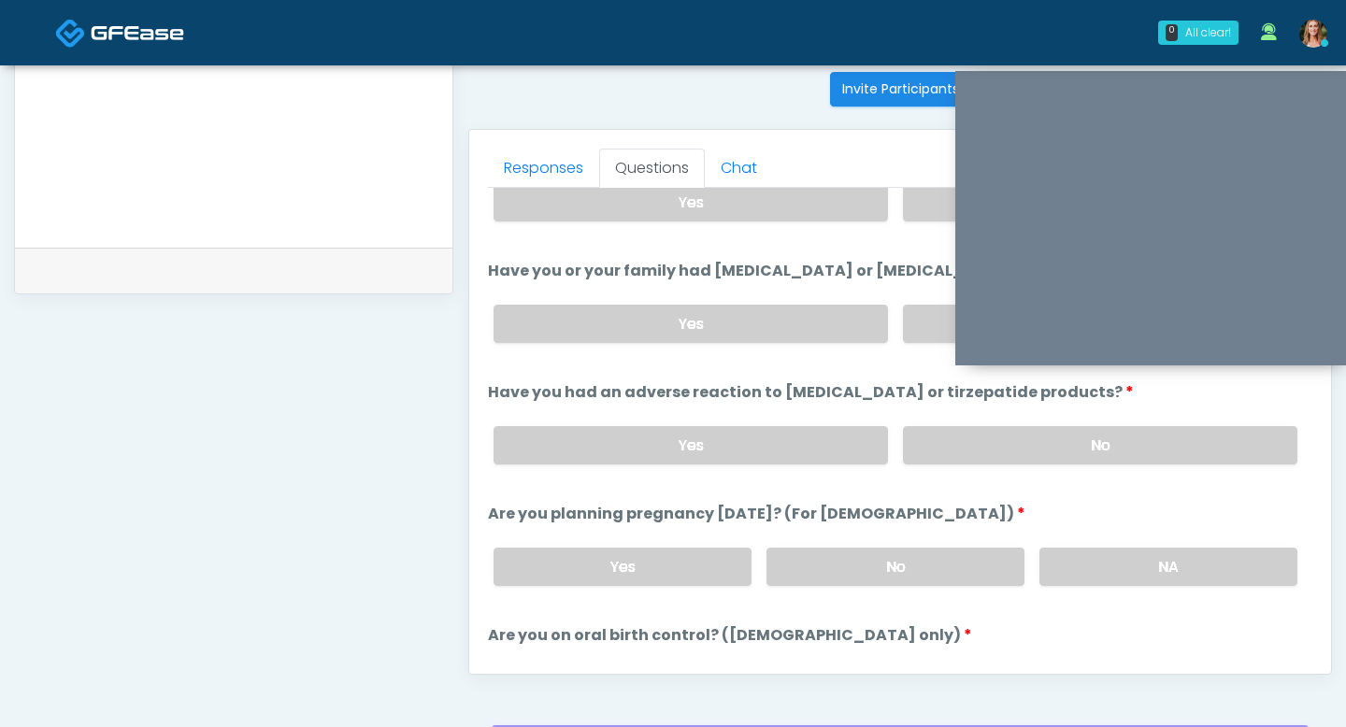
scroll to position [822, 0]
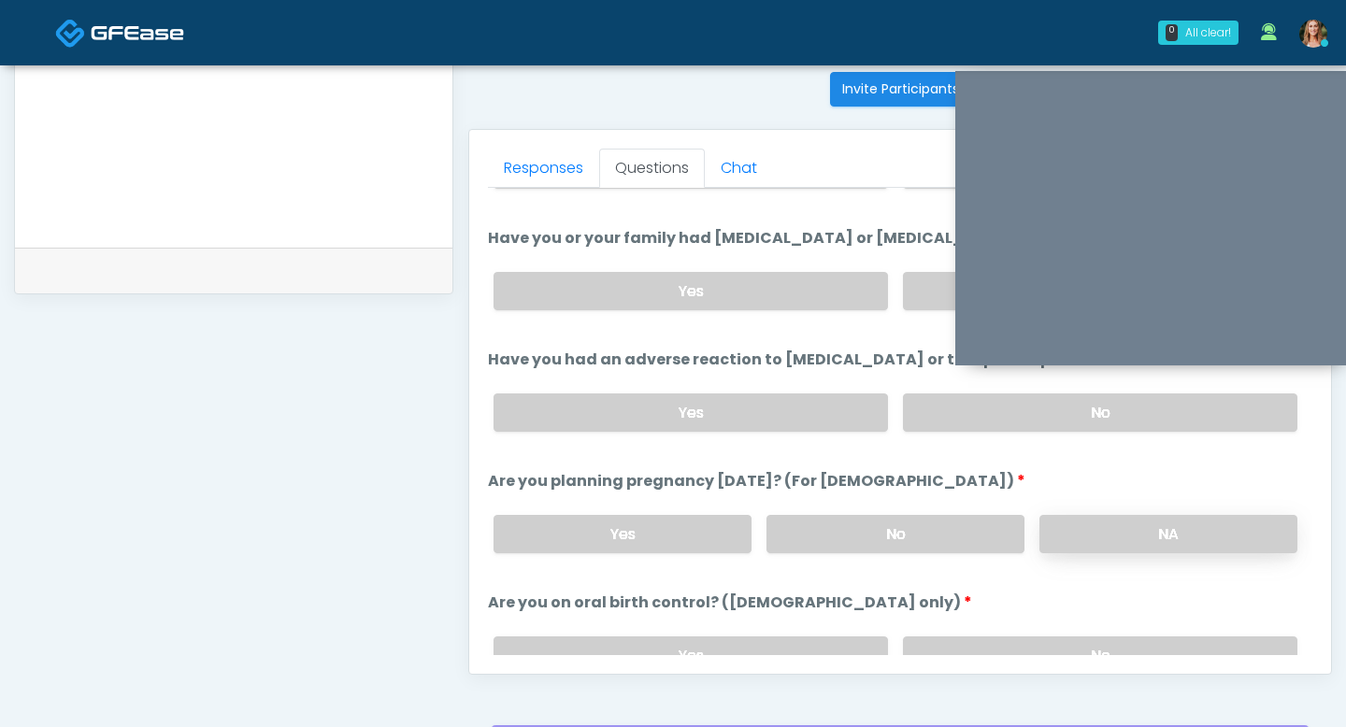
click at [1095, 530] on label "NA" at bounding box center [1168, 534] width 258 height 38
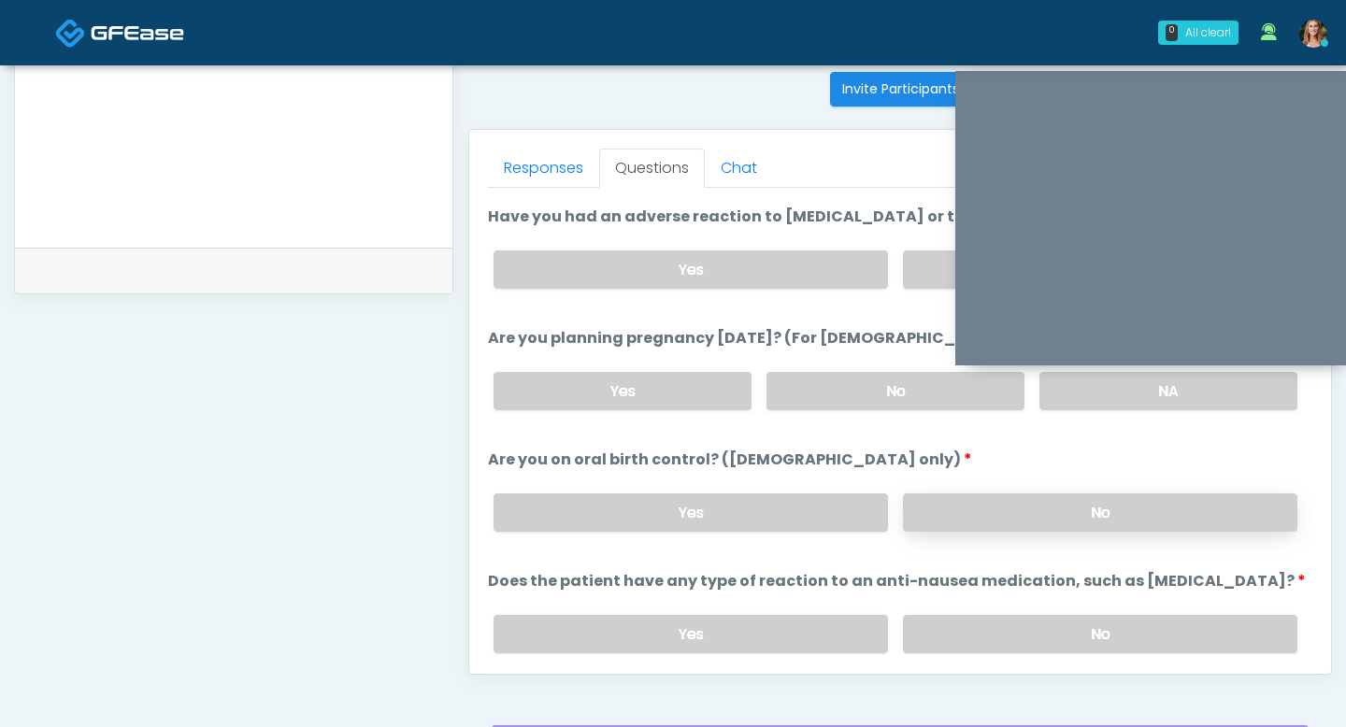
click at [1046, 503] on label "No" at bounding box center [1100, 512] width 394 height 38
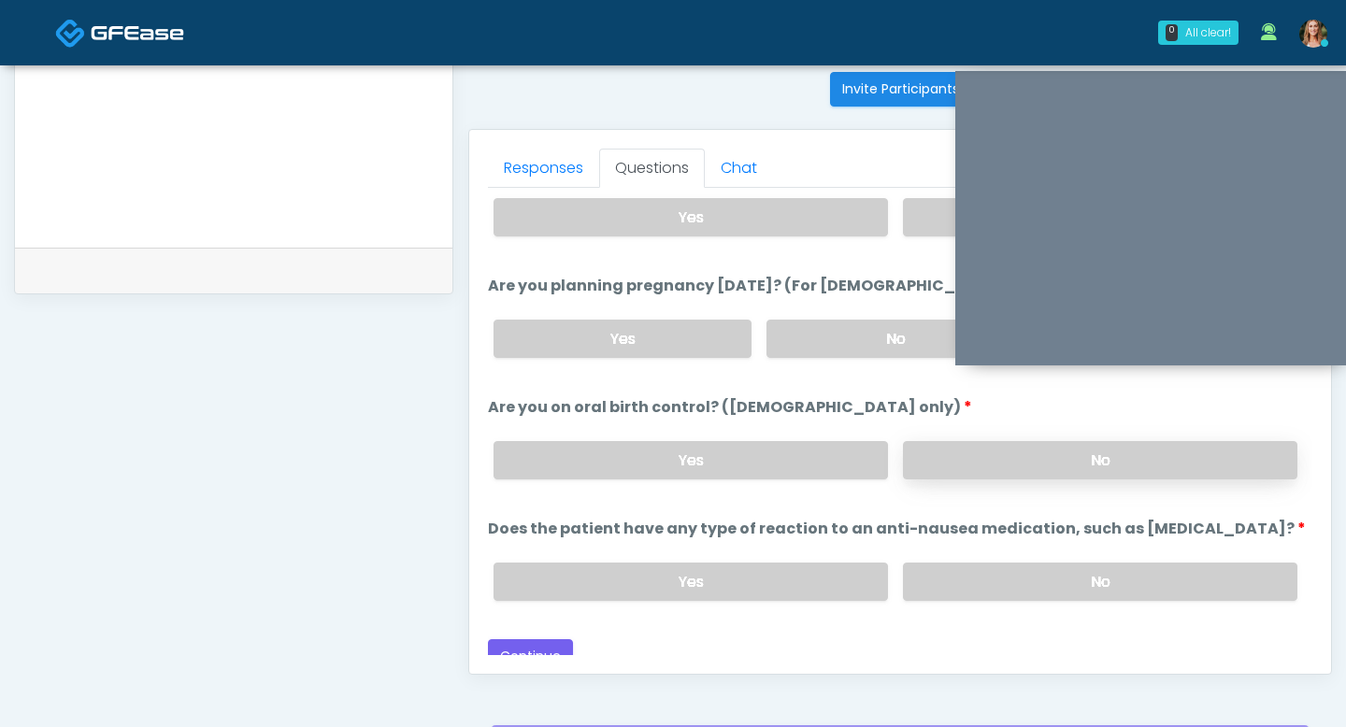
scroll to position [1031, 0]
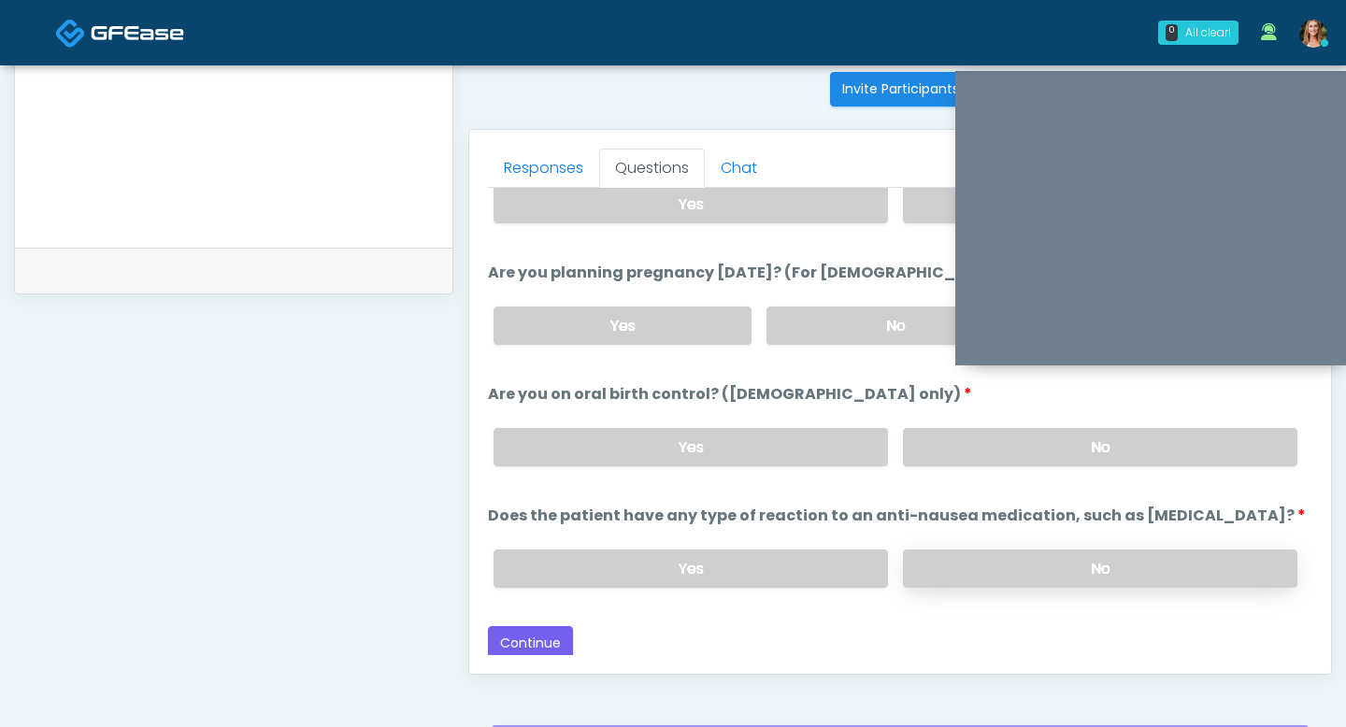
click at [1035, 565] on label "No" at bounding box center [1100, 569] width 394 height 38
click at [550, 635] on button "Continue" at bounding box center [530, 643] width 85 height 35
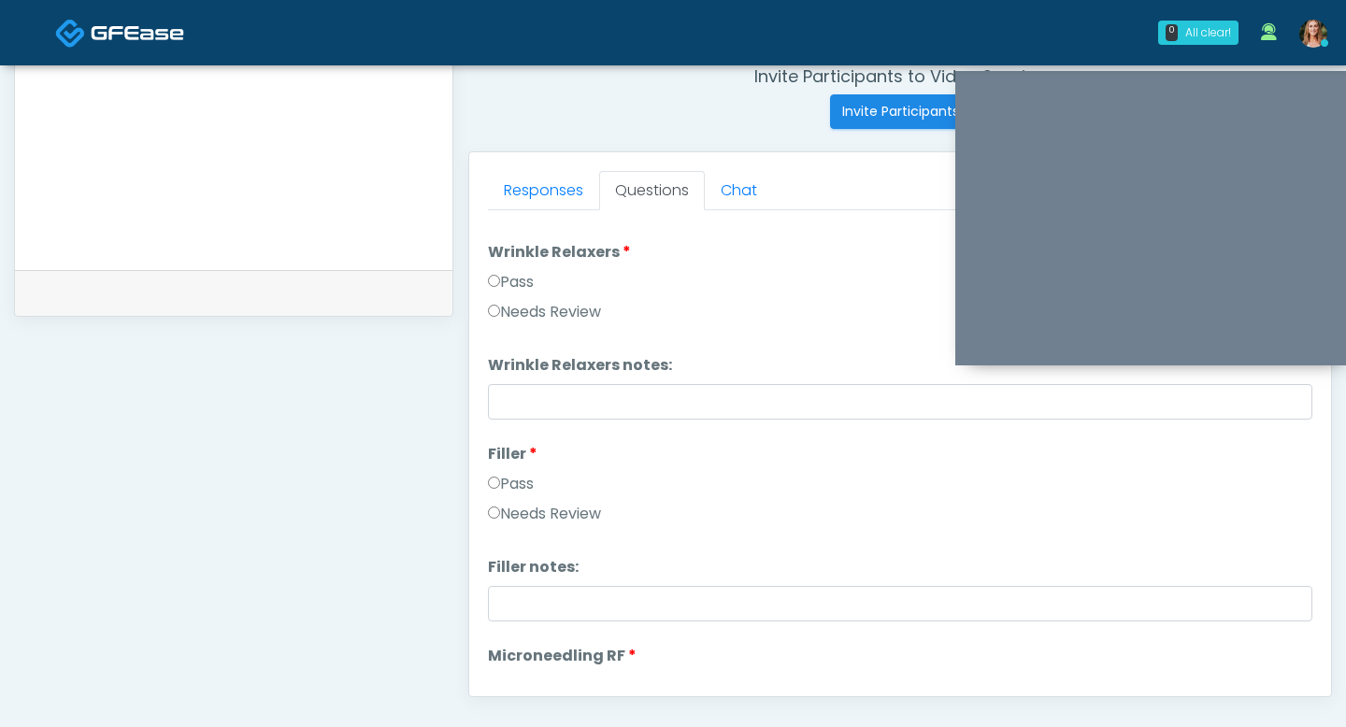
scroll to position [0, 0]
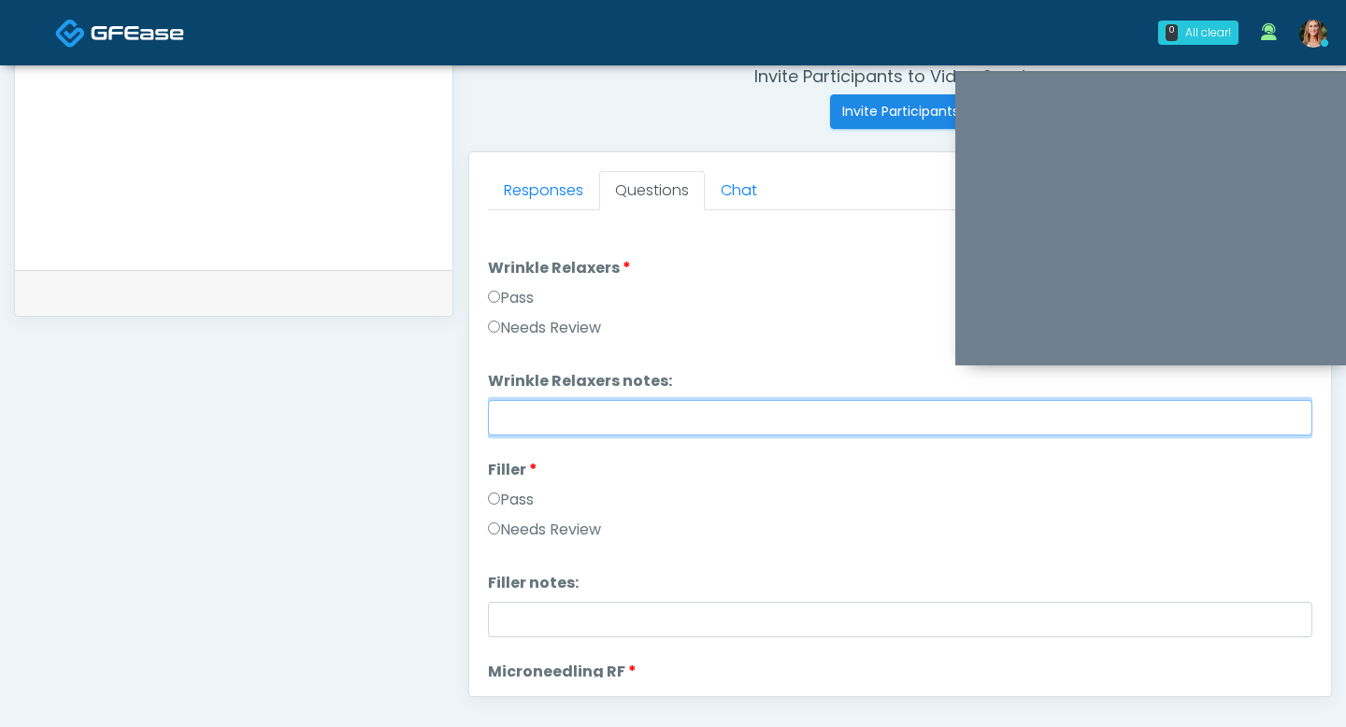
click at [528, 412] on input "Wrinkle Relaxers notes:" at bounding box center [900, 418] width 824 height 36
type input "**********"
click at [768, 423] on input "**********" at bounding box center [900, 418] width 824 height 36
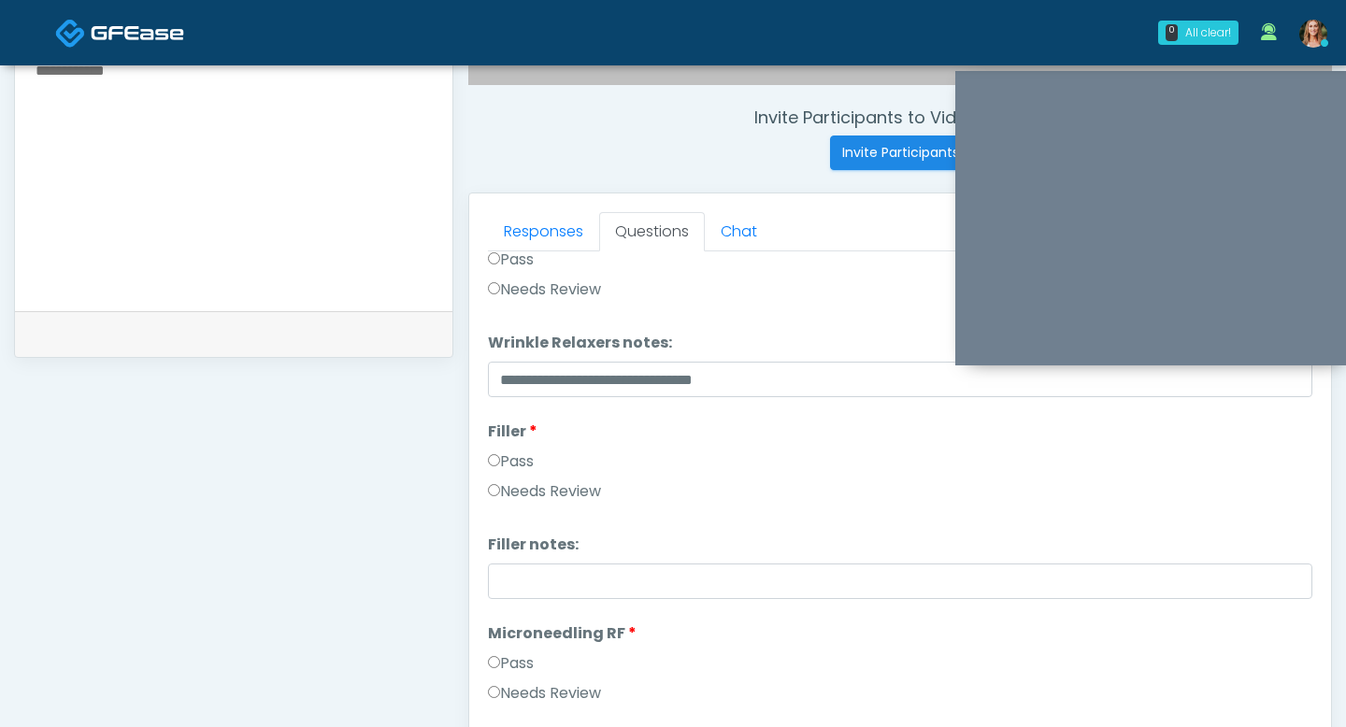
scroll to position [771, 0]
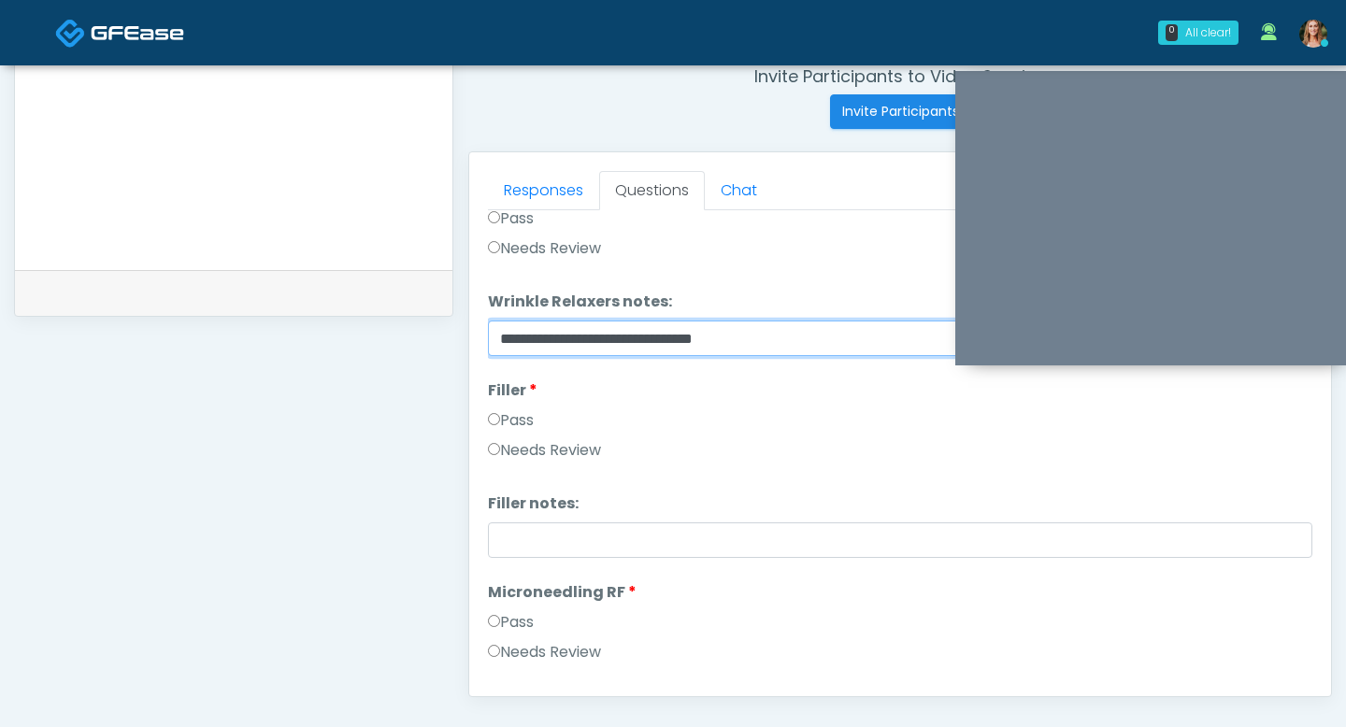
drag, startPoint x: 762, startPoint y: 336, endPoint x: 422, endPoint y: 328, distance: 339.3
click at [422, 328] on div "**********" at bounding box center [673, 132] width 1318 height 1425
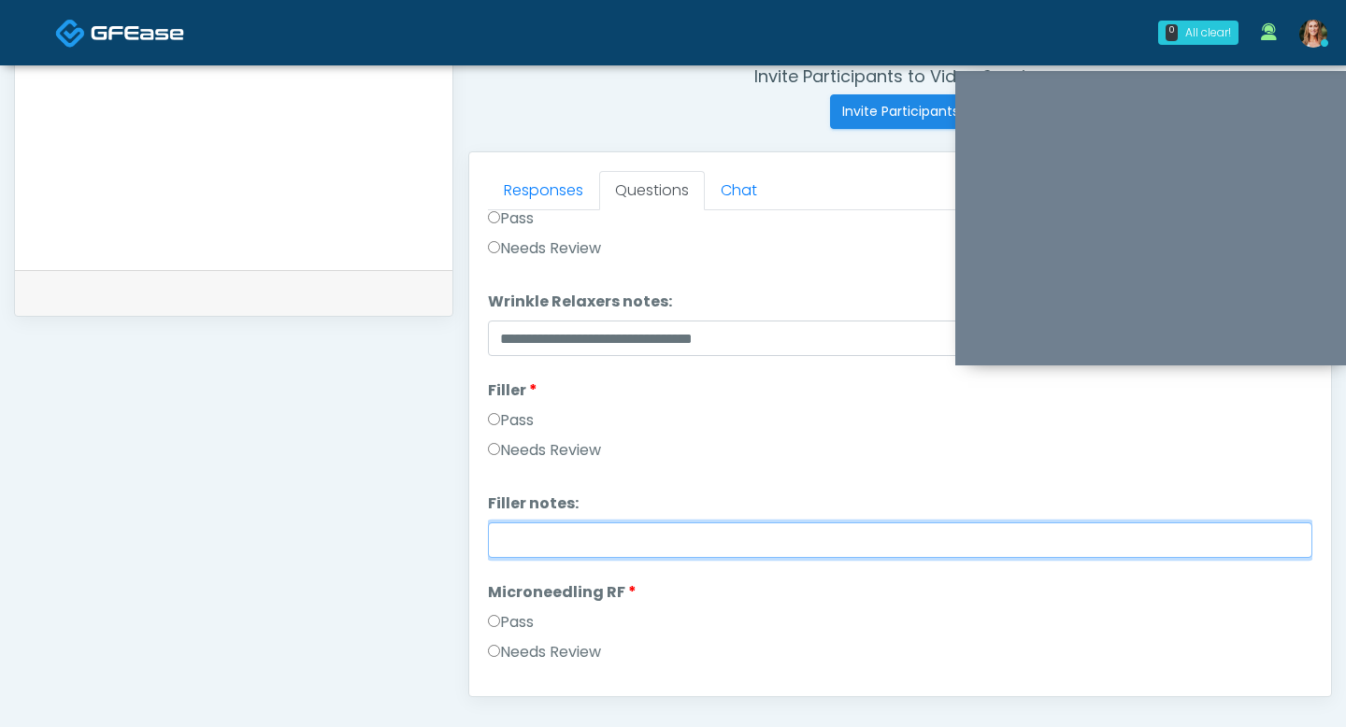
click at [519, 544] on input "Filler notes:" at bounding box center [900, 540] width 824 height 36
paste input "**********"
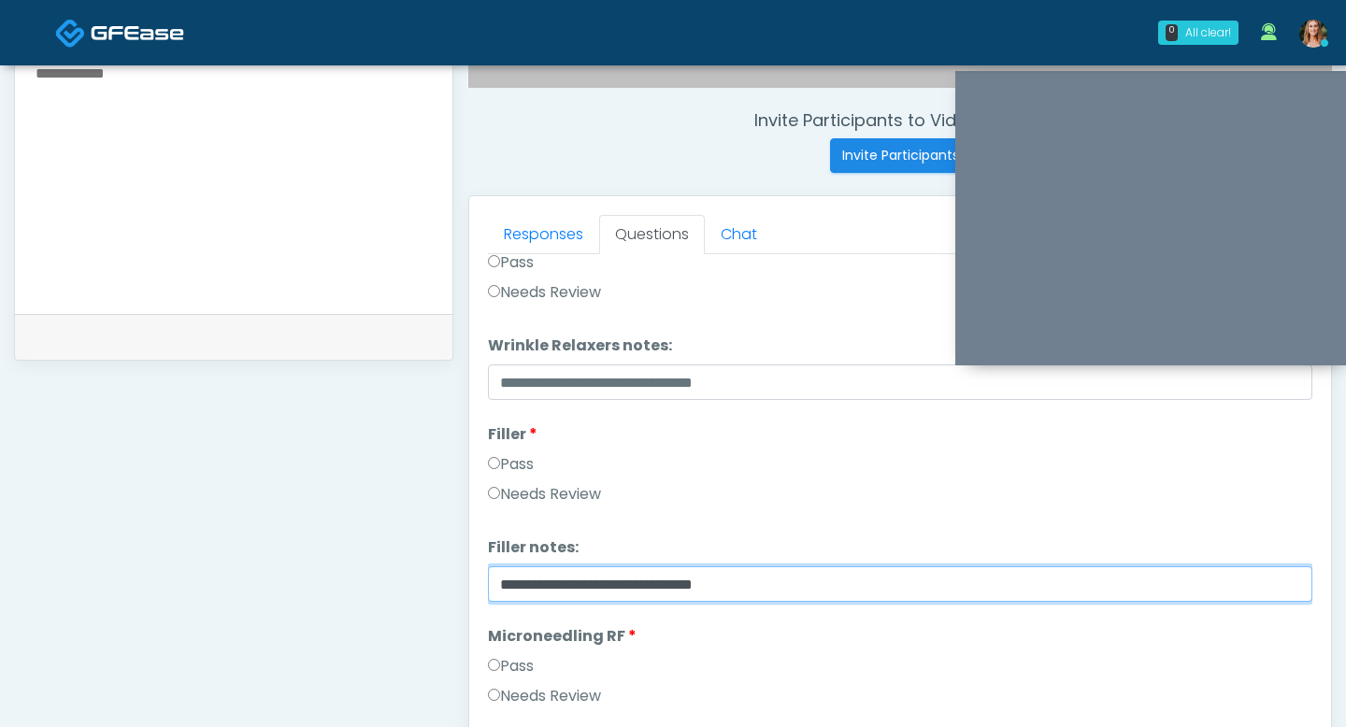
scroll to position [672, 0]
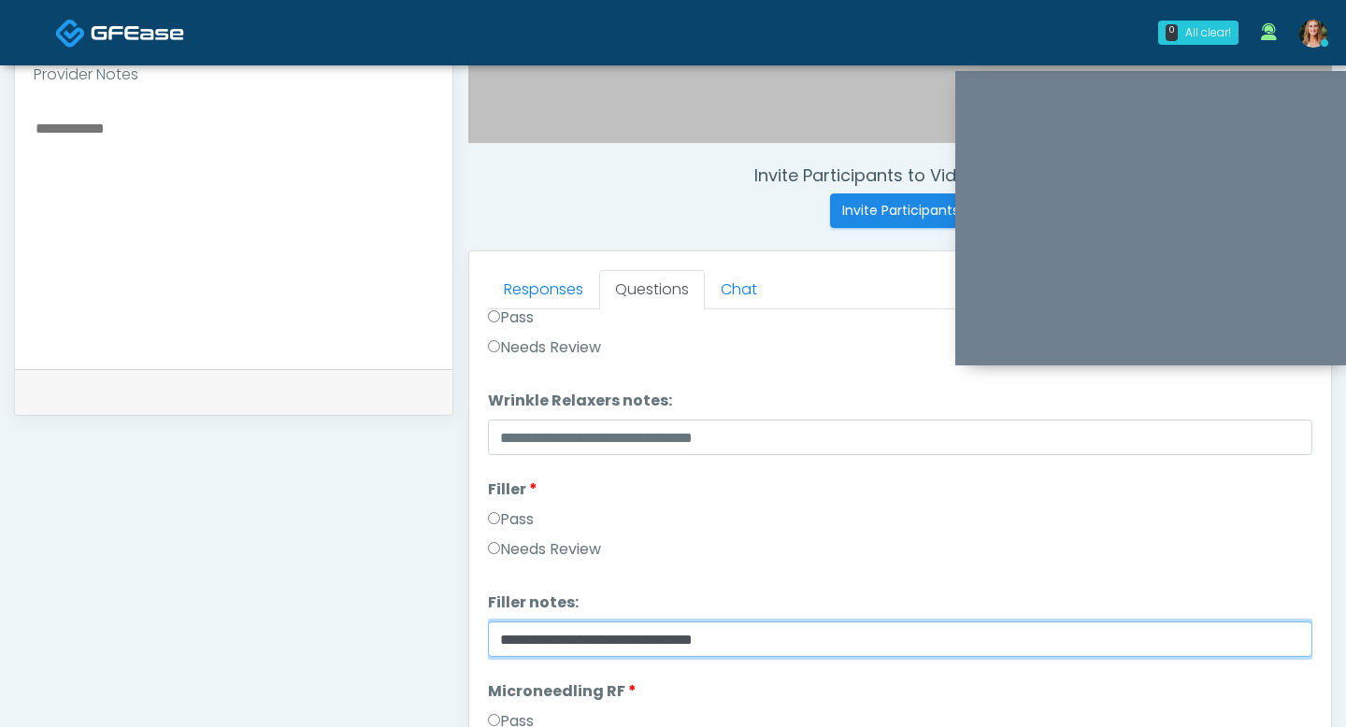
type input "**********"
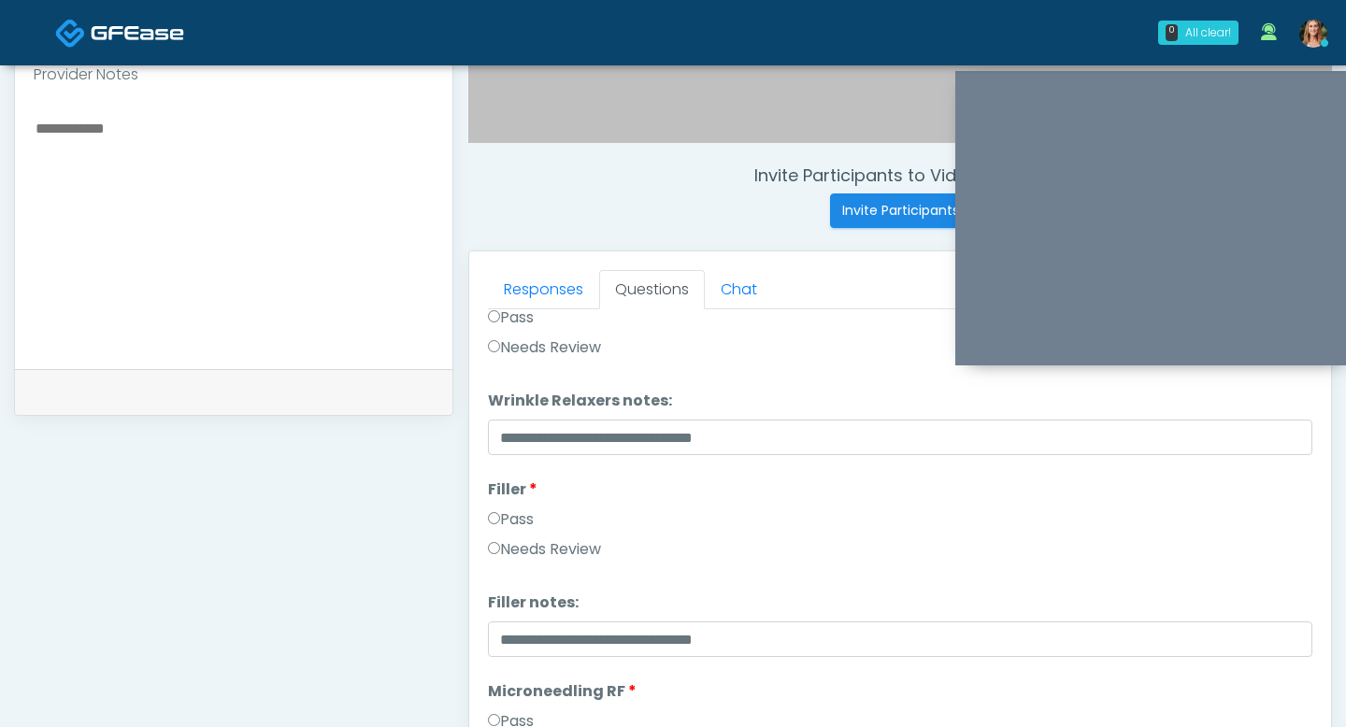
click at [175, 216] on textarea at bounding box center [234, 230] width 400 height 228
paste textarea "**********"
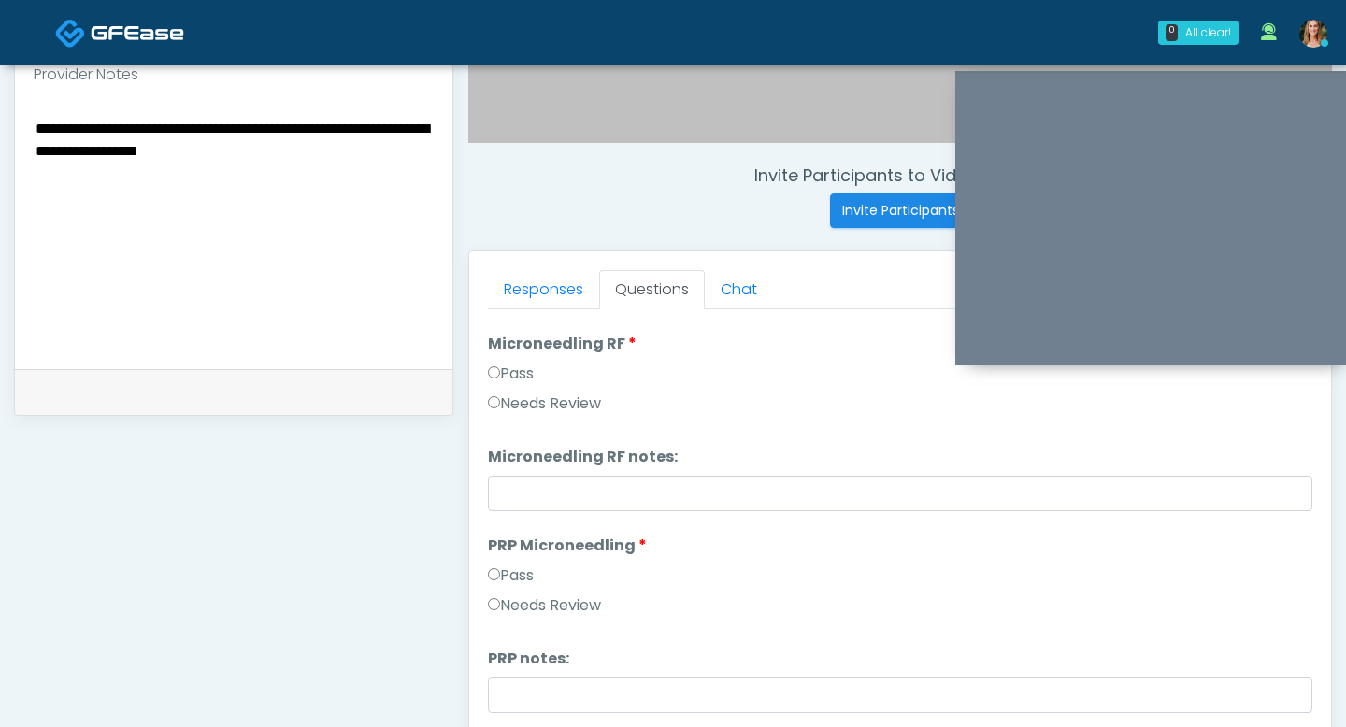
scroll to position [433, 0]
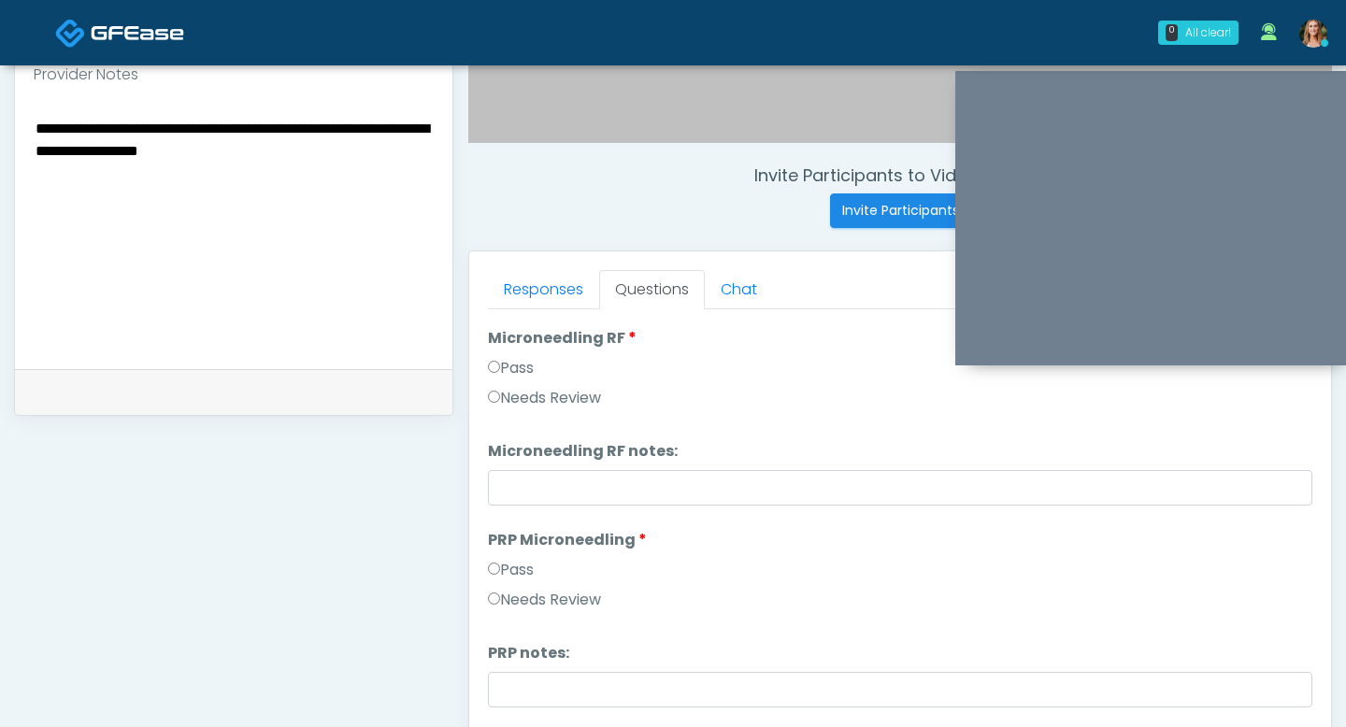
type textarea "**********"
click at [495, 562] on label "Pass" at bounding box center [511, 570] width 46 height 22
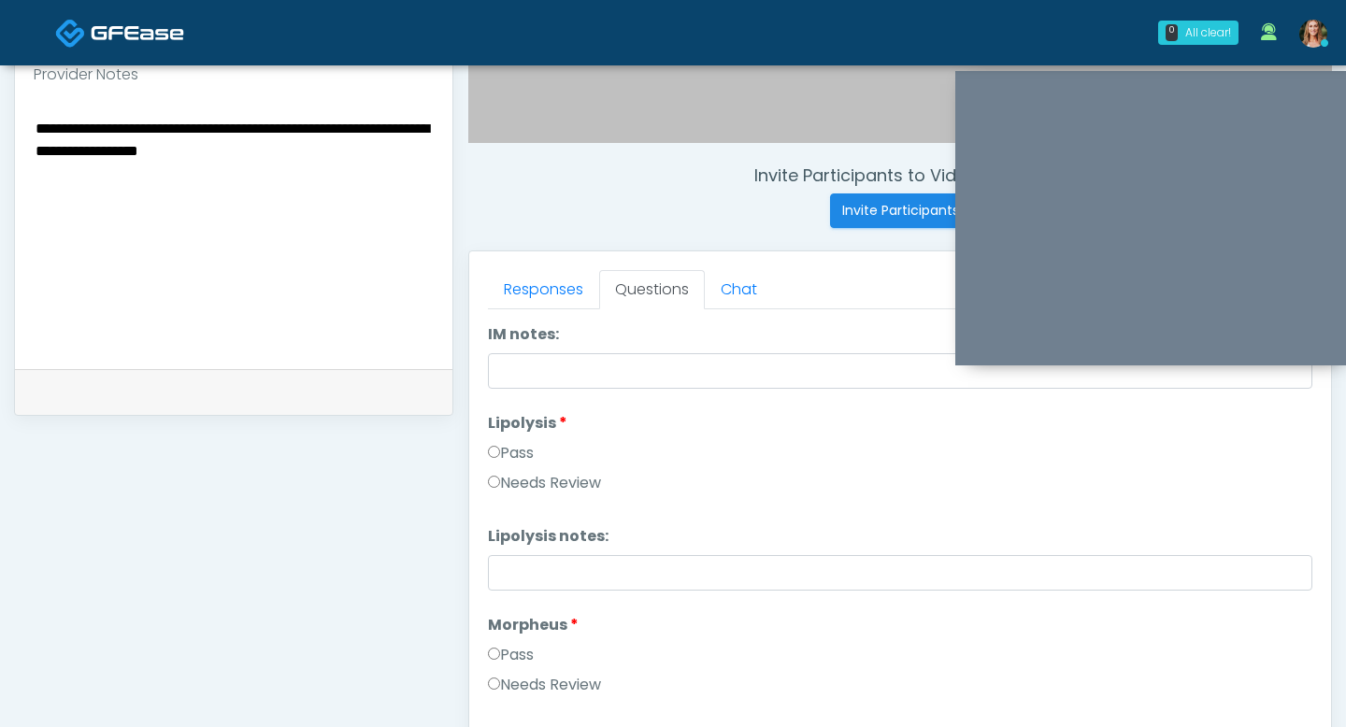
scroll to position [1178, 0]
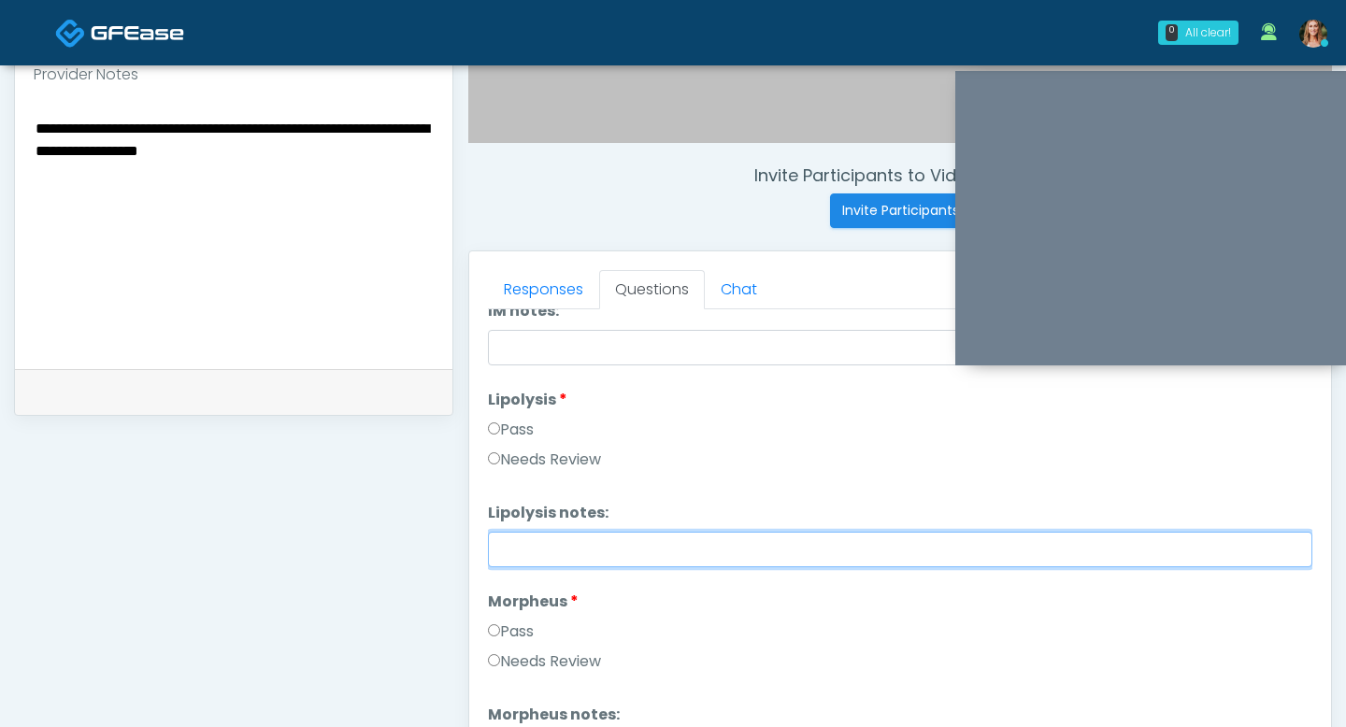
click at [519, 543] on input "Lipolysis notes:" at bounding box center [900, 550] width 824 height 36
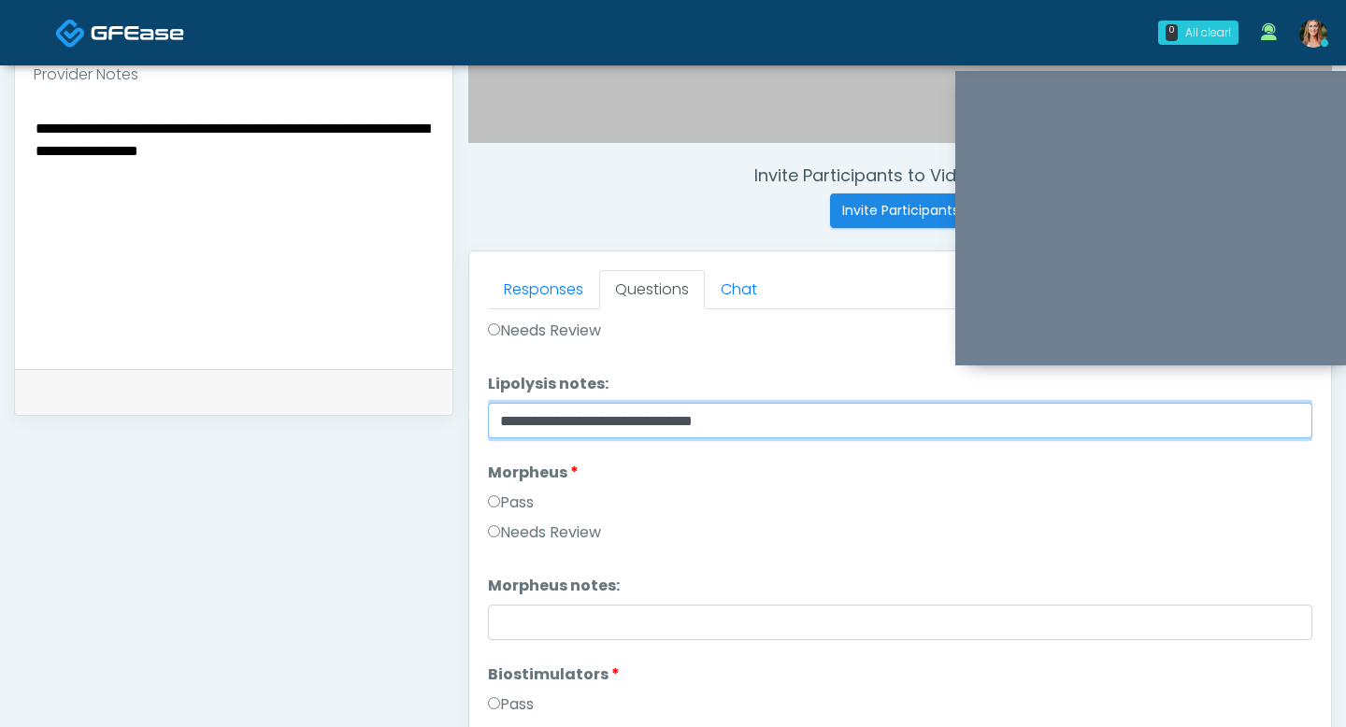
scroll to position [1356, 0]
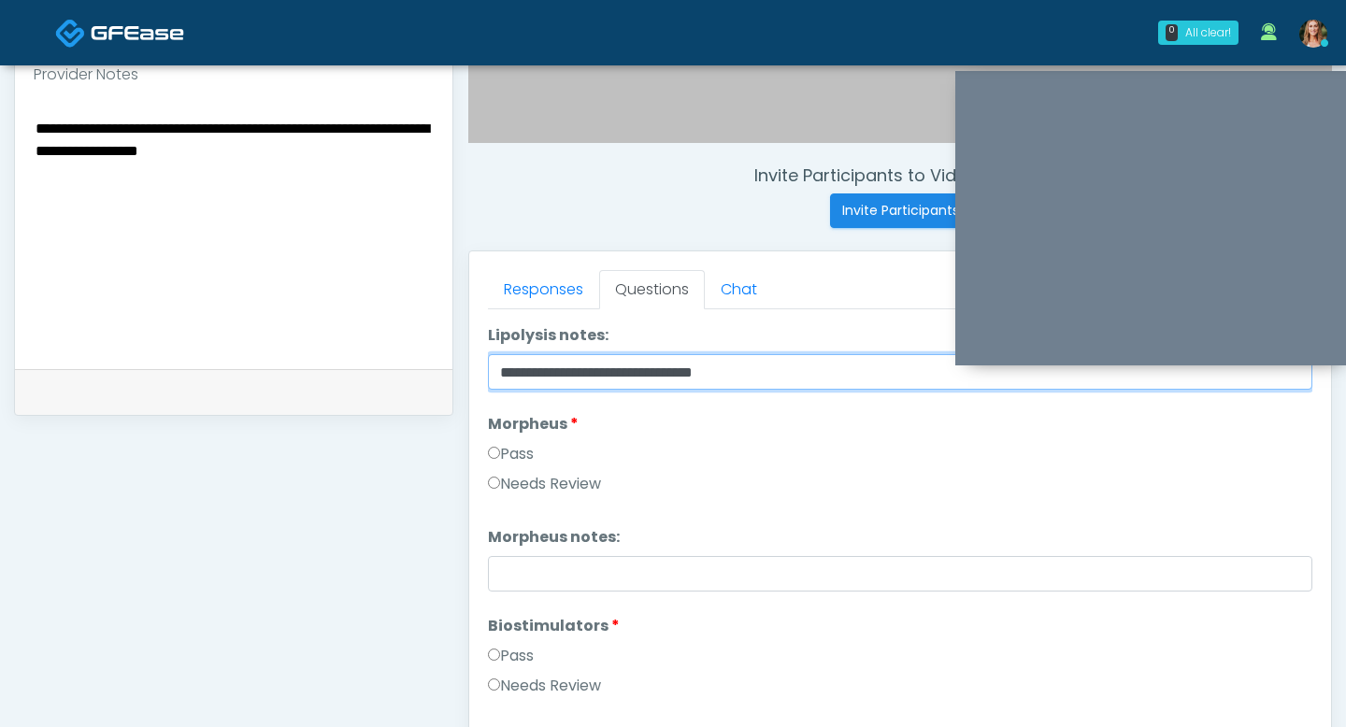
type input "**********"
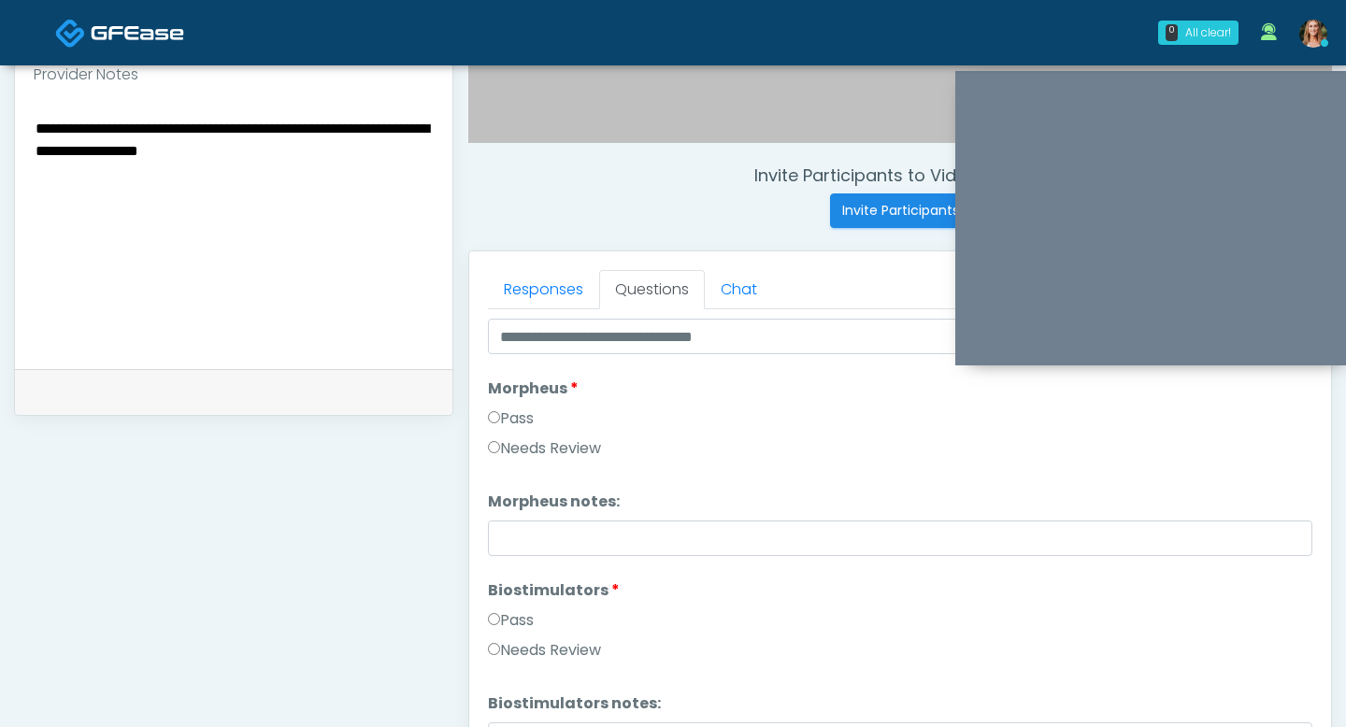
scroll to position [1387, 0]
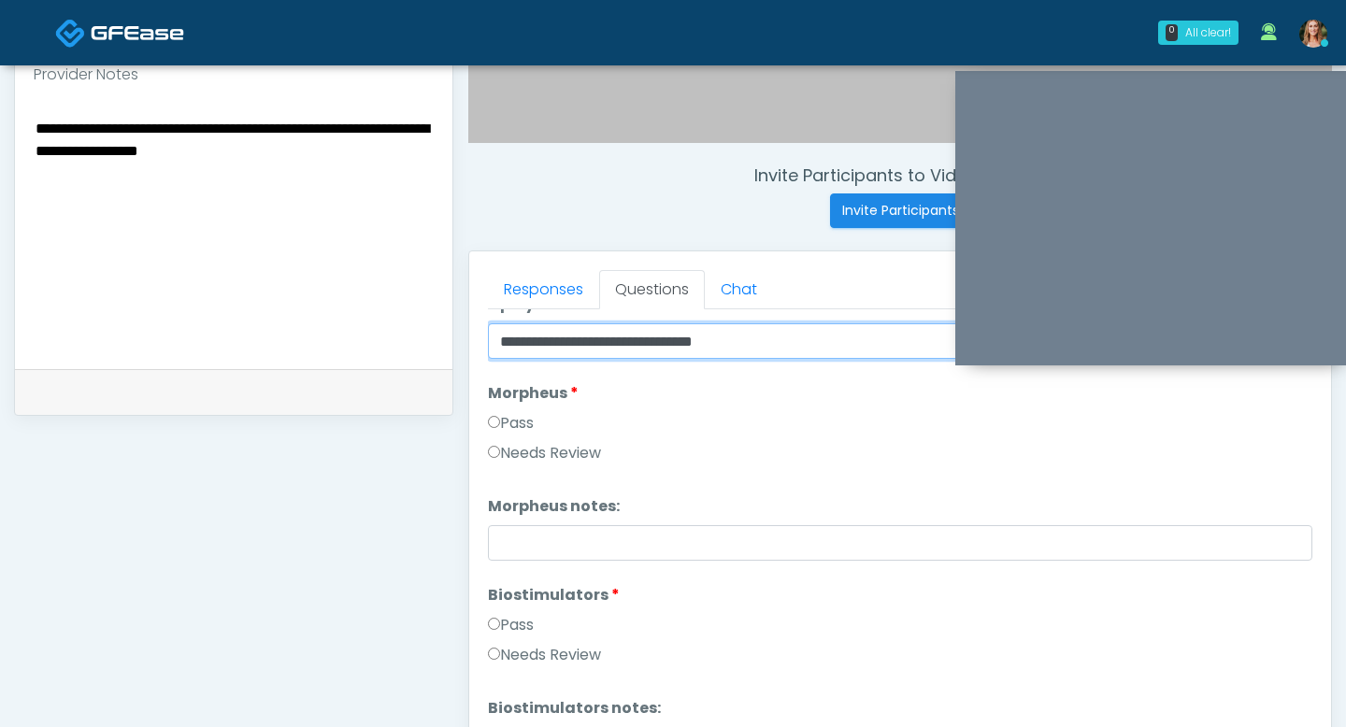
drag, startPoint x: 740, startPoint y: 344, endPoint x: 493, endPoint y: 342, distance: 246.7
click at [493, 342] on input "**********" at bounding box center [900, 341] width 824 height 36
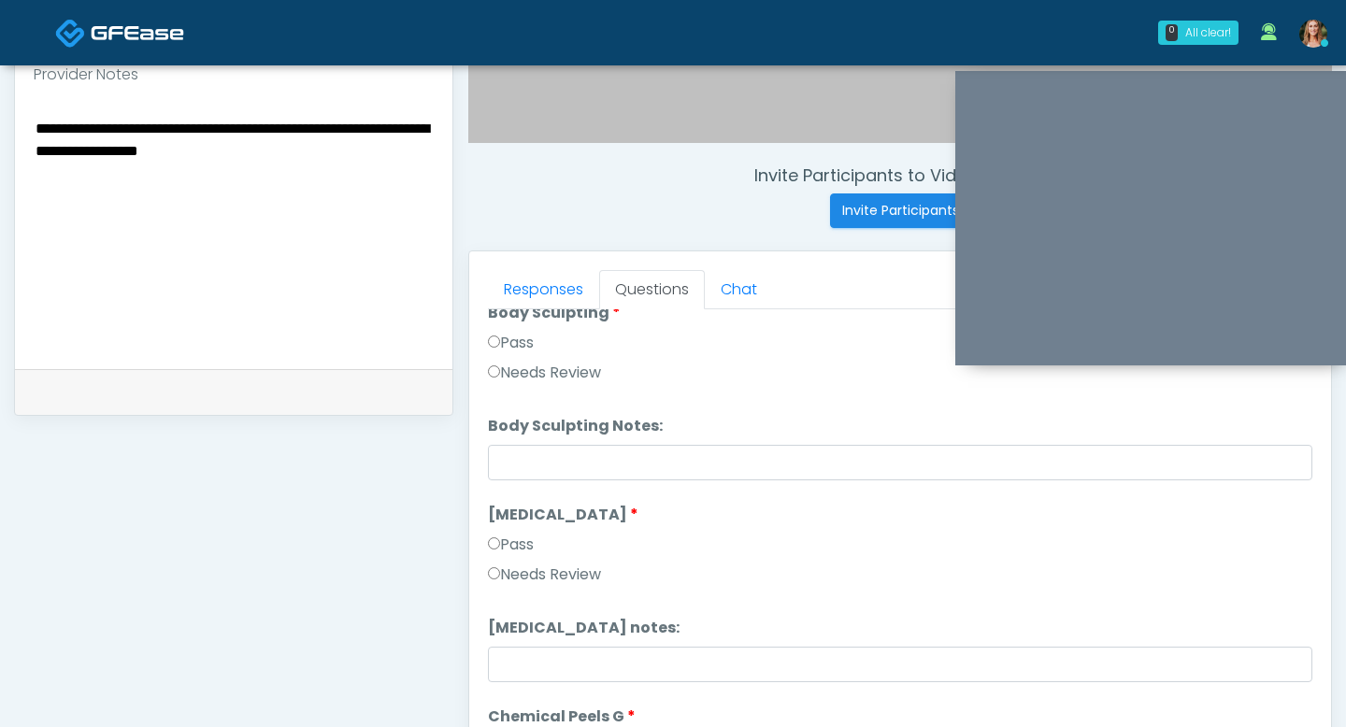
scroll to position [2075, 0]
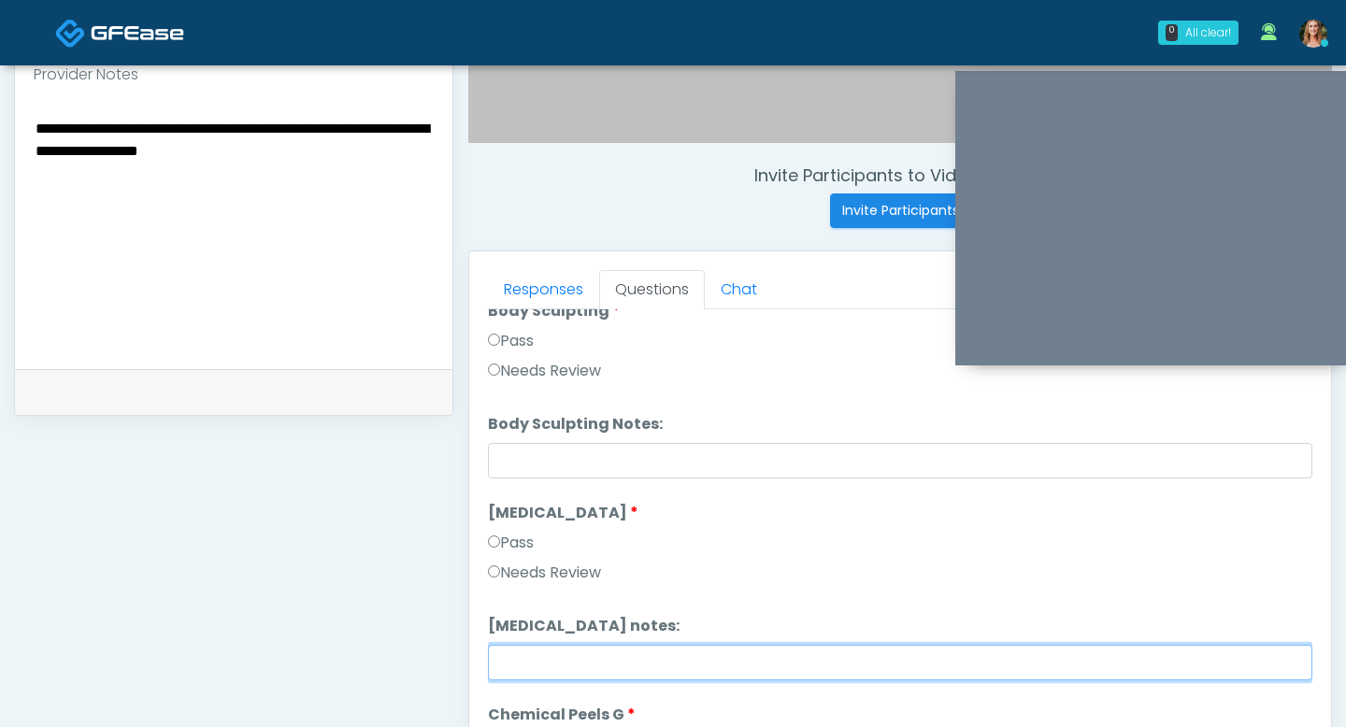
click at [532, 664] on input "Cryolipolysis notes:" at bounding box center [900, 663] width 824 height 36
paste input "**********"
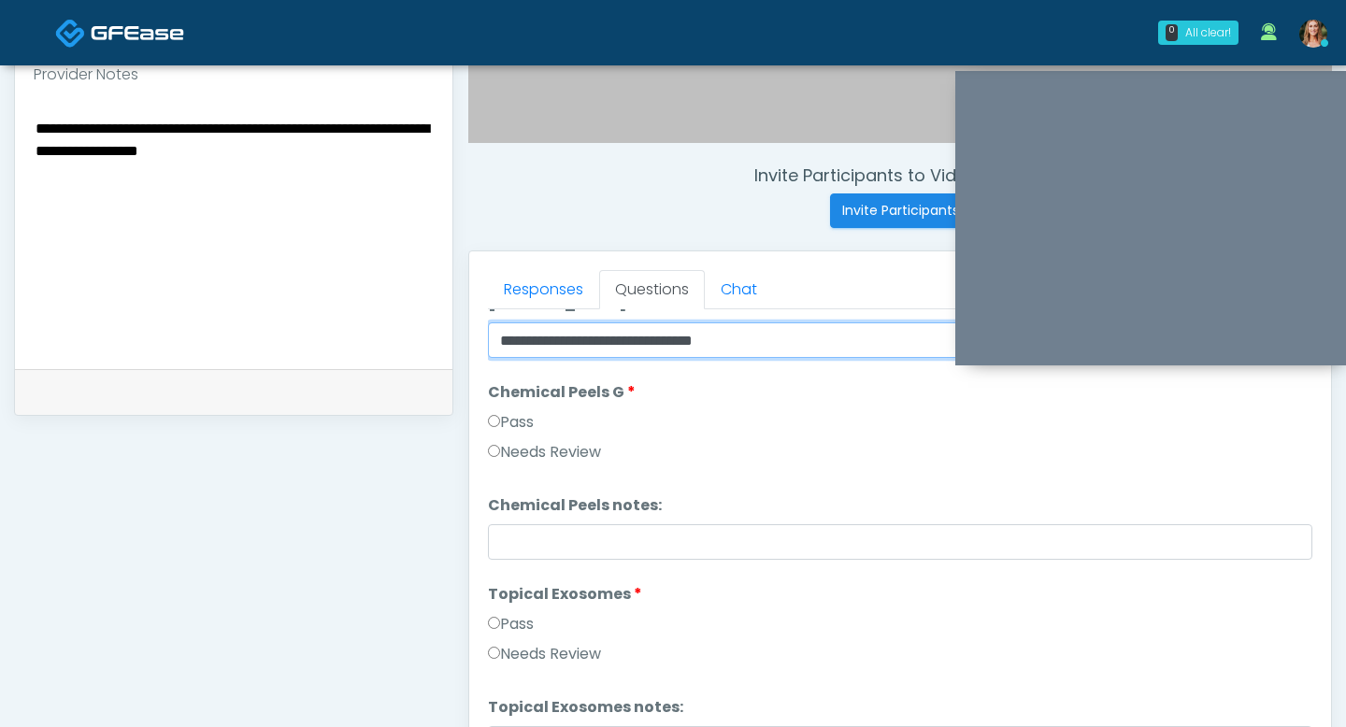
scroll to position [2354, 0]
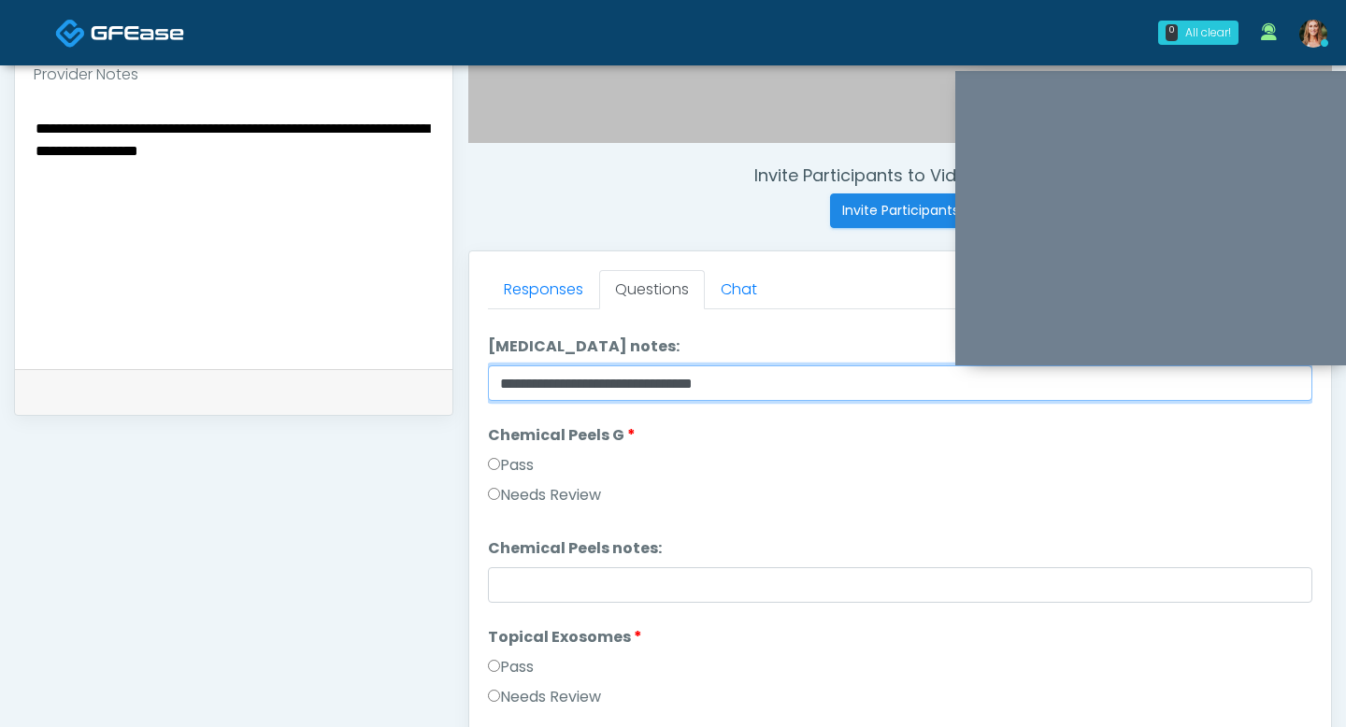
type input "**********"
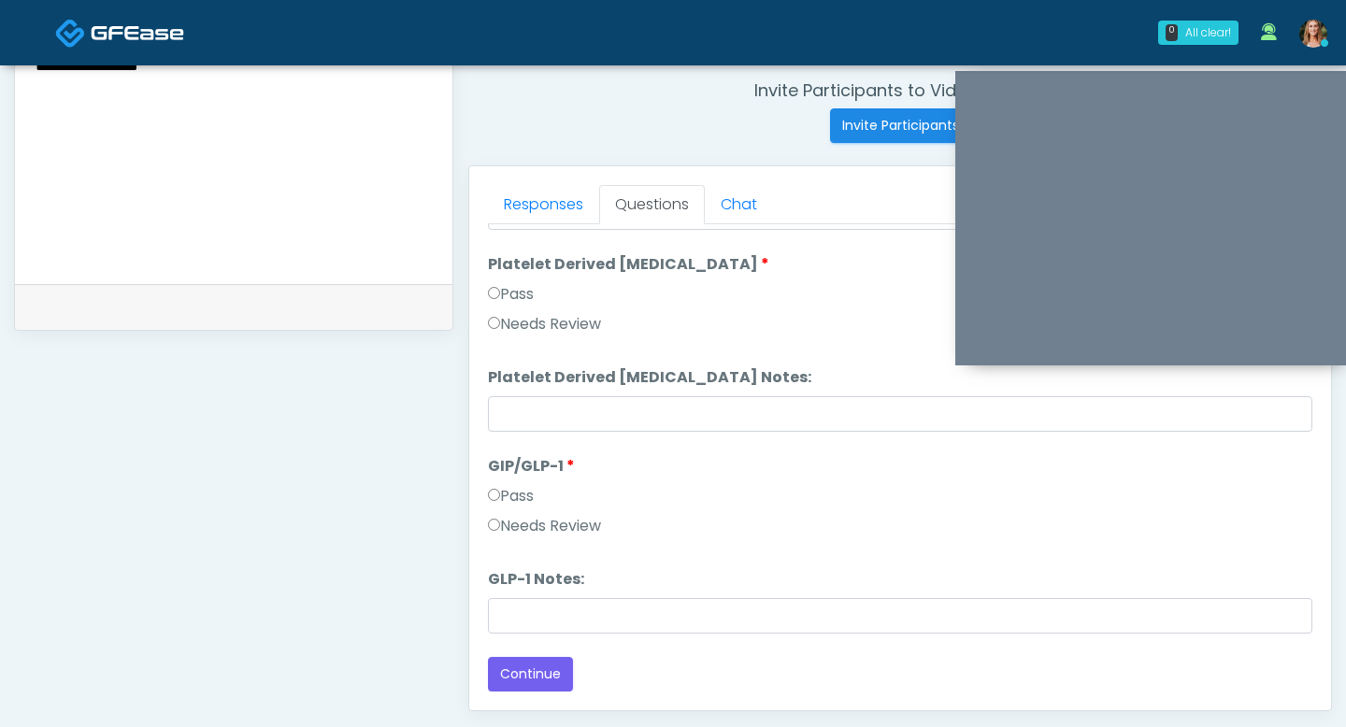
scroll to position [732, 0]
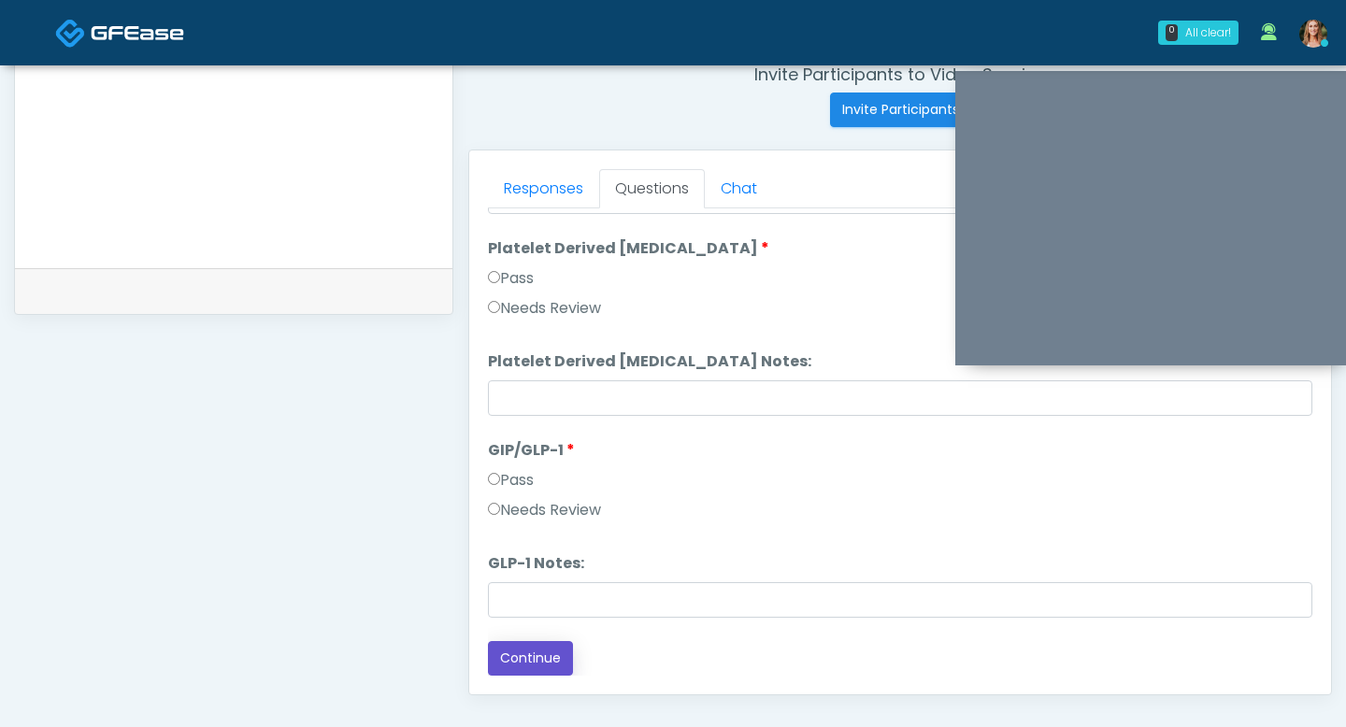
click at [526, 660] on button "Continue" at bounding box center [530, 658] width 85 height 35
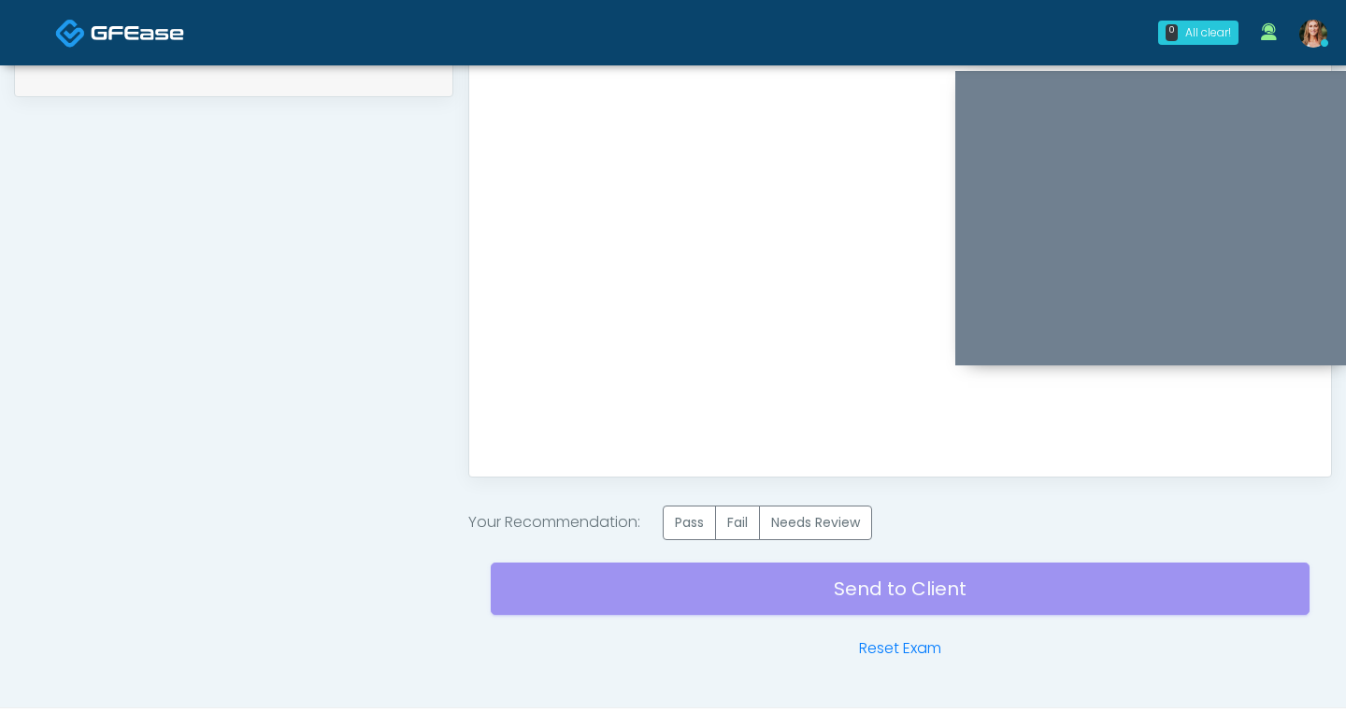
scroll to position [985, 0]
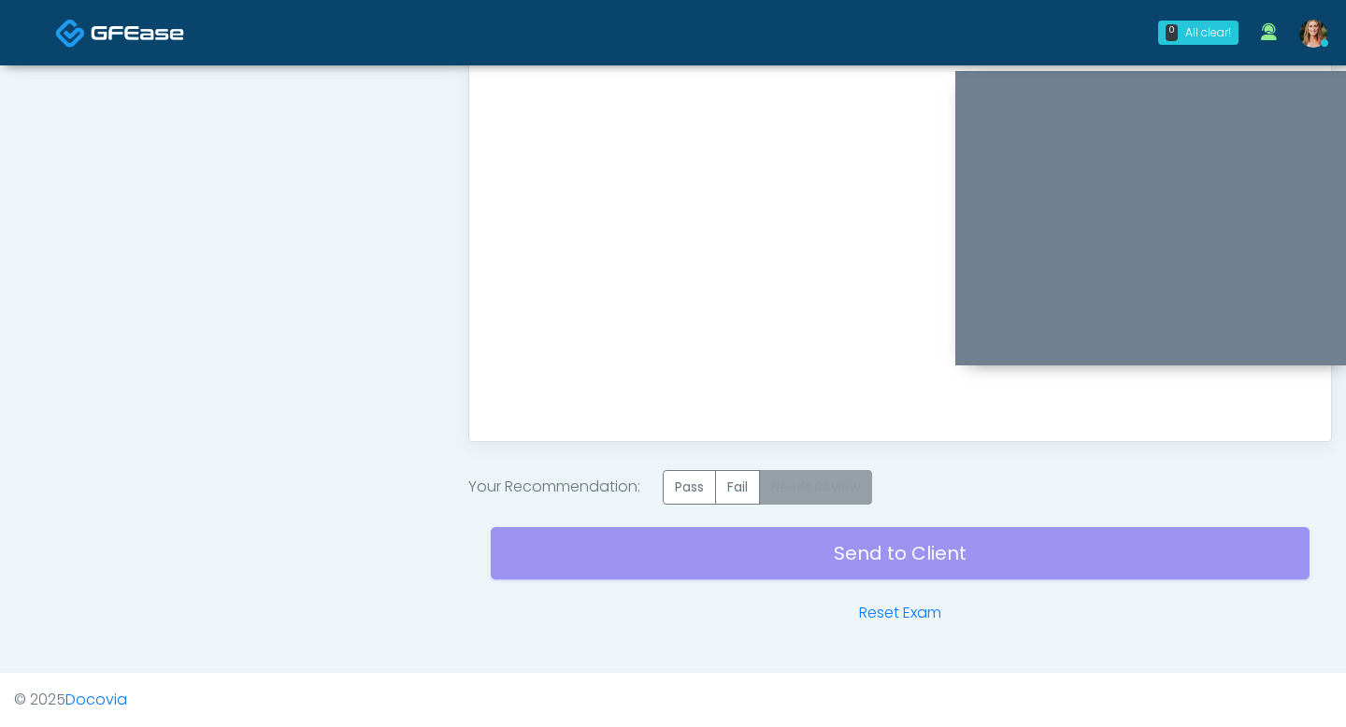
click at [796, 482] on label "Needs Review" at bounding box center [815, 487] width 113 height 35
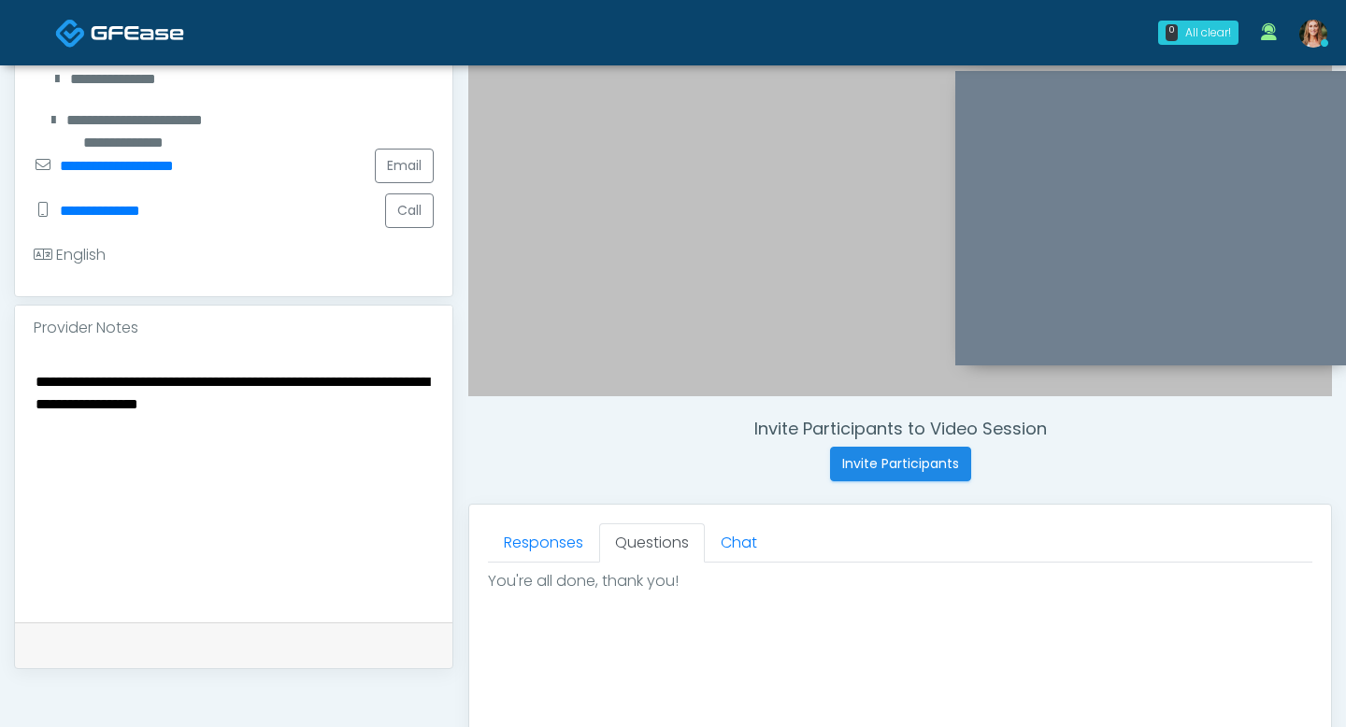
scroll to position [377, 0]
click at [278, 406] on textarea "**********" at bounding box center [234, 484] width 400 height 228
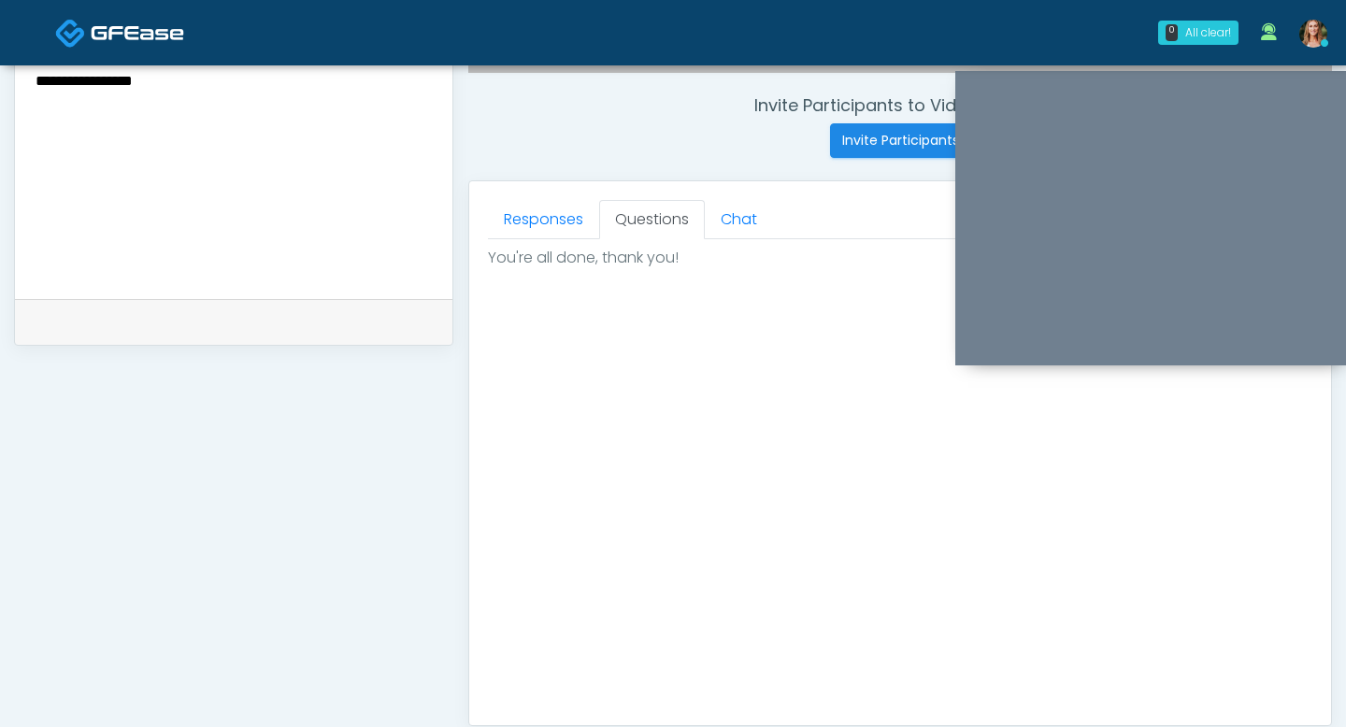
scroll to position [985, 0]
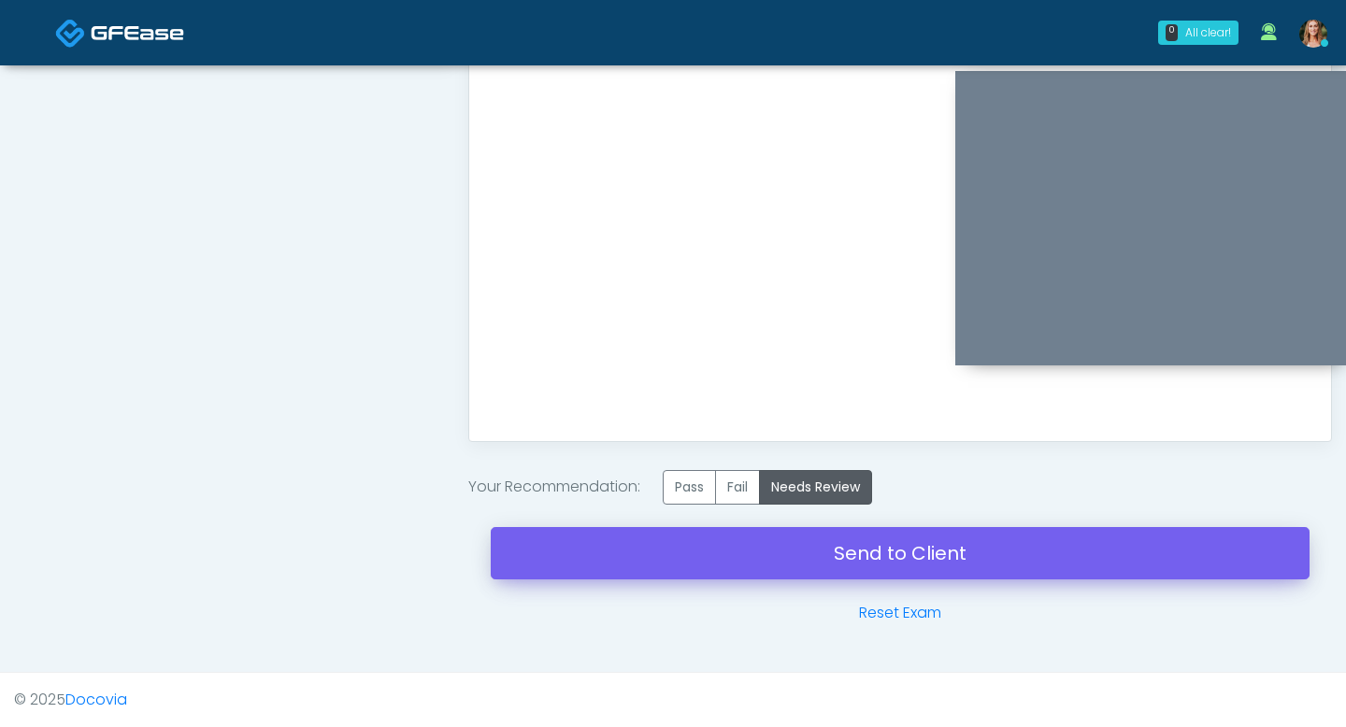
type textarea "**********"
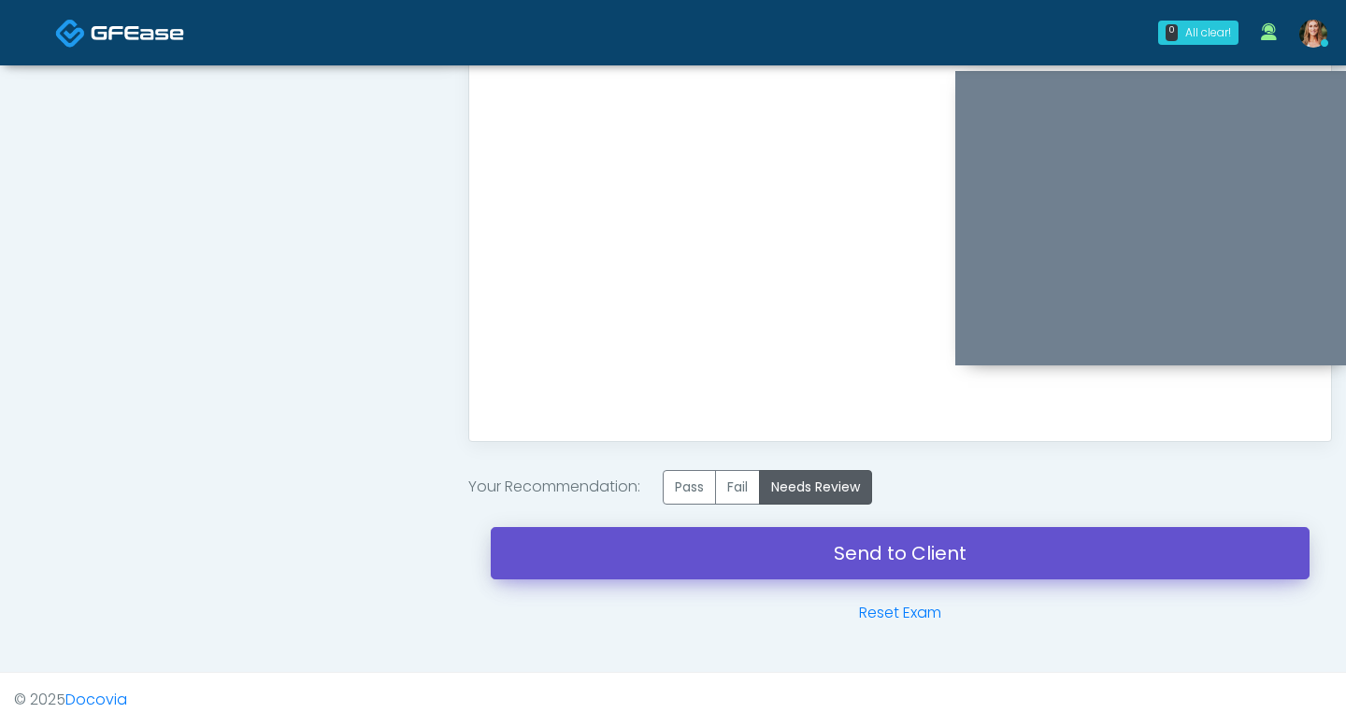
click at [807, 562] on link "Send to Client" at bounding box center [900, 553] width 819 height 52
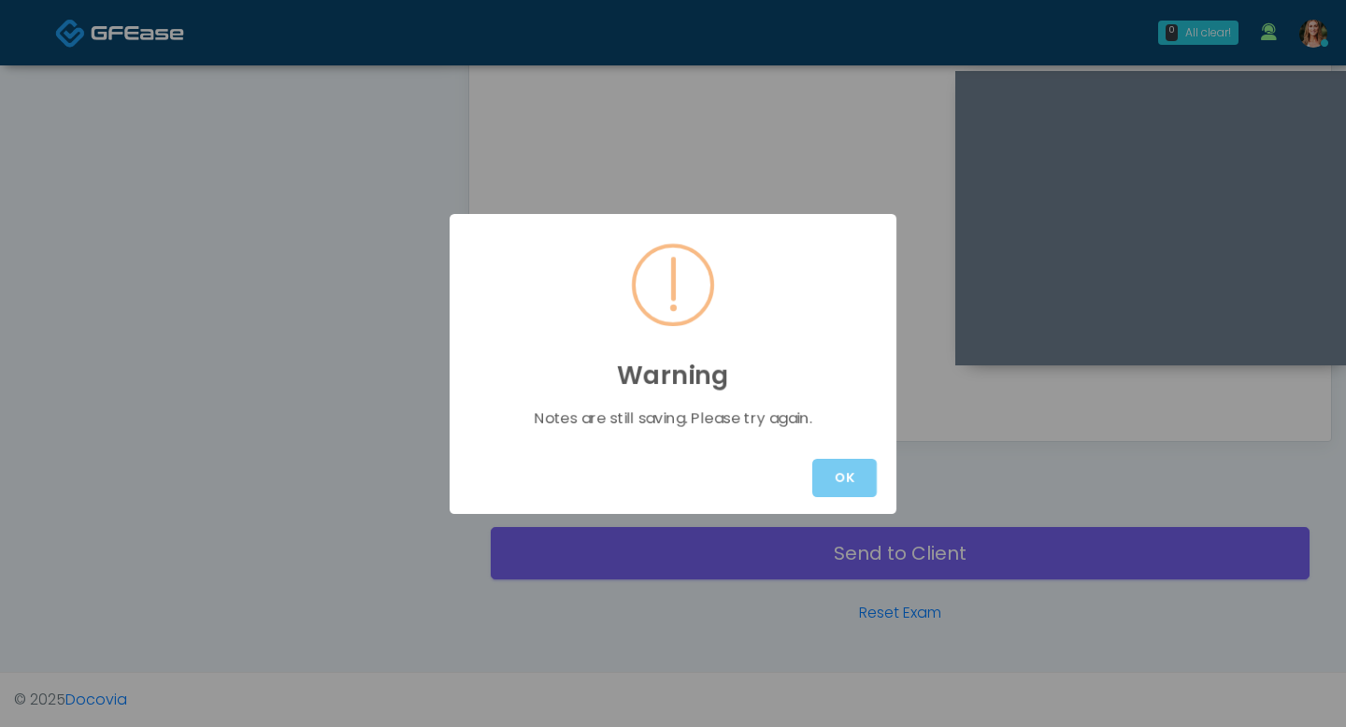
click at [831, 463] on button "OK" at bounding box center [844, 478] width 64 height 38
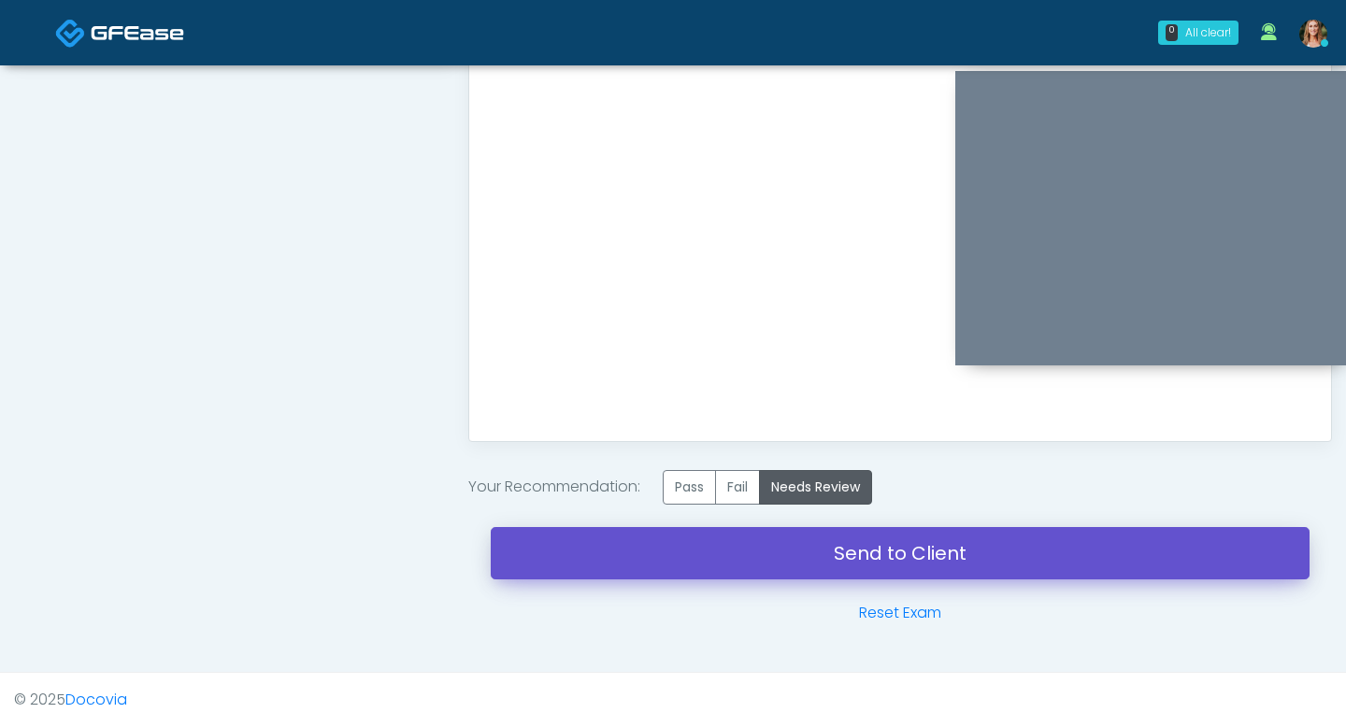
click at [808, 544] on link "Send to Client" at bounding box center [900, 553] width 819 height 52
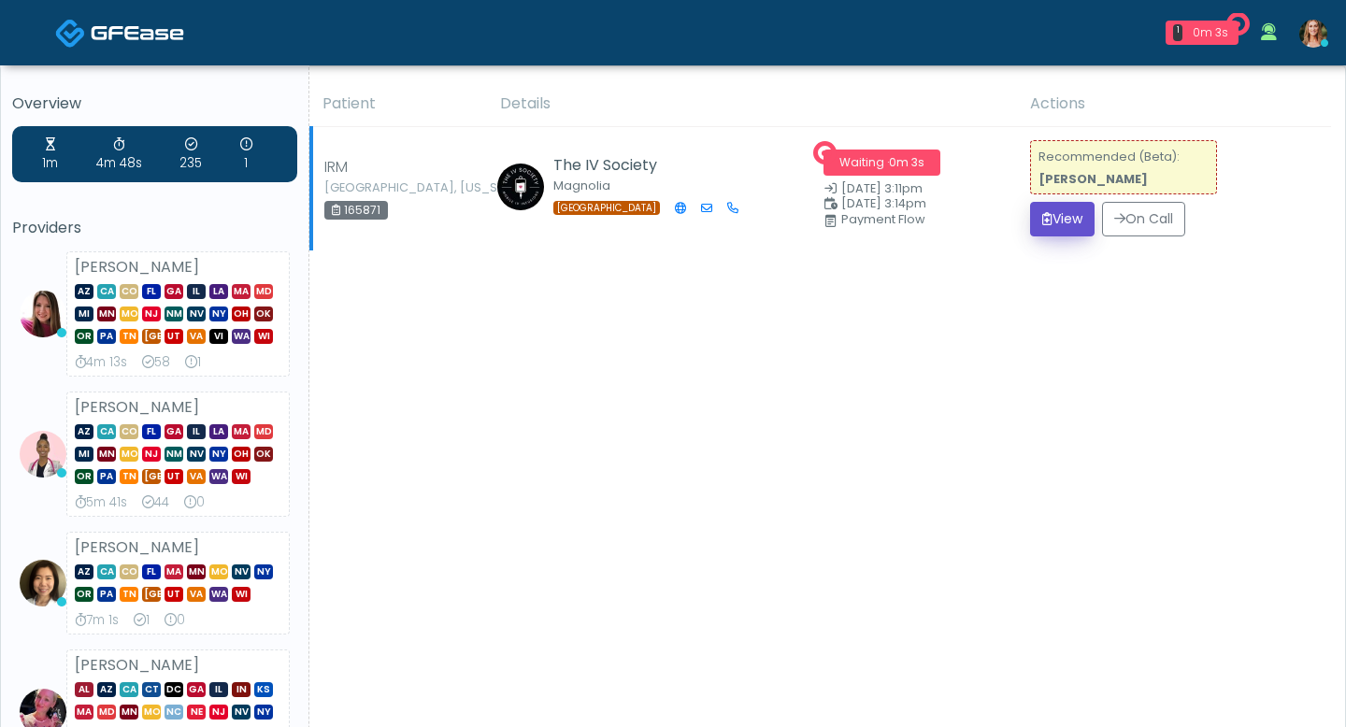
click at [1055, 226] on button "View" at bounding box center [1062, 219] width 64 height 35
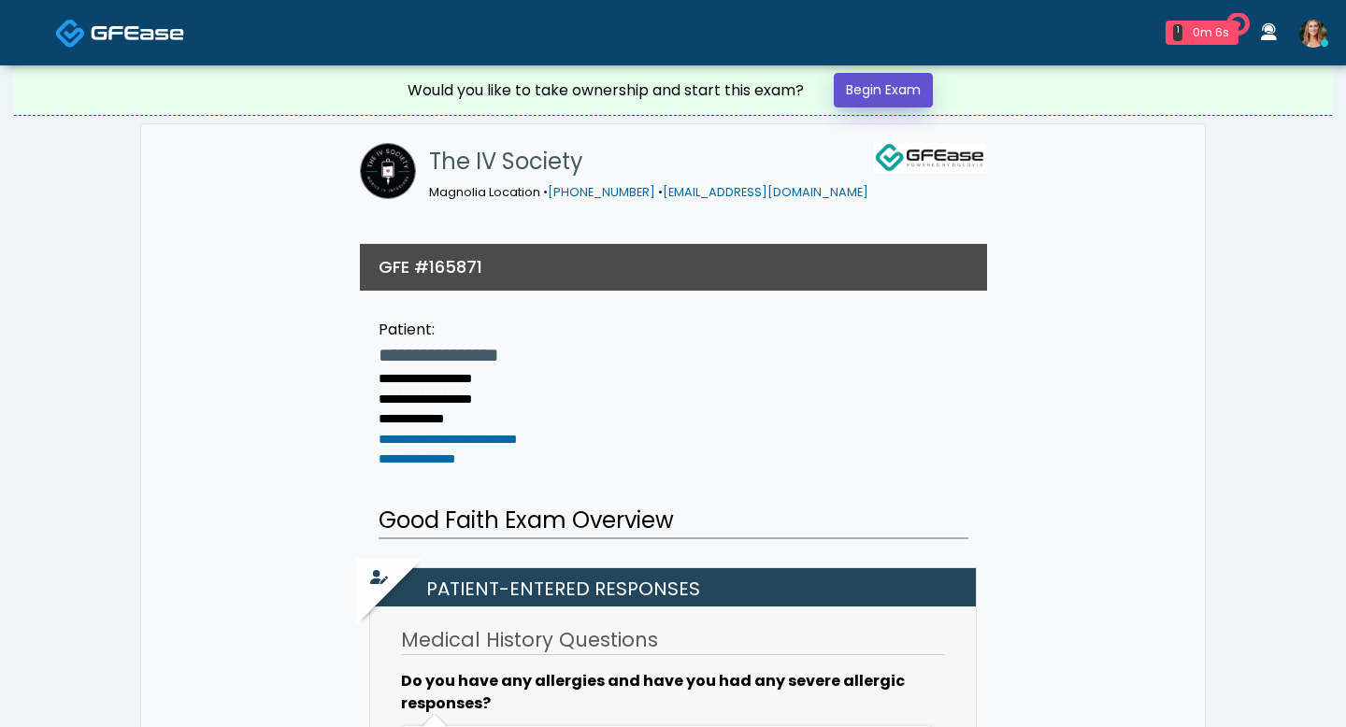
click at [901, 92] on link "Begin Exam" at bounding box center [883, 90] width 99 height 35
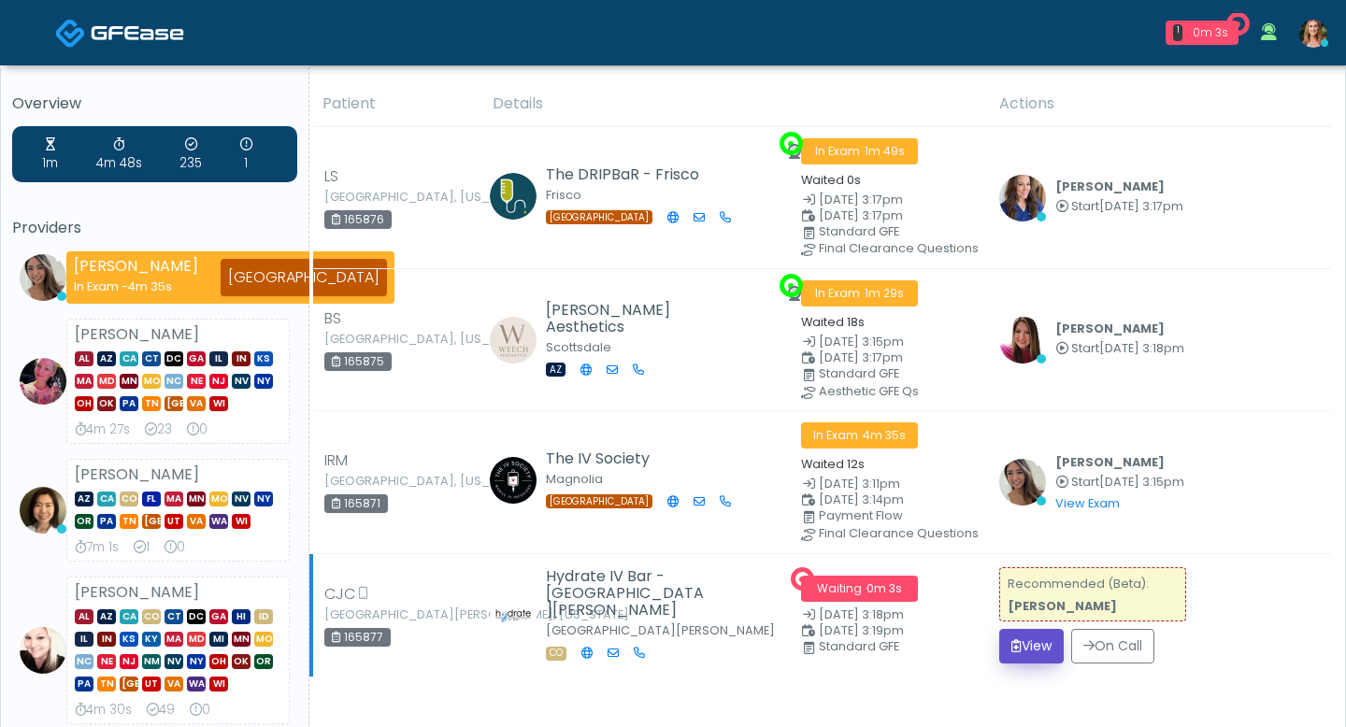
click at [1018, 629] on button "View" at bounding box center [1031, 646] width 64 height 35
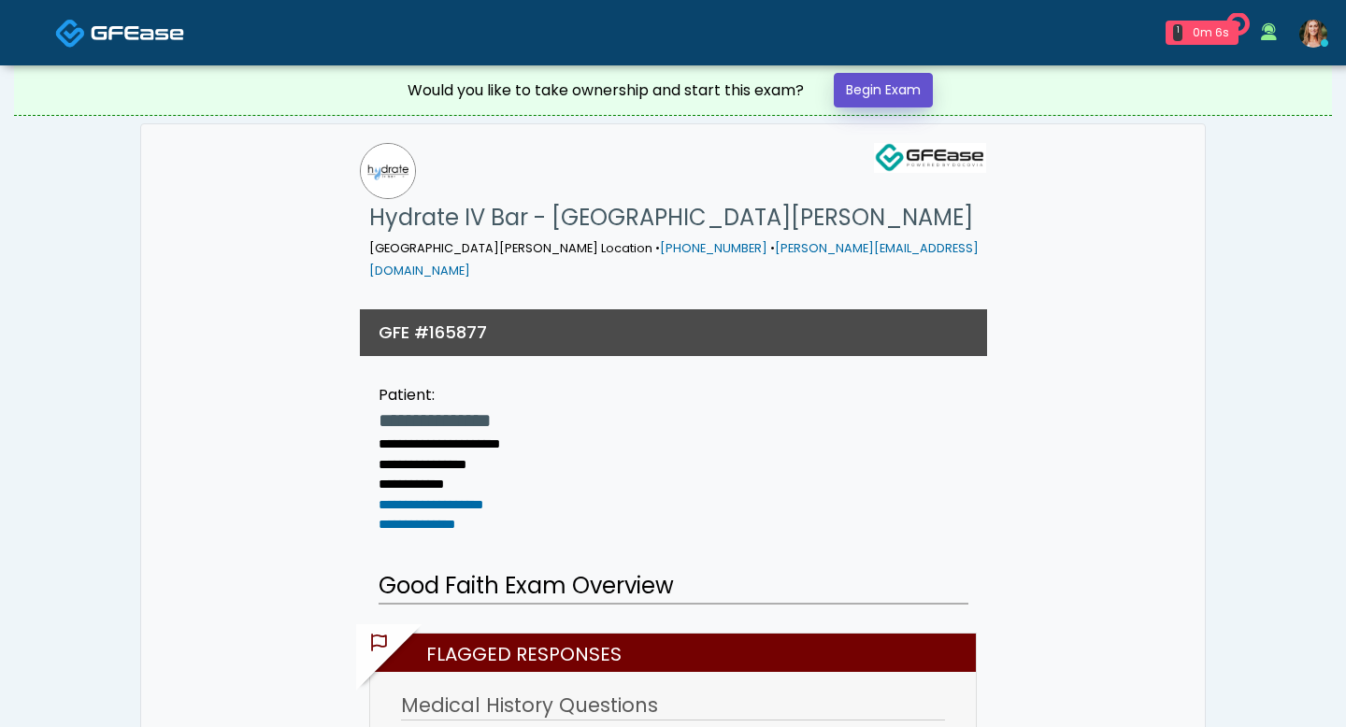
click at [867, 92] on link "Begin Exam" at bounding box center [883, 90] width 99 height 35
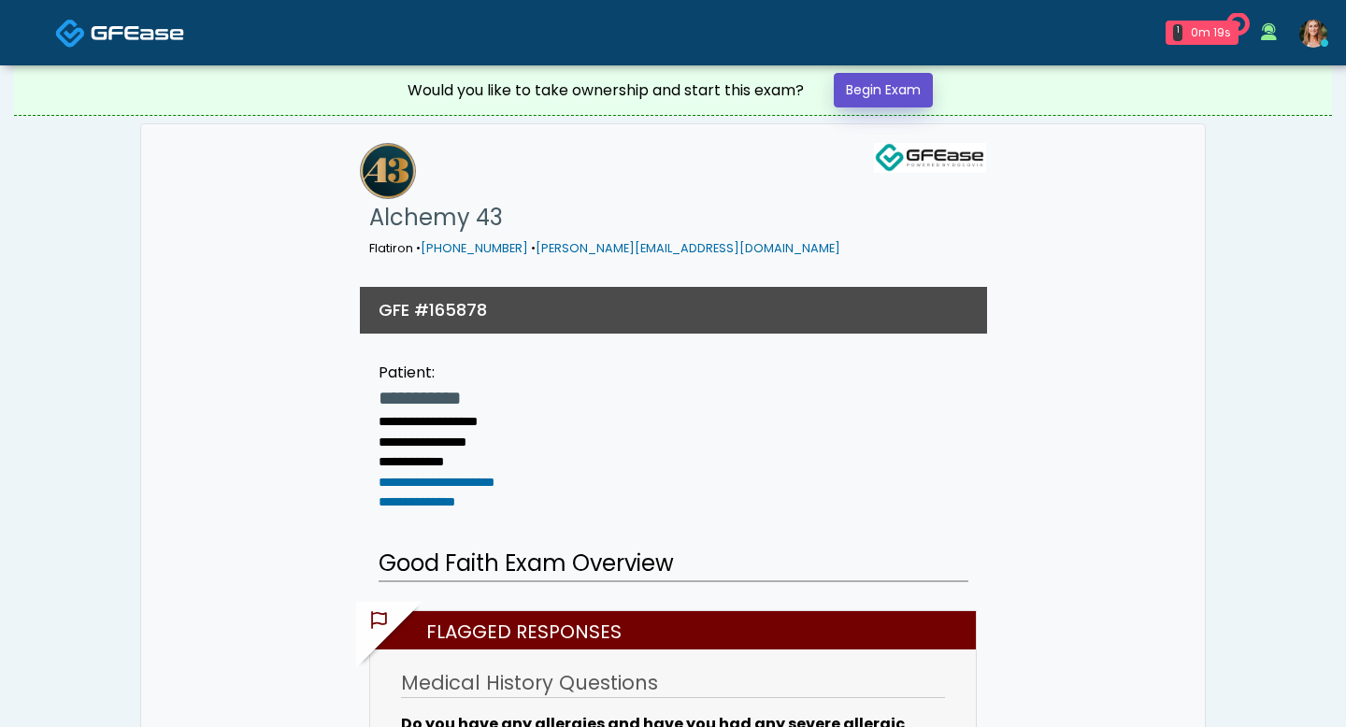
click at [866, 93] on link "Begin Exam" at bounding box center [883, 90] width 99 height 35
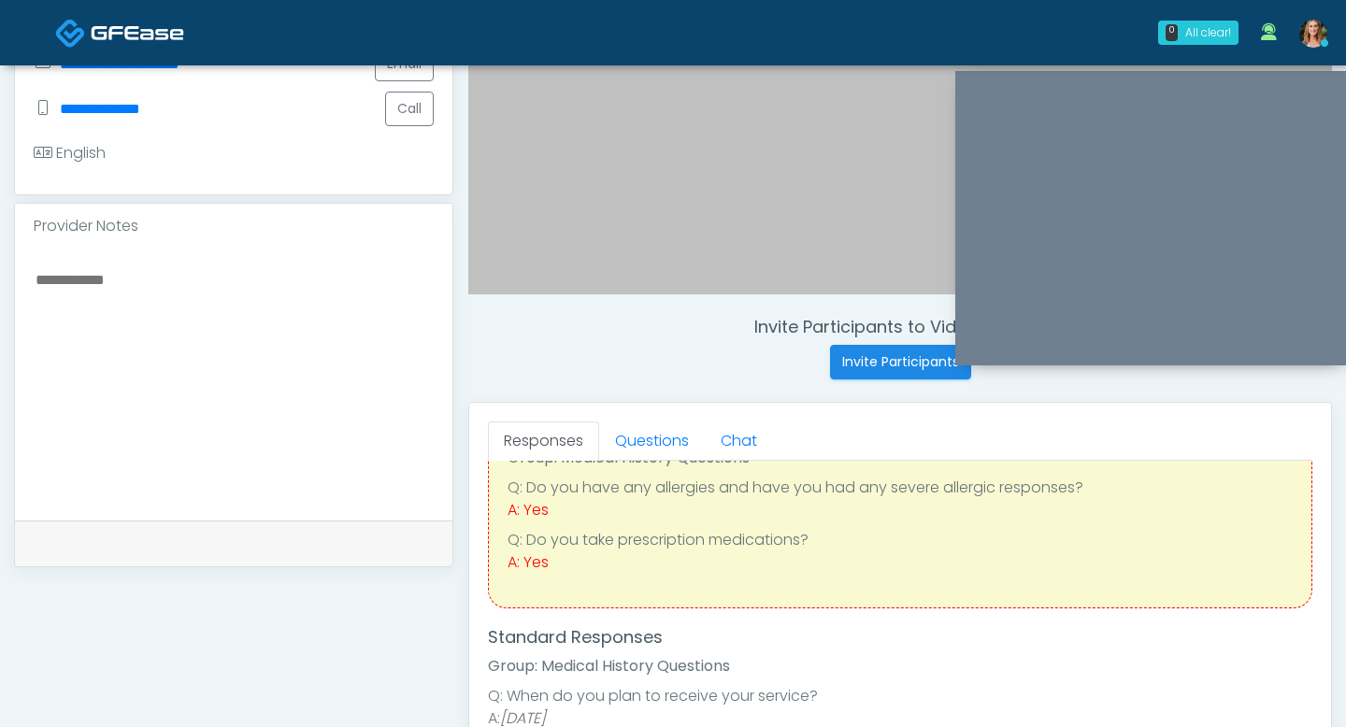
scroll to position [83, 0]
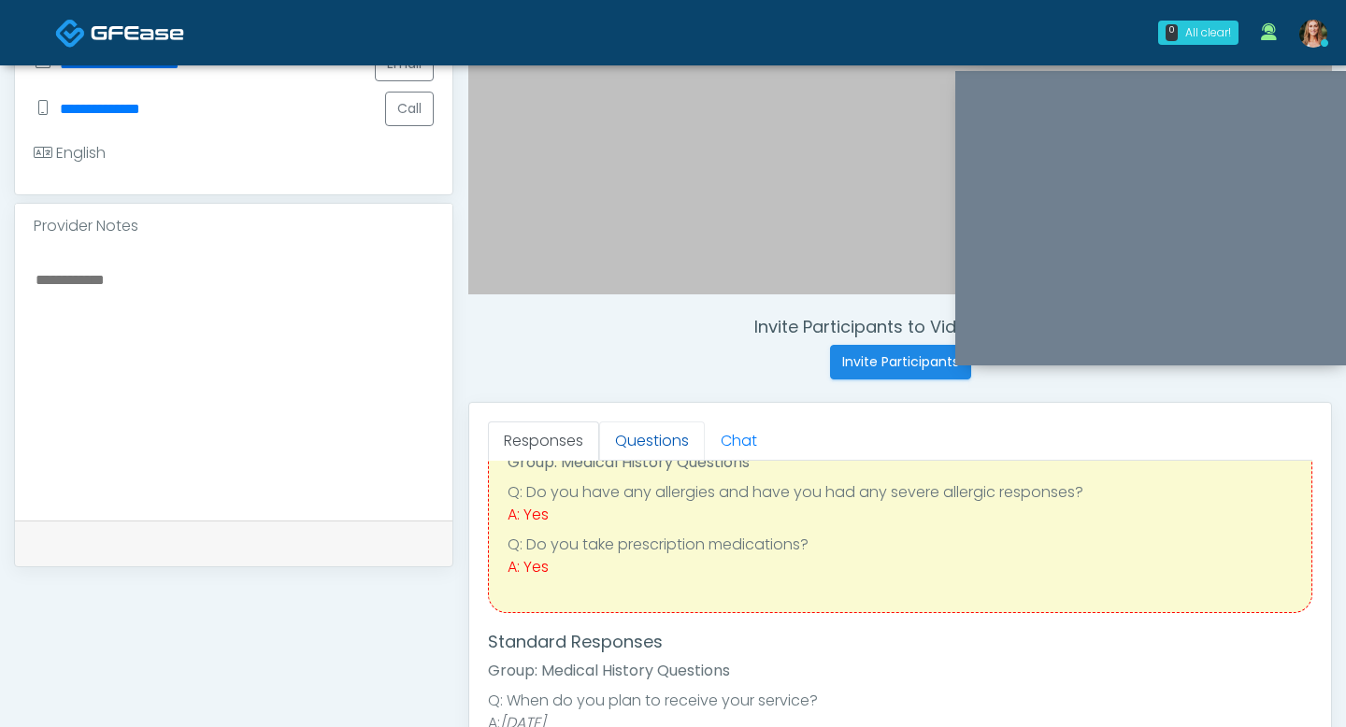
click at [666, 436] on link "Questions" at bounding box center [652, 440] width 106 height 39
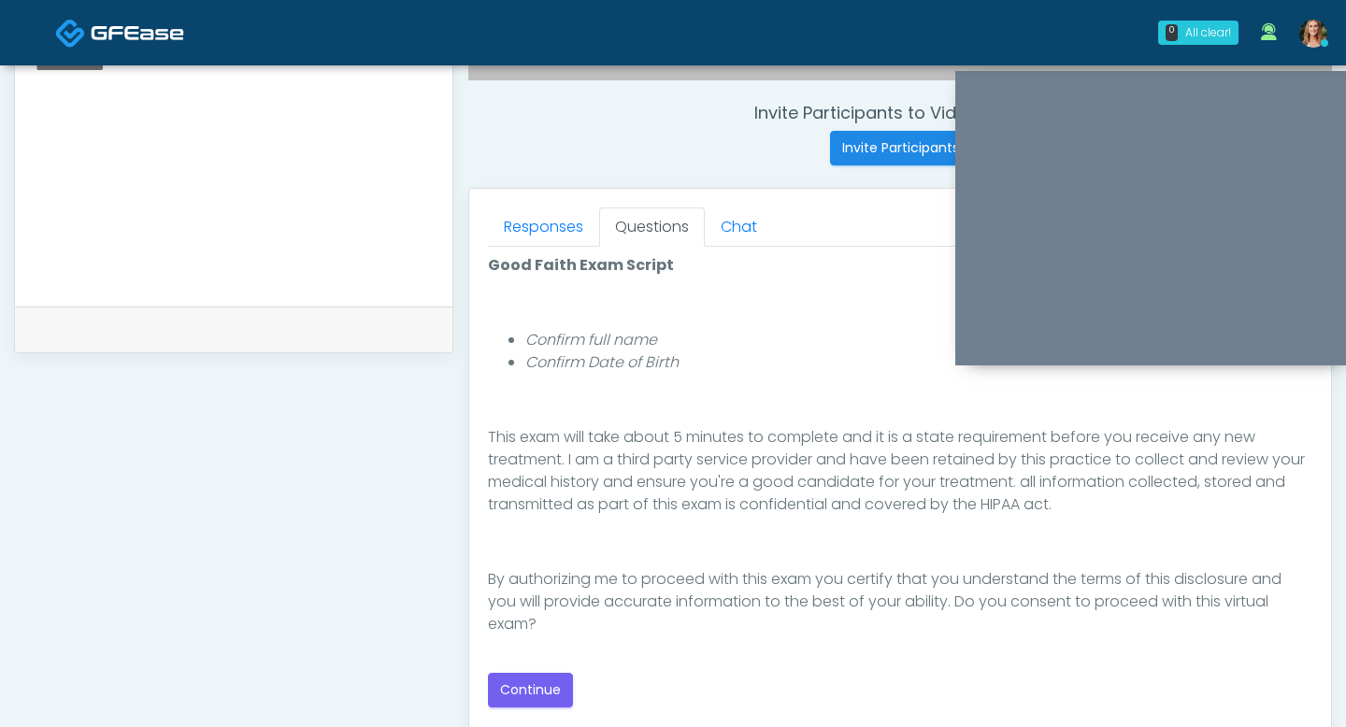
scroll to position [744, 0]
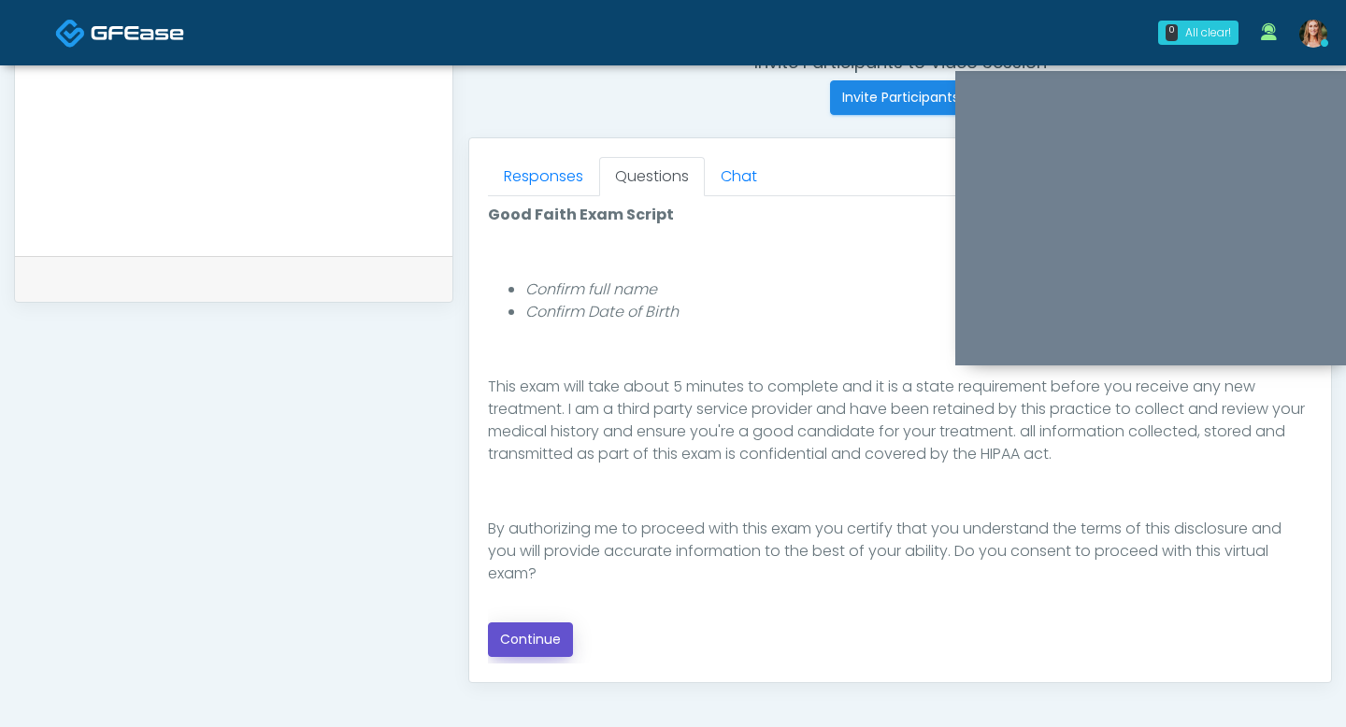
click at [538, 634] on button "Continue" at bounding box center [530, 639] width 85 height 35
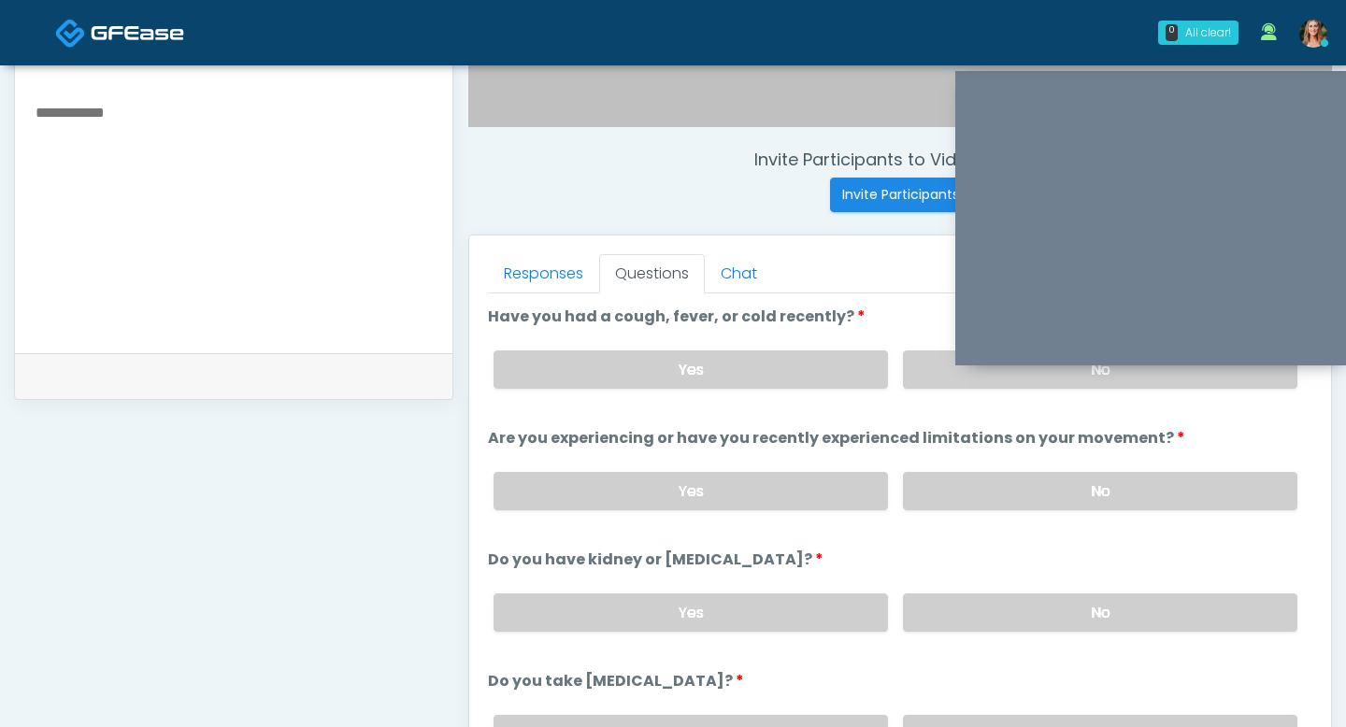
scroll to position [622, 0]
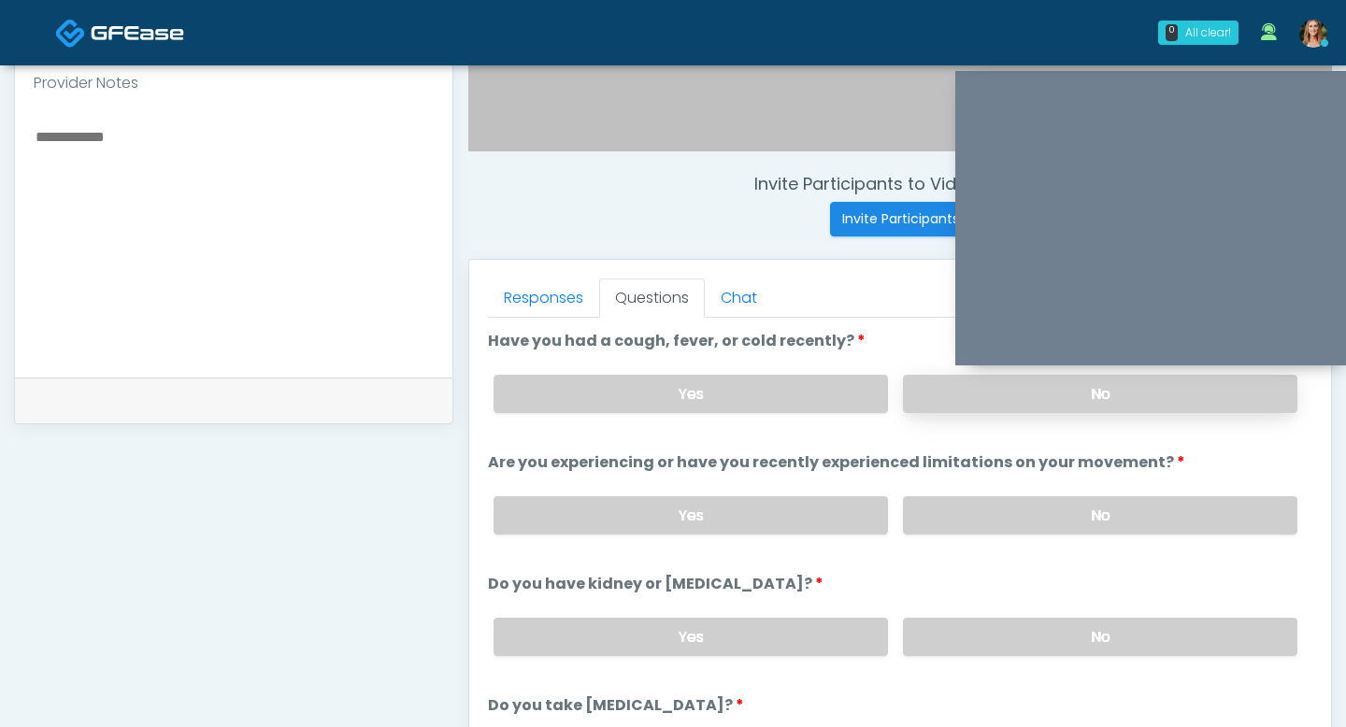
click at [992, 407] on label "No" at bounding box center [1100, 394] width 394 height 38
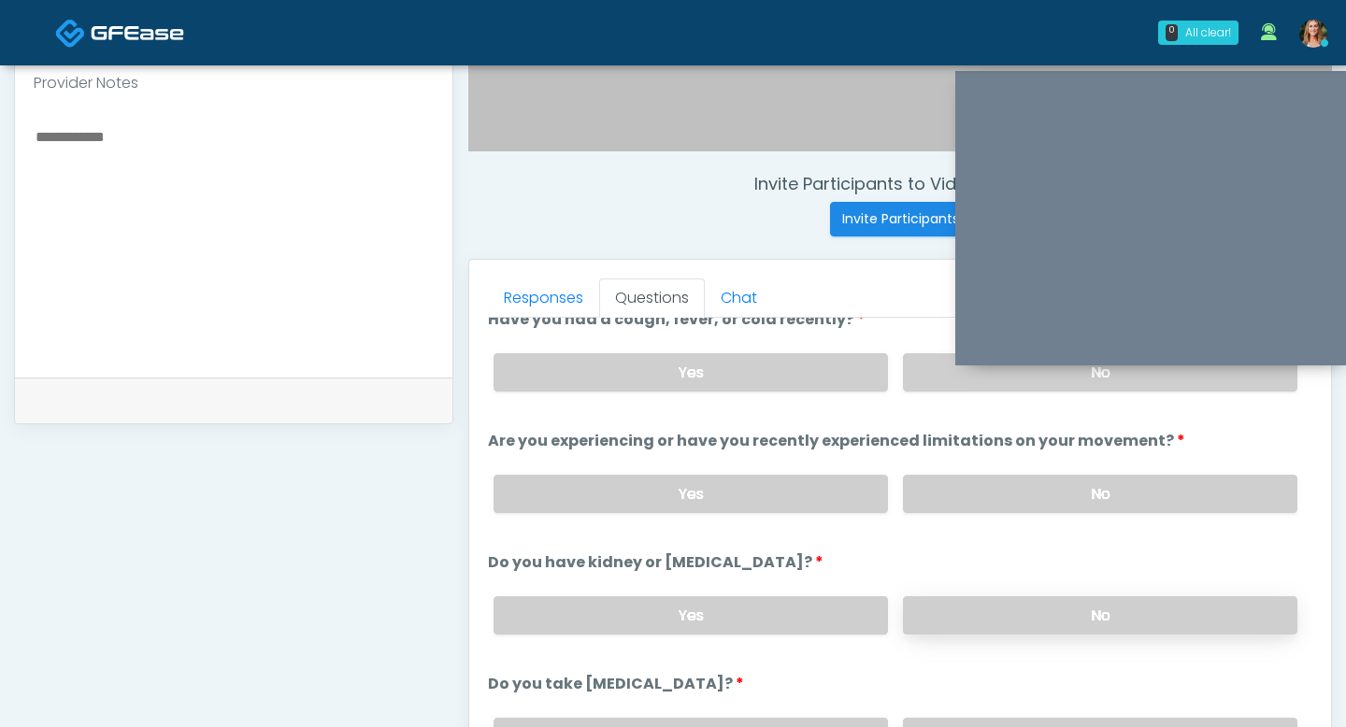
click at [1018, 608] on label "No" at bounding box center [1100, 615] width 394 height 38
click at [1018, 506] on label "No" at bounding box center [1100, 494] width 394 height 38
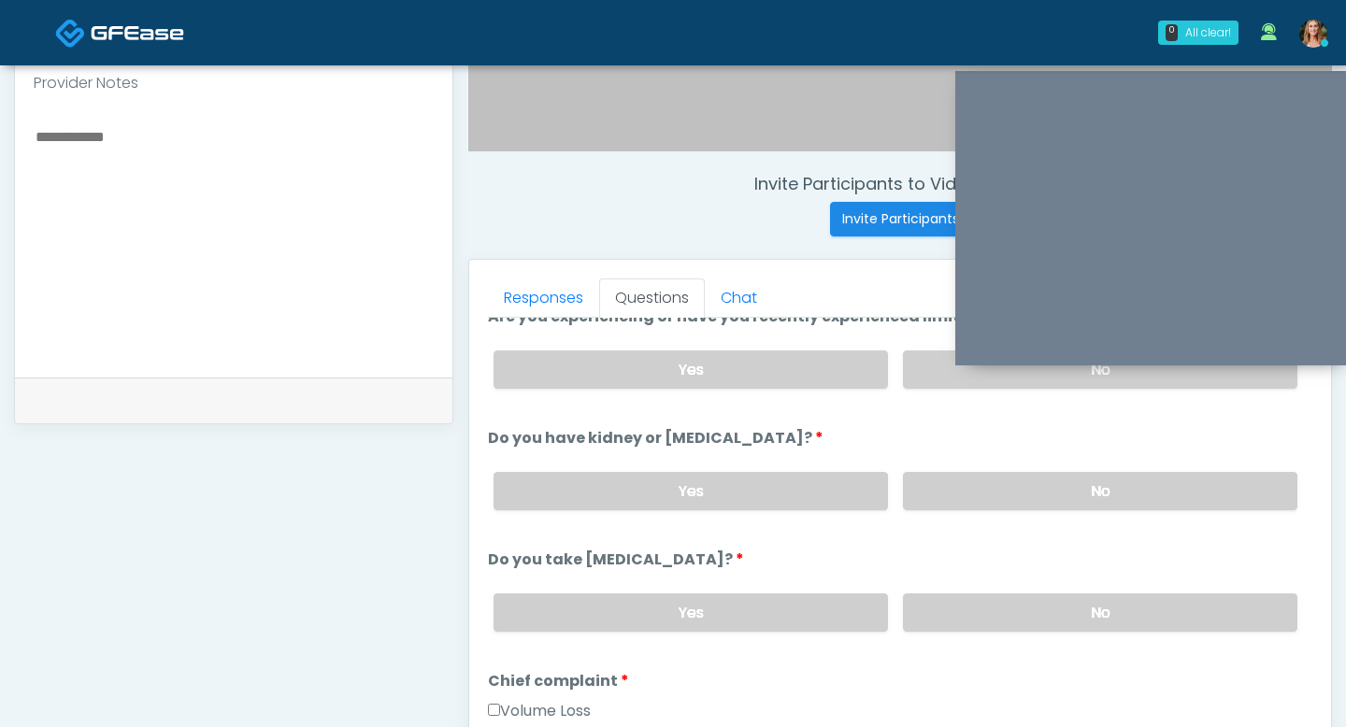
scroll to position [164, 0]
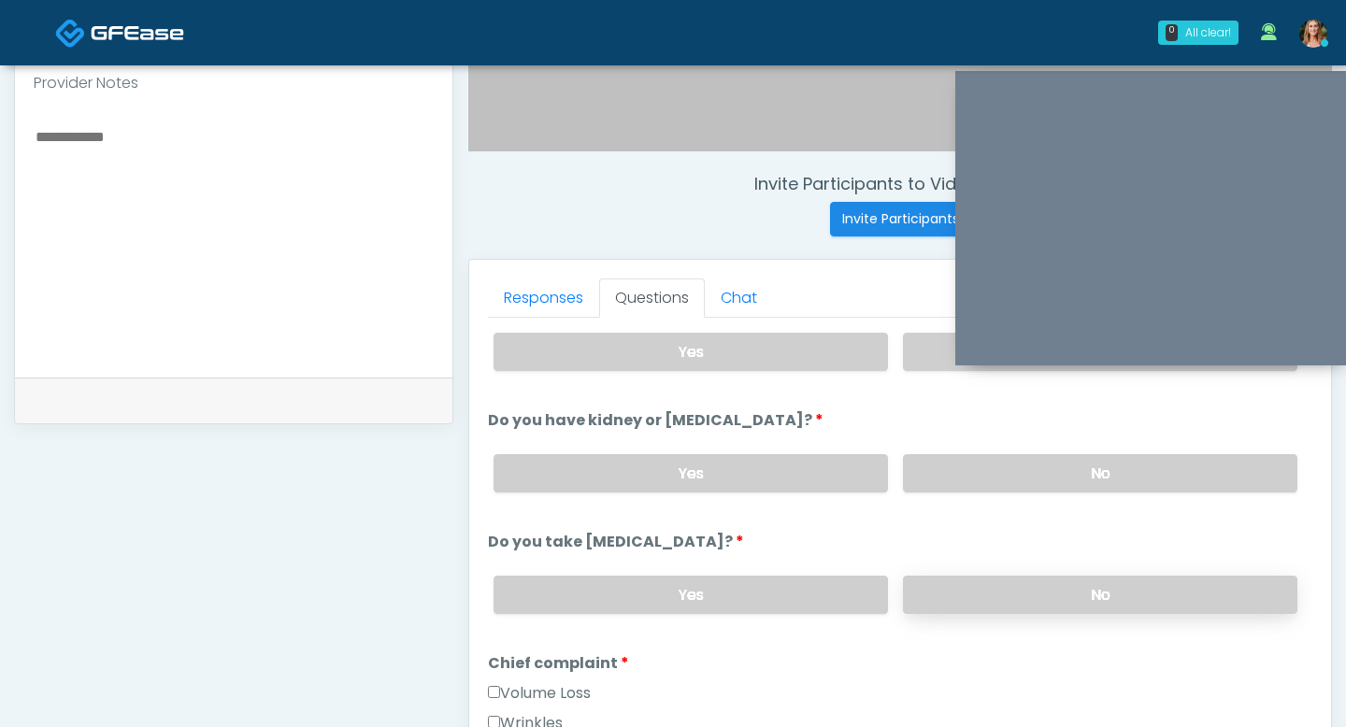
click at [1032, 599] on label "No" at bounding box center [1100, 595] width 394 height 38
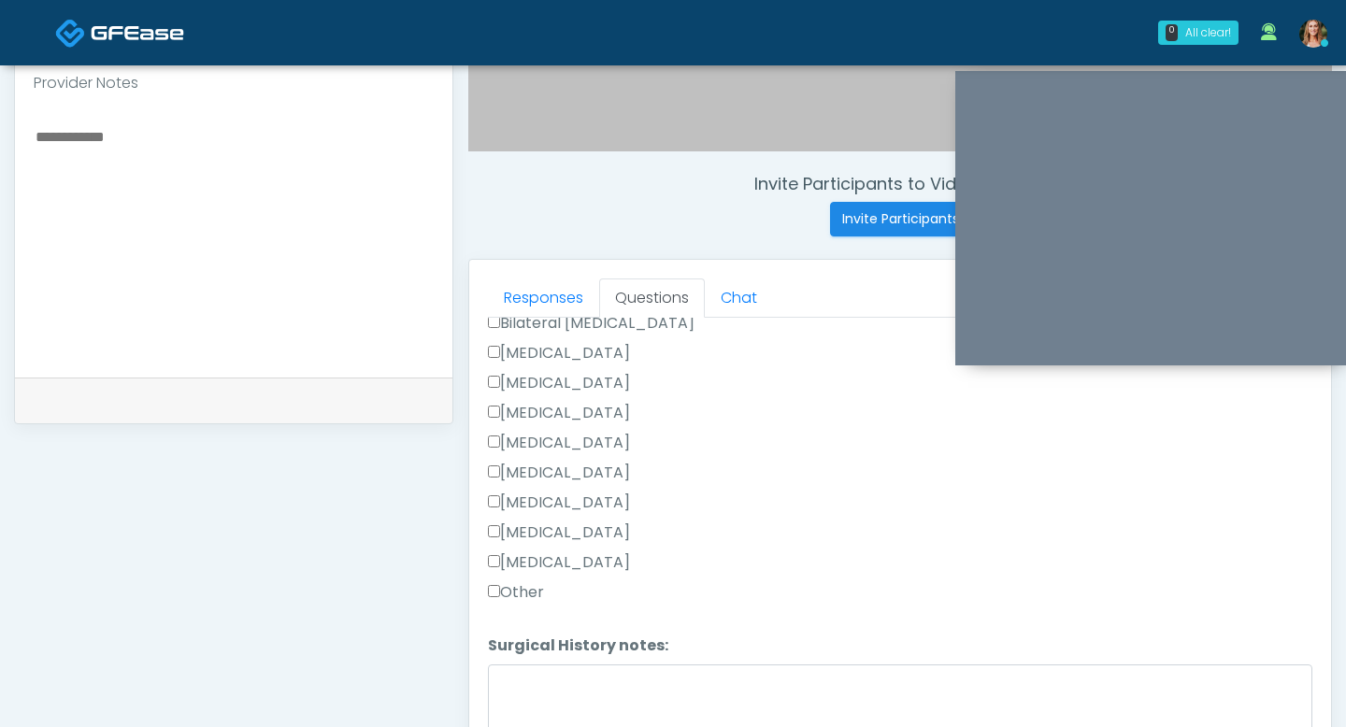
scroll to position [1187, 0]
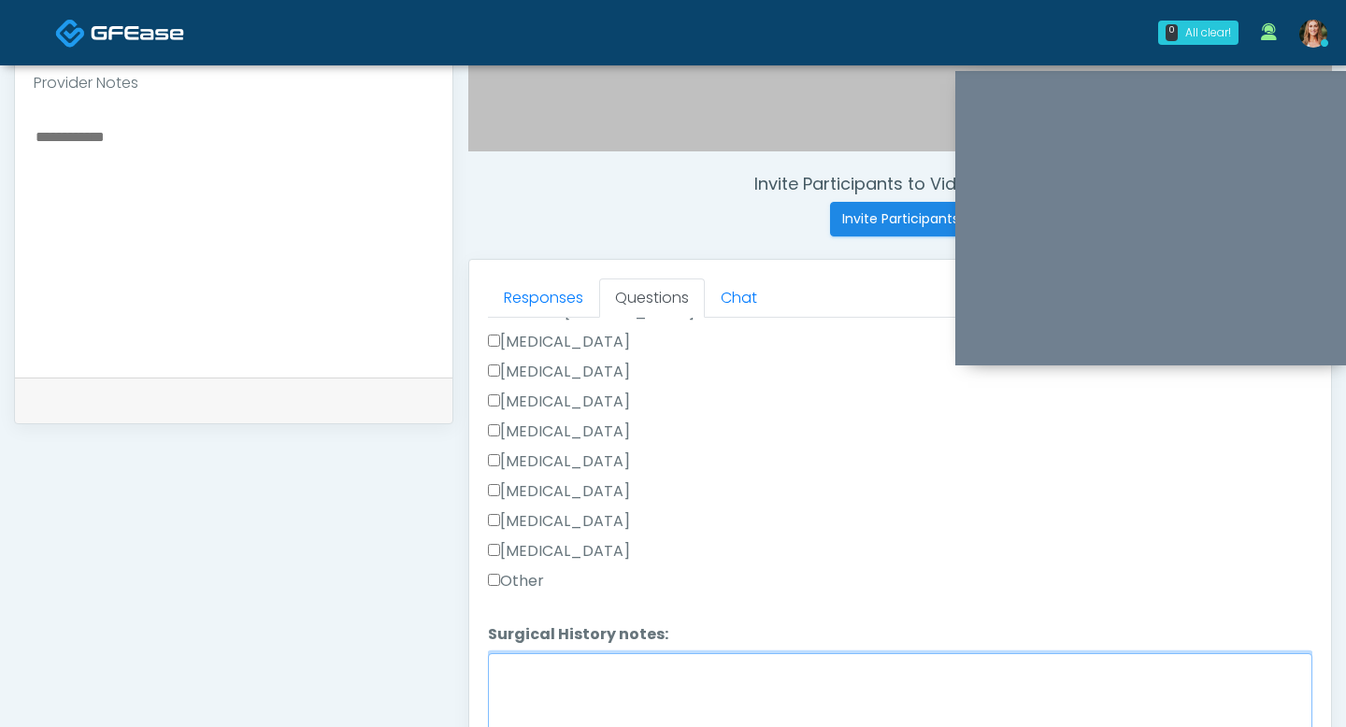
click at [524, 674] on textarea "Surgical History notes:" at bounding box center [900, 693] width 824 height 80
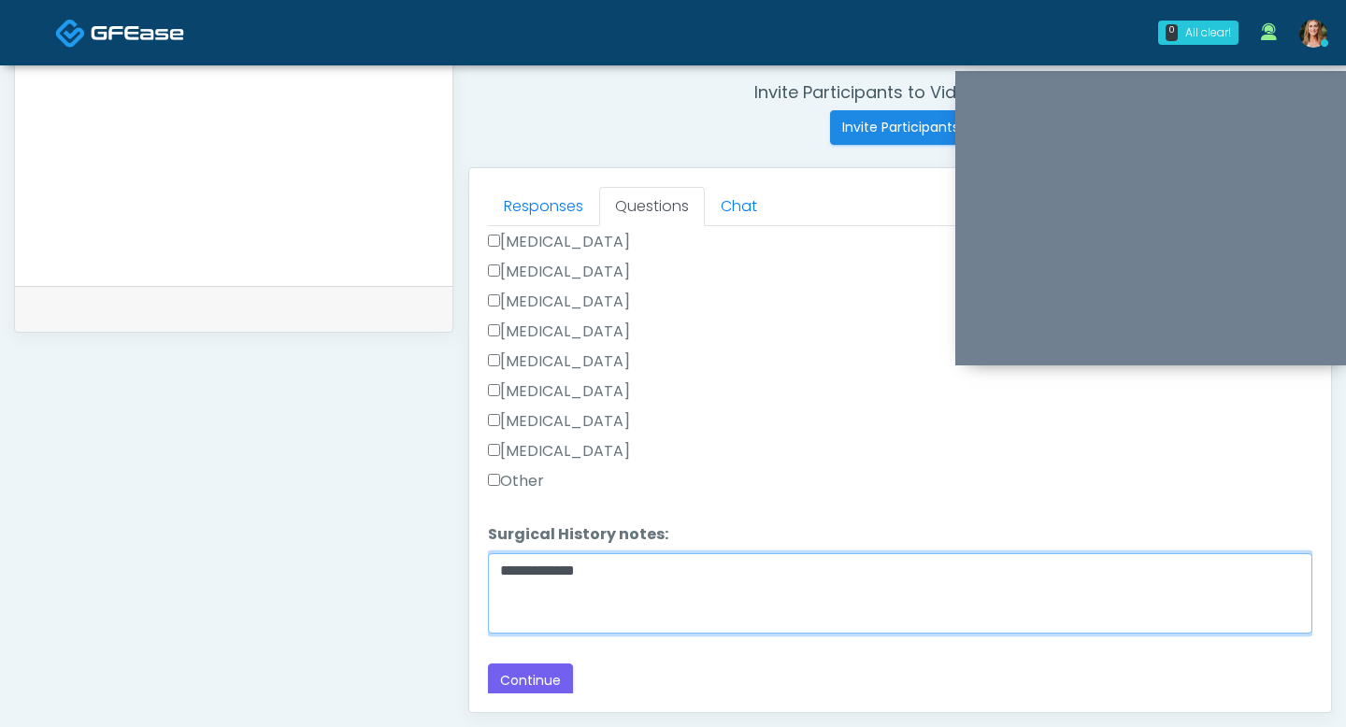
scroll to position [819, 0]
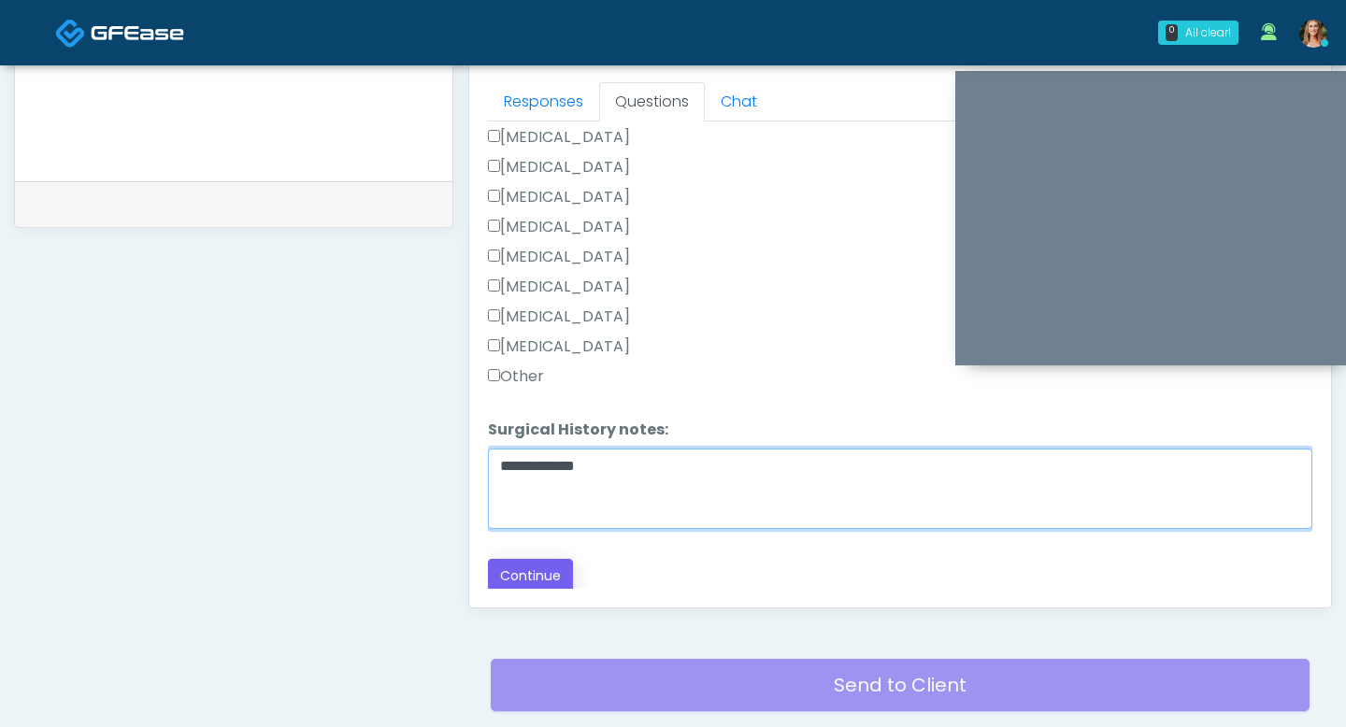
type textarea "**********"
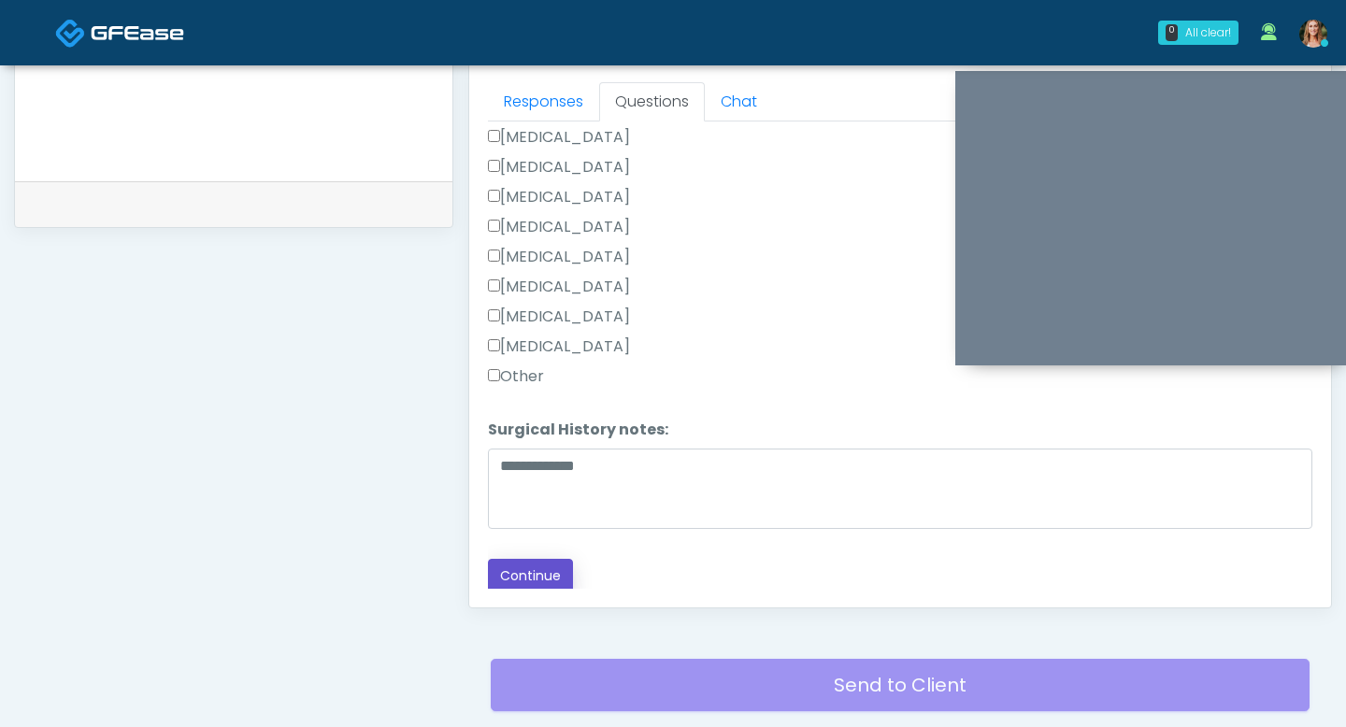
click at [543, 569] on button "Continue" at bounding box center [530, 576] width 85 height 35
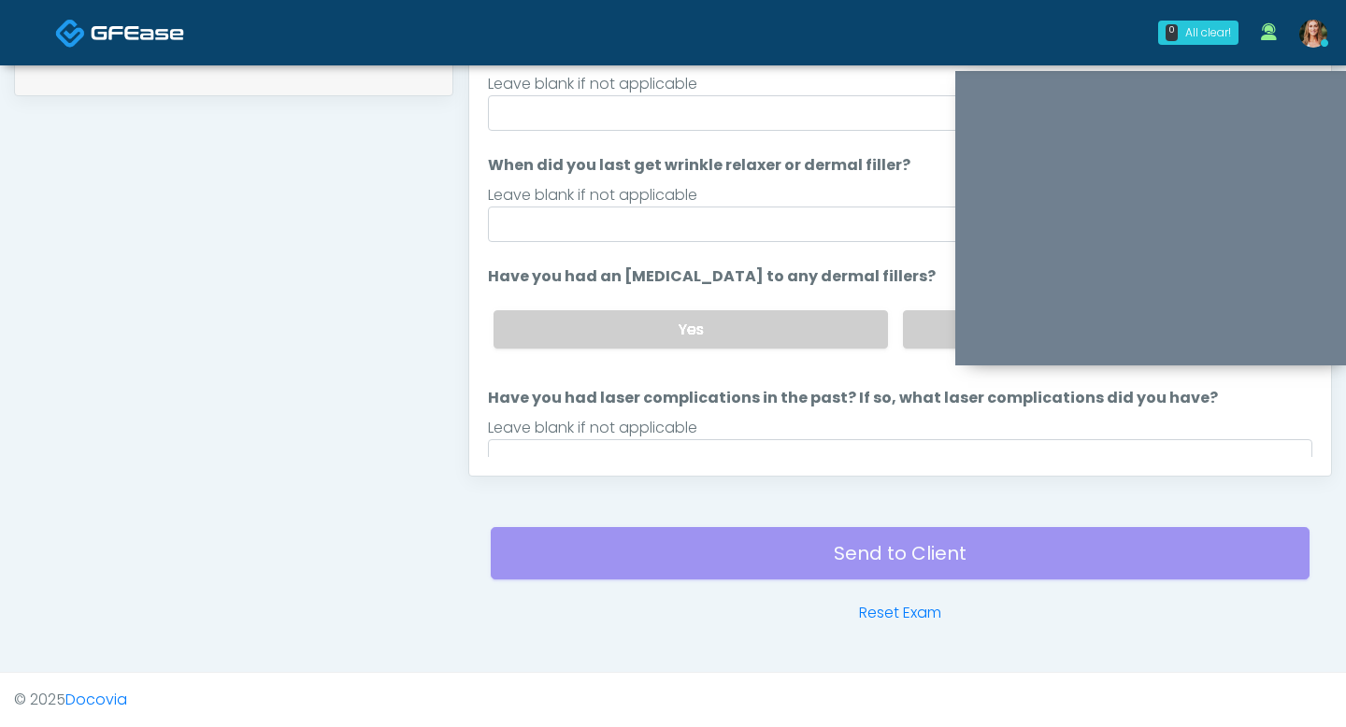
scroll to position [36, 0]
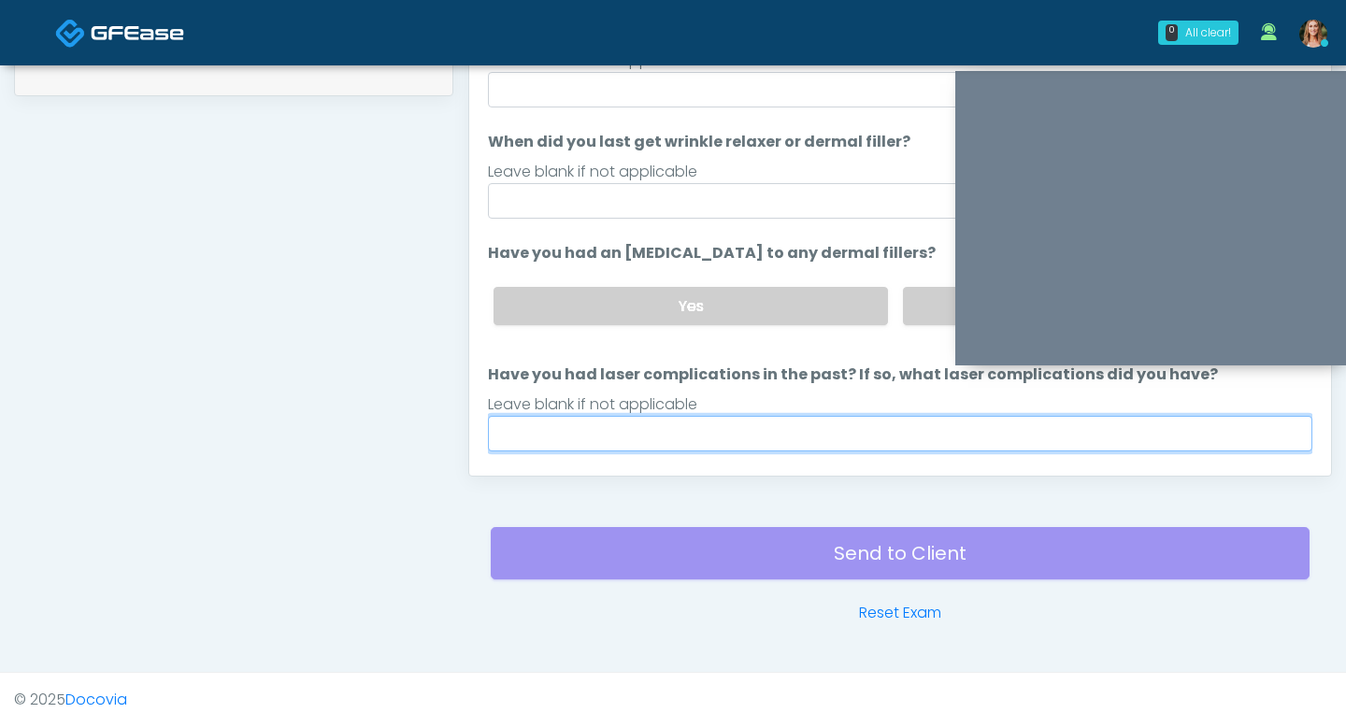
click at [676, 432] on input "Have you had laser complications in the past? If so, what laser complications d…" at bounding box center [900, 434] width 824 height 36
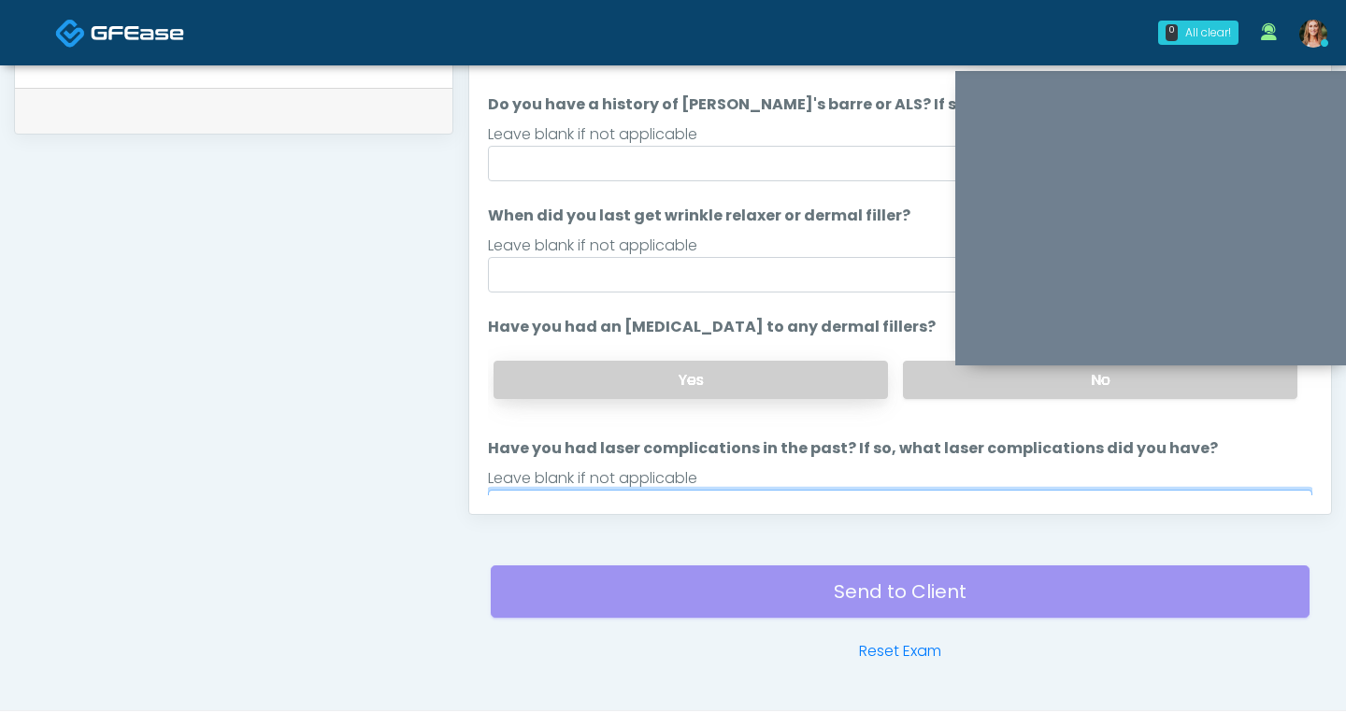
scroll to position [901, 0]
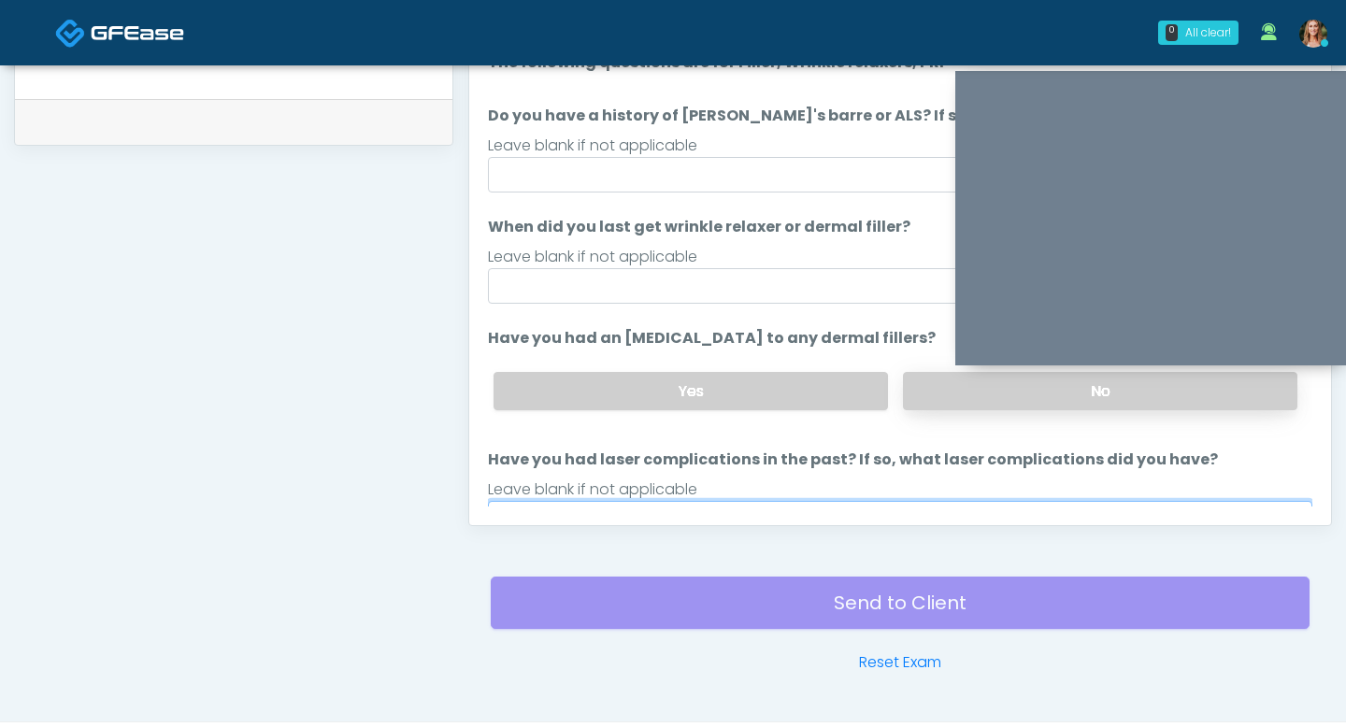
type input "**"
click at [933, 395] on label "No" at bounding box center [1100, 391] width 394 height 38
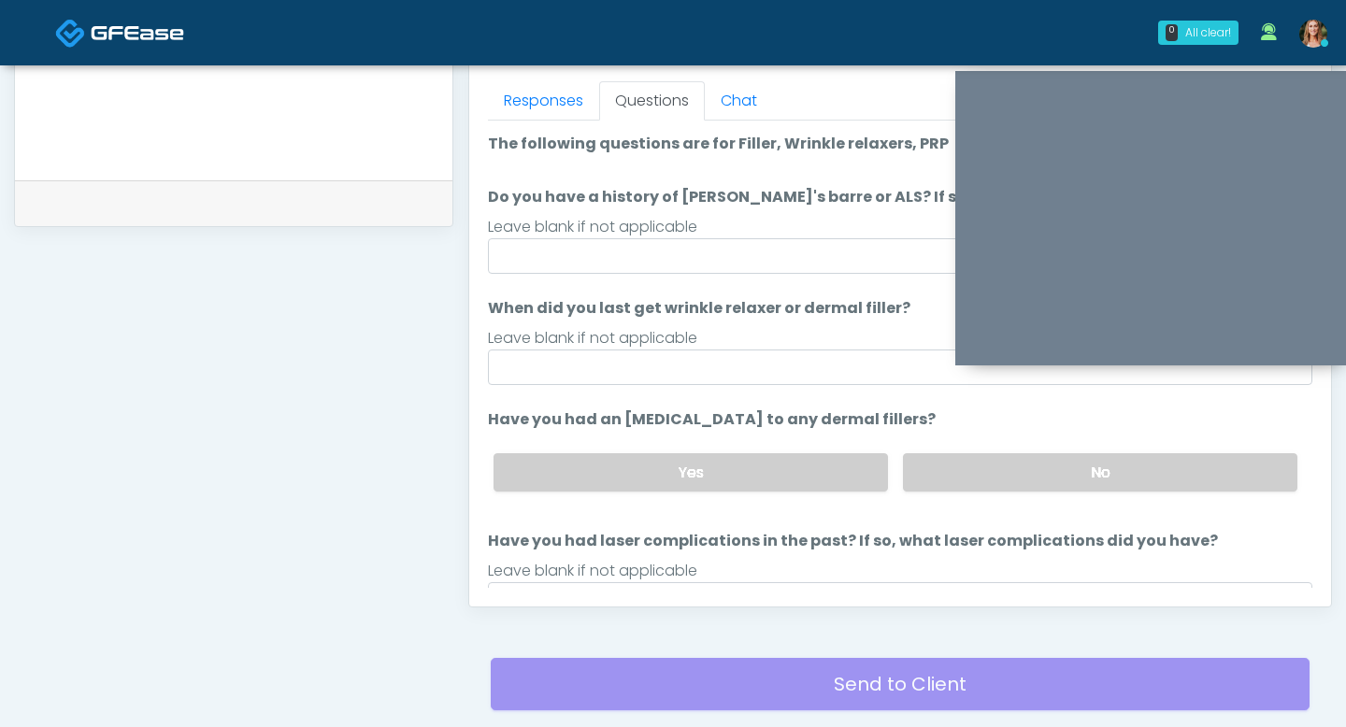
scroll to position [802, 0]
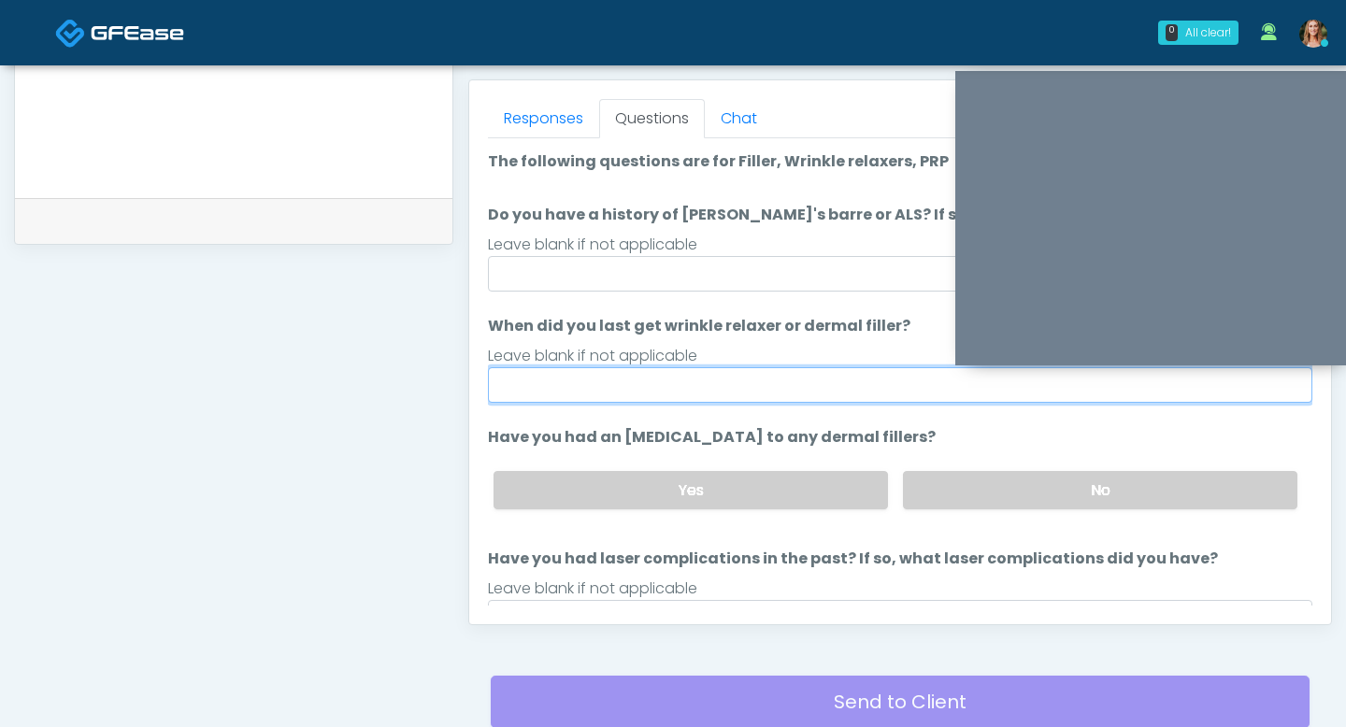
click at [804, 378] on input "When did you last get wrinkle relaxer or dermal filler?" at bounding box center [900, 385] width 824 height 36
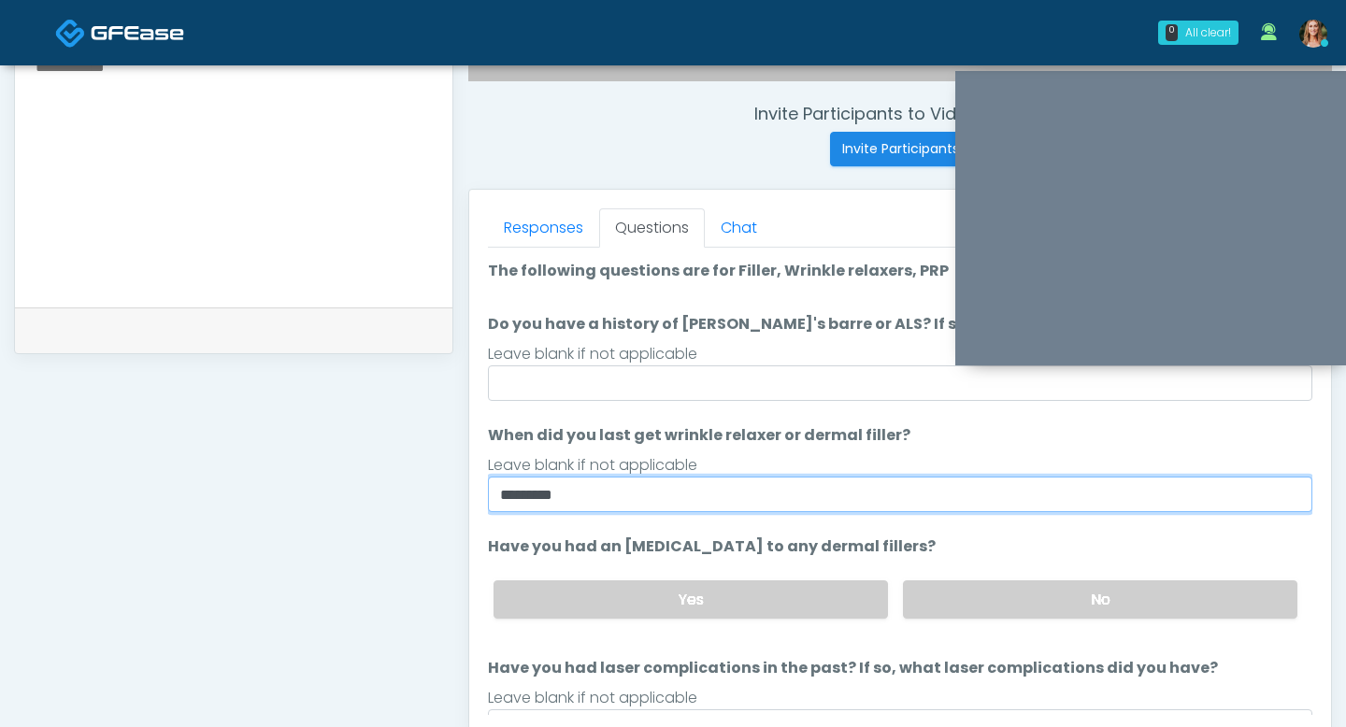
scroll to position [689, 0]
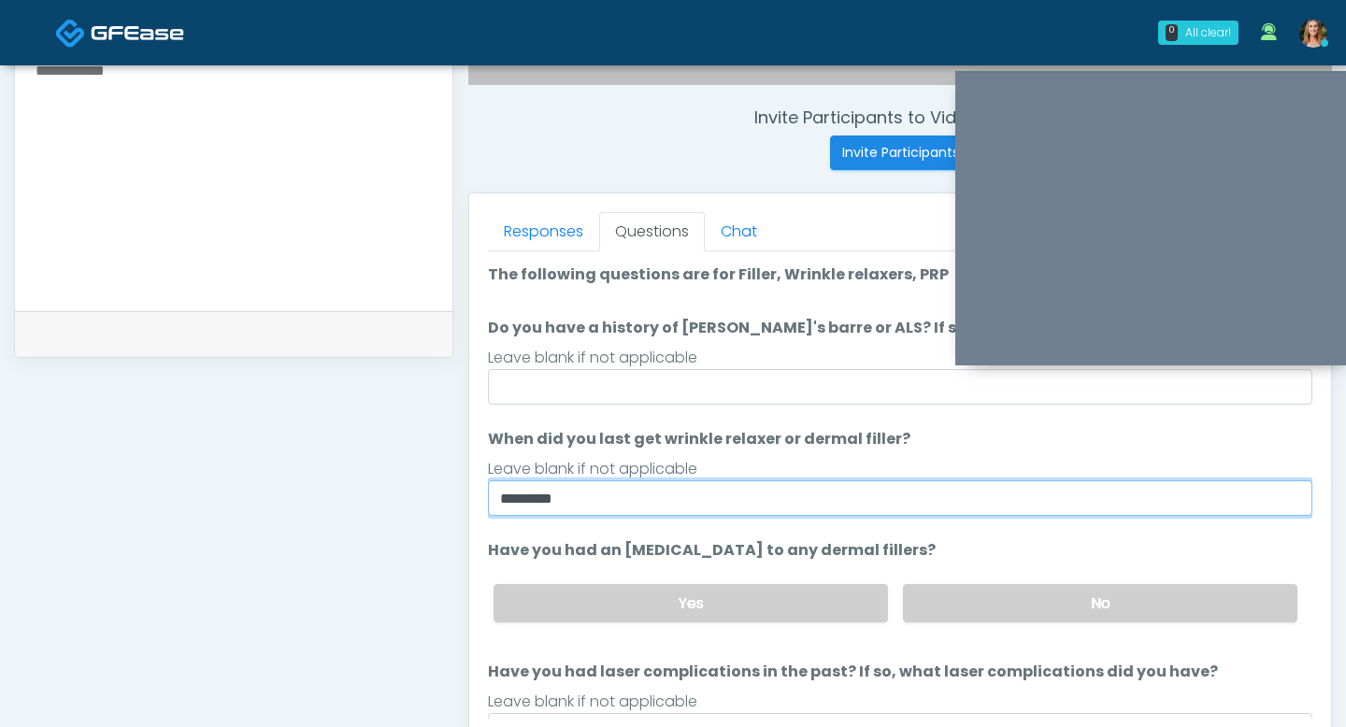
type input "********"
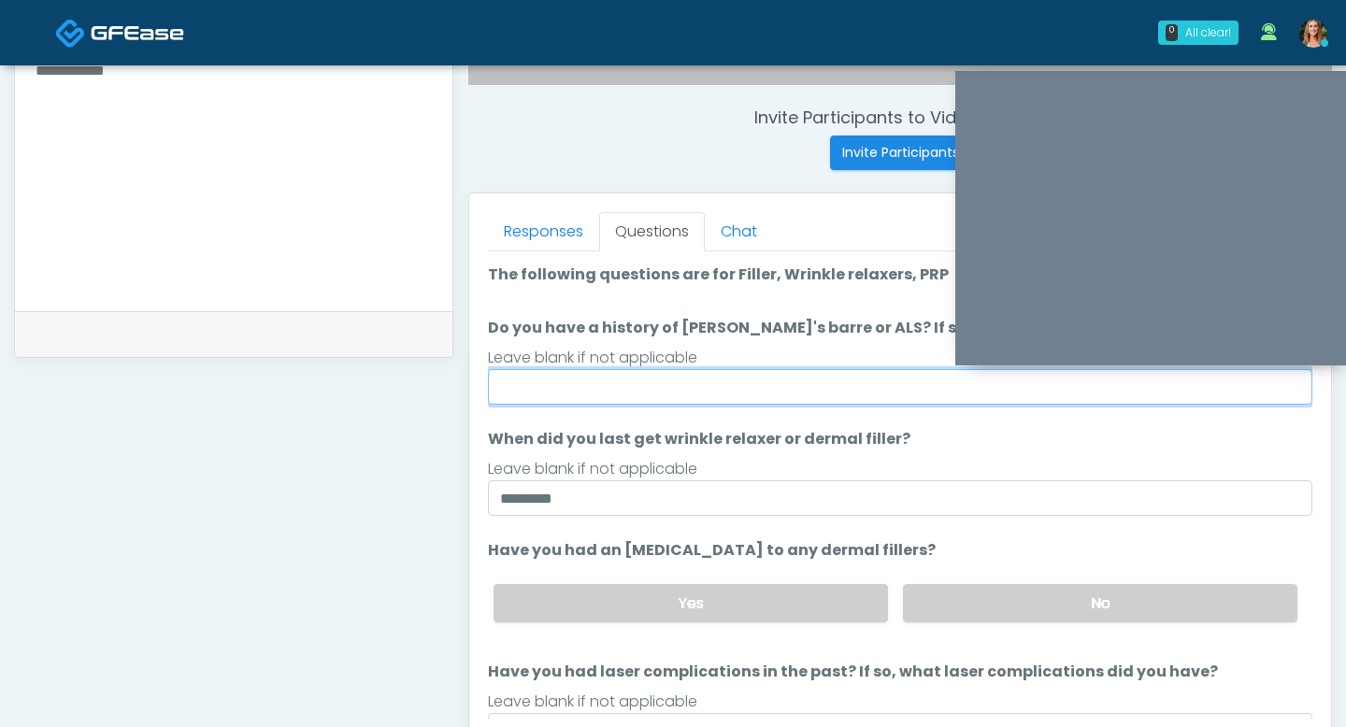
click at [708, 383] on input "Do you have a history of Guillain's barre or ALS? If so, please provide details." at bounding box center [900, 387] width 824 height 36
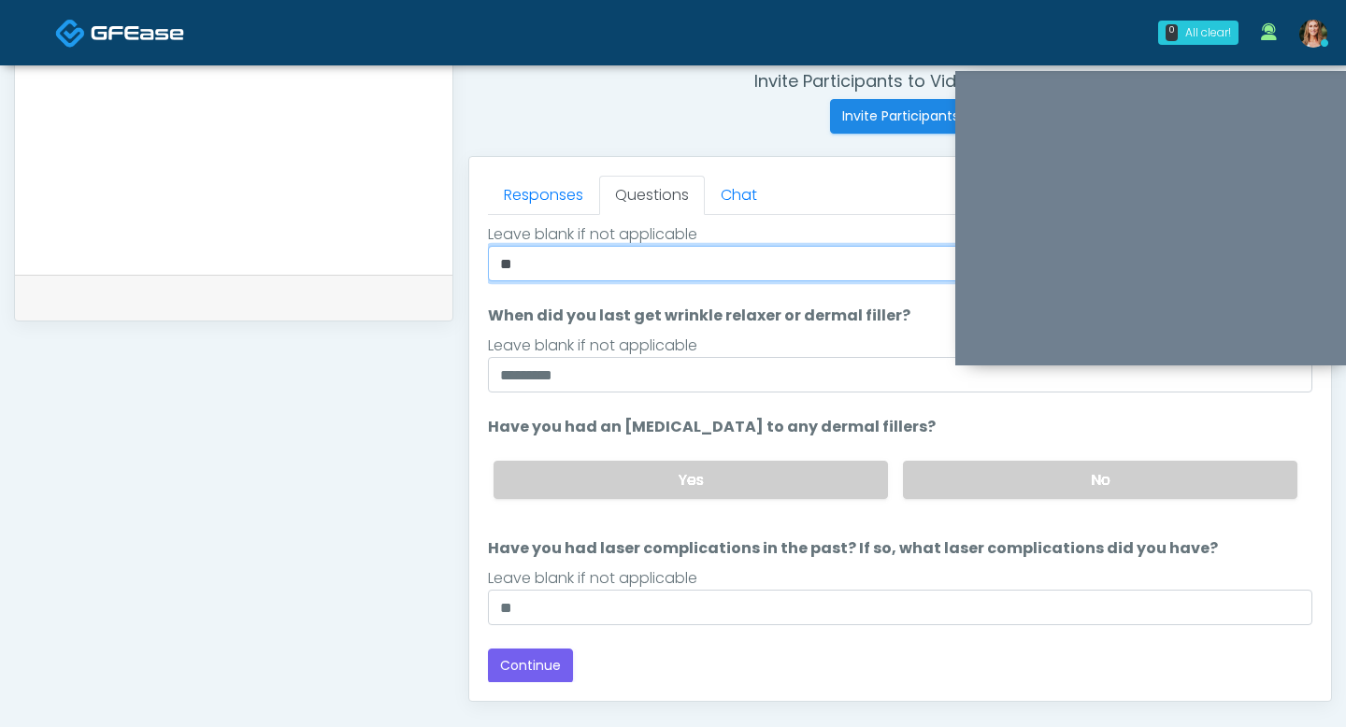
scroll to position [749, 0]
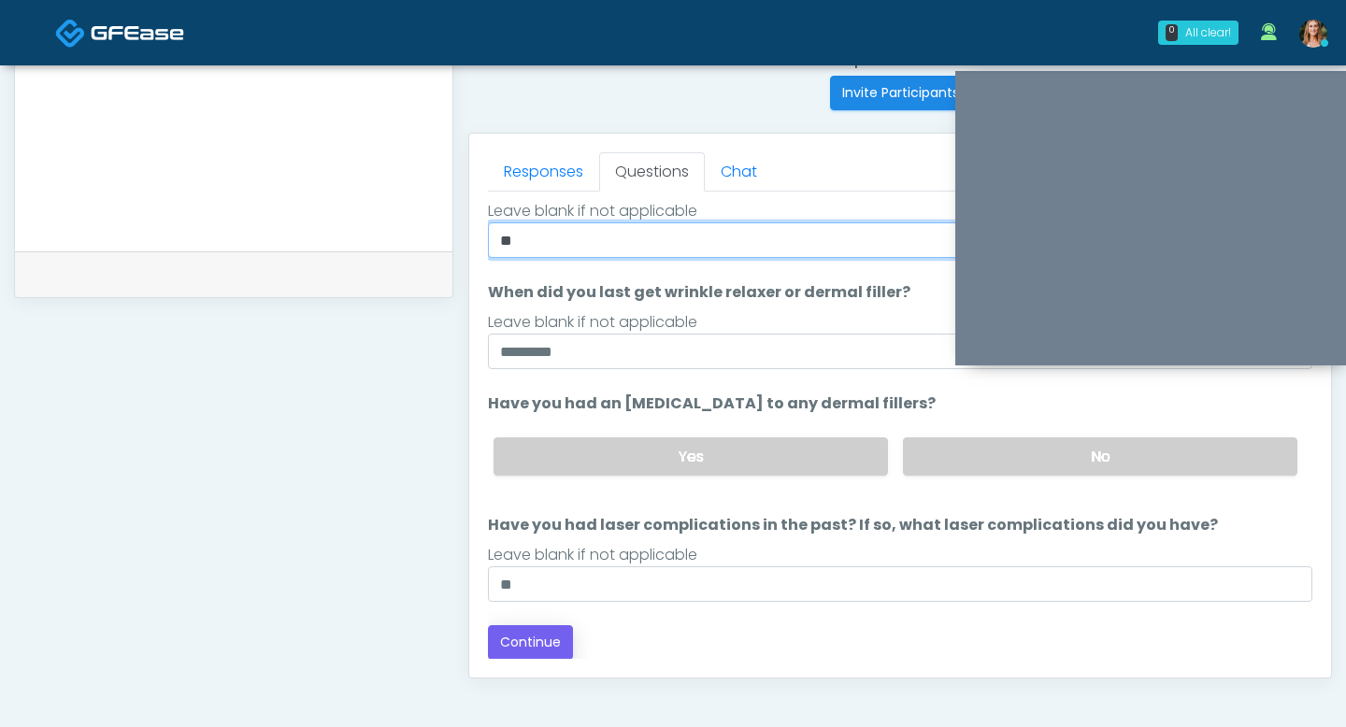
type input "**"
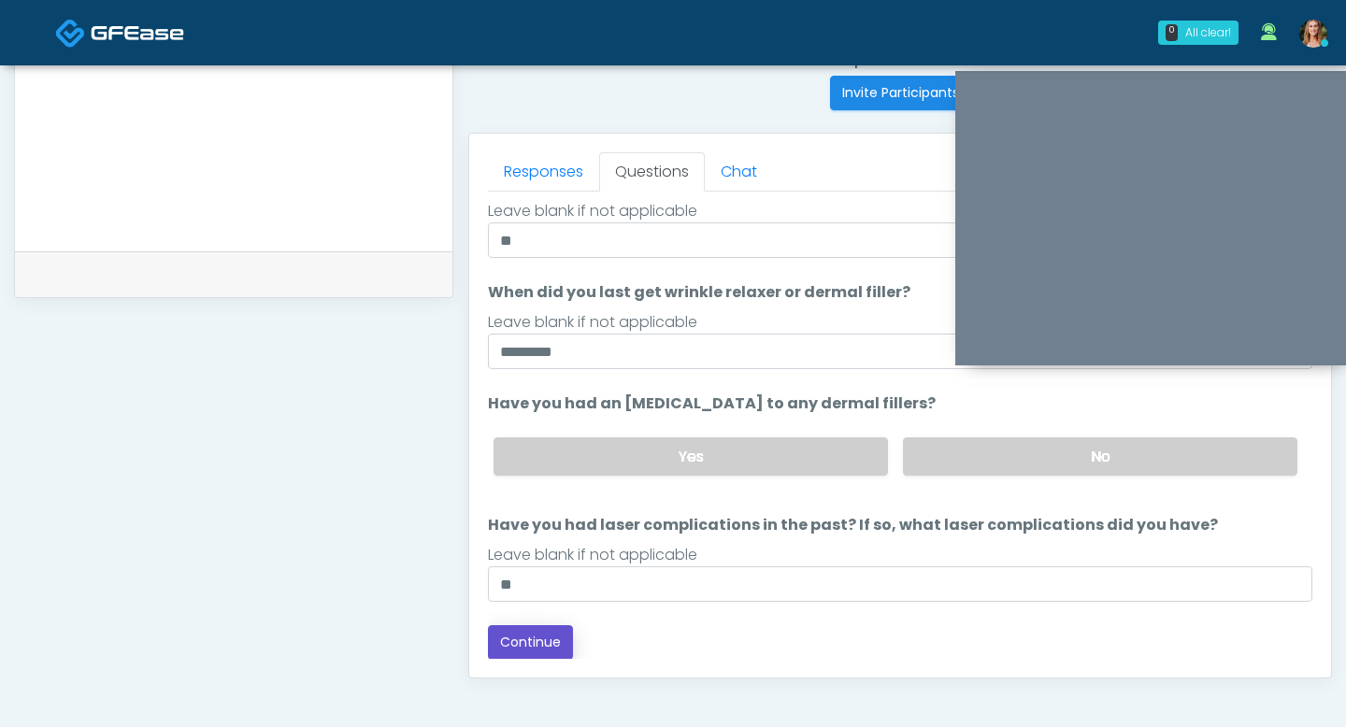
click at [553, 646] on button "Continue" at bounding box center [530, 642] width 85 height 35
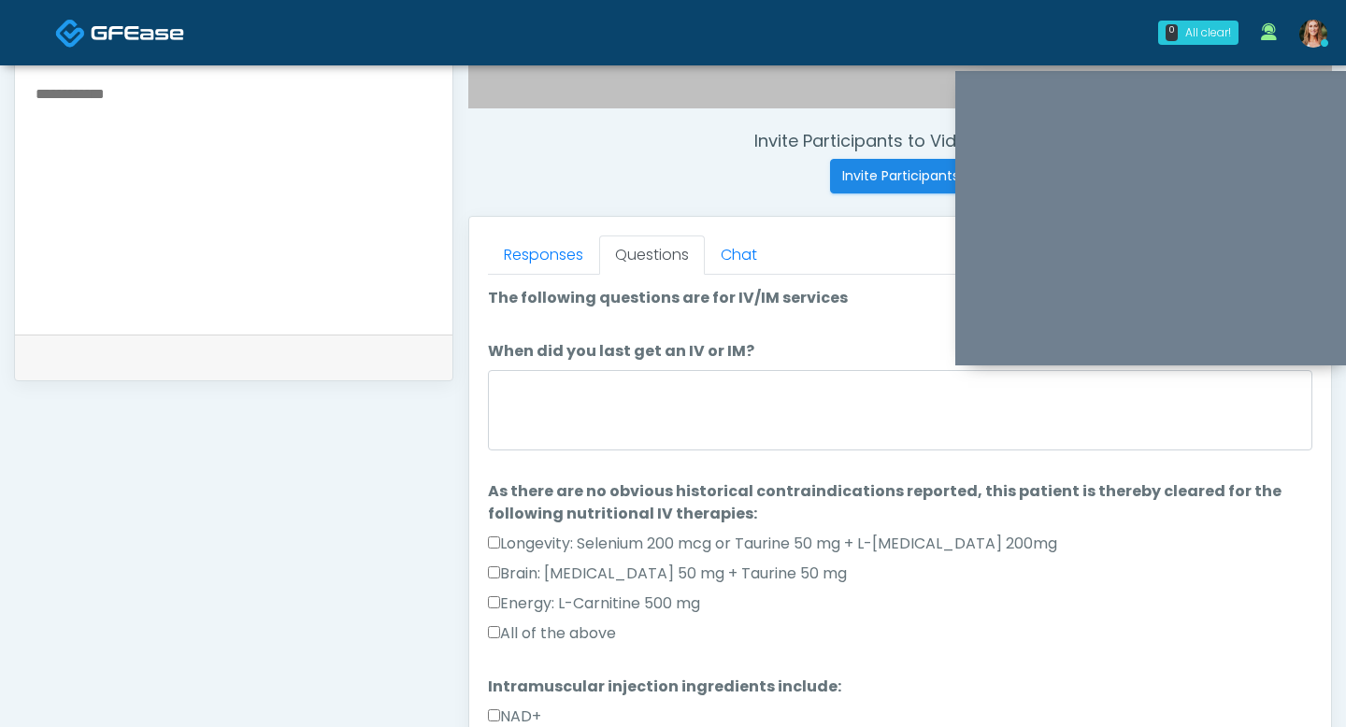
scroll to position [663, 0]
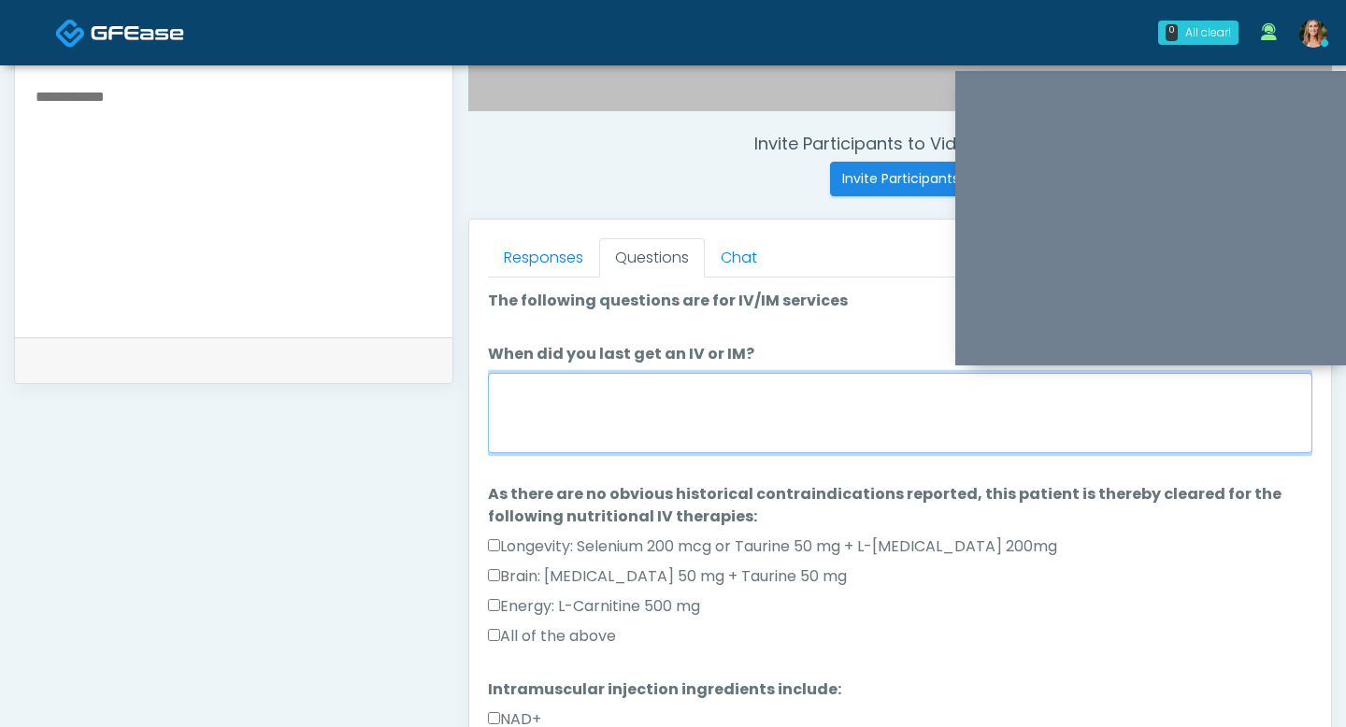
click at [631, 421] on textarea "When did you last get an IV or IM?" at bounding box center [900, 413] width 824 height 80
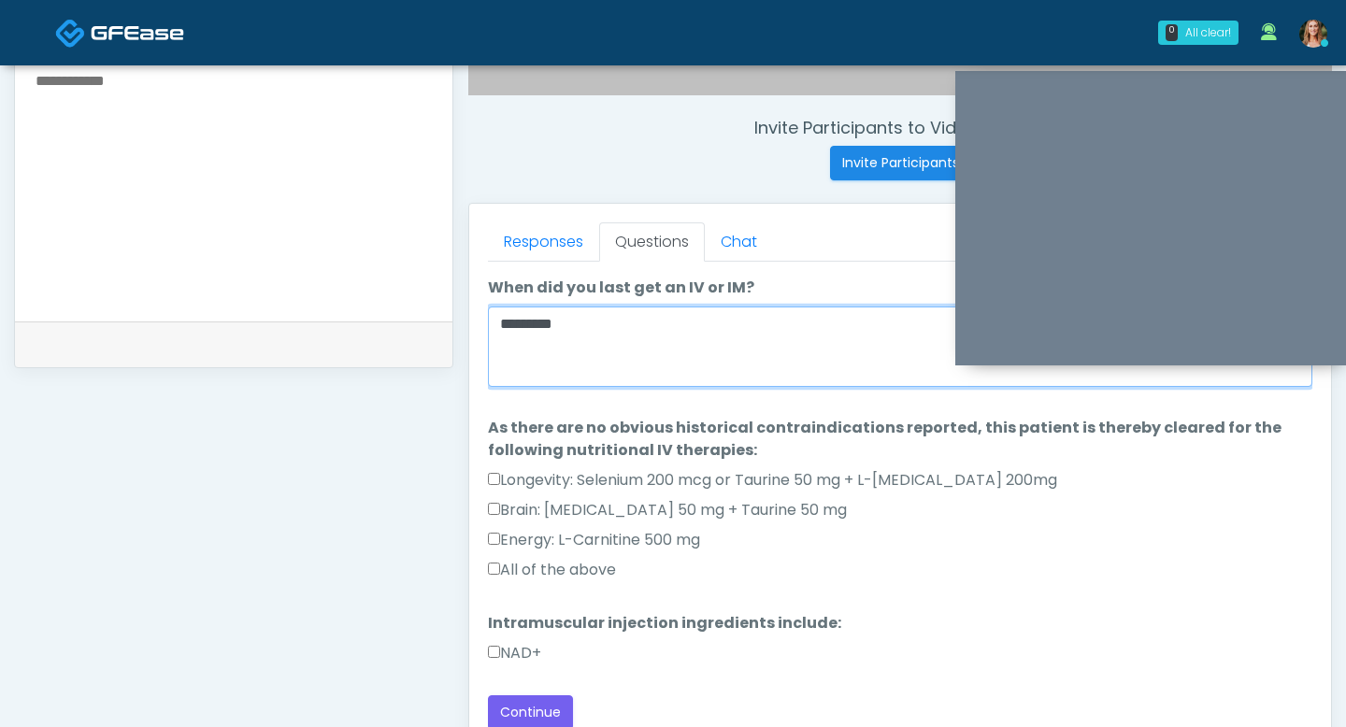
scroll to position [679, 0]
type textarea "********"
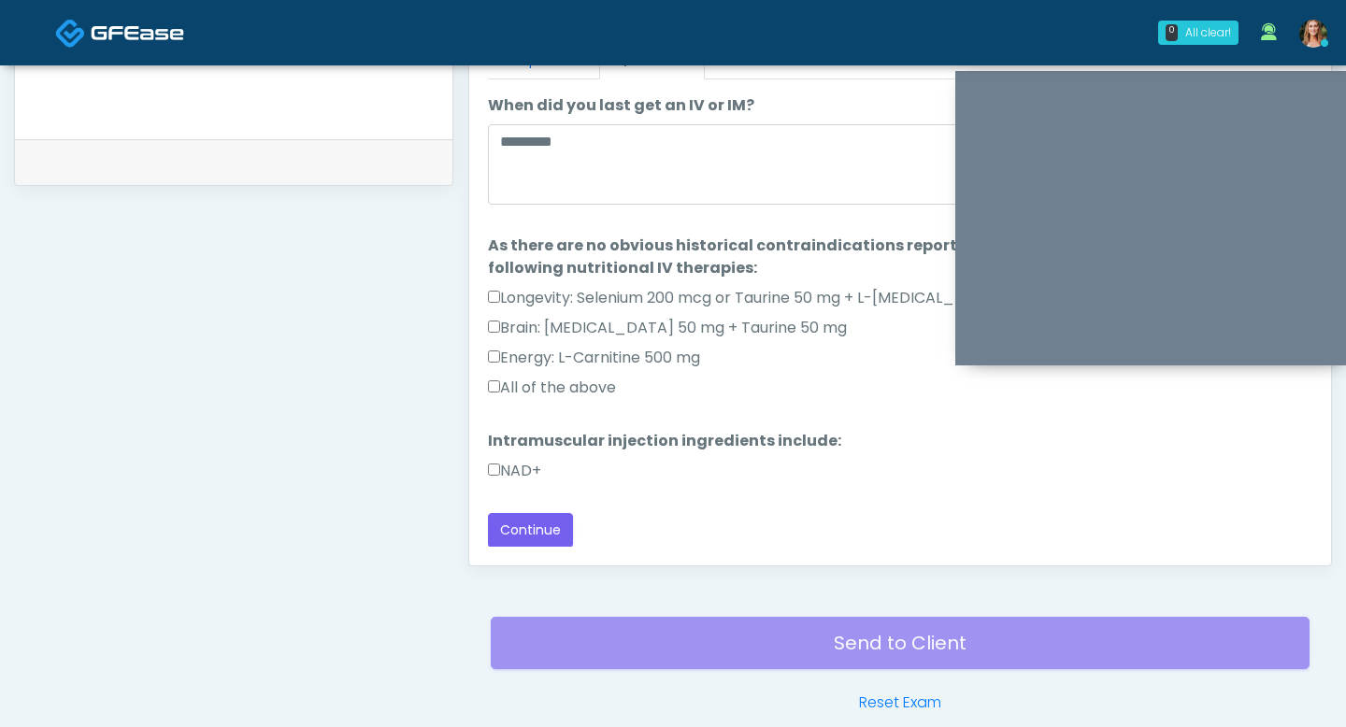
scroll to position [865, 0]
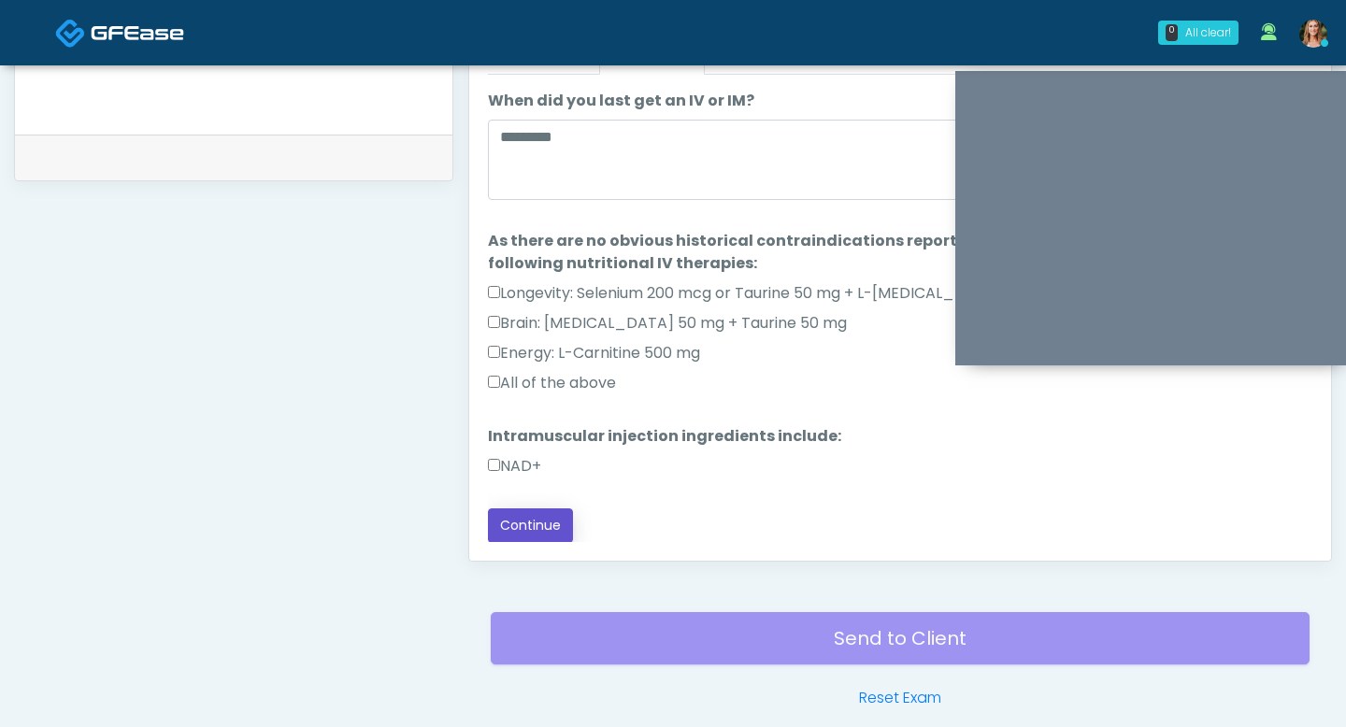
click at [530, 523] on button "Continue" at bounding box center [530, 525] width 85 height 35
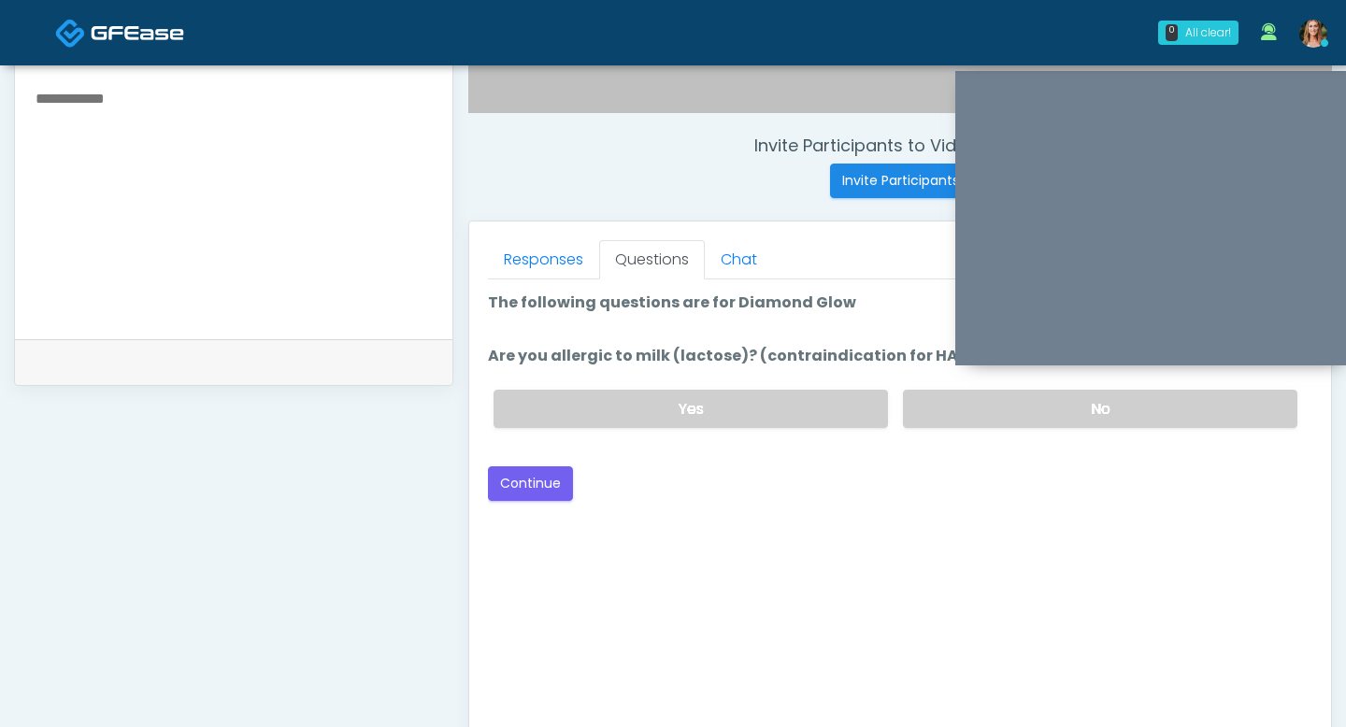
scroll to position [644, 0]
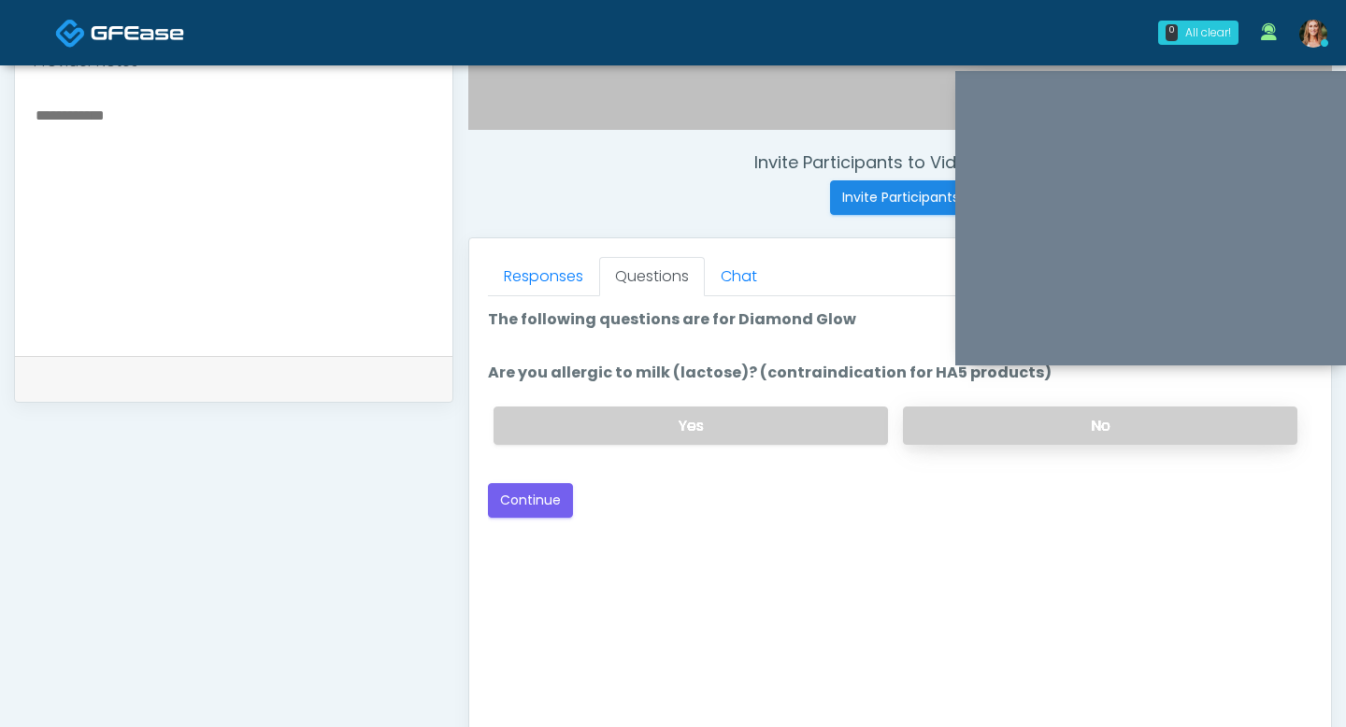
click at [964, 427] on label "No" at bounding box center [1100, 426] width 394 height 38
click at [521, 495] on button "Continue" at bounding box center [530, 500] width 85 height 35
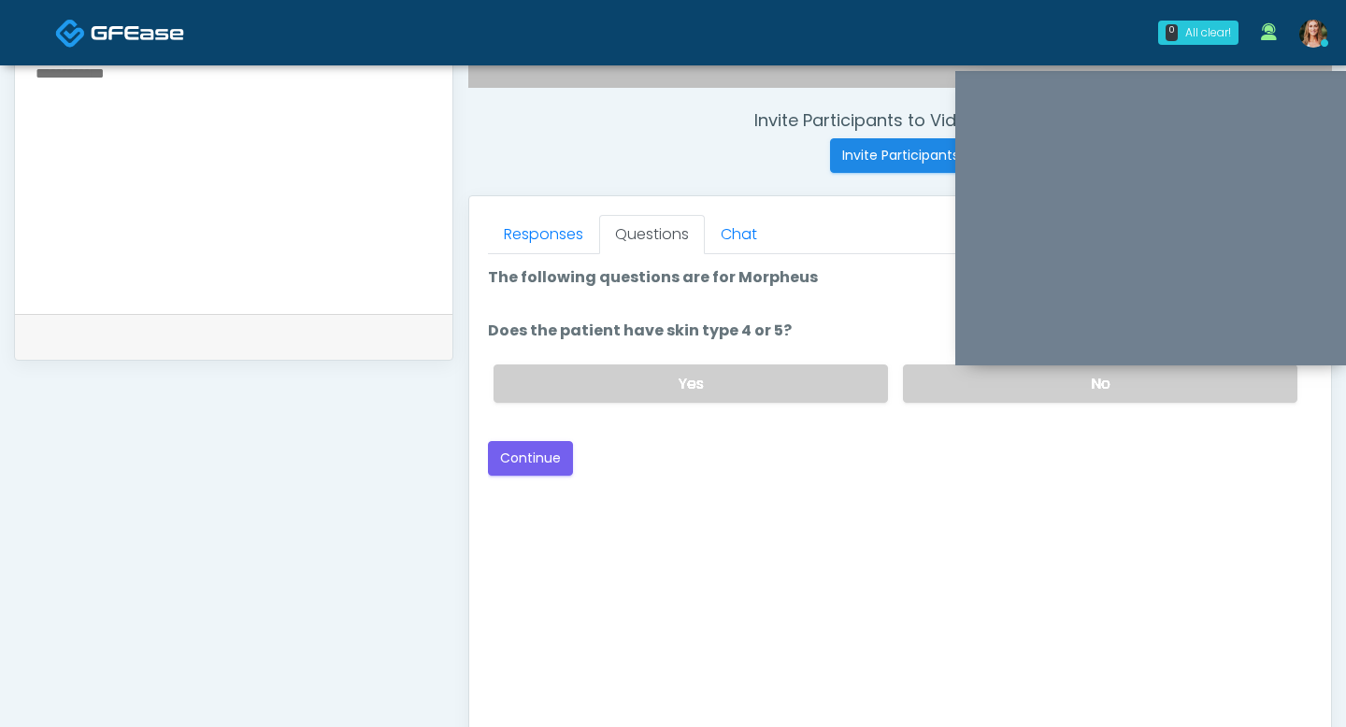
scroll to position [676, 0]
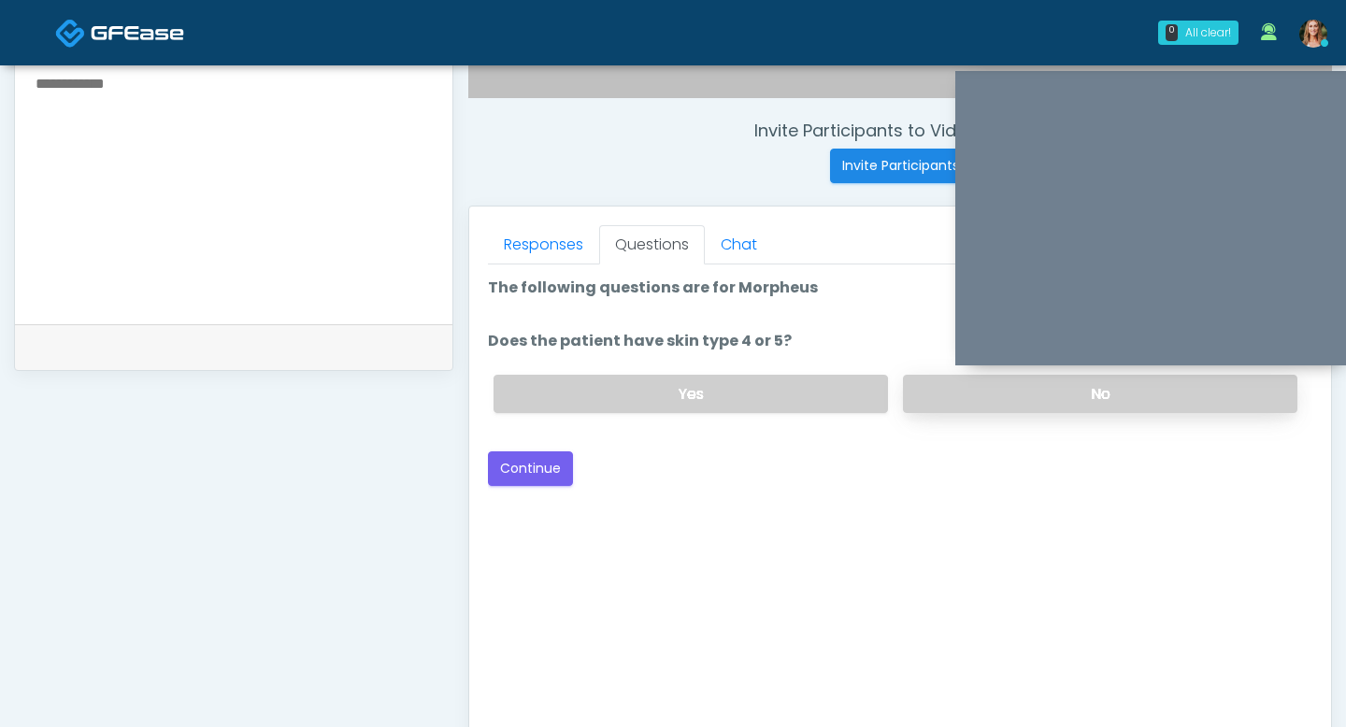
click at [955, 382] on label "No" at bounding box center [1100, 394] width 394 height 38
click at [635, 393] on label "Yes" at bounding box center [690, 394] width 394 height 38
click at [529, 488] on div "Good Faith Exam Script Good Faith Exam Script INTRODUCTION Hello, my name is un…" at bounding box center [900, 497] width 824 height 467
click at [521, 467] on button "Continue" at bounding box center [530, 468] width 85 height 35
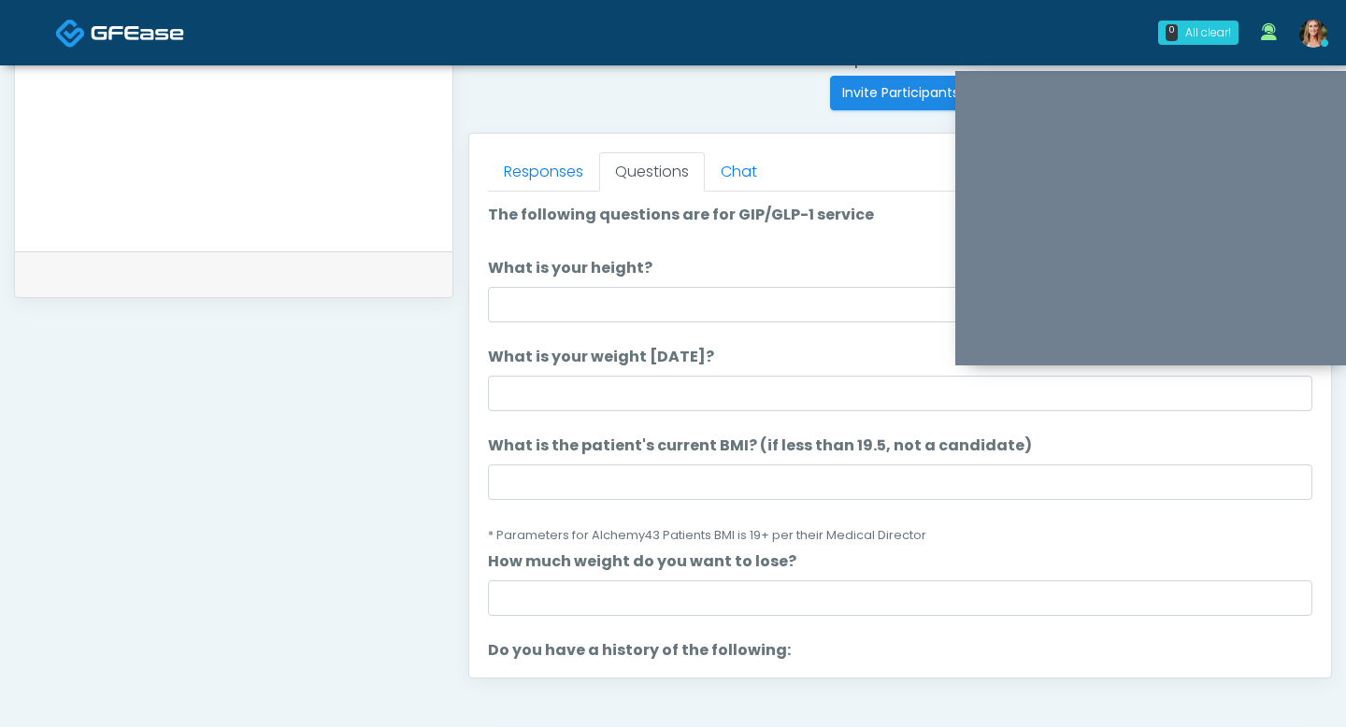
scroll to position [717, 0]
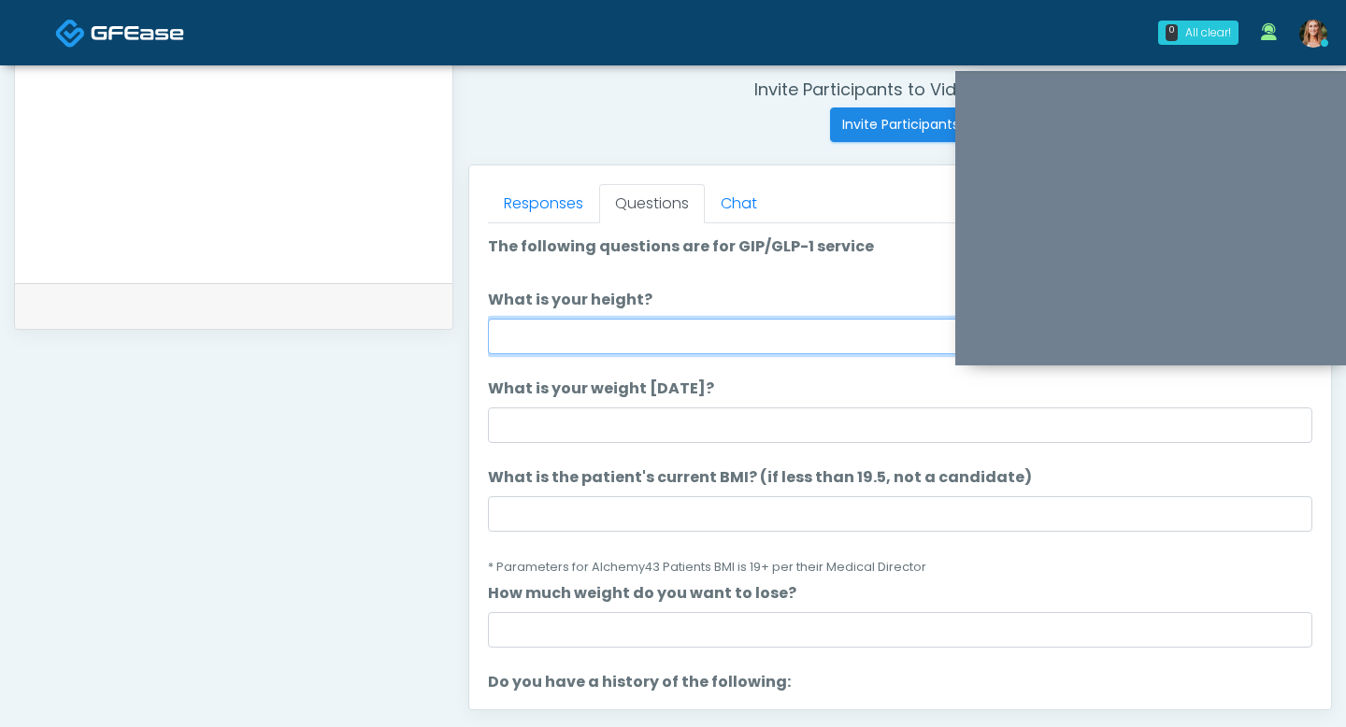
click at [557, 343] on input "What is your height?" at bounding box center [900, 337] width 824 height 36
type input "***"
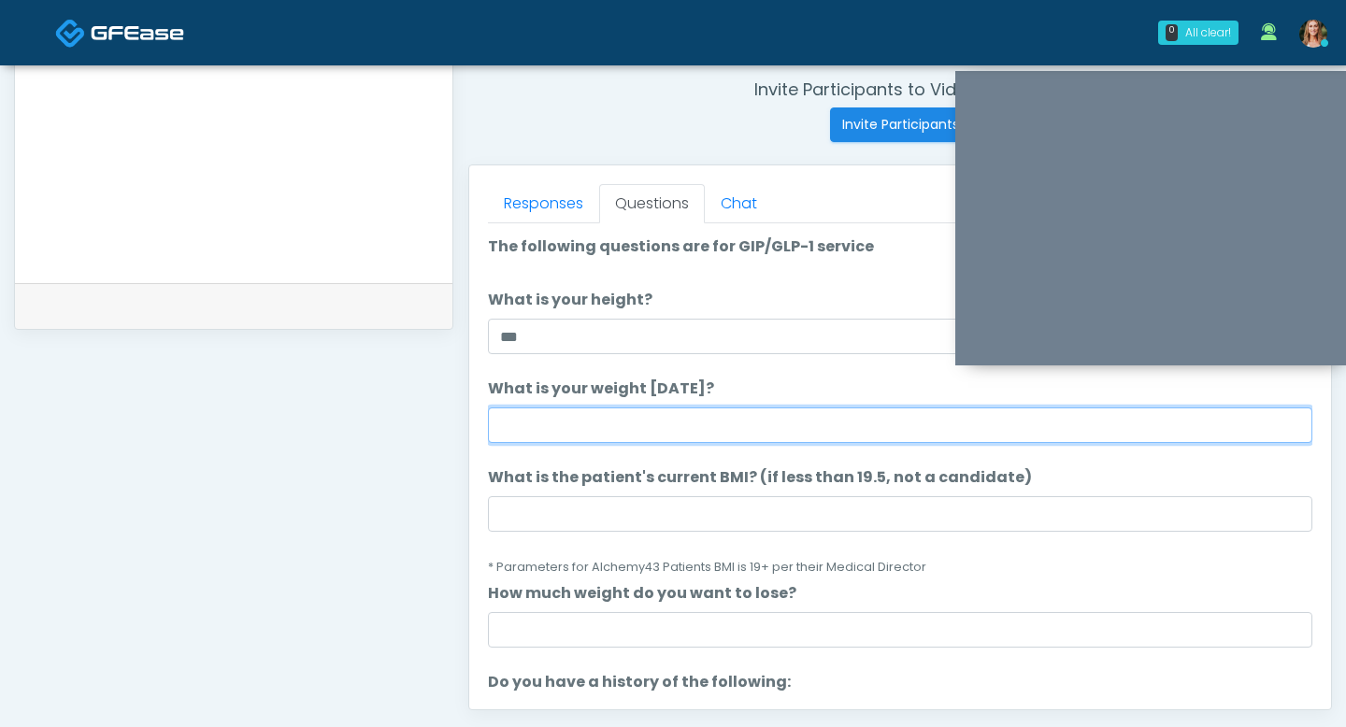
click at [508, 417] on input "What is your weight today?" at bounding box center [900, 425] width 824 height 36
type input "***"
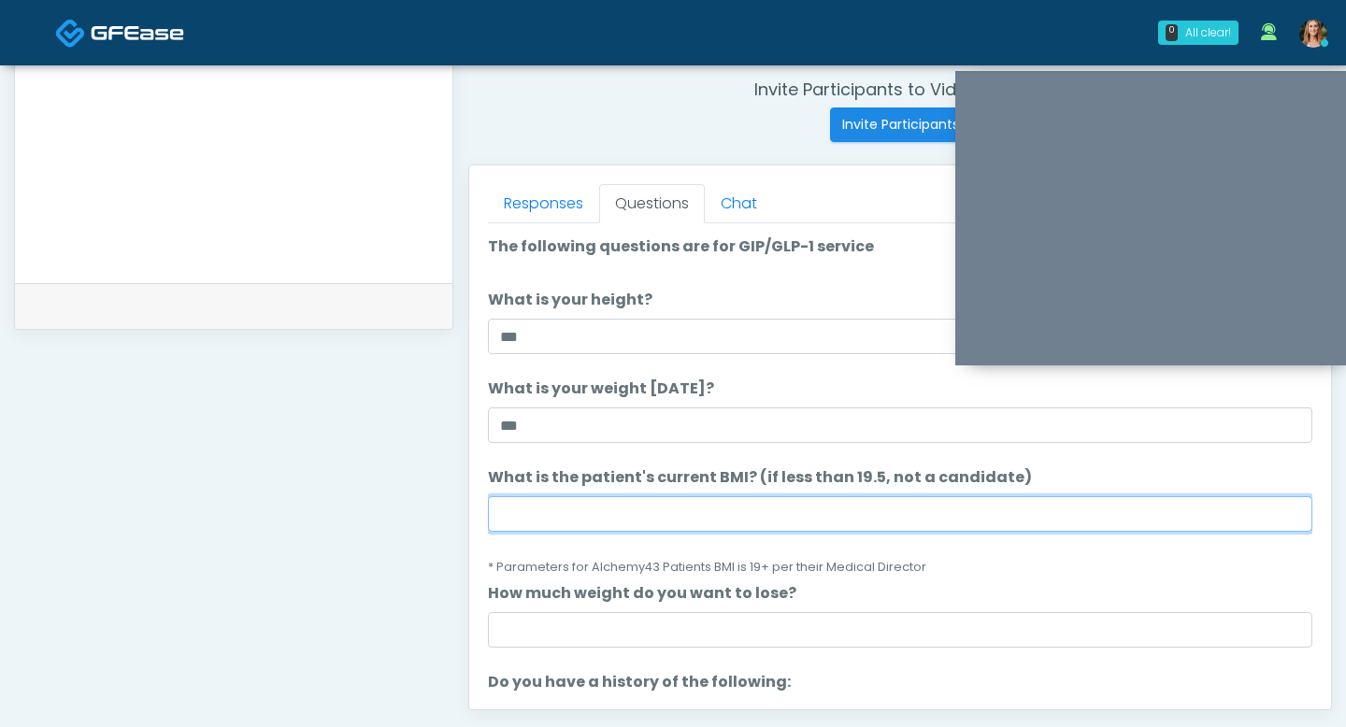
click at [523, 524] on input "What is the patient's current BMI? (if less than 19.5, not a candidate)" at bounding box center [900, 514] width 824 height 36
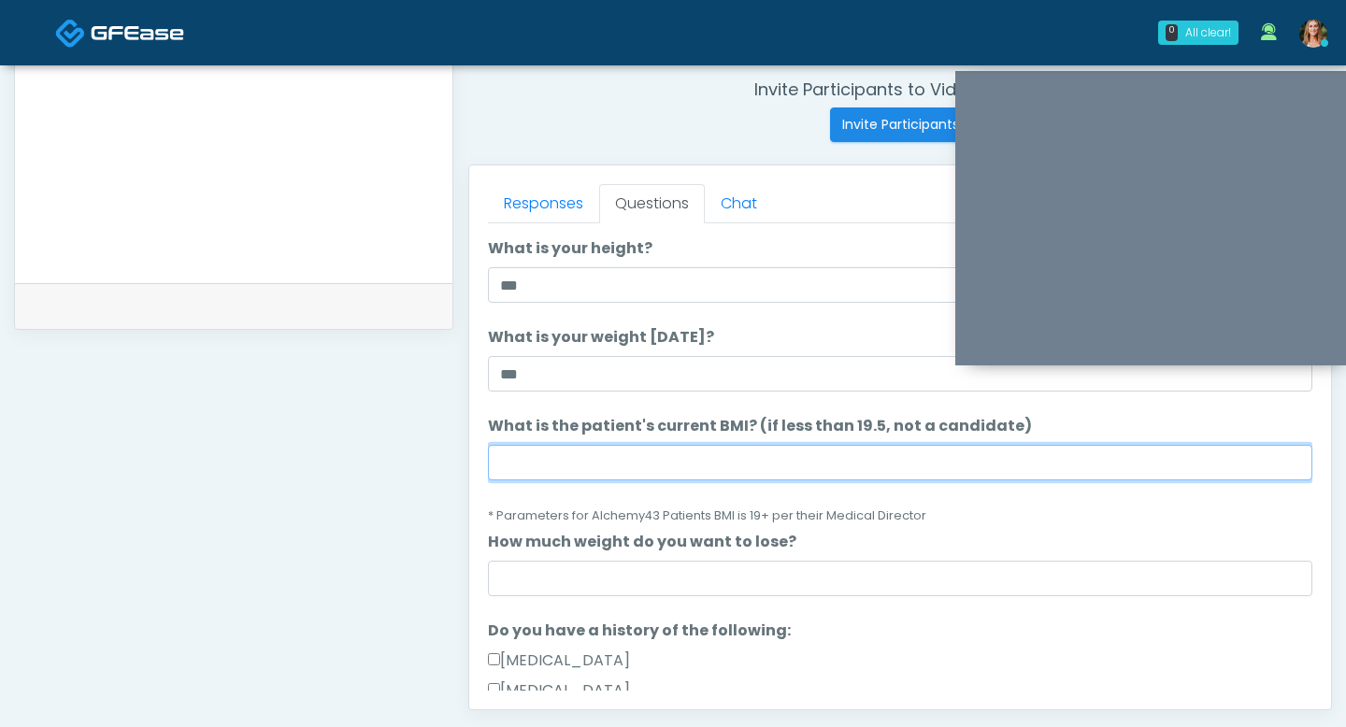
scroll to position [97, 0]
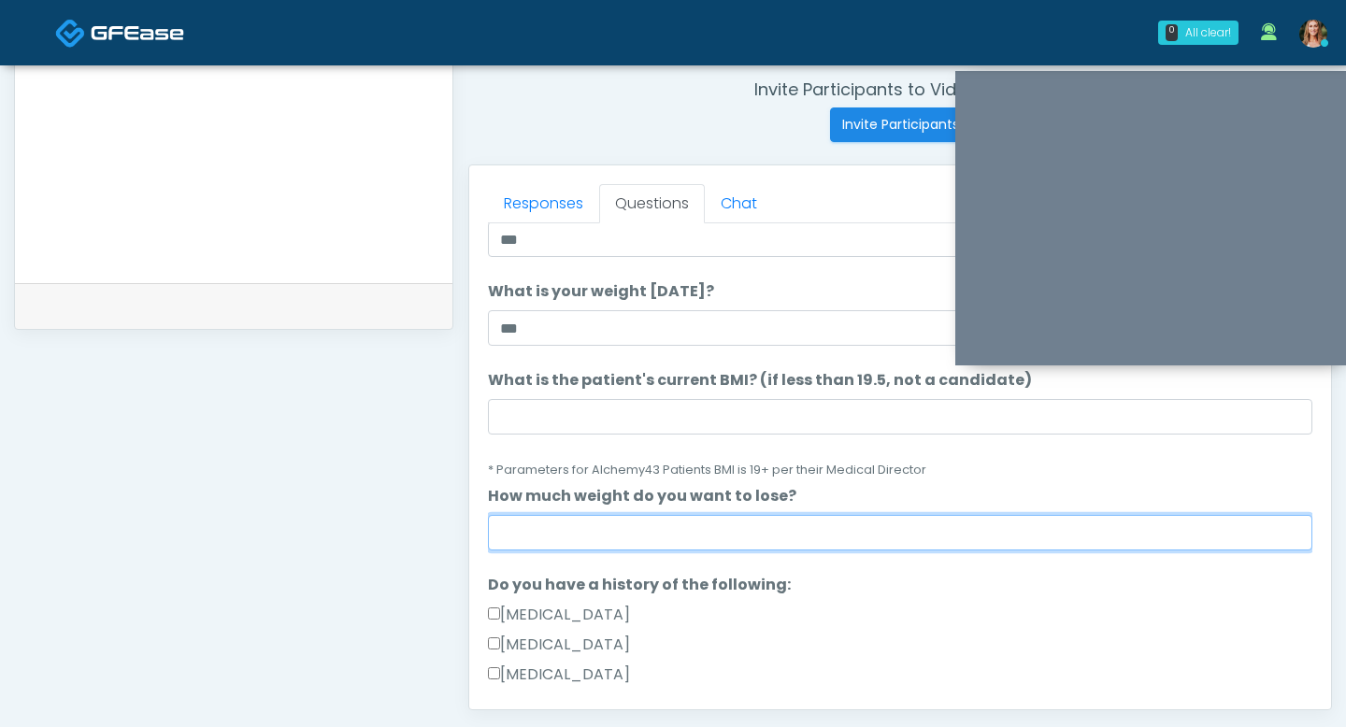
click at [504, 542] on input "How much weight do you want to lose?" at bounding box center [900, 533] width 824 height 36
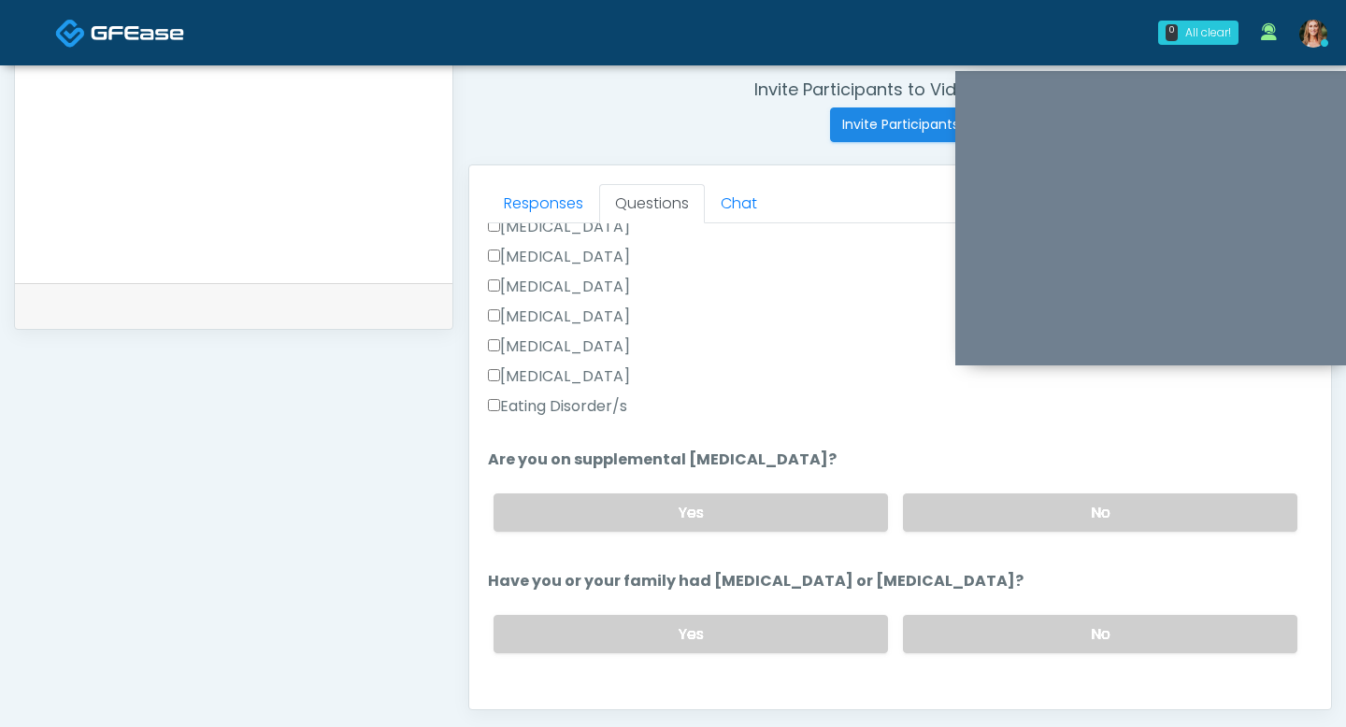
scroll to position [540, 0]
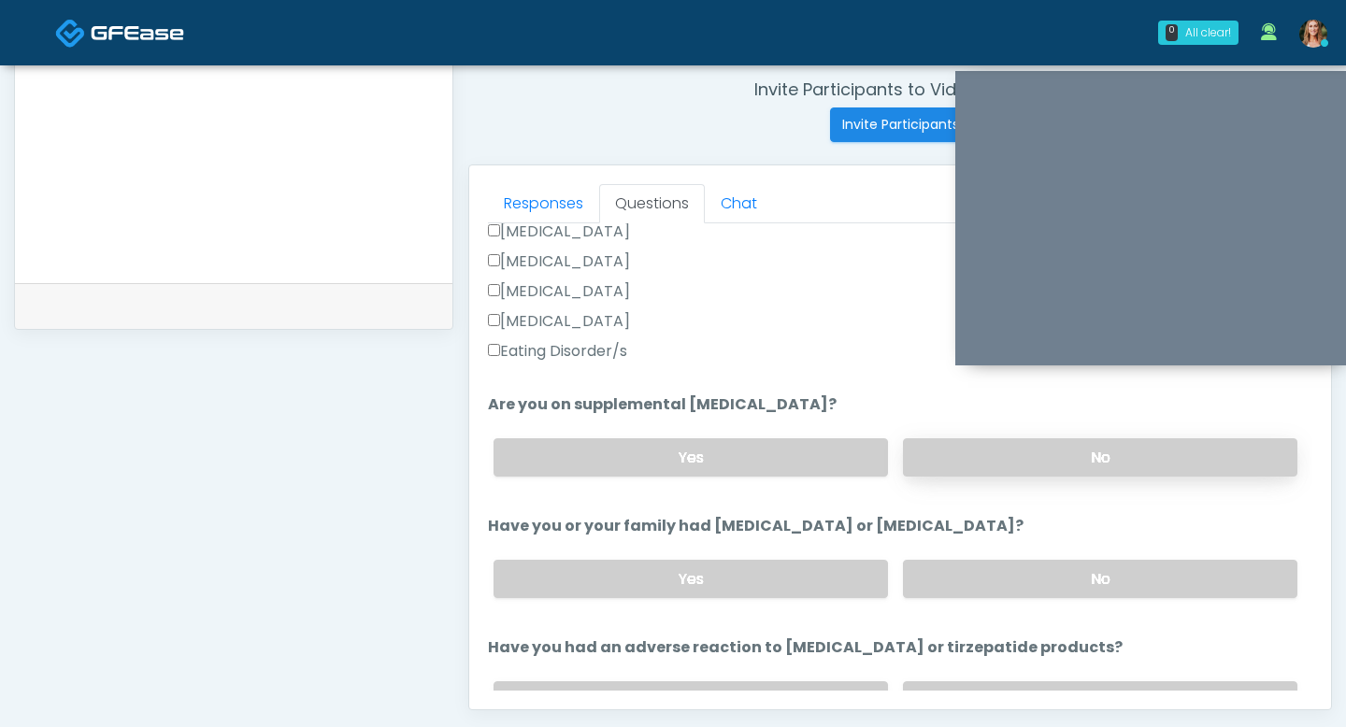
type input "***"
click at [995, 471] on label "No" at bounding box center [1100, 457] width 394 height 38
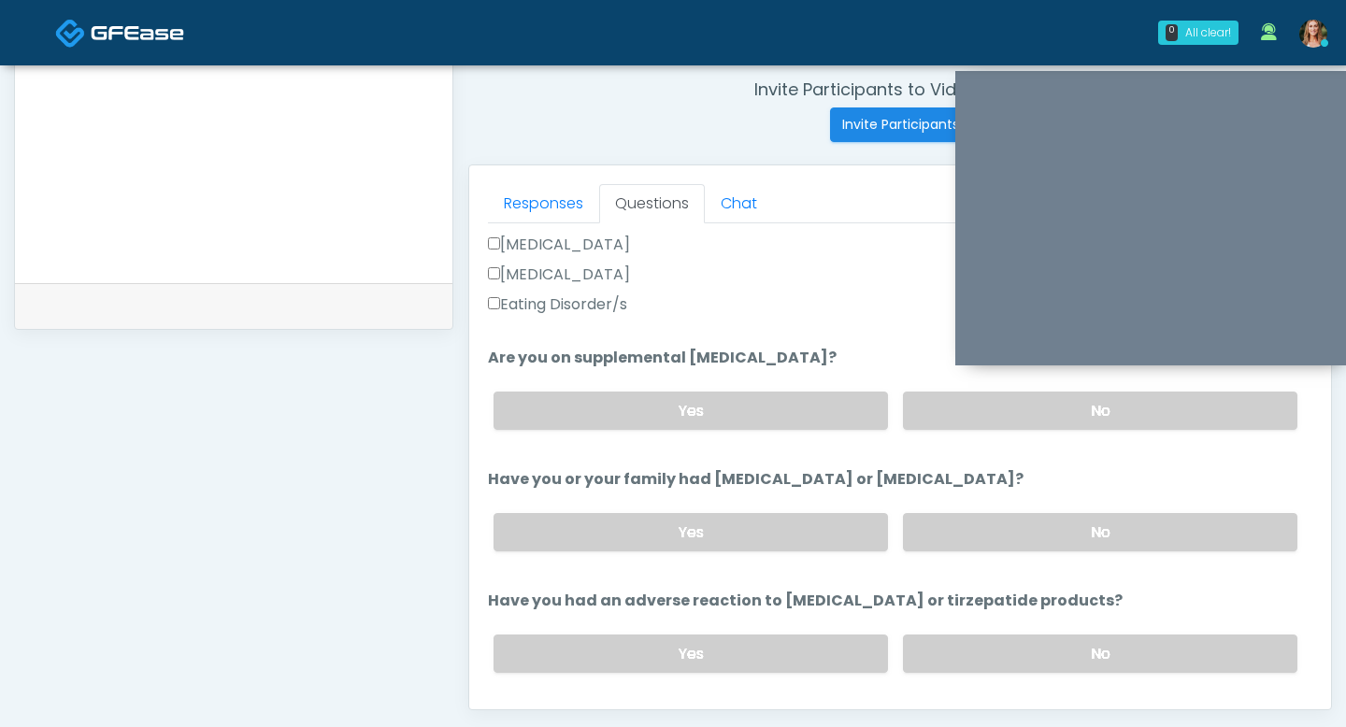
scroll to position [607, 0]
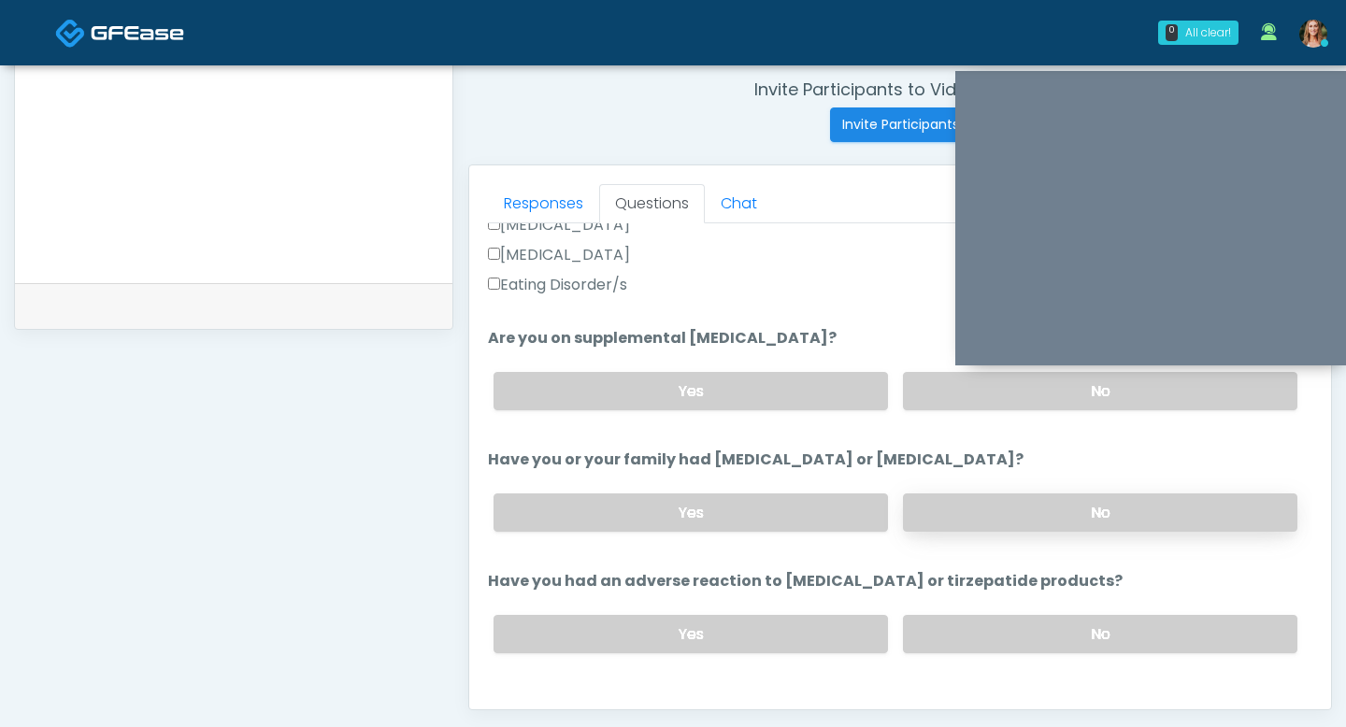
click at [1030, 508] on label "No" at bounding box center [1100, 512] width 394 height 38
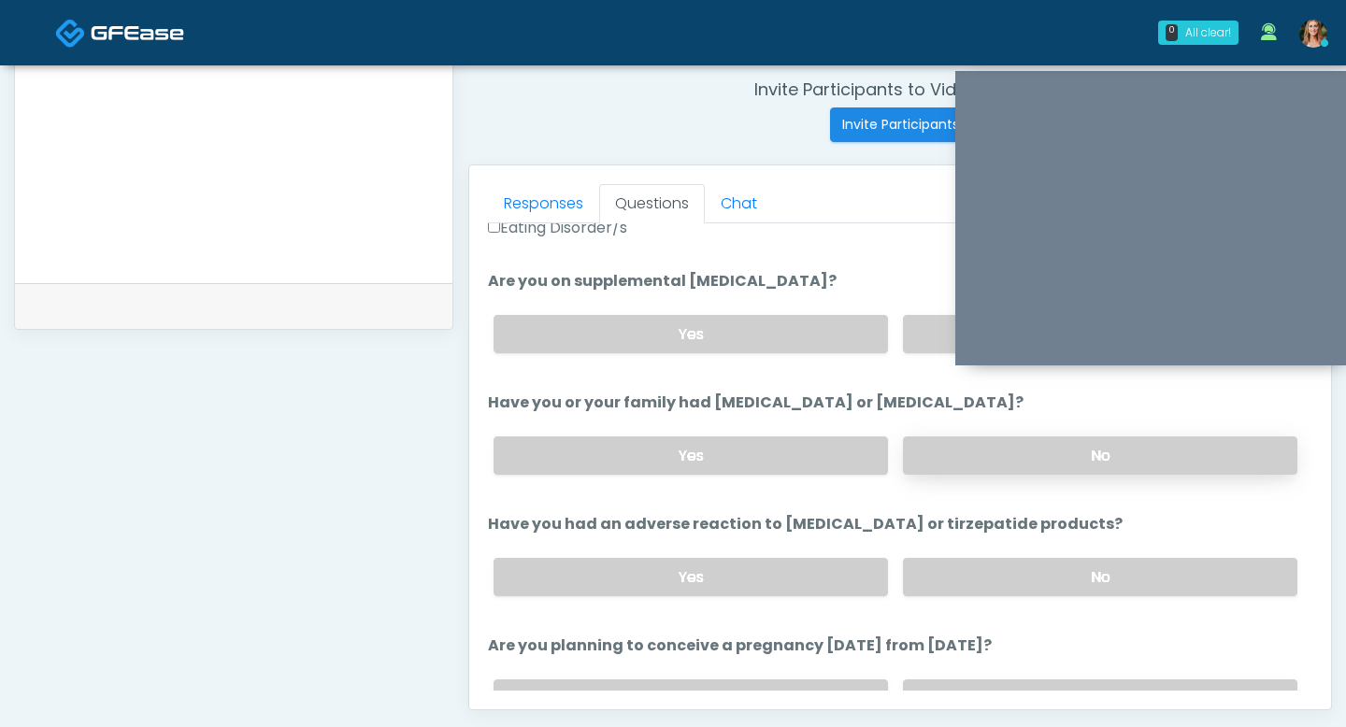
scroll to position [693, 0]
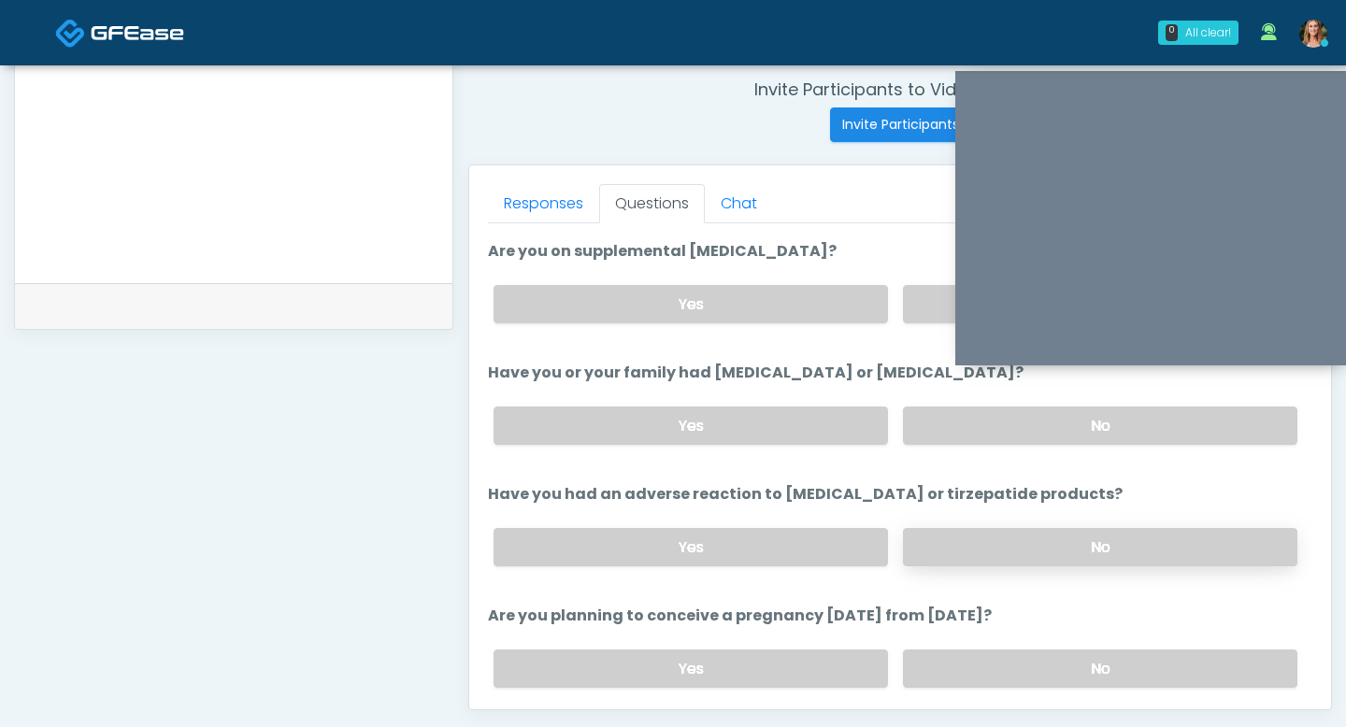
click at [972, 556] on label "No" at bounding box center [1100, 547] width 394 height 38
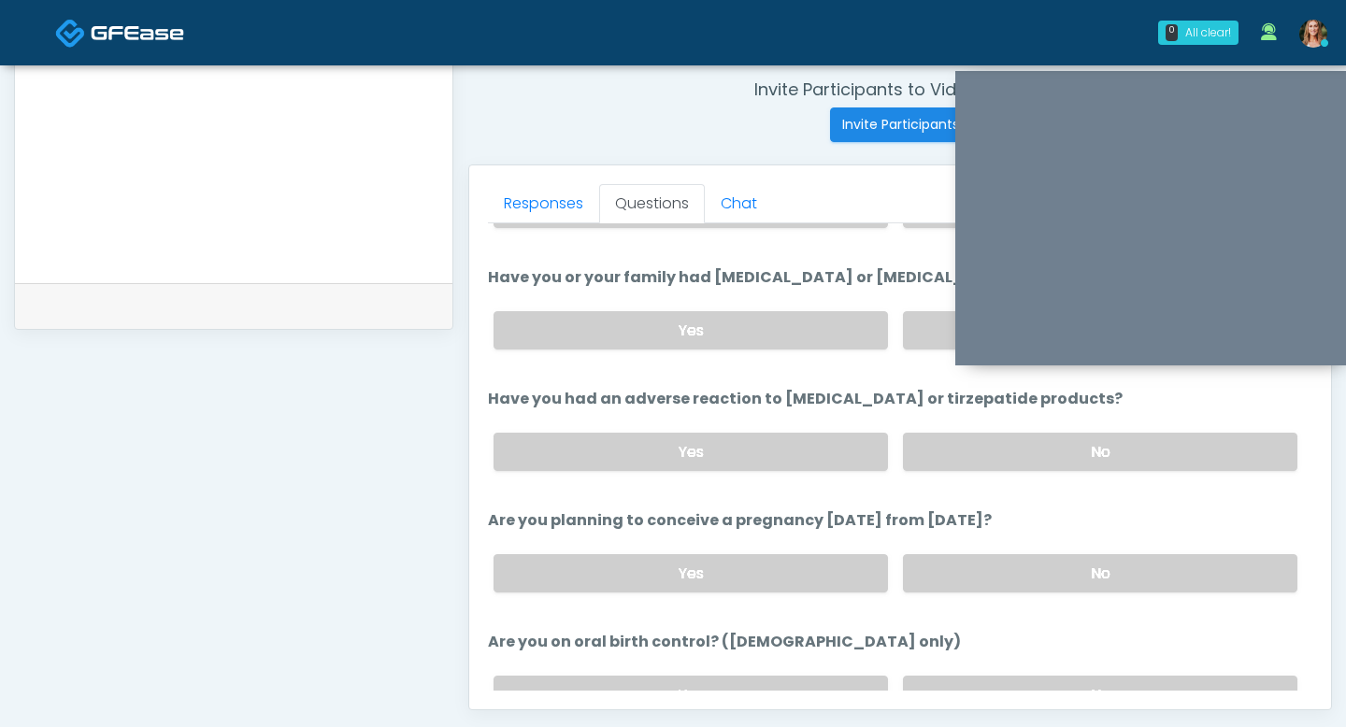
scroll to position [807, 0]
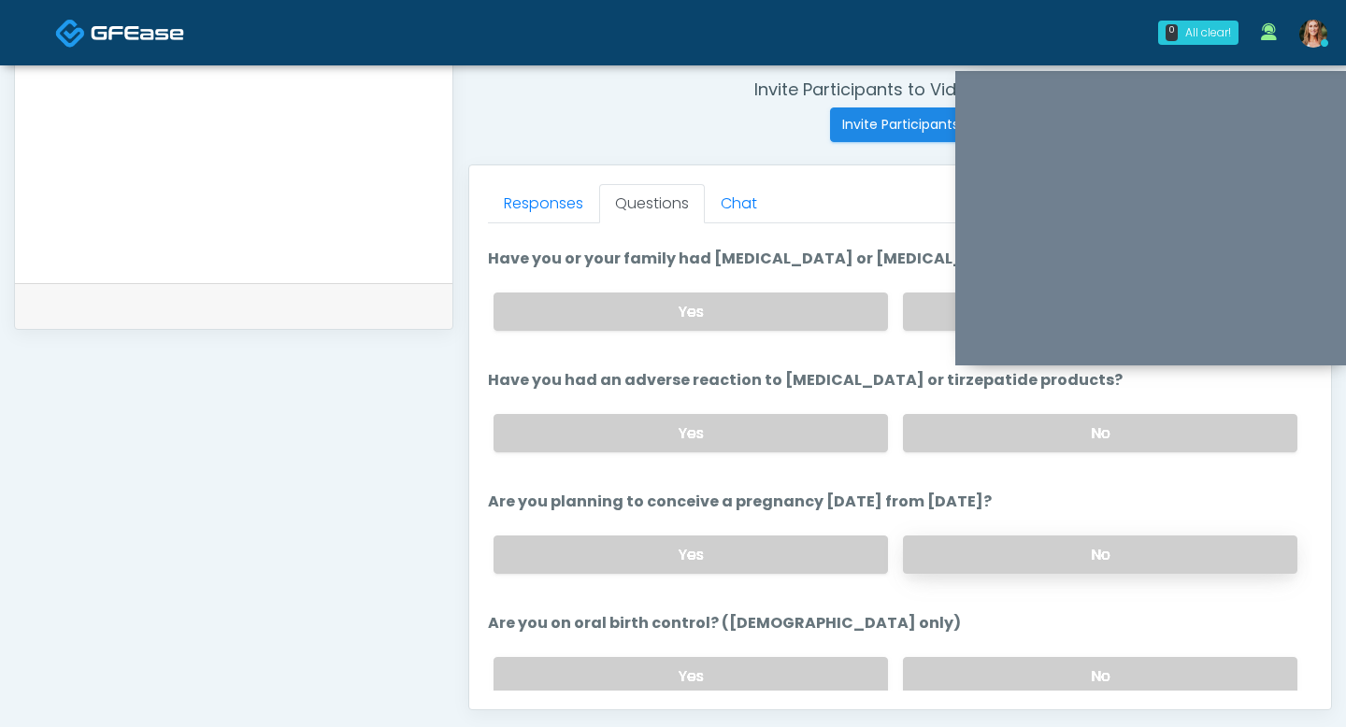
click at [975, 540] on label "No" at bounding box center [1100, 554] width 394 height 38
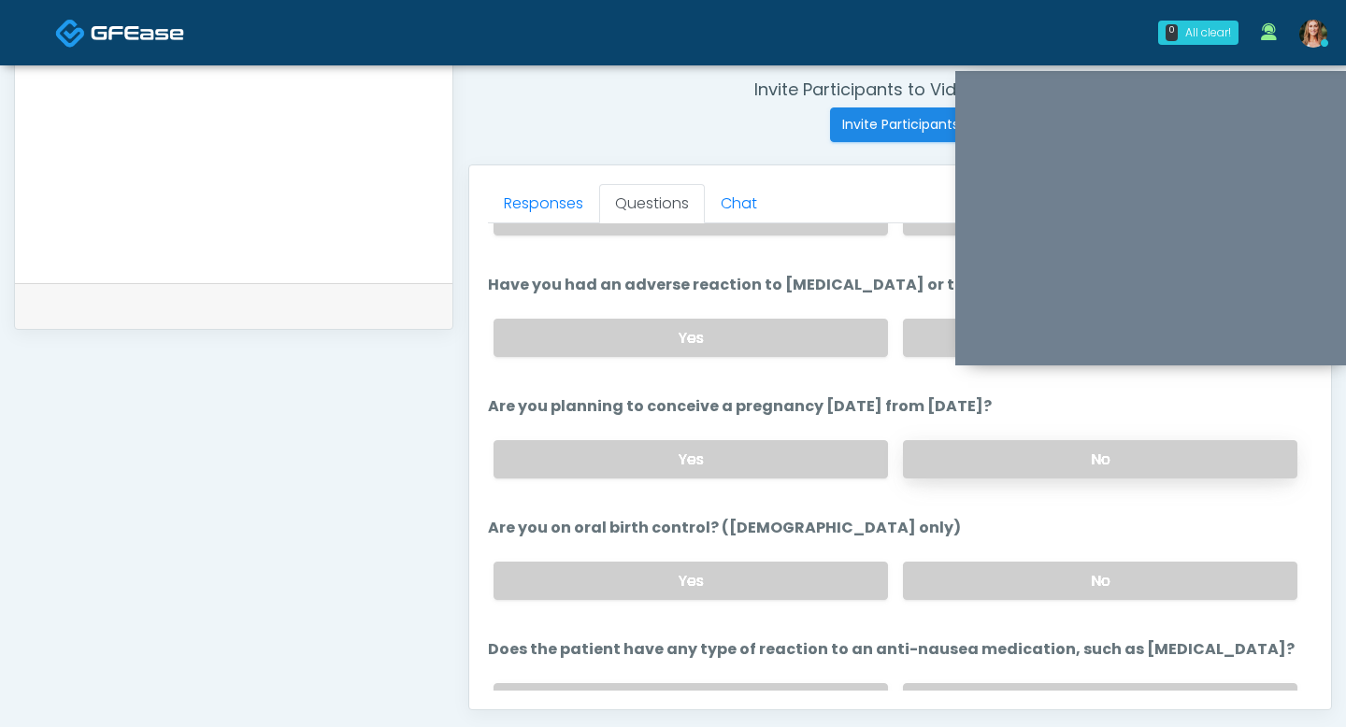
scroll to position [909, 0]
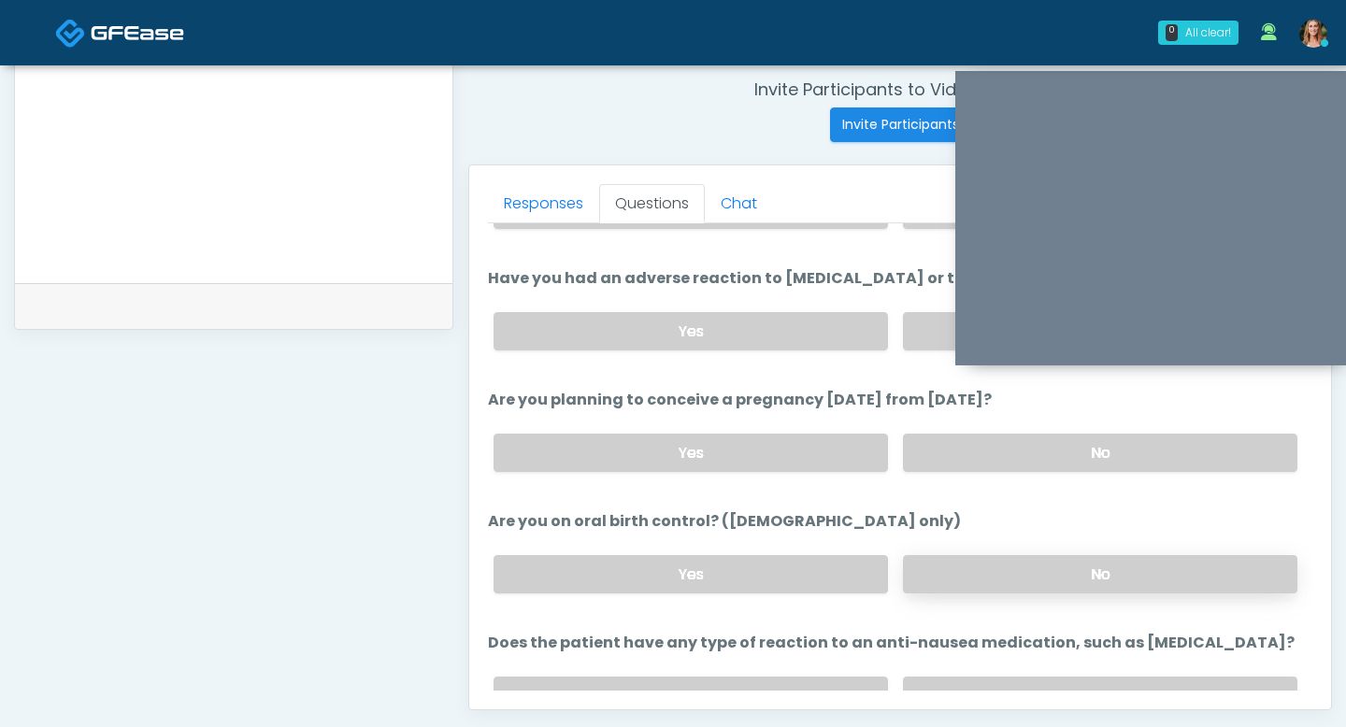
click at [972, 573] on label "No" at bounding box center [1100, 574] width 394 height 38
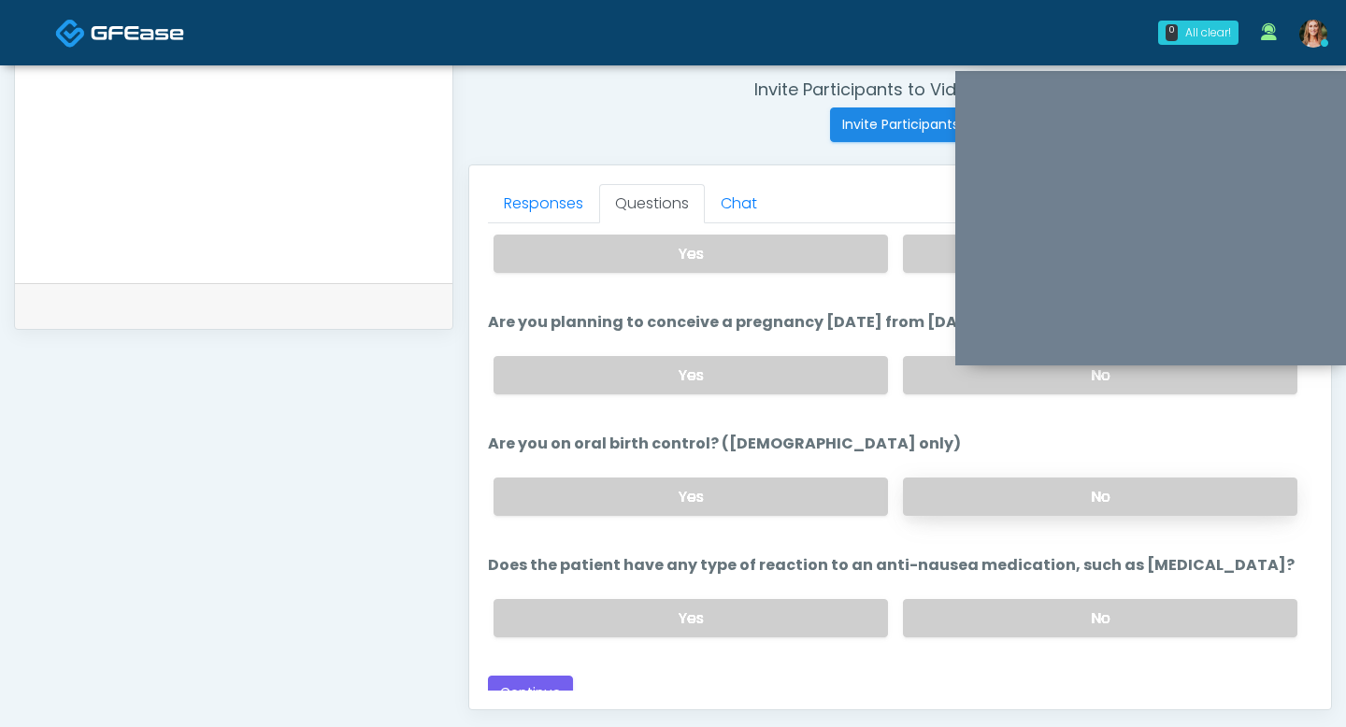
scroll to position [1001, 0]
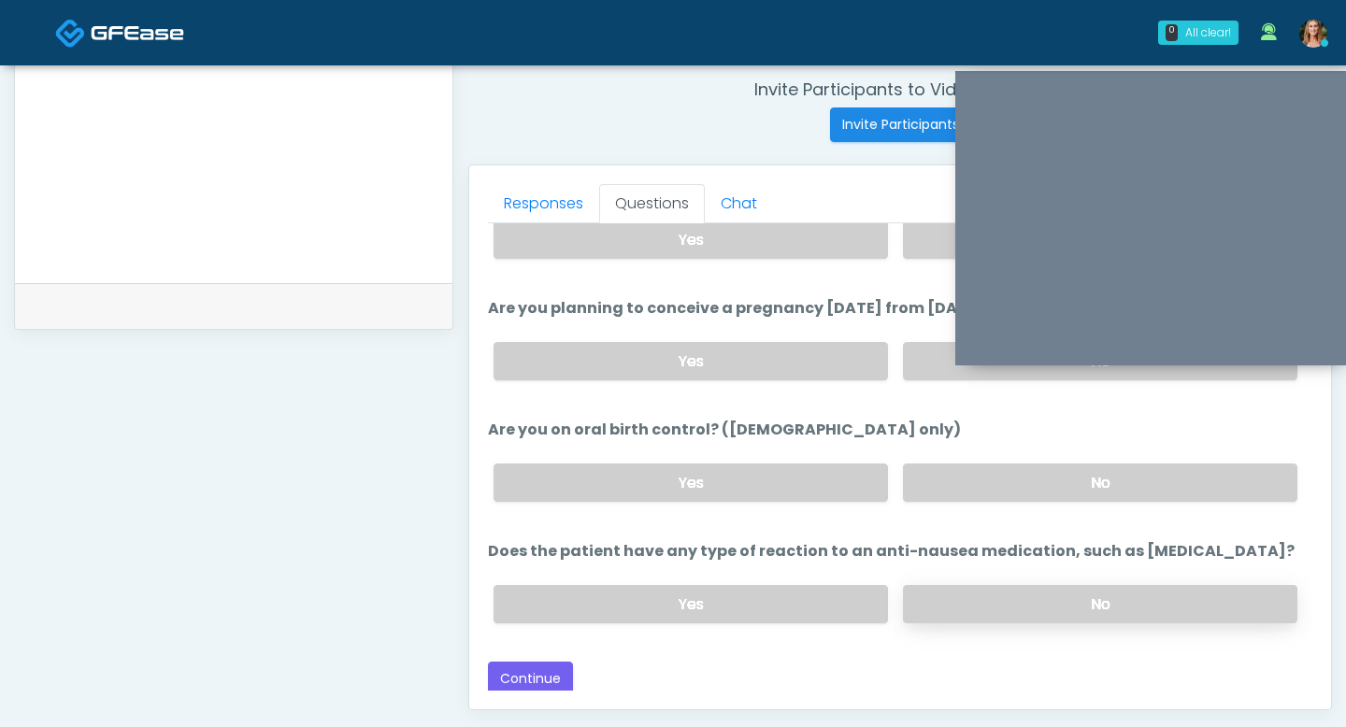
click at [996, 603] on label "No" at bounding box center [1100, 604] width 394 height 38
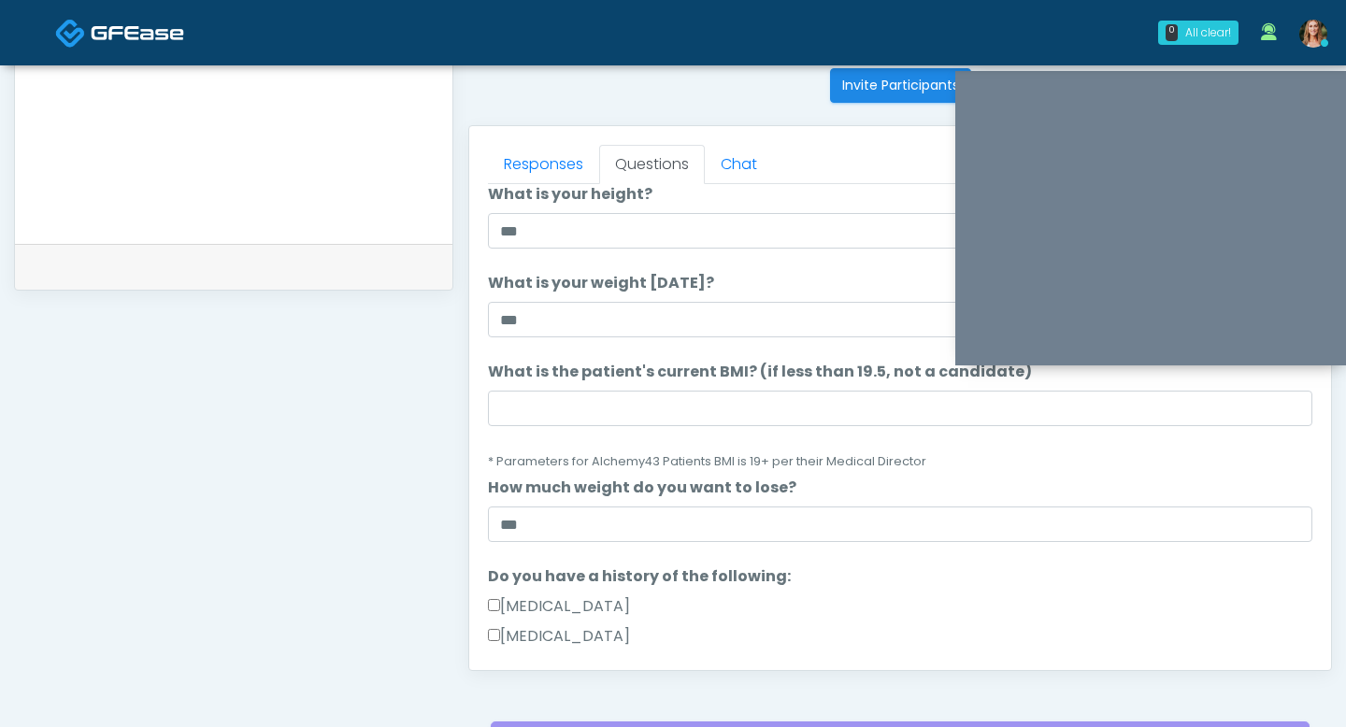
scroll to position [49, 0]
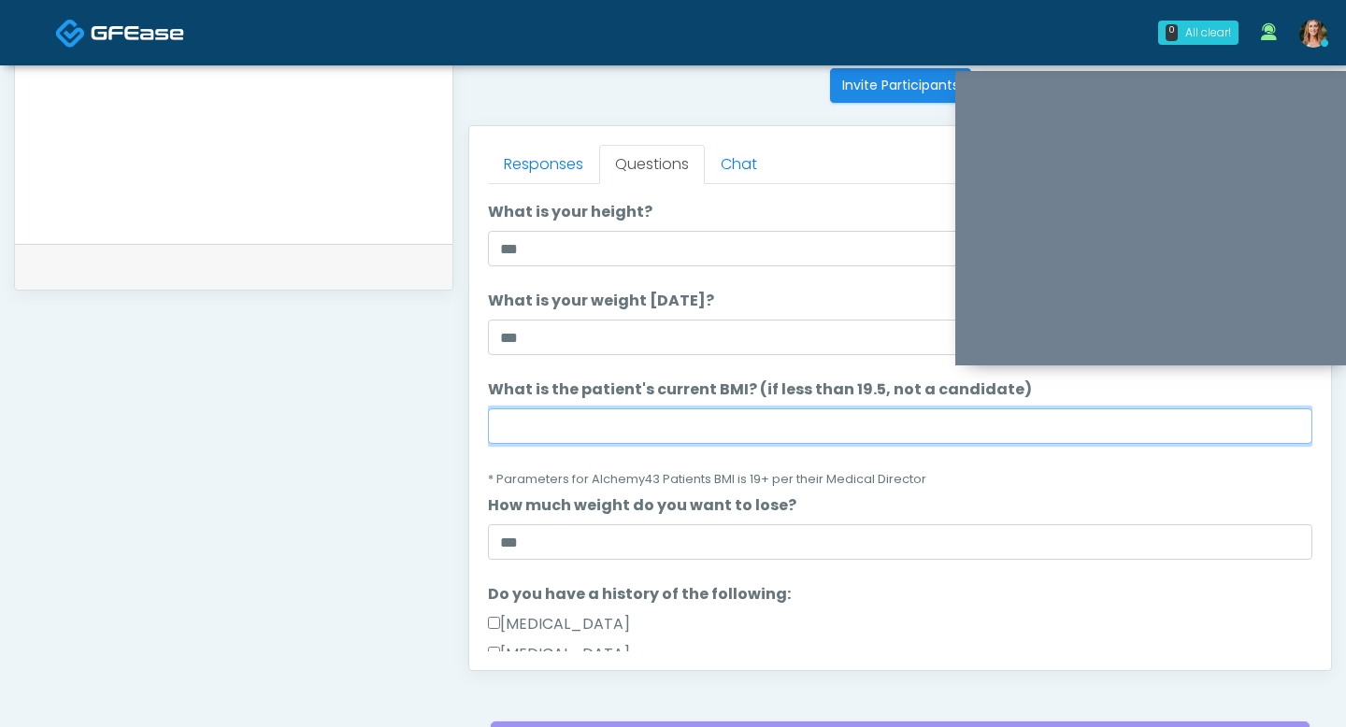
click at [541, 423] on input "What is the patient's current BMI? (if less than 19.5, not a candidate)" at bounding box center [900, 426] width 824 height 36
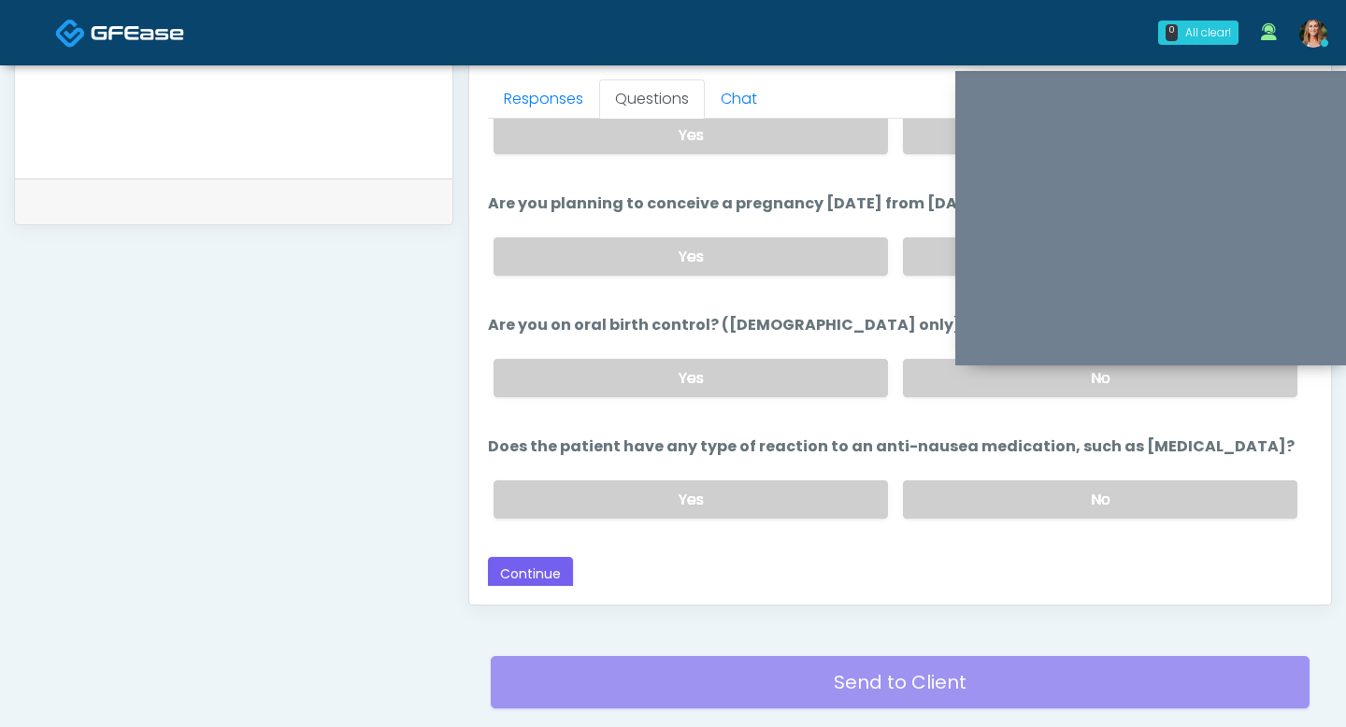
scroll to position [837, 0]
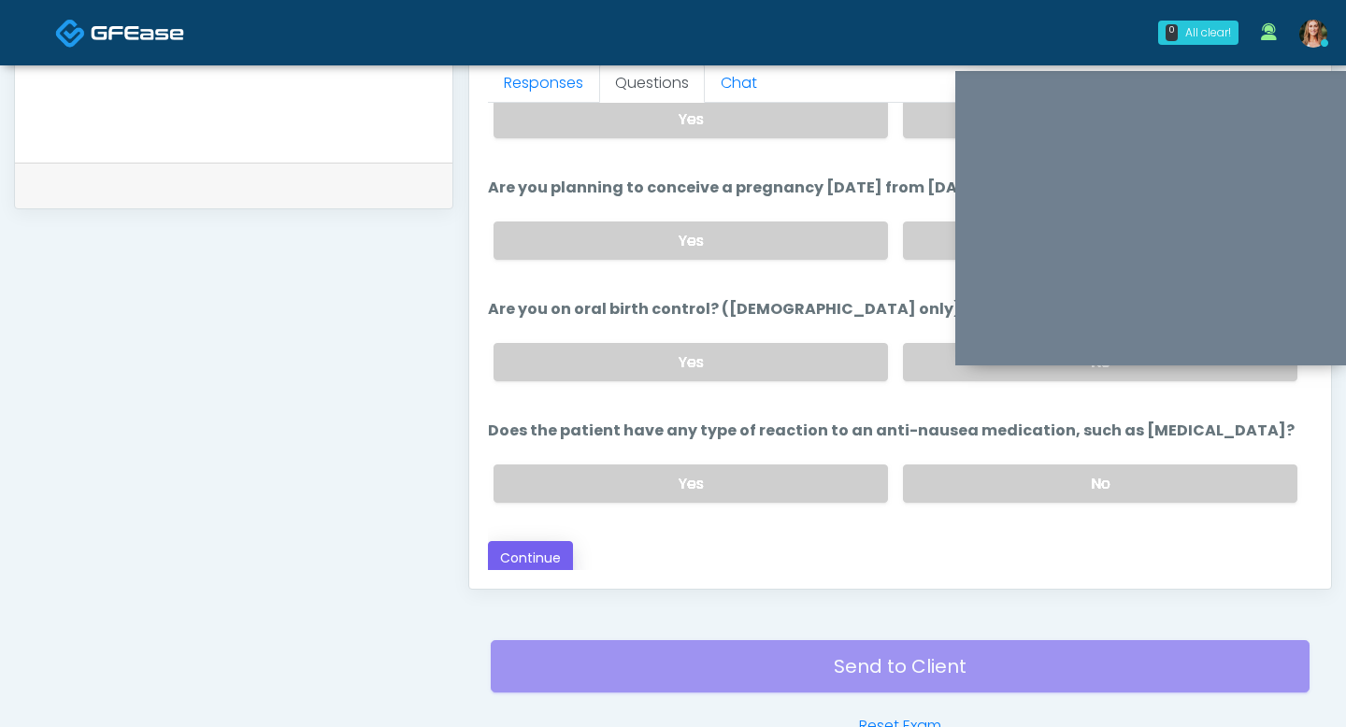
type input "****"
click at [539, 541] on button "Continue" at bounding box center [530, 558] width 85 height 35
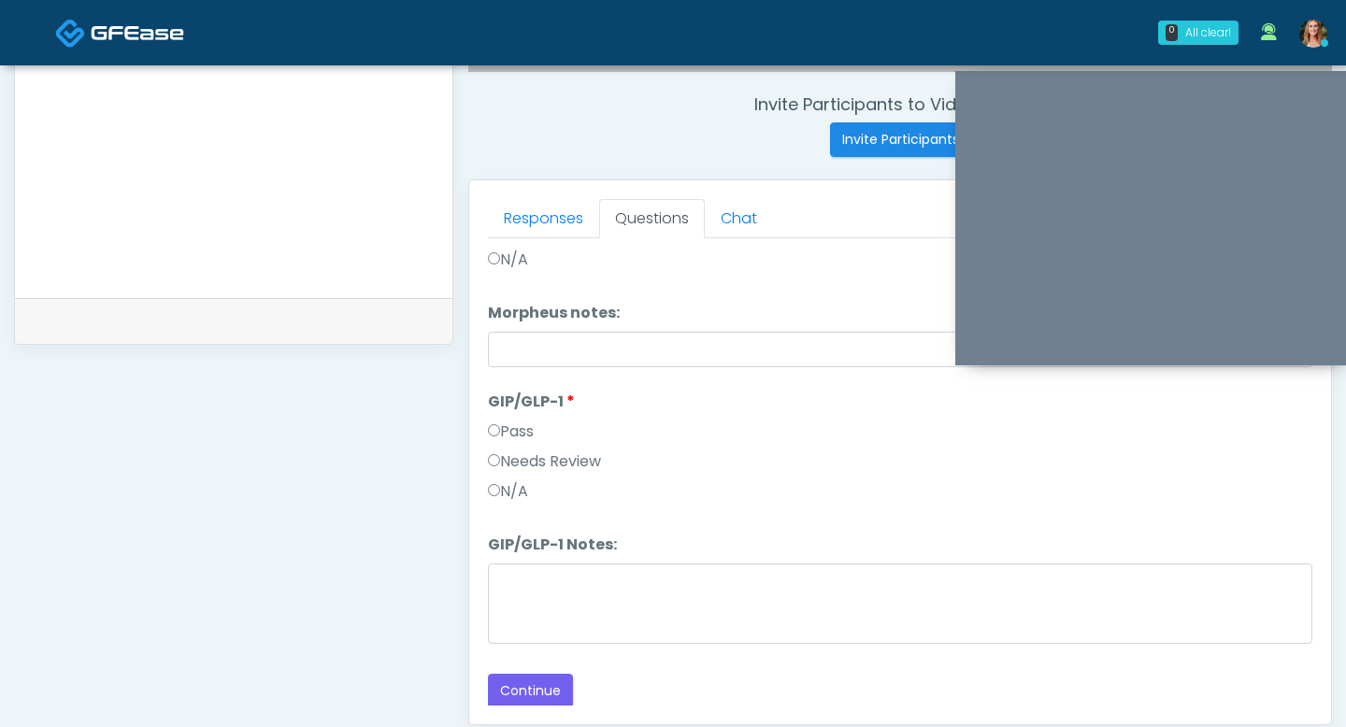
scroll to position [709, 0]
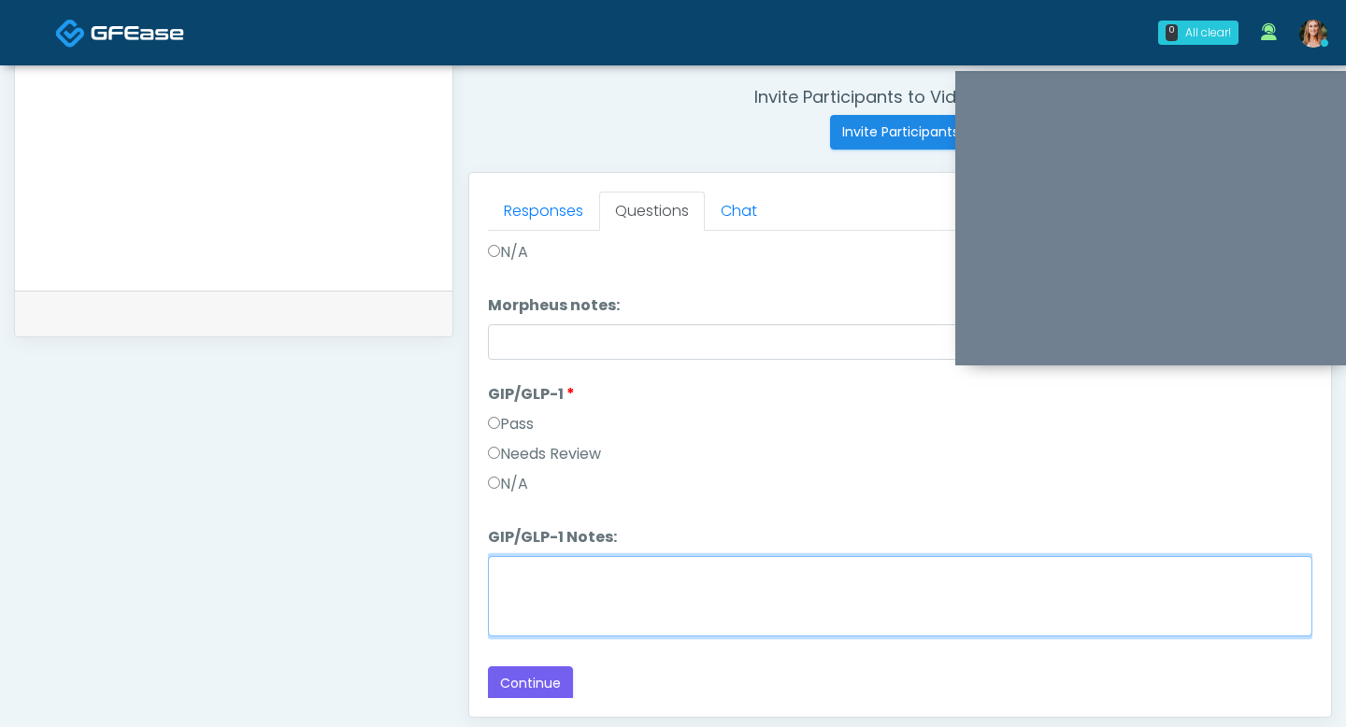
click at [535, 588] on textarea "GIP/GLP-1 Notes:" at bounding box center [900, 596] width 824 height 80
type textarea "**********"
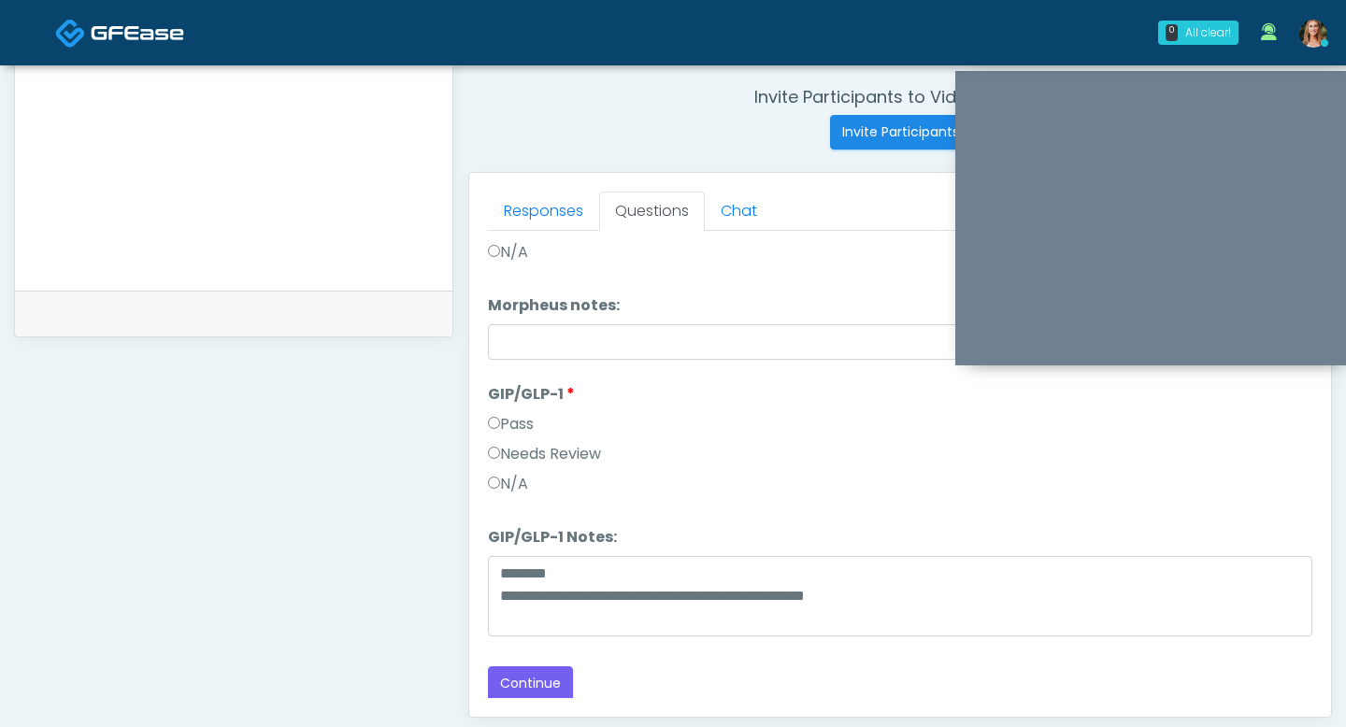
click at [528, 699] on div "Responses Questions Chat Good Faith Exam Script Good Faith Exam Script INTRODUC…" at bounding box center [900, 445] width 862 height 544
click at [527, 668] on button "Continue" at bounding box center [530, 683] width 85 height 35
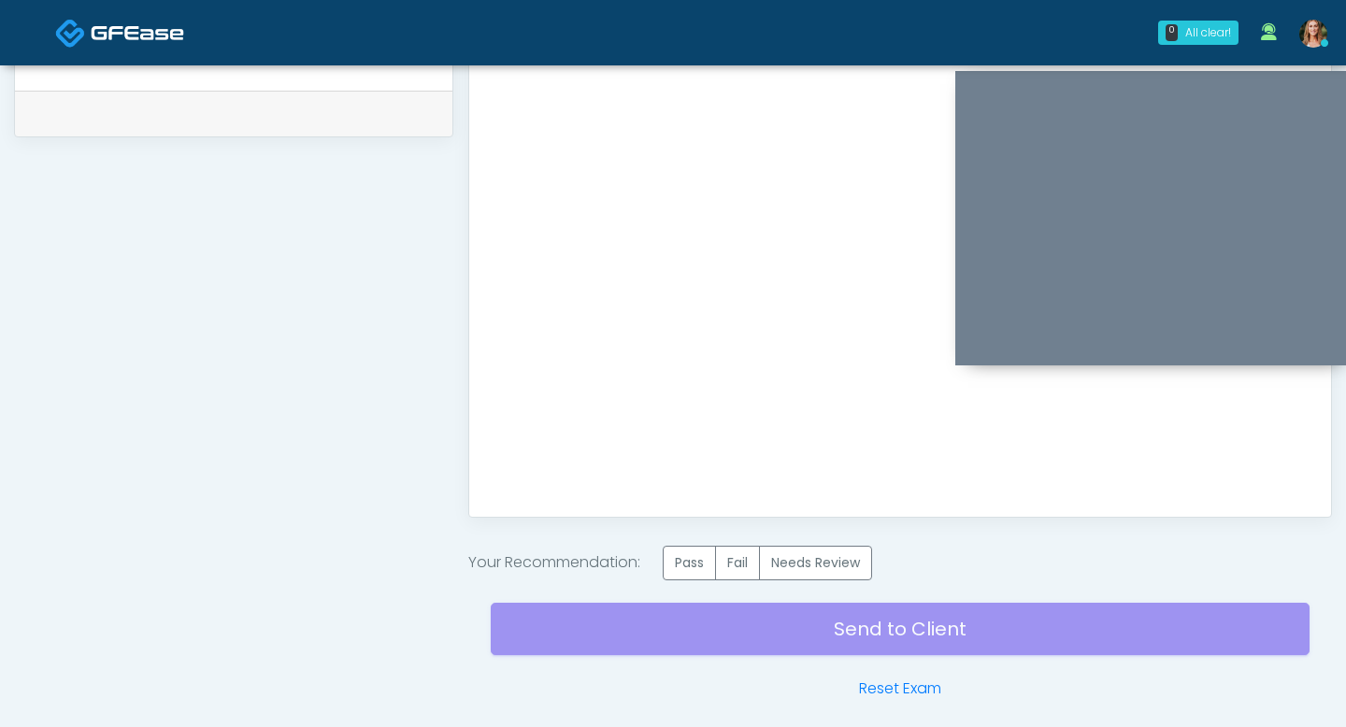
scroll to position [985, 0]
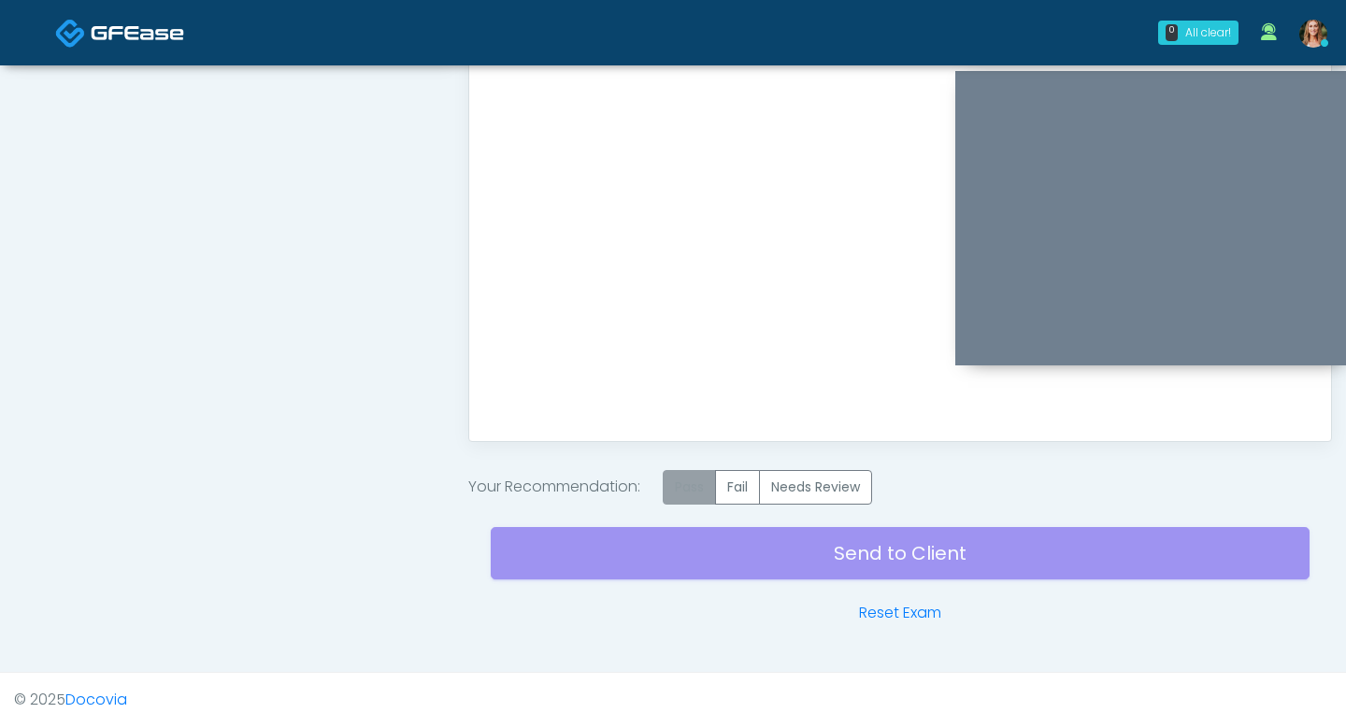
click at [711, 483] on label "Pass" at bounding box center [689, 487] width 53 height 35
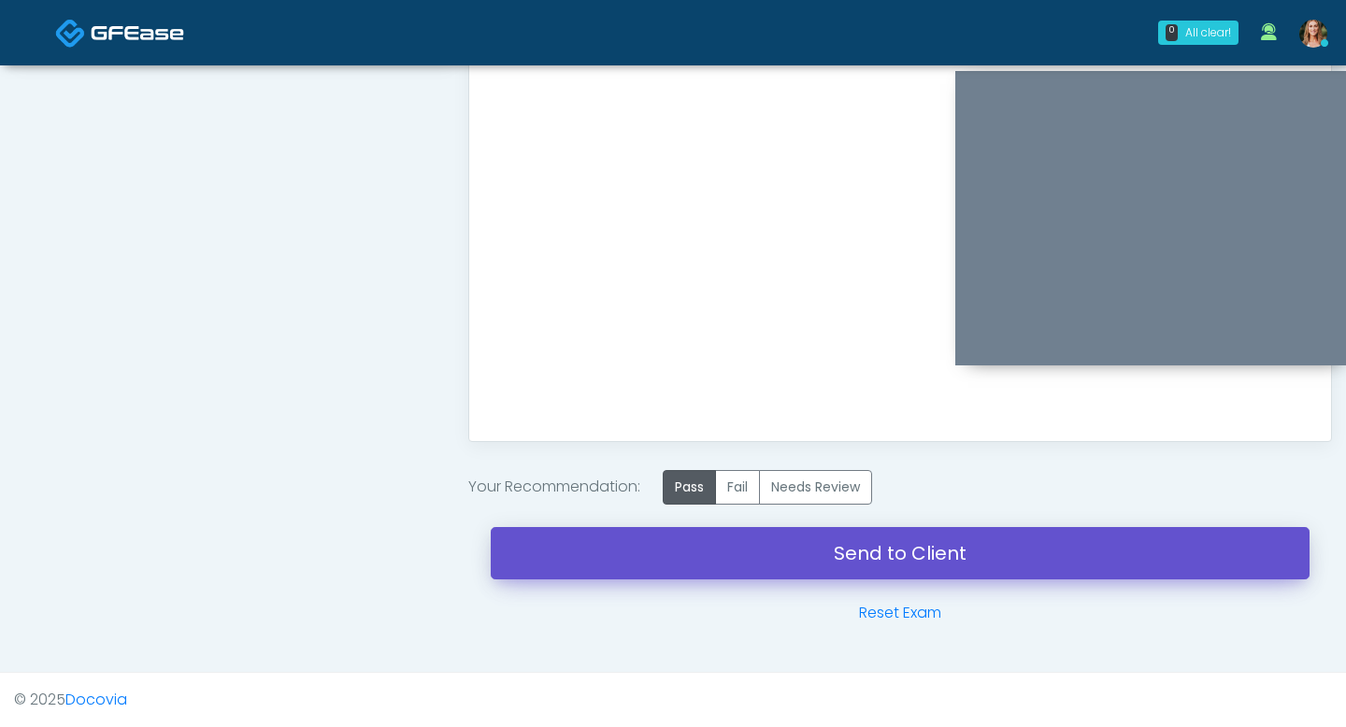
click at [698, 538] on link "Send to Client" at bounding box center [900, 553] width 819 height 52
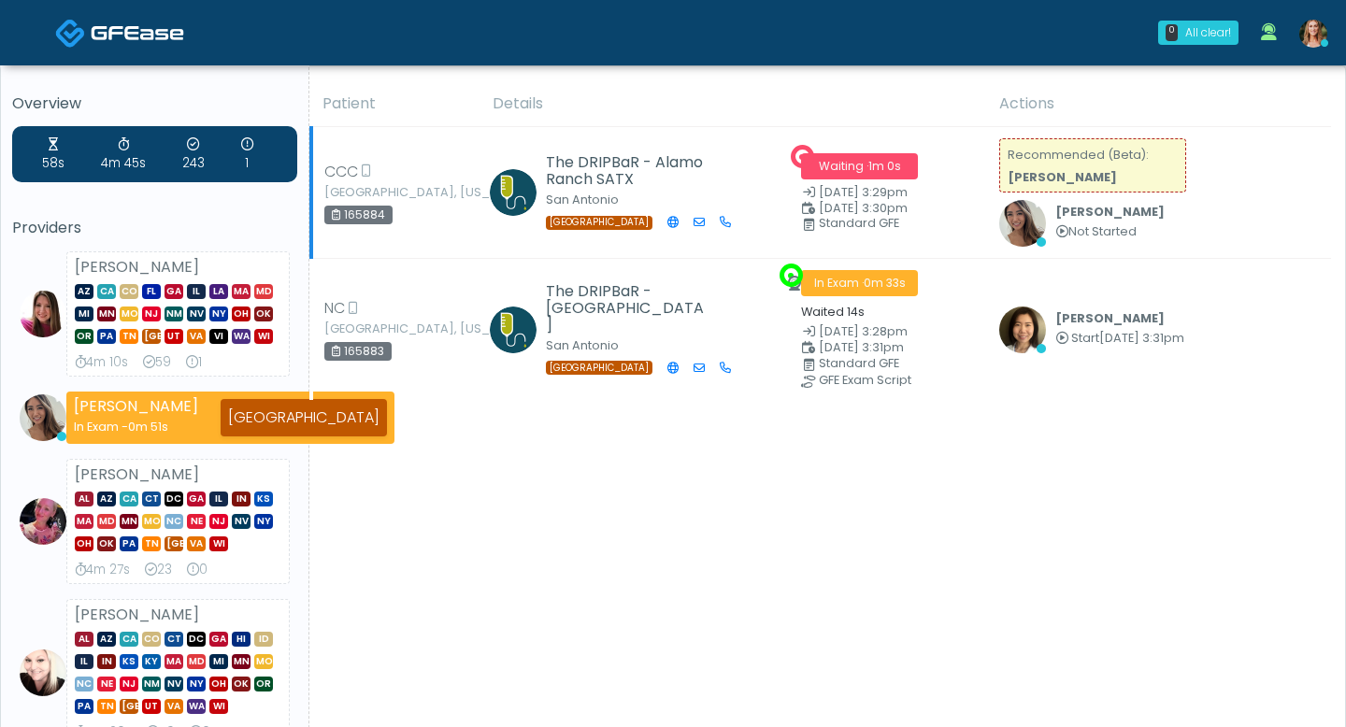
click at [847, 161] on span "Waiting · 1m 0s" at bounding box center [859, 166] width 117 height 26
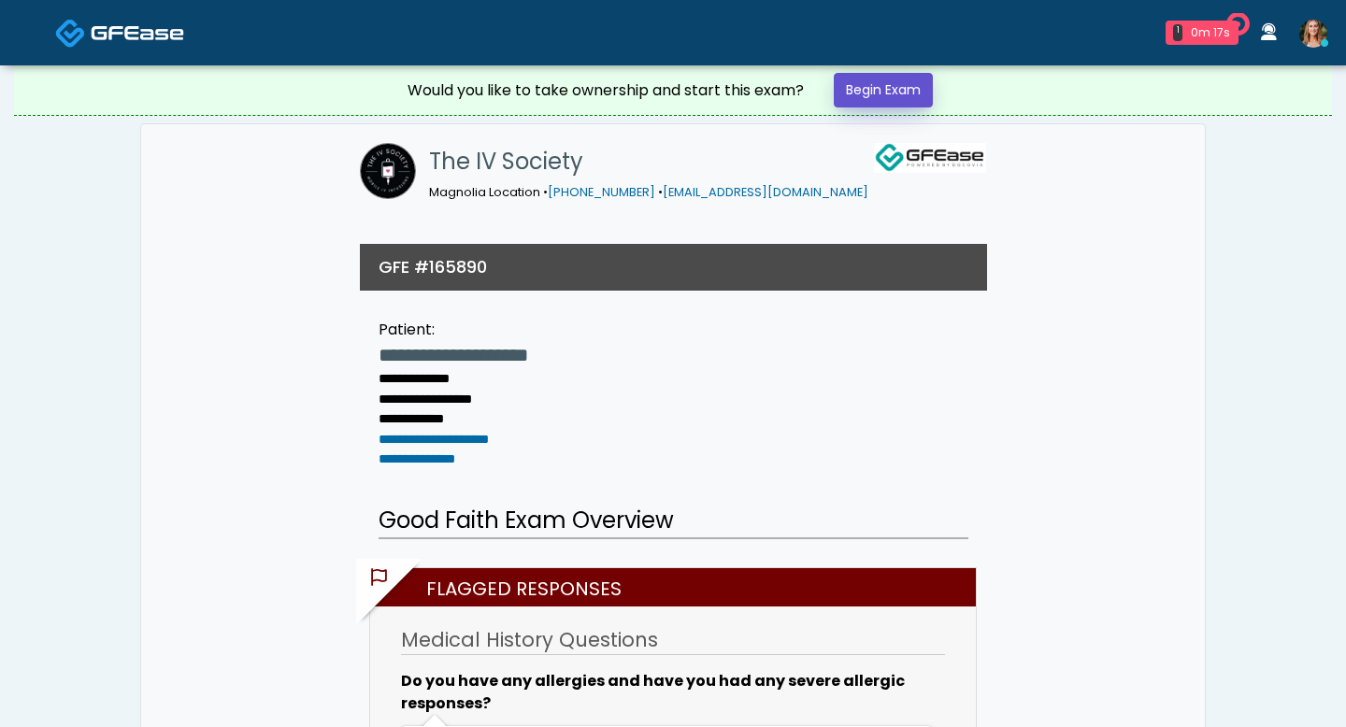
click at [879, 100] on link "Begin Exam" at bounding box center [883, 90] width 99 height 35
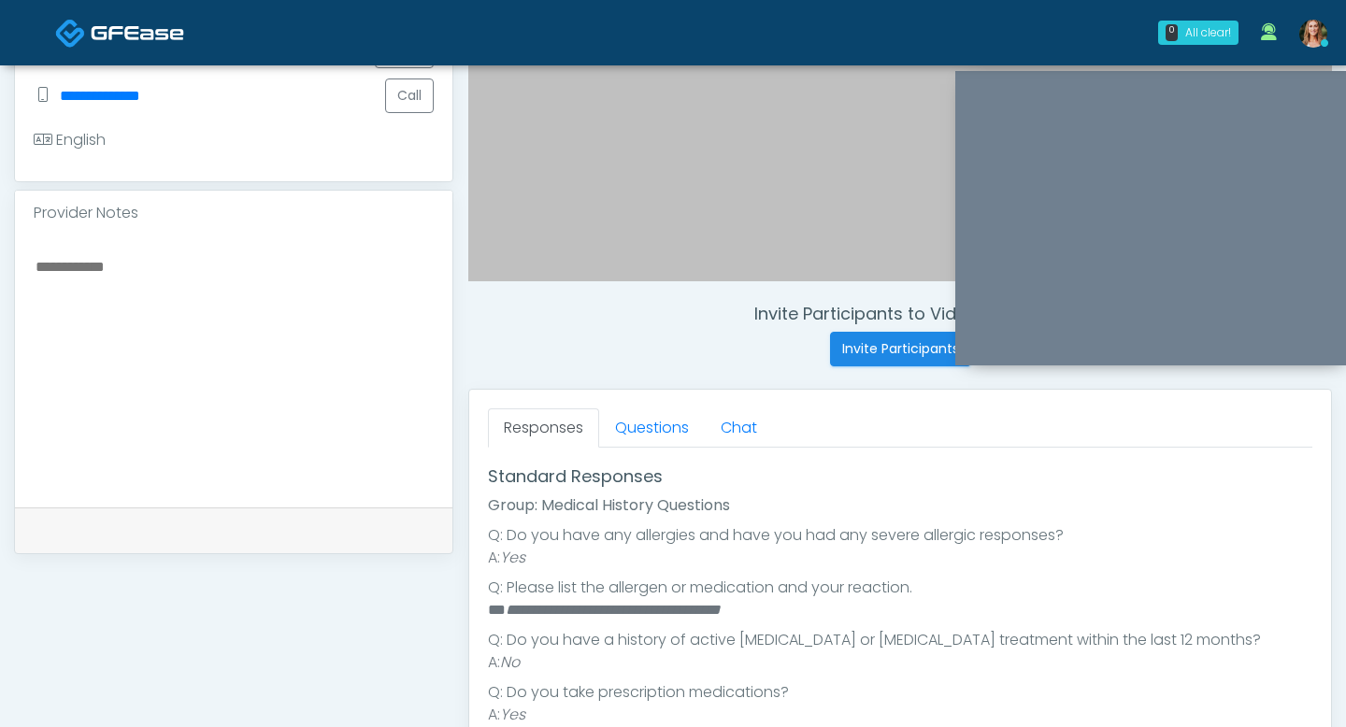
scroll to position [250, 0]
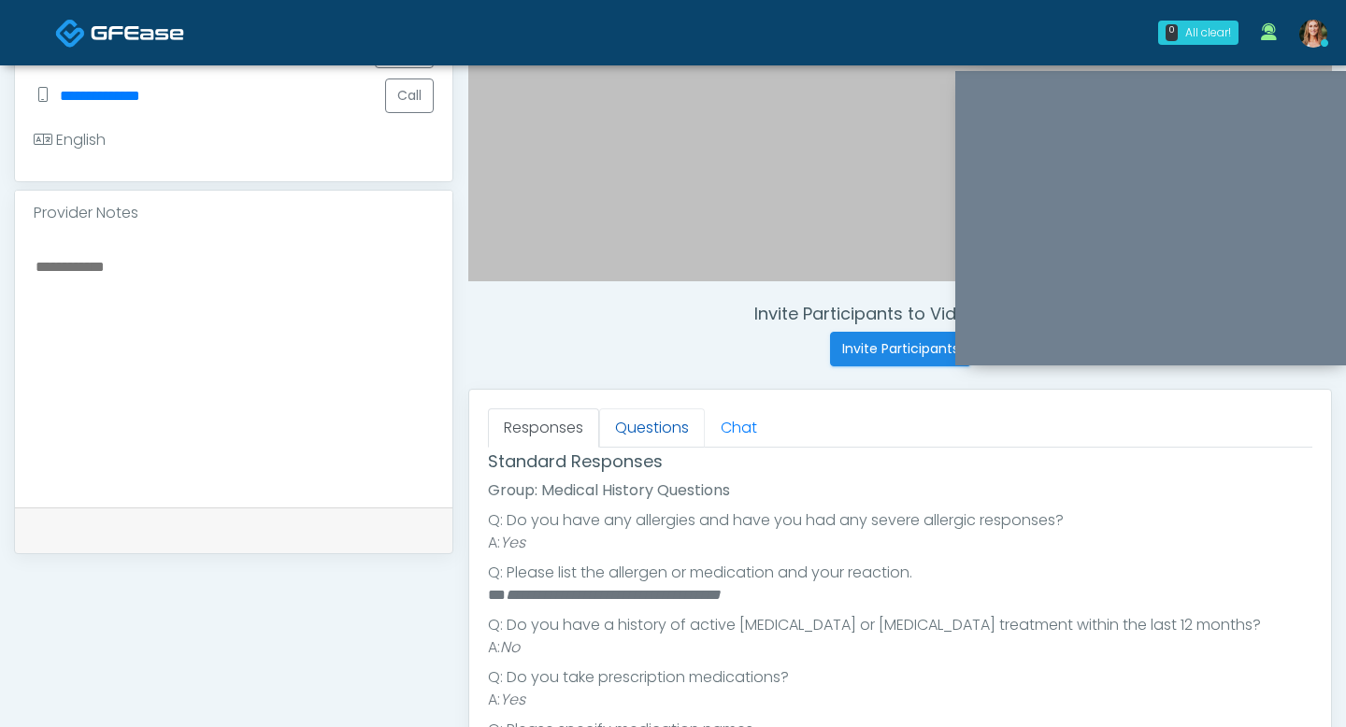
click at [618, 422] on link "Questions" at bounding box center [652, 427] width 106 height 39
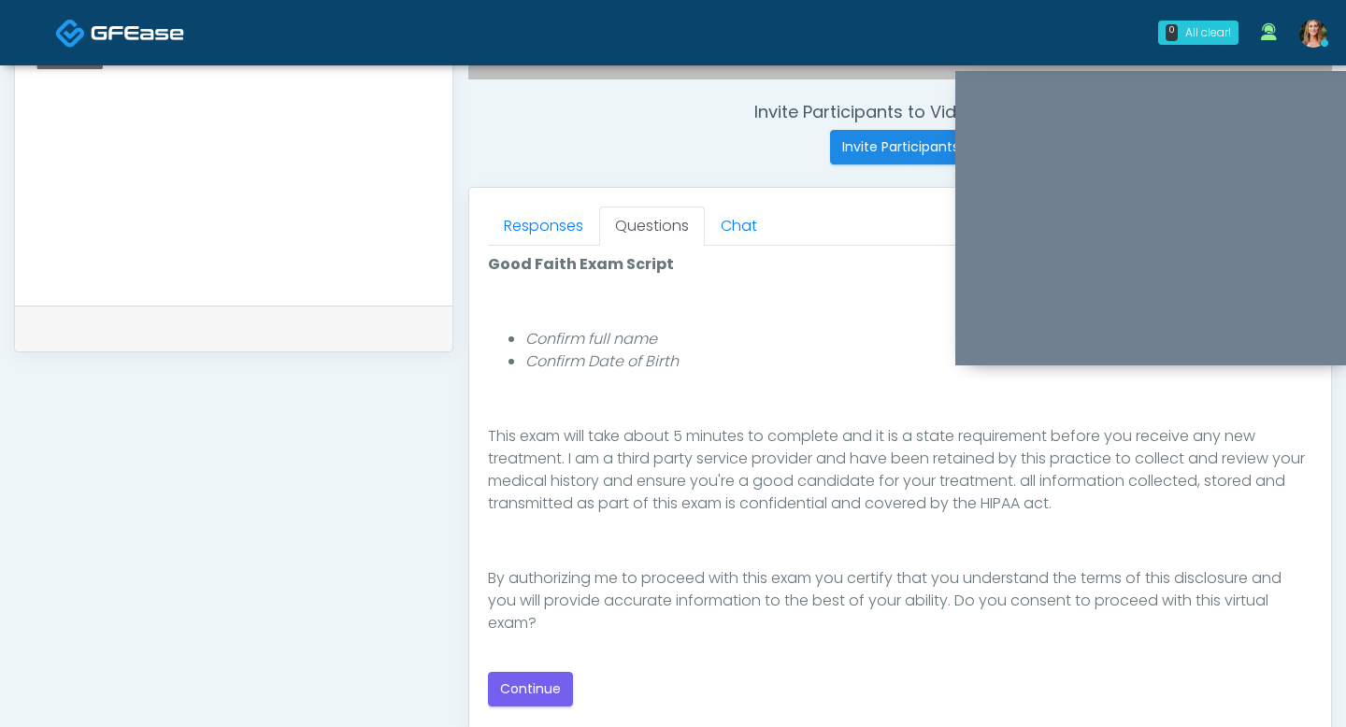
scroll to position [747, 0]
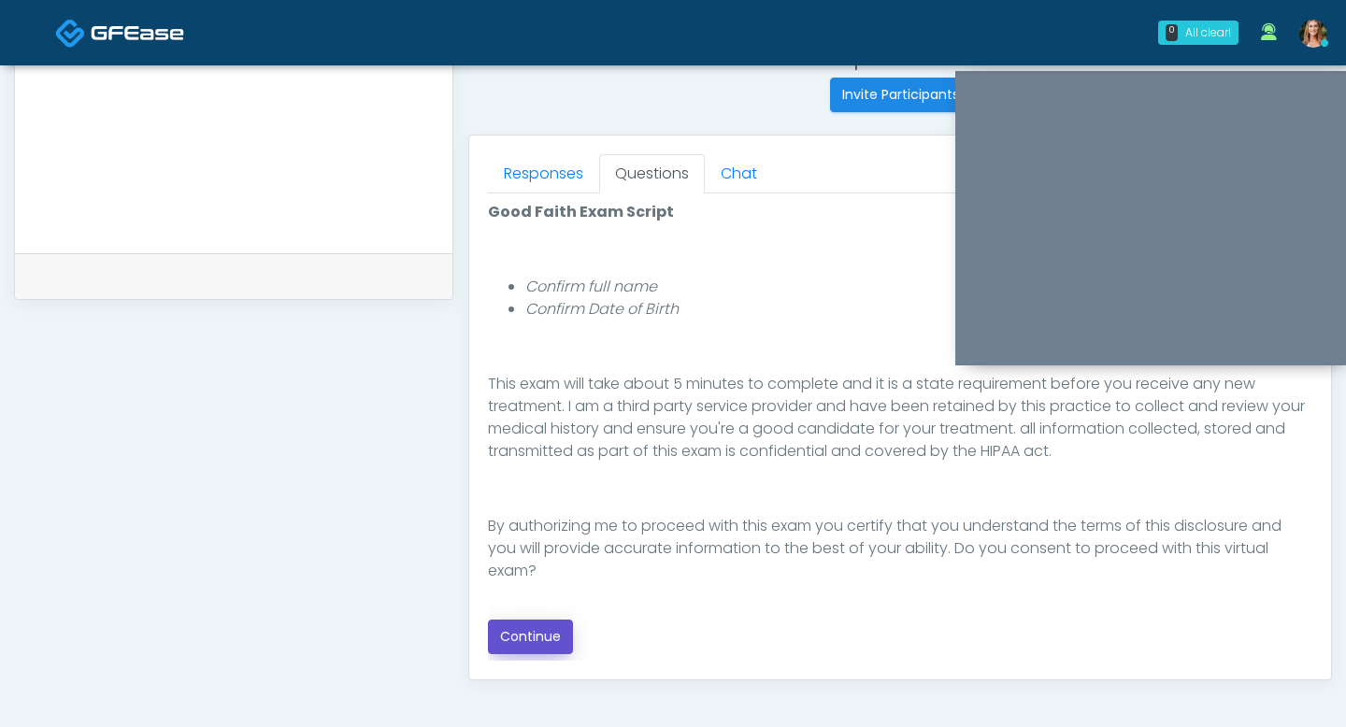
click at [533, 635] on button "Continue" at bounding box center [530, 637] width 85 height 35
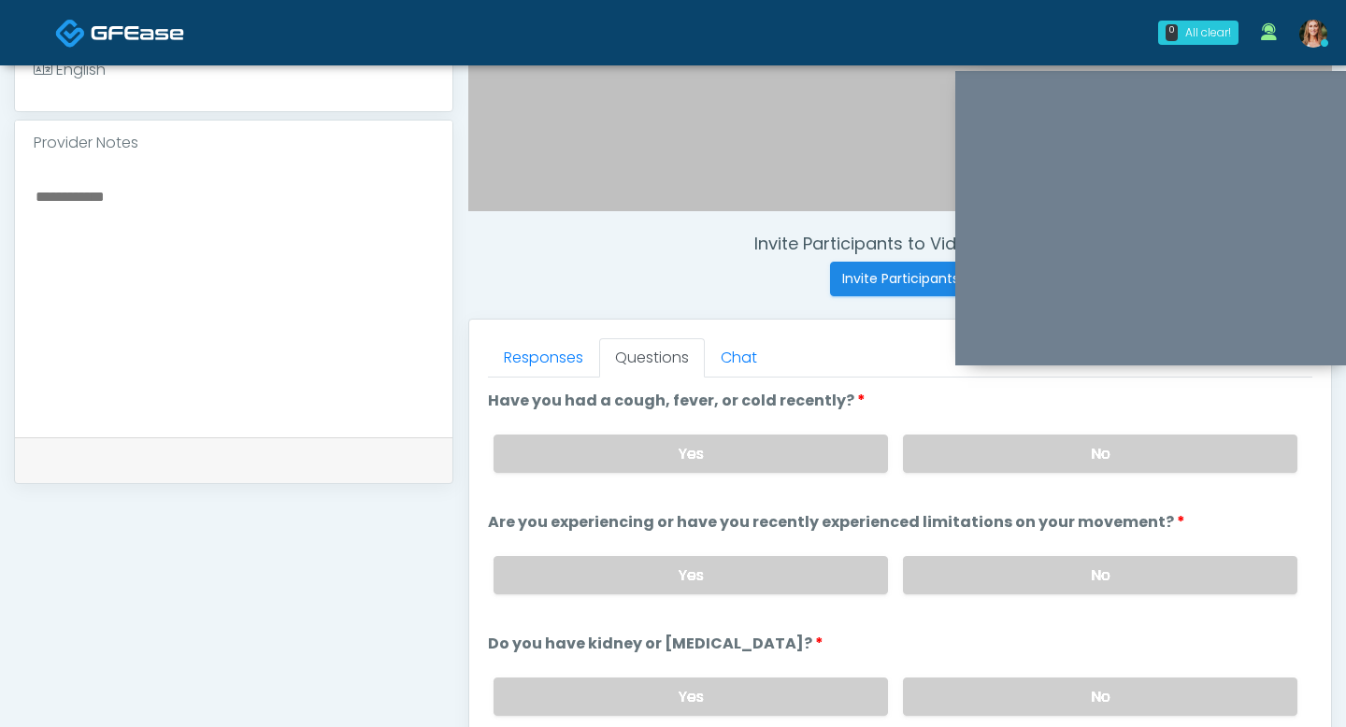
scroll to position [558, 0]
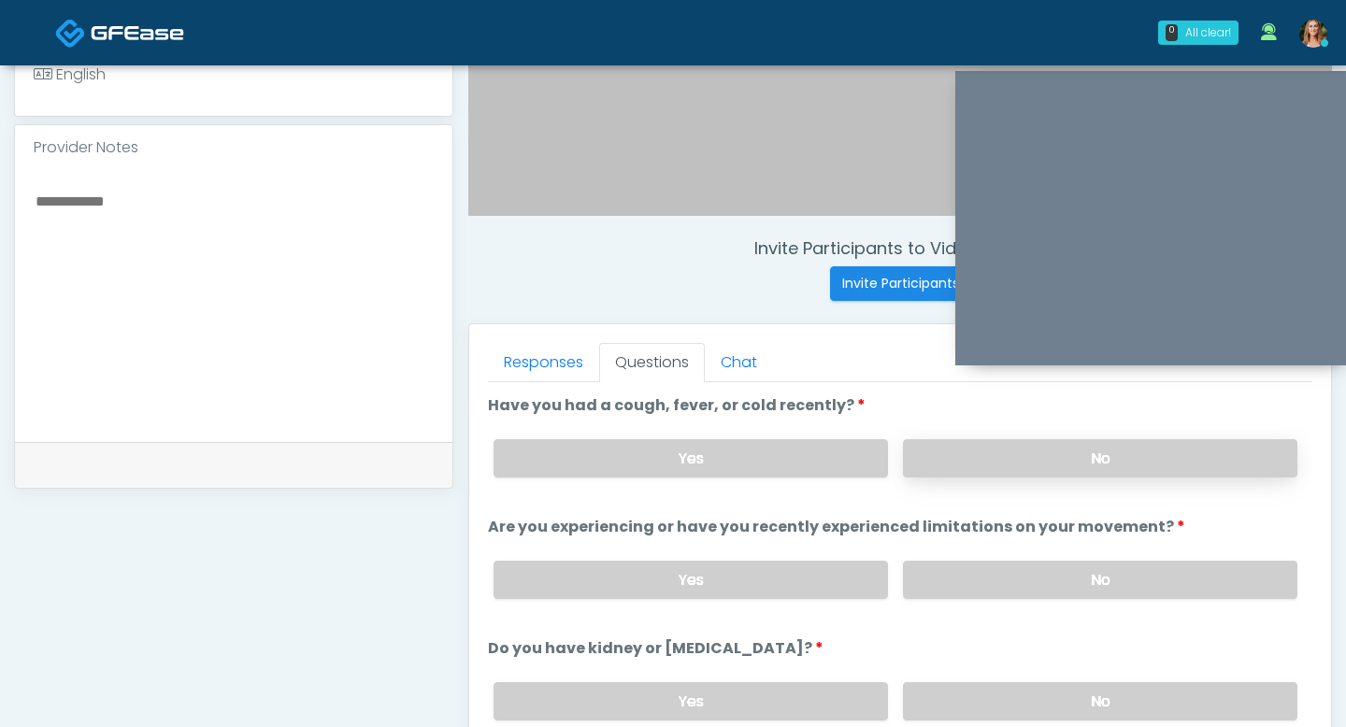
click at [987, 452] on label "No" at bounding box center [1100, 458] width 394 height 38
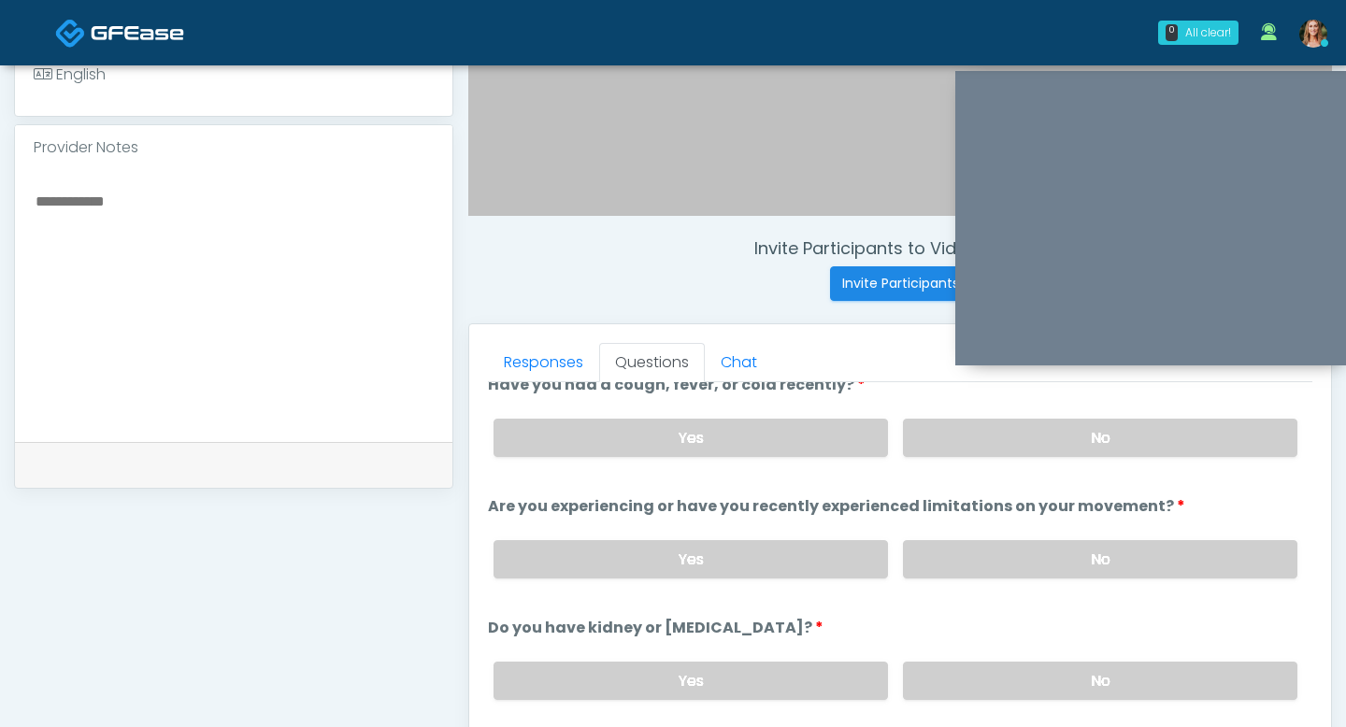
scroll to position [29, 0]
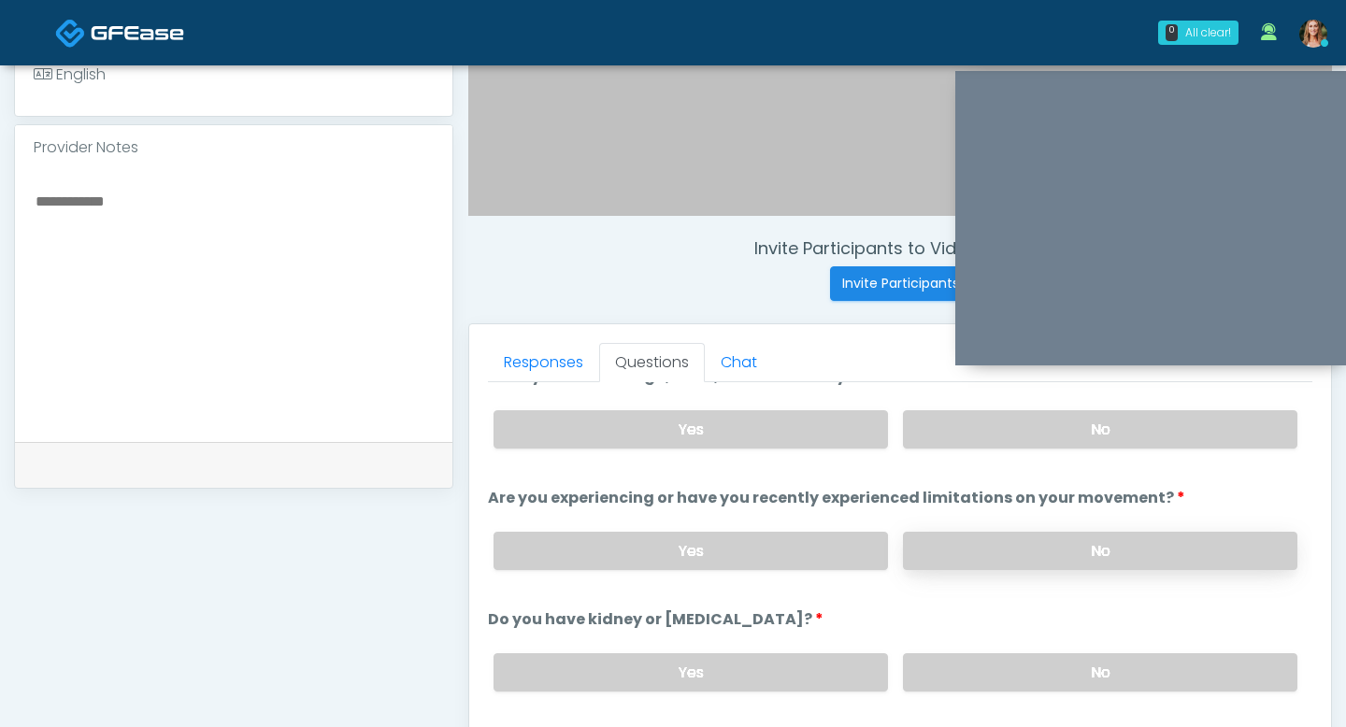
click at [998, 541] on label "No" at bounding box center [1100, 551] width 394 height 38
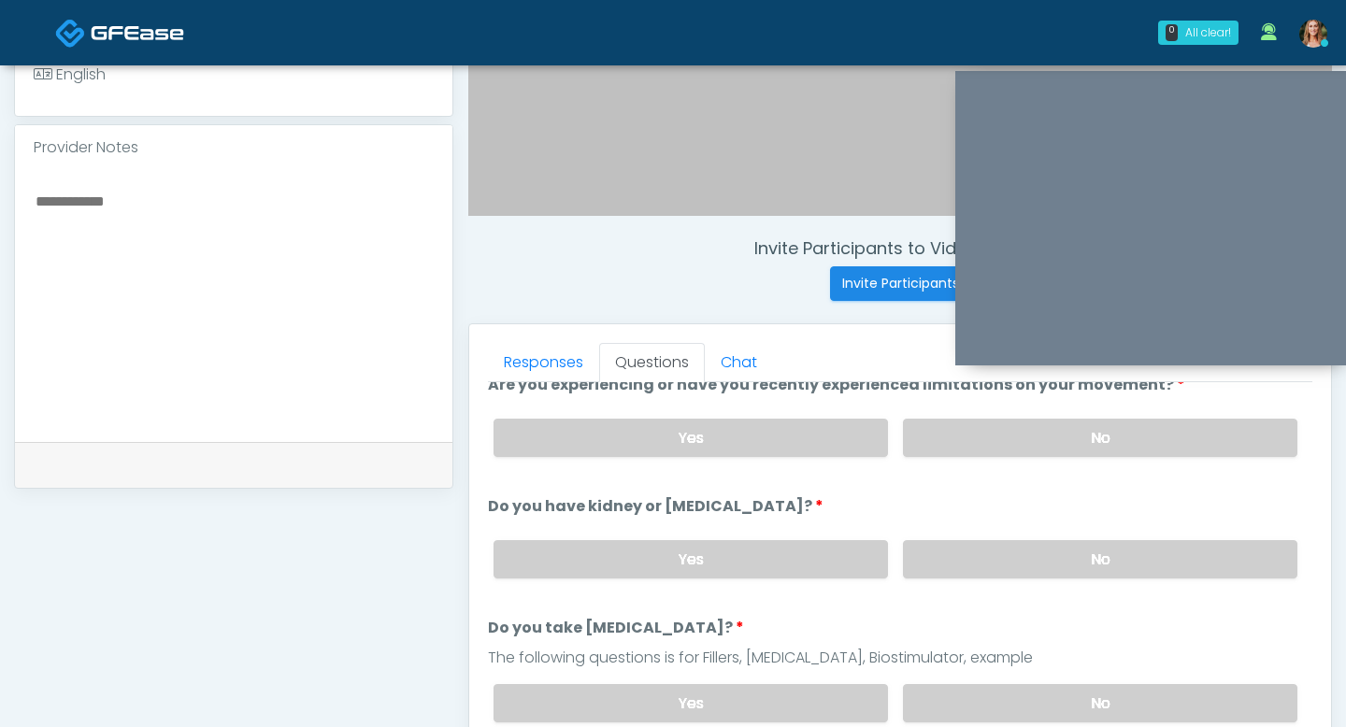
scroll to position [151, 0]
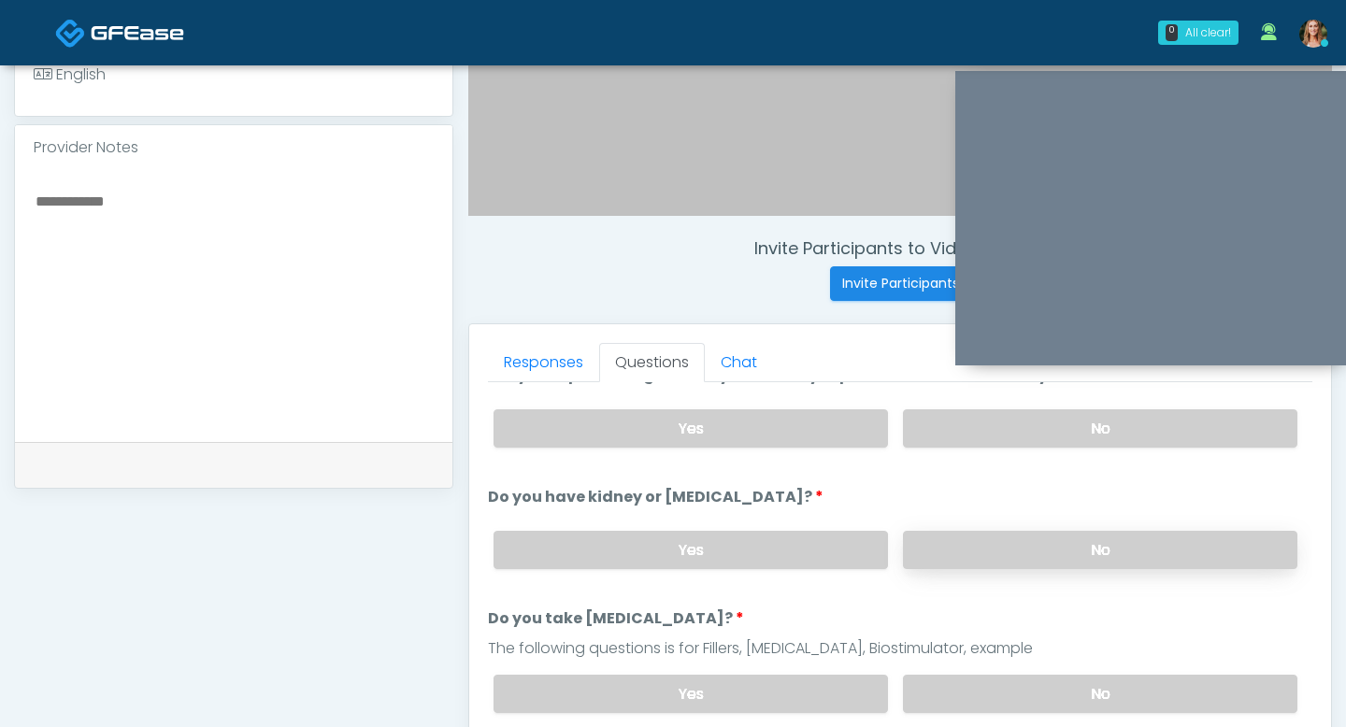
click at [1006, 563] on label "No" at bounding box center [1100, 550] width 394 height 38
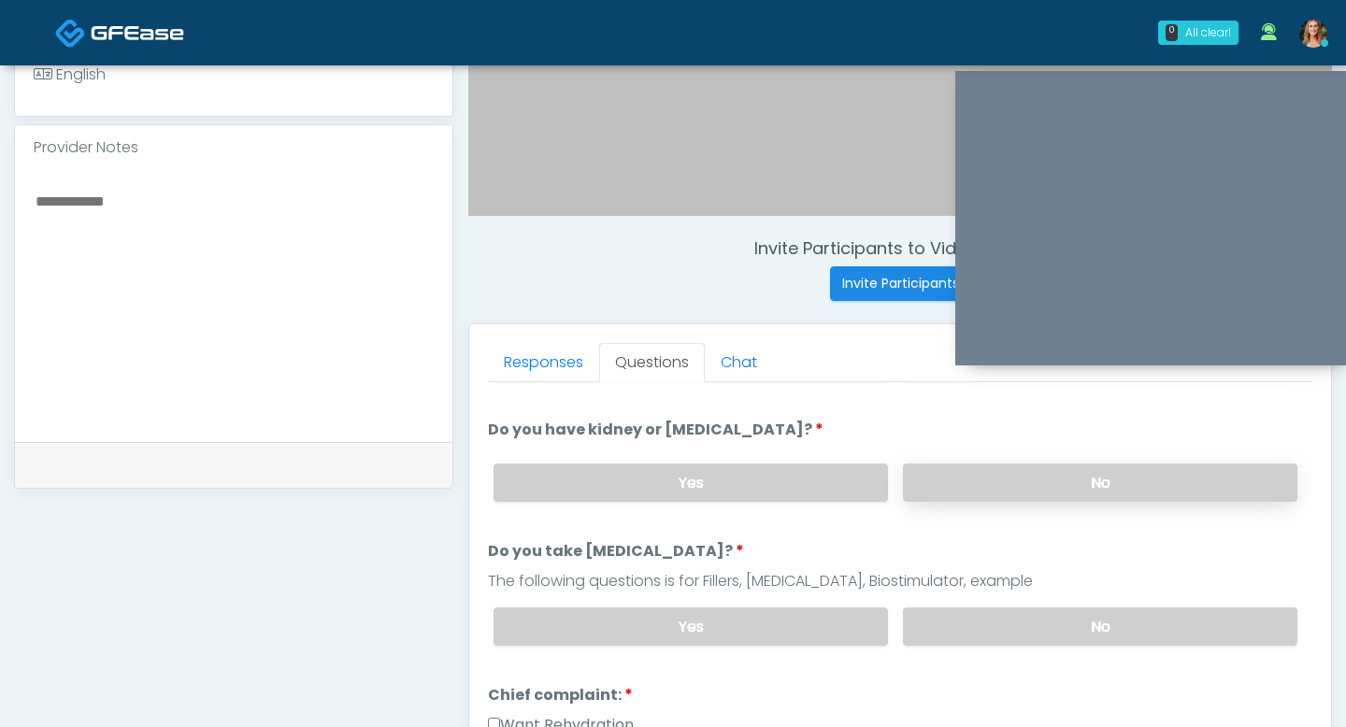
scroll to position [230, 0]
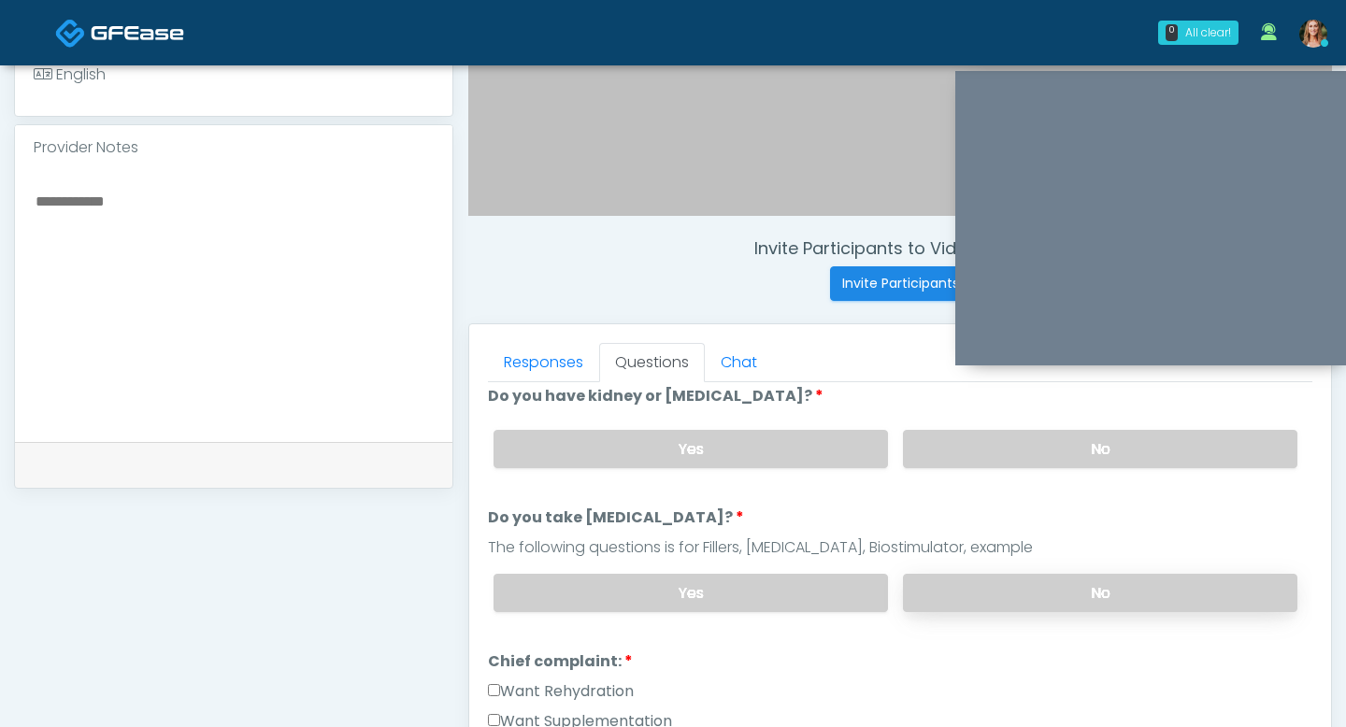
click at [1022, 589] on label "No" at bounding box center [1100, 593] width 394 height 38
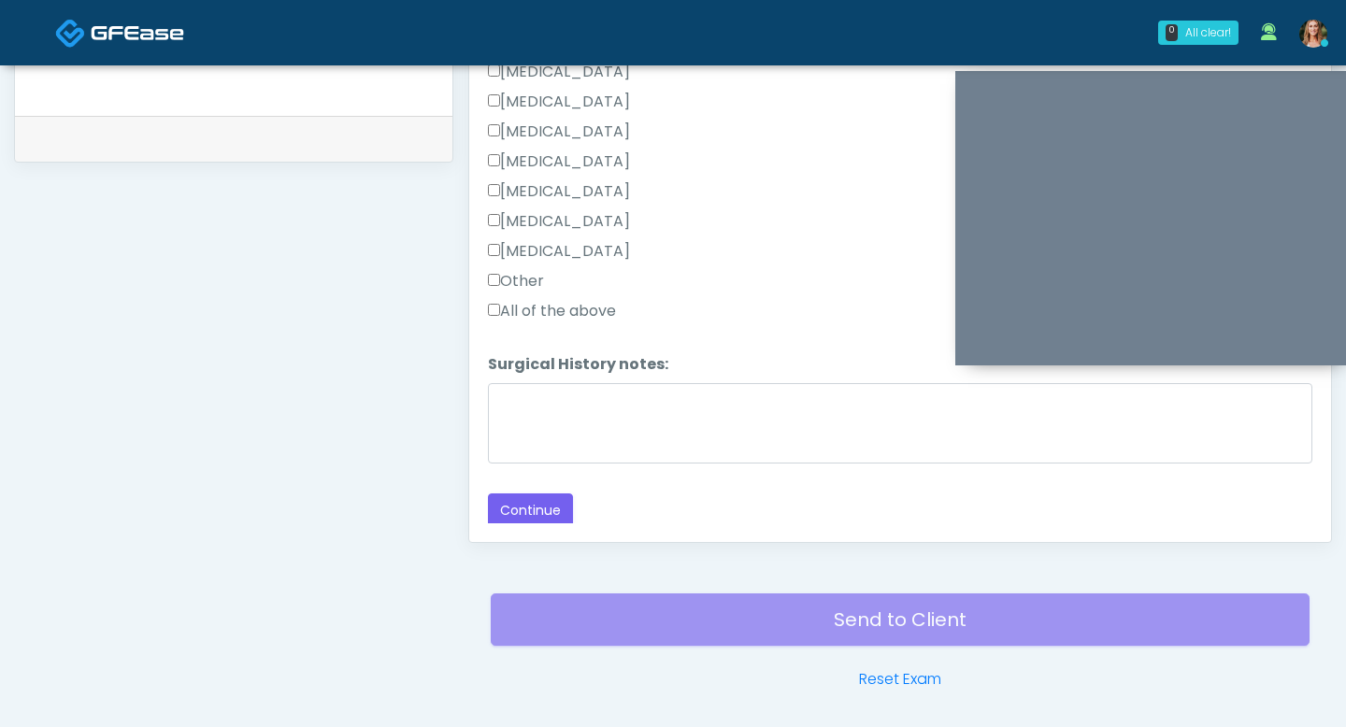
scroll to position [892, 0]
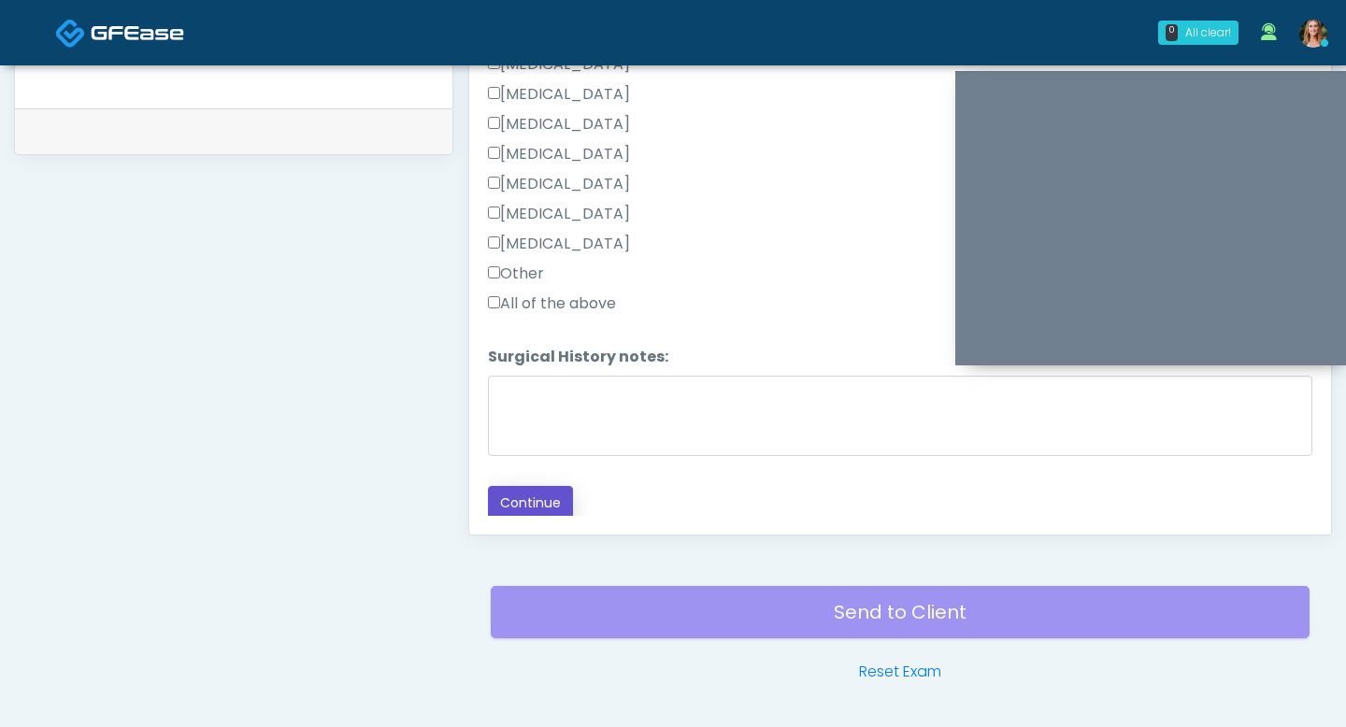
click at [505, 490] on button "Continue" at bounding box center [530, 503] width 85 height 35
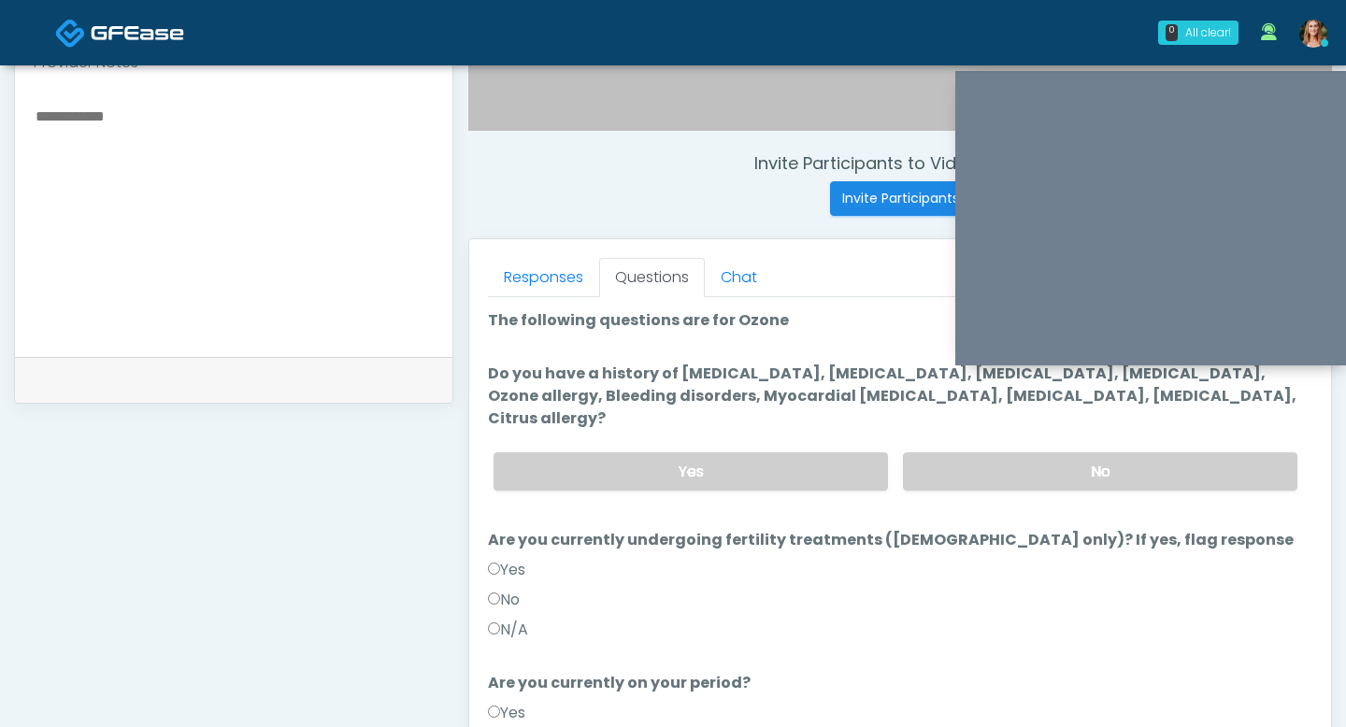
scroll to position [642, 0]
click at [978, 453] on label "No" at bounding box center [1100, 472] width 394 height 38
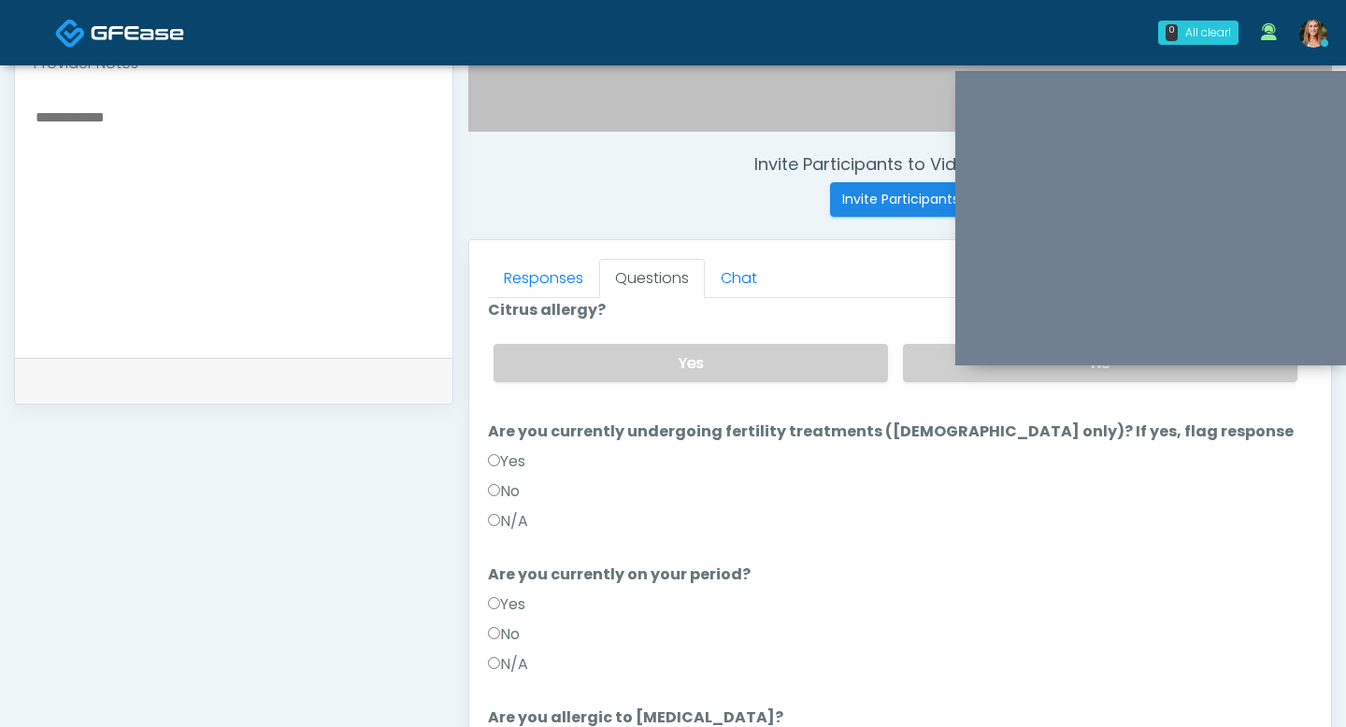
scroll to position [119, 0]
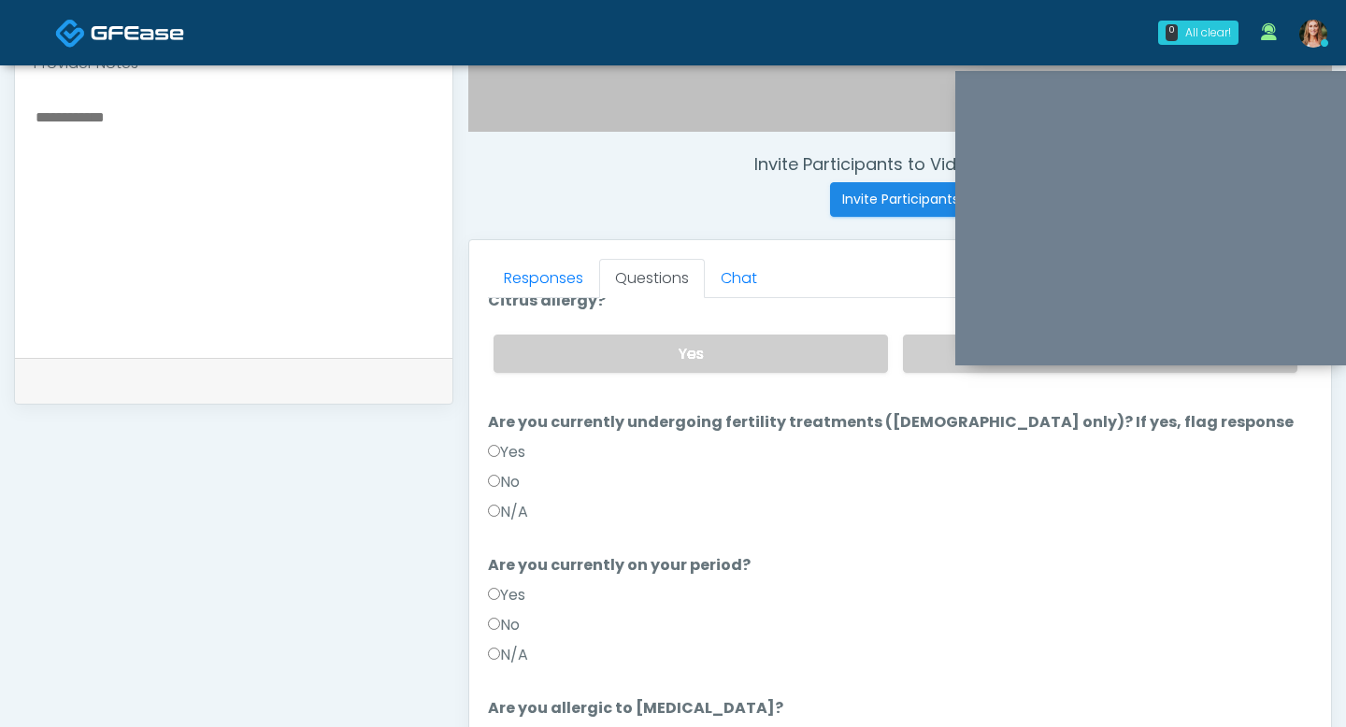
click at [501, 471] on label "No" at bounding box center [504, 482] width 32 height 22
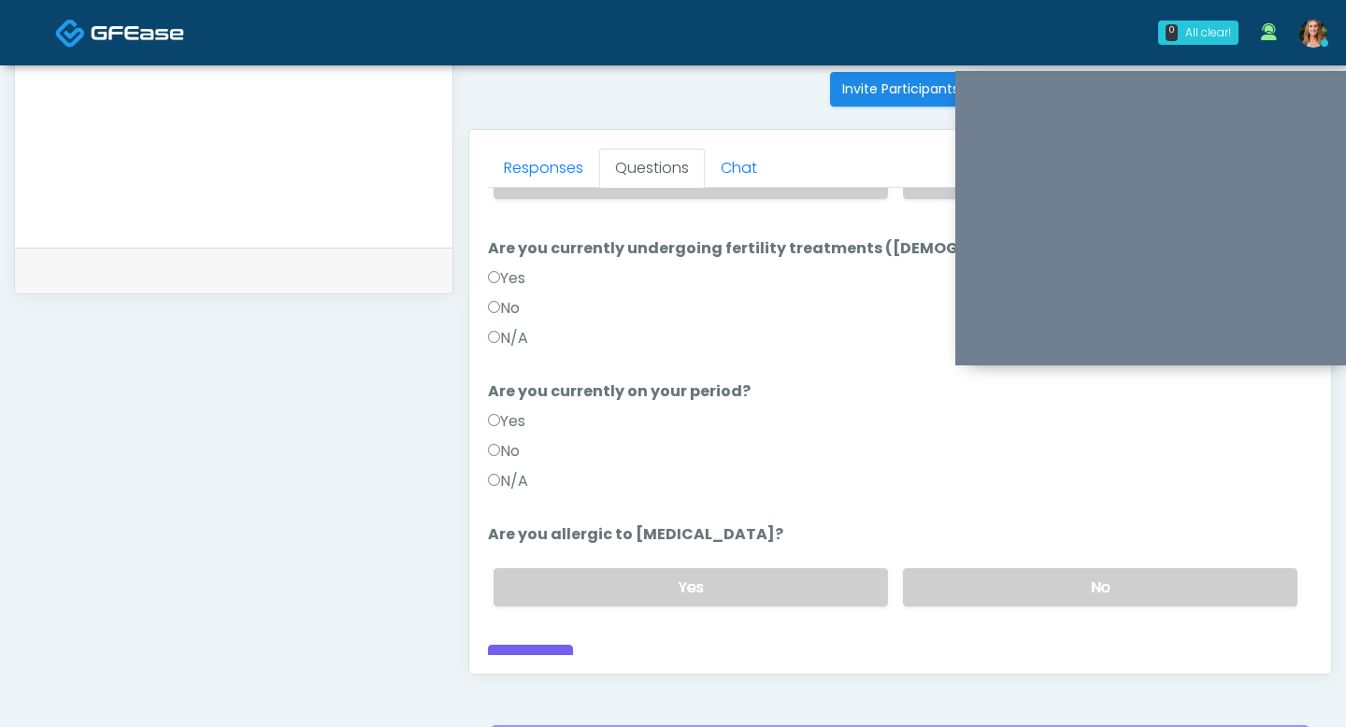
scroll to position [758, 0]
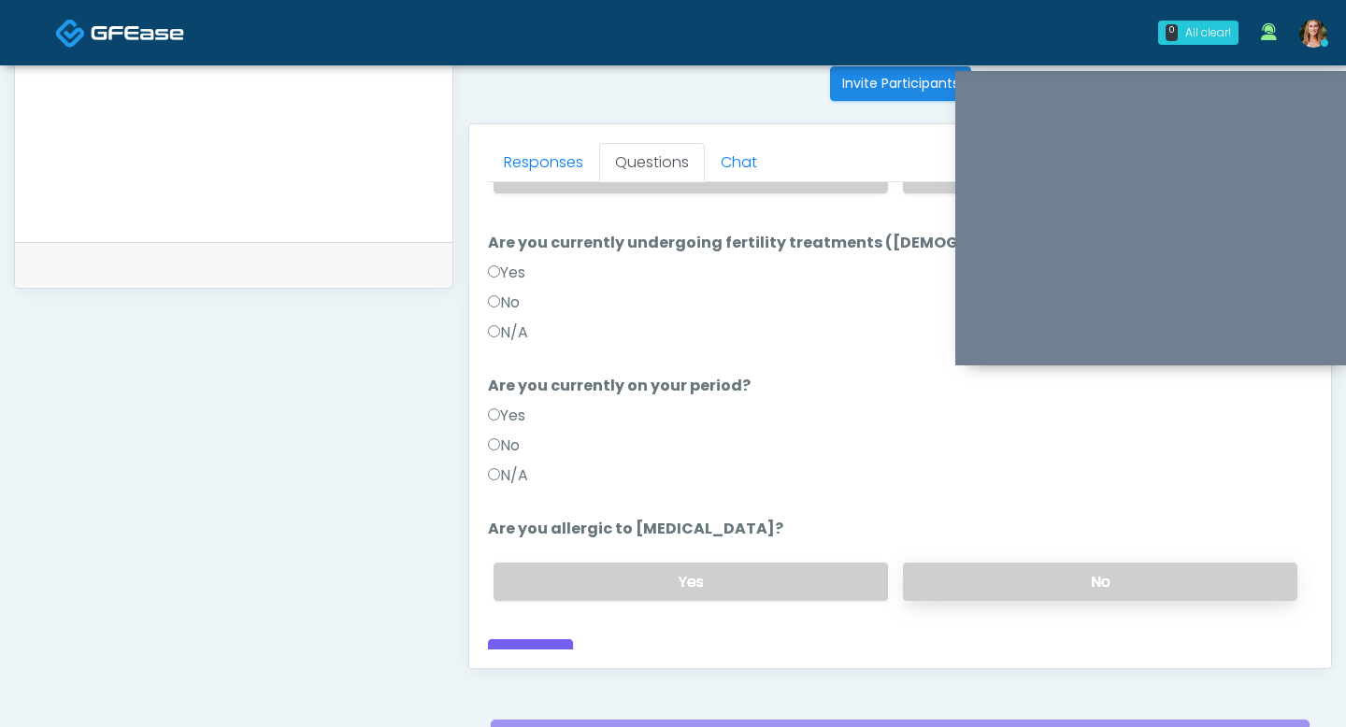
click at [954, 563] on label "No" at bounding box center [1100, 582] width 394 height 38
click at [551, 639] on button "Continue" at bounding box center [530, 656] width 85 height 35
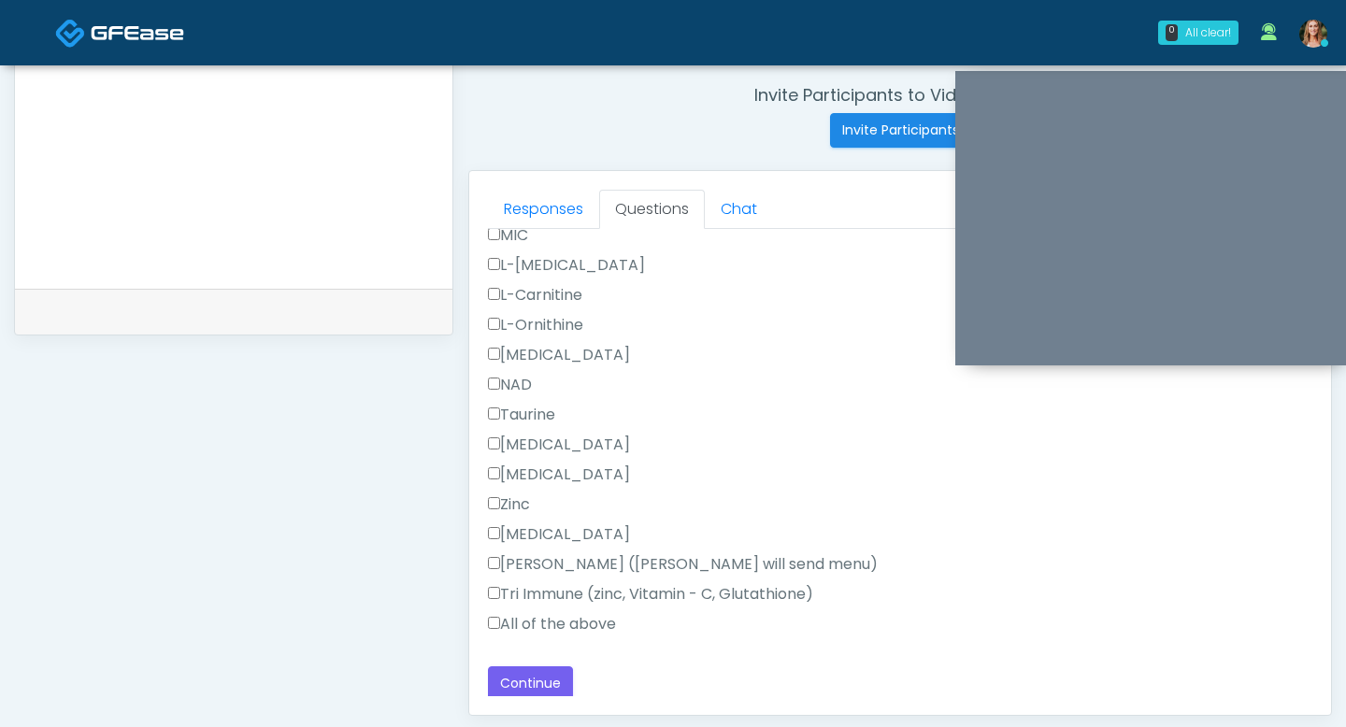
scroll to position [1187, 0]
click at [499, 615] on label "All of the above" at bounding box center [552, 620] width 128 height 22
click at [526, 669] on button "Continue" at bounding box center [530, 680] width 85 height 35
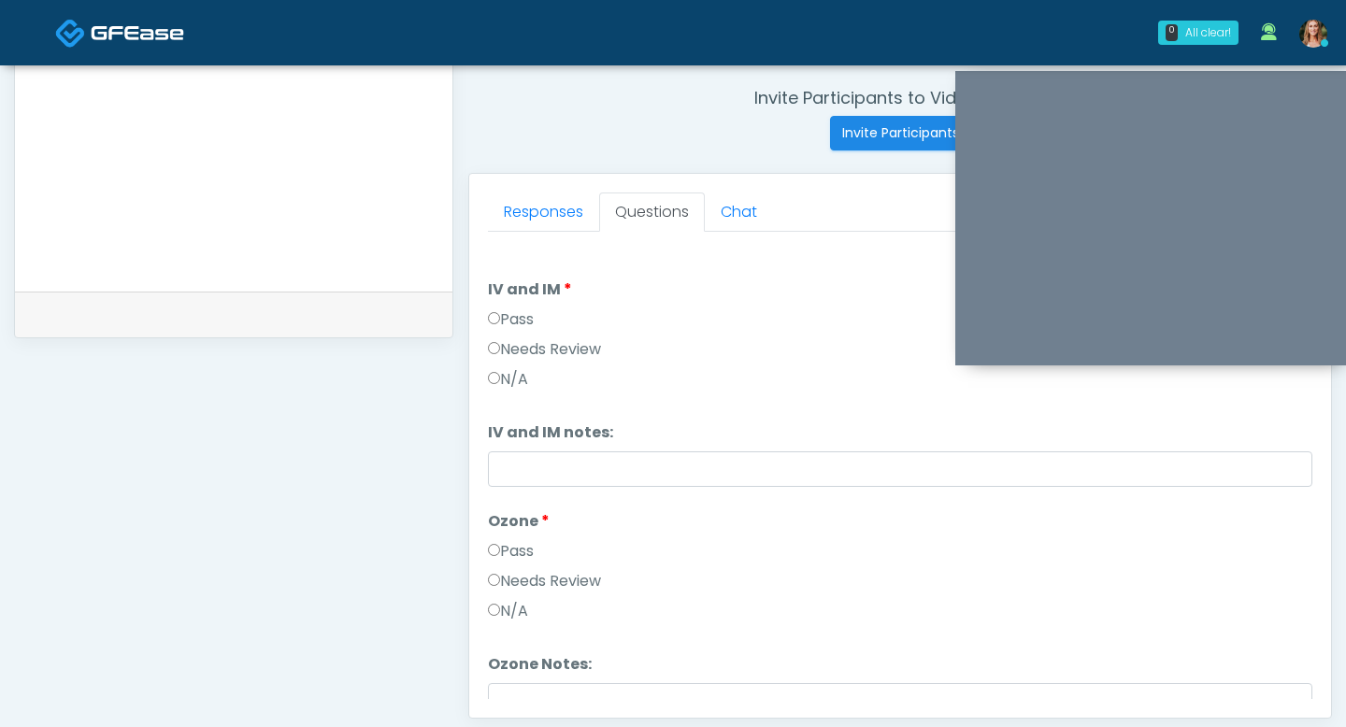
scroll to position [723, 0]
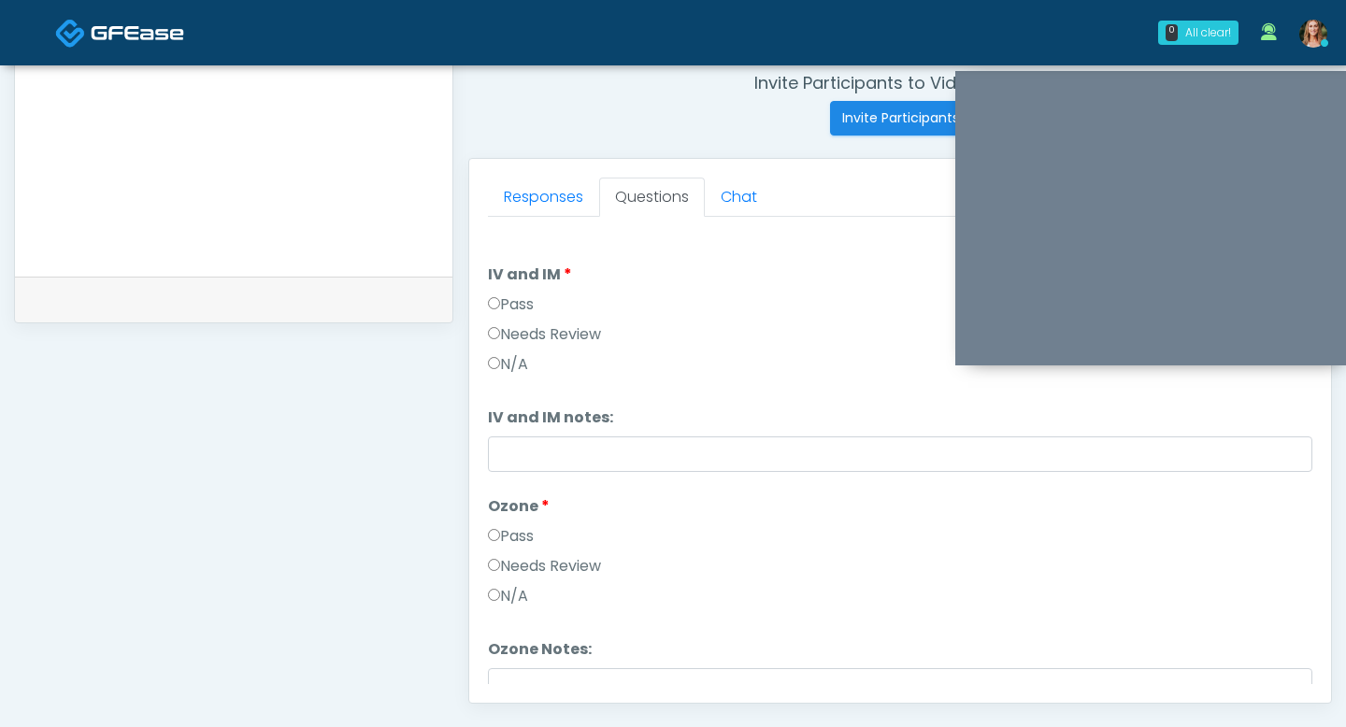
click at [491, 528] on label "Pass" at bounding box center [511, 536] width 46 height 22
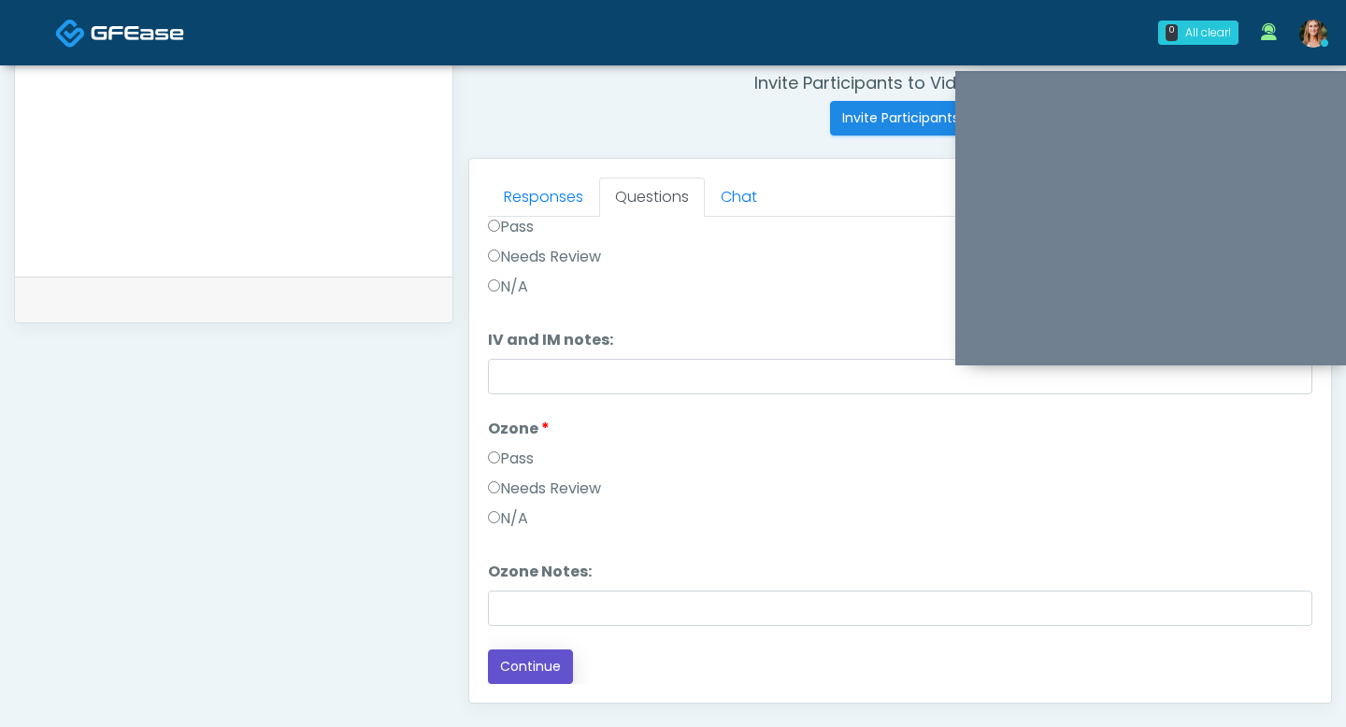
click at [533, 678] on button "Continue" at bounding box center [530, 667] width 85 height 35
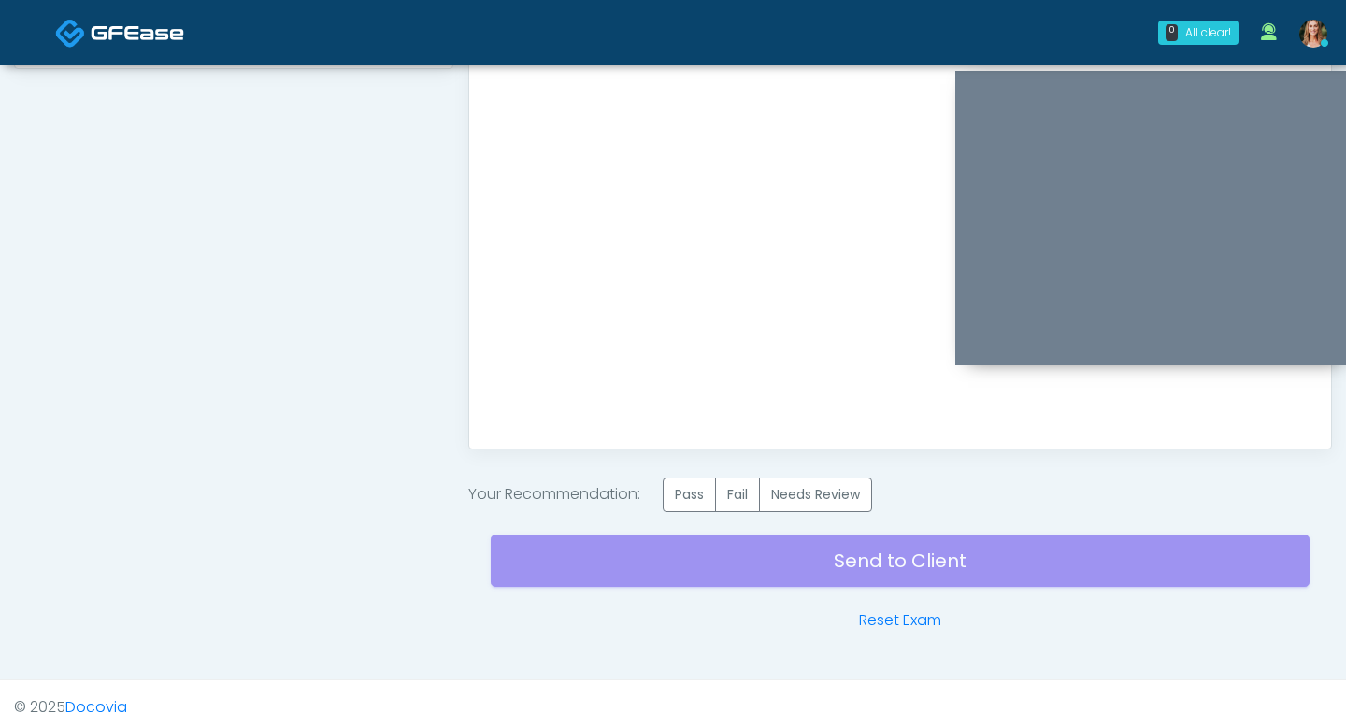
scroll to position [985, 0]
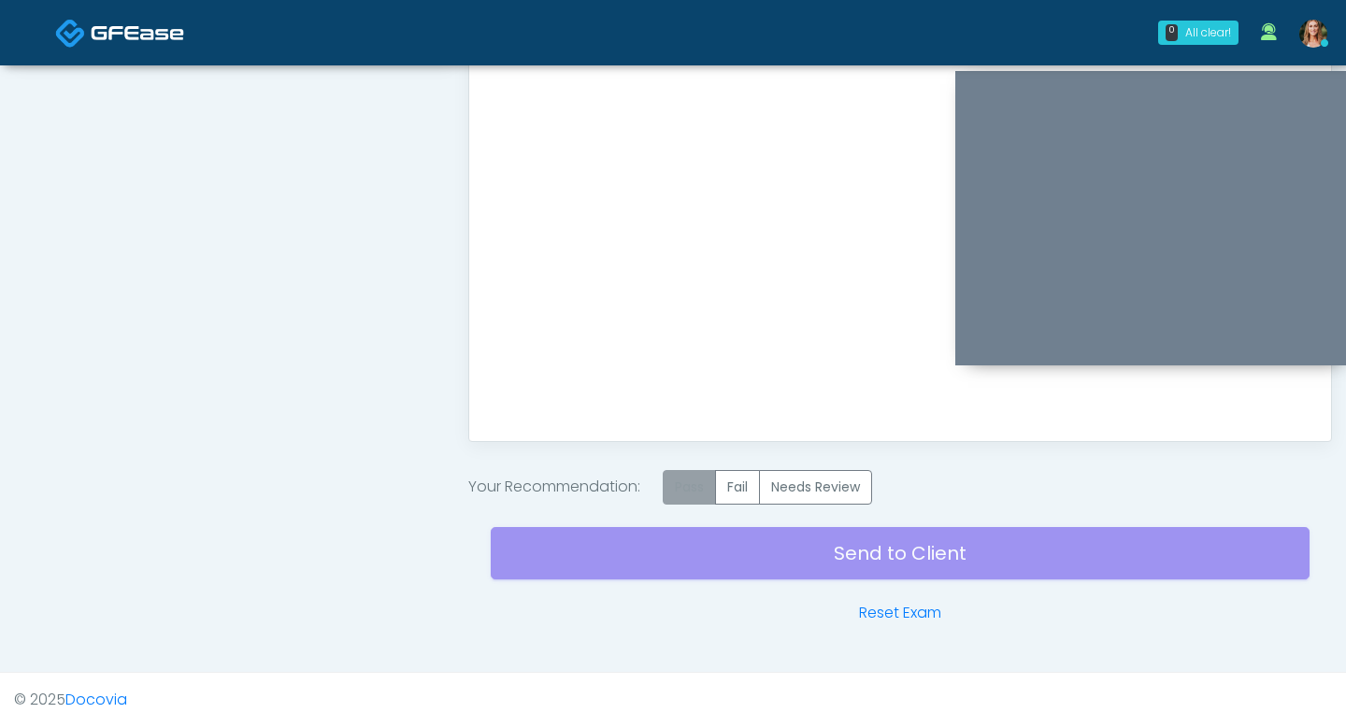
click at [684, 478] on label "Pass" at bounding box center [689, 487] width 53 height 35
click at [723, 529] on div "Send to Client Reset Exam" at bounding box center [900, 565] width 819 height 120
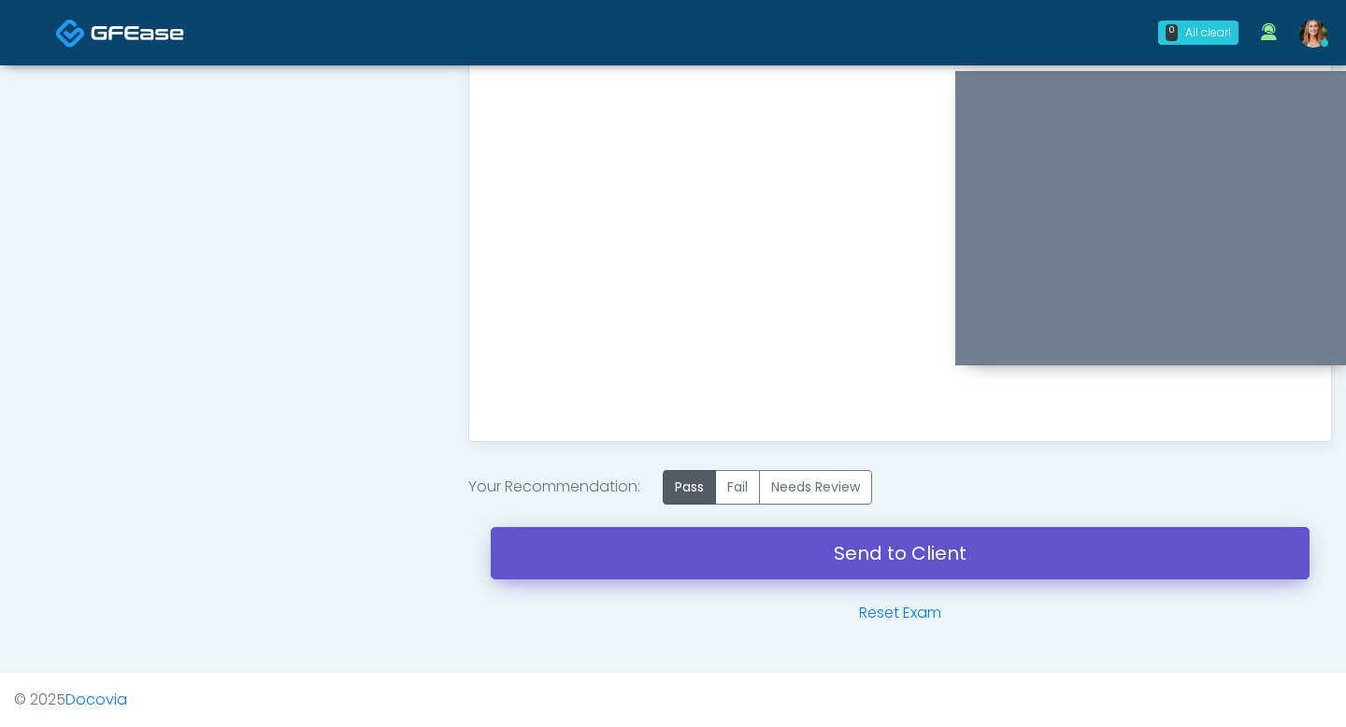
click at [725, 547] on link "Send to Client" at bounding box center [900, 553] width 819 height 52
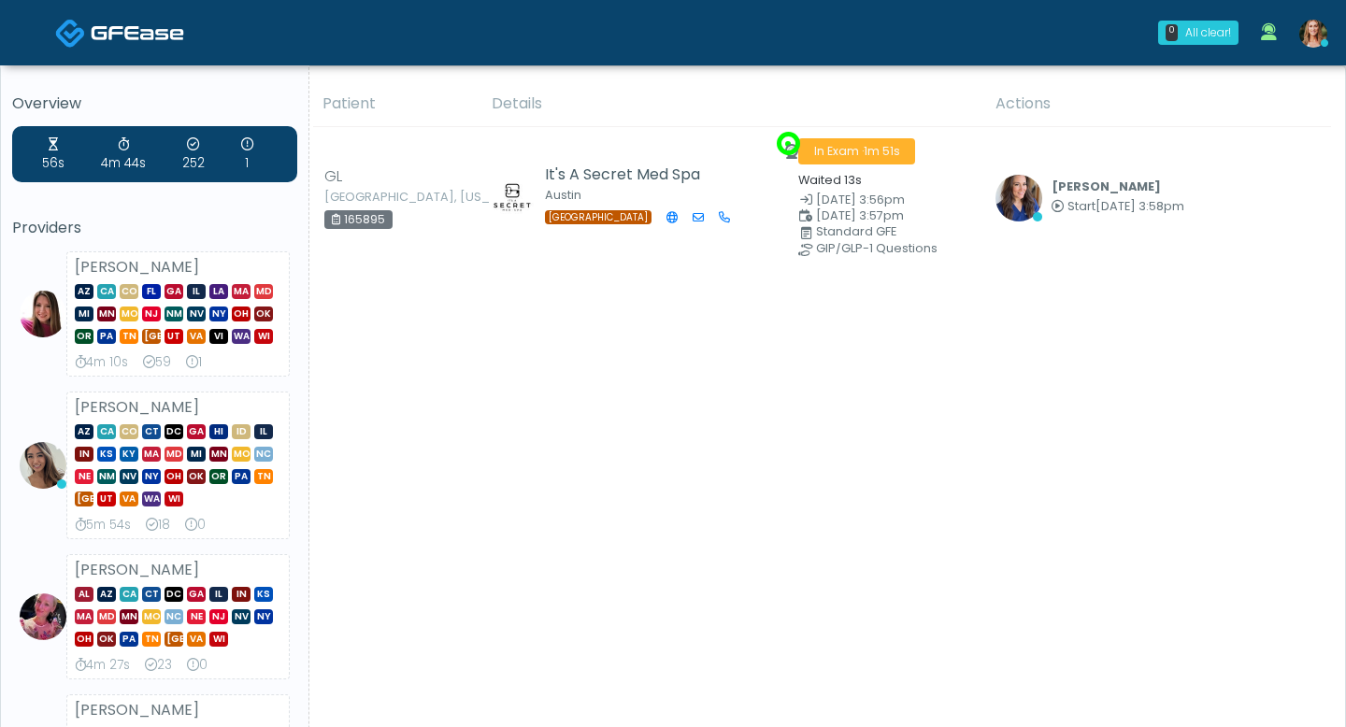
click at [1309, 27] on img at bounding box center [1313, 34] width 28 height 28
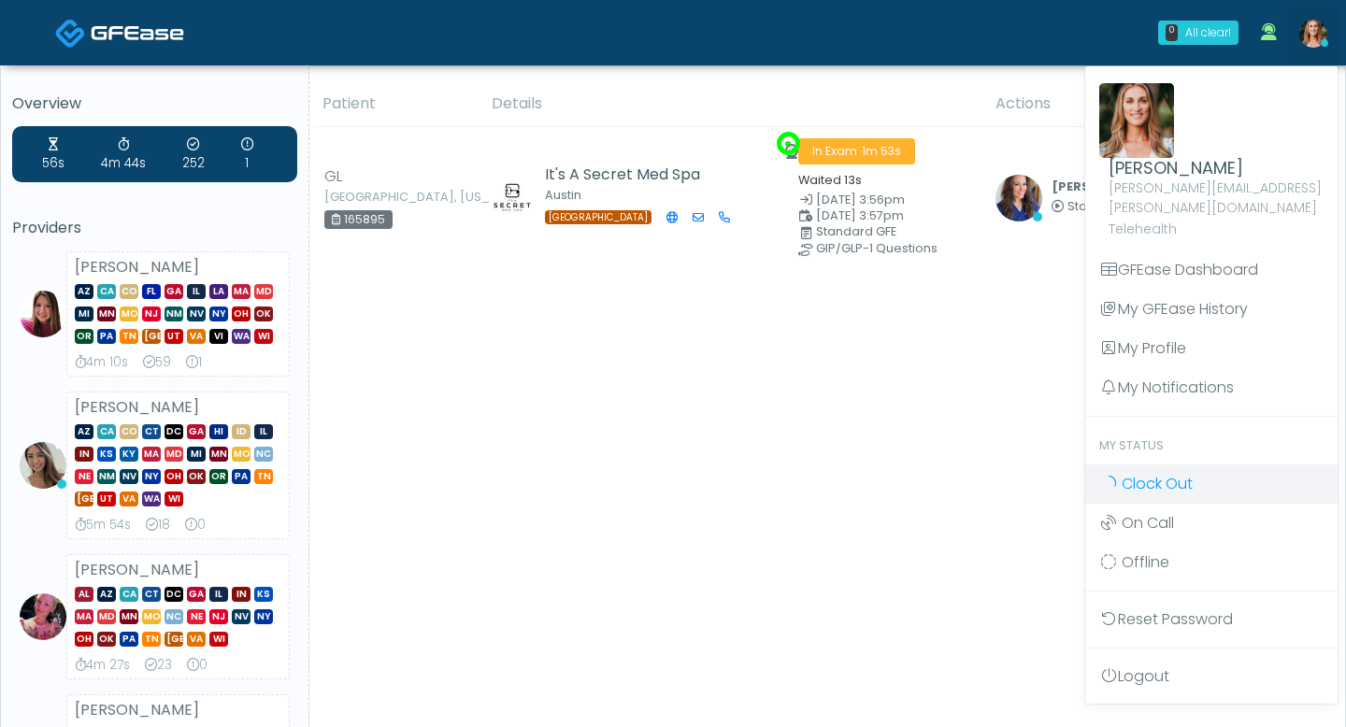
click at [1140, 473] on span "Clock Out" at bounding box center [1156, 483] width 71 height 21
